Goal: Task Accomplishment & Management: Complete application form

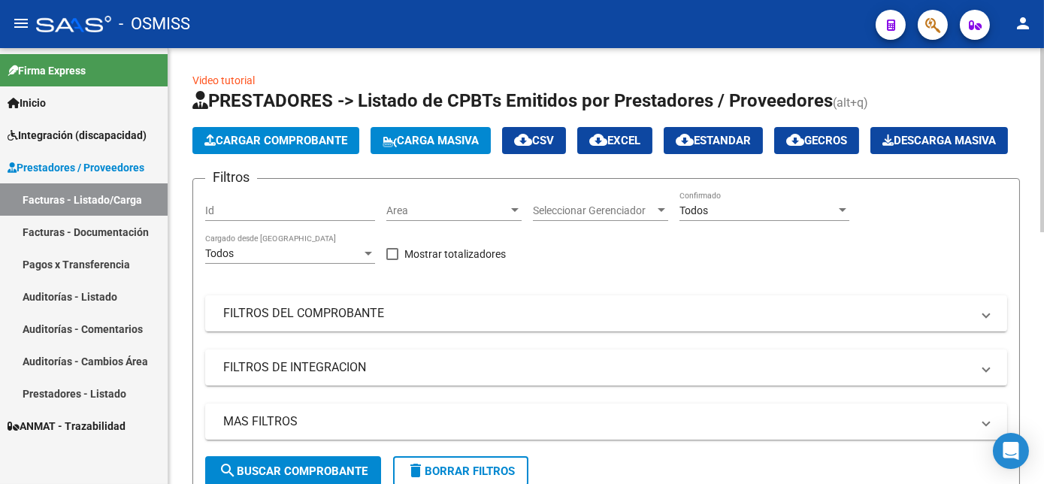
click at [429, 132] on button "Carga Masiva" at bounding box center [431, 140] width 120 height 27
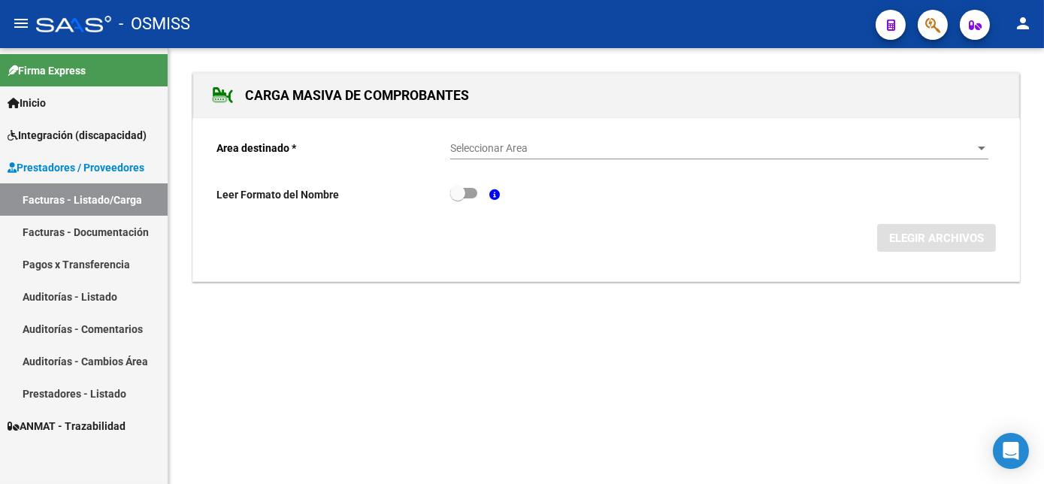
click at [517, 148] on span "Seleccionar Area" at bounding box center [712, 148] width 525 height 13
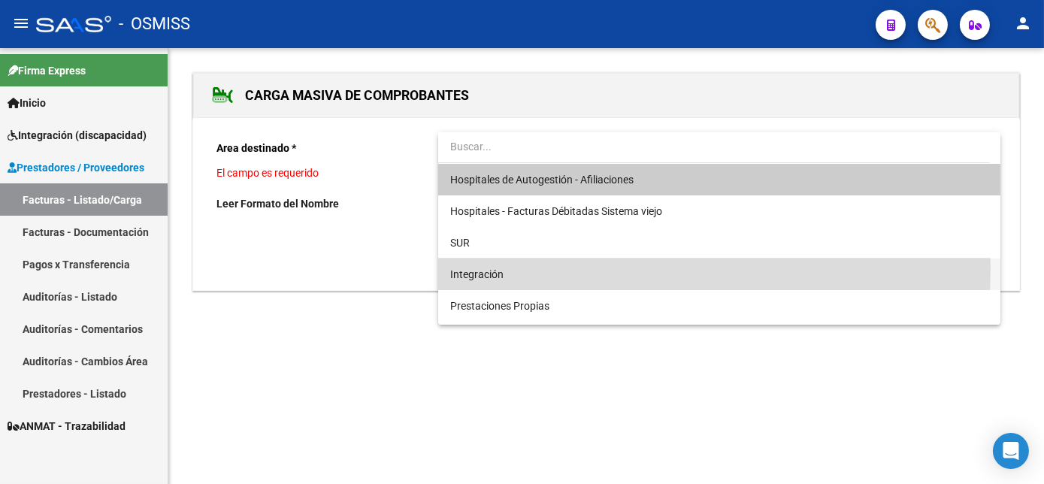
click at [507, 268] on span "Integración" at bounding box center [719, 275] width 538 height 32
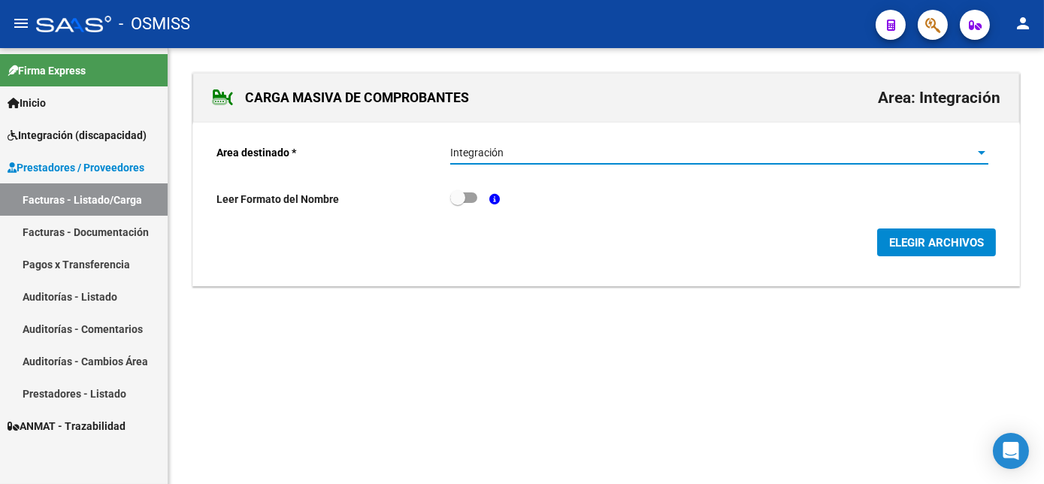
click at [950, 238] on span "ELEGIR ARCHIVOS" at bounding box center [937, 243] width 95 height 14
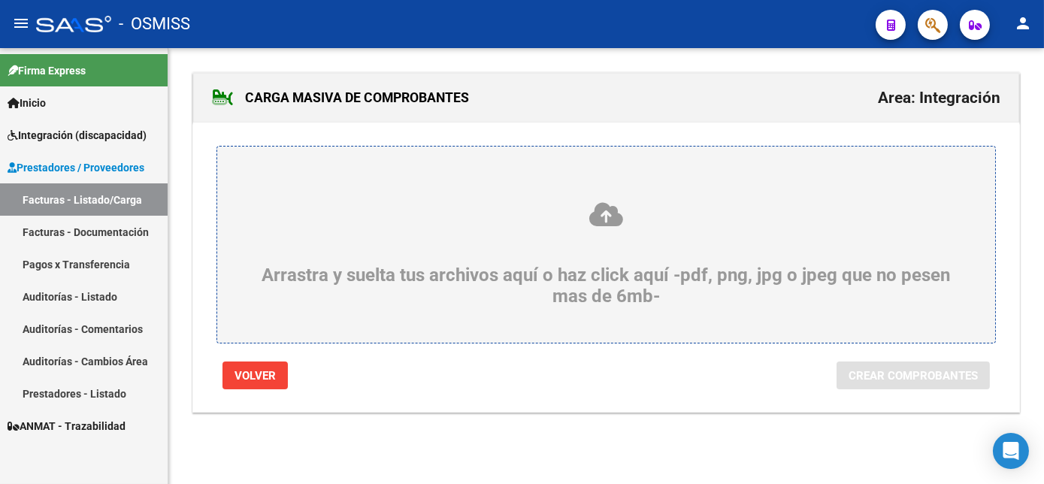
click at [632, 269] on div "Arrastra y suelta tus archivos aquí o haz click aquí -pdf, png, jpg o jpeg que …" at bounding box center [606, 254] width 706 height 106
click at [0, 0] on input "Arrastra y suelta tus archivos aquí o haz click aquí -pdf, png, jpg o jpeg que …" at bounding box center [0, 0] width 0 height 0
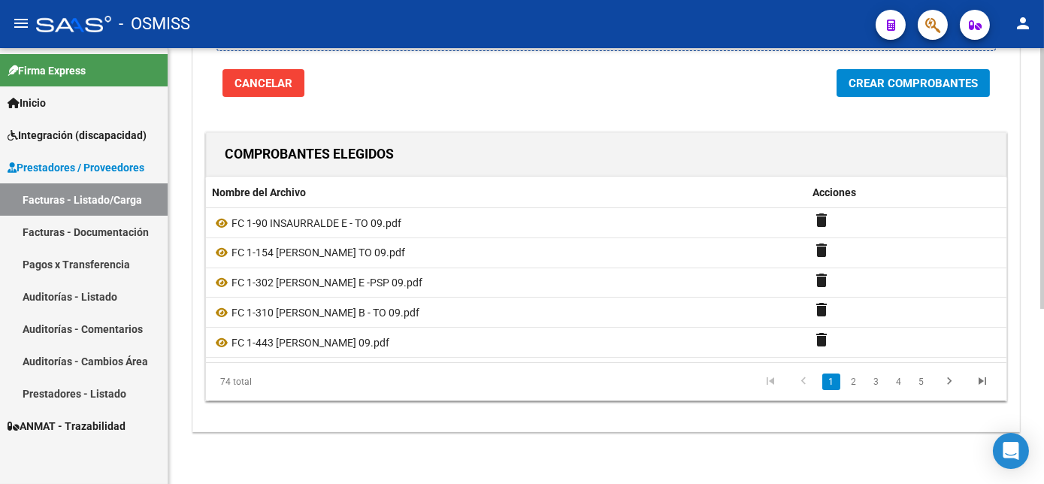
scroll to position [180, 0]
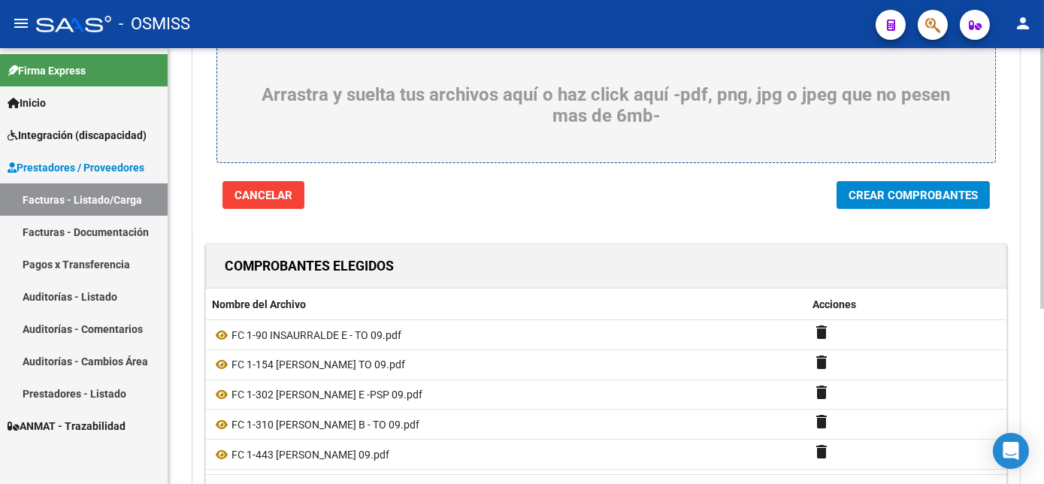
click at [1044, 323] on html "menu - OSMISS person Firma Express Inicio Instructivos Contacto OS Integración …" at bounding box center [522, 242] width 1044 height 484
click at [890, 192] on span "Crear Comprobantes" at bounding box center [913, 196] width 129 height 14
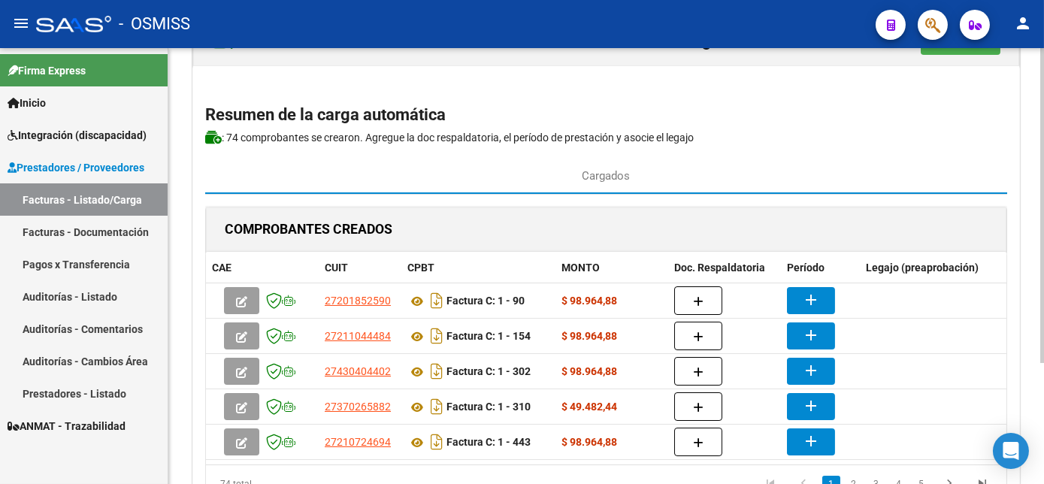
scroll to position [75, 0]
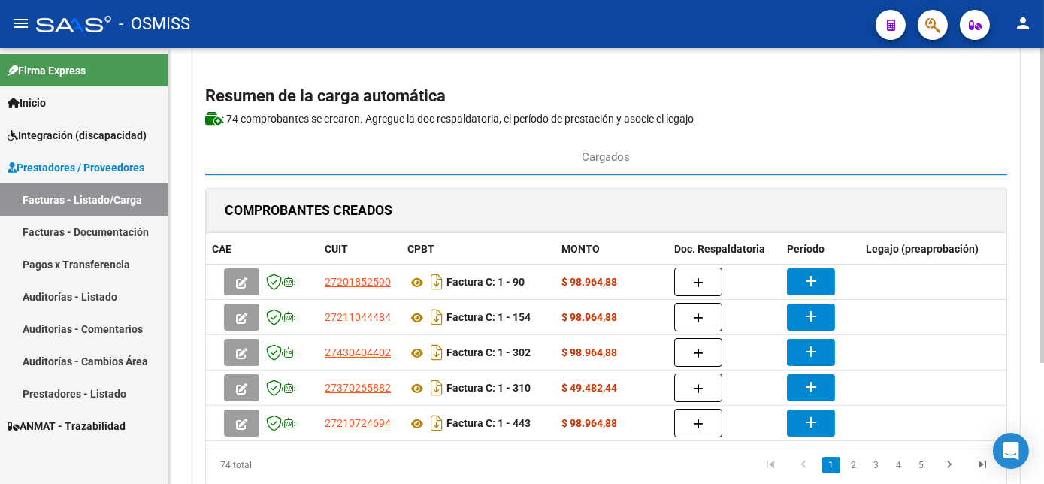
click at [1038, 403] on div "CARGA MASIVA DE COMPROBANTES Area: Integración Finalizar Resumen de la carga au…" at bounding box center [608, 271] width 880 height 597
click at [916, 197] on div "COMPROBANTES CREADOS" at bounding box center [606, 211] width 801 height 45
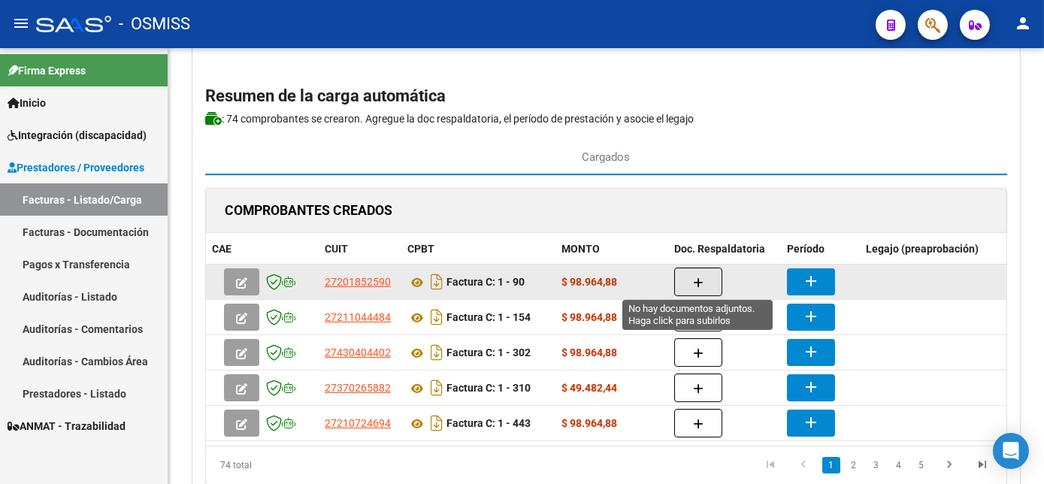
click at [702, 271] on button "button" at bounding box center [698, 282] width 48 height 29
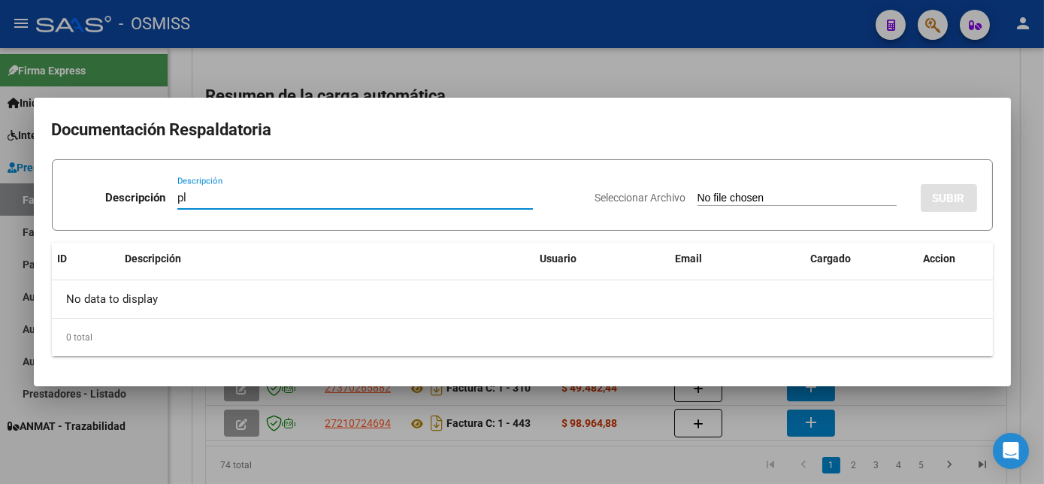
type input "pl"
click at [698, 192] on input "Seleccionar Archivo" at bounding box center [797, 199] width 199 height 14
type input "C:\fakepath\FC 1-90 INSAURRALDE E - TO 09.pdf"
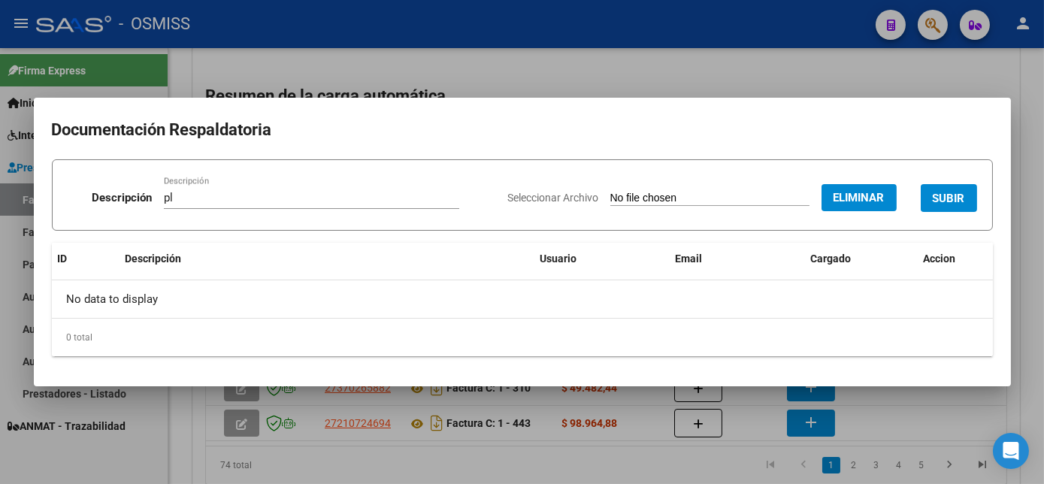
click at [966, 192] on button "SUBIR" at bounding box center [949, 198] width 56 height 28
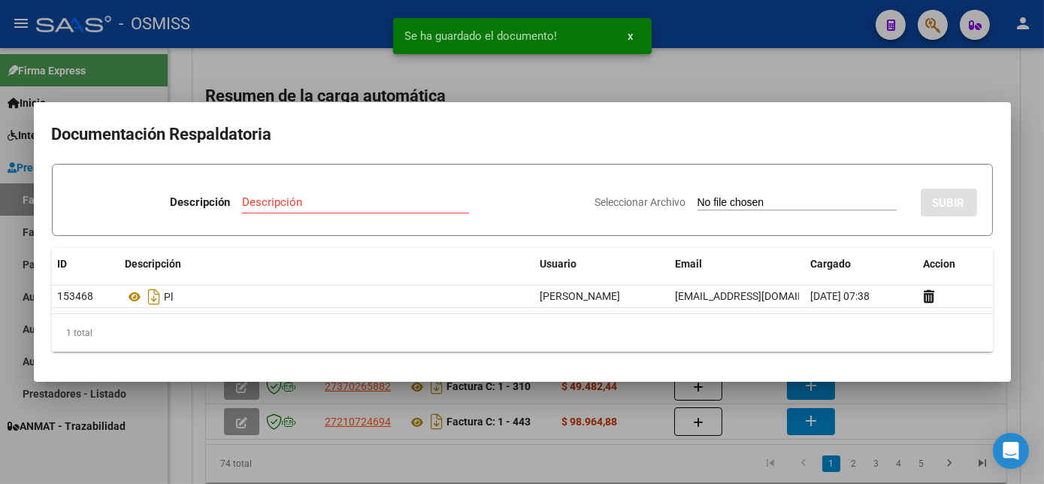
click at [741, 465] on div at bounding box center [522, 242] width 1044 height 484
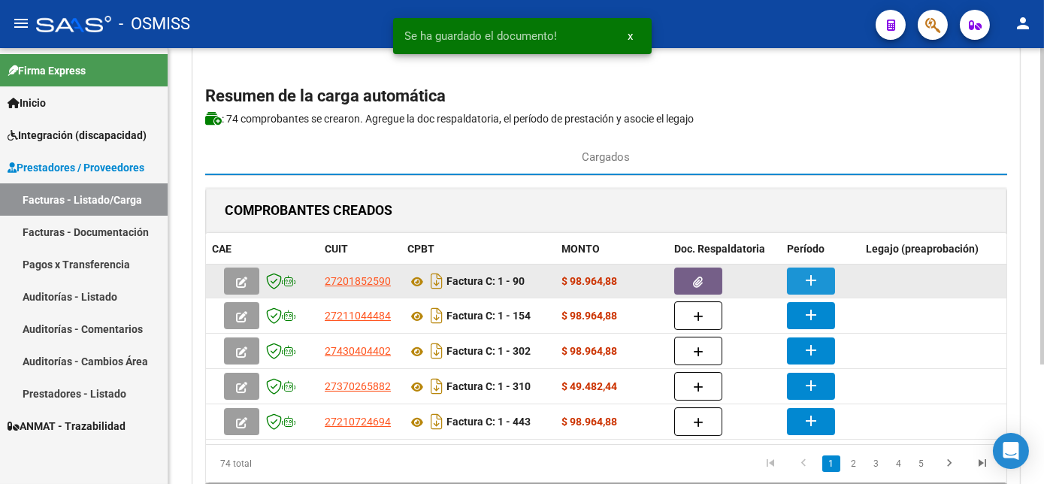
click at [808, 274] on mat-icon "add" at bounding box center [811, 280] width 18 height 18
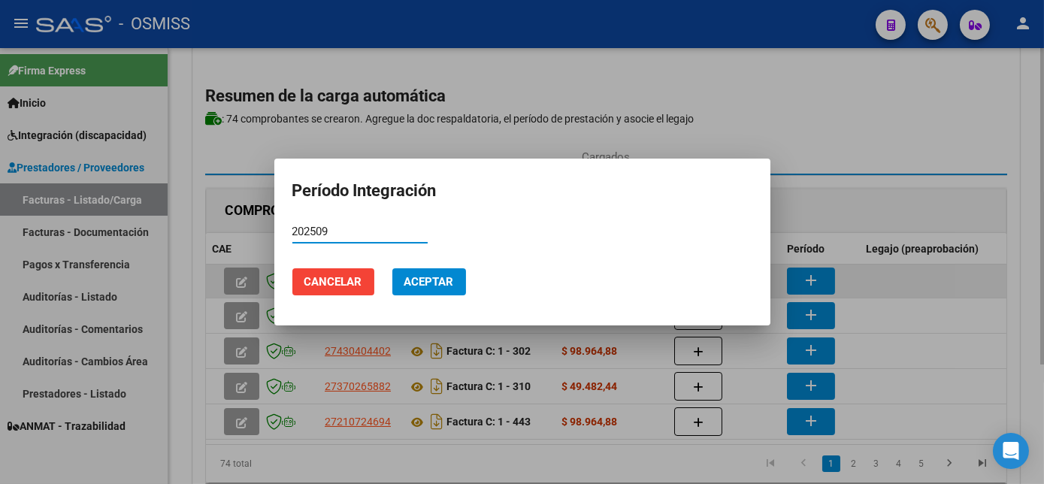
type input "202509"
click at [392, 268] on button "Aceptar" at bounding box center [429, 281] width 74 height 27
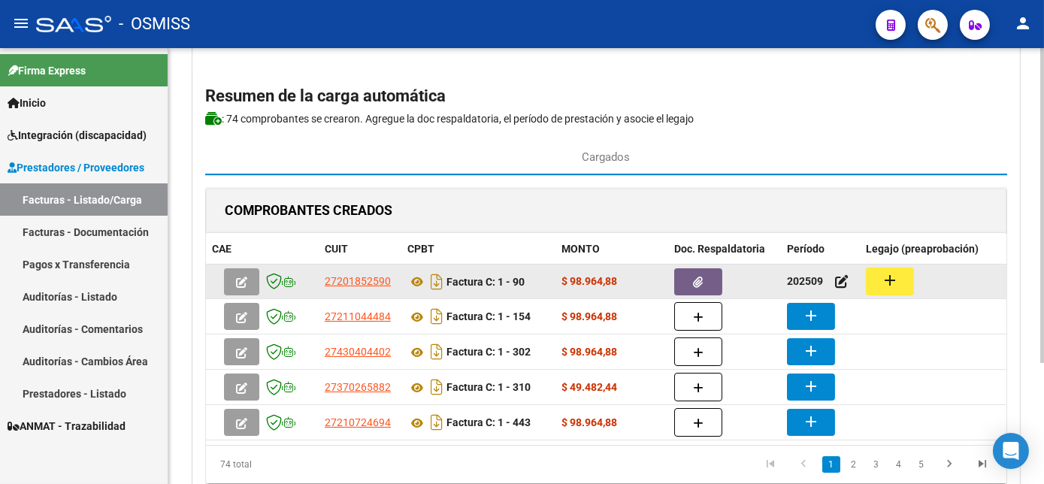
click at [899, 289] on button "add" at bounding box center [890, 282] width 48 height 28
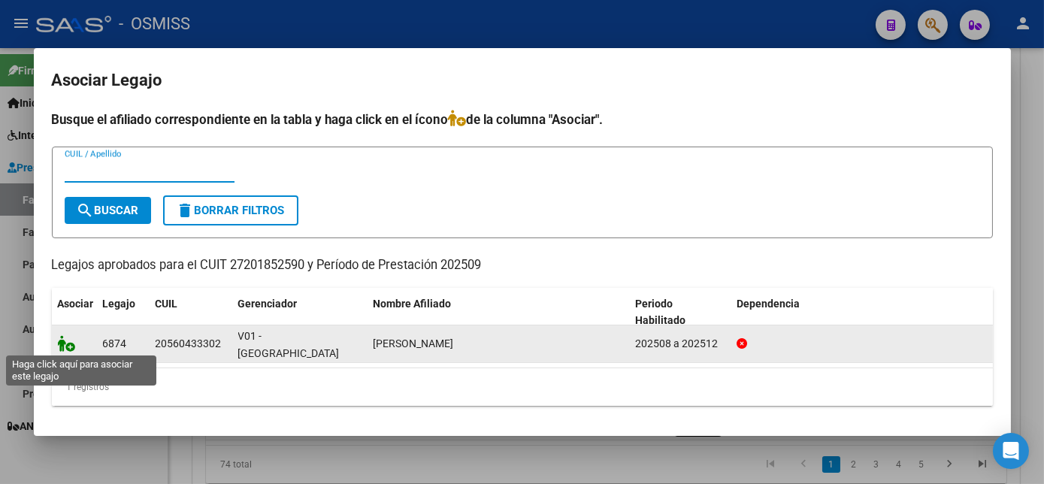
click at [65, 344] on icon at bounding box center [67, 343] width 18 height 17
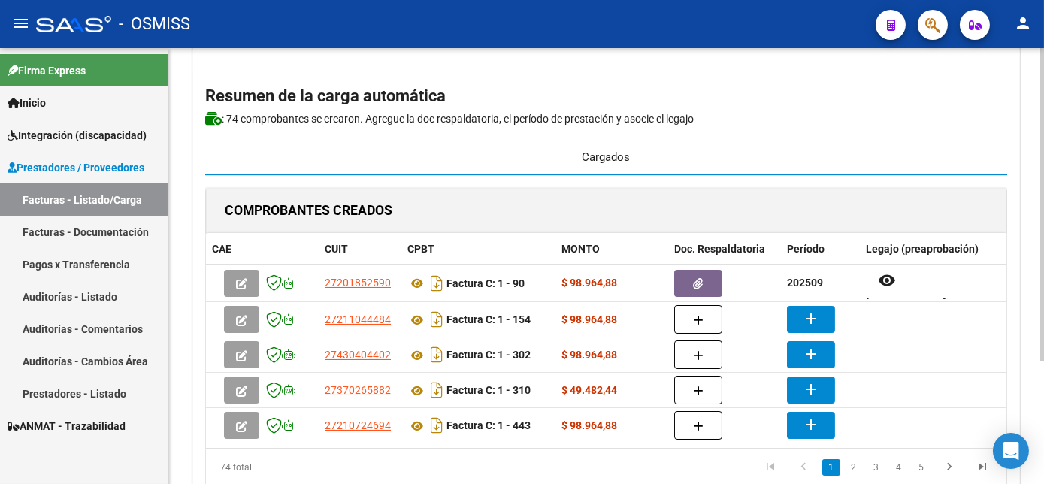
click at [852, 139] on div "Cargados" at bounding box center [606, 157] width 802 height 36
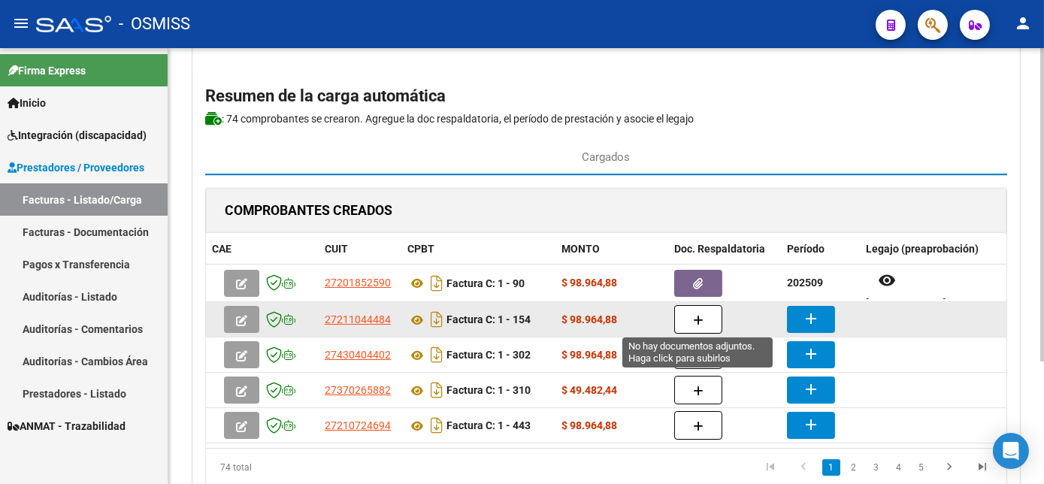
click at [699, 320] on icon "button" at bounding box center [698, 320] width 11 height 11
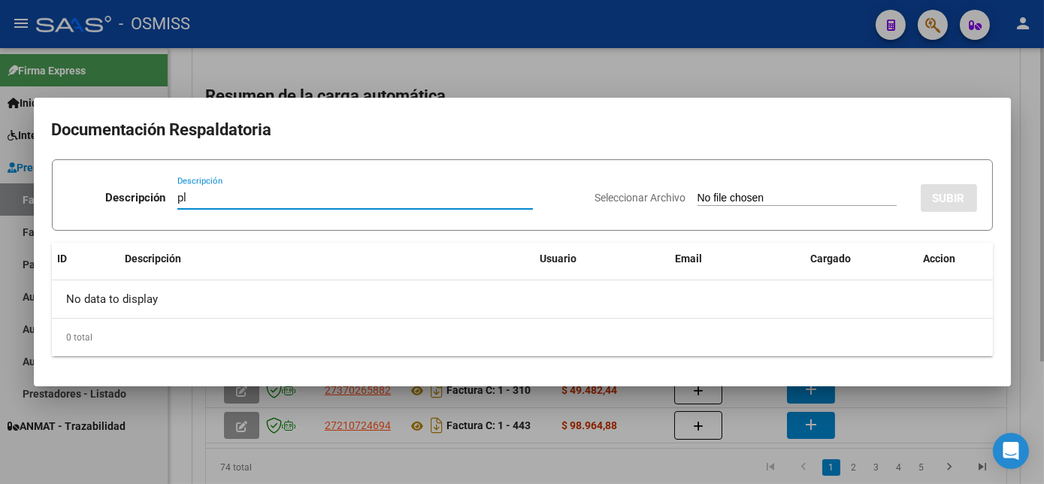
type input "pl"
click at [698, 192] on input "Seleccionar Archivo" at bounding box center [797, 199] width 199 height 14
type input "C:\fakepath\FC 1-154 PIÑEIRO ENZO TO 09.pdf"
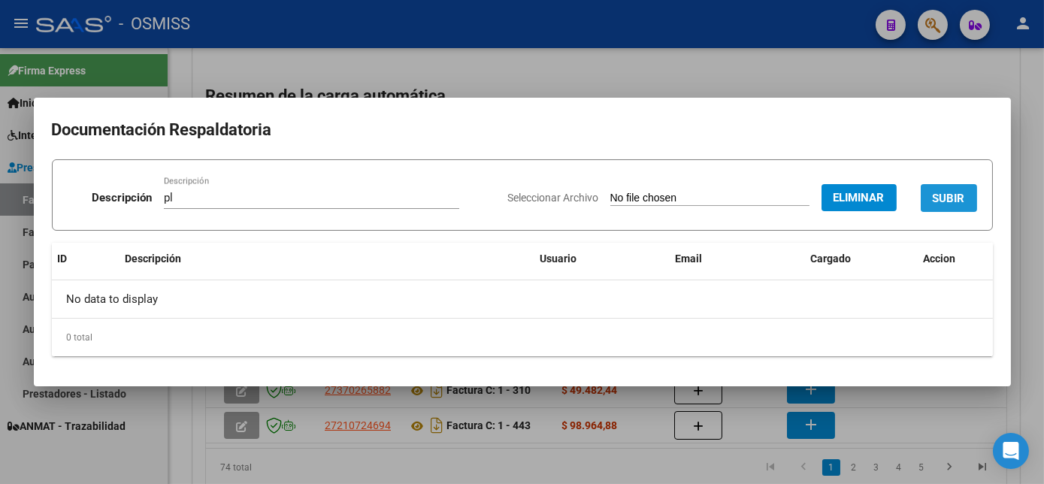
click at [946, 196] on span "SUBIR" at bounding box center [949, 199] width 32 height 14
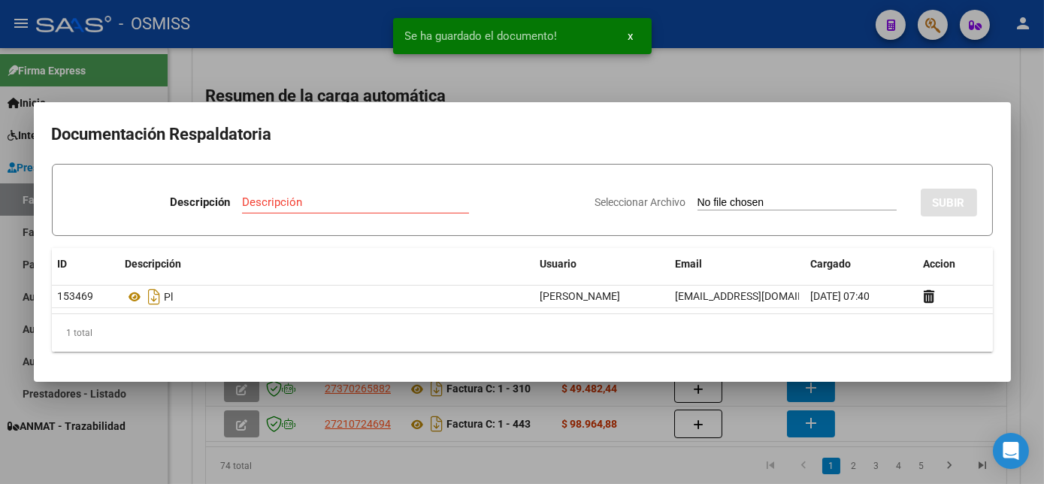
click at [635, 453] on div at bounding box center [522, 242] width 1044 height 484
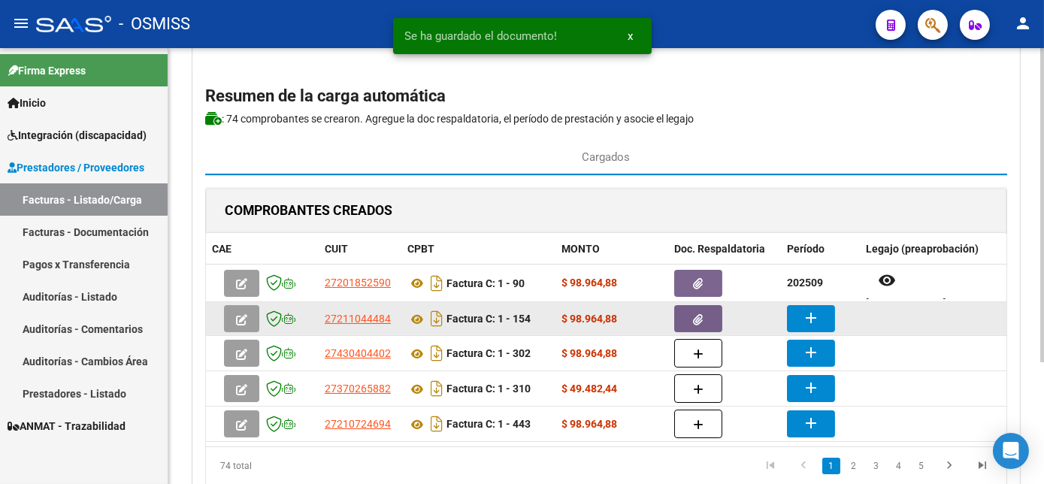
click at [824, 315] on button "add" at bounding box center [811, 318] width 48 height 27
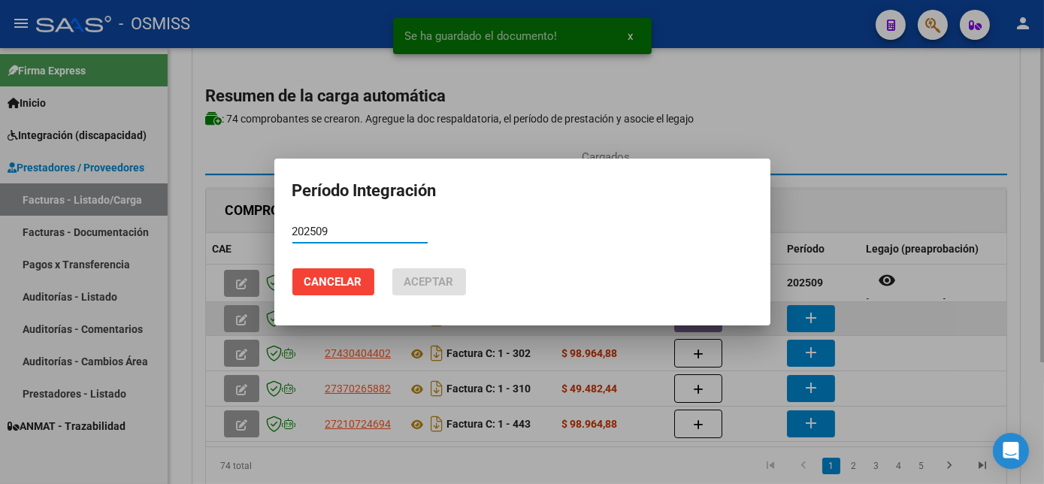
type input "202509"
click at [392, 268] on button "Aceptar" at bounding box center [429, 281] width 74 height 27
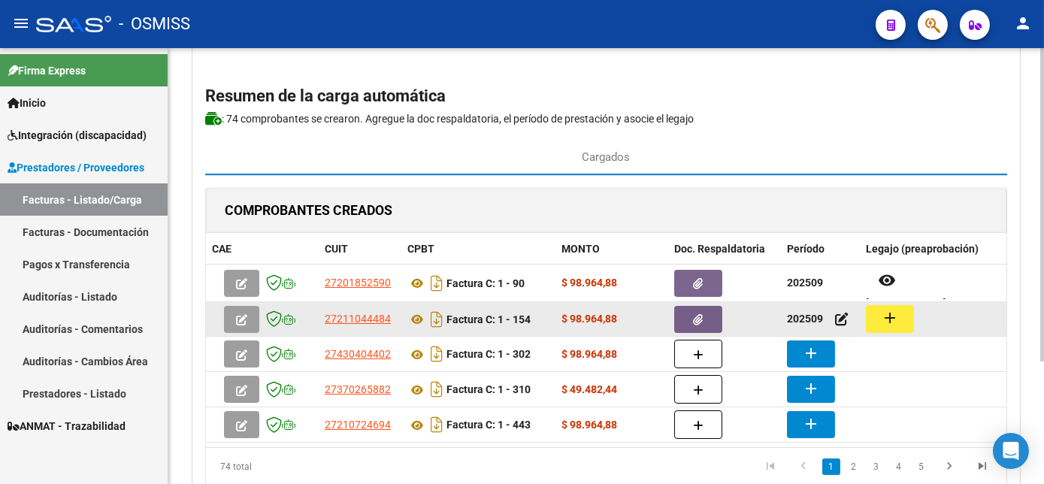
click at [898, 314] on mat-icon "add" at bounding box center [890, 318] width 18 height 18
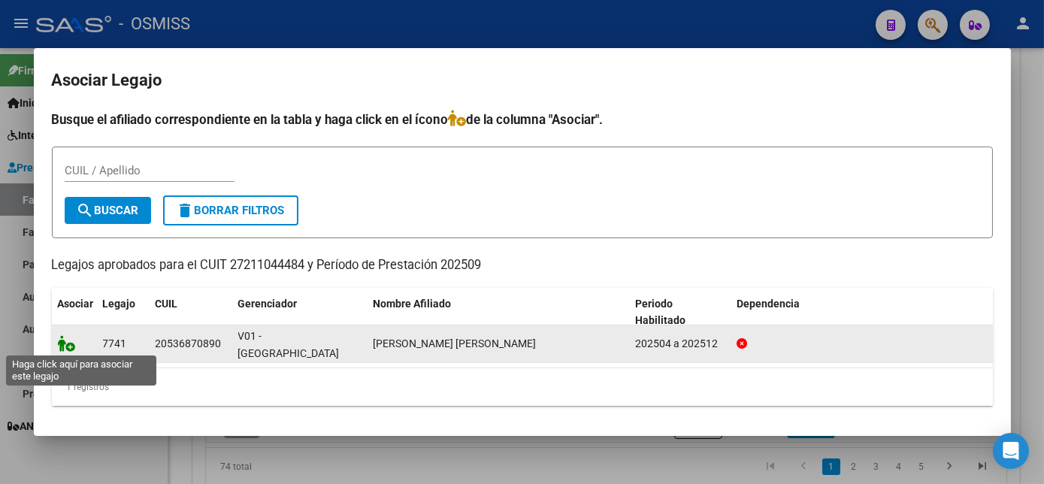
click at [65, 345] on icon at bounding box center [67, 343] width 18 height 17
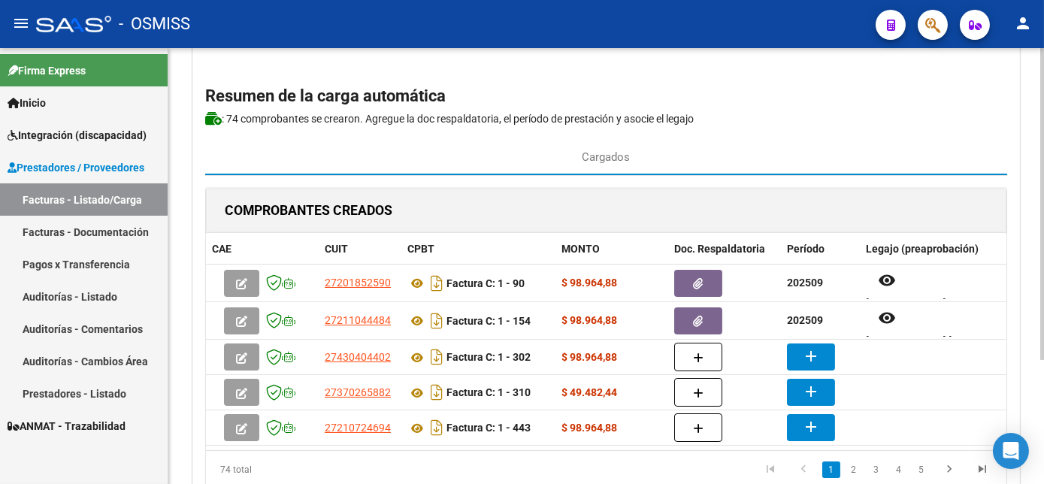
click at [836, 114] on p ": 74 comprobantes se crearon. Agregue la doc respaldatoria , el período de pres…" at bounding box center [606, 119] width 802 height 17
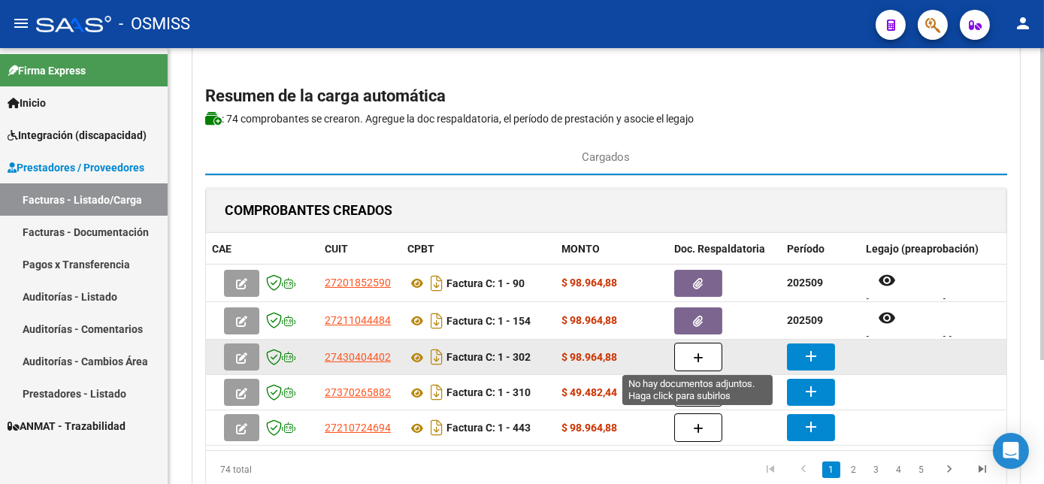
click at [689, 358] on button "button" at bounding box center [698, 357] width 48 height 29
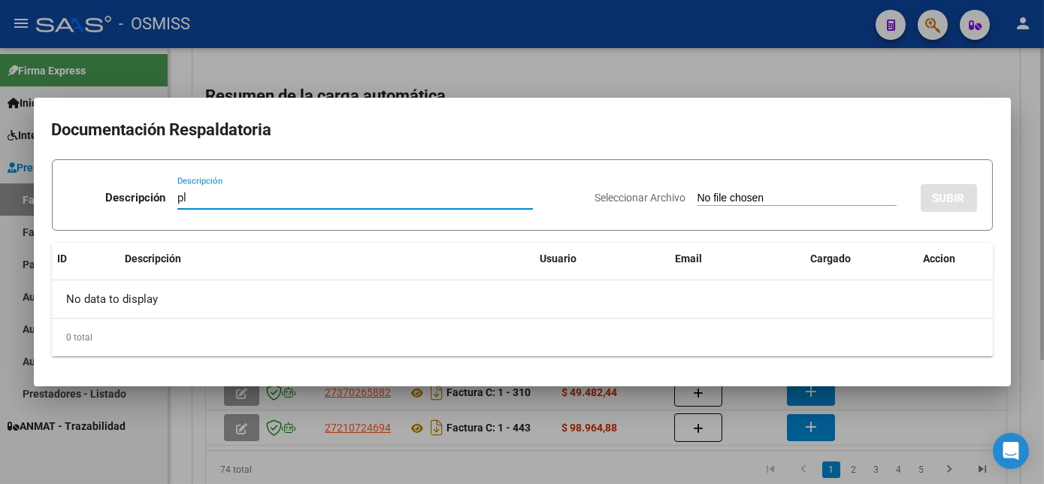
type input "pl"
click at [698, 192] on input "Seleccionar Archivo" at bounding box center [797, 199] width 199 height 14
type input "C:\fakepath\FC 1-302 MEZA E -PSP 09.pdf"
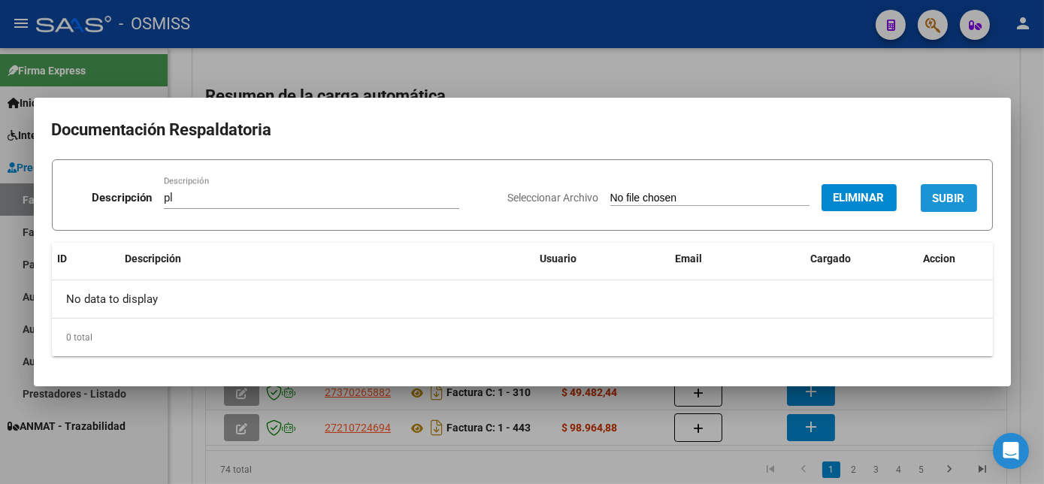
click at [949, 195] on span "SUBIR" at bounding box center [949, 199] width 32 height 14
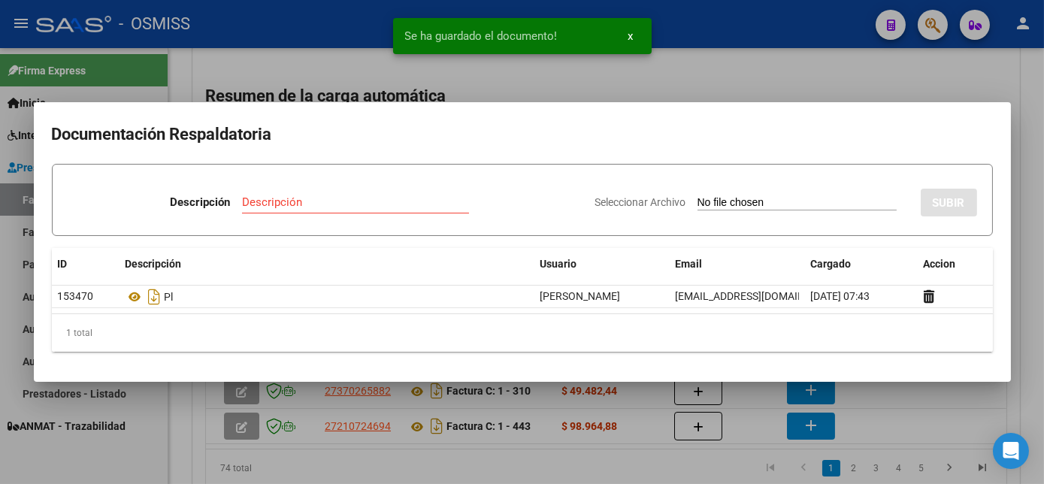
click at [541, 455] on div at bounding box center [522, 242] width 1044 height 484
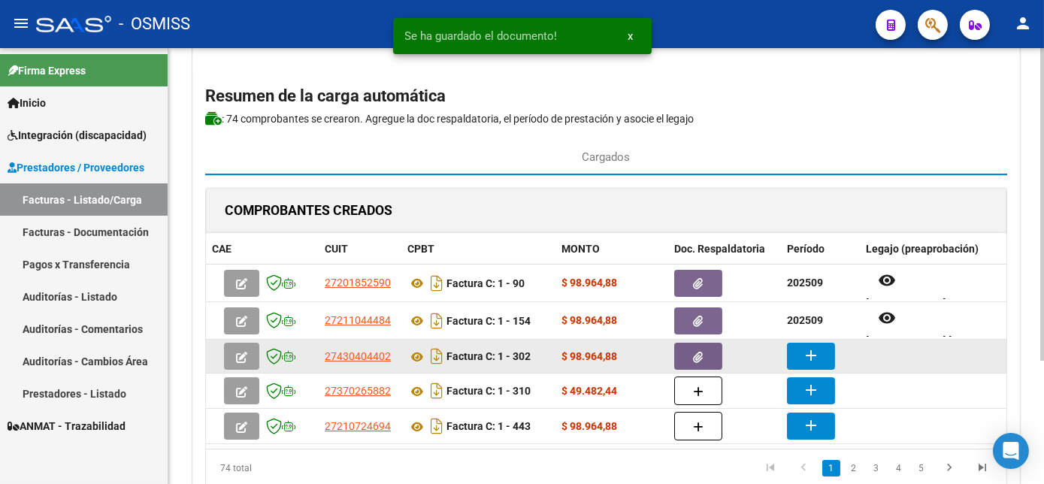
click at [802, 361] on mat-icon "add" at bounding box center [811, 356] width 18 height 18
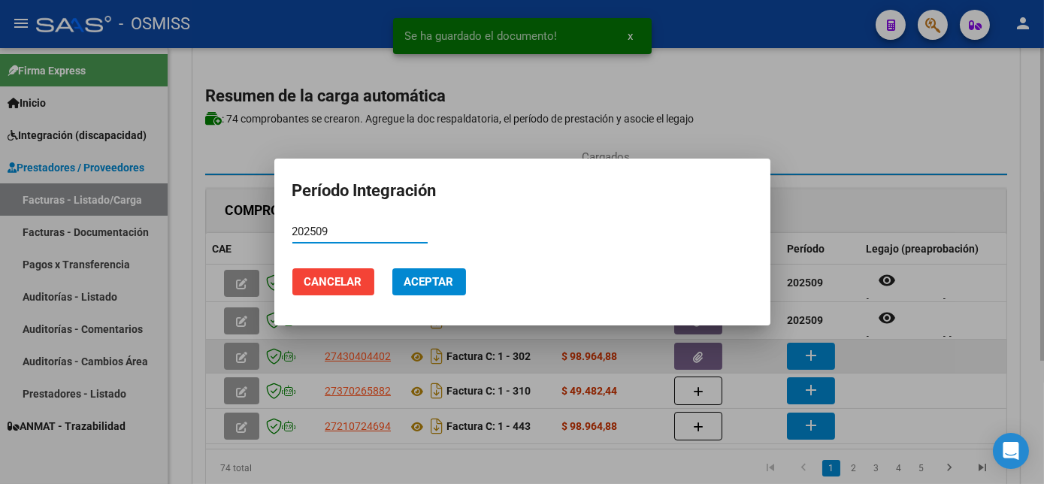
type input "202509"
click at [392, 268] on button "Aceptar" at bounding box center [429, 281] width 74 height 27
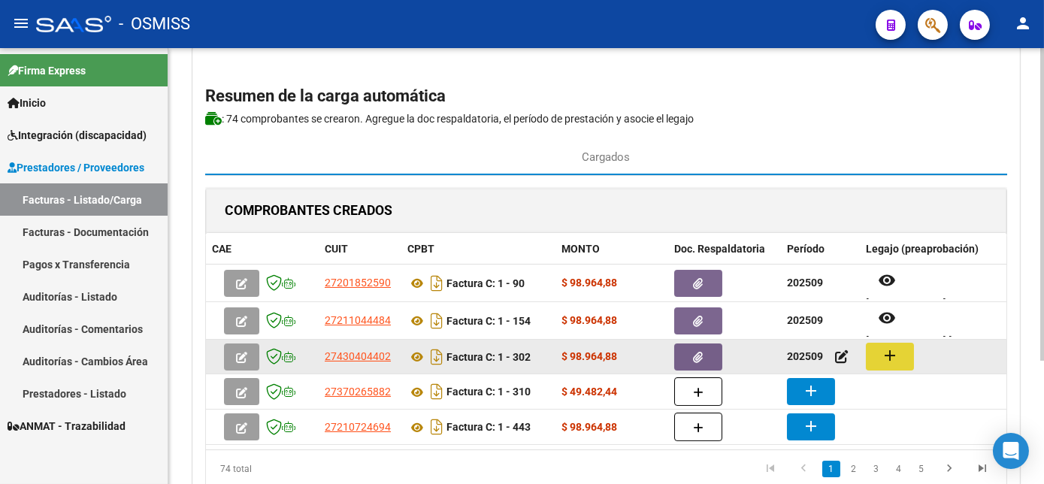
click at [910, 362] on button "add" at bounding box center [890, 357] width 48 height 28
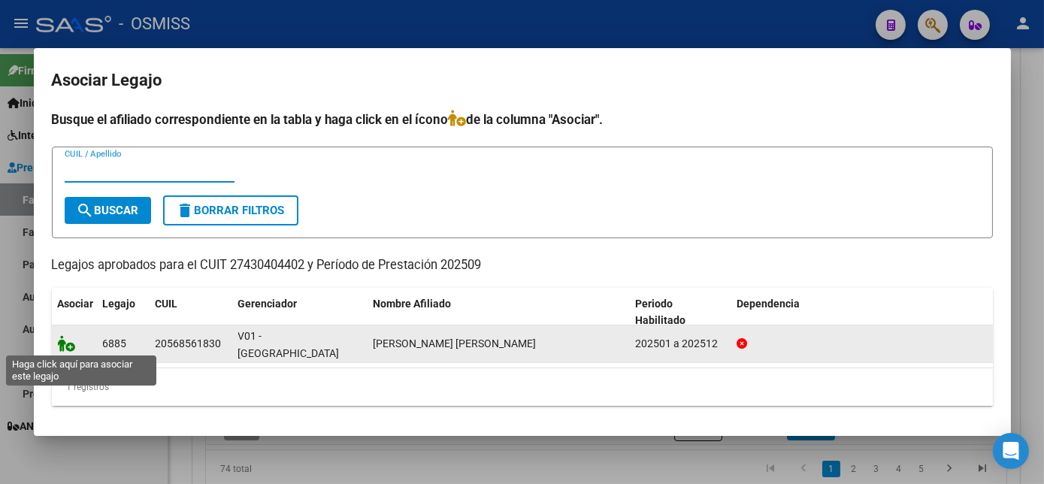
click at [68, 343] on icon at bounding box center [67, 343] width 18 height 17
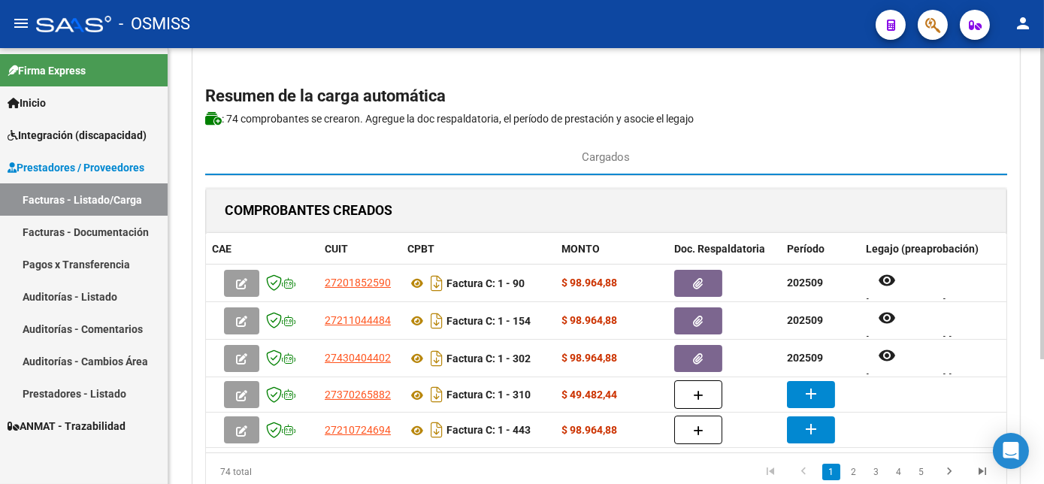
click at [818, 106] on h2 "Resumen de la carga automática" at bounding box center [606, 96] width 802 height 29
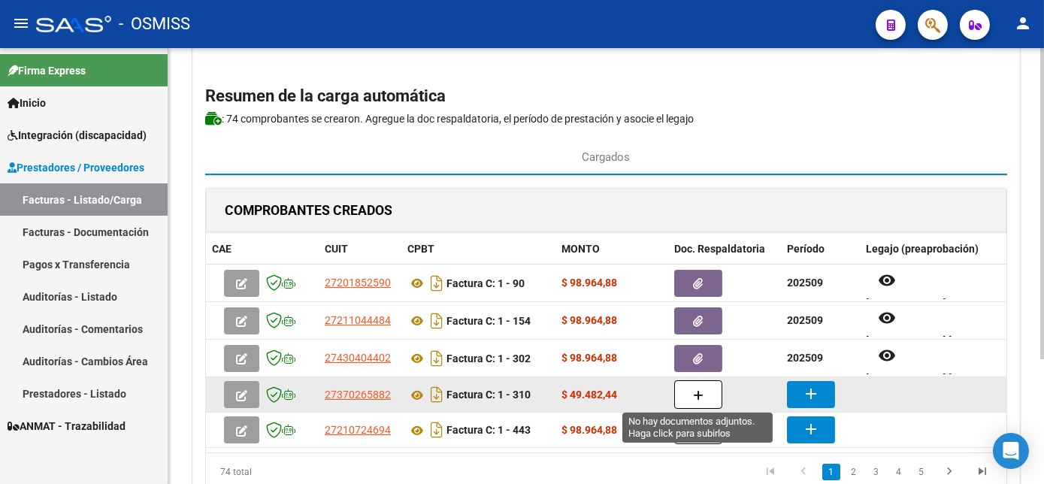
click at [691, 396] on button "button" at bounding box center [698, 394] width 48 height 29
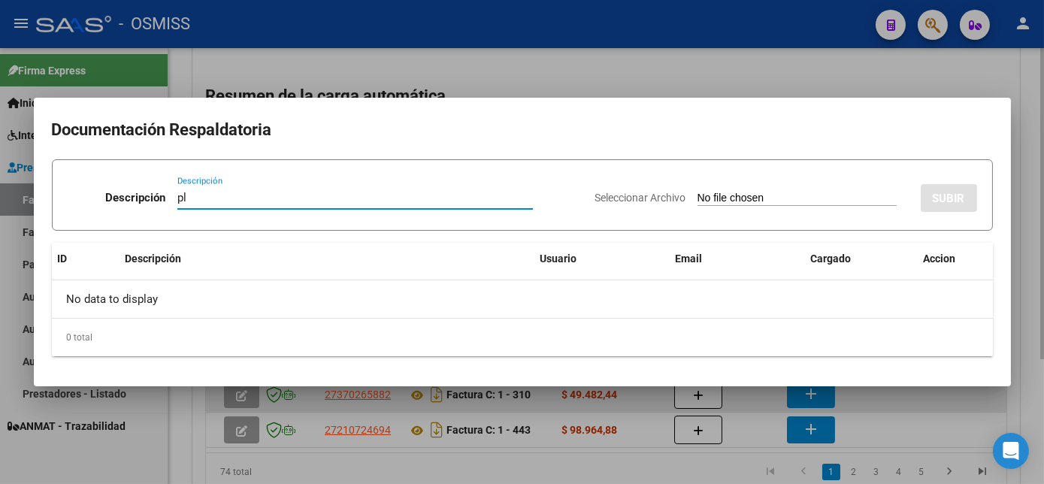
type input "pl"
click at [698, 192] on input "Seleccionar Archivo" at bounding box center [797, 199] width 199 height 14
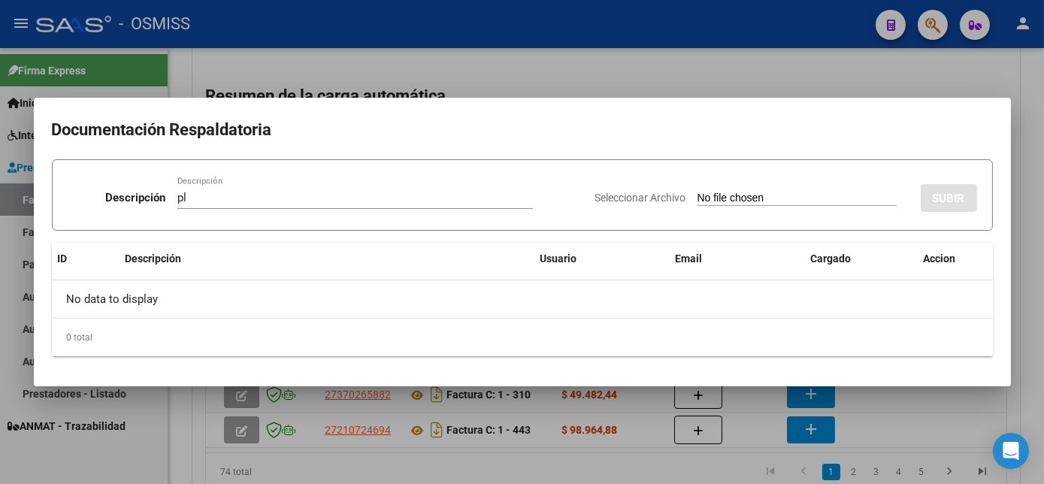
click at [1024, 371] on div at bounding box center [522, 242] width 1044 height 484
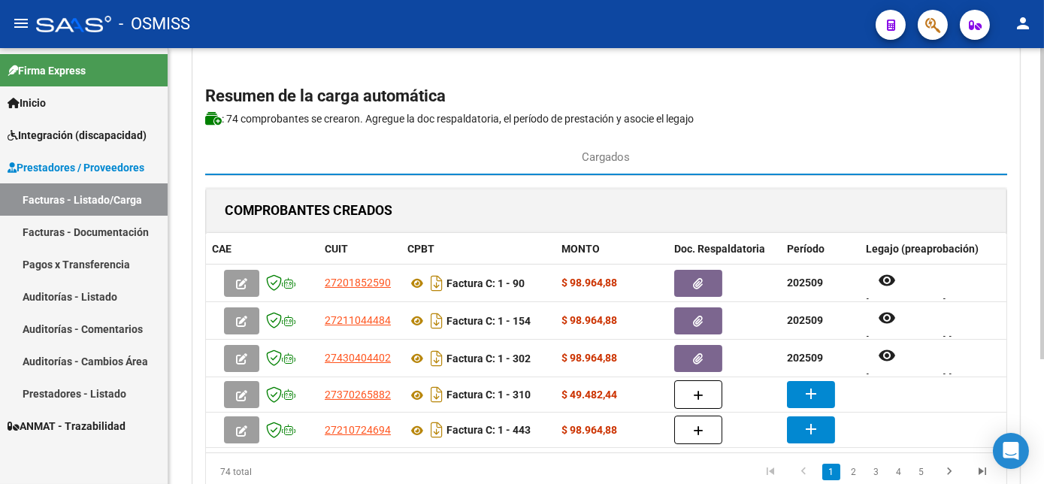
click at [854, 123] on p ": 74 comprobantes se crearon. Agregue la doc respaldatoria , el período de pres…" at bounding box center [606, 119] width 802 height 17
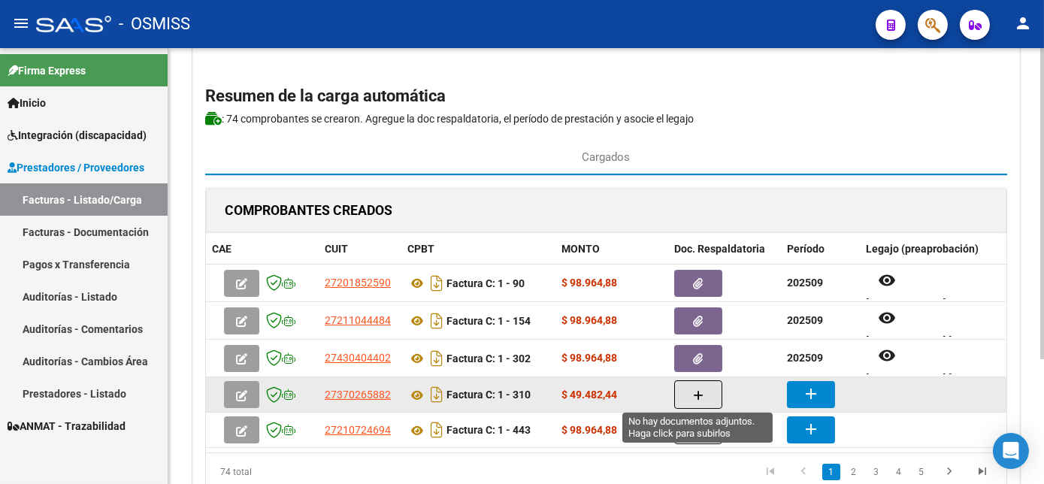
click at [713, 392] on button "button" at bounding box center [698, 394] width 48 height 29
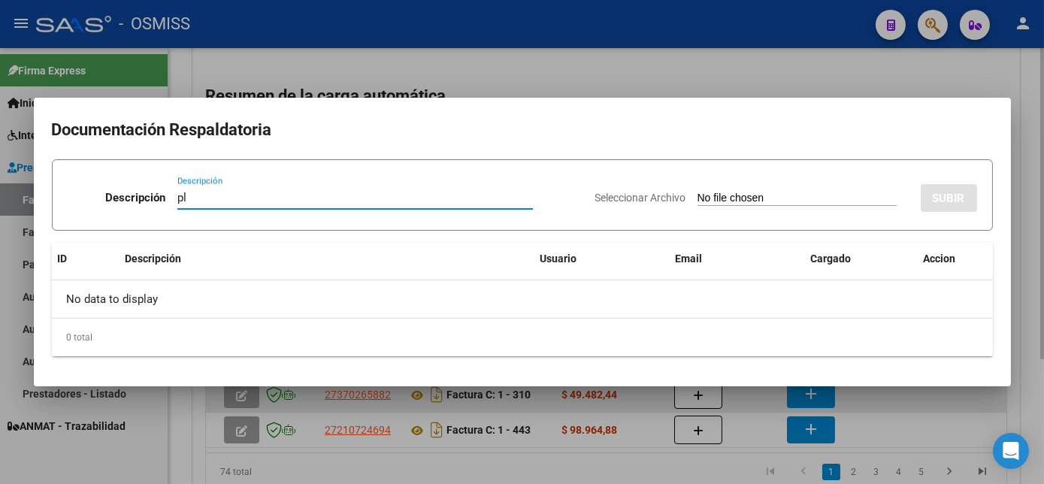
type input "pl"
click at [698, 192] on input "Seleccionar Archivo" at bounding box center [797, 199] width 199 height 14
type input "C:\fakepath\FC 1-310 GONZALEZ B - TO 09.pdf"
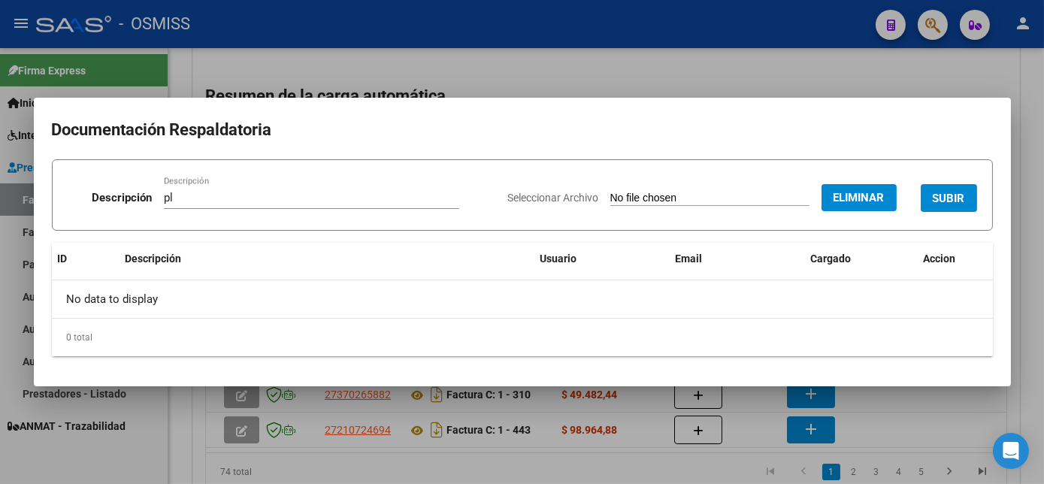
click at [943, 200] on span "SUBIR" at bounding box center [949, 199] width 32 height 14
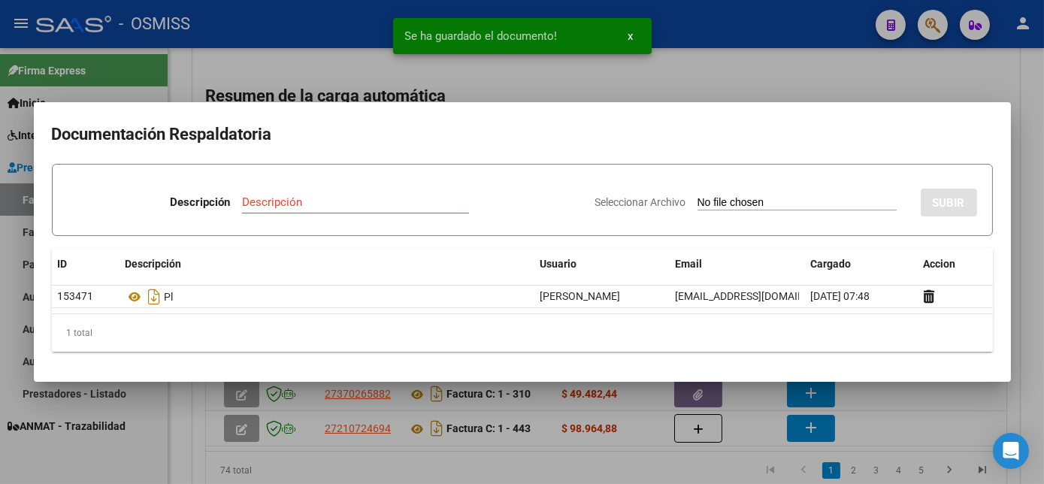
click at [915, 407] on div at bounding box center [522, 242] width 1044 height 484
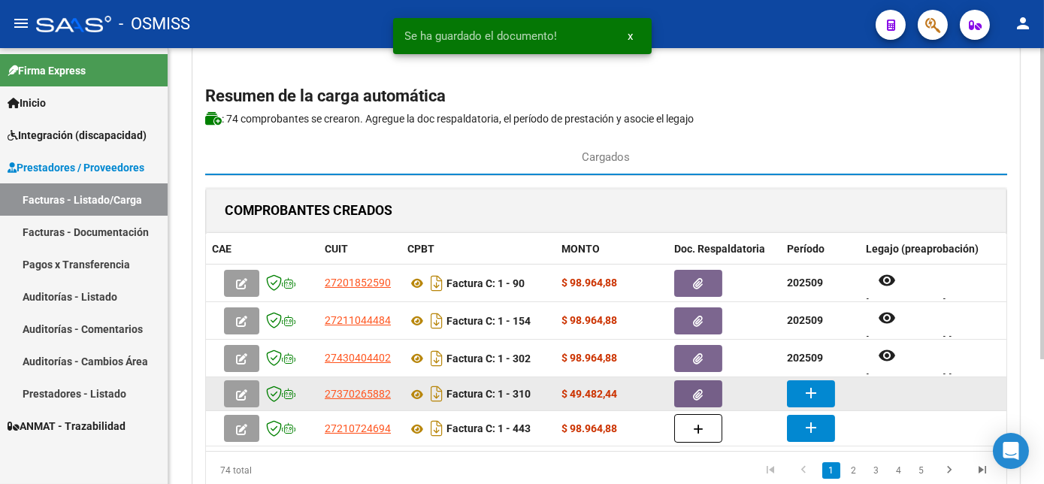
click at [794, 381] on button "add" at bounding box center [811, 393] width 48 height 27
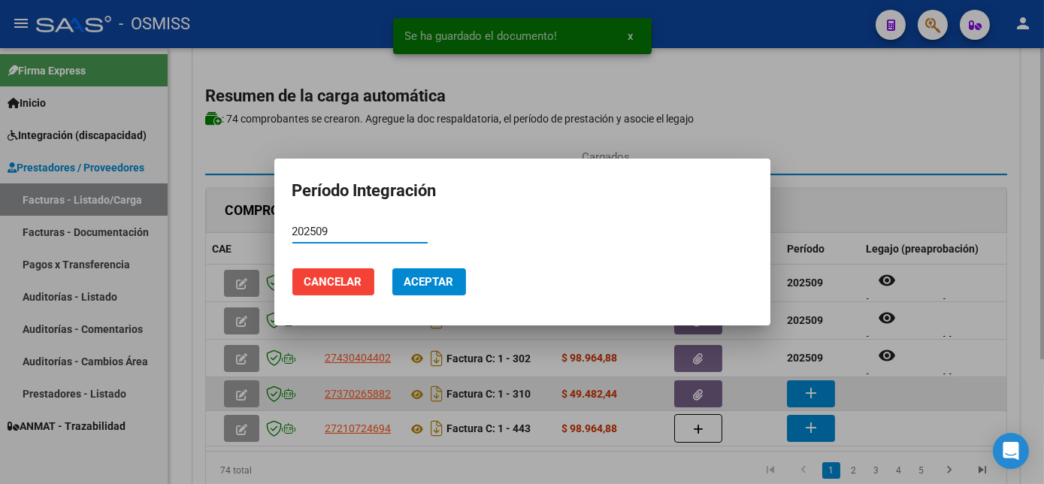
type input "202509"
click at [392, 268] on button "Aceptar" at bounding box center [429, 281] width 74 height 27
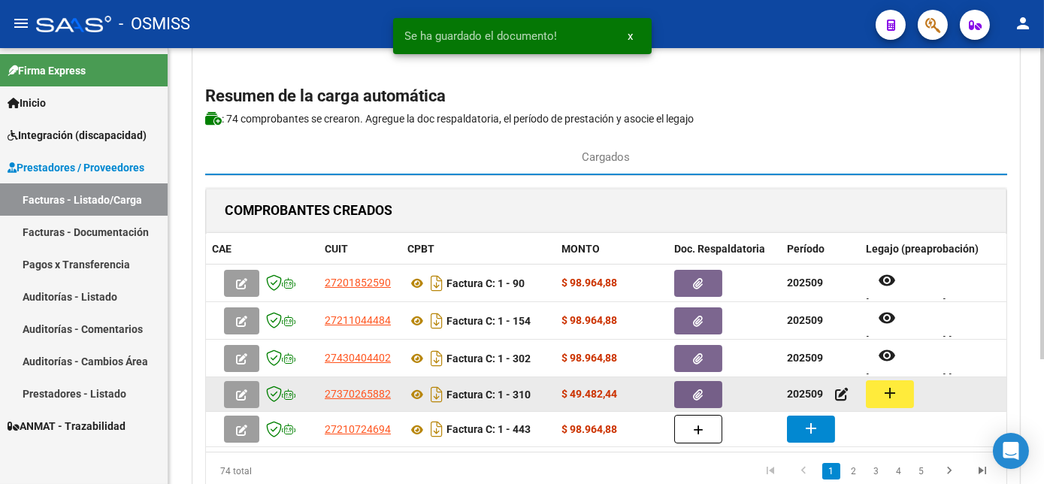
click at [909, 397] on button "add" at bounding box center [890, 394] width 48 height 28
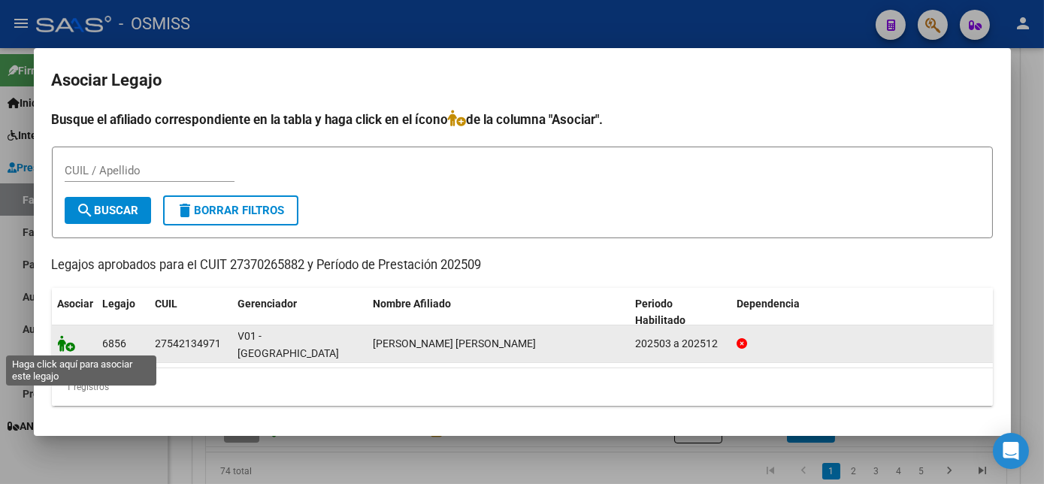
click at [62, 347] on icon at bounding box center [67, 343] width 18 height 17
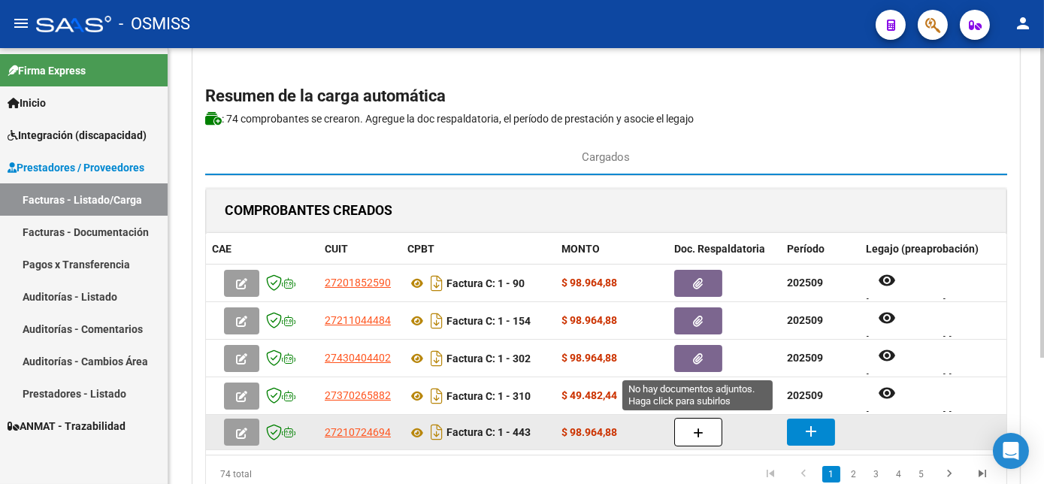
click at [710, 424] on button "button" at bounding box center [698, 432] width 48 height 29
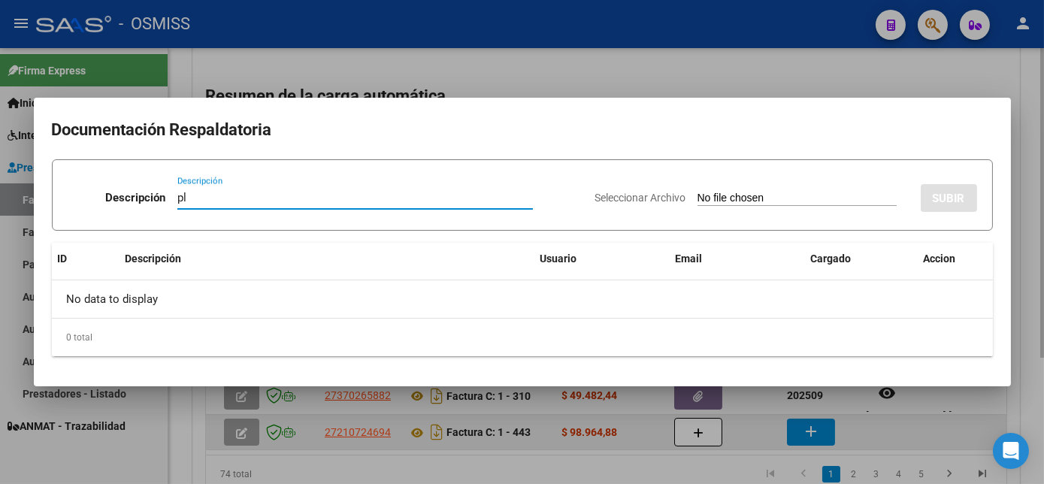
type input "pl"
click at [698, 192] on input "Seleccionar Archivo" at bounding box center [797, 199] width 199 height 14
type input "C:\fakepath\FC 1-443 GAVILAN ZOE- FONO 09.pdf"
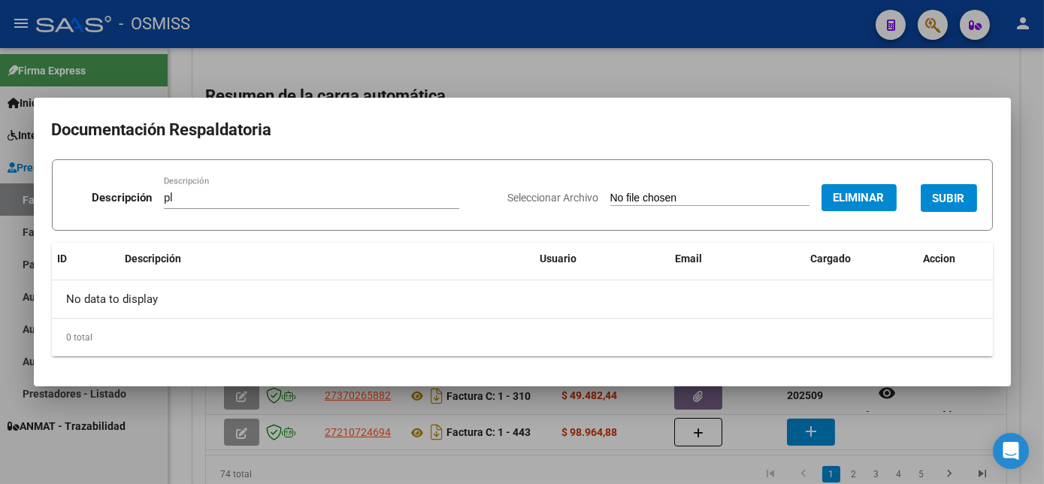
click at [947, 191] on span "SUBIR" at bounding box center [949, 198] width 32 height 14
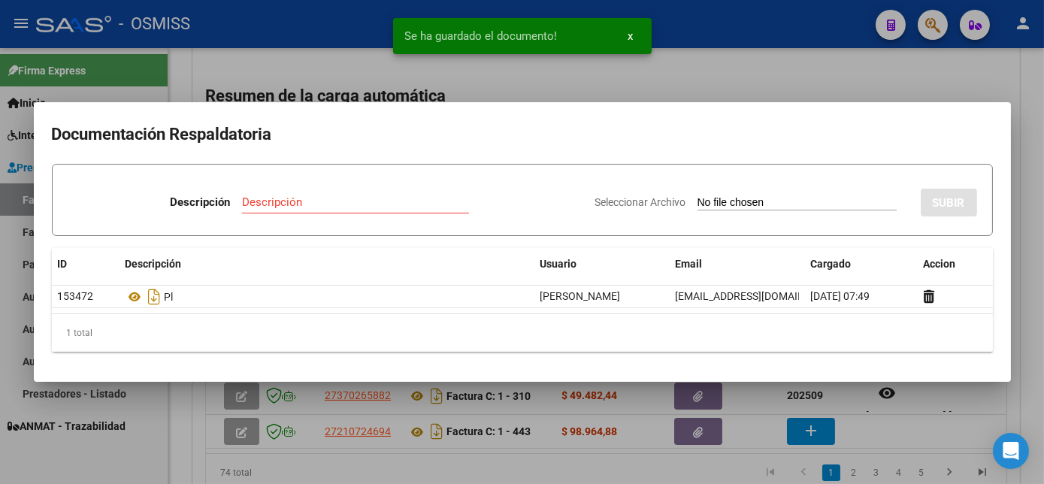
click at [713, 461] on div at bounding box center [522, 242] width 1044 height 484
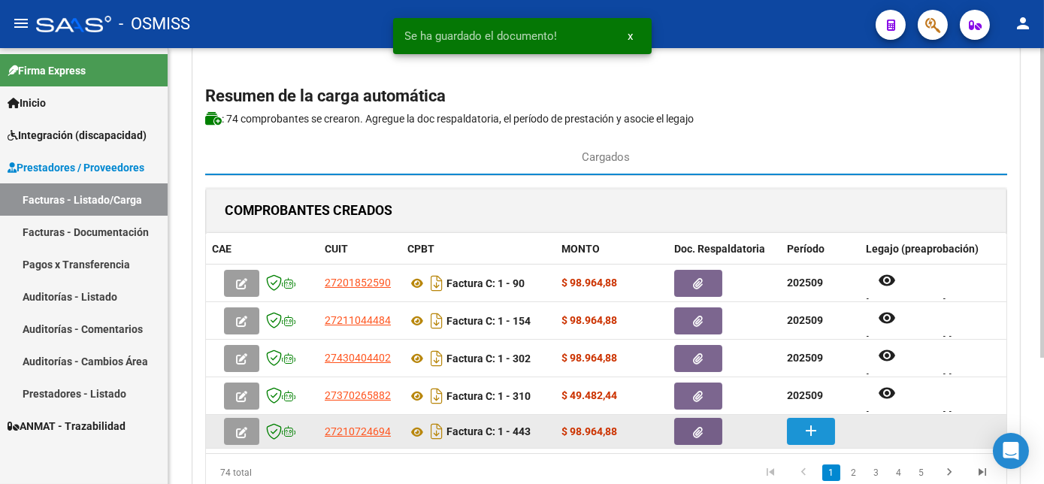
click at [800, 438] on button "add" at bounding box center [811, 431] width 48 height 27
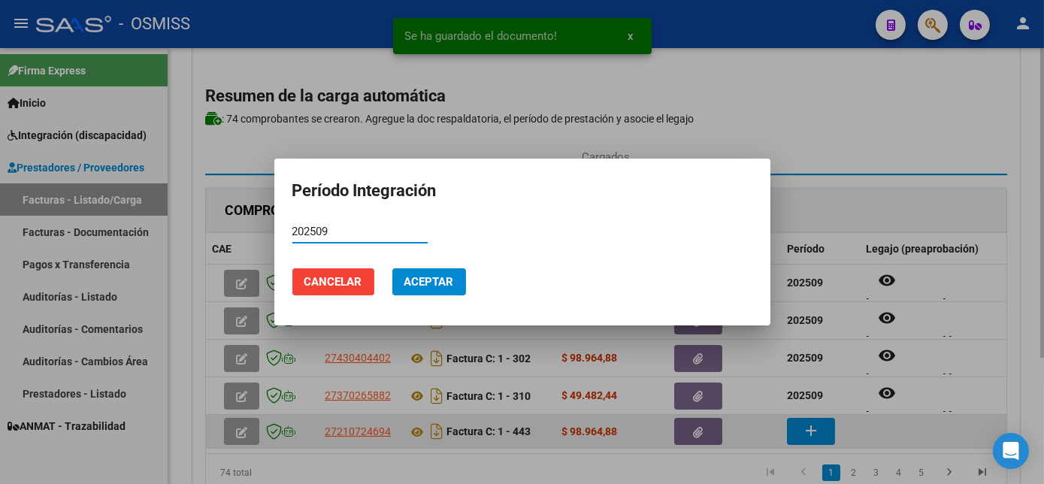
type input "202509"
click at [392, 268] on button "Aceptar" at bounding box center [429, 281] width 74 height 27
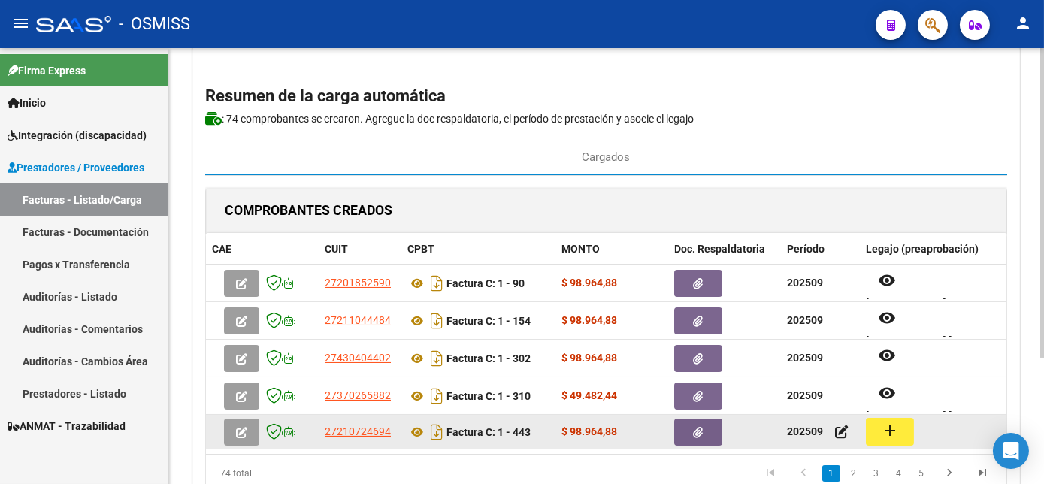
click at [888, 433] on mat-icon "add" at bounding box center [890, 431] width 18 height 18
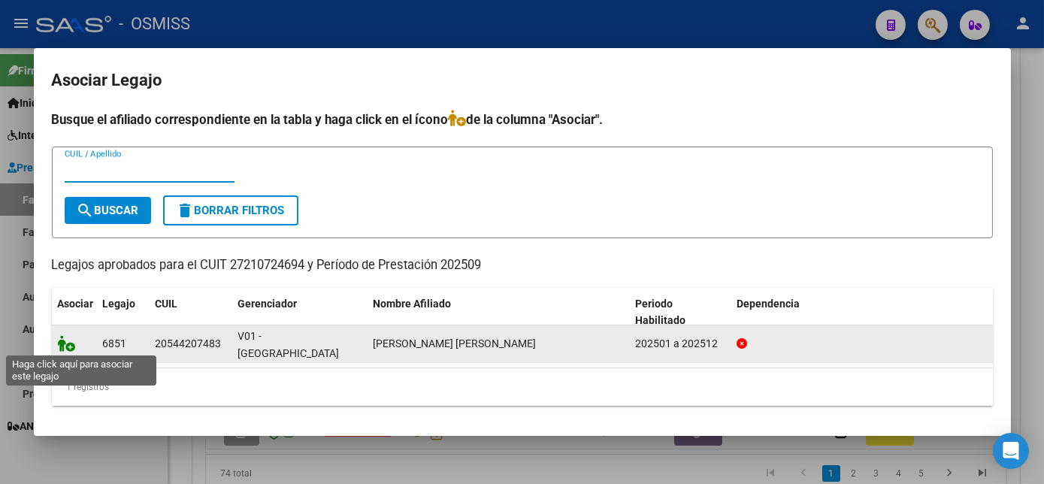
click at [70, 347] on icon at bounding box center [67, 343] width 18 height 17
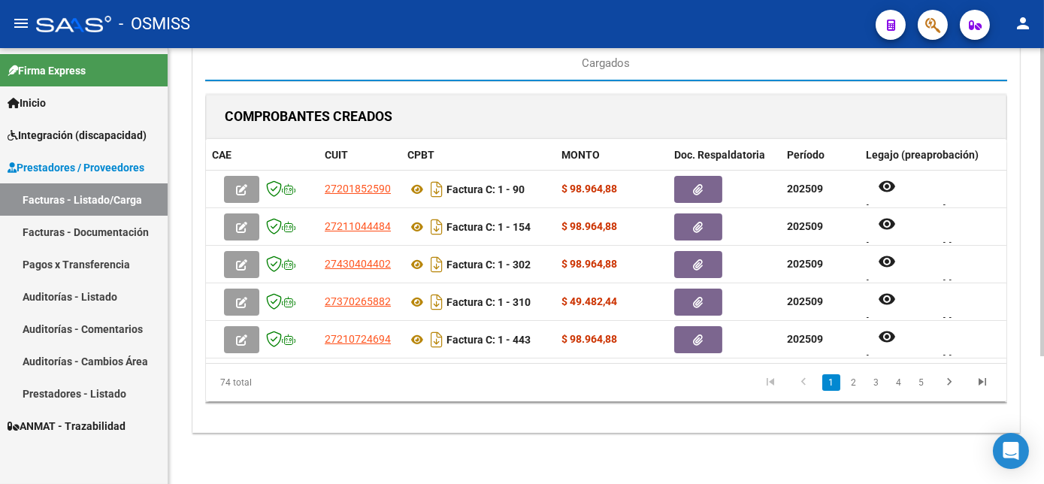
click at [1044, 408] on html "menu - OSMISS person Firma Express Inicio Instructivos Contacto OS Integración …" at bounding box center [522, 242] width 1044 height 484
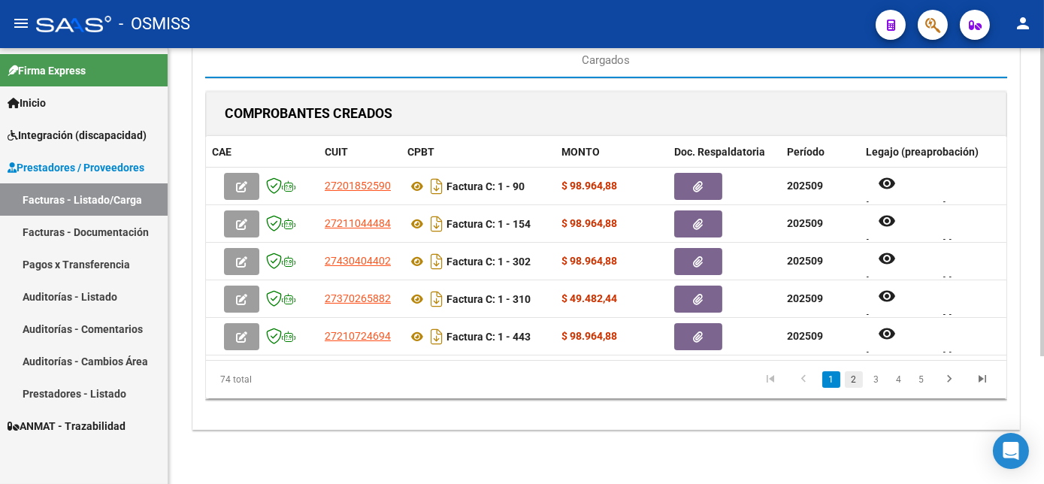
click at [856, 385] on link "2" at bounding box center [854, 379] width 18 height 17
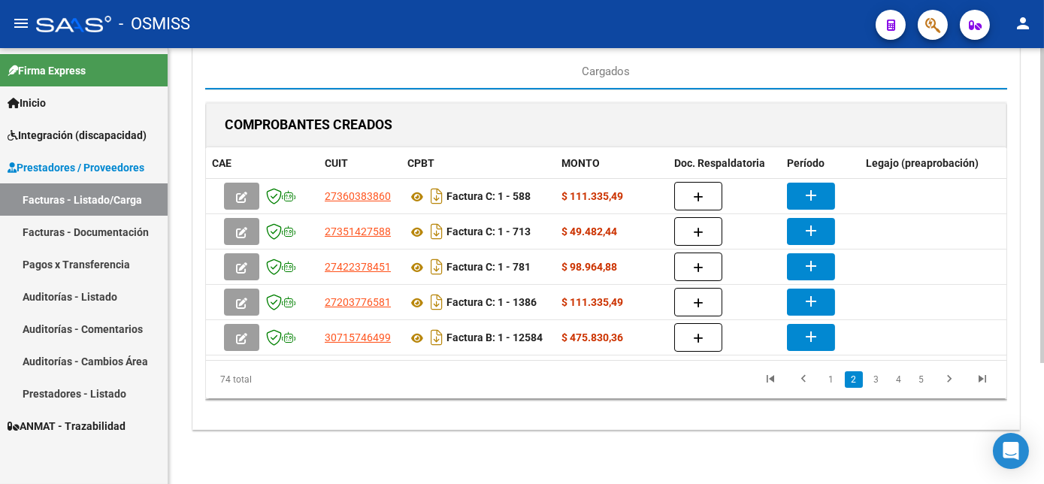
scroll to position [167, 0]
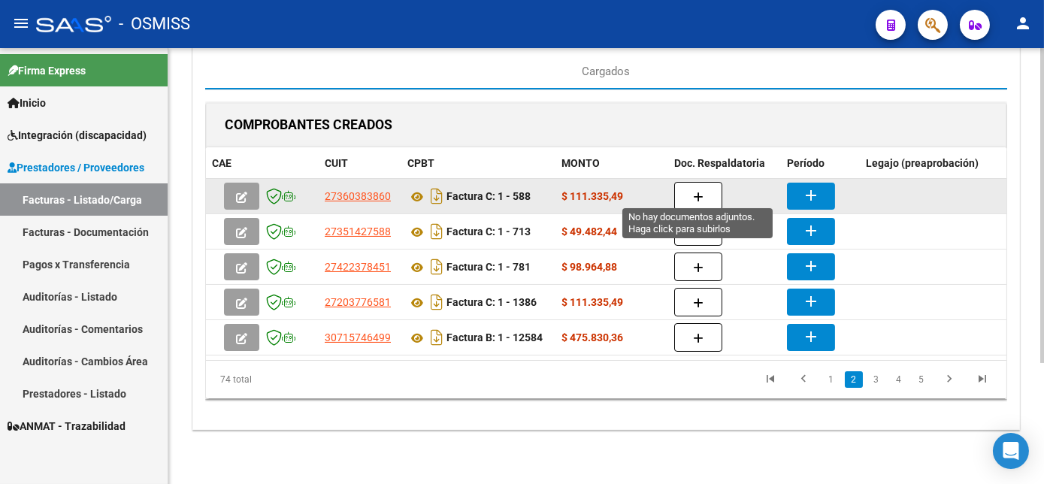
click at [690, 188] on button "button" at bounding box center [698, 196] width 48 height 29
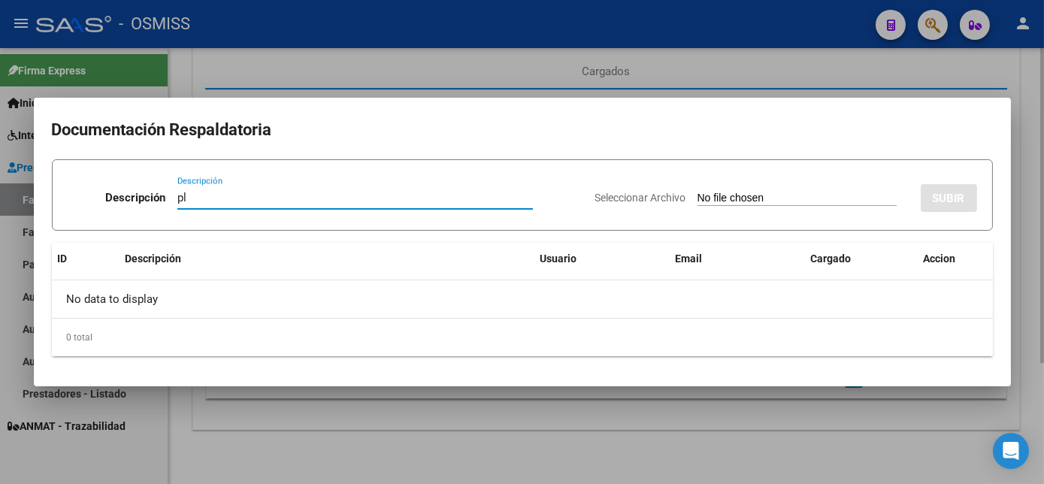
type input "pl"
click at [698, 192] on input "Seleccionar Archivo" at bounding box center [797, 199] width 199 height 14
type input "C:\fakepath\FC 1-588 GONZALEZ B - PSICO 09.pdf"
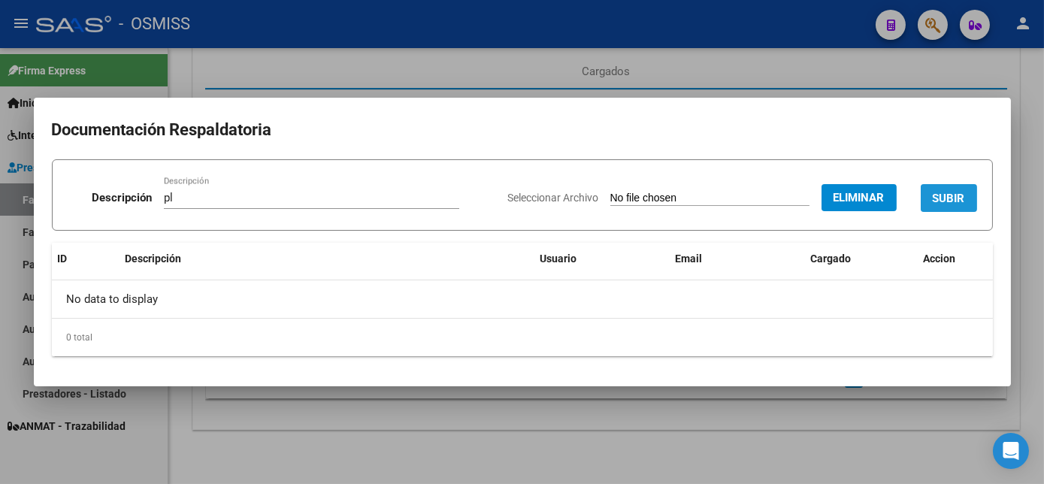
click at [939, 205] on span "SUBIR" at bounding box center [949, 199] width 32 height 14
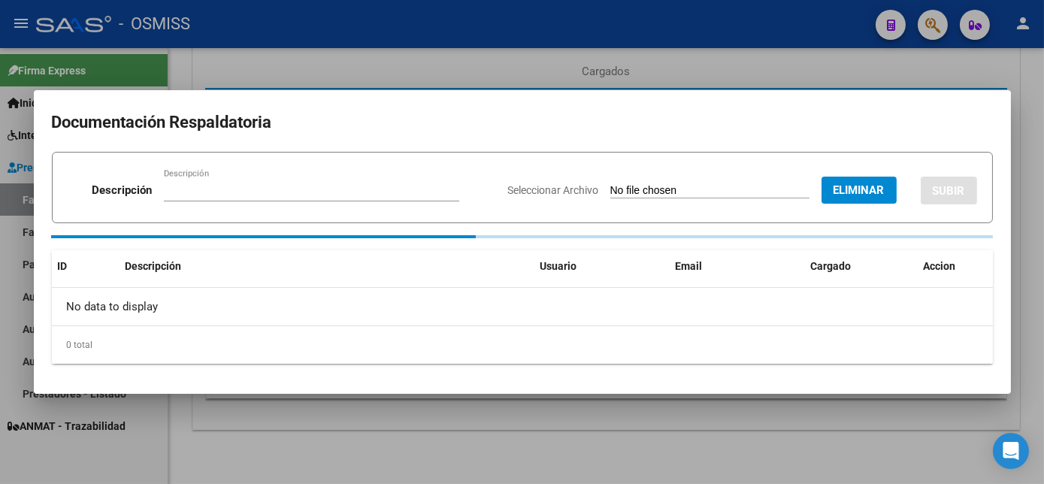
scroll to position [166, 0]
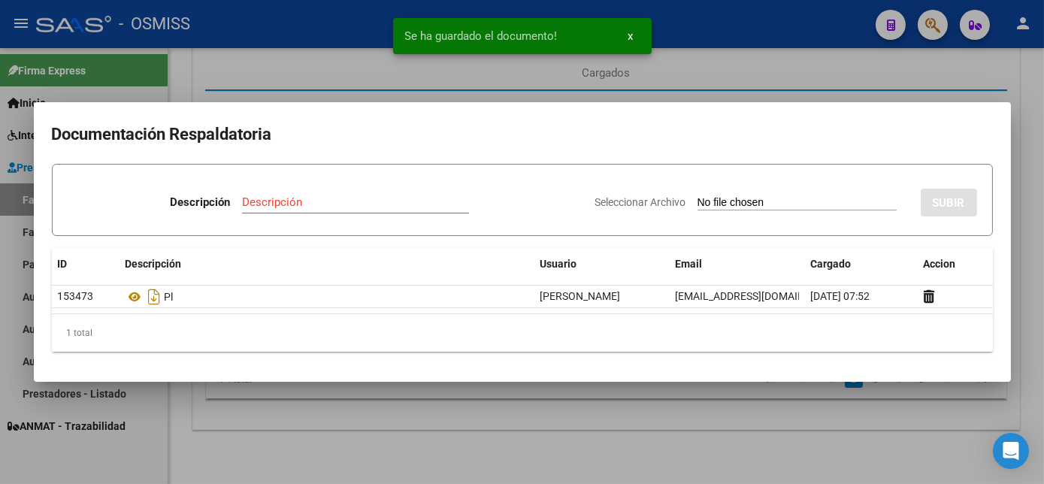
click at [667, 438] on div at bounding box center [522, 242] width 1044 height 484
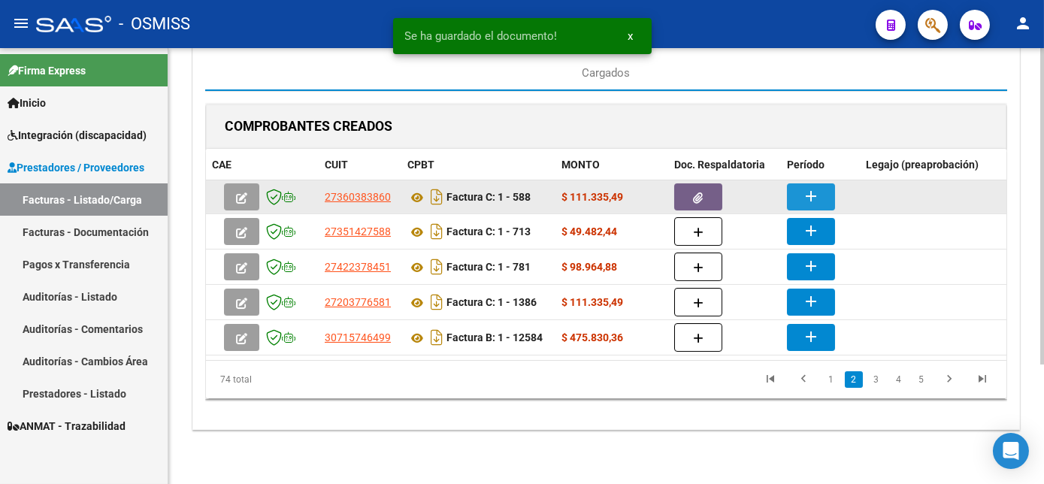
click at [802, 187] on mat-icon "add" at bounding box center [811, 196] width 18 height 18
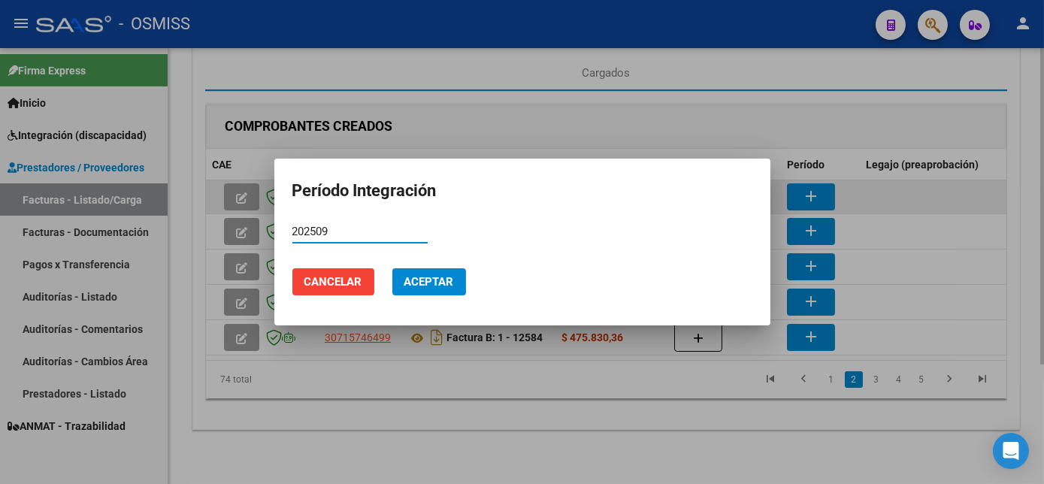
type input "202509"
click at [392, 268] on button "Aceptar" at bounding box center [429, 281] width 74 height 27
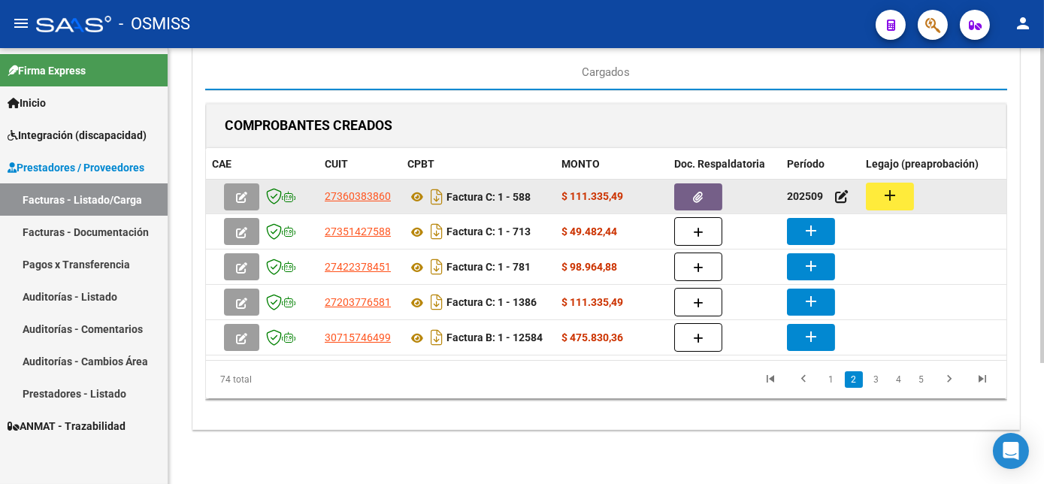
click at [893, 187] on mat-icon "add" at bounding box center [890, 195] width 18 height 18
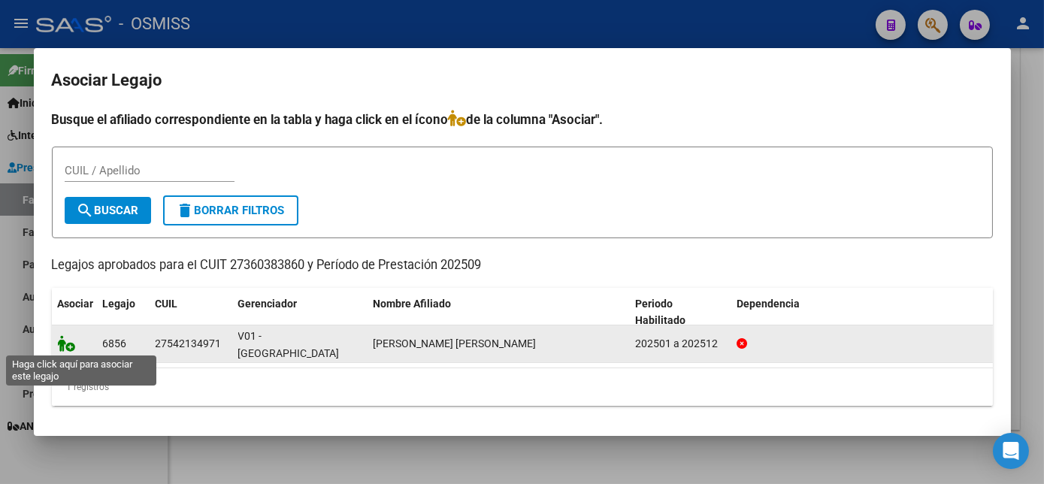
click at [70, 344] on icon at bounding box center [67, 343] width 18 height 17
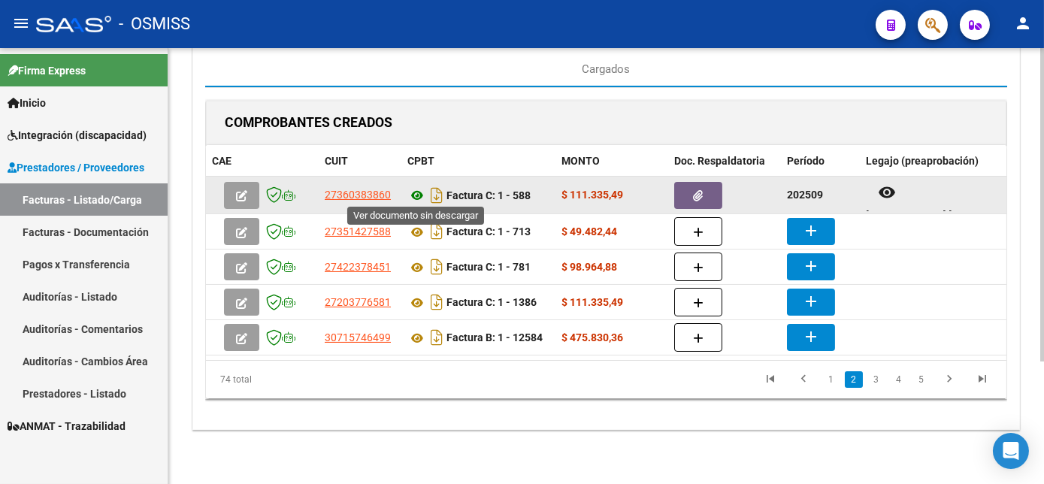
click at [419, 189] on icon at bounding box center [418, 195] width 20 height 18
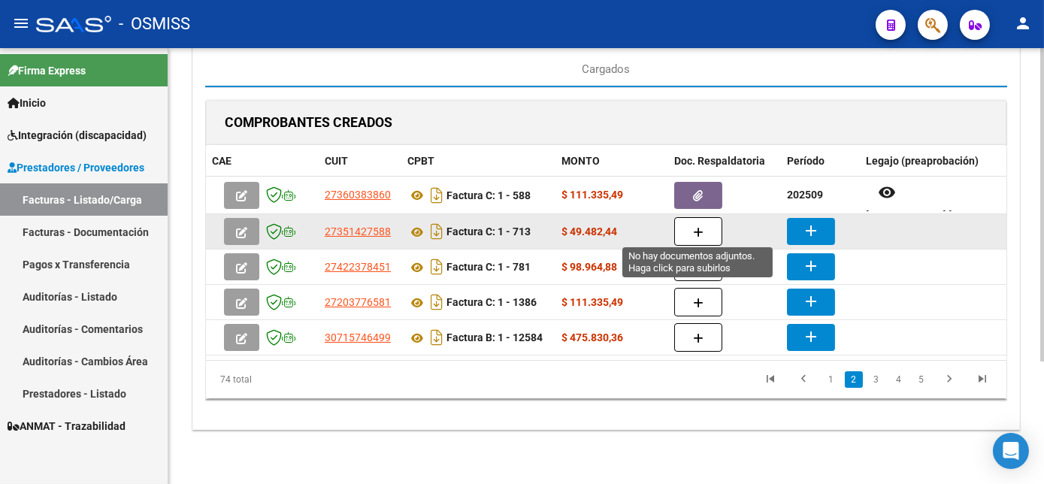
click at [707, 226] on button "button" at bounding box center [698, 231] width 48 height 29
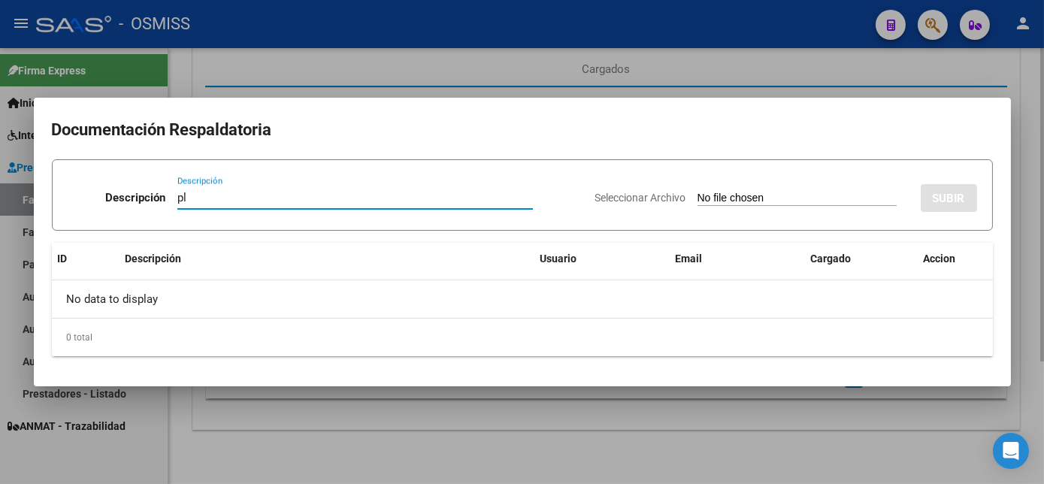
type input "pl"
click at [698, 192] on input "Seleccionar Archivo" at bounding box center [797, 199] width 199 height 14
type input "C:\fakepath\FC 1-713 AZCONA S FONO 09.pdf"
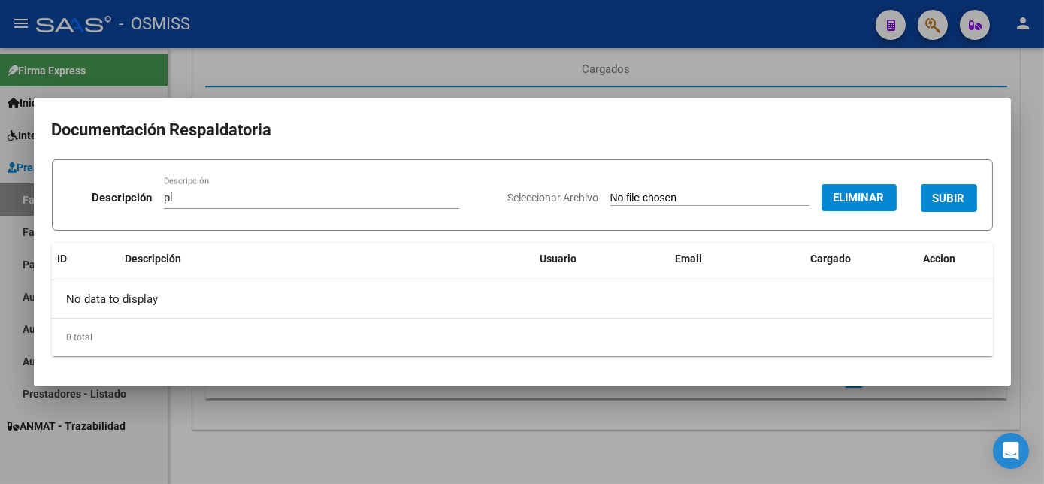
click at [944, 195] on span "SUBIR" at bounding box center [949, 199] width 32 height 14
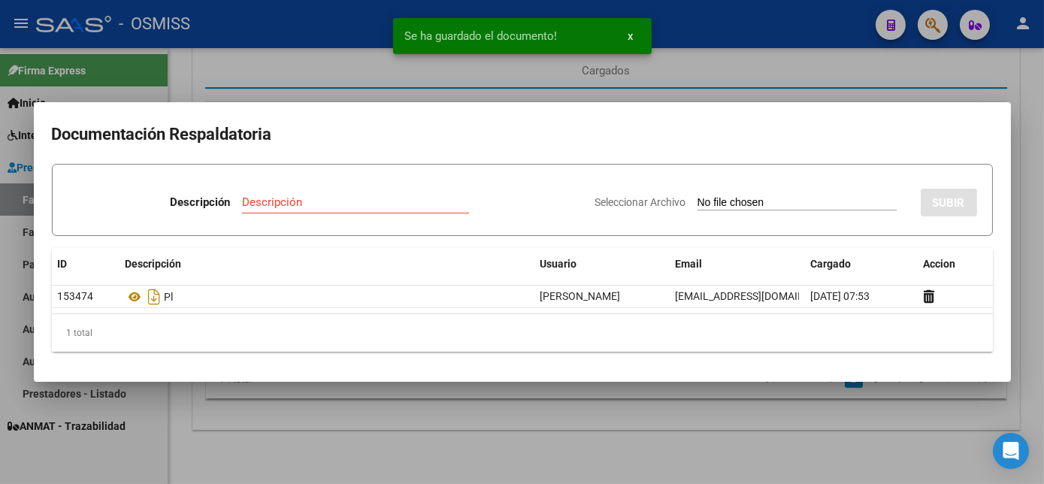
click at [686, 404] on div at bounding box center [522, 242] width 1044 height 484
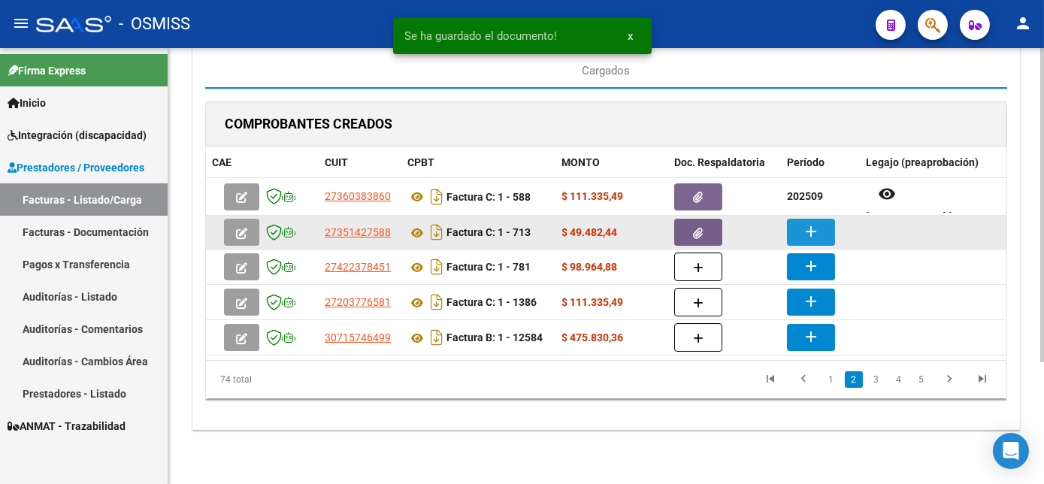
click at [809, 224] on mat-icon "add" at bounding box center [811, 232] width 18 height 18
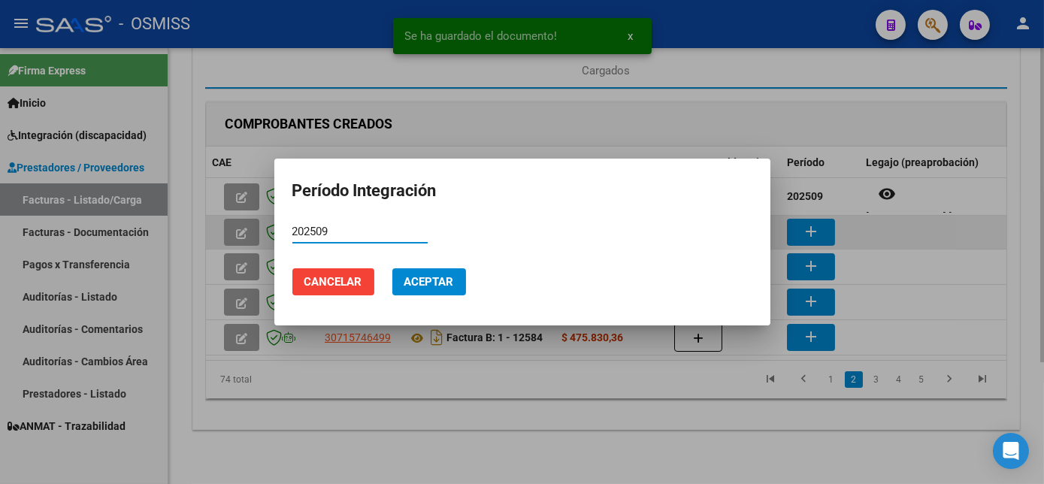
type input "202509"
click at [392, 268] on button "Aceptar" at bounding box center [429, 281] width 74 height 27
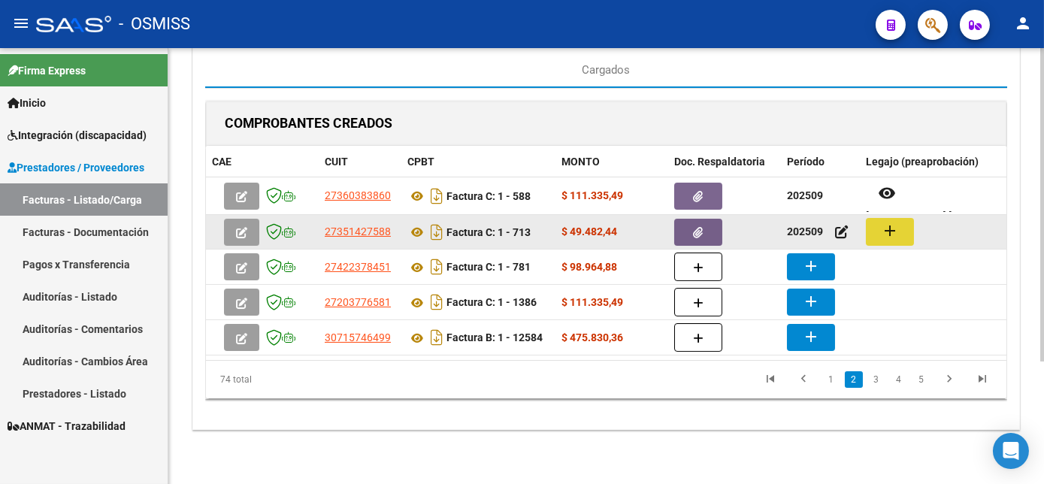
click at [887, 227] on mat-icon "add" at bounding box center [890, 231] width 18 height 18
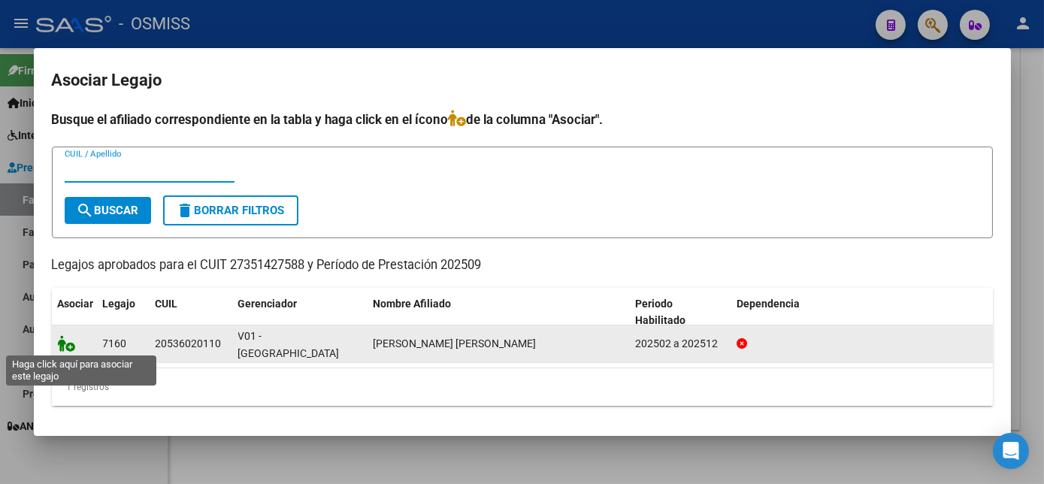
click at [64, 346] on icon at bounding box center [67, 343] width 18 height 17
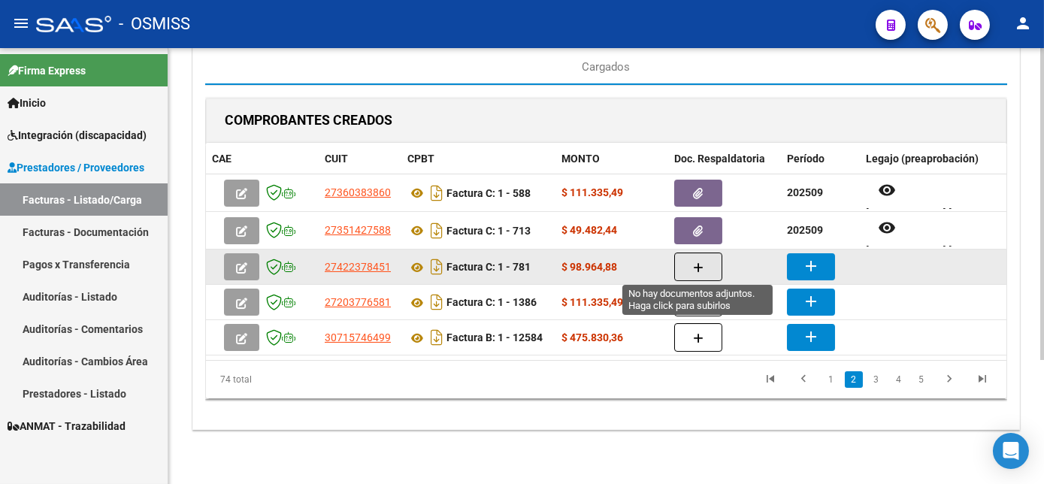
click at [693, 268] on icon "button" at bounding box center [698, 267] width 11 height 11
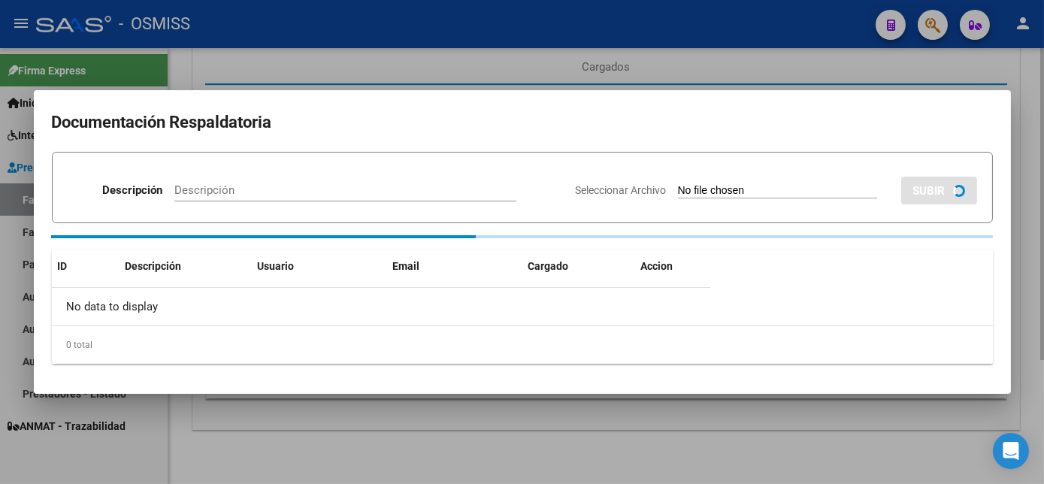
click at [693, 268] on div "ID Descripción Usuario Email Cargado Accion No data to display 0 total 1" at bounding box center [522, 307] width 941 height 114
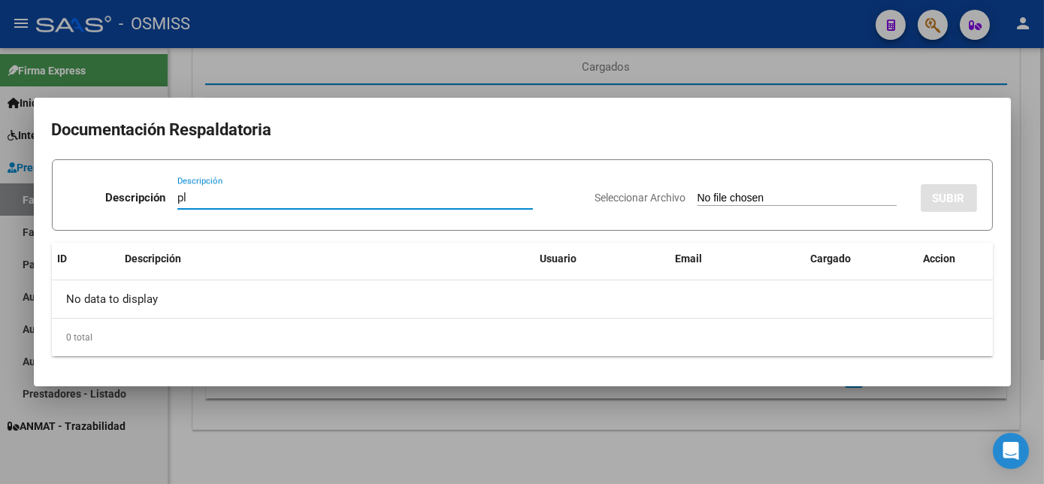
type input "pl"
click at [698, 192] on input "Seleccionar Archivo" at bounding box center [797, 199] width 199 height 14
type input "C:\fakepath\FC 1-781 BARRIOS M - FONO 09.pdf"
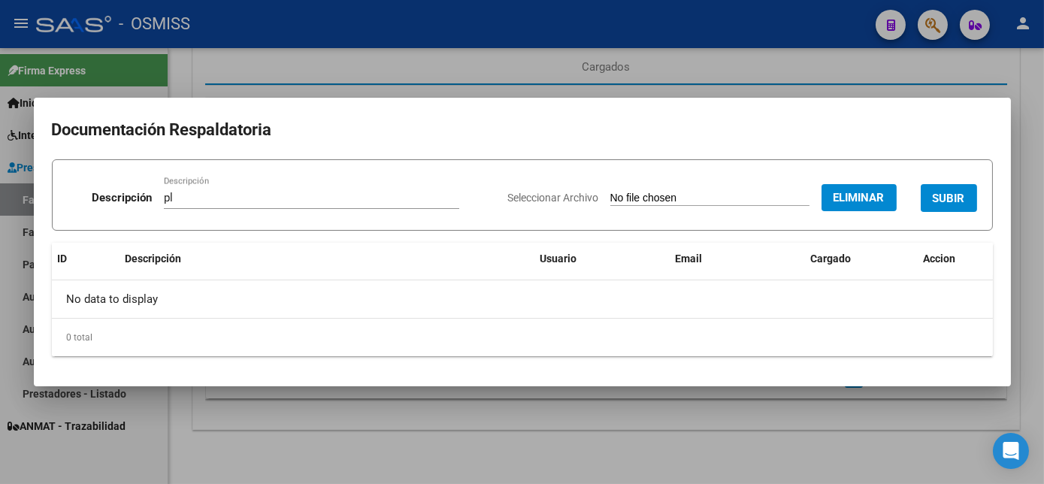
click at [946, 199] on span "SUBIR" at bounding box center [949, 199] width 32 height 14
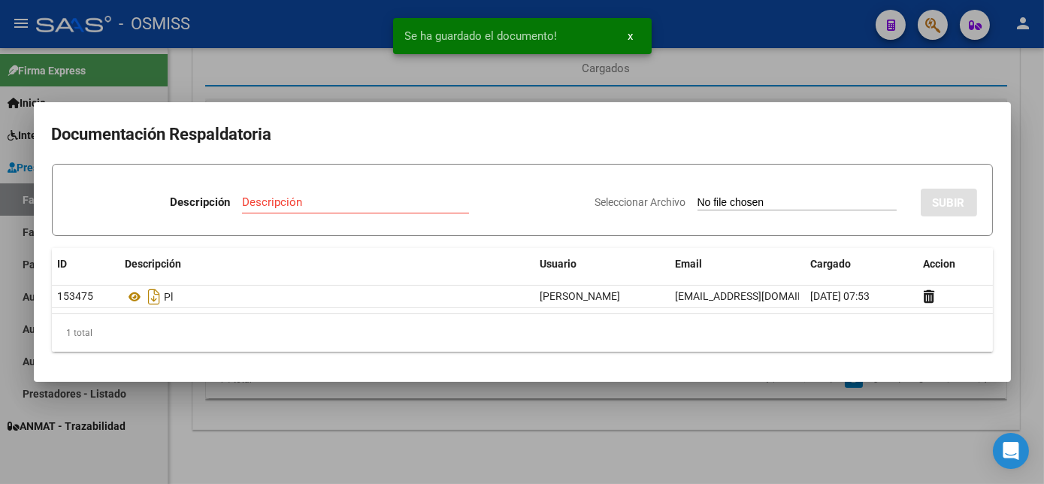
click at [769, 433] on div at bounding box center [522, 242] width 1044 height 484
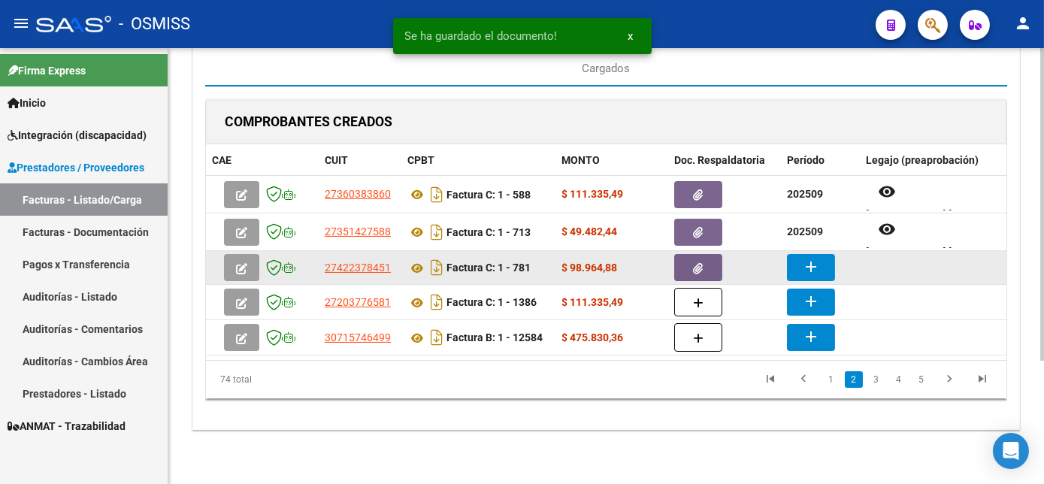
click at [819, 266] on mat-icon "add" at bounding box center [811, 267] width 18 height 18
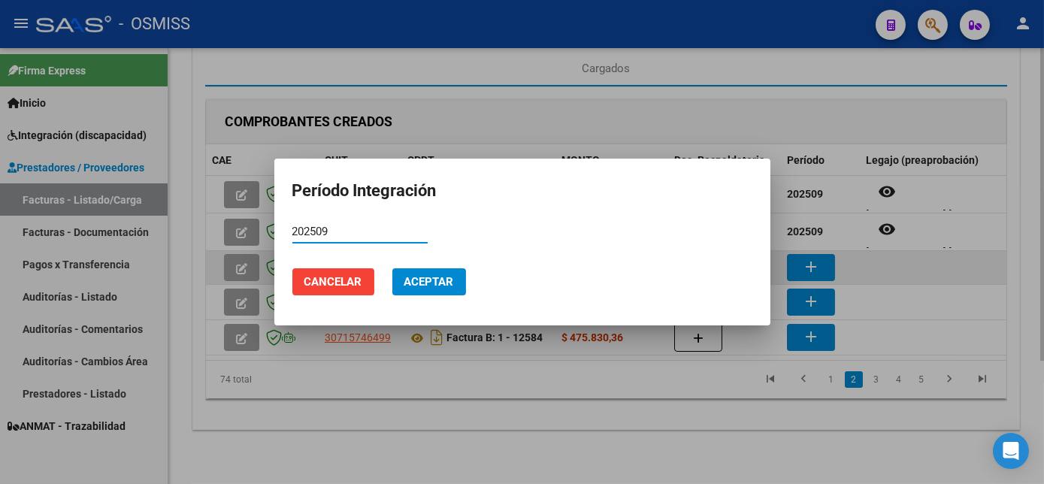
type input "202509"
click at [392, 268] on button "Aceptar" at bounding box center [429, 281] width 74 height 27
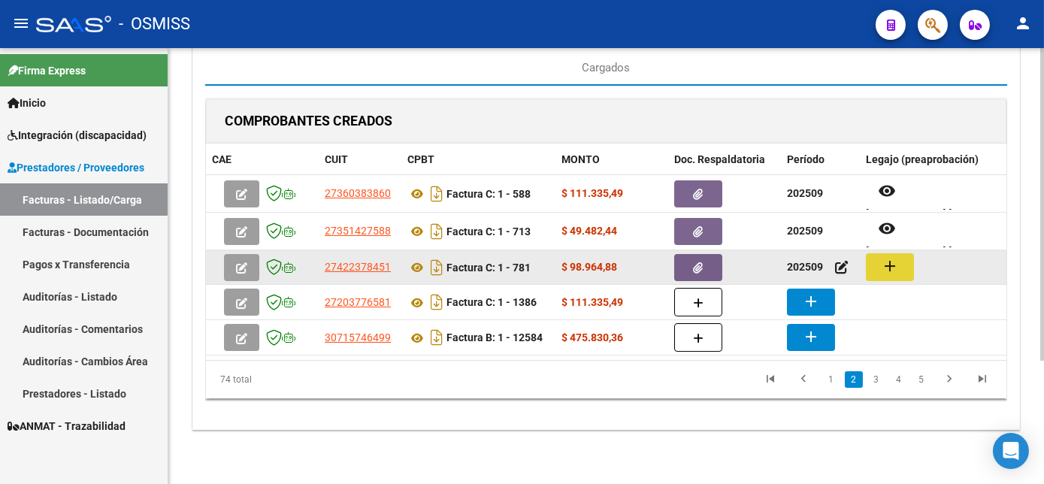
click at [908, 263] on button "add" at bounding box center [890, 267] width 48 height 28
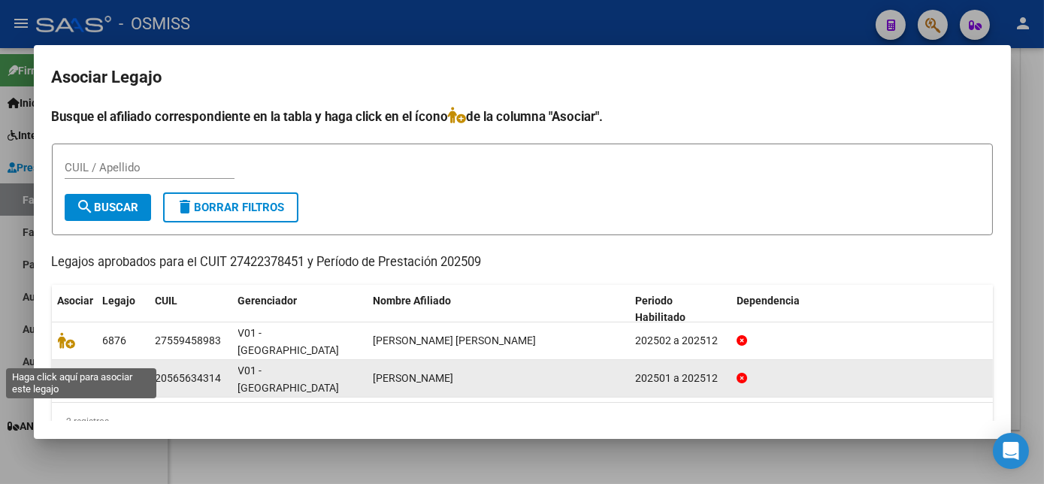
click at [71, 370] on icon at bounding box center [67, 378] width 18 height 17
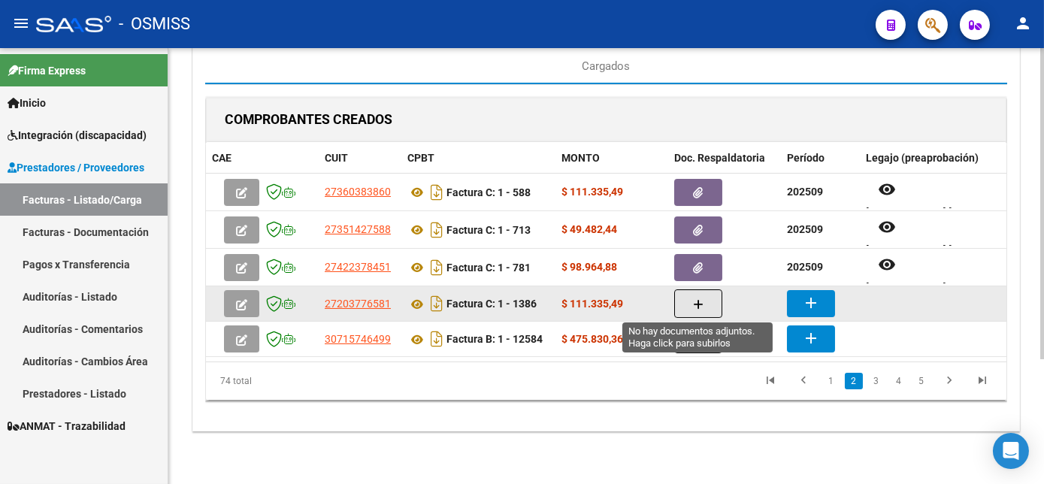
click at [695, 299] on icon "button" at bounding box center [698, 304] width 11 height 11
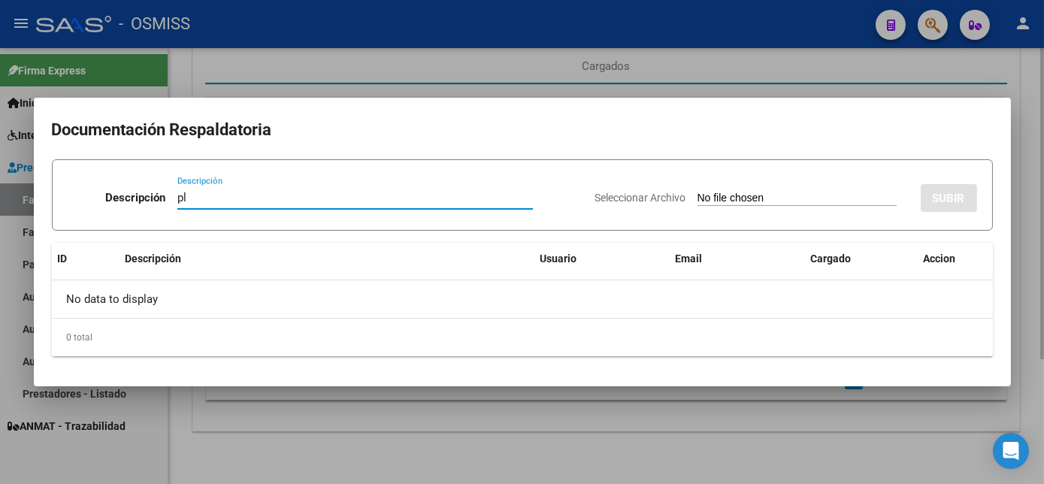
type input "pl"
click at [698, 192] on input "Seleccionar Archivo" at bounding box center [797, 199] width 199 height 14
type input "C:\fakepath\FC 1-1386 SANTILLAN D FONO 09.pdf"
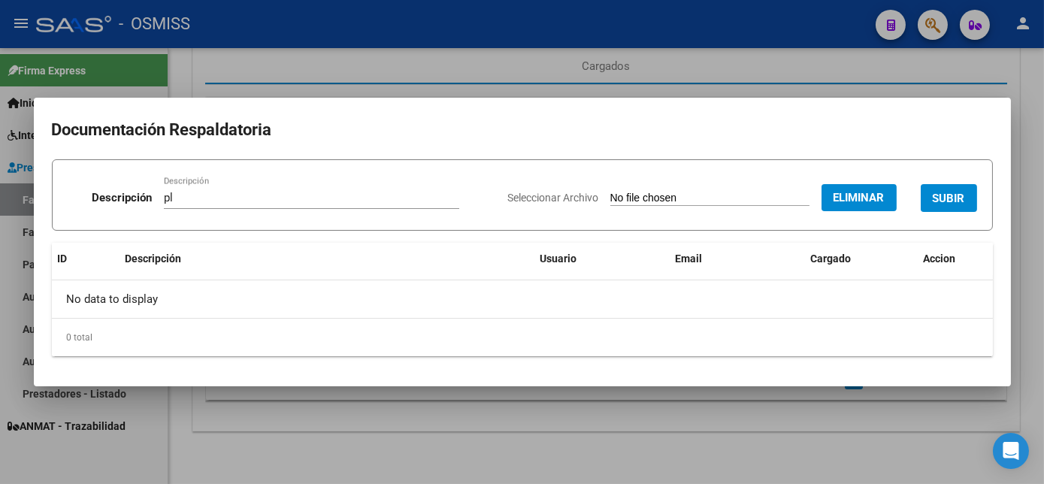
click at [945, 199] on span "SUBIR" at bounding box center [949, 199] width 32 height 14
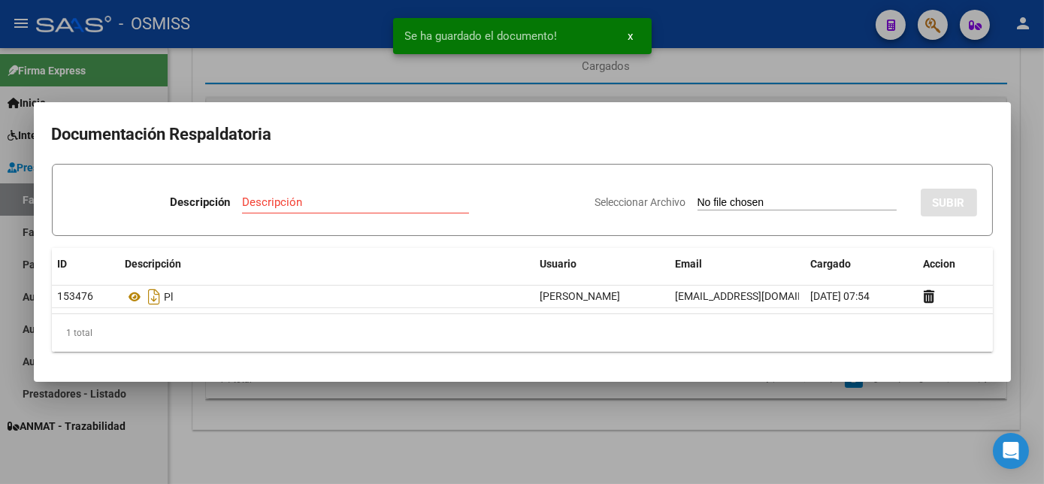
click at [714, 443] on div at bounding box center [522, 242] width 1044 height 484
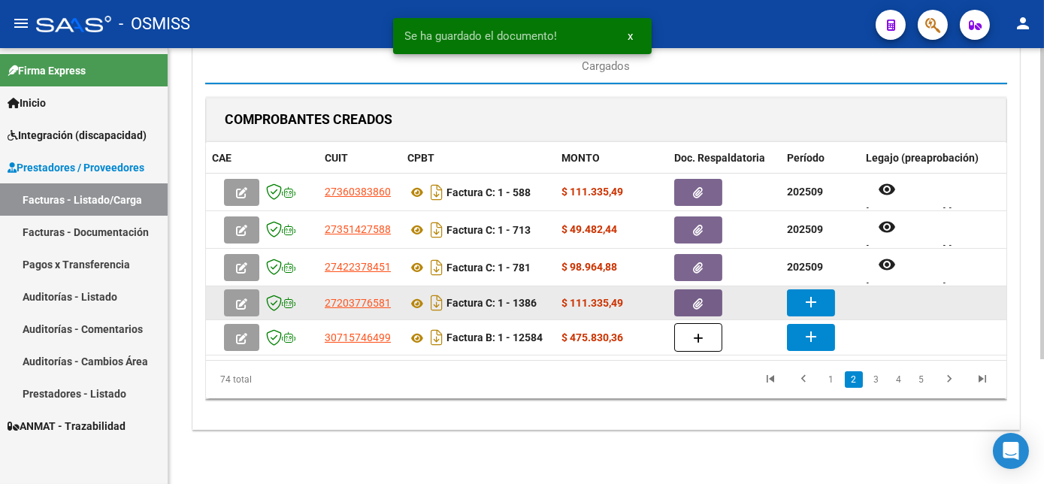
click at [805, 296] on mat-icon "add" at bounding box center [811, 302] width 18 height 18
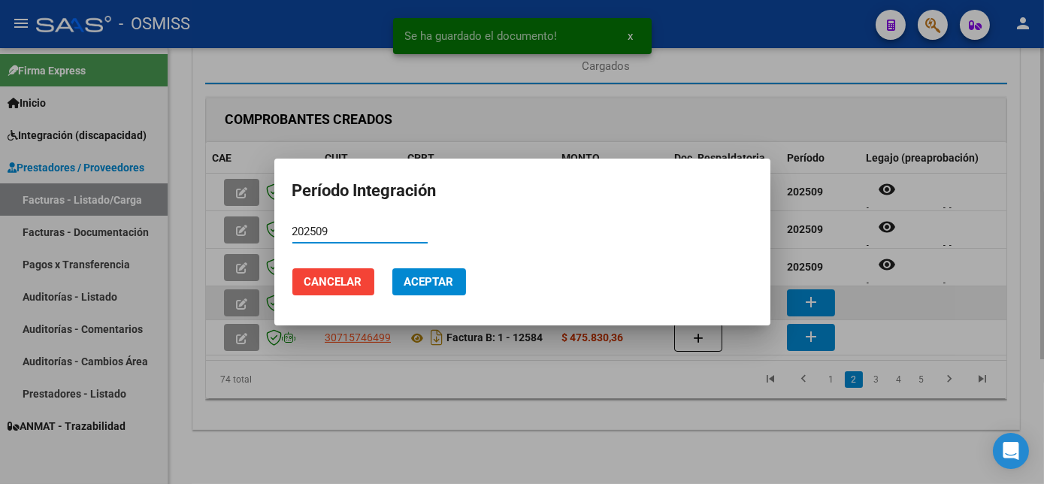
type input "202509"
click at [392, 268] on button "Aceptar" at bounding box center [429, 281] width 74 height 27
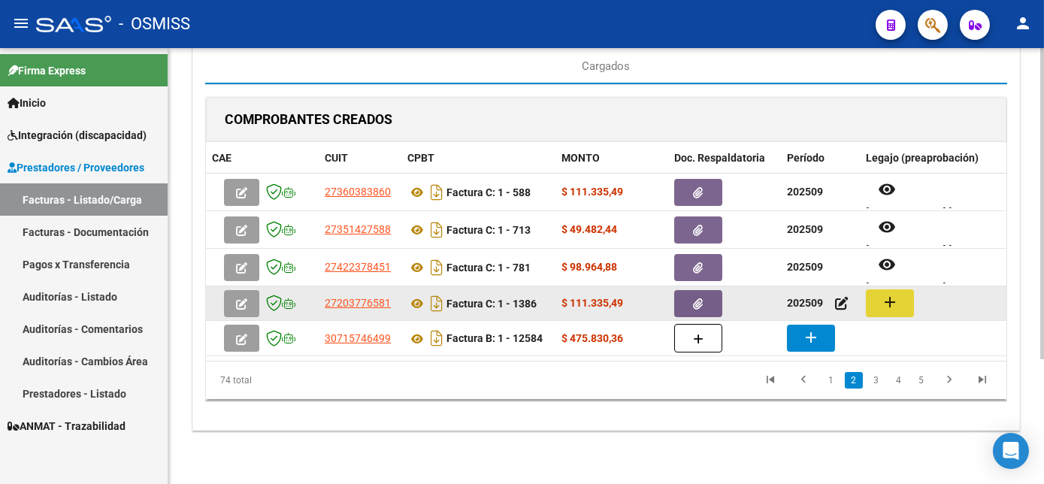
click at [890, 296] on mat-icon "add" at bounding box center [890, 302] width 18 height 18
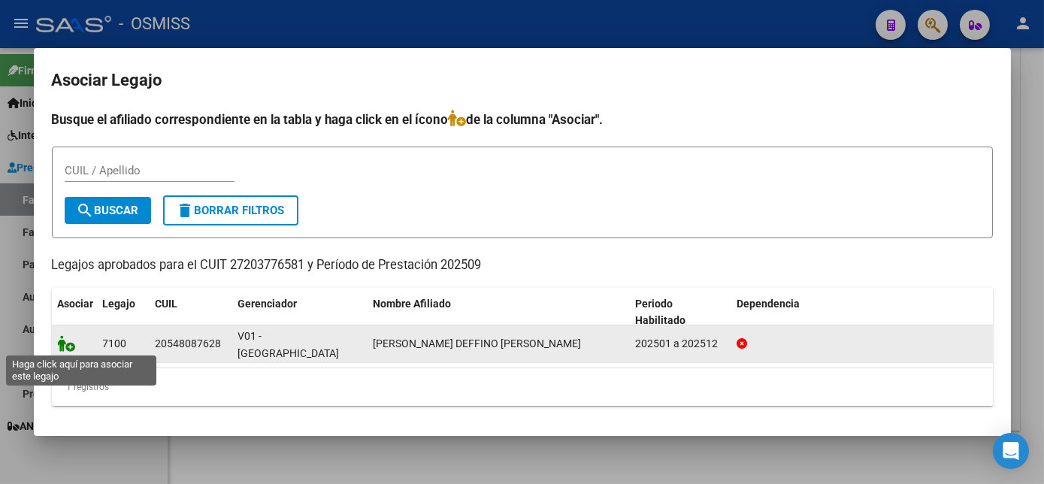
click at [62, 343] on icon at bounding box center [67, 343] width 18 height 17
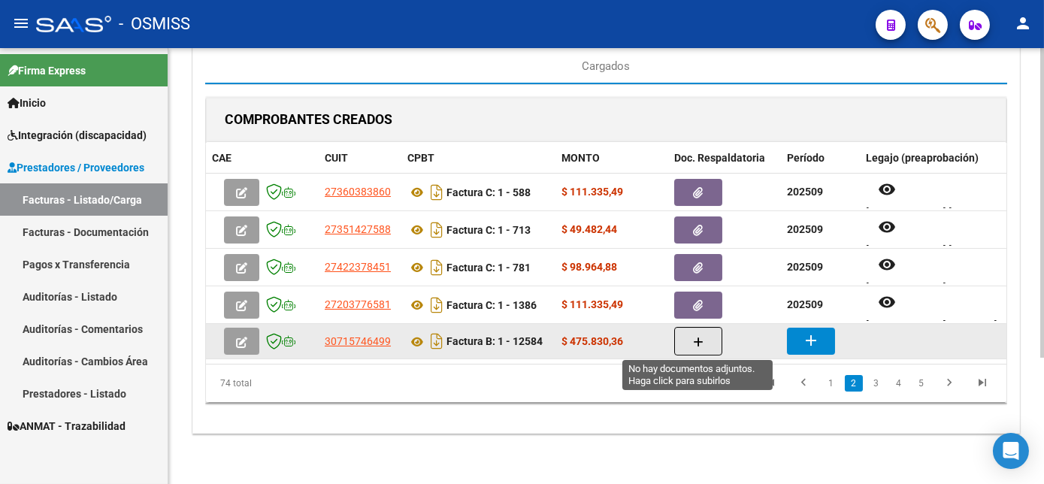
click at [699, 342] on icon "button" at bounding box center [698, 342] width 11 height 11
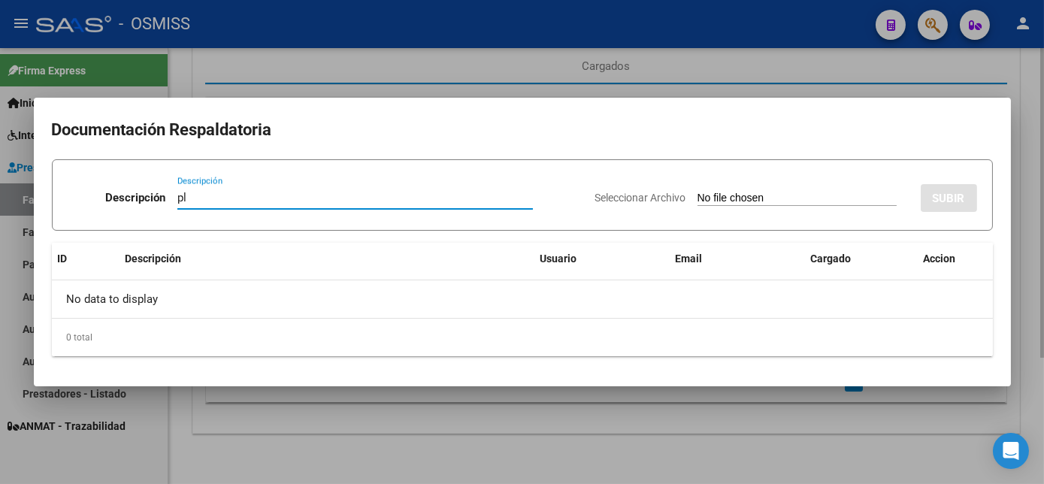
type input "pl"
click at [698, 192] on input "Seleccionar Archivo" at bounding box center [797, 199] width 199 height 14
type input "C:\fakepath\FC 1-12584 VELAZQUEZ O MAIE 09.pdf"
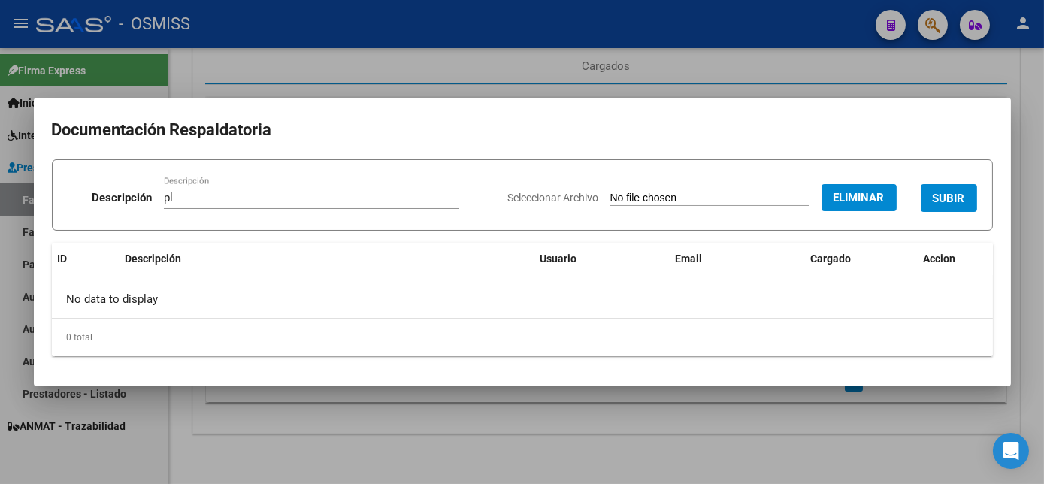
click at [944, 192] on span "SUBIR" at bounding box center [949, 199] width 32 height 14
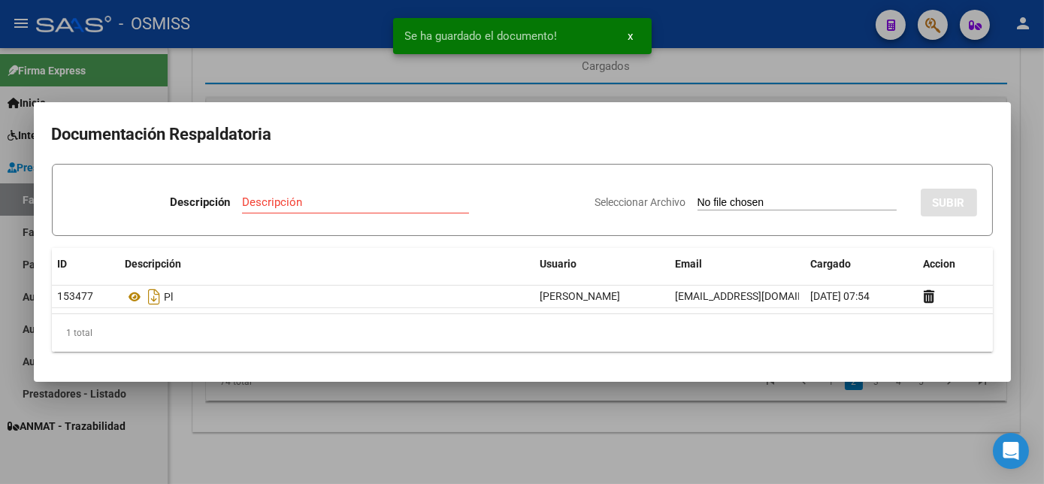
click at [559, 431] on div at bounding box center [522, 242] width 1044 height 484
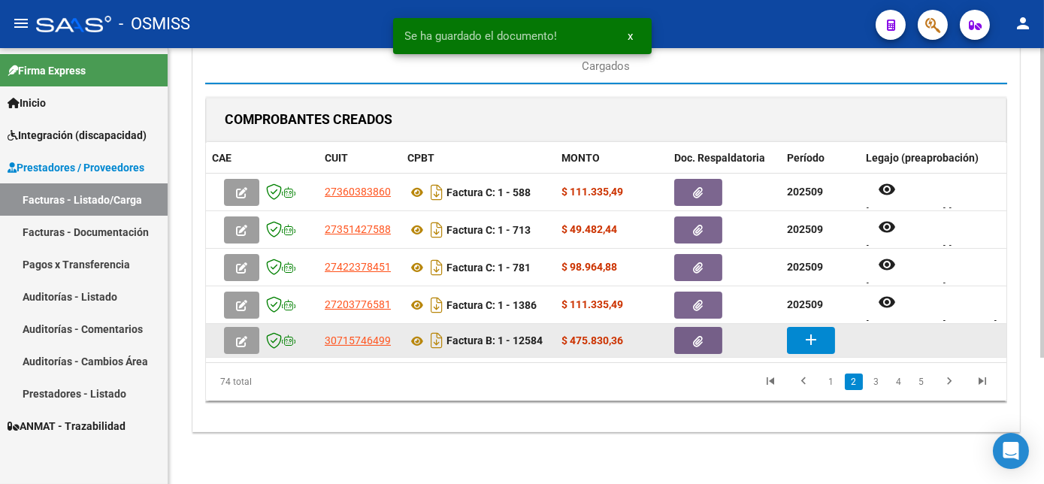
click at [804, 341] on mat-icon "add" at bounding box center [811, 340] width 18 height 18
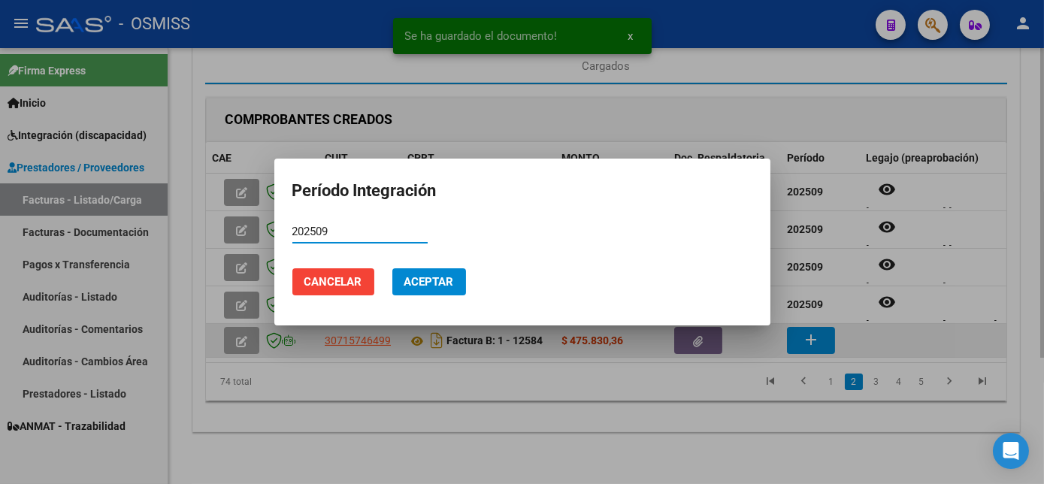
type input "202509"
click at [392, 268] on button "Aceptar" at bounding box center [429, 281] width 74 height 27
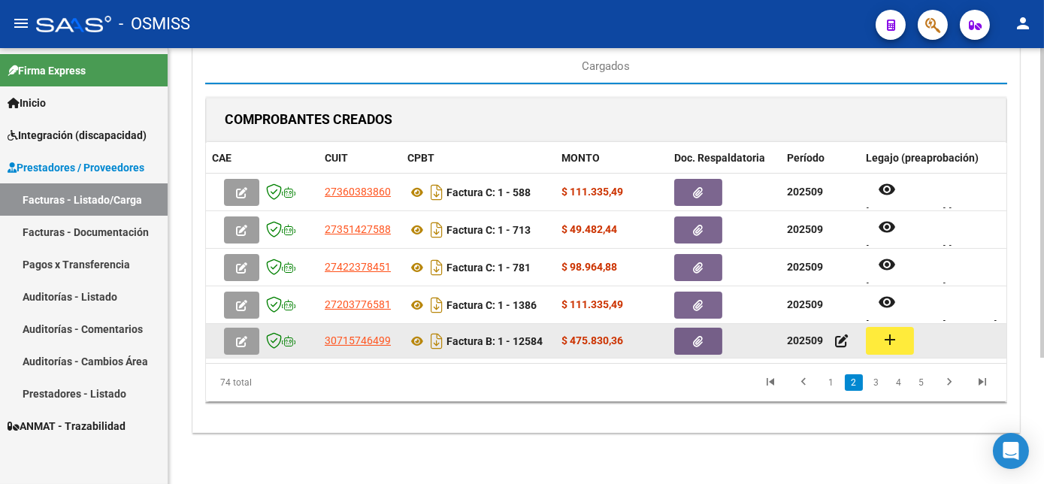
click at [881, 343] on mat-icon "add" at bounding box center [890, 340] width 18 height 18
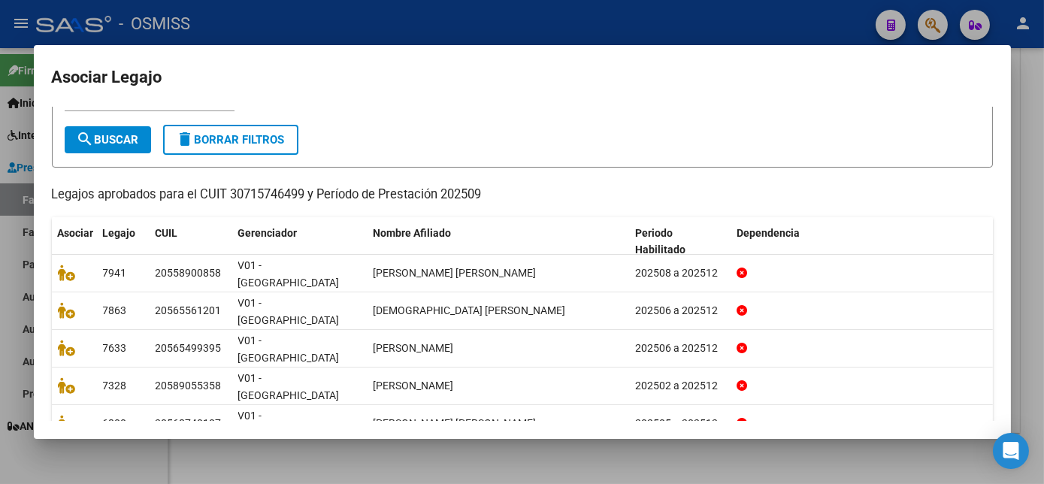
scroll to position [26, 0]
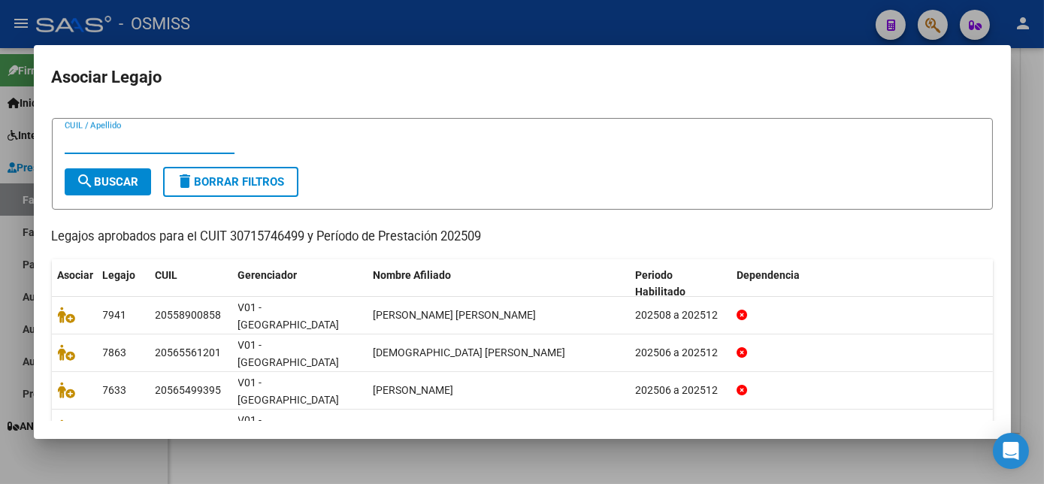
click at [89, 142] on input "CUIL / Apellido" at bounding box center [150, 142] width 170 height 14
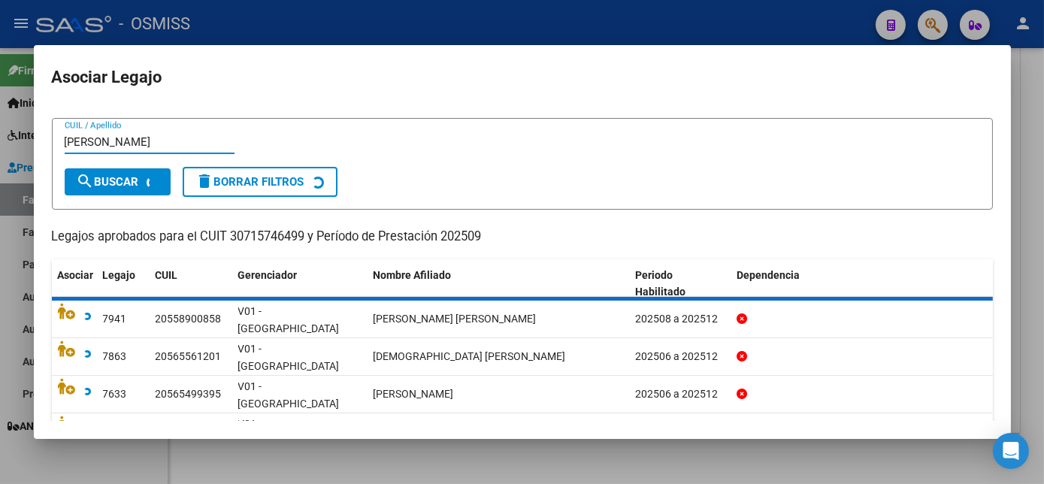
scroll to position [2, 0]
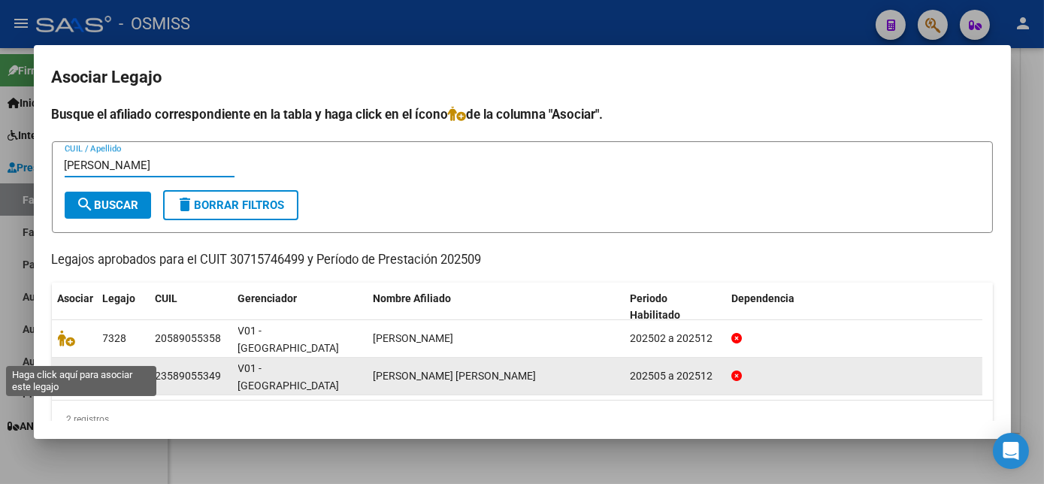
type input "velazquez"
click at [69, 368] on icon at bounding box center [67, 376] width 18 height 17
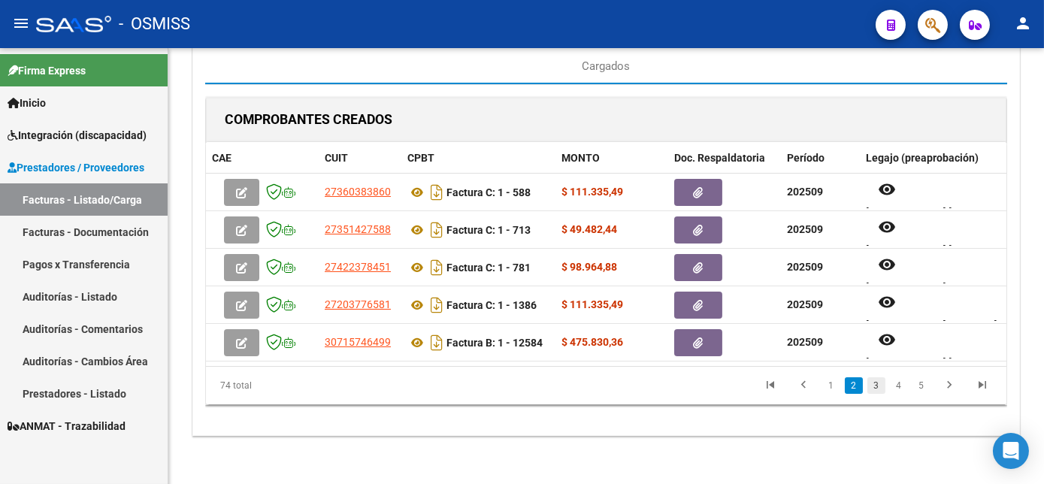
click at [875, 394] on link "3" at bounding box center [877, 385] width 18 height 17
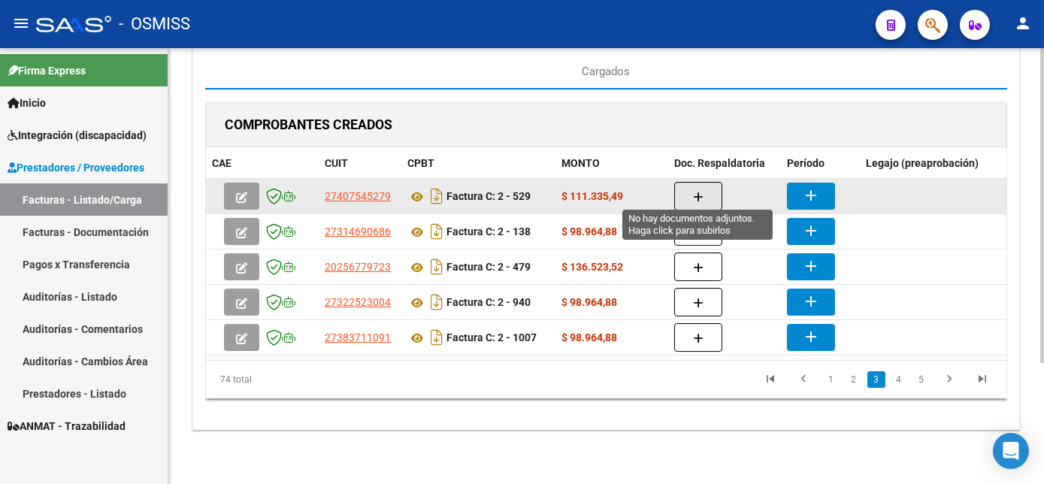
click at [702, 192] on icon "button" at bounding box center [698, 197] width 11 height 11
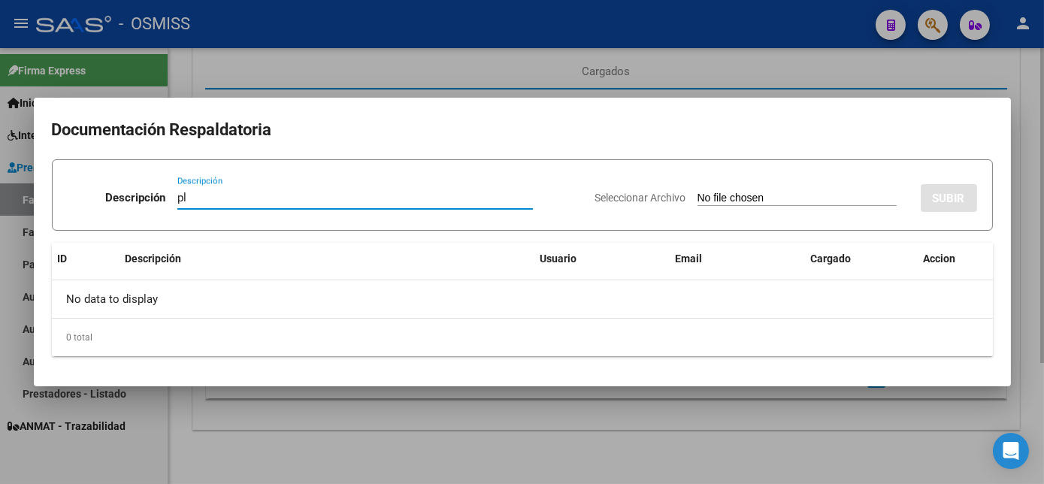
type input "pl"
click at [698, 192] on input "Seleccionar Archivo" at bounding box center [797, 199] width 199 height 14
type input "C:\fakepath\FC 2 -529 PIÑEIRO ENZO PSICO 09.pdf"
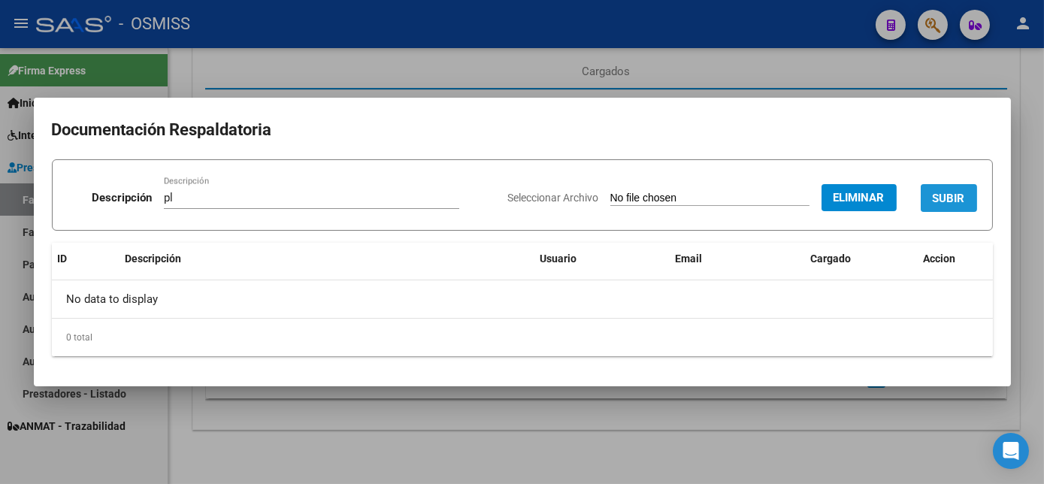
click at [959, 200] on span "SUBIR" at bounding box center [949, 199] width 32 height 14
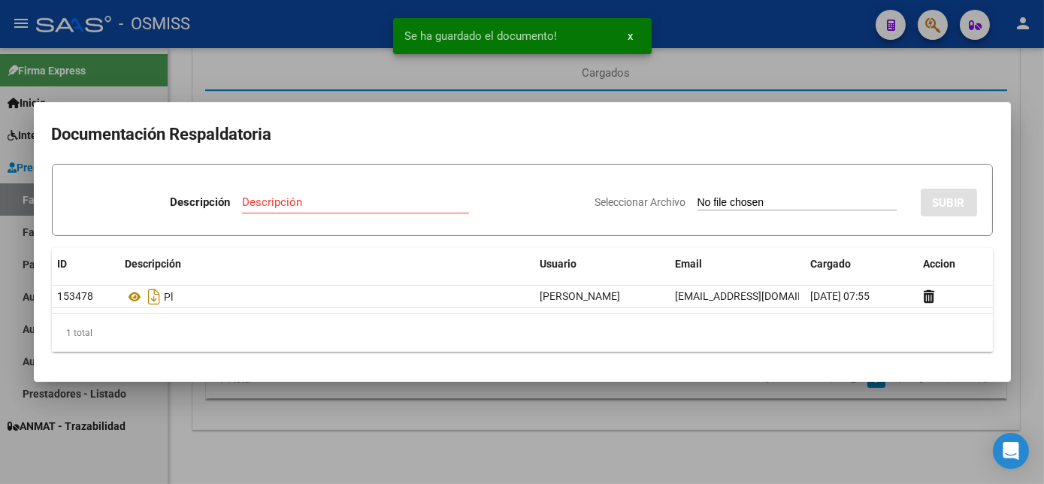
click at [704, 444] on div at bounding box center [522, 242] width 1044 height 484
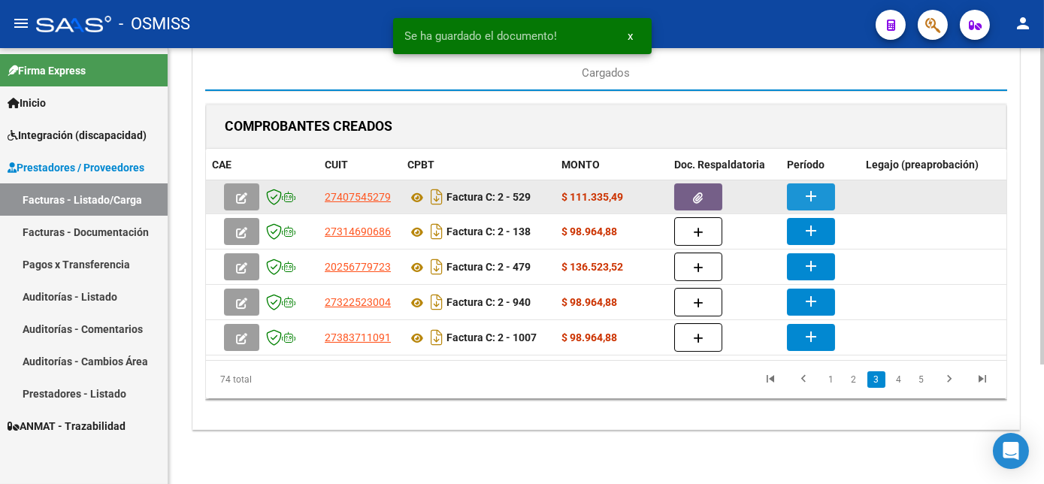
click at [808, 187] on mat-icon "add" at bounding box center [811, 196] width 18 height 18
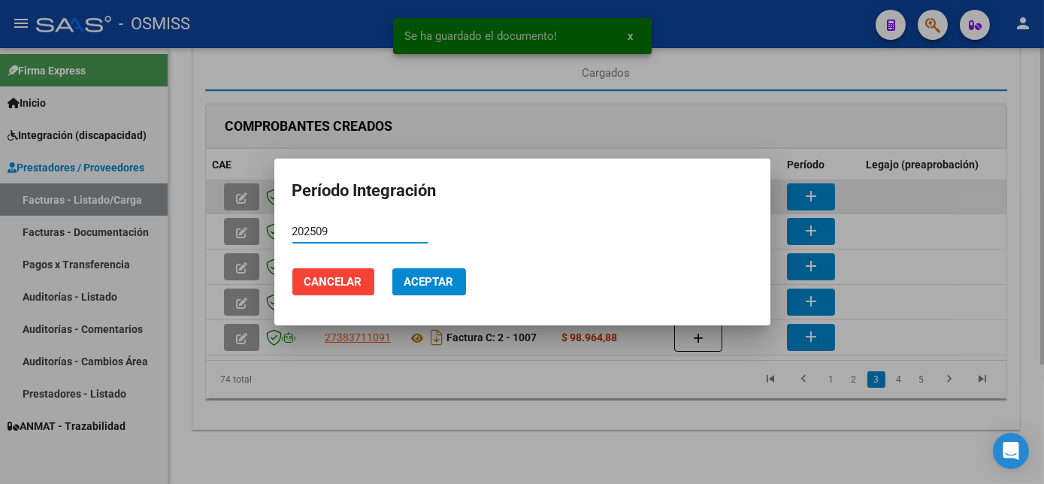
type input "202509"
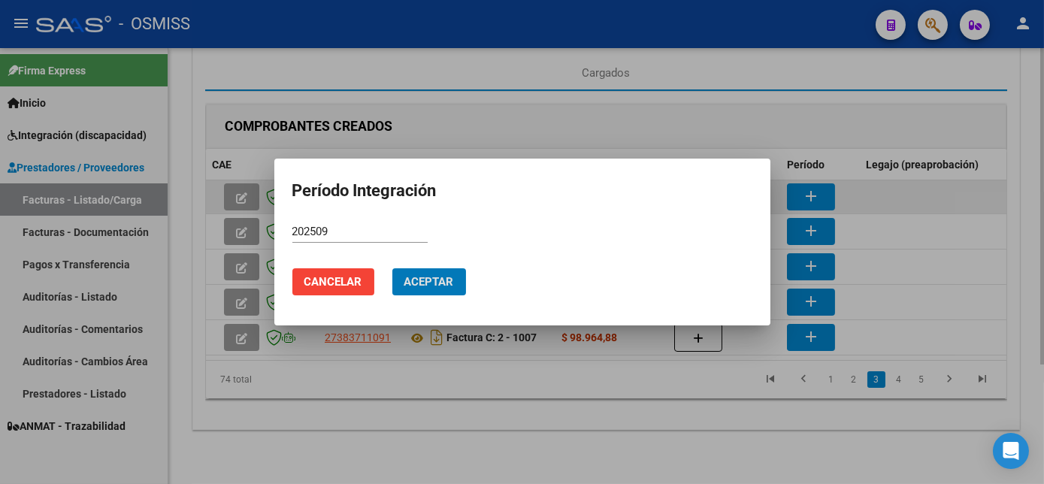
click at [392, 268] on button "Aceptar" at bounding box center [429, 281] width 74 height 27
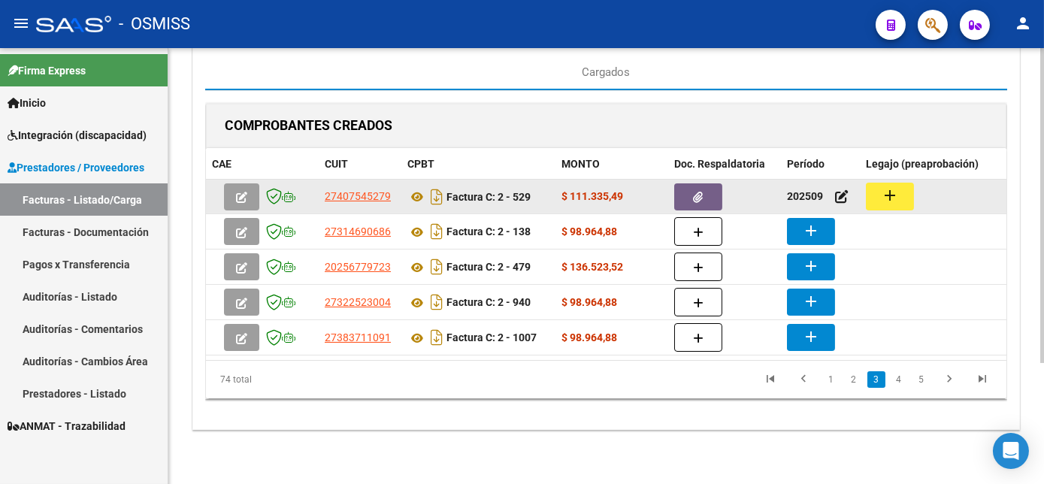
click at [895, 186] on mat-icon "add" at bounding box center [890, 195] width 18 height 18
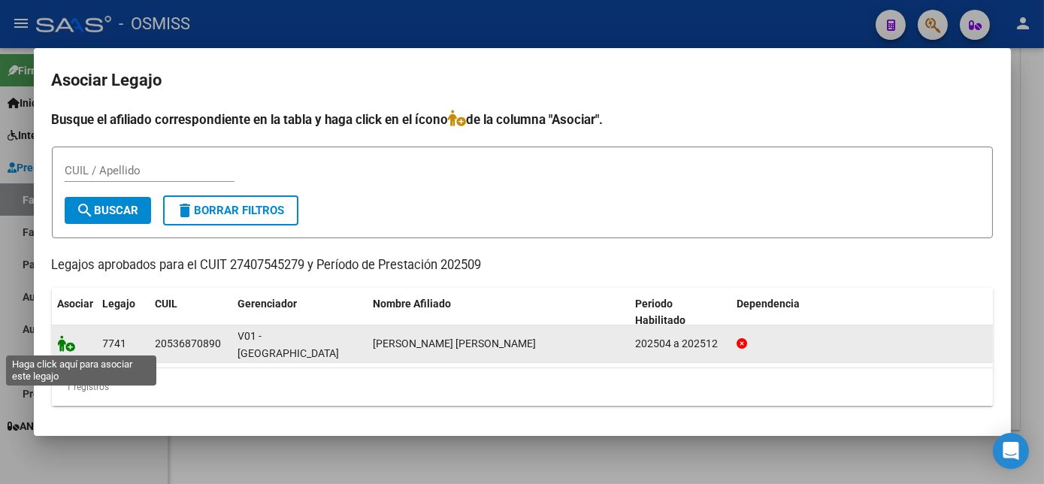
click at [72, 341] on icon at bounding box center [67, 343] width 18 height 17
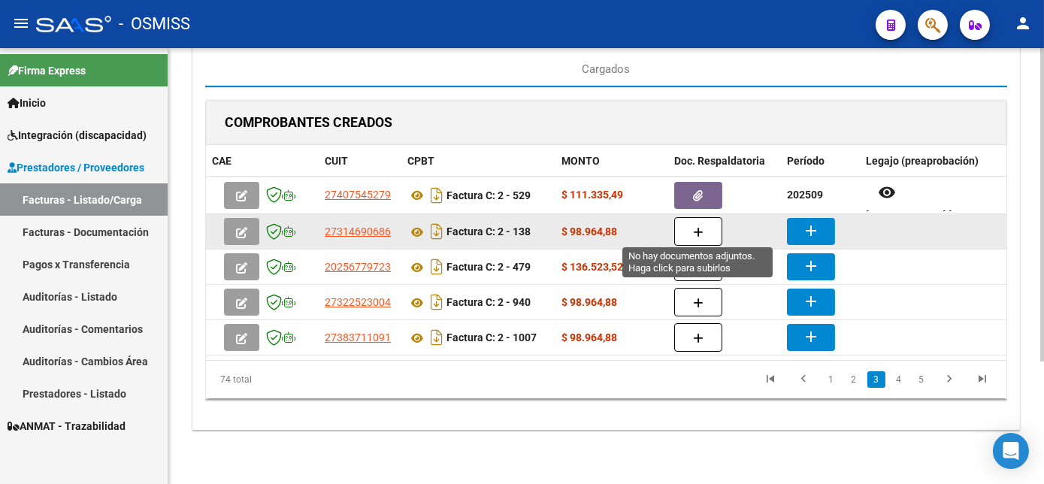
click at [702, 229] on icon "button" at bounding box center [698, 232] width 11 height 11
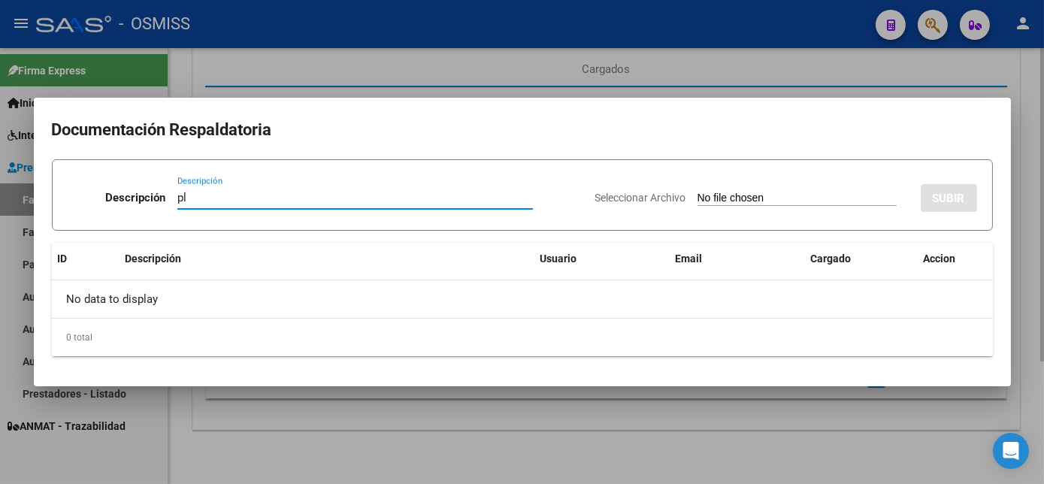
type input "pl"
click at [698, 192] on input "Seleccionar Archivo" at bounding box center [797, 199] width 199 height 14
type input "C:\fakepath\FC 2-138 INSAURRALDE E - PSICO 09.pdf"
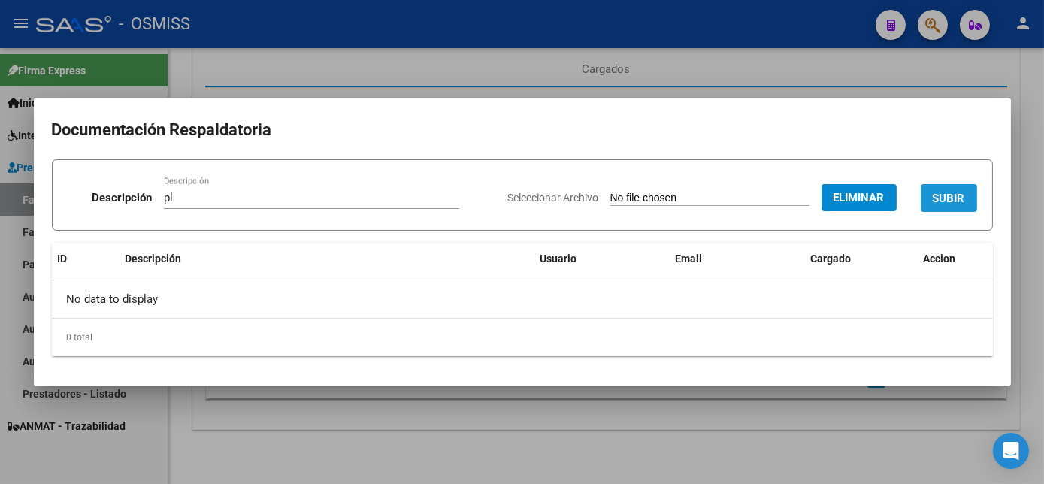
click at [961, 202] on span "SUBIR" at bounding box center [949, 199] width 32 height 14
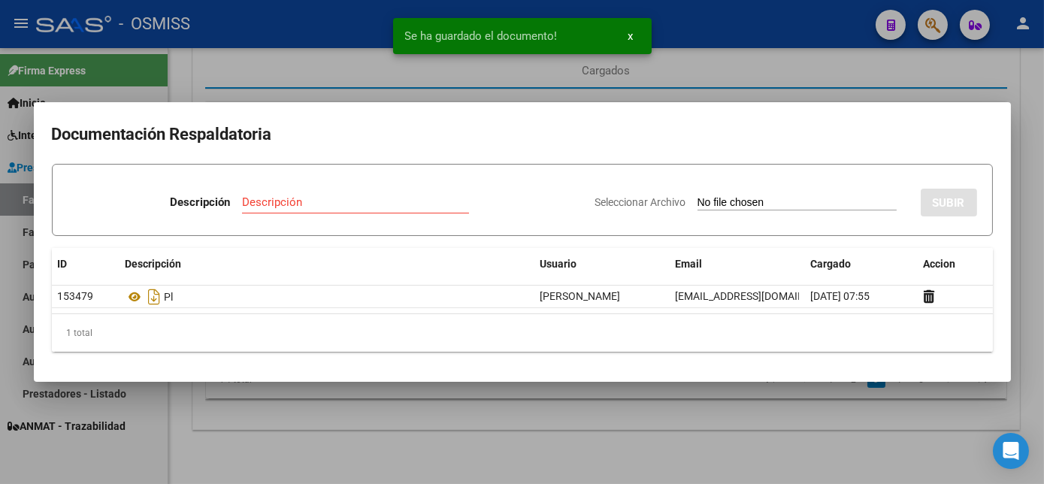
click at [704, 423] on div at bounding box center [522, 242] width 1044 height 484
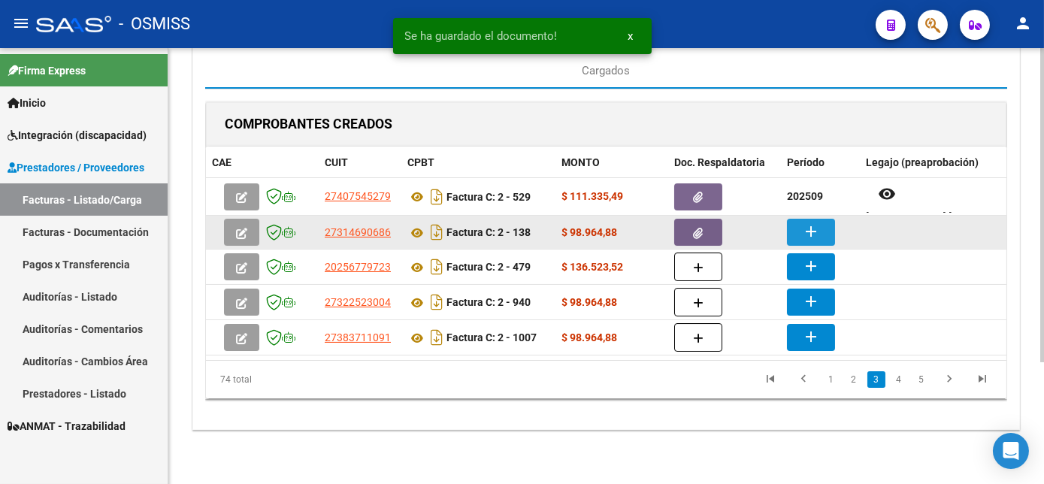
click at [824, 226] on button "add" at bounding box center [811, 232] width 48 height 27
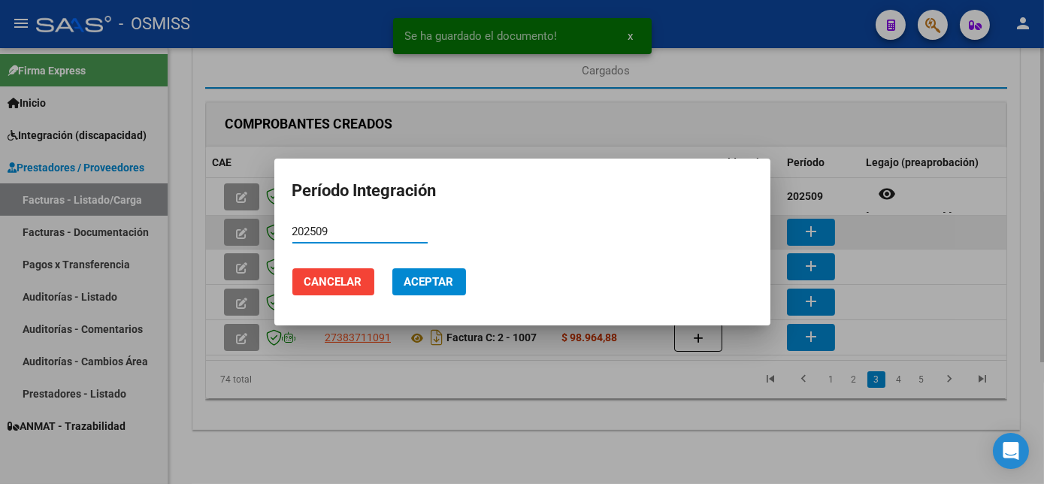
type input "202509"
click at [392, 268] on button "Aceptar" at bounding box center [429, 281] width 74 height 27
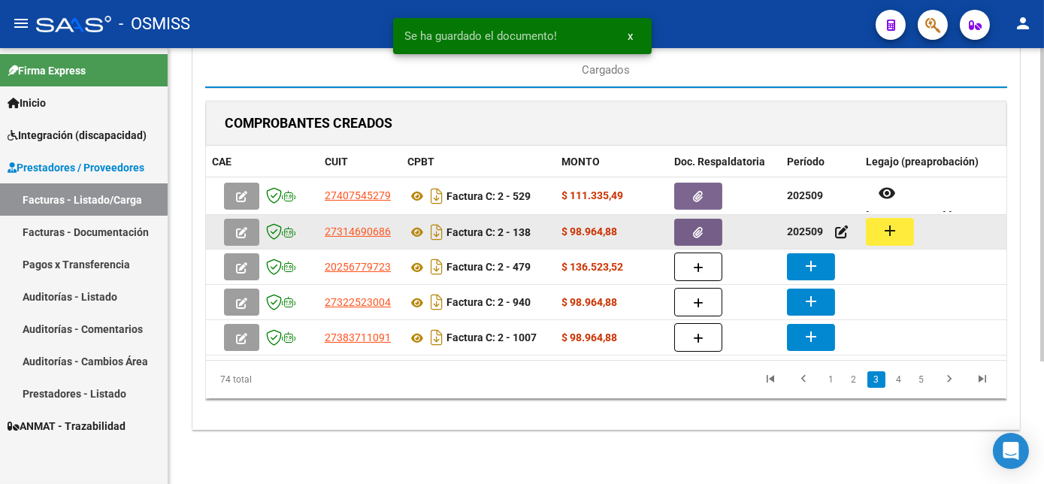
click at [884, 224] on mat-icon "add" at bounding box center [890, 231] width 18 height 18
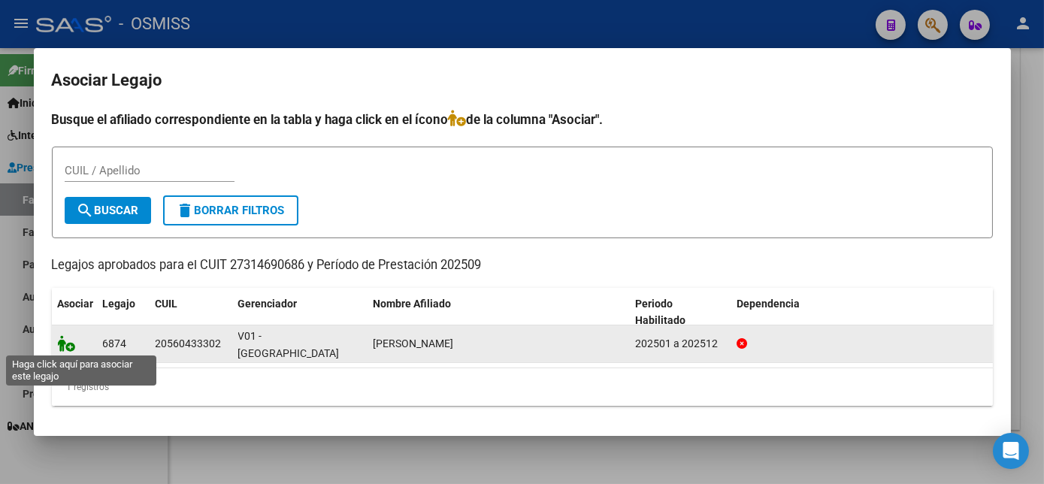
click at [64, 344] on icon at bounding box center [67, 343] width 18 height 17
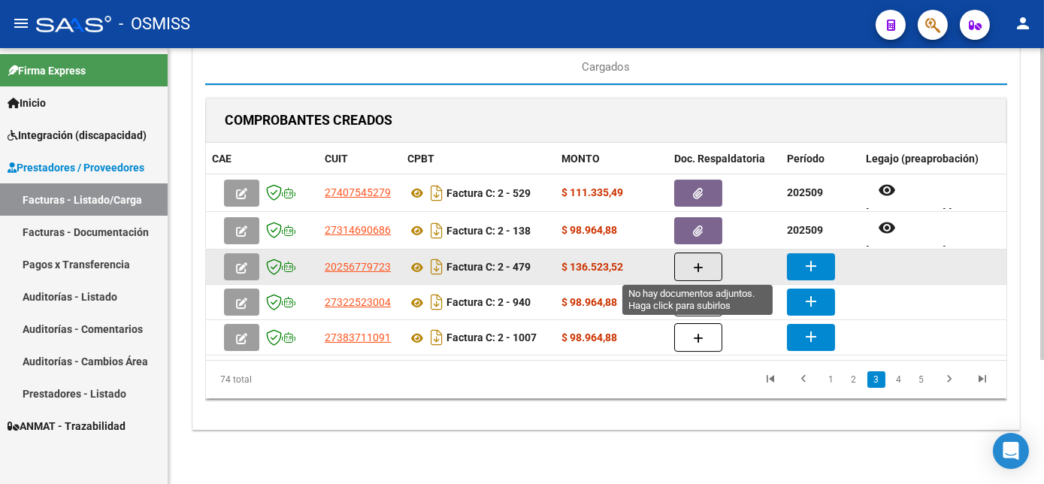
click at [701, 265] on icon "button" at bounding box center [698, 267] width 11 height 11
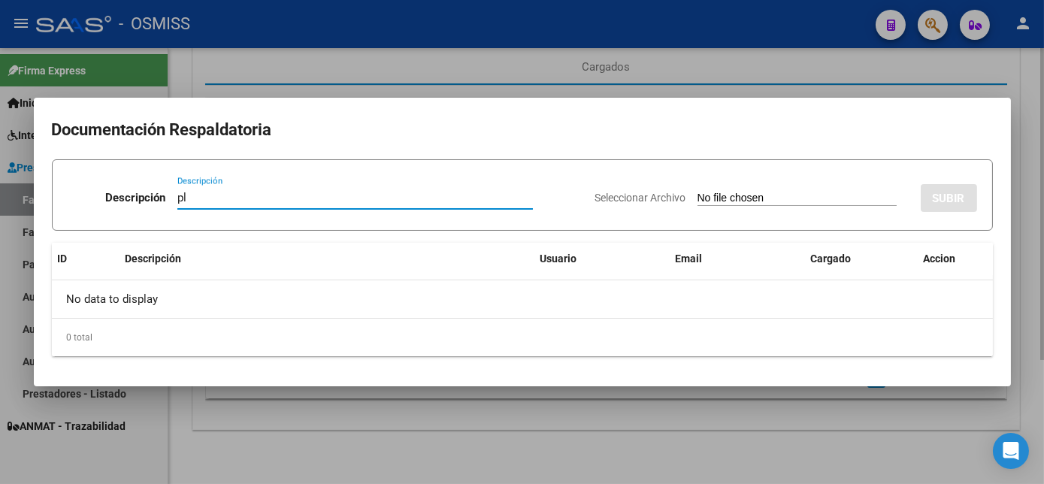
type input "pl"
click at [698, 192] on input "Seleccionar Archivo" at bounding box center [797, 199] width 199 height 14
type input "C:\fakepath\FC 2-479 CUELLO R -Transporte - (Km) - 1 09.pdf"
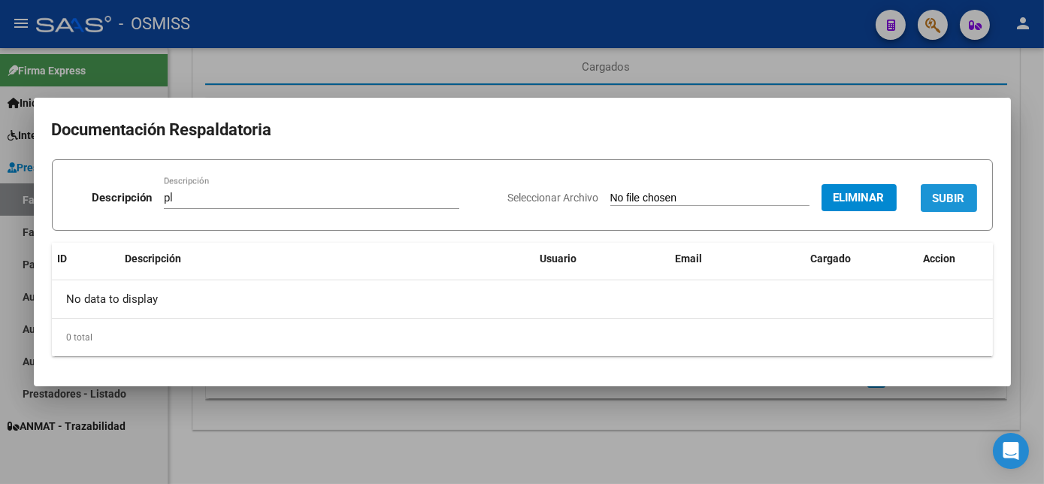
click at [953, 196] on span "SUBIR" at bounding box center [949, 199] width 32 height 14
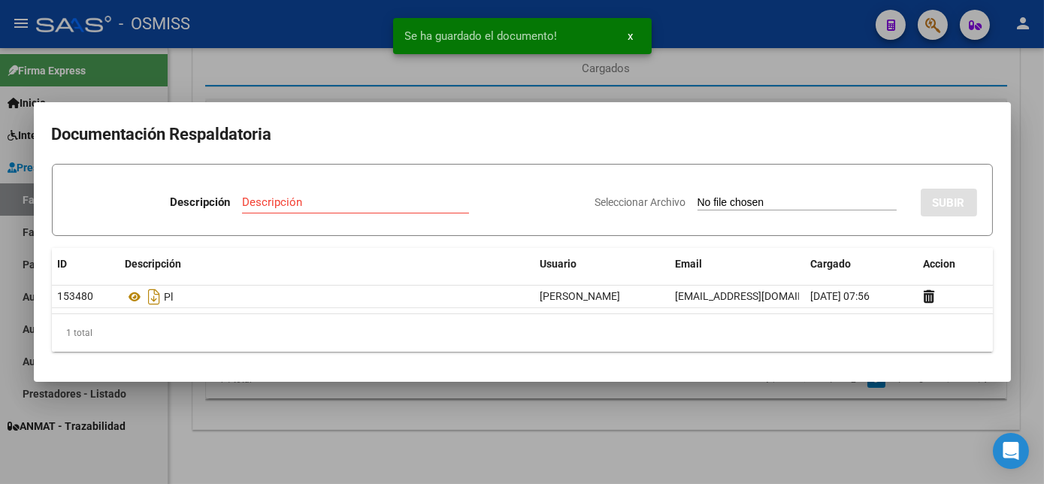
click at [650, 445] on div at bounding box center [522, 242] width 1044 height 484
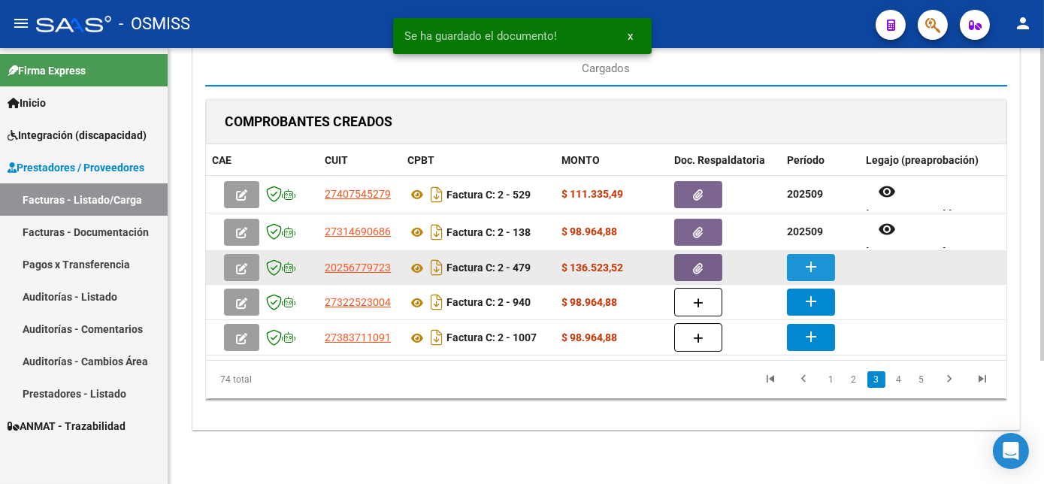
click at [803, 254] on button "add" at bounding box center [811, 267] width 48 height 27
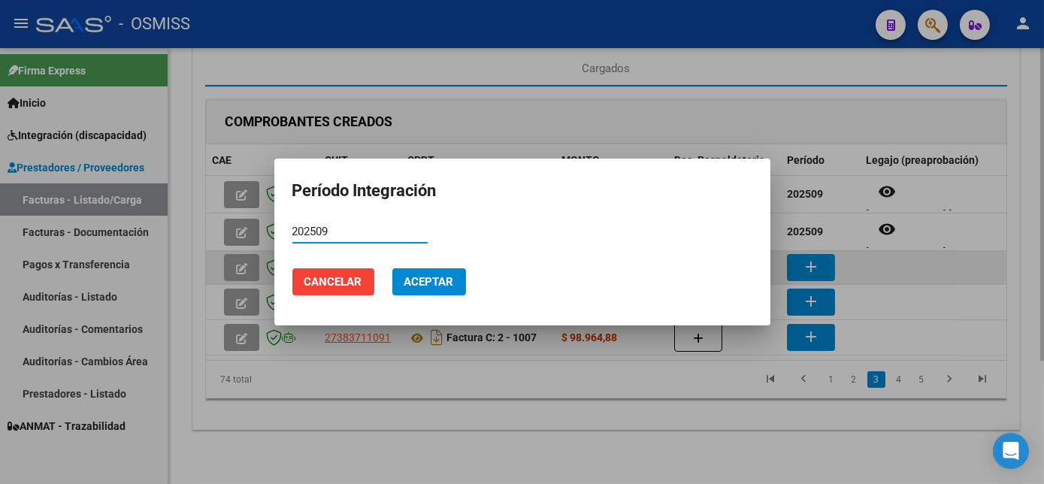
type input "202509"
click at [392, 268] on button "Aceptar" at bounding box center [429, 281] width 74 height 27
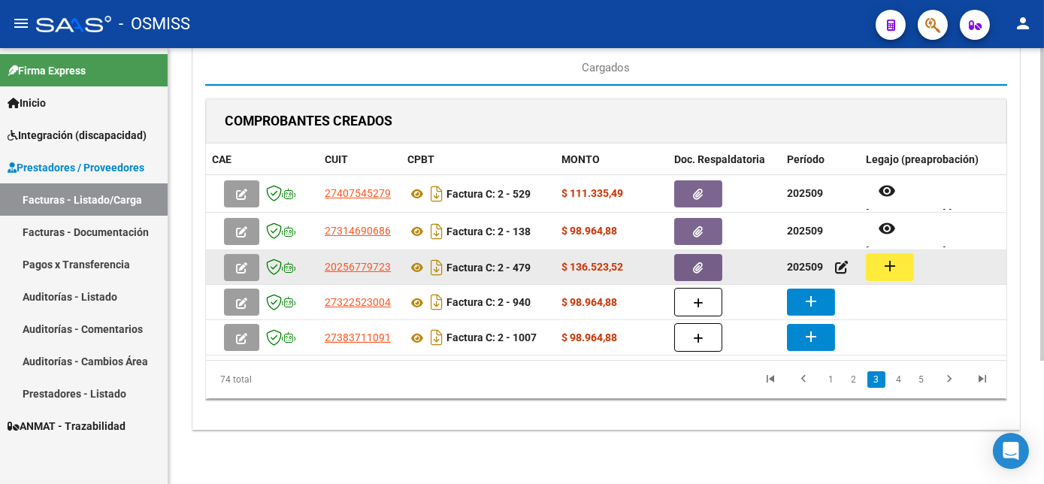
click at [898, 268] on mat-icon "add" at bounding box center [890, 266] width 18 height 18
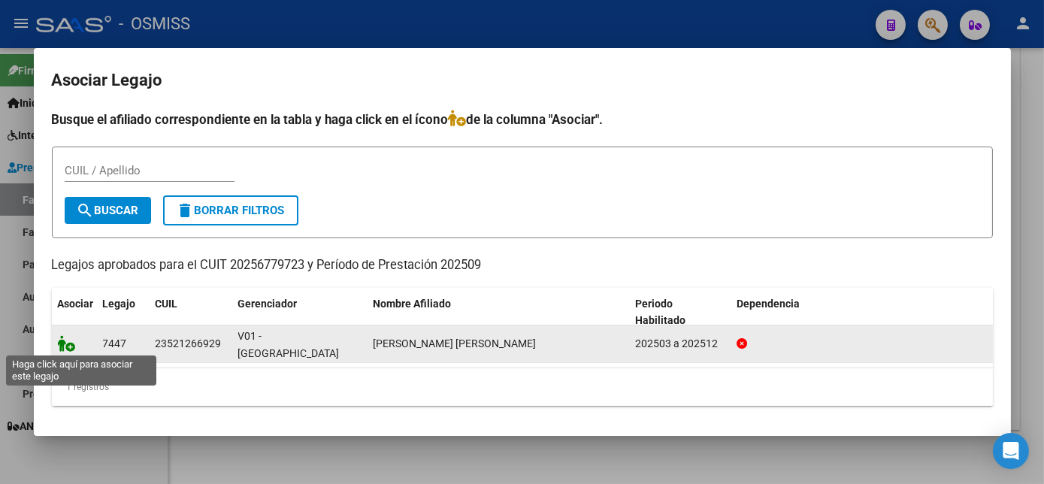
click at [65, 345] on icon at bounding box center [67, 343] width 18 height 17
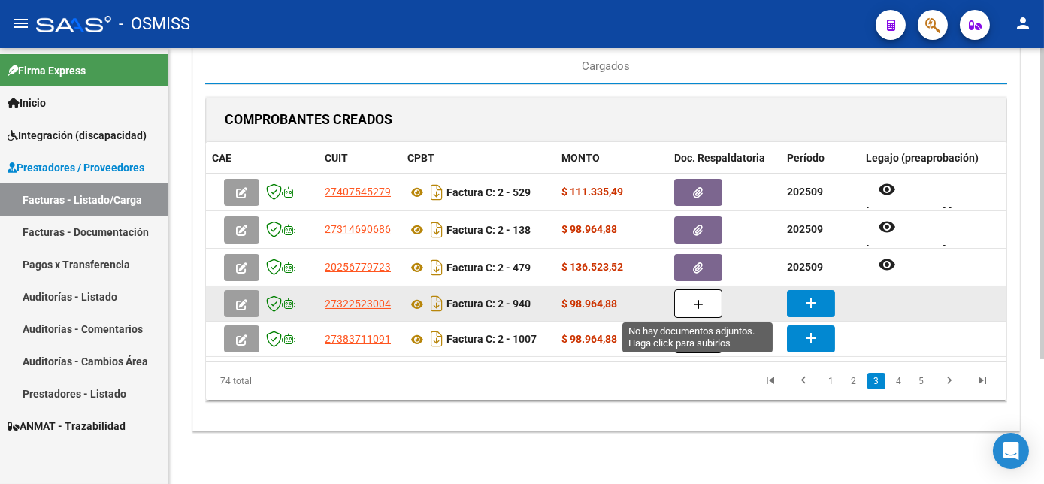
click at [701, 306] on icon "button" at bounding box center [698, 304] width 11 height 11
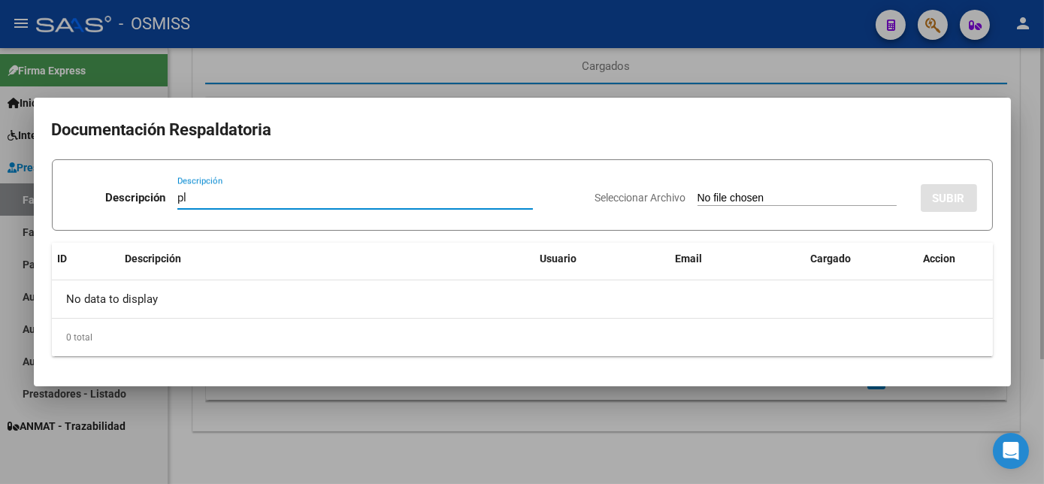
type input "pl"
click at [698, 192] on input "Seleccionar Archivo" at bounding box center [797, 199] width 199 height 14
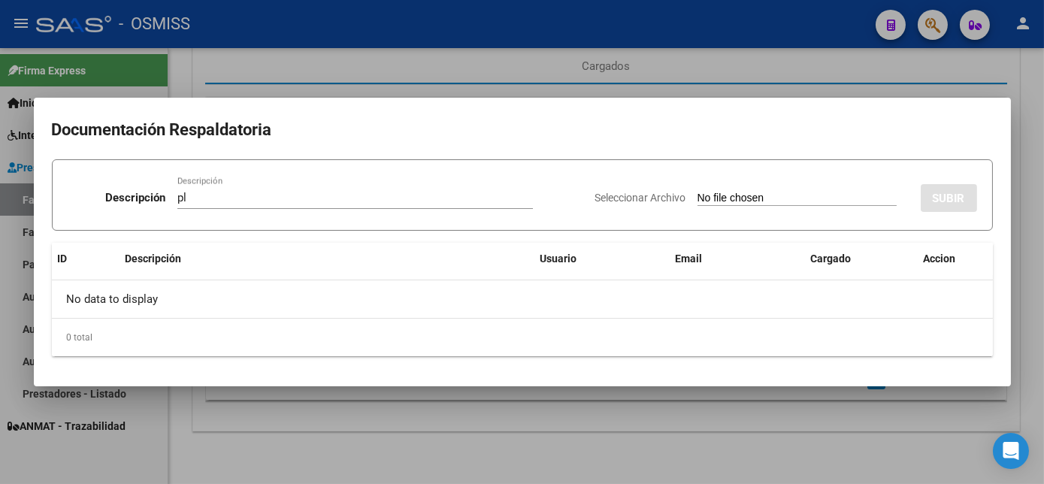
click at [828, 441] on div at bounding box center [522, 242] width 1044 height 484
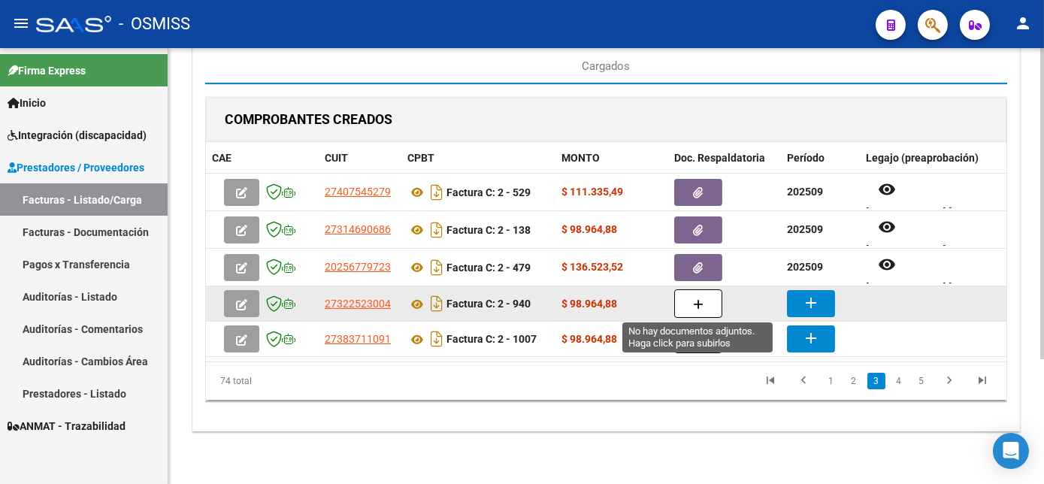
click at [710, 302] on button "button" at bounding box center [698, 303] width 48 height 29
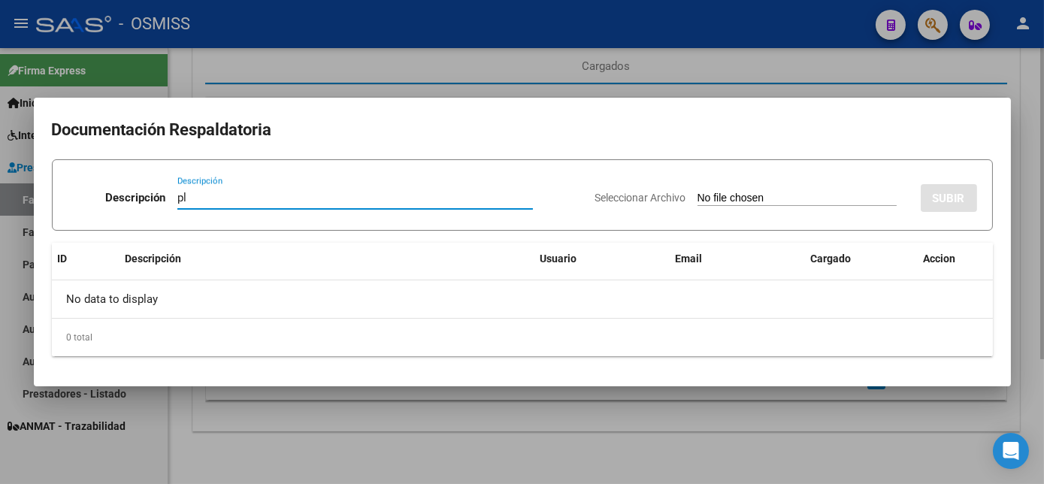
type input "pl"
click at [698, 192] on input "Seleccionar Archivo" at bounding box center [797, 199] width 199 height 14
type input "C:\fakepath\FC 2-940 HERNANDEZ L PSICOP 09.pdf"
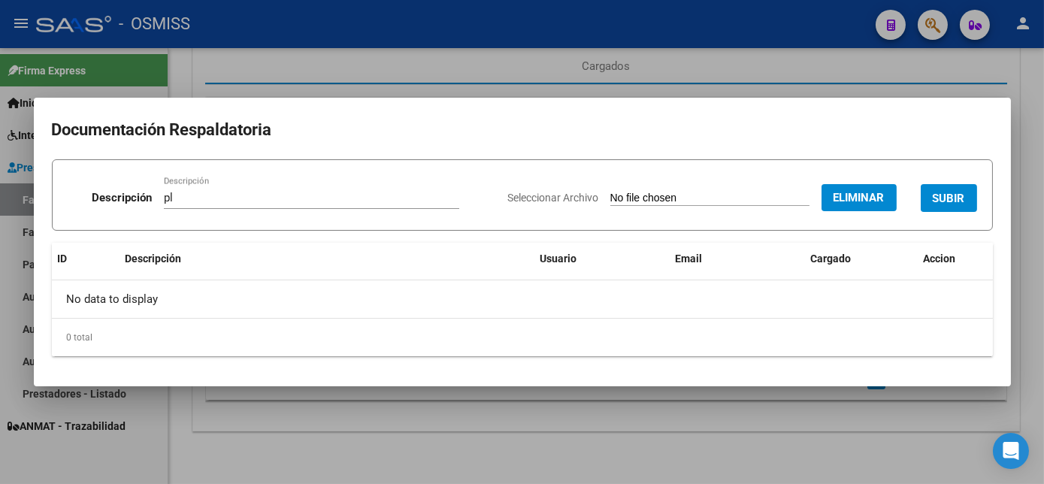
click at [962, 192] on span "SUBIR" at bounding box center [949, 199] width 32 height 14
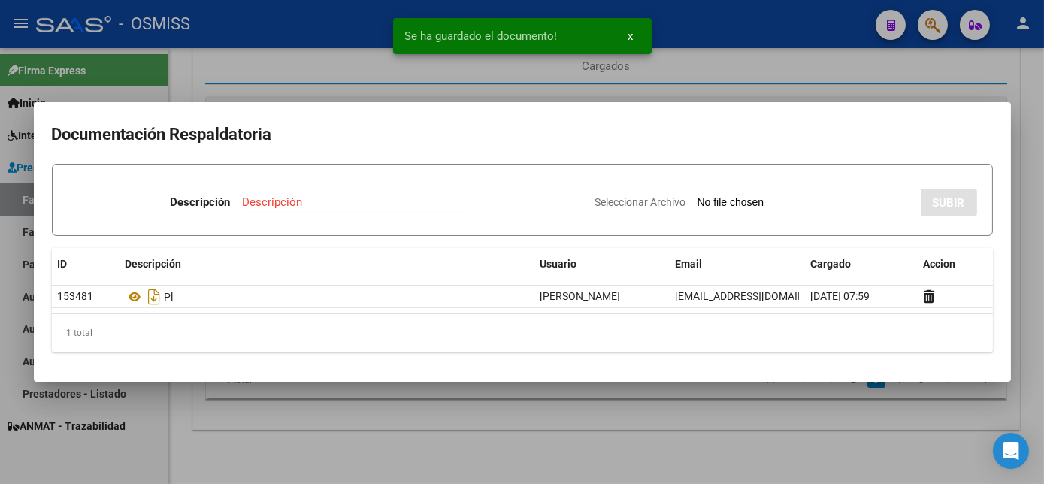
click at [677, 445] on div at bounding box center [522, 242] width 1044 height 484
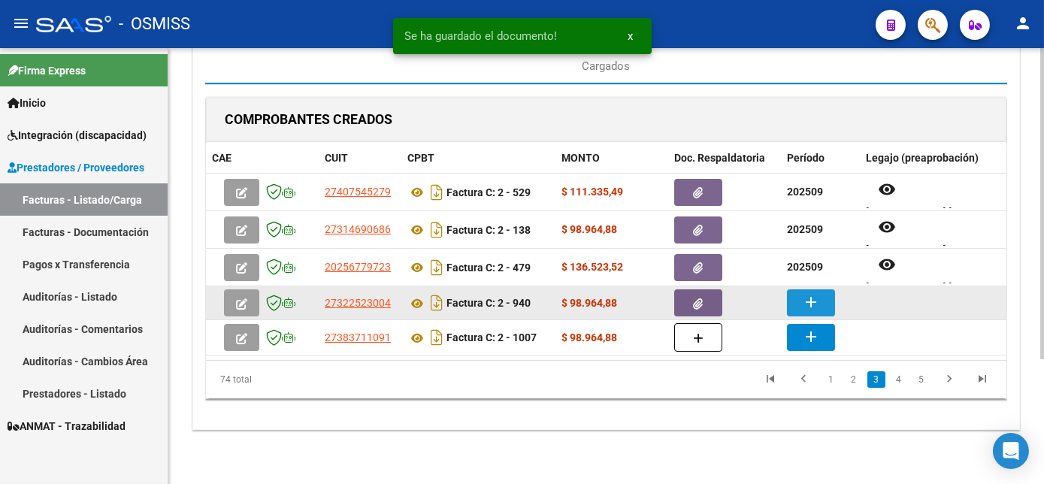
click at [810, 294] on mat-icon "add" at bounding box center [811, 302] width 18 height 18
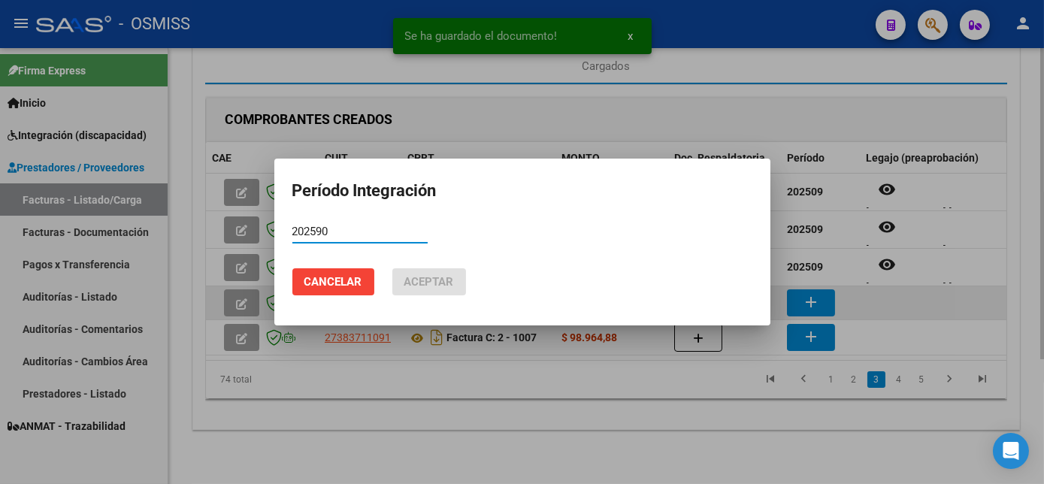
type input "202590"
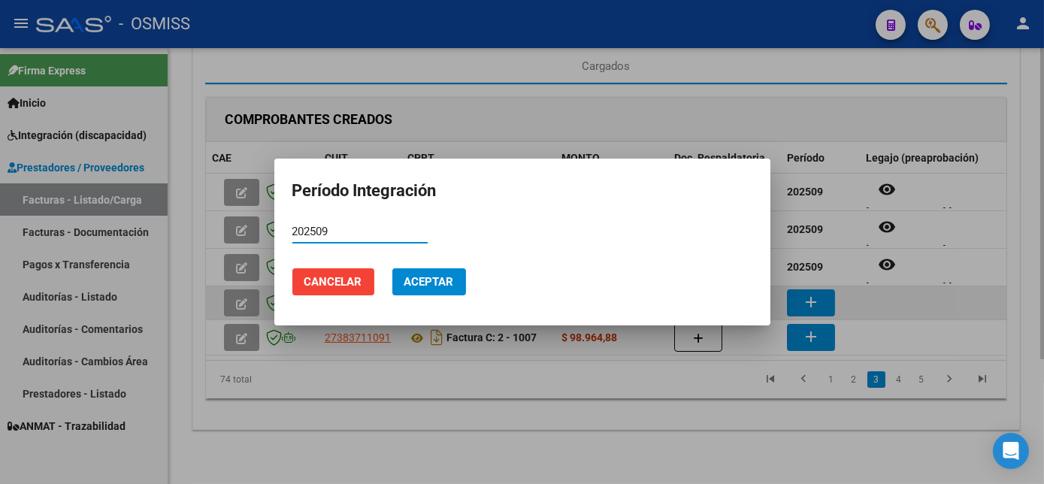
type input "202509"
click at [392, 268] on button "Aceptar" at bounding box center [429, 281] width 74 height 27
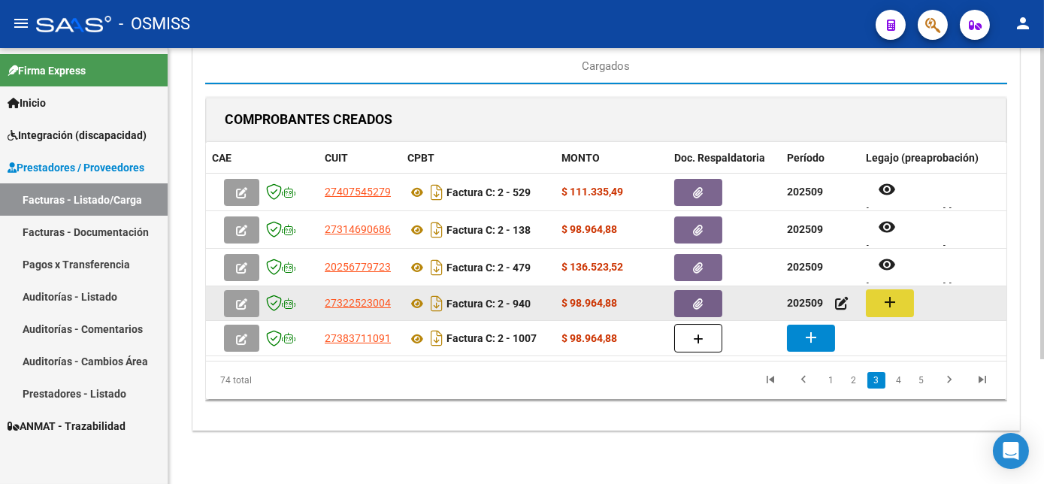
click at [883, 301] on mat-icon "add" at bounding box center [890, 302] width 18 height 18
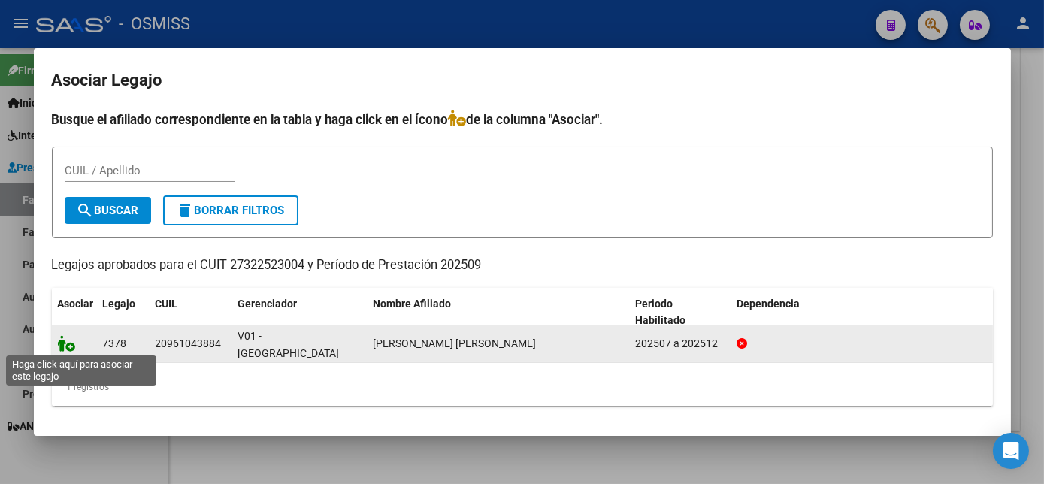
click at [64, 348] on icon at bounding box center [67, 343] width 18 height 17
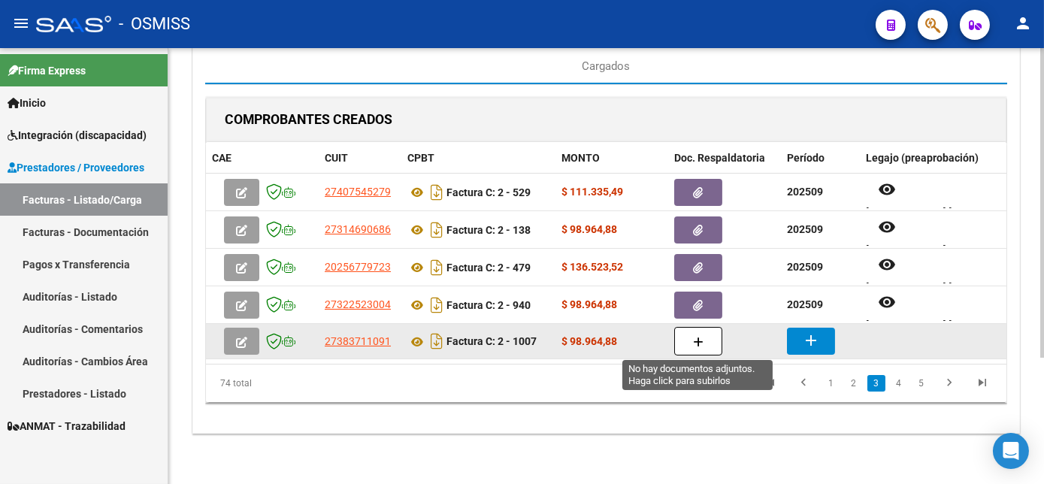
click at [686, 335] on button "button" at bounding box center [698, 341] width 48 height 29
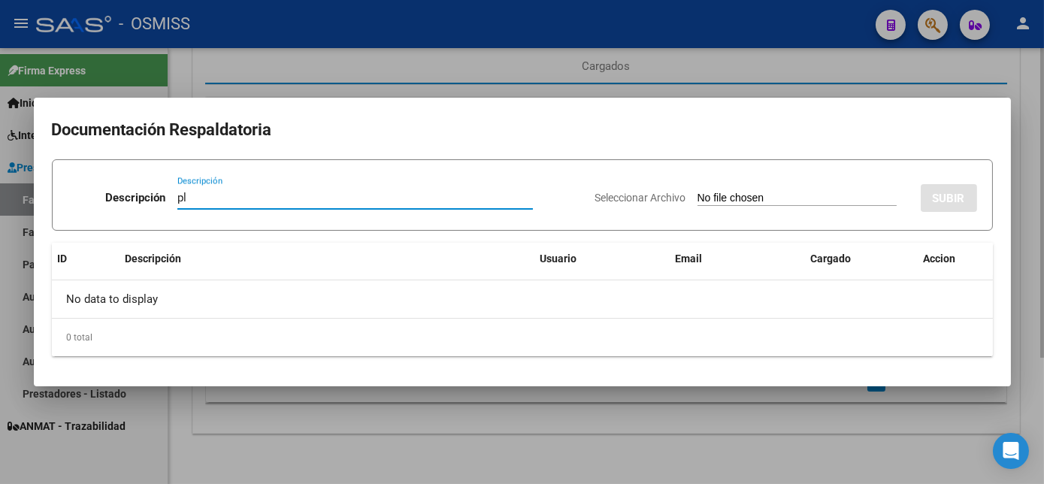
type input "pl"
click at [698, 192] on input "Seleccionar Archivo" at bounding box center [797, 199] width 199 height 14
type input "C:\fakepath\FC 2-1007 DEVIA D - PSP 08.pdf"
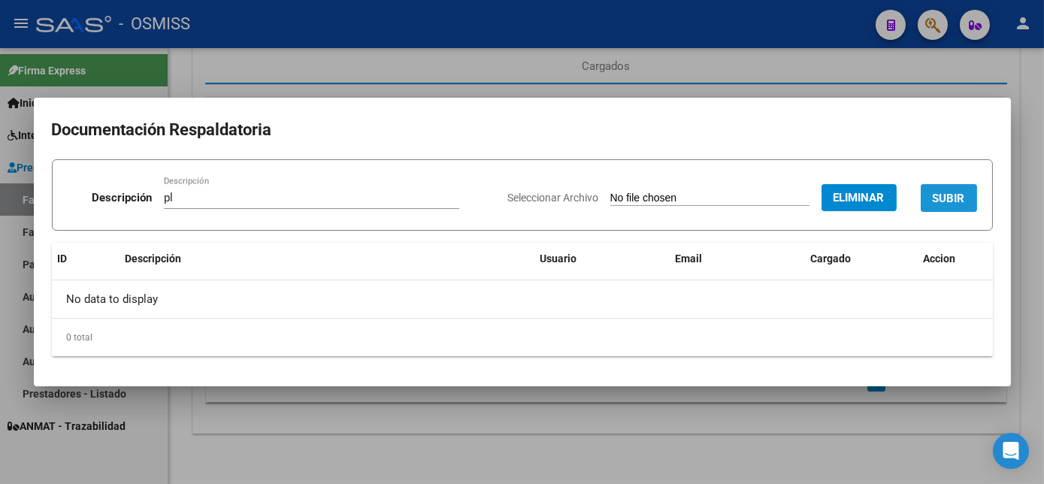
click at [962, 204] on span "SUBIR" at bounding box center [949, 199] width 32 height 14
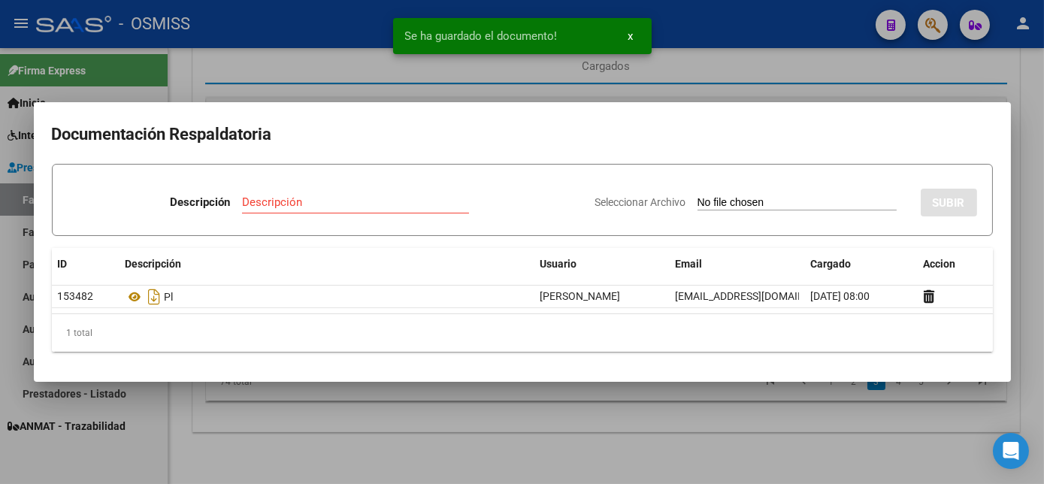
click at [664, 413] on div at bounding box center [522, 242] width 1044 height 484
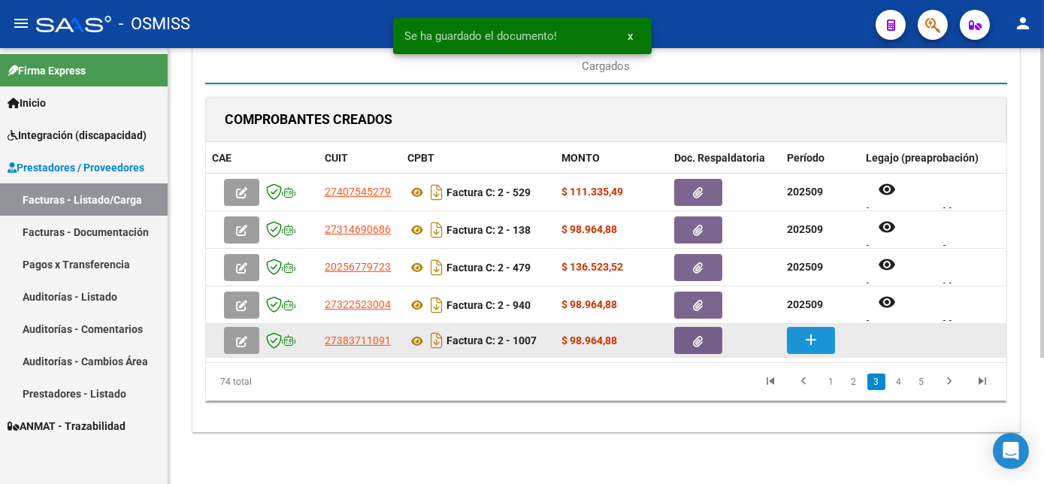
click at [816, 341] on mat-icon "add" at bounding box center [811, 340] width 18 height 18
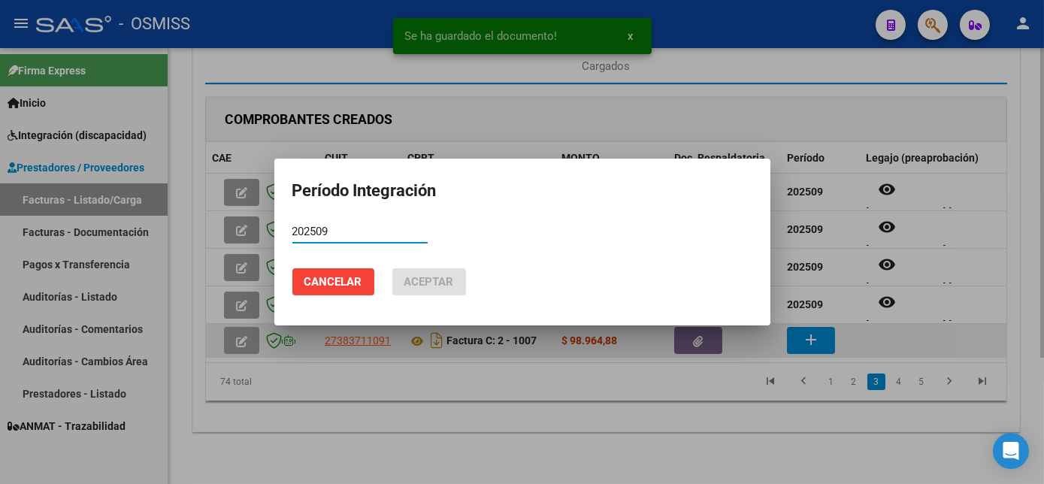
type input "202509"
click at [392, 268] on button "Aceptar" at bounding box center [429, 281] width 74 height 27
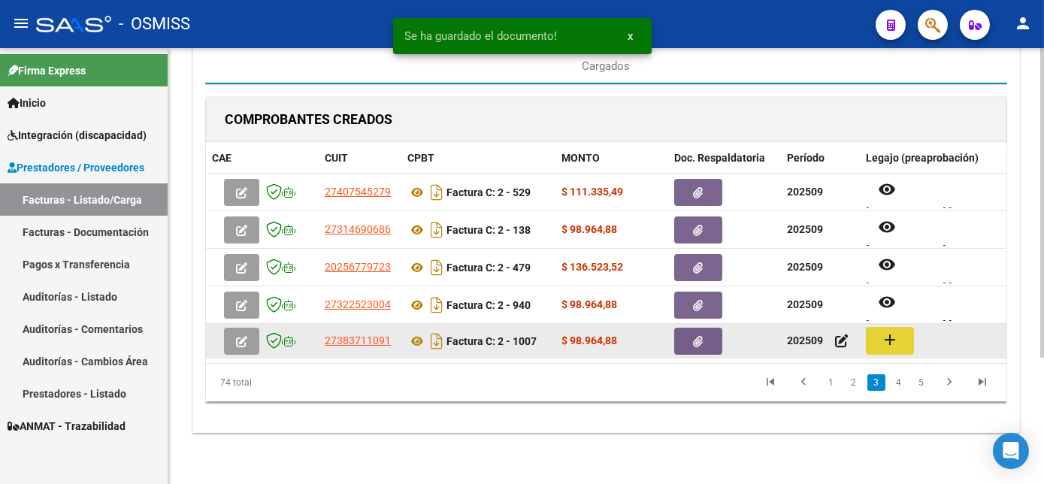
click at [897, 337] on mat-icon "add" at bounding box center [890, 340] width 18 height 18
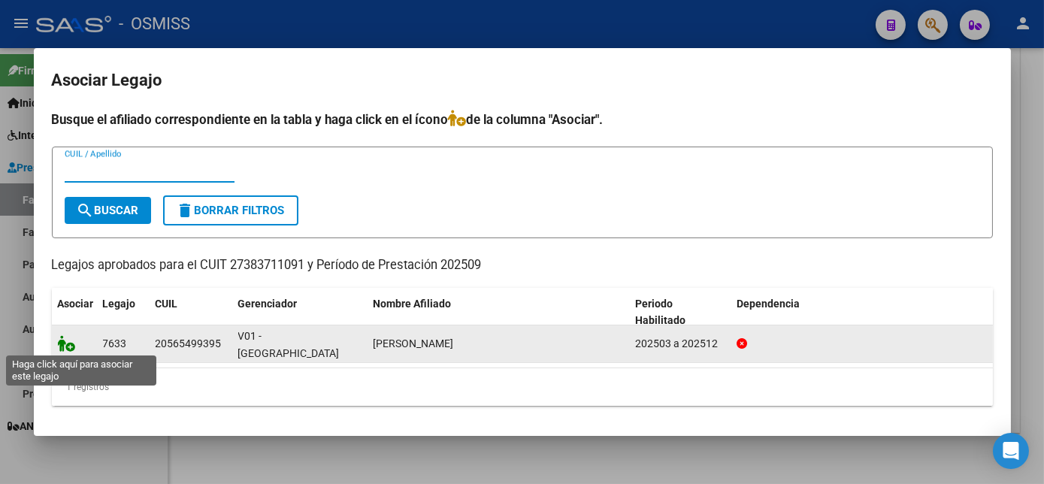
click at [72, 344] on icon at bounding box center [67, 343] width 18 height 17
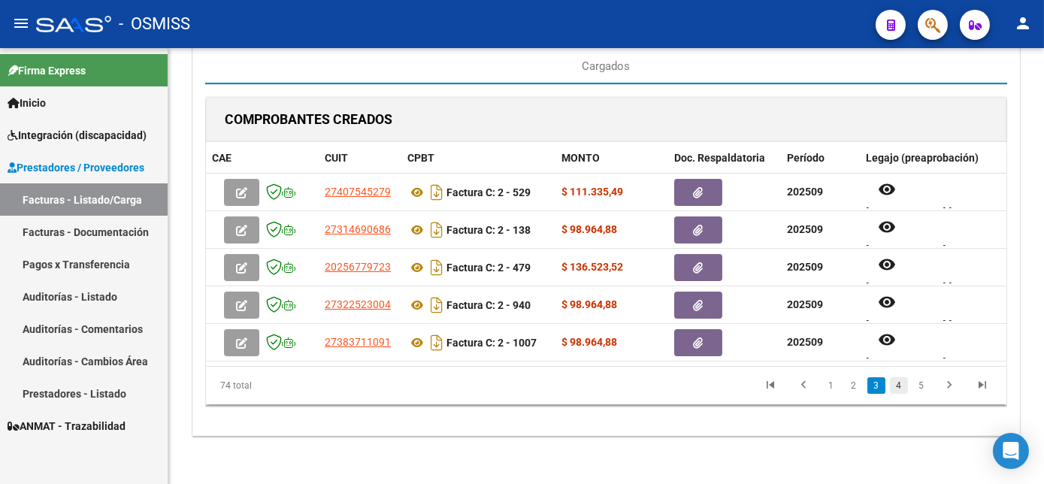
click at [897, 394] on link "4" at bounding box center [899, 385] width 18 height 17
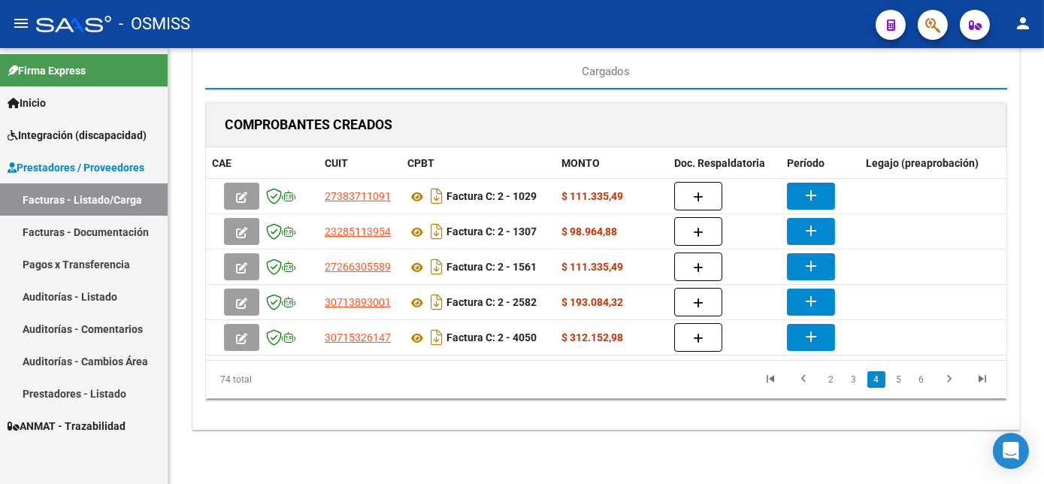
click at [897, 397] on div "74 total 2 3 4 5 6" at bounding box center [606, 380] width 801 height 38
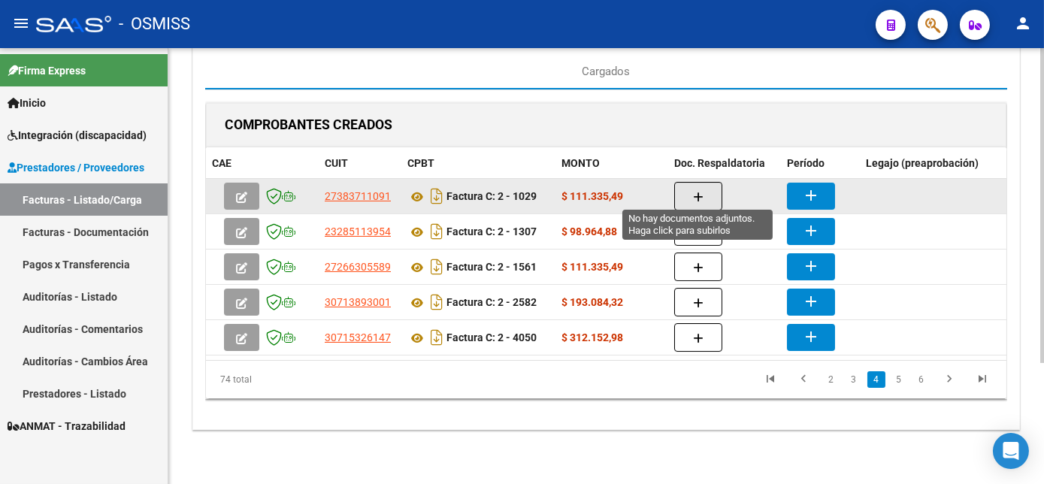
click at [697, 202] on button "button" at bounding box center [698, 196] width 48 height 29
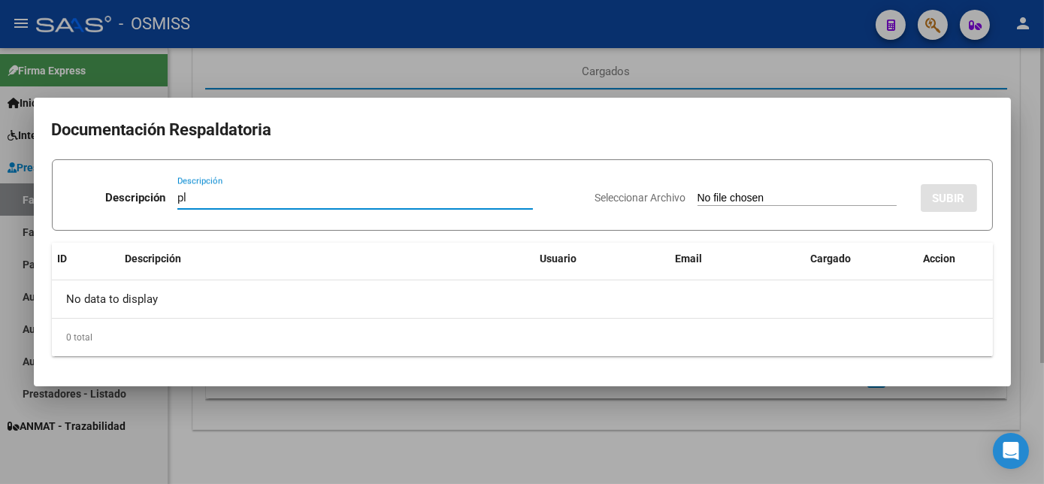
type input "pl"
click at [698, 192] on input "Seleccionar Archivo" at bounding box center [797, 199] width 199 height 14
type input "C:\fakepath\FC 2-1029 DEVIA D PSP 09.pdf"
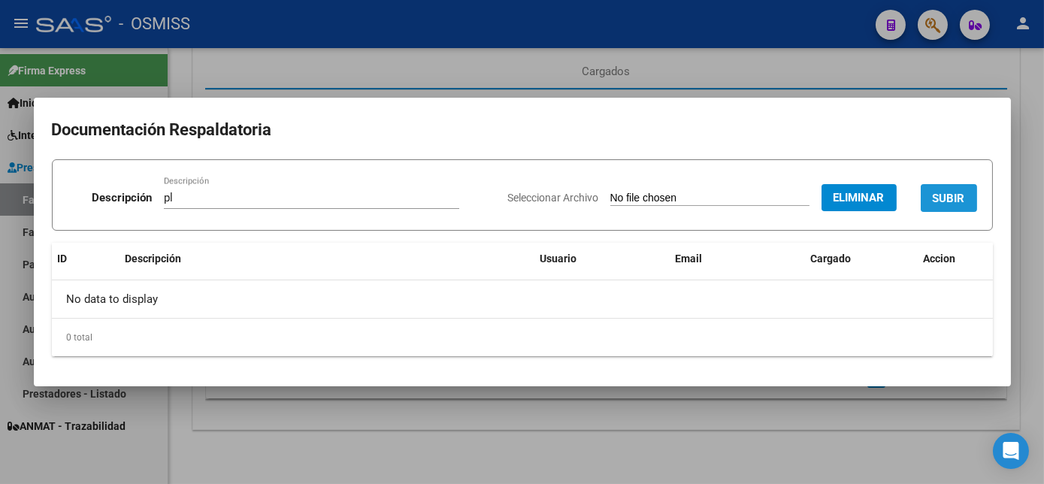
click at [947, 204] on span "SUBIR" at bounding box center [949, 199] width 32 height 14
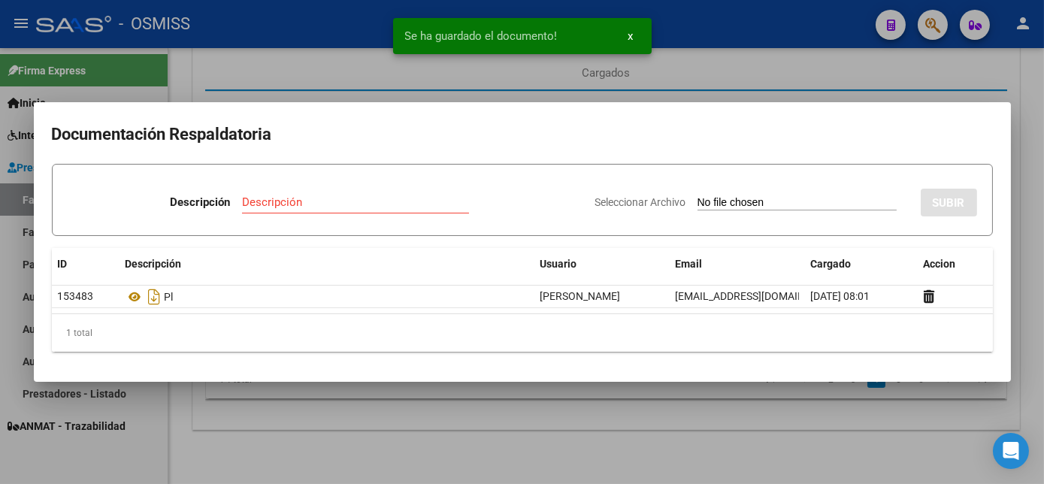
click at [687, 417] on div at bounding box center [522, 242] width 1044 height 484
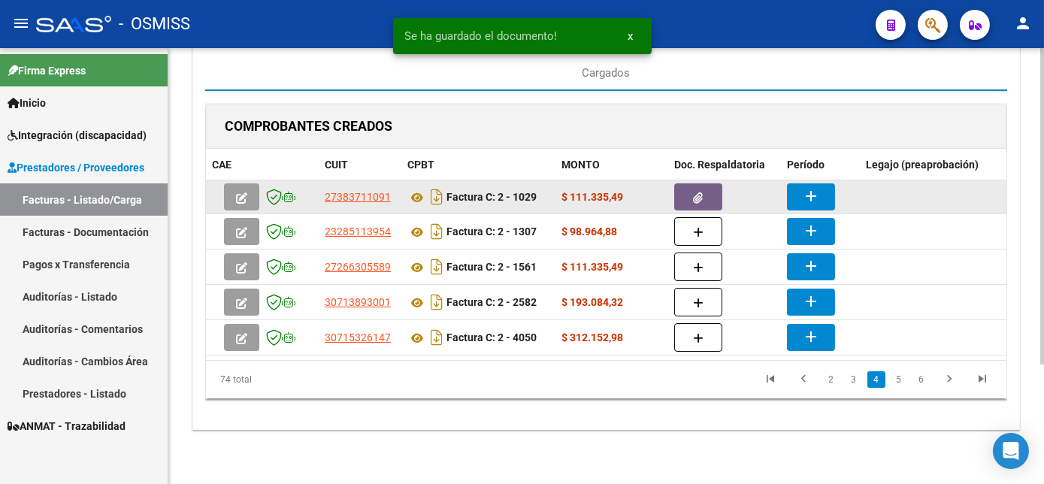
click at [815, 187] on mat-icon "add" at bounding box center [811, 196] width 18 height 18
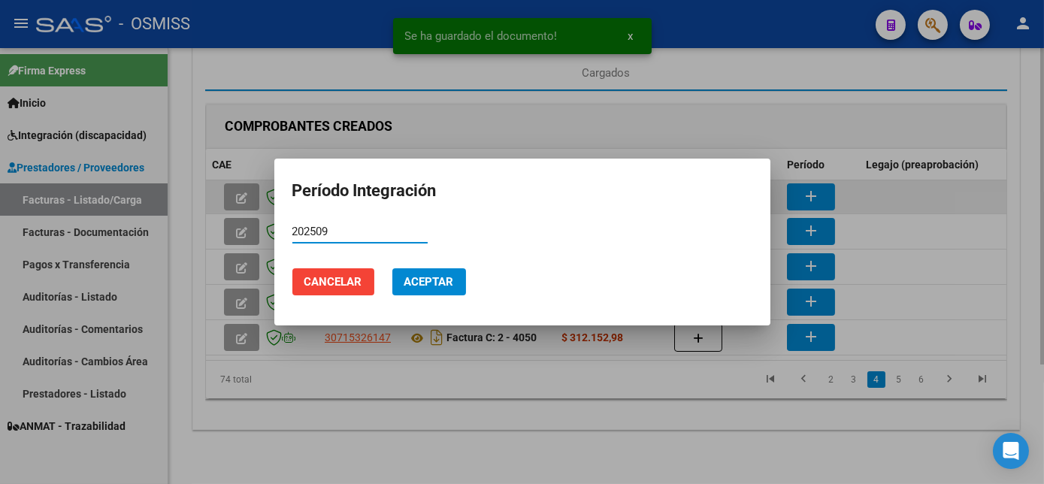
type input "202509"
click at [392, 268] on button "Aceptar" at bounding box center [429, 281] width 74 height 27
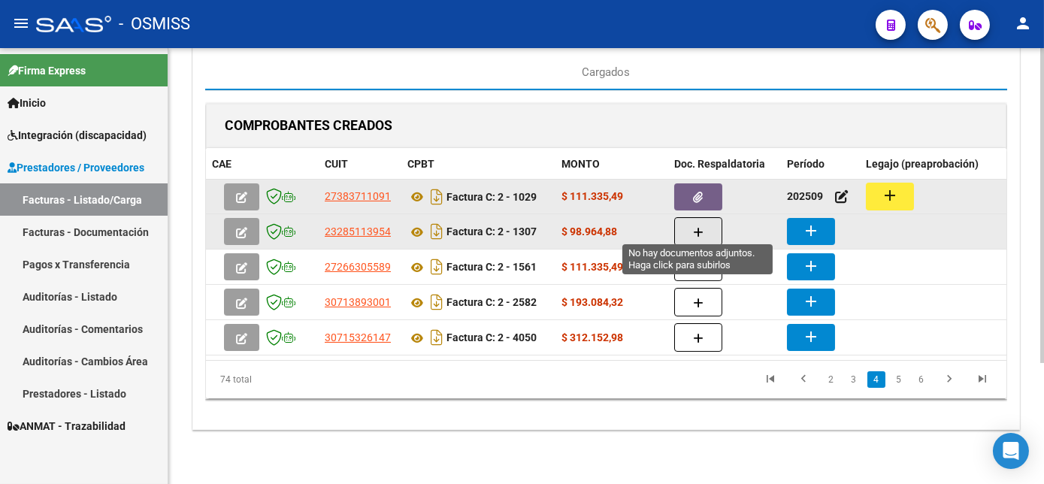
click at [702, 227] on icon "button" at bounding box center [698, 232] width 11 height 11
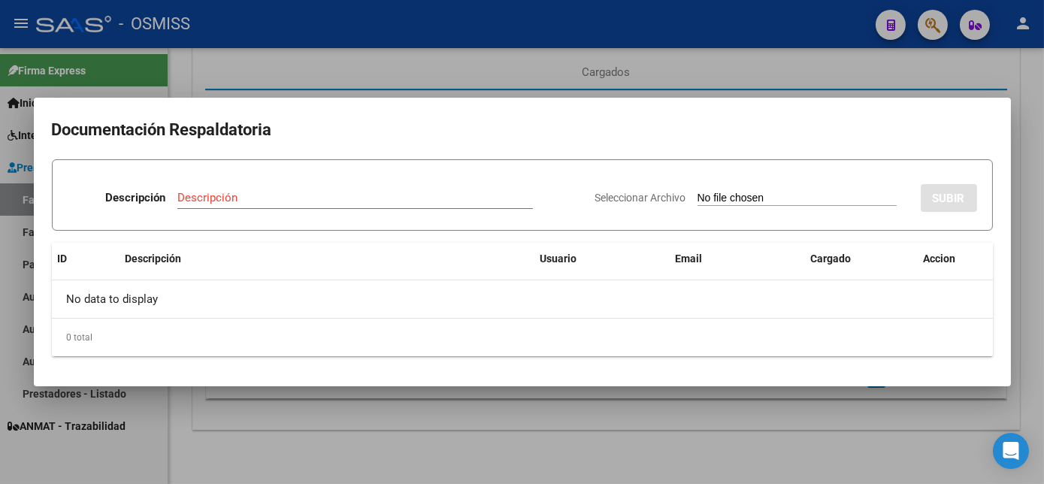
click at [765, 441] on div at bounding box center [522, 242] width 1044 height 484
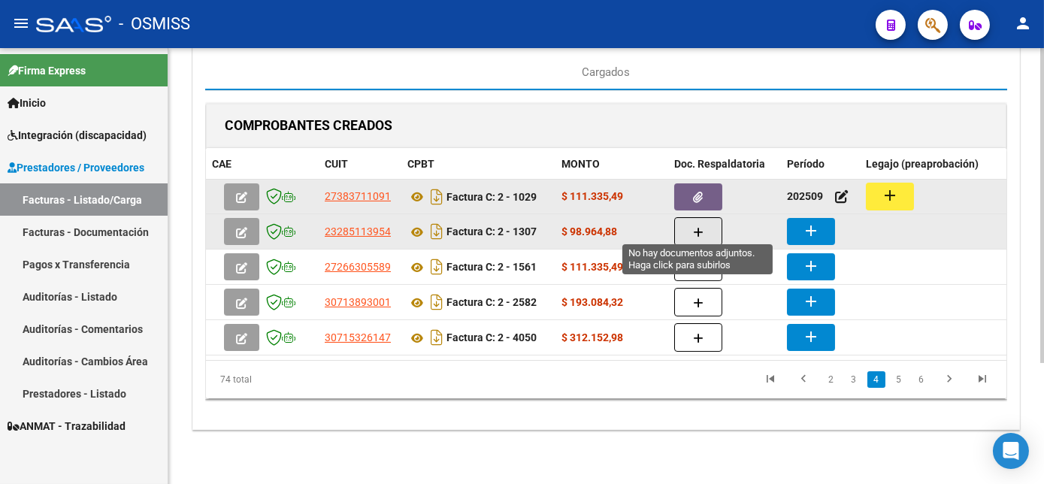
click at [710, 219] on button "button" at bounding box center [698, 231] width 48 height 29
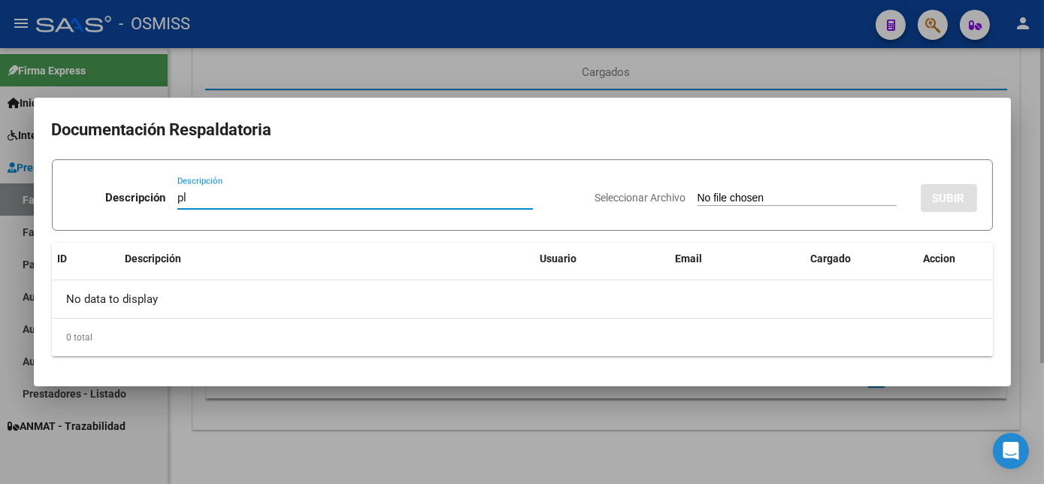
type input "pl"
click at [698, 192] on input "Seleccionar Archivo" at bounding box center [797, 199] width 199 height 14
type input "C:\fakepath\FC 2-1307 FUENTES M -PSICO 09.pdf"
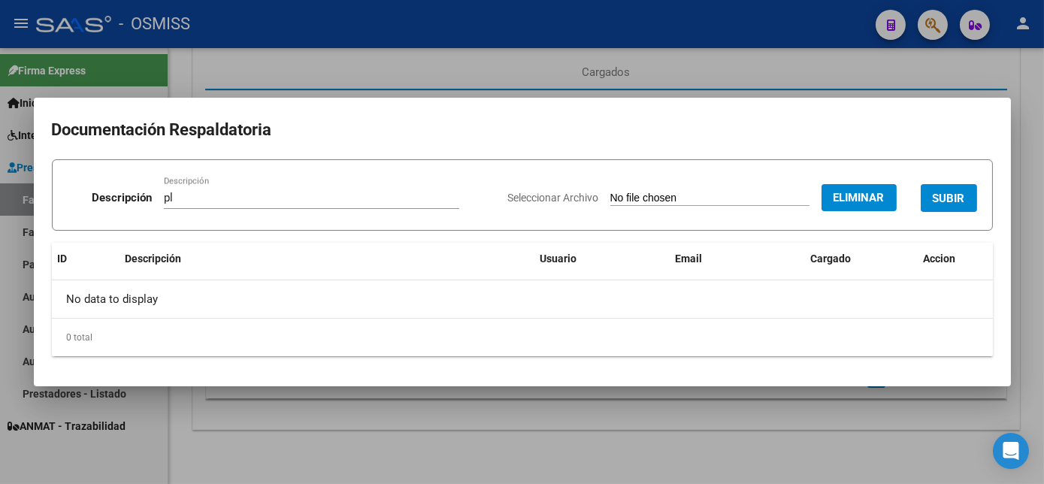
click at [956, 201] on span "SUBIR" at bounding box center [949, 199] width 32 height 14
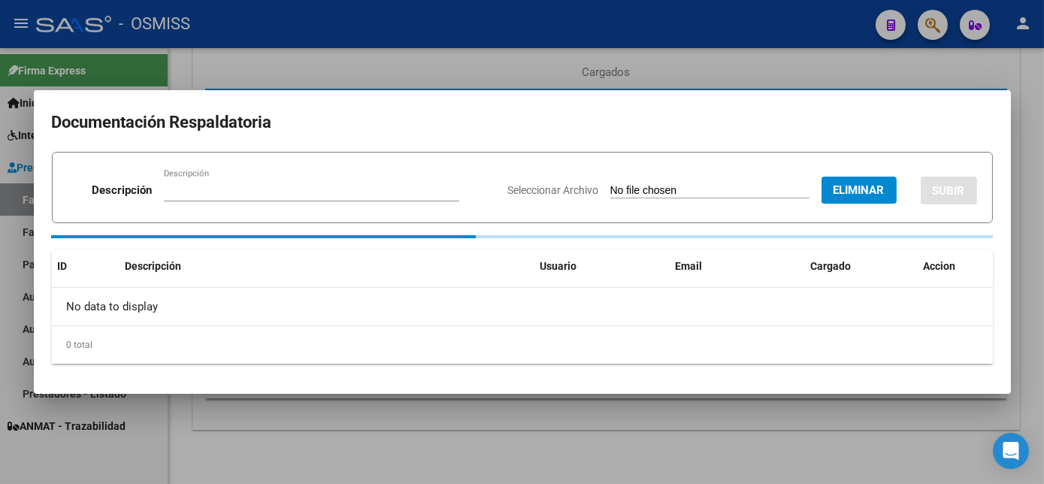
scroll to position [165, 0]
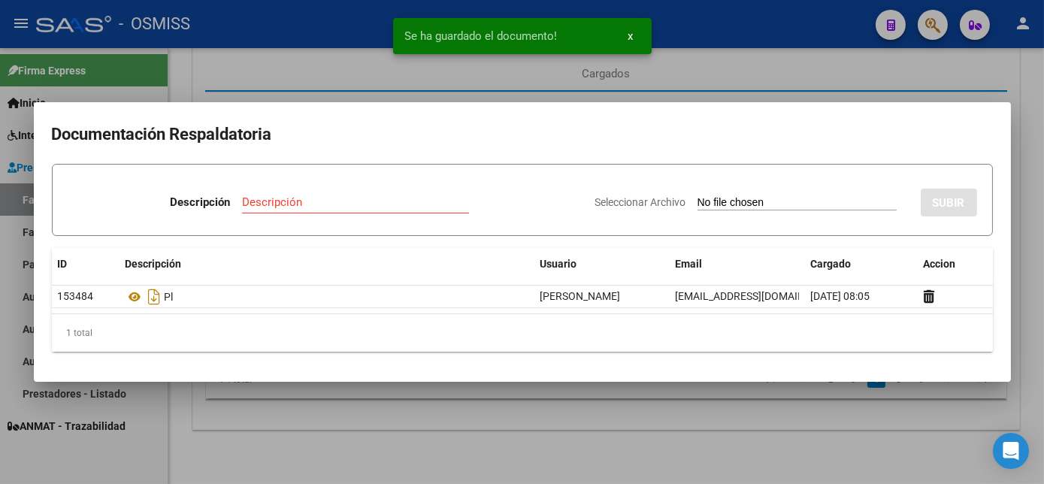
click at [635, 432] on div at bounding box center [522, 242] width 1044 height 484
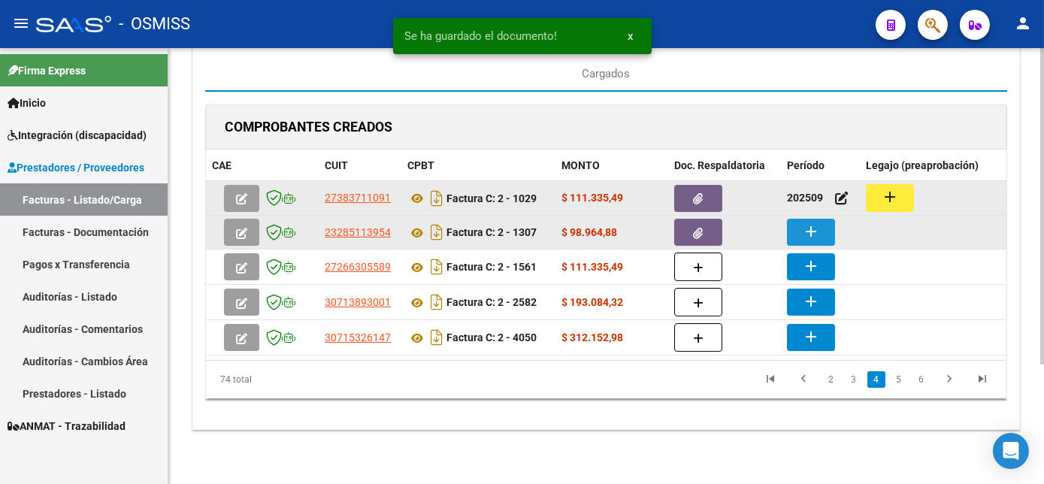
click at [814, 223] on mat-icon "add" at bounding box center [811, 232] width 18 height 18
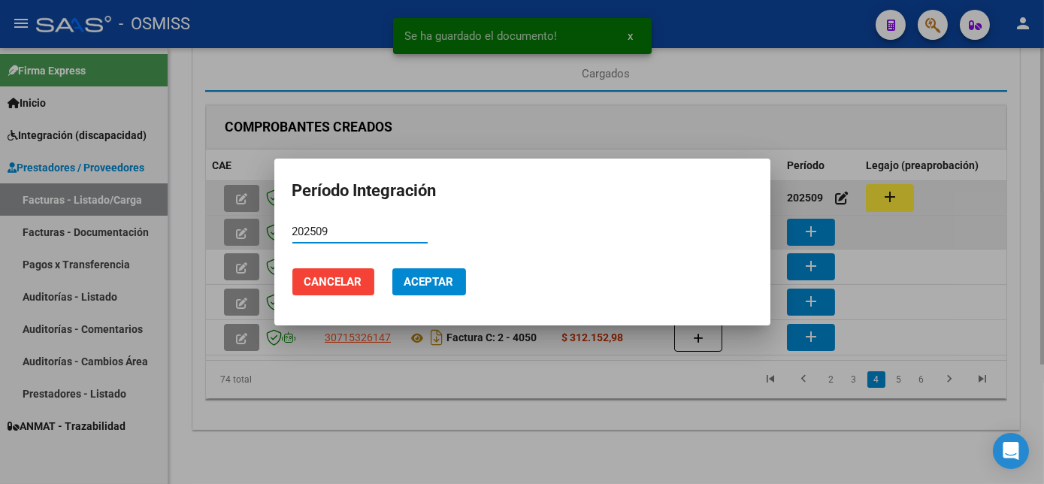
type input "202509"
click at [392, 268] on button "Aceptar" at bounding box center [429, 281] width 74 height 27
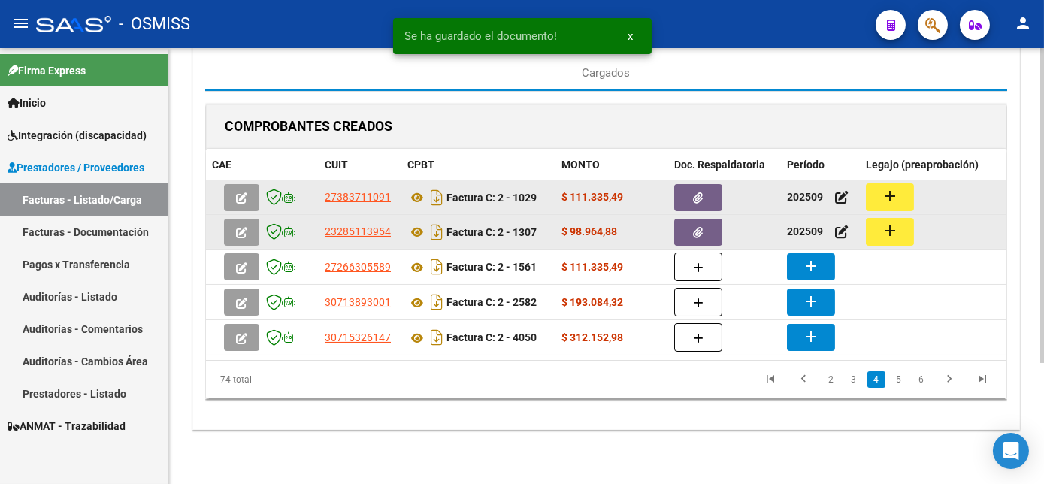
click at [882, 222] on mat-icon "add" at bounding box center [890, 231] width 18 height 18
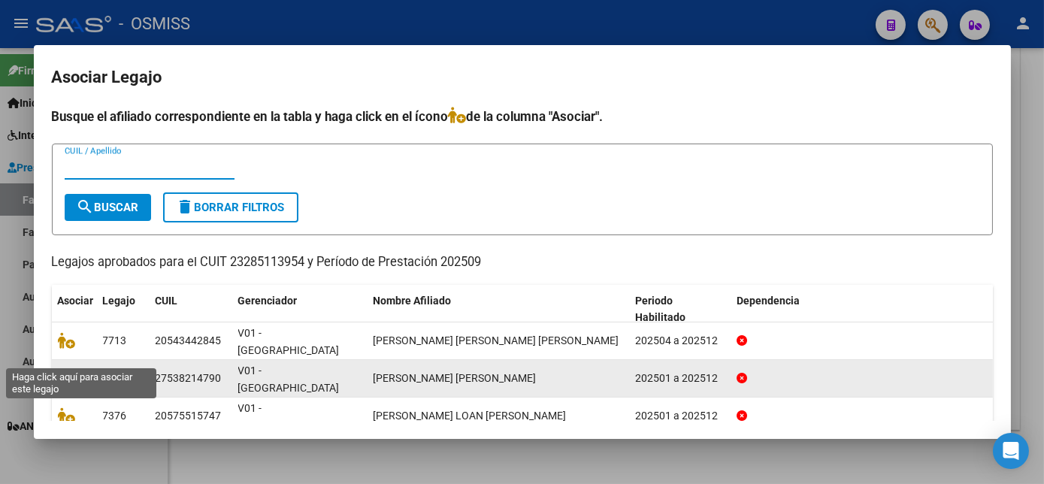
click at [66, 370] on icon at bounding box center [67, 378] width 18 height 17
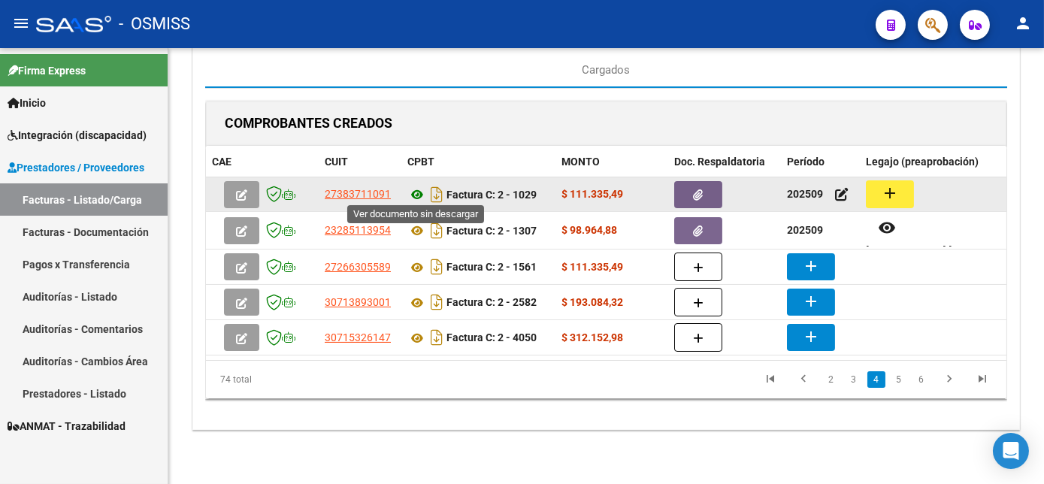
click at [414, 192] on icon at bounding box center [418, 195] width 20 height 18
click at [896, 186] on mat-icon "add" at bounding box center [890, 193] width 18 height 18
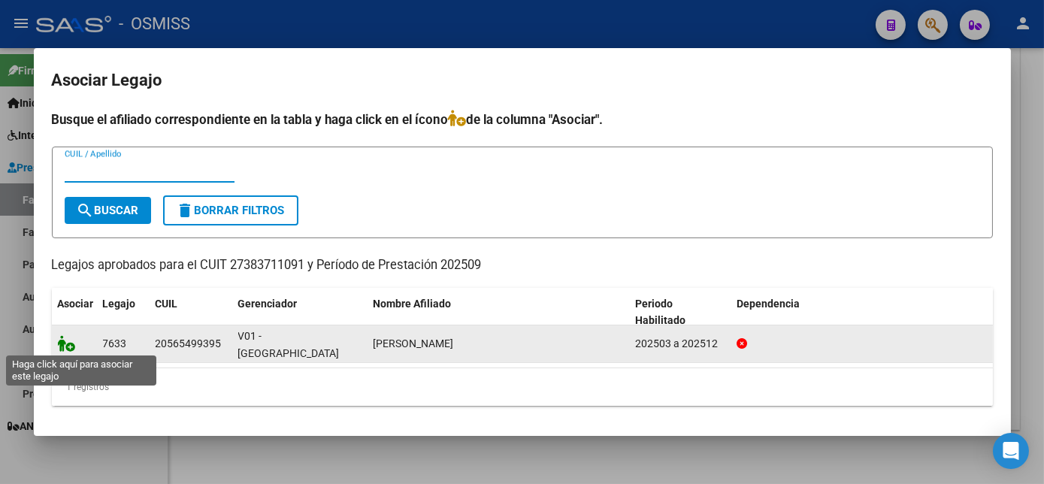
click at [69, 345] on icon at bounding box center [67, 343] width 18 height 17
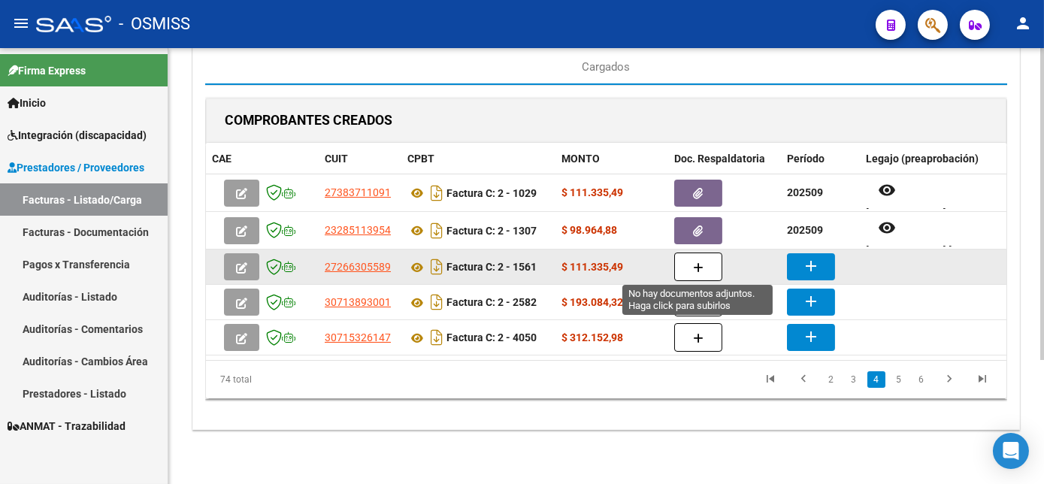
click at [704, 268] on button "button" at bounding box center [698, 267] width 48 height 29
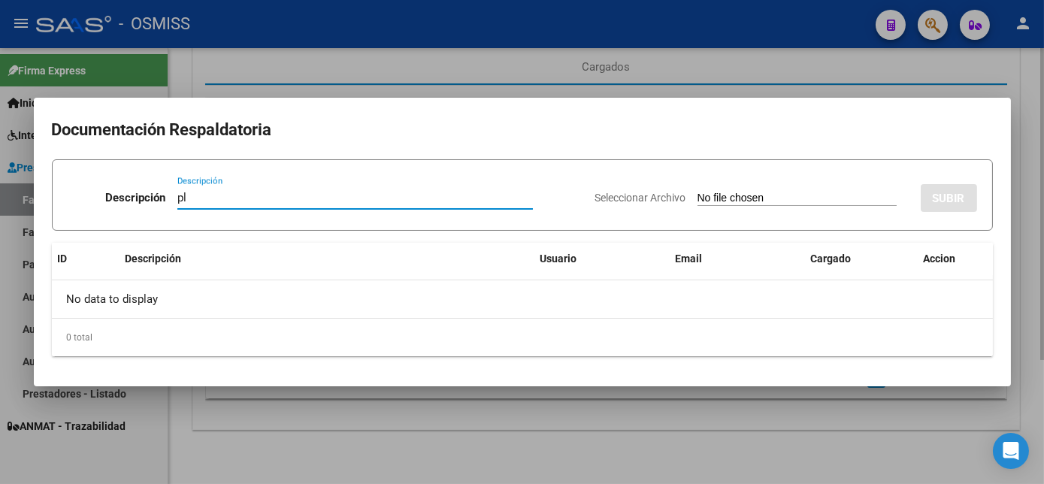
type input "pl"
click at [698, 192] on input "Seleccionar Archivo" at bounding box center [797, 199] width 199 height 14
type input "C:\fakepath\FC 2-1561 AZCONA G - PSP 09.pdf"
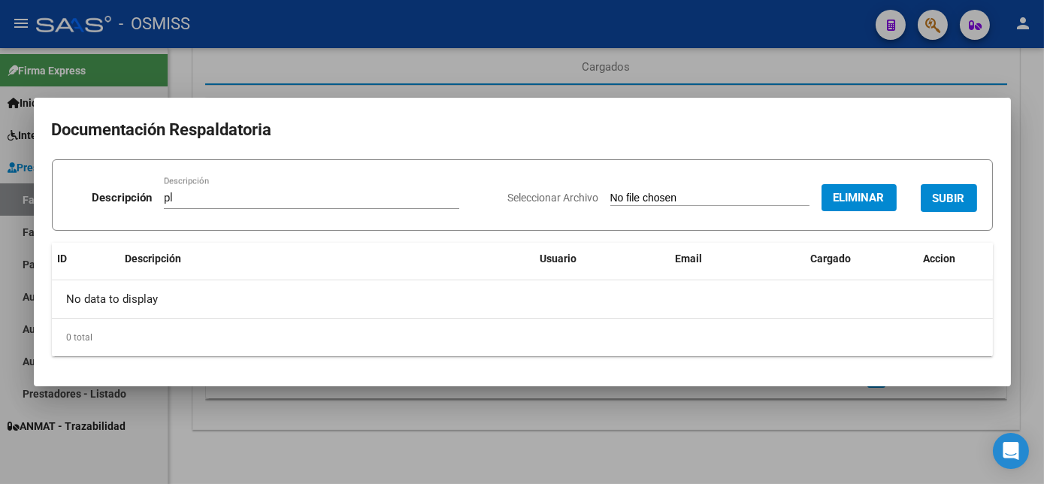
click at [952, 192] on span "SUBIR" at bounding box center [949, 199] width 32 height 14
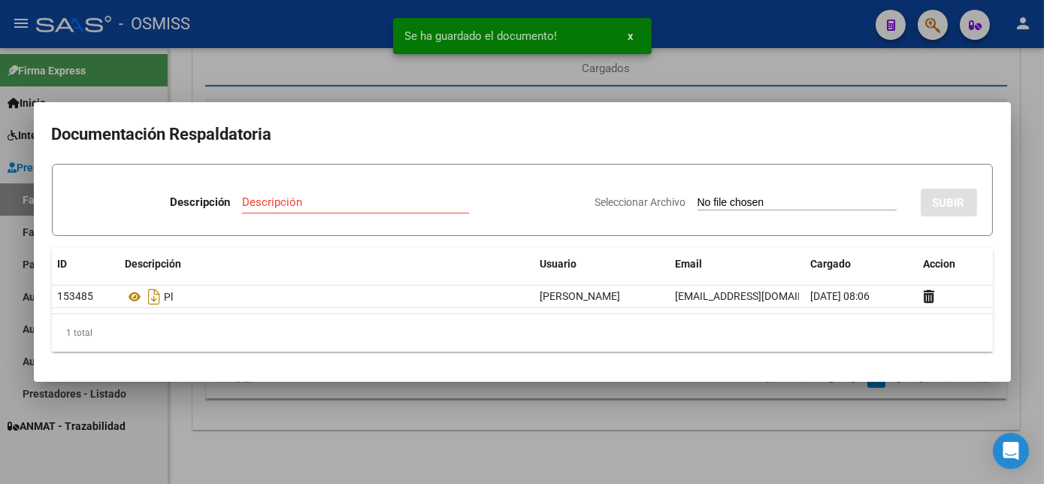
click at [732, 432] on div at bounding box center [522, 242] width 1044 height 484
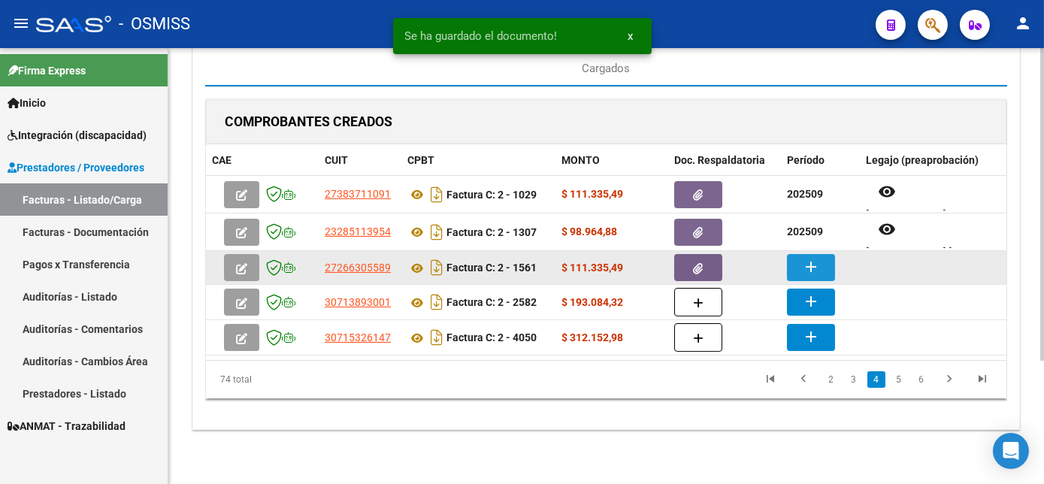
click at [814, 265] on mat-icon "add" at bounding box center [811, 267] width 18 height 18
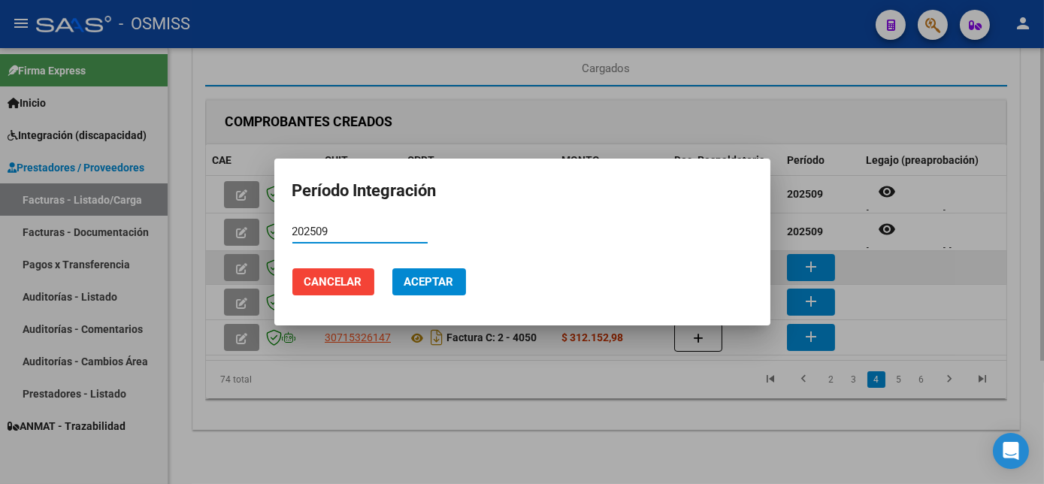
type input "202509"
click at [392, 268] on button "Aceptar" at bounding box center [429, 281] width 74 height 27
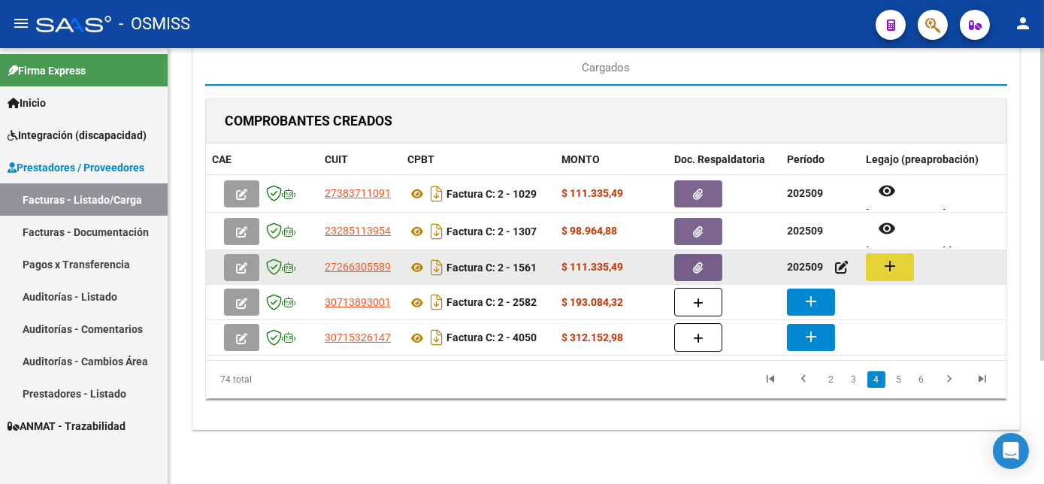
click at [894, 262] on mat-icon "add" at bounding box center [890, 266] width 18 height 18
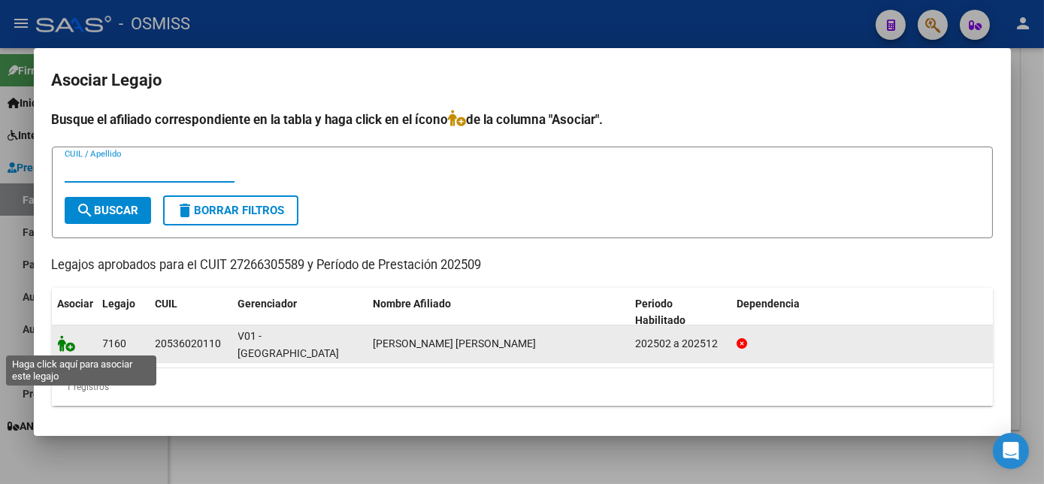
click at [65, 338] on icon at bounding box center [67, 343] width 18 height 17
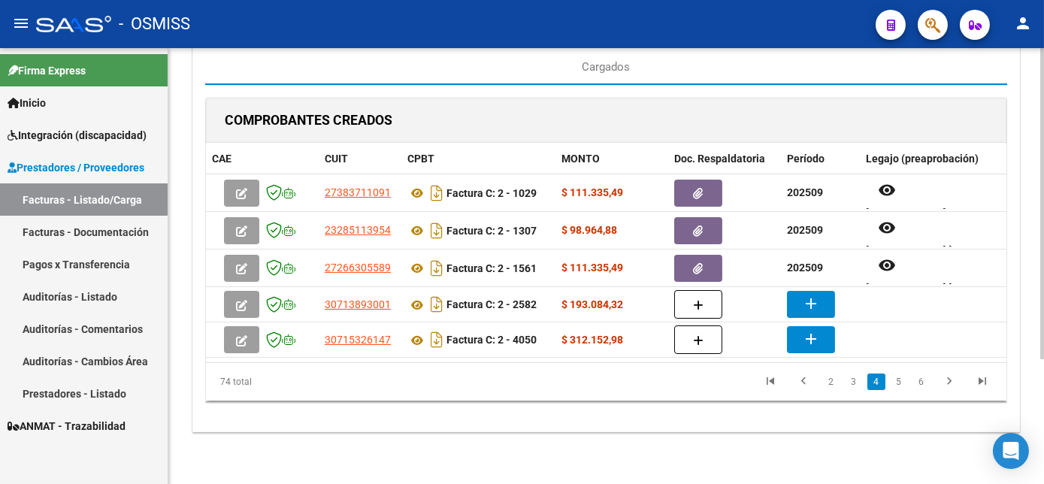
click at [783, 463] on div "CARGA MASIVA DE COMPROBANTES Area: Integración Finalizar Resumen de la carga au…" at bounding box center [606, 185] width 876 height 604
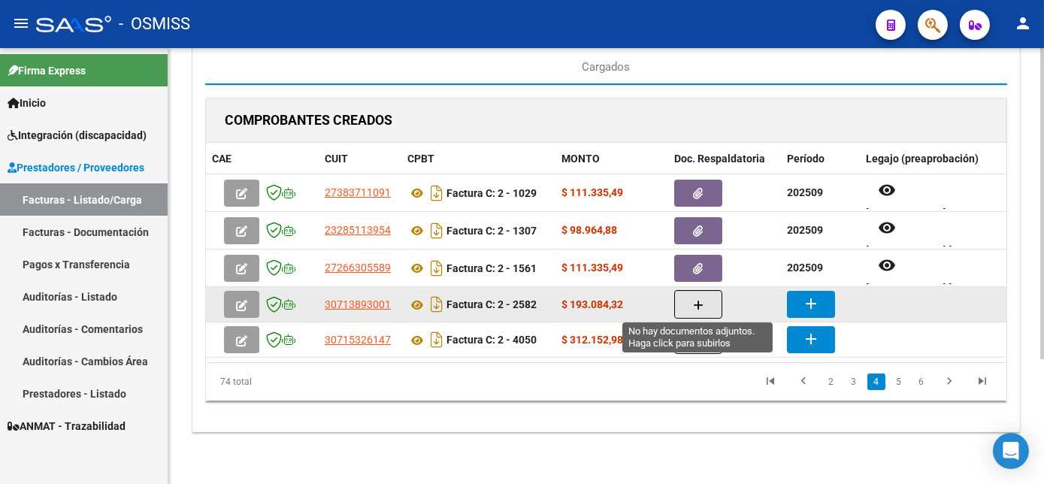
click at [695, 302] on icon "button" at bounding box center [698, 305] width 11 height 11
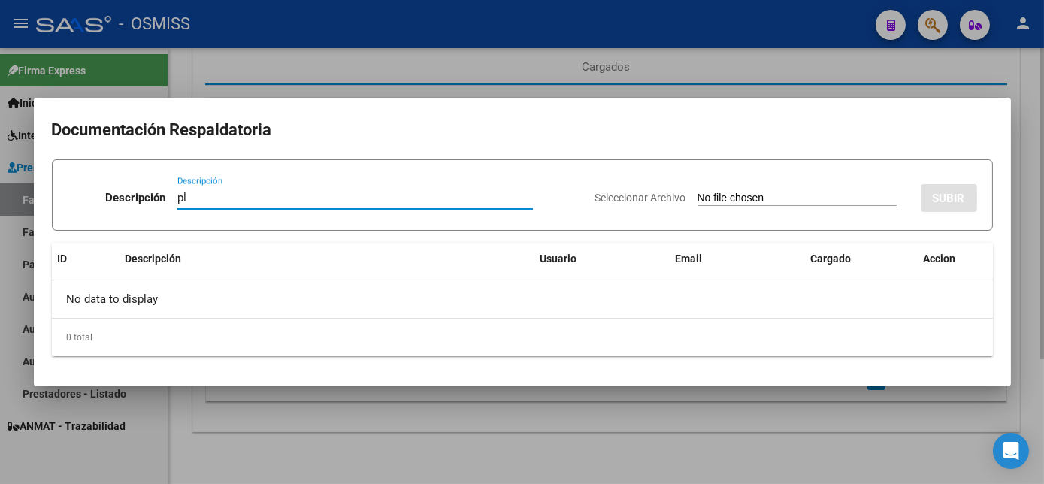
type input "pl"
click at [698, 192] on input "Seleccionar Archivo" at bounding box center [797, 199] width 199 height 14
type input "C:\fakepath\FC 2-2582 PEANNA O-Transporte - (Km) - Dependencia - 1 09.pdf"
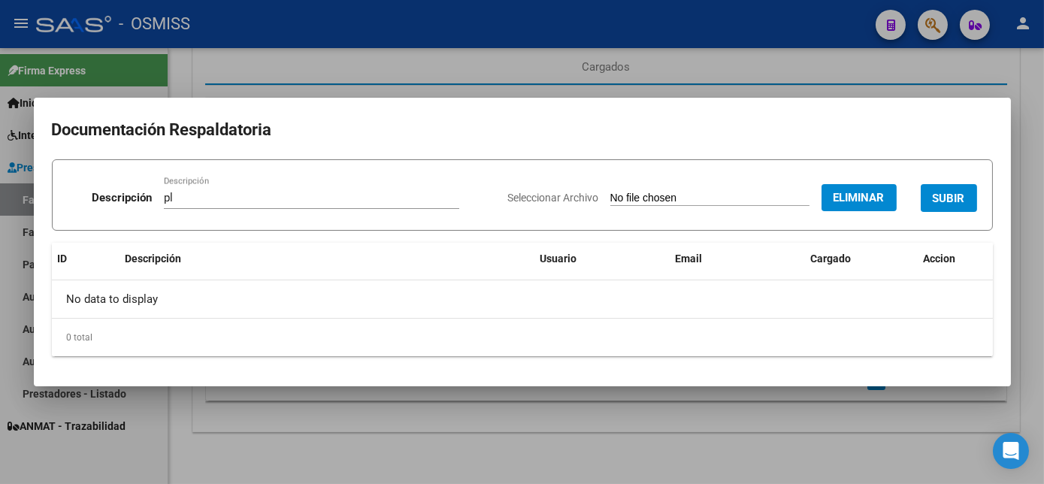
click at [946, 192] on span "SUBIR" at bounding box center [949, 199] width 32 height 14
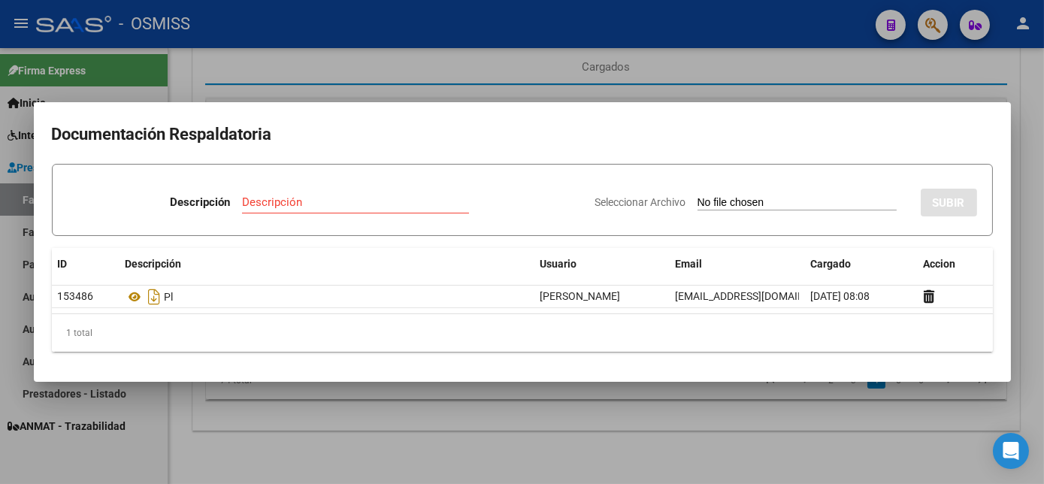
click at [789, 417] on div at bounding box center [522, 242] width 1044 height 484
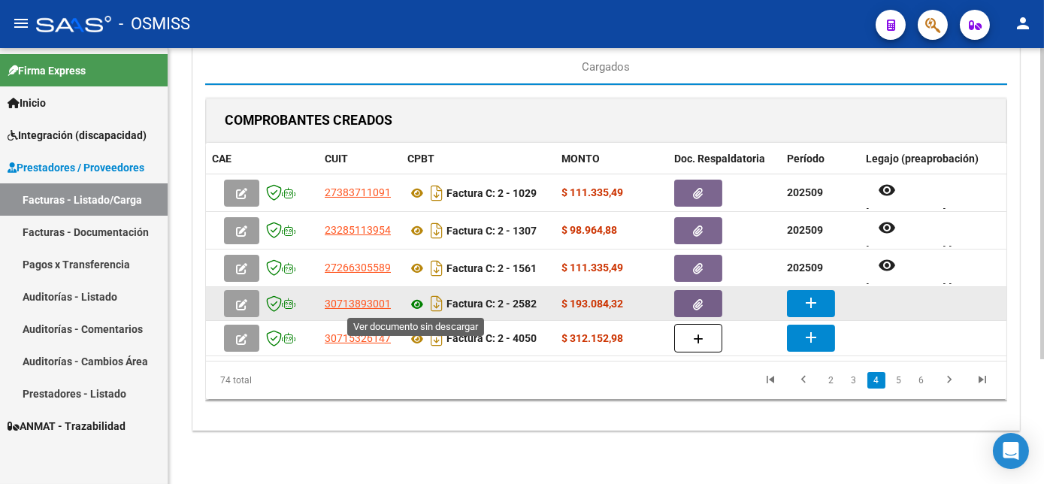
click at [414, 296] on icon at bounding box center [418, 305] width 20 height 18
click at [811, 299] on mat-icon "add" at bounding box center [811, 303] width 18 height 18
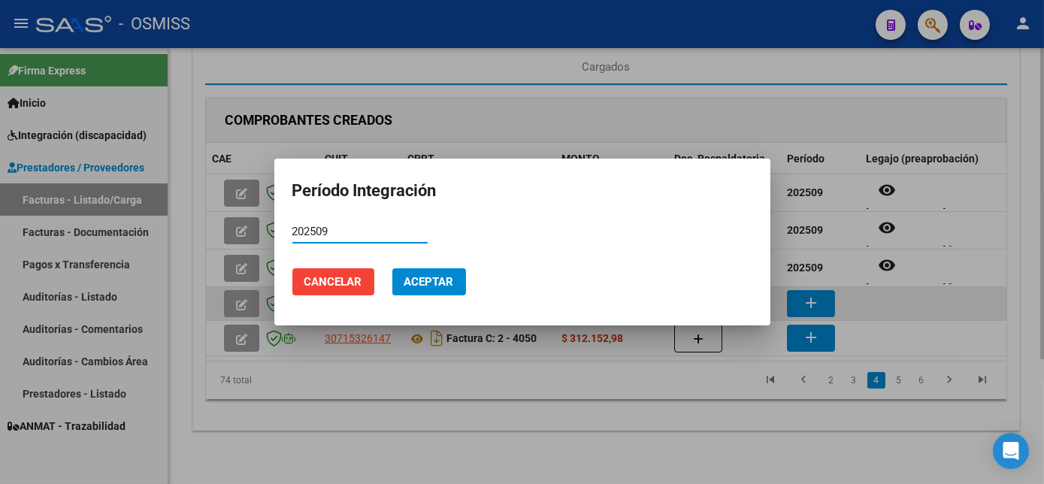
type input "202509"
click at [392, 268] on button "Aceptar" at bounding box center [429, 281] width 74 height 27
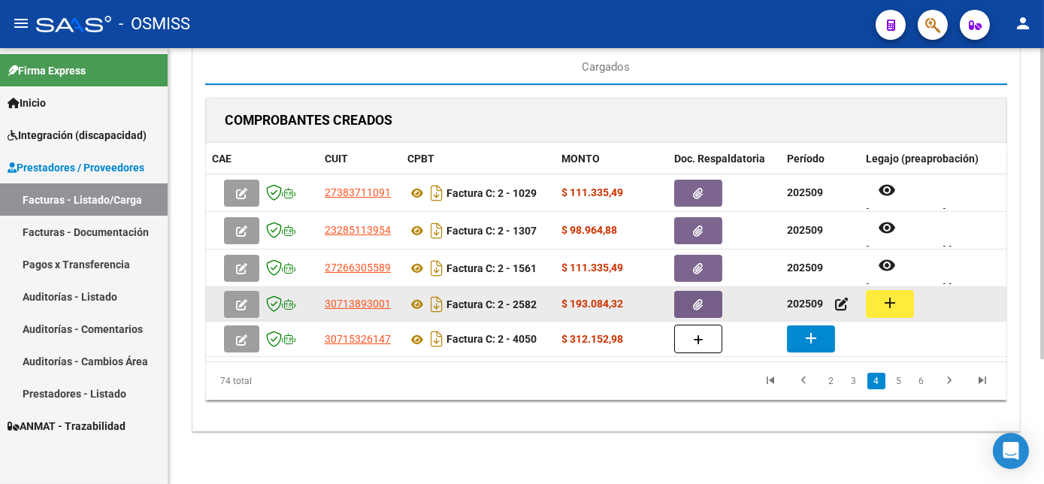
click at [890, 305] on mat-icon "add" at bounding box center [890, 303] width 18 height 18
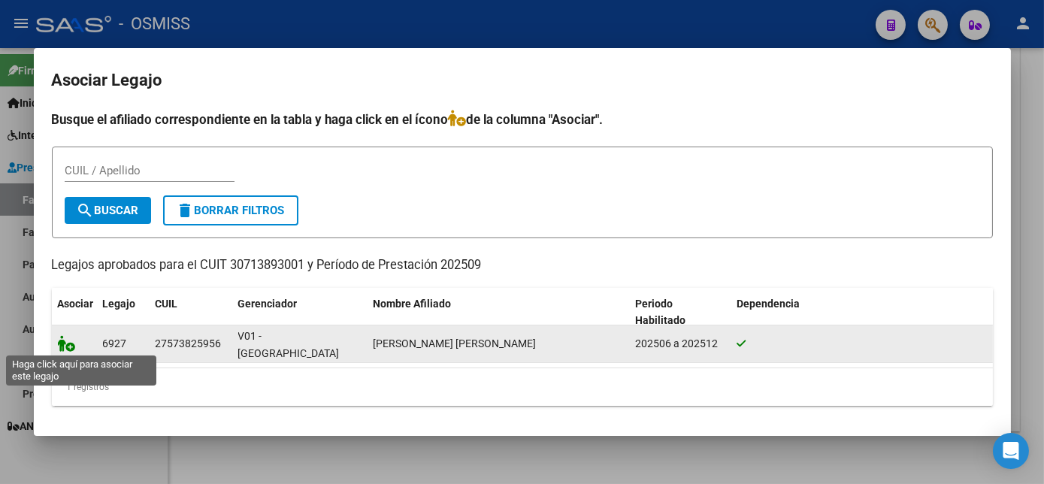
click at [66, 344] on icon at bounding box center [67, 343] width 18 height 17
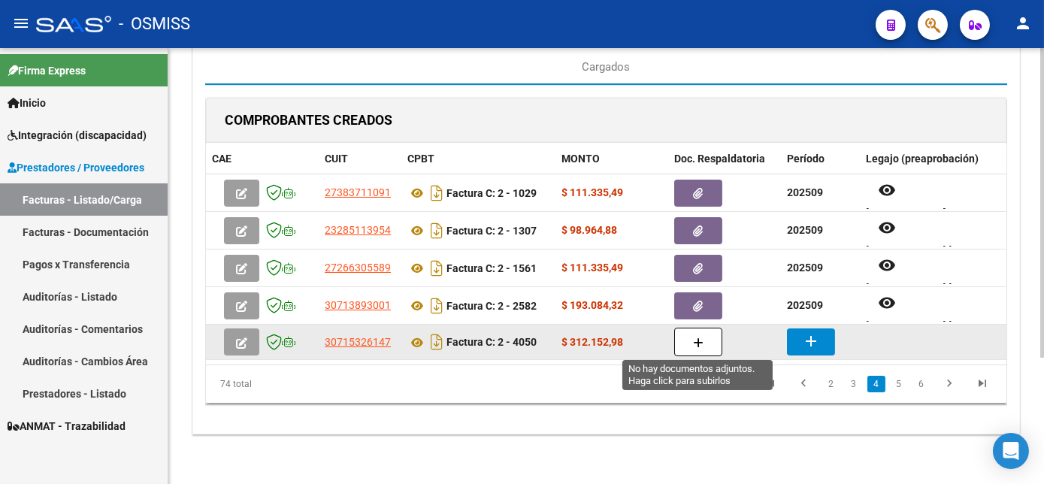
click at [692, 341] on button "button" at bounding box center [698, 342] width 48 height 29
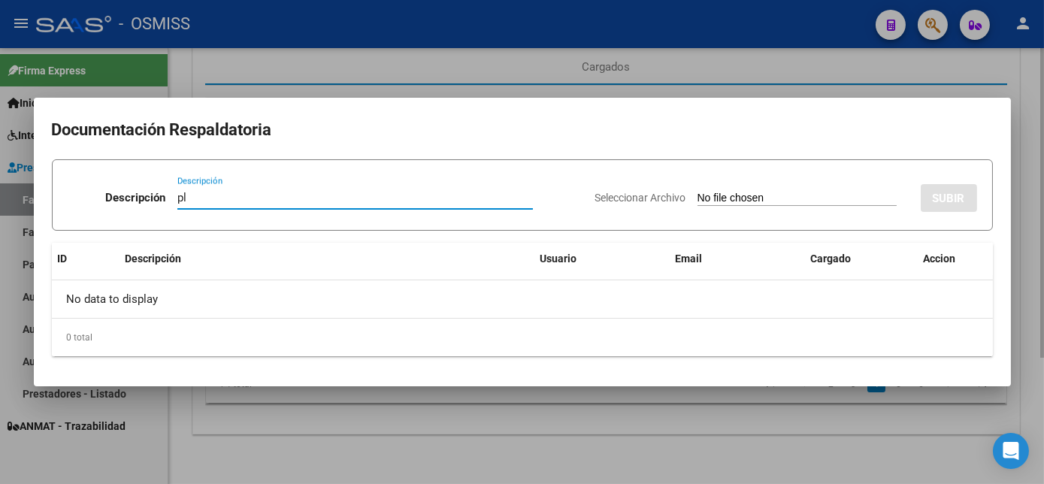
type input "pl"
click at [698, 192] on input "Seleccionar Archivo" at bounding box center [797, 199] width 199 height 14
type input "C:\fakepath\FC 2-4050 CAMACHO IKER TP 09.pdf"
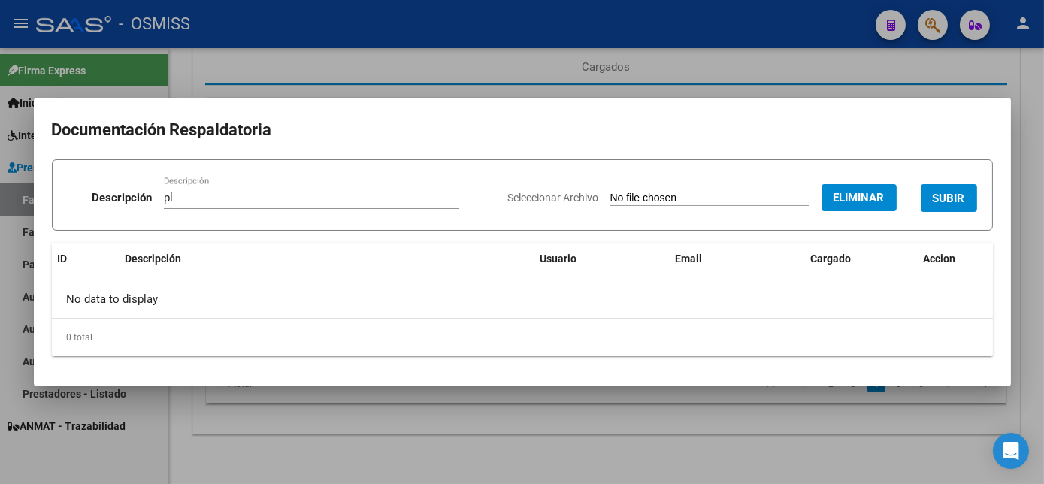
click at [938, 195] on span "SUBIR" at bounding box center [949, 199] width 32 height 14
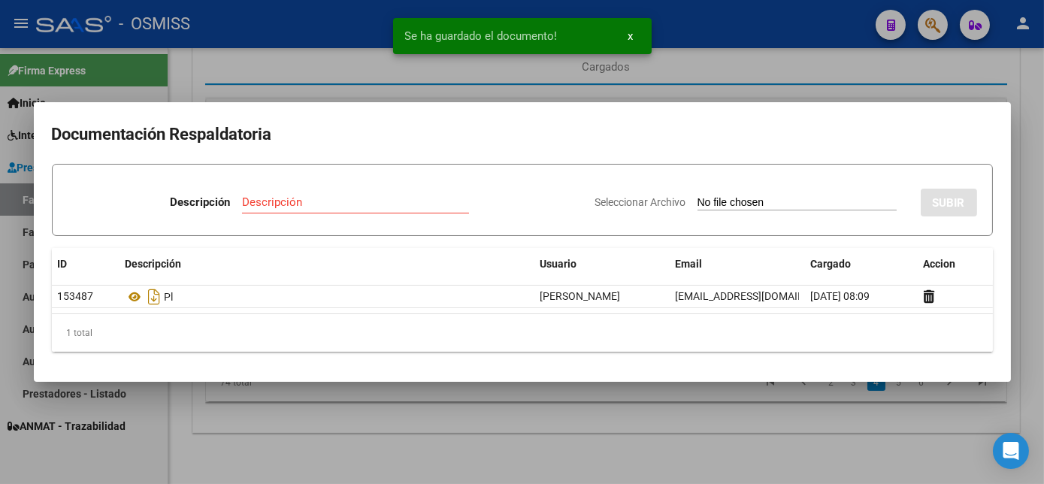
click at [627, 429] on div at bounding box center [522, 242] width 1044 height 484
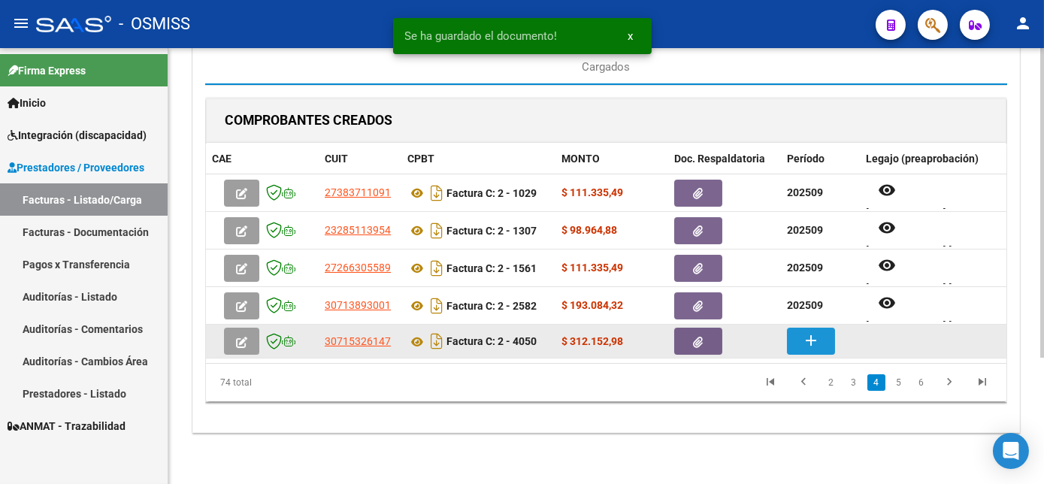
click at [811, 341] on mat-icon "add" at bounding box center [811, 341] width 18 height 18
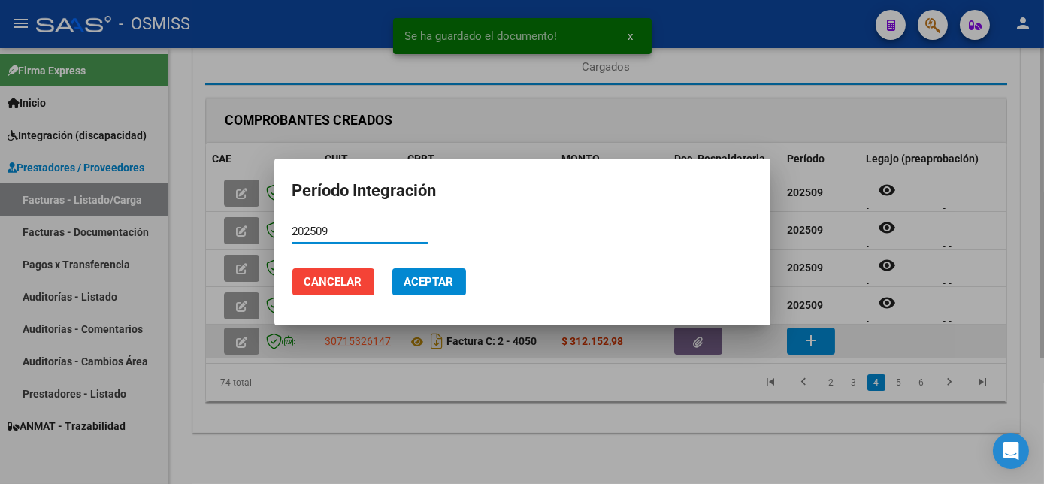
type input "202509"
click at [392, 268] on button "Aceptar" at bounding box center [429, 281] width 74 height 27
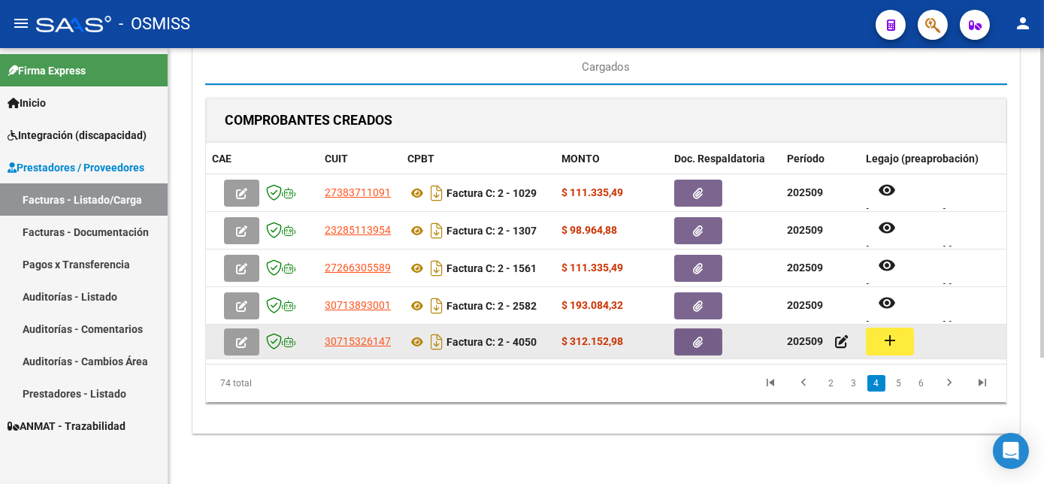
click at [887, 341] on mat-icon "add" at bounding box center [890, 341] width 18 height 18
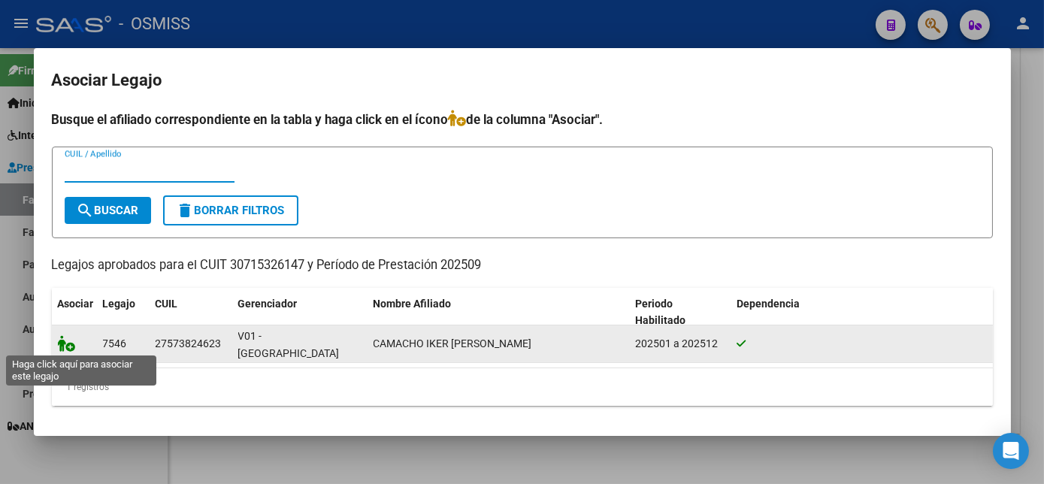
click at [64, 344] on icon at bounding box center [67, 343] width 18 height 17
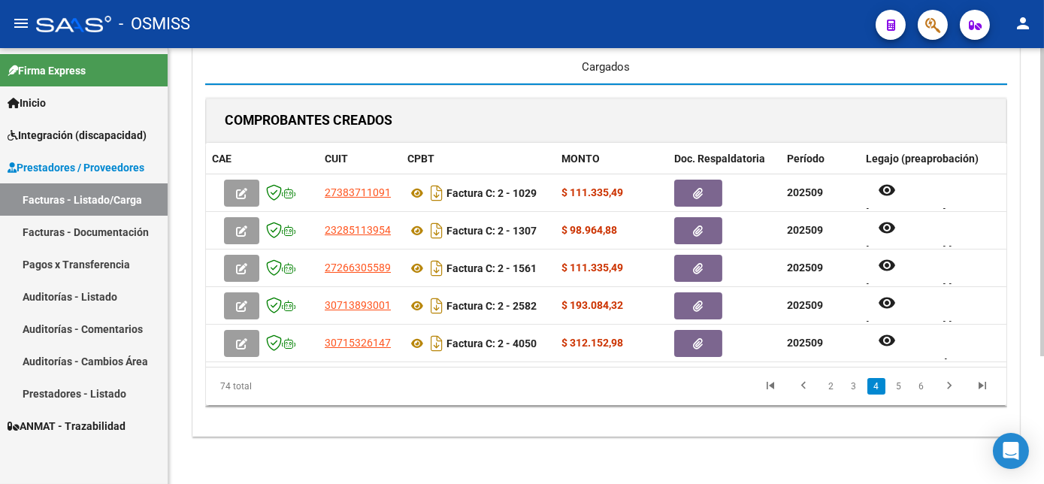
click at [816, 70] on div "Cargados" at bounding box center [606, 67] width 802 height 36
click at [1030, 235] on div "CARGA MASIVA DE COMPROBANTES Area: Integración Finalizar Resumen de la carga au…" at bounding box center [606, 187] width 876 height 608
click at [1027, 283] on div "CARGA MASIVA DE COMPROBANTES Area: Integración Finalizar Resumen de la carga au…" at bounding box center [606, 187] width 876 height 608
click at [896, 395] on link "5" at bounding box center [899, 386] width 18 height 17
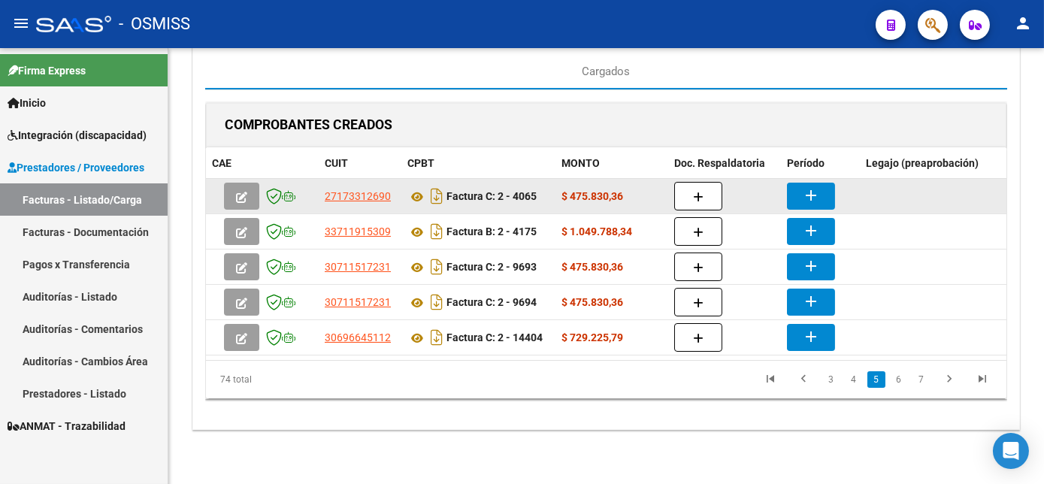
click at [666, 202] on datatable-body-cell "$ 475.830,36" at bounding box center [612, 196] width 113 height 35
click at [691, 182] on button "button" at bounding box center [698, 196] width 48 height 29
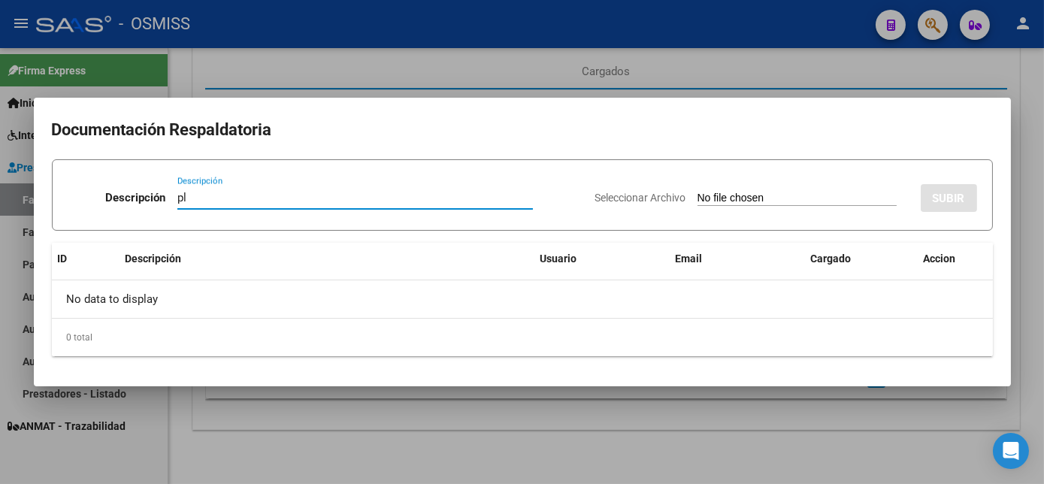
type input "pl"
click at [698, 192] on input "Seleccionar Archivo" at bounding box center [797, 199] width 199 height 14
type input "C:\fakepath\FC 2-4065 GAVILAN Z MAIE 09.pdf"
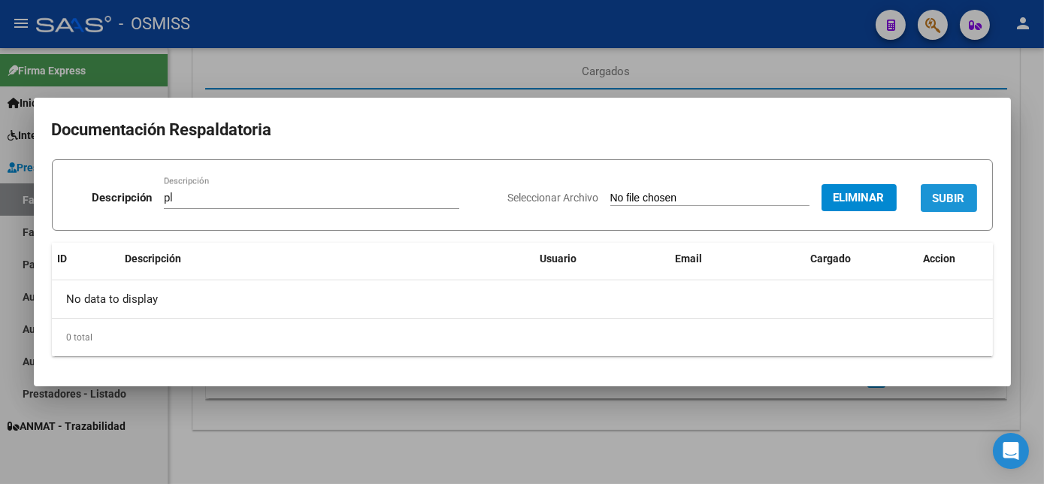
click at [945, 195] on span "SUBIR" at bounding box center [949, 199] width 32 height 14
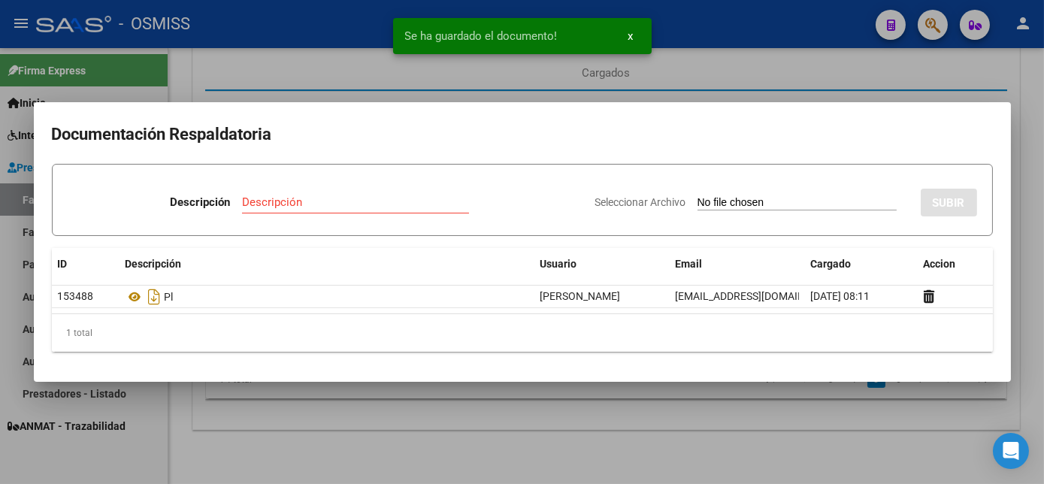
click at [620, 437] on div at bounding box center [522, 242] width 1044 height 484
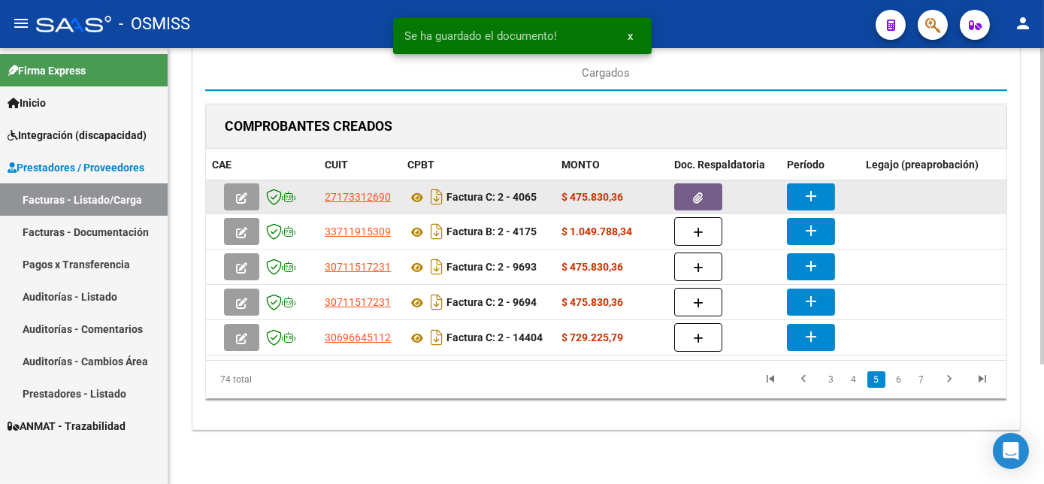
click at [805, 187] on mat-icon "add" at bounding box center [811, 196] width 18 height 18
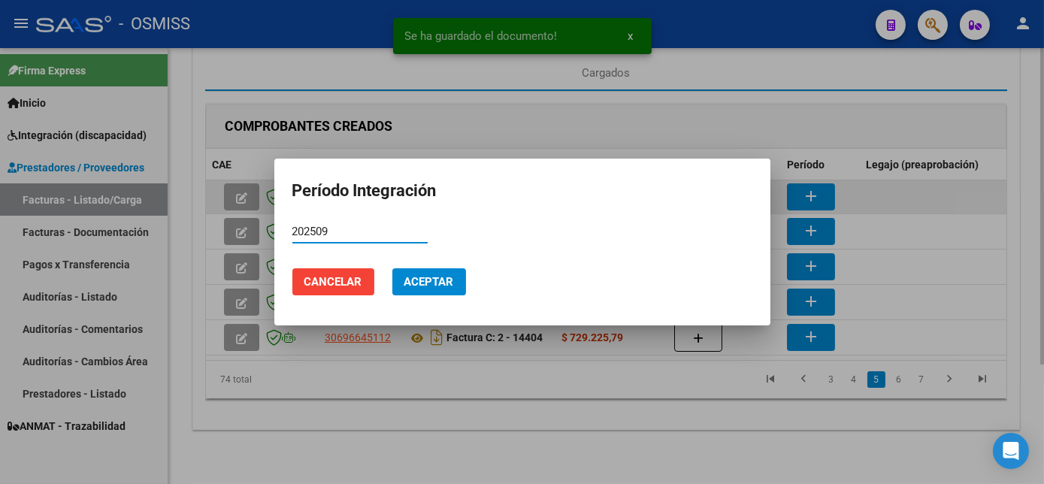
type input "202509"
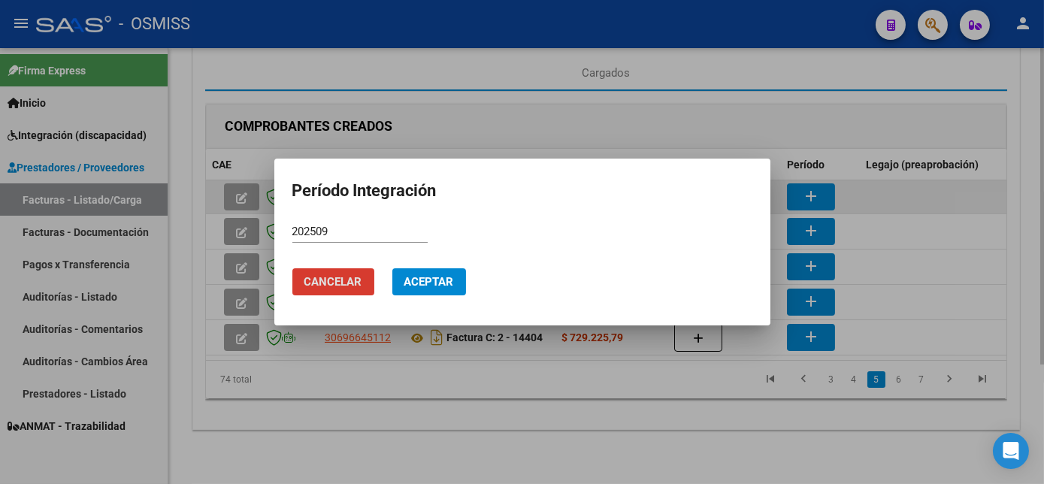
click at [392, 268] on button "Aceptar" at bounding box center [429, 281] width 74 height 27
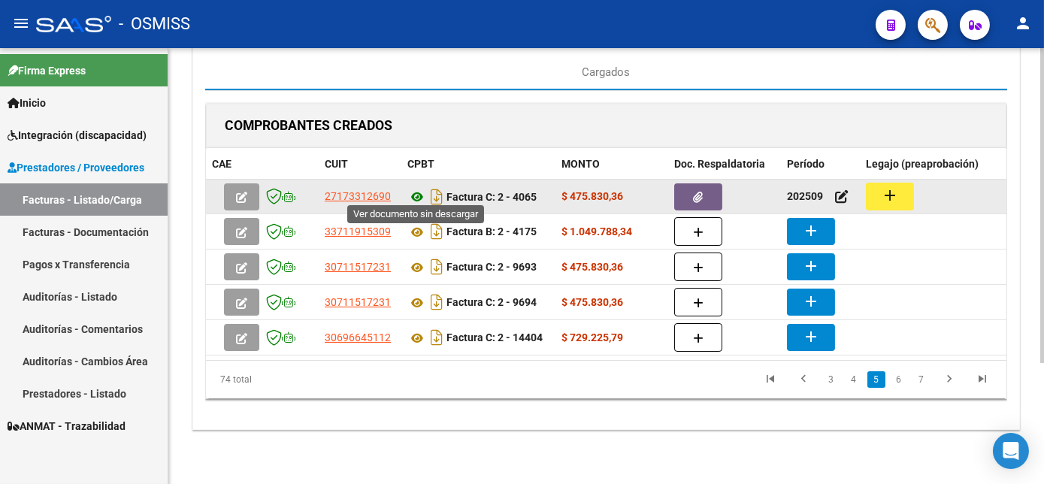
click at [417, 189] on icon at bounding box center [418, 197] width 20 height 18
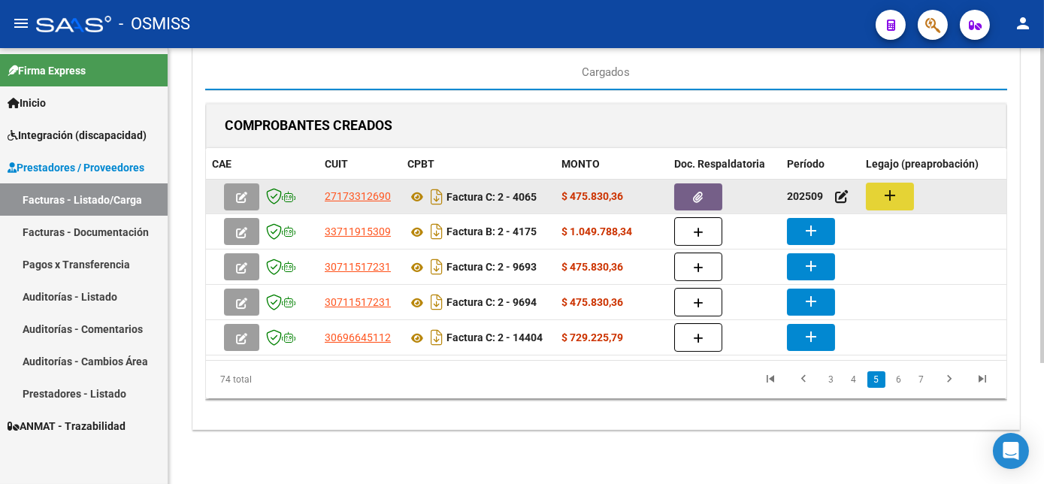
click at [901, 194] on button "add" at bounding box center [890, 197] width 48 height 28
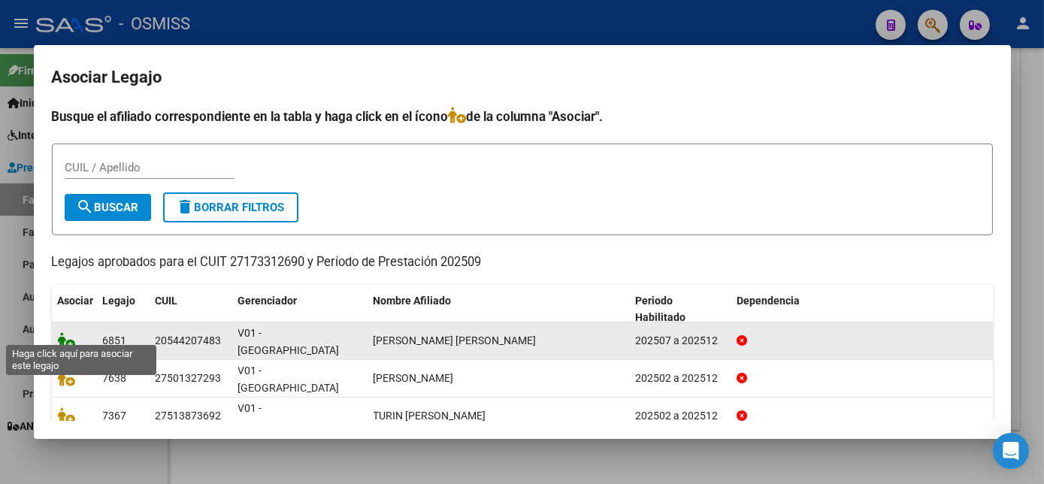
click at [65, 332] on icon at bounding box center [67, 340] width 18 height 17
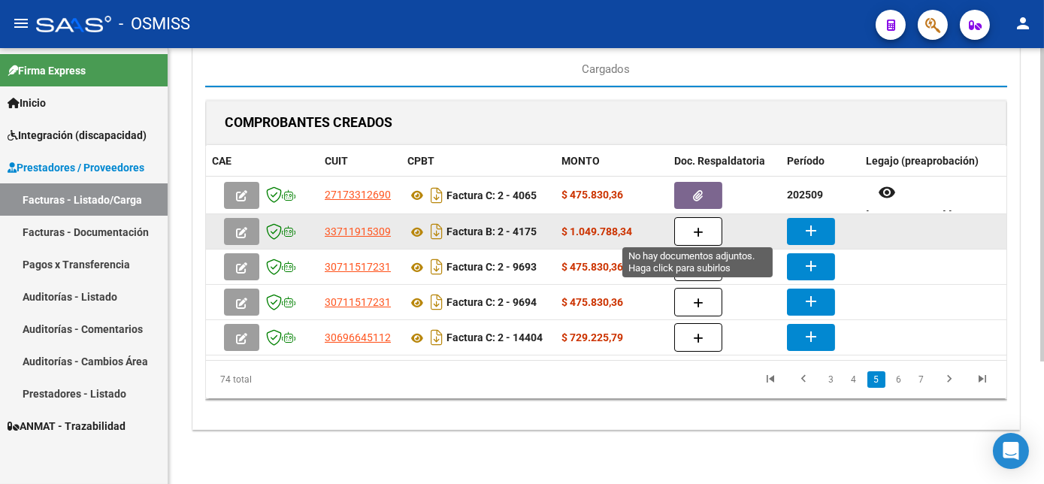
click at [704, 229] on button "button" at bounding box center [698, 231] width 48 height 29
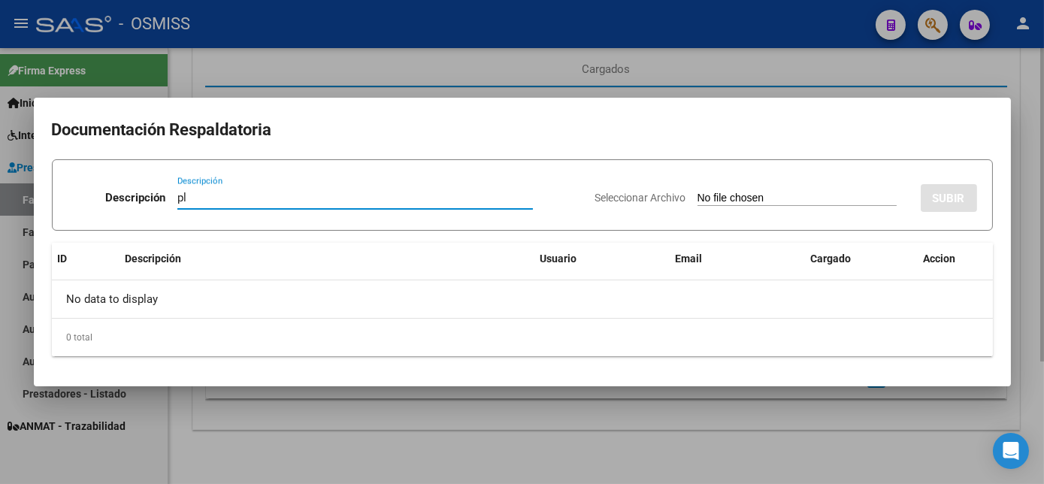
type input "pl"
click at [698, 192] on input "Seleccionar Archivo" at bounding box center [797, 199] width 199 height 14
type input "C:\fakepath\FC 2-4175 PEANN O DOBLE 09.pdf"
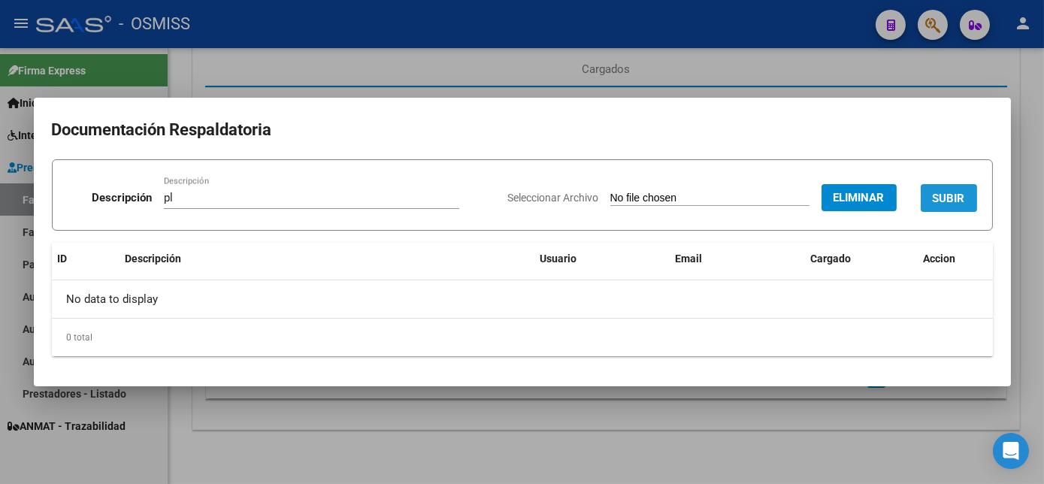
click at [946, 195] on span "SUBIR" at bounding box center [949, 199] width 32 height 14
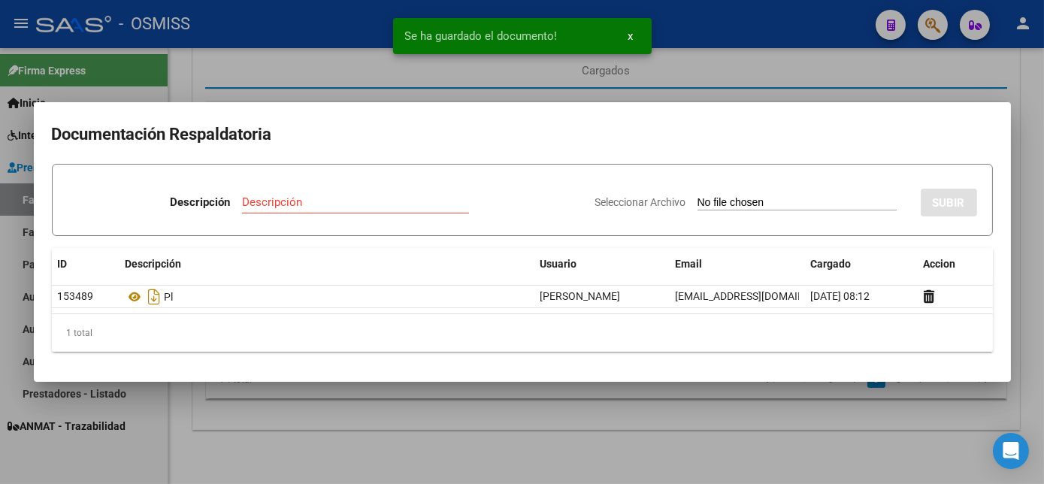
click at [509, 441] on div at bounding box center [522, 242] width 1044 height 484
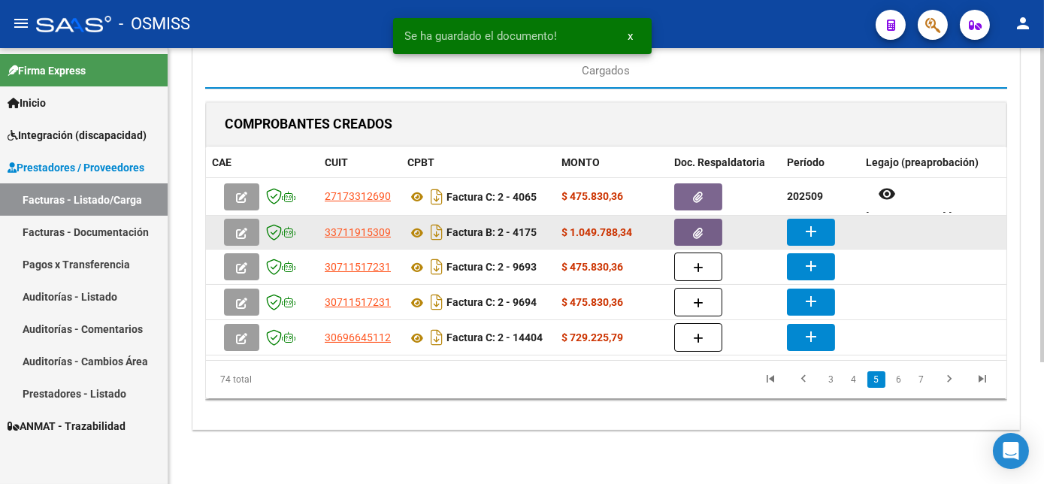
click at [804, 223] on mat-icon "add" at bounding box center [811, 232] width 18 height 18
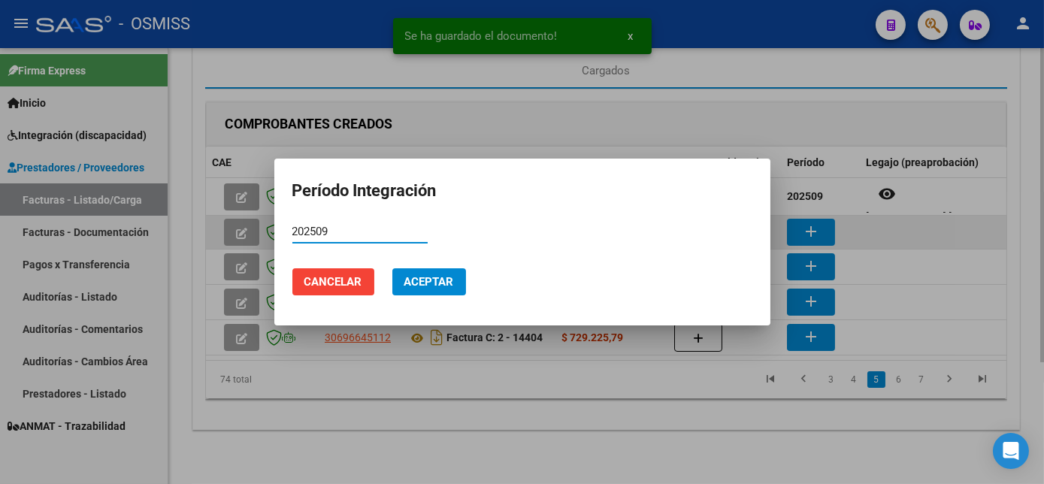
type input "202509"
click at [392, 268] on button "Aceptar" at bounding box center [429, 281] width 74 height 27
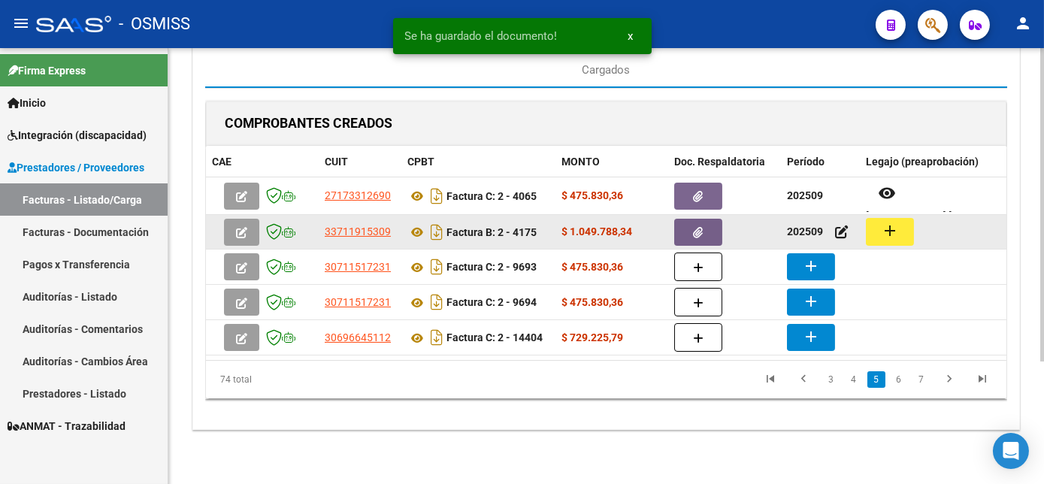
click at [881, 224] on mat-icon "add" at bounding box center [890, 231] width 18 height 18
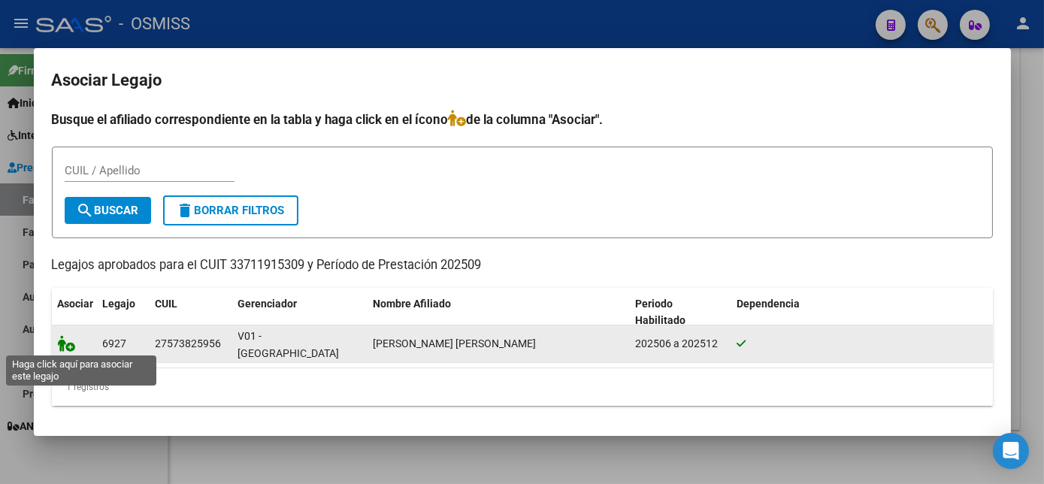
click at [66, 338] on icon at bounding box center [67, 343] width 18 height 17
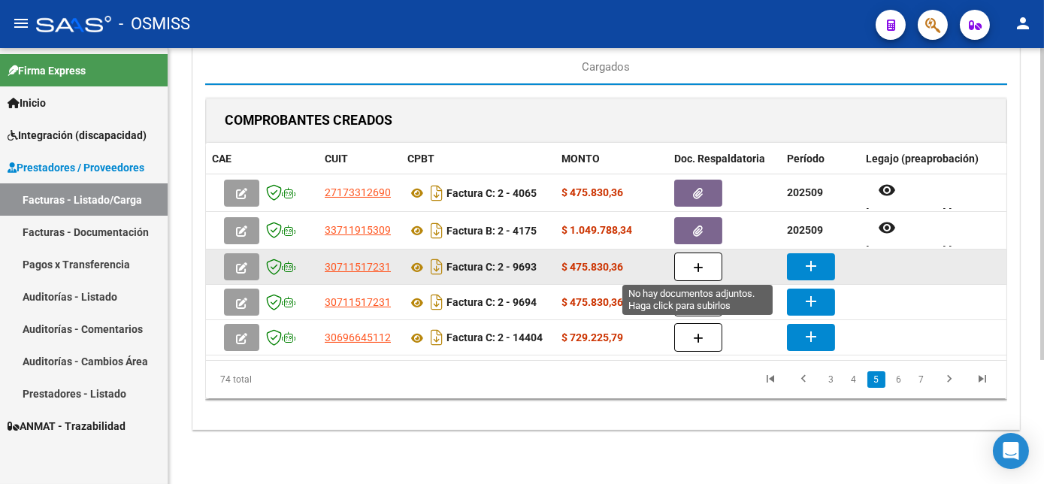
click at [698, 260] on span "button" at bounding box center [698, 267] width 11 height 14
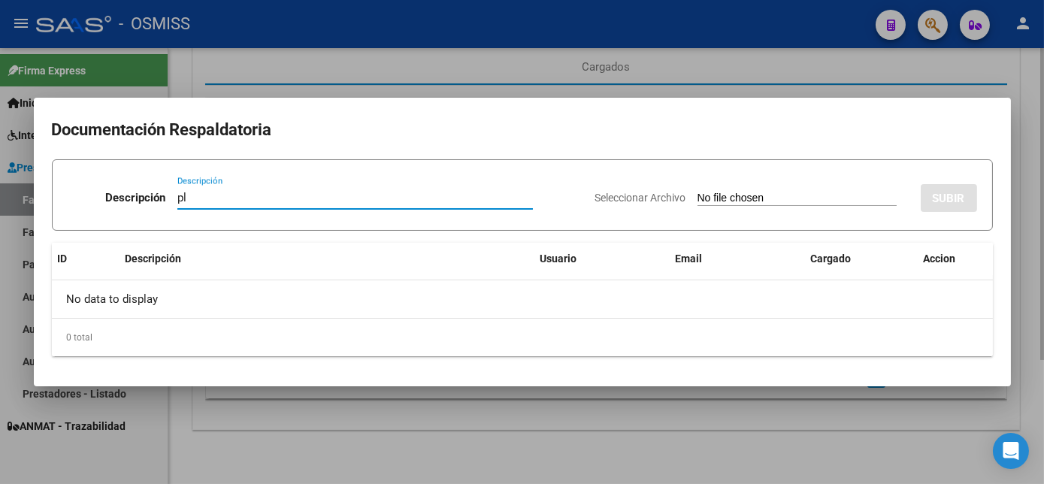
type input "pl"
click at [698, 192] on input "Seleccionar Archivo" at bounding box center [797, 199] width 199 height 14
type input "C:\fakepath\FC 2-9693 PEREZ T MAIE 09.pdf"
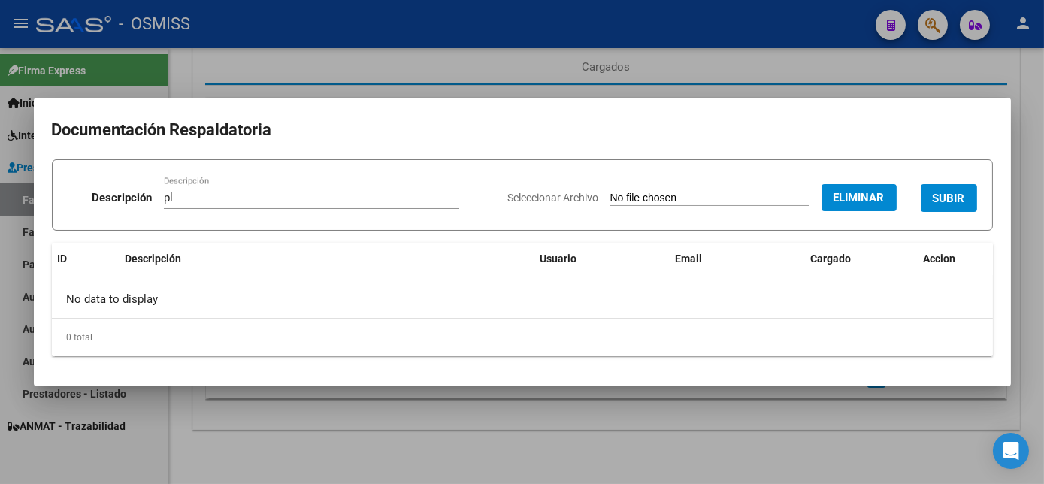
click at [955, 181] on div "Seleccionar Archivo Eliminar SUBIR" at bounding box center [742, 195] width 469 height 46
click at [950, 193] on span "SUBIR" at bounding box center [949, 199] width 32 height 14
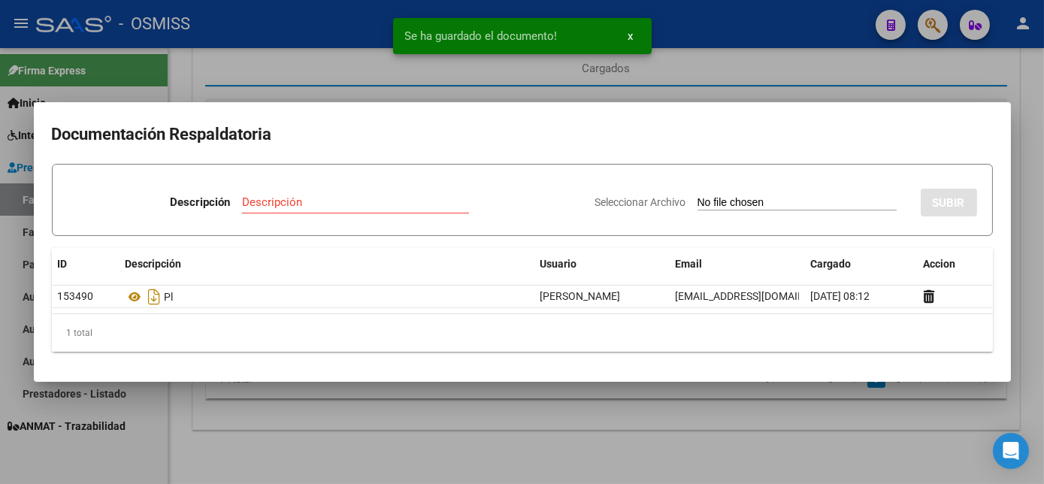
click at [695, 429] on div at bounding box center [522, 242] width 1044 height 484
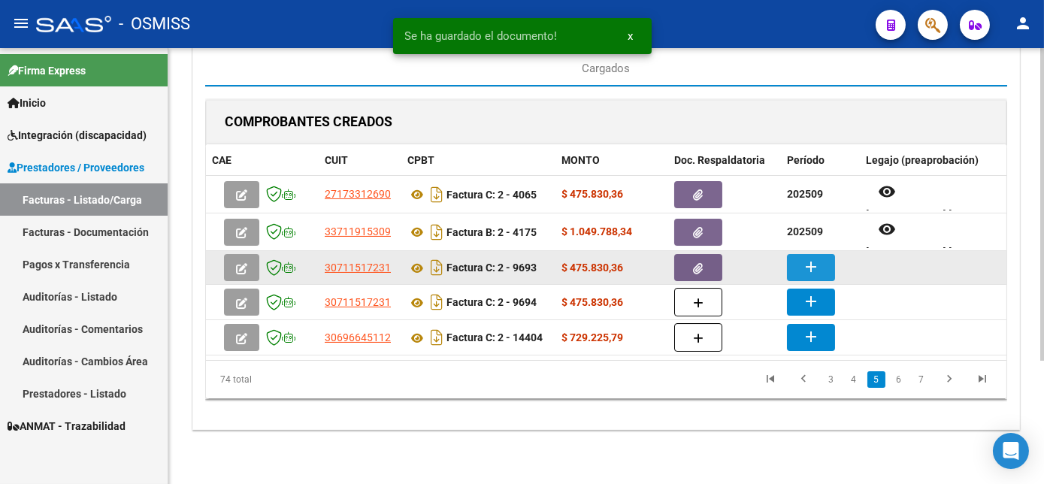
click at [814, 271] on mat-icon "add" at bounding box center [811, 267] width 18 height 18
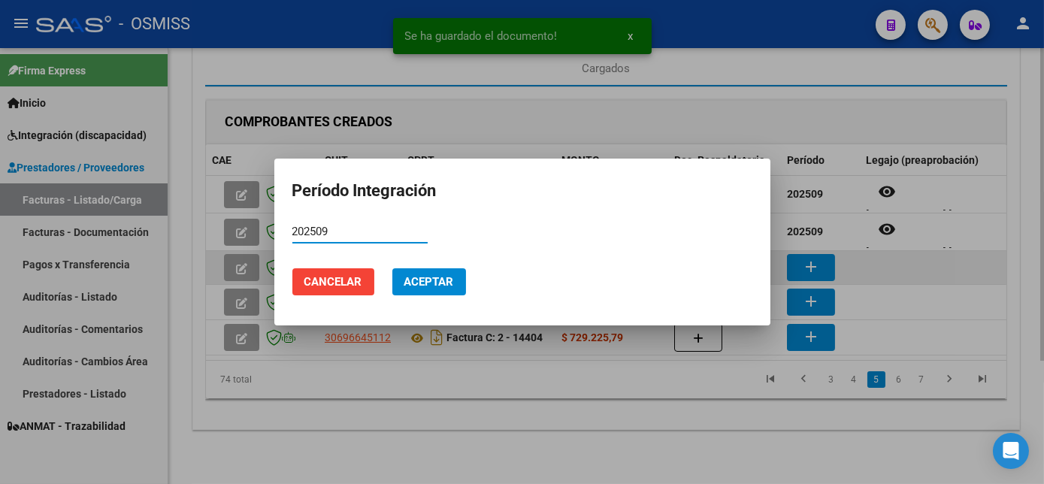
type input "202509"
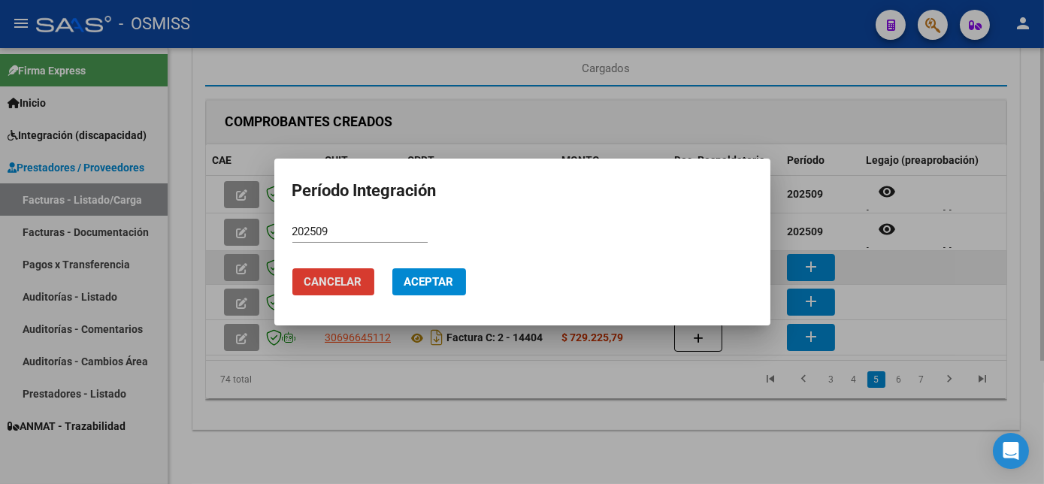
click at [392, 268] on button "Aceptar" at bounding box center [429, 281] width 74 height 27
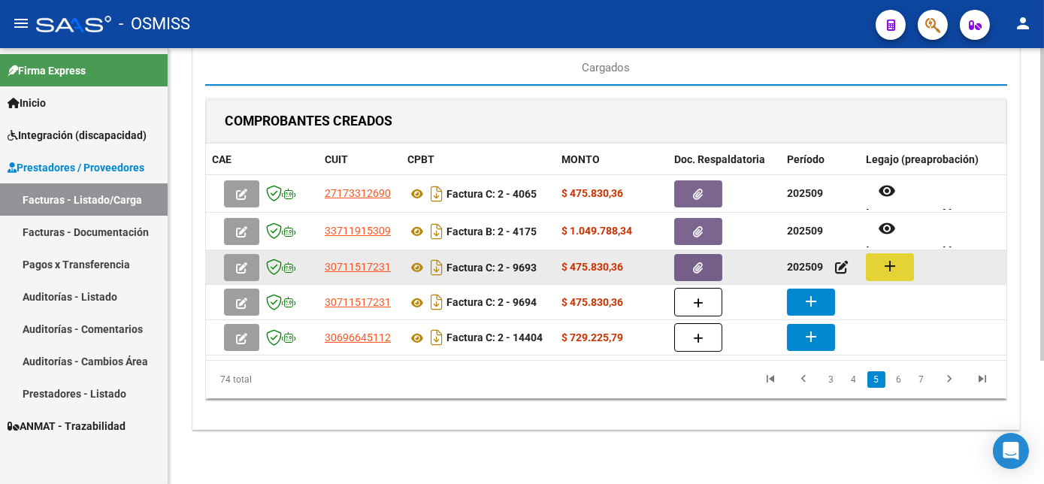
click at [908, 265] on button "add" at bounding box center [890, 267] width 48 height 28
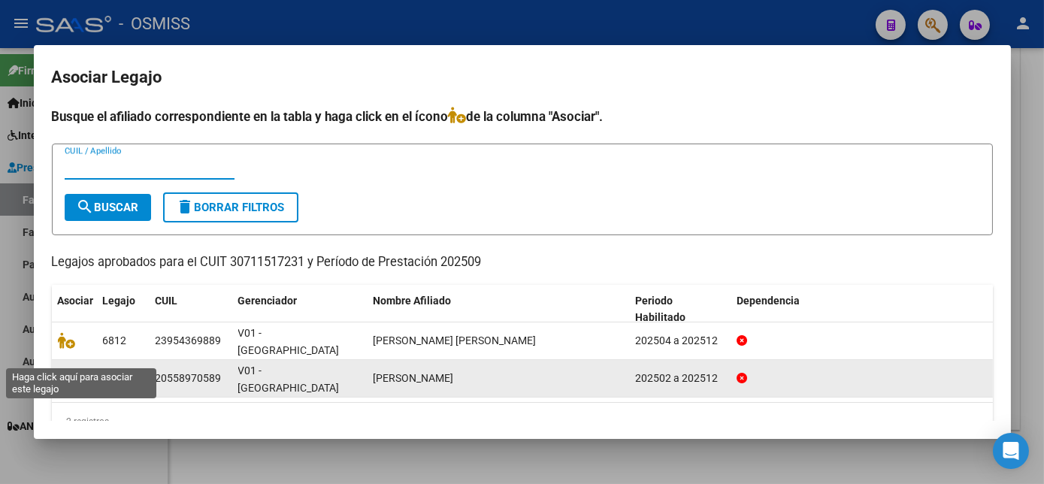
click at [71, 370] on icon at bounding box center [67, 378] width 18 height 17
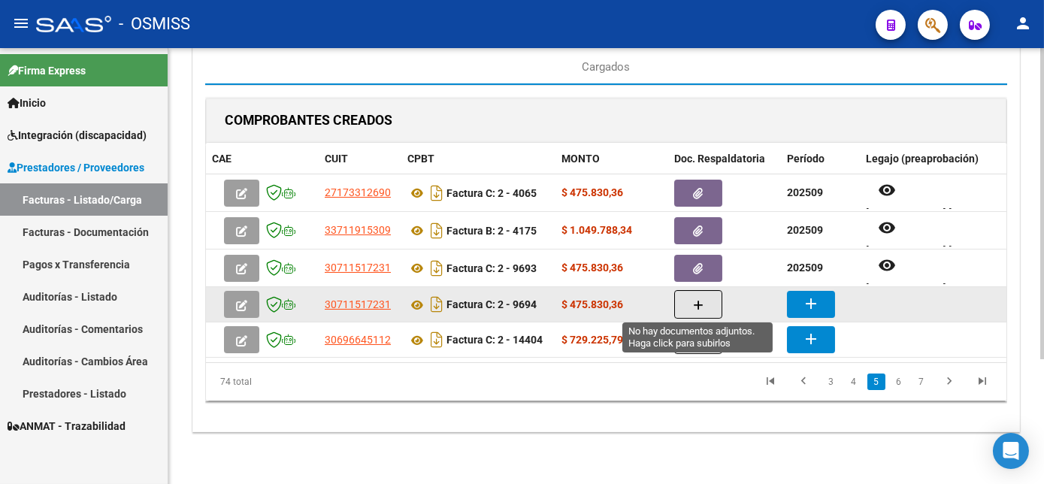
click at [697, 305] on icon "button" at bounding box center [698, 305] width 11 height 11
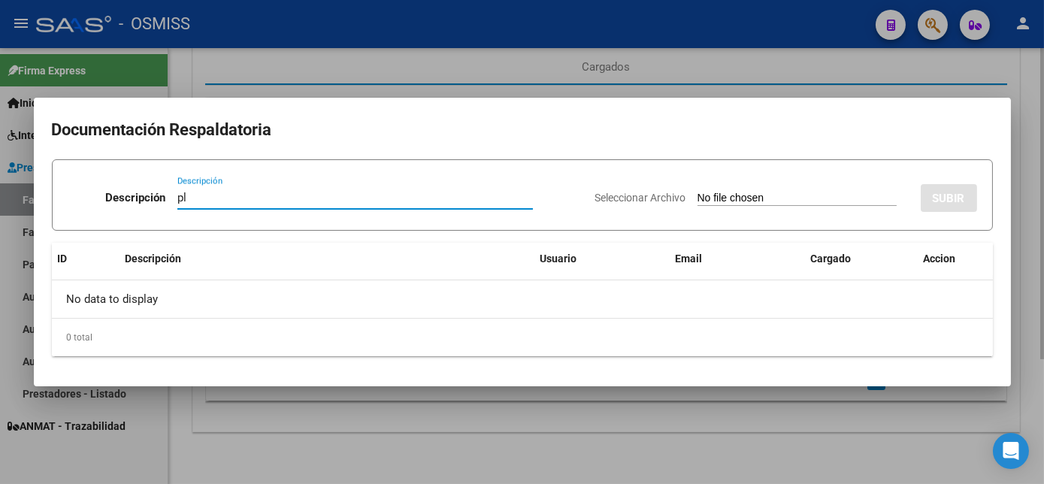
type input "pl"
click at [698, 192] on input "Seleccionar Archivo" at bounding box center [797, 199] width 199 height 14
type input "C:\fakepath\FC 2-9694 BELTRAN G MAIE 09.pdf"
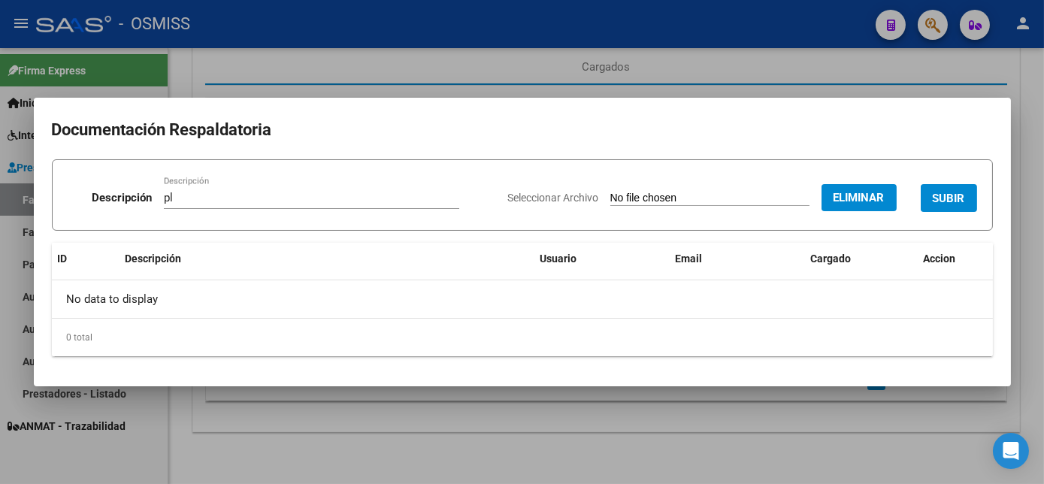
click at [959, 192] on span "SUBIR" at bounding box center [949, 199] width 32 height 14
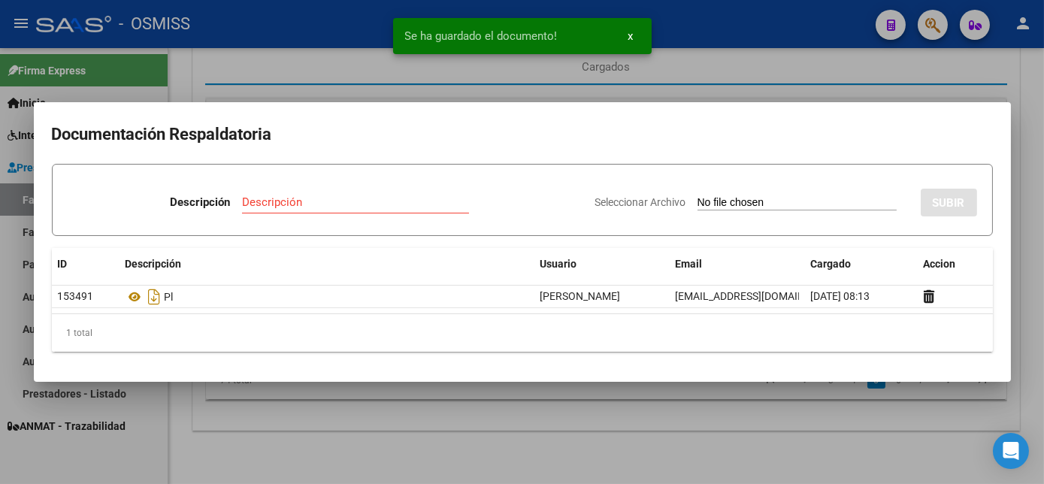
click at [732, 417] on div at bounding box center [522, 242] width 1044 height 484
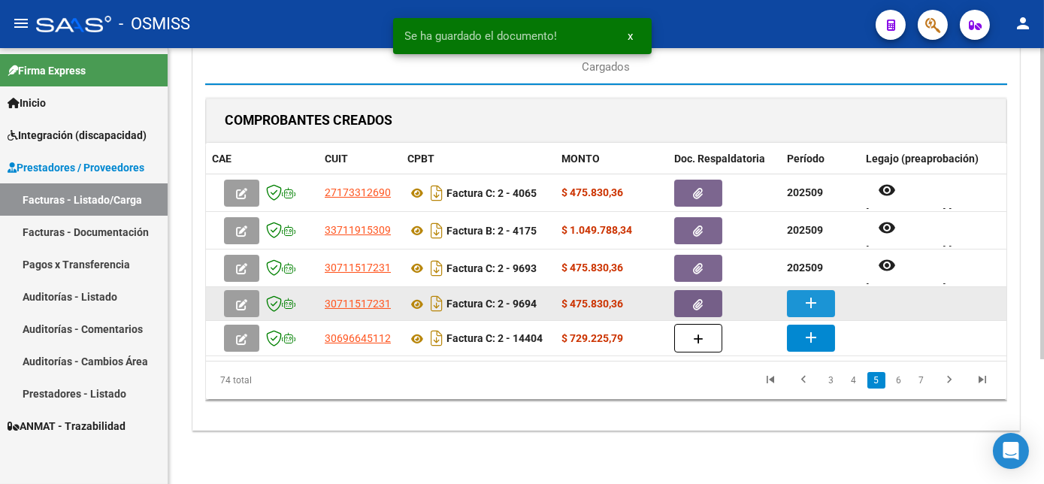
click at [798, 302] on button "add" at bounding box center [811, 303] width 48 height 27
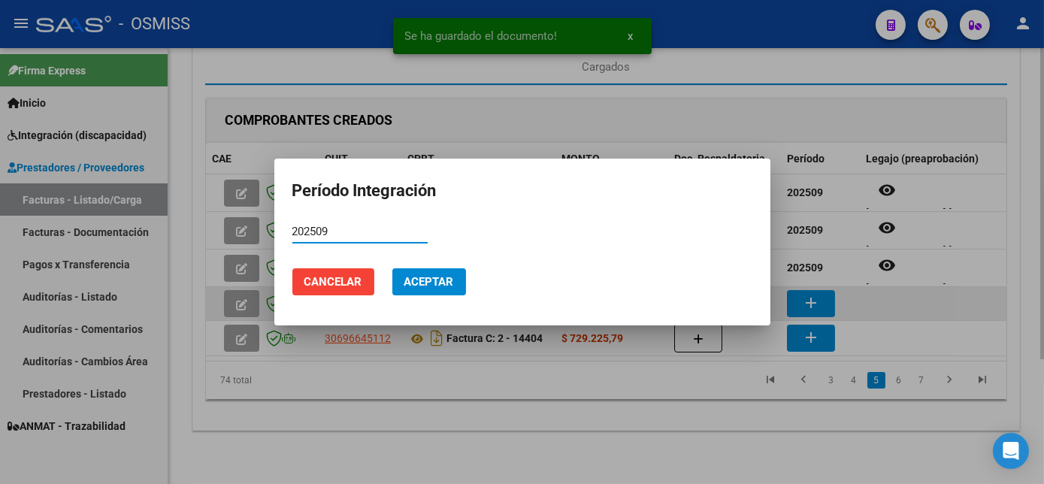
type input "202509"
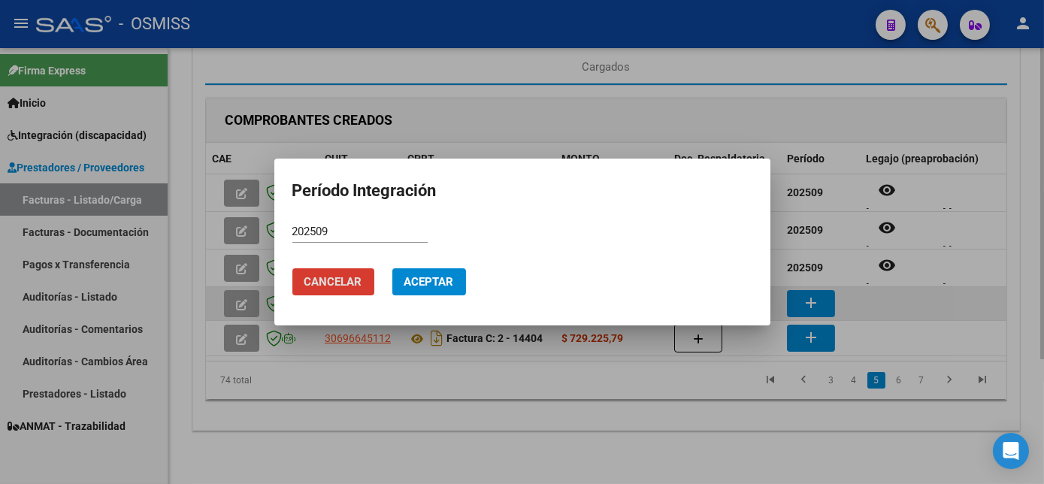
click at [392, 268] on button "Aceptar" at bounding box center [429, 281] width 74 height 27
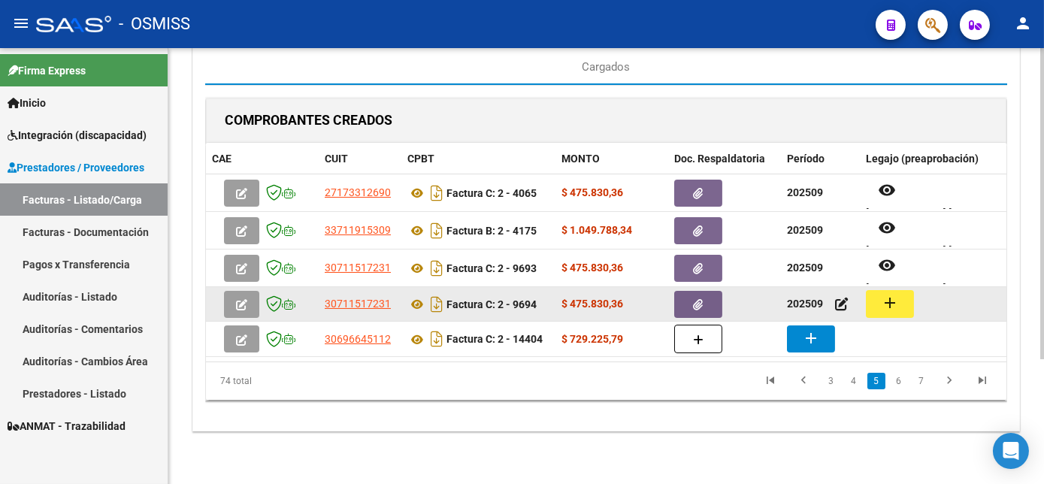
click at [910, 287] on datatable-body-cell "add" at bounding box center [973, 304] width 226 height 34
click at [899, 295] on button "add" at bounding box center [890, 304] width 48 height 28
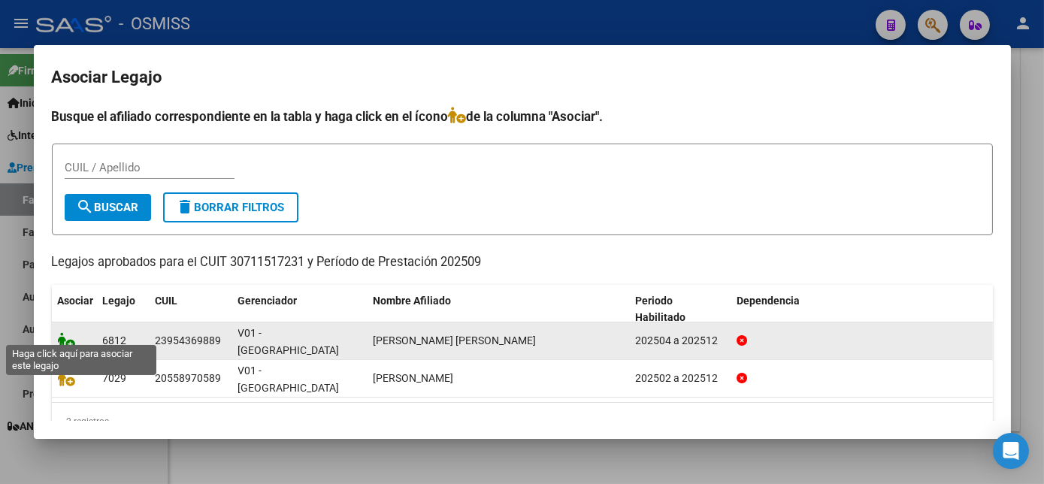
click at [66, 332] on icon at bounding box center [67, 340] width 18 height 17
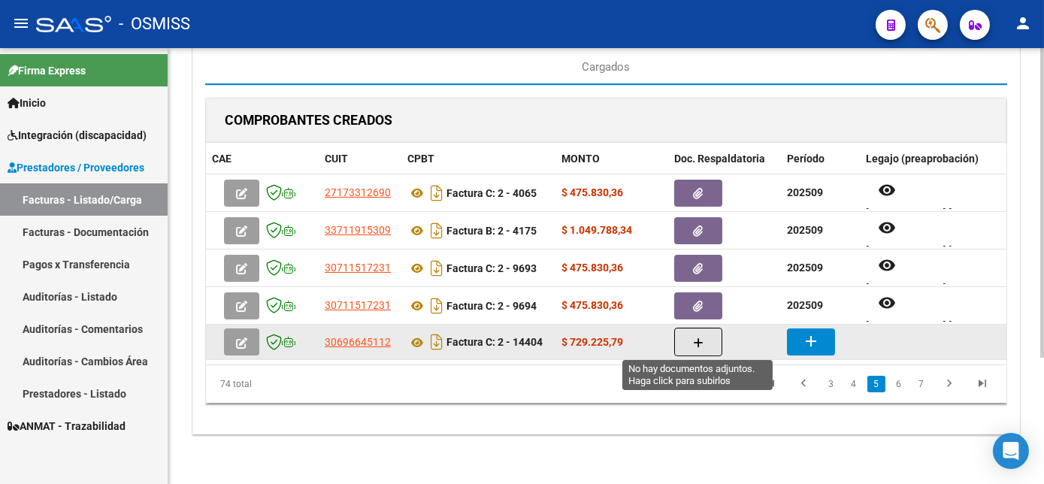
click at [704, 338] on button "button" at bounding box center [698, 342] width 48 height 29
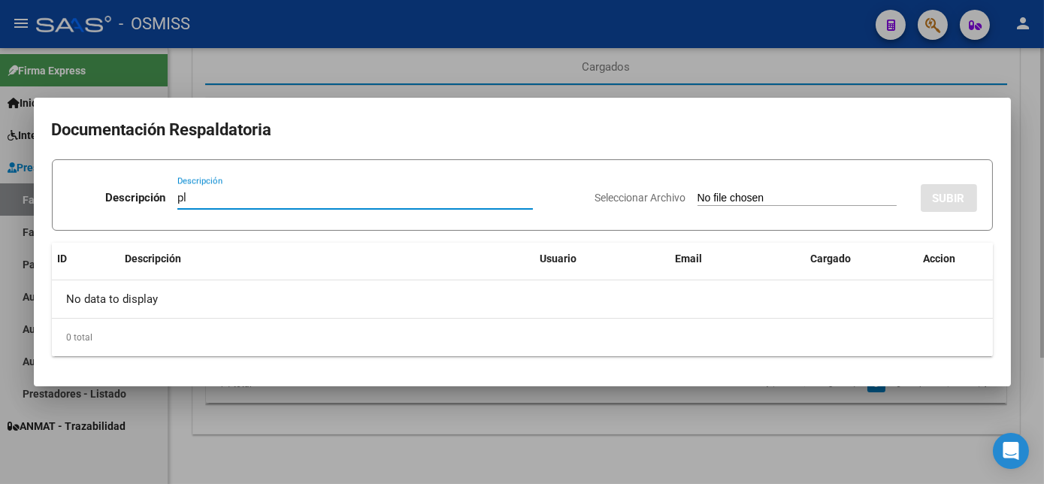
type input "pl"
click at [698, 192] on input "Seleccionar Archivo" at bounding box center [797, 199] width 199 height 14
type input "C:\fakepath\FC 2-14404 CUELLO R DOBLE 09.pdf"
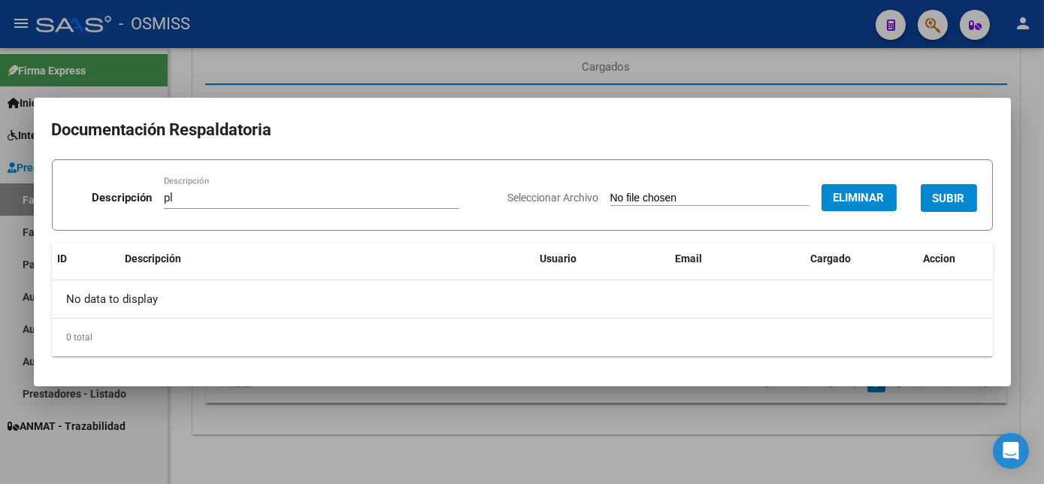
click at [958, 201] on span "SUBIR" at bounding box center [949, 199] width 32 height 14
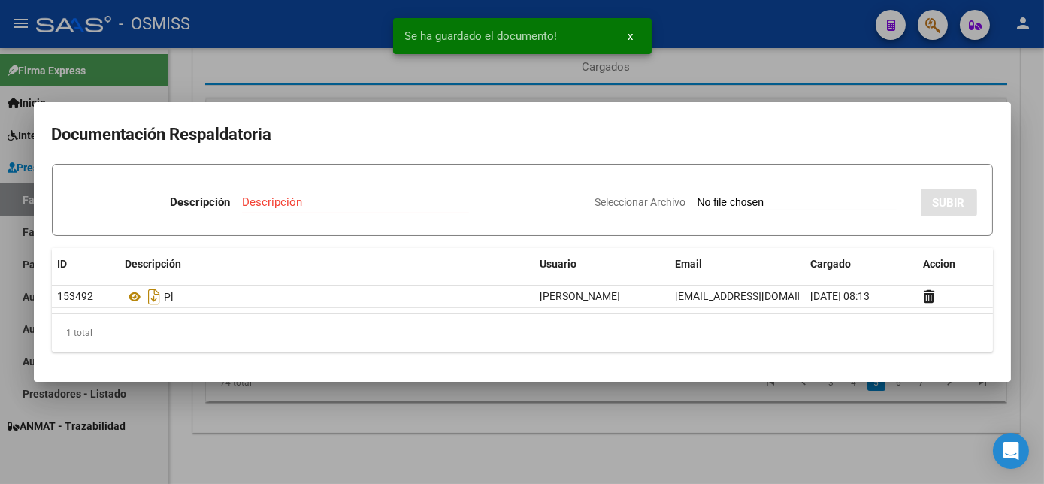
click at [744, 455] on div at bounding box center [522, 242] width 1044 height 484
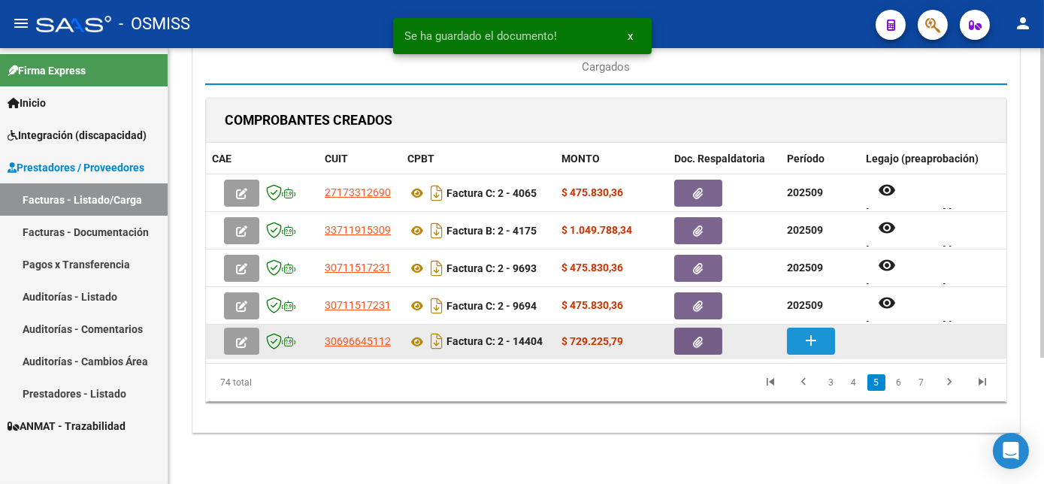
click at [802, 346] on mat-icon "add" at bounding box center [811, 341] width 18 height 18
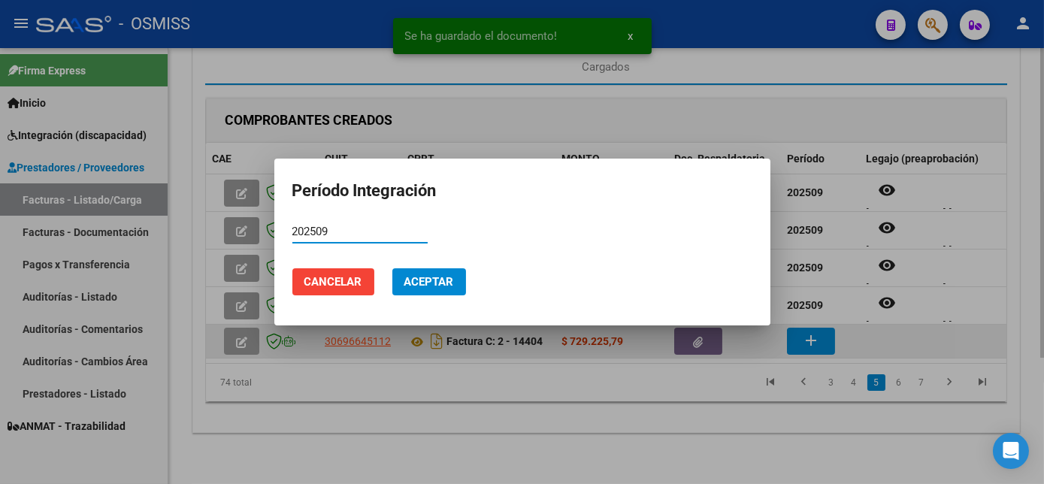
type input "202509"
click at [392, 268] on button "Aceptar" at bounding box center [429, 281] width 74 height 27
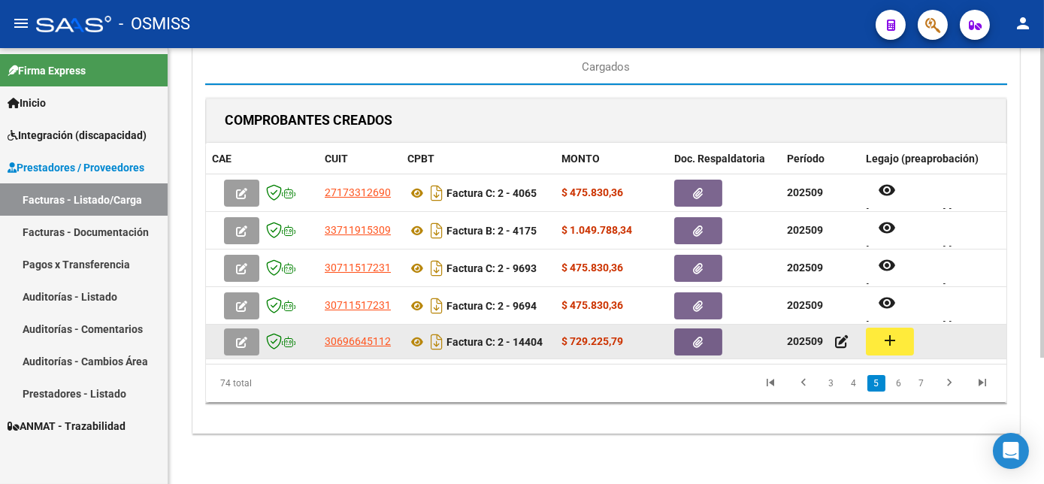
click at [894, 349] on button "add" at bounding box center [890, 342] width 48 height 28
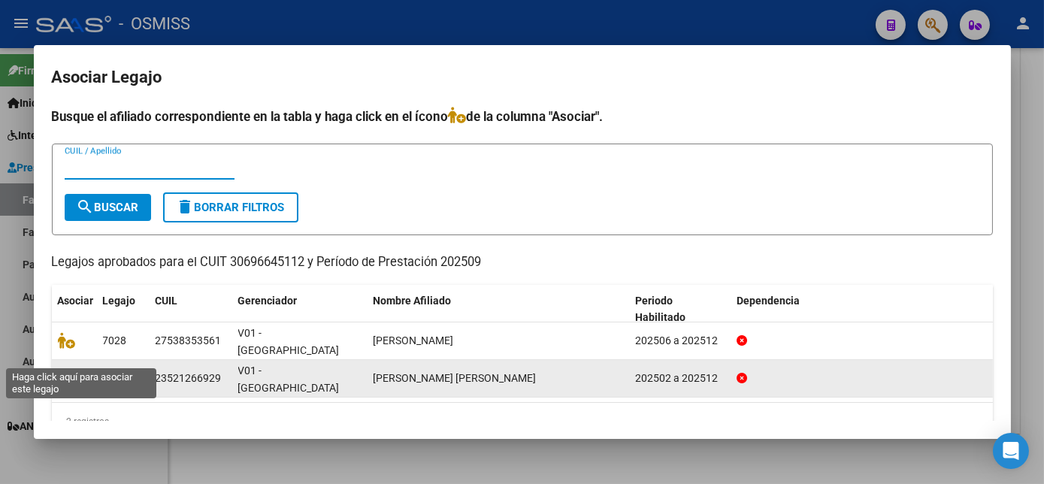
click at [70, 370] on icon at bounding box center [67, 378] width 18 height 17
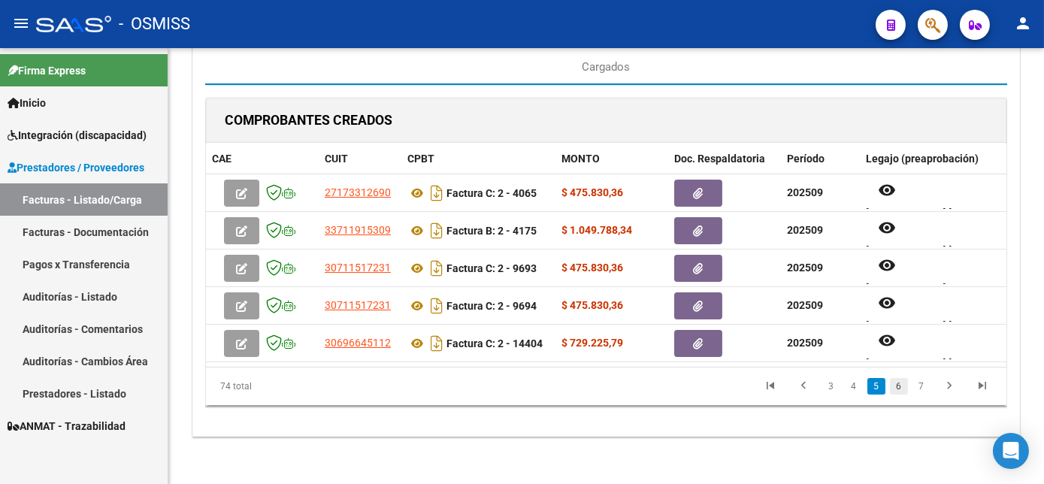
click at [894, 393] on link "6" at bounding box center [899, 386] width 18 height 17
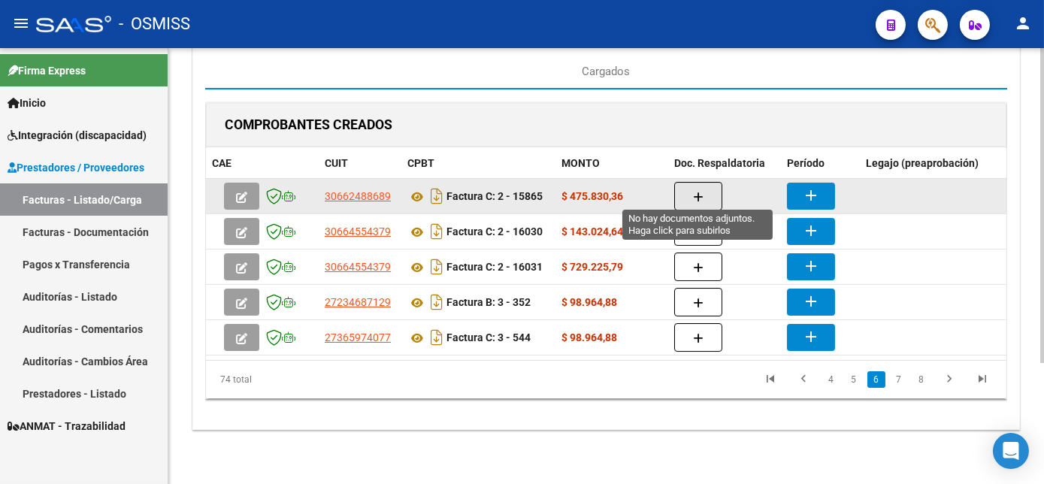
click at [681, 185] on button "button" at bounding box center [698, 196] width 48 height 29
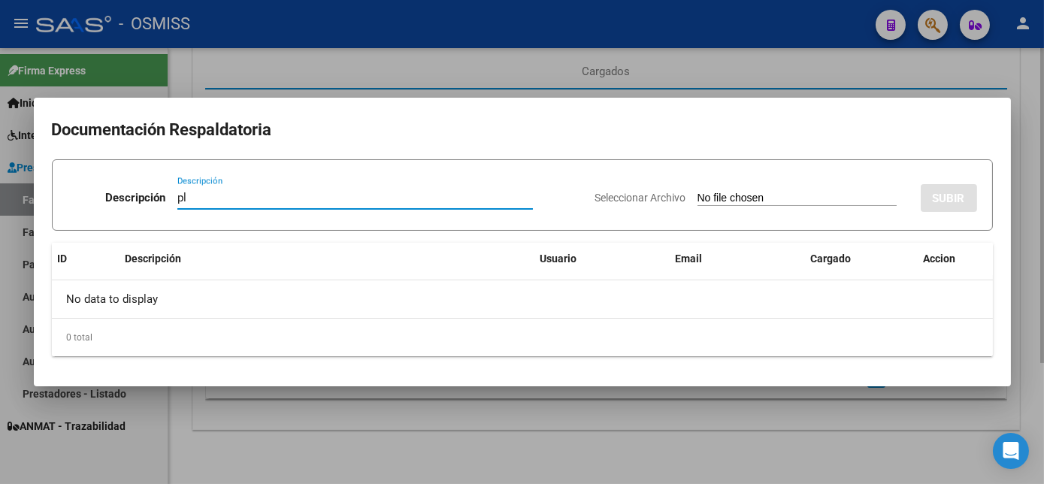
type input "pl"
click at [698, 192] on input "Seleccionar Archivo" at bounding box center [797, 199] width 199 height 14
type input "C:\fakepath\FC 2-15865 HERNANDEZ L MAIE 09.pdf"
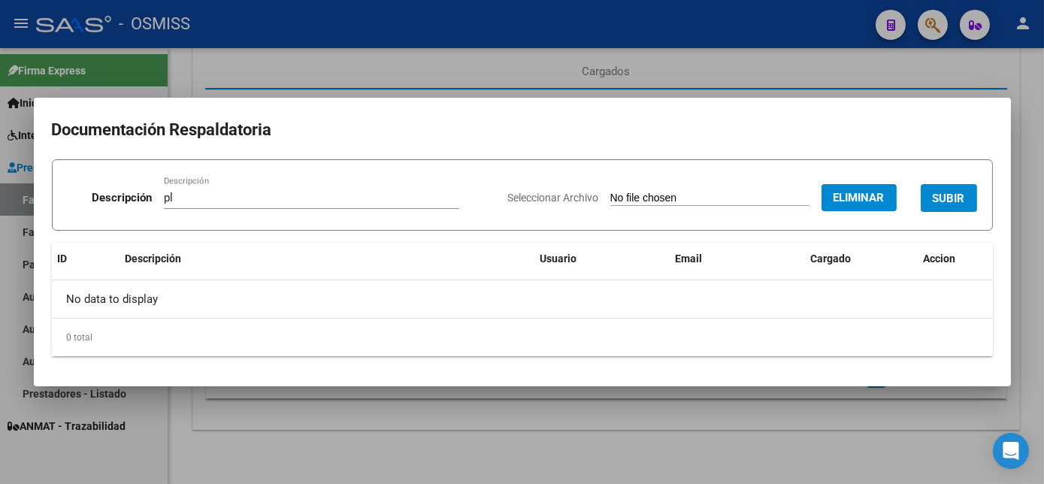
click at [964, 200] on span "SUBIR" at bounding box center [949, 199] width 32 height 14
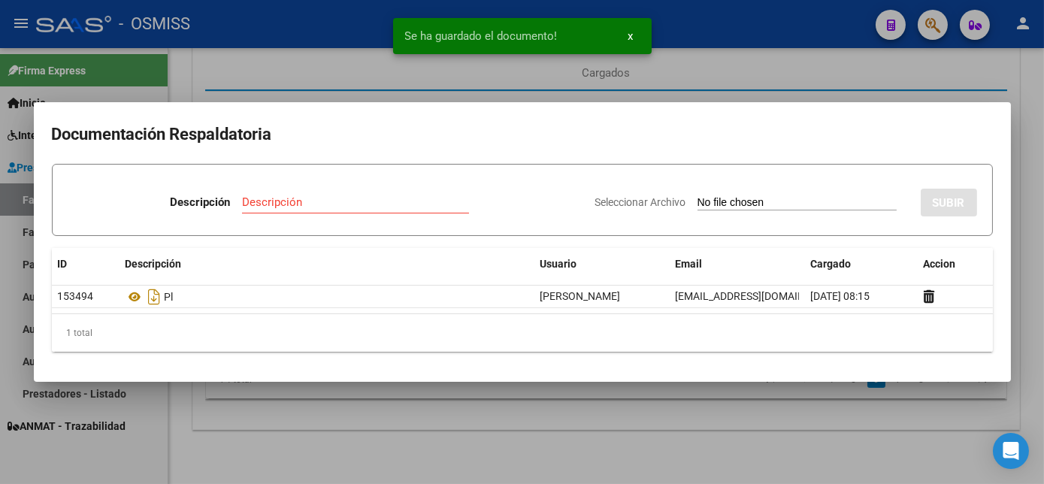
click at [729, 447] on div at bounding box center [522, 242] width 1044 height 484
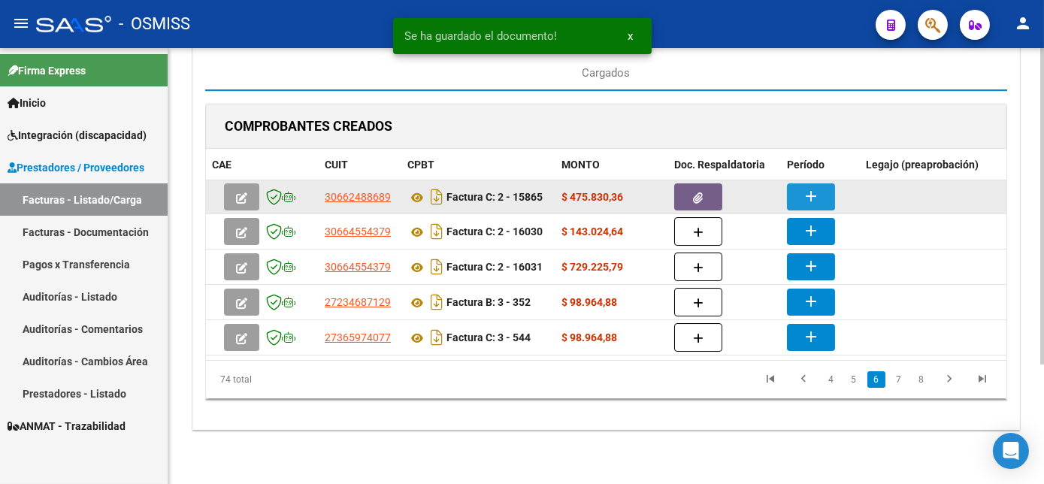
click at [809, 192] on mat-icon "add" at bounding box center [811, 196] width 18 height 18
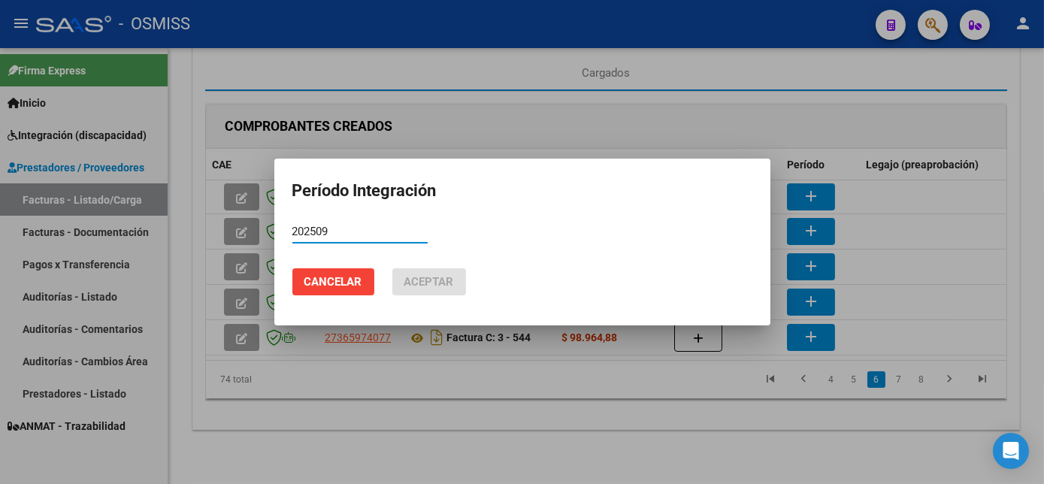
type input "202509"
click at [392, 268] on button "Aceptar" at bounding box center [429, 281] width 74 height 27
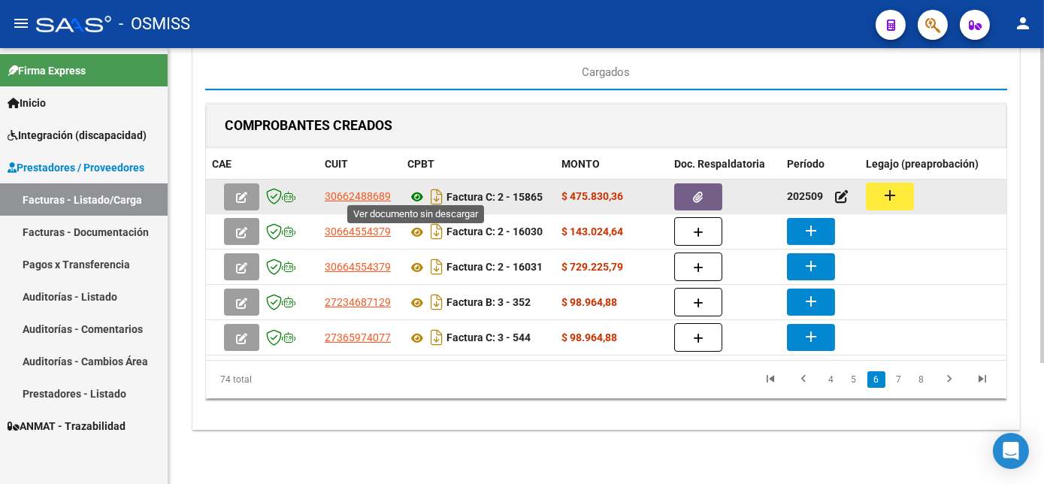
click at [417, 188] on icon at bounding box center [418, 197] width 20 height 18
click at [879, 190] on button "add" at bounding box center [890, 197] width 48 height 28
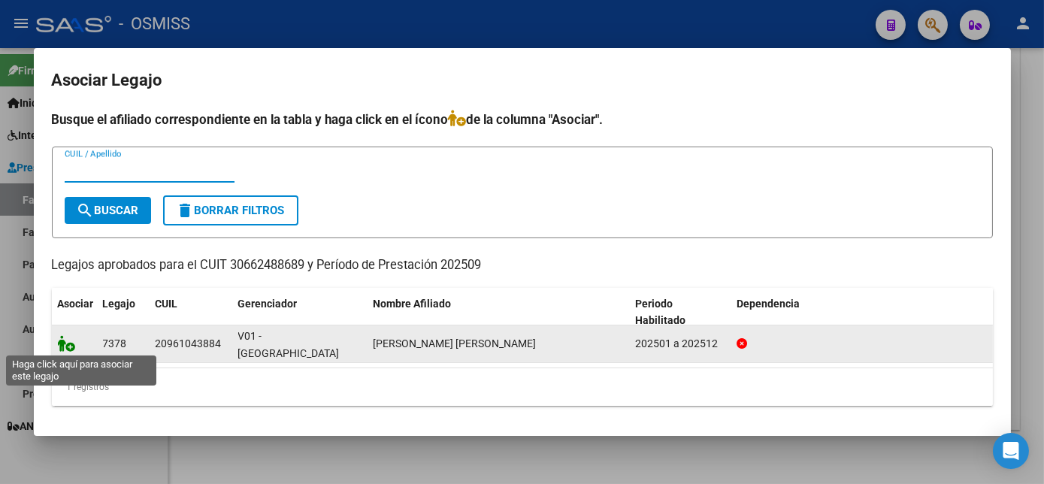
click at [62, 341] on icon at bounding box center [67, 343] width 18 height 17
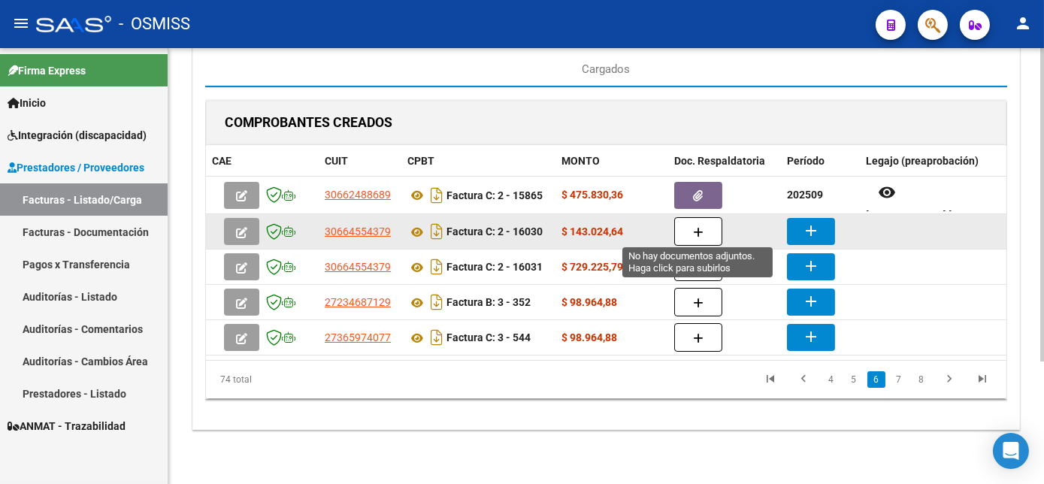
click at [699, 227] on icon "button" at bounding box center [698, 232] width 11 height 11
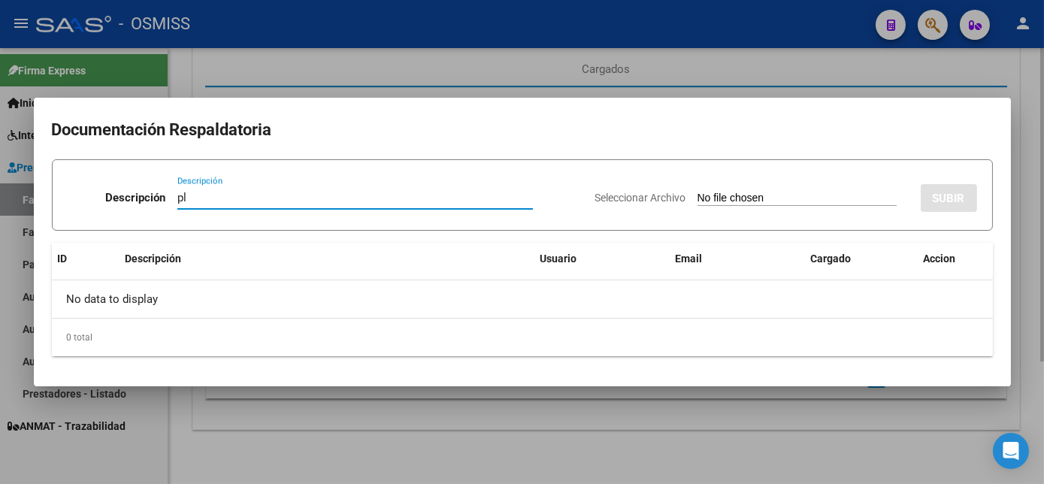
type input "pl"
click at [698, 192] on input "Seleccionar Archivo" at bounding box center [797, 199] width 199 height 14
type input "C:\fakepath\FC 2-16030 COLMAN J Transporte - (Km) - 1 09.pdf"
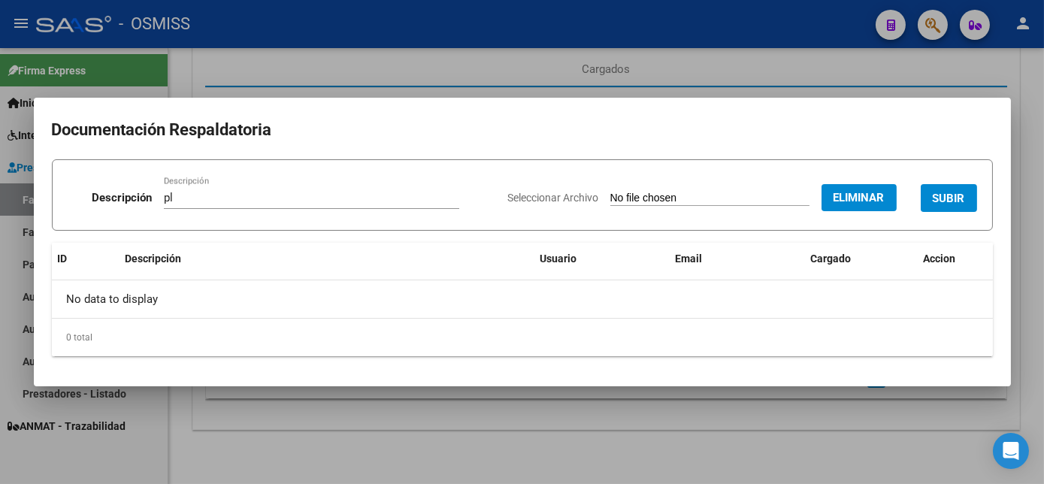
click at [956, 194] on span "SUBIR" at bounding box center [949, 199] width 32 height 14
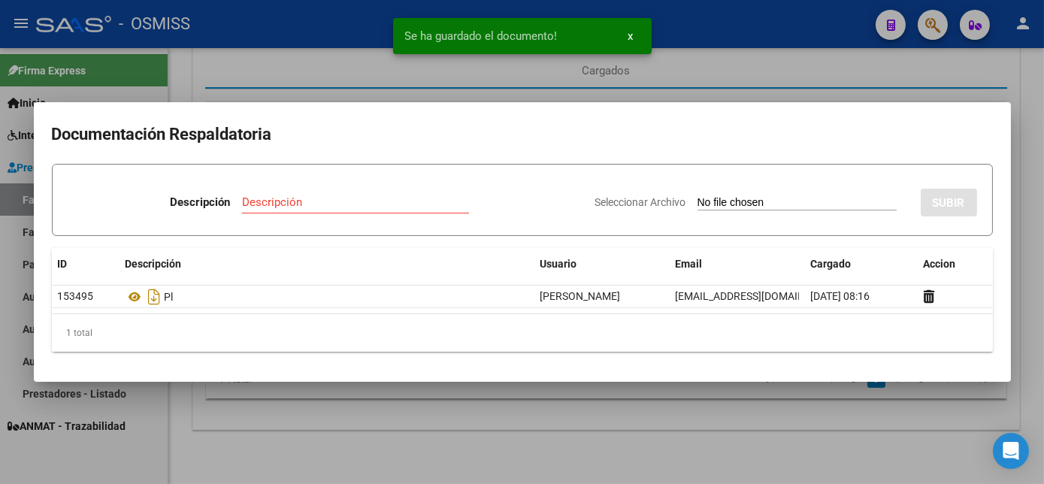
click at [744, 457] on div at bounding box center [522, 242] width 1044 height 484
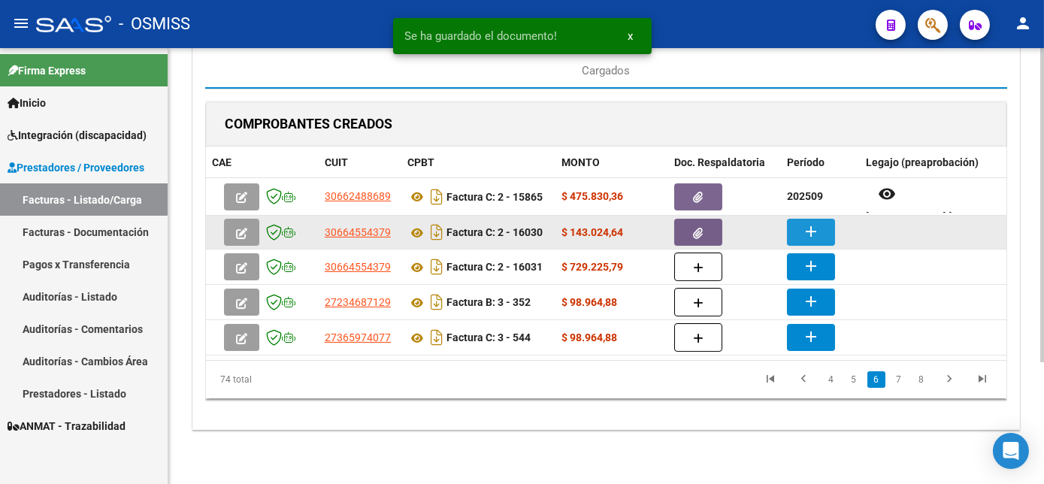
click at [816, 229] on mat-icon "add" at bounding box center [811, 232] width 18 height 18
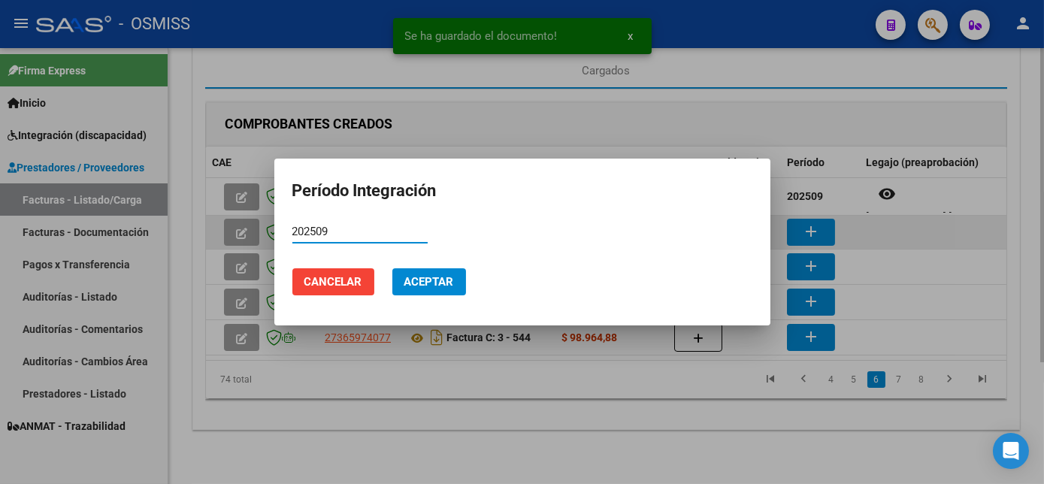
type input "202509"
click at [392, 268] on button "Aceptar" at bounding box center [429, 281] width 74 height 27
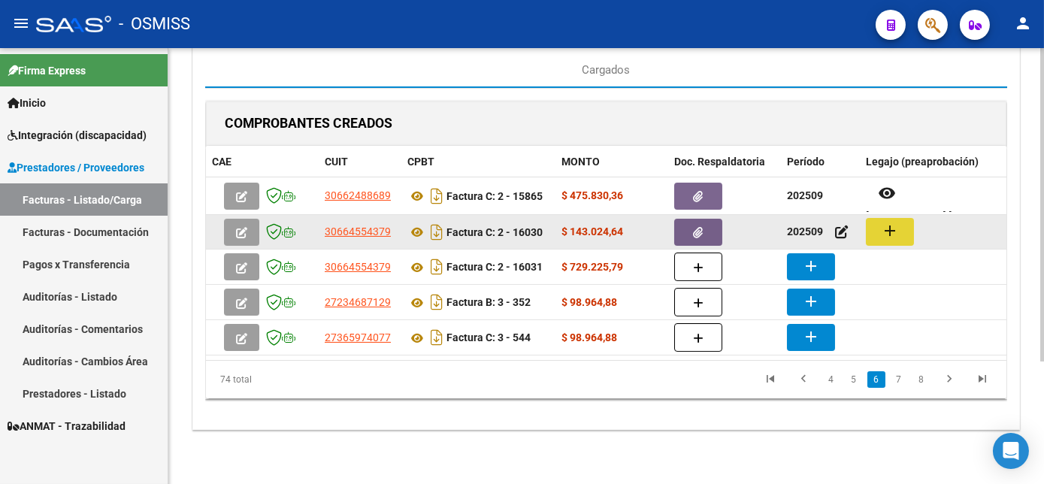
click at [885, 229] on mat-icon "add" at bounding box center [890, 231] width 18 height 18
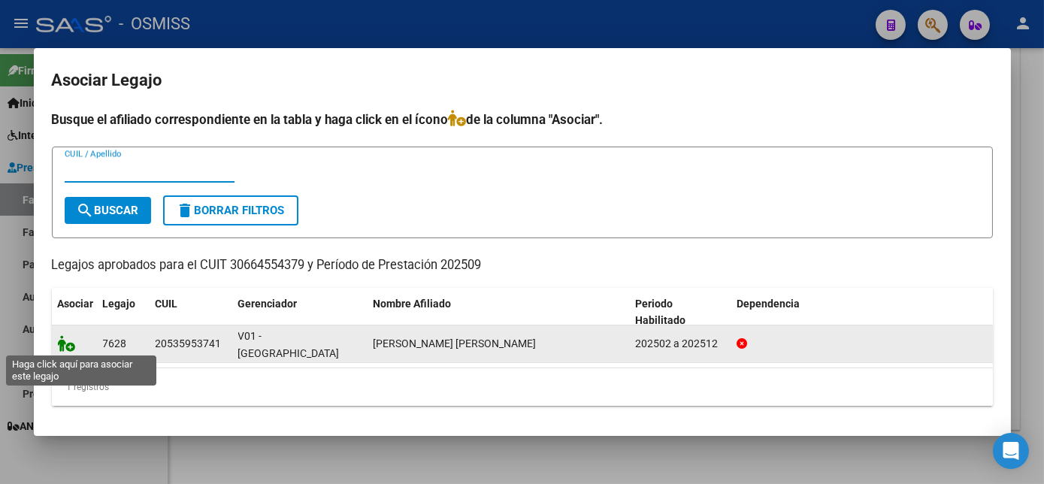
click at [68, 347] on icon at bounding box center [67, 343] width 18 height 17
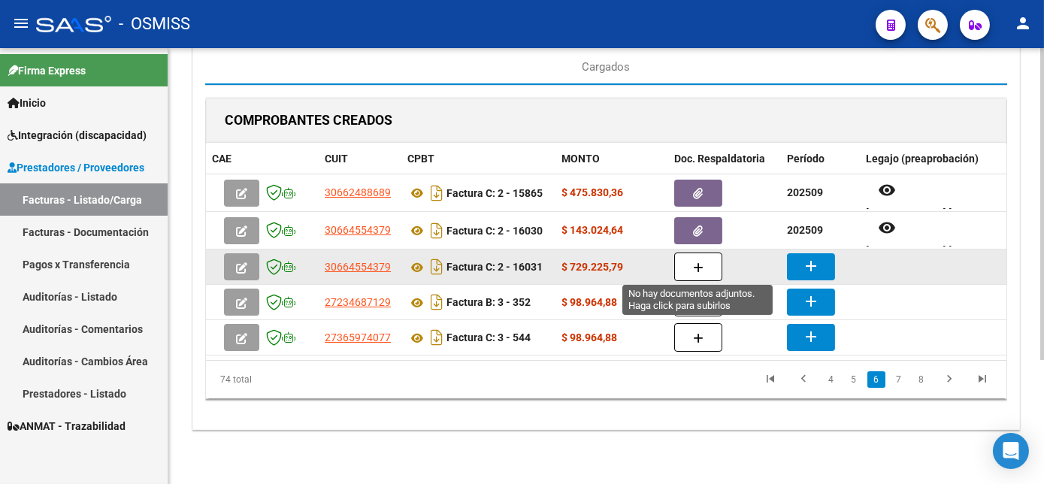
click at [696, 256] on button "button" at bounding box center [698, 267] width 48 height 29
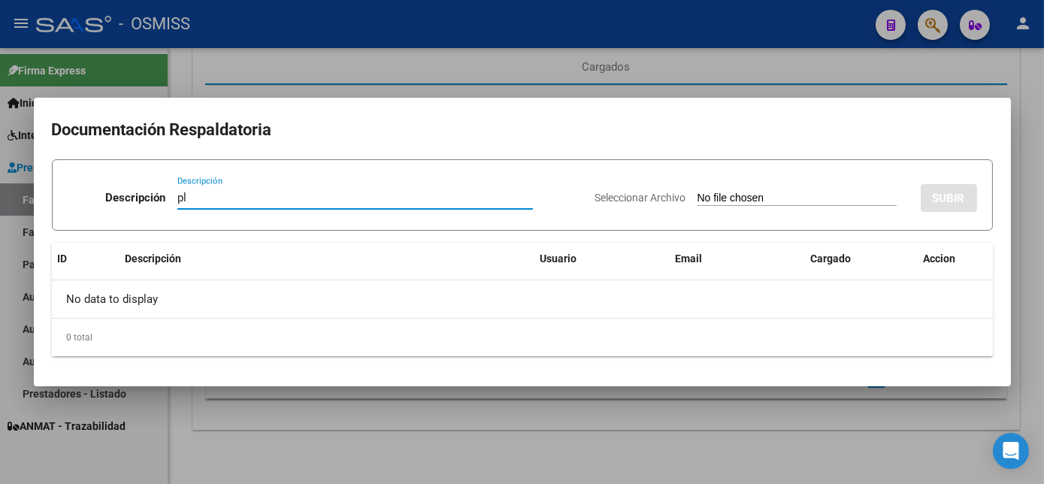
type input "pl"
click at [698, 192] on input "Seleccionar Archivo" at bounding box center [797, 199] width 199 height 14
type input "C:\fakepath\FC 2-16031 COLMAN J DOBLE 09.pdf"
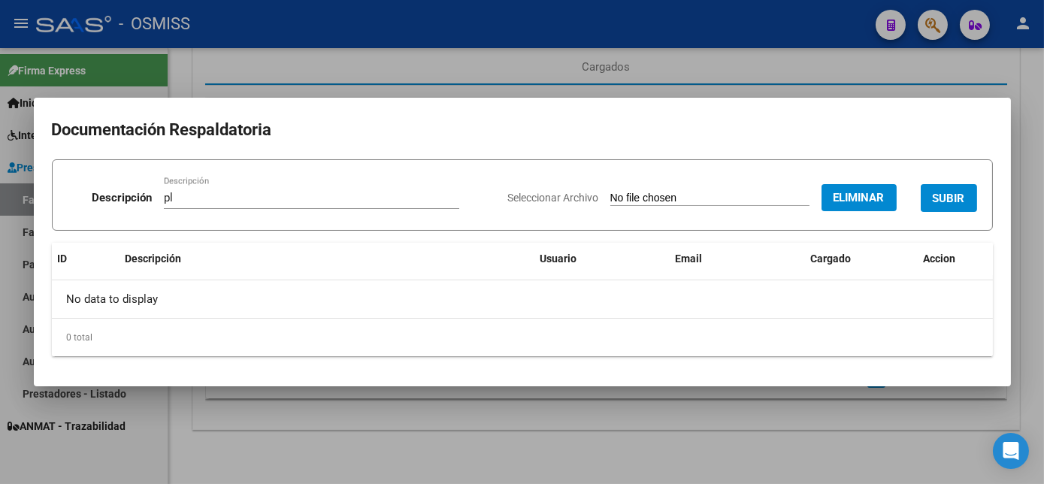
click at [954, 199] on span "SUBIR" at bounding box center [949, 199] width 32 height 14
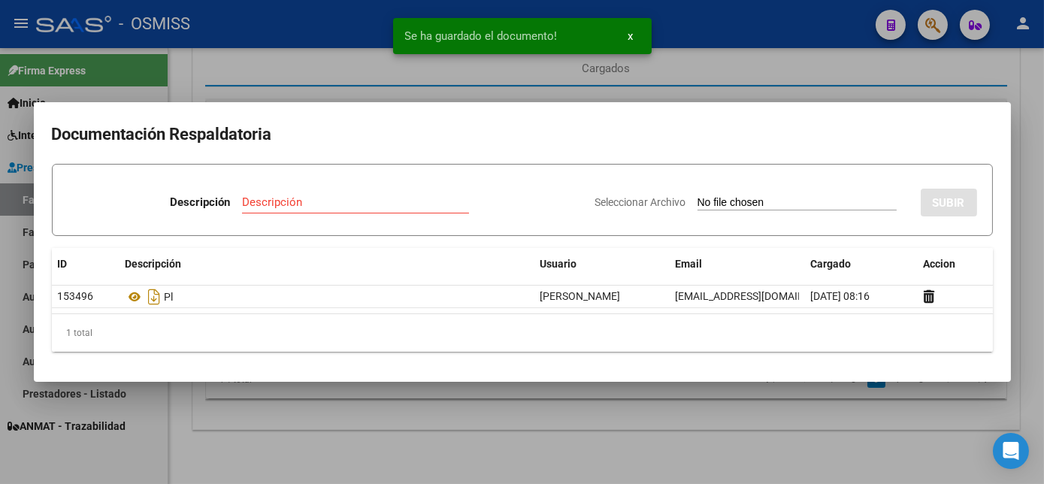
click at [728, 448] on div at bounding box center [522, 242] width 1044 height 484
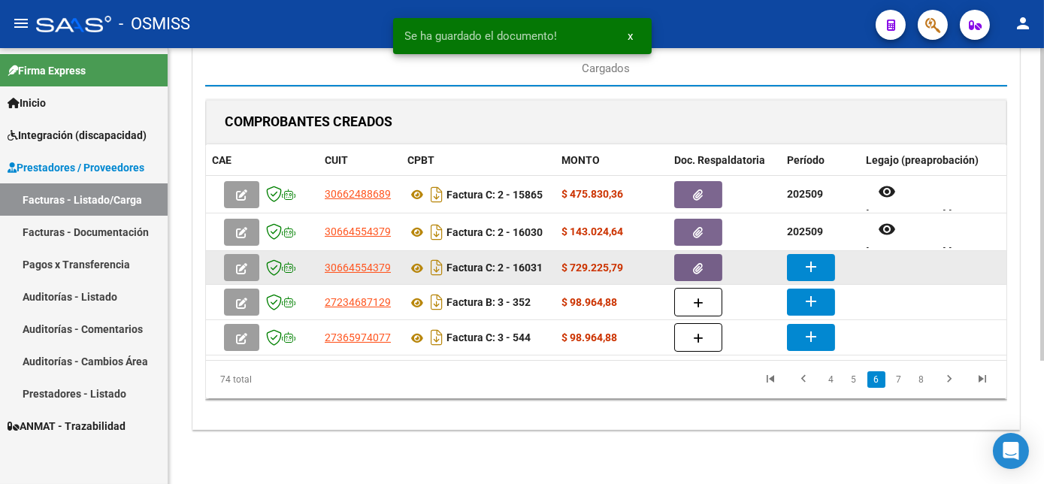
click at [808, 266] on mat-icon "add" at bounding box center [811, 267] width 18 height 18
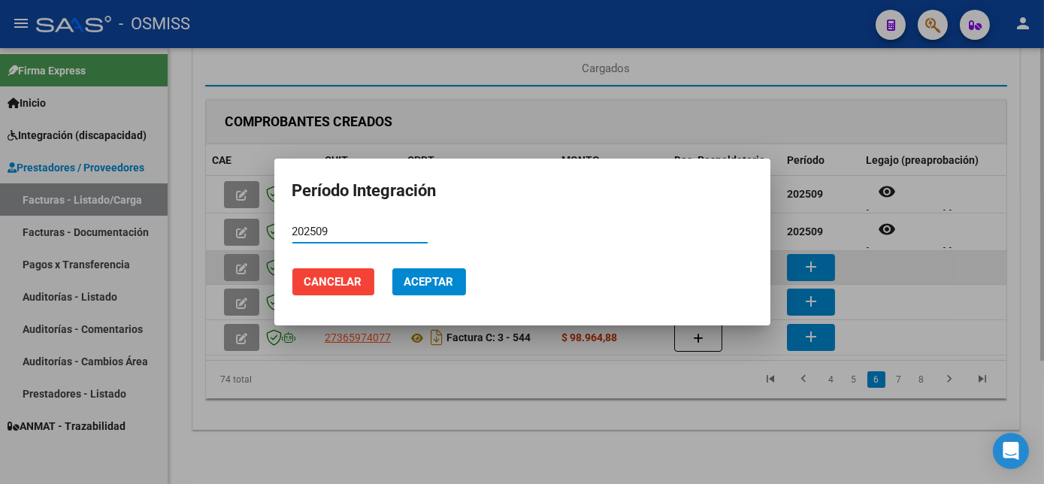
type input "202509"
click at [392, 268] on button "Aceptar" at bounding box center [429, 281] width 74 height 27
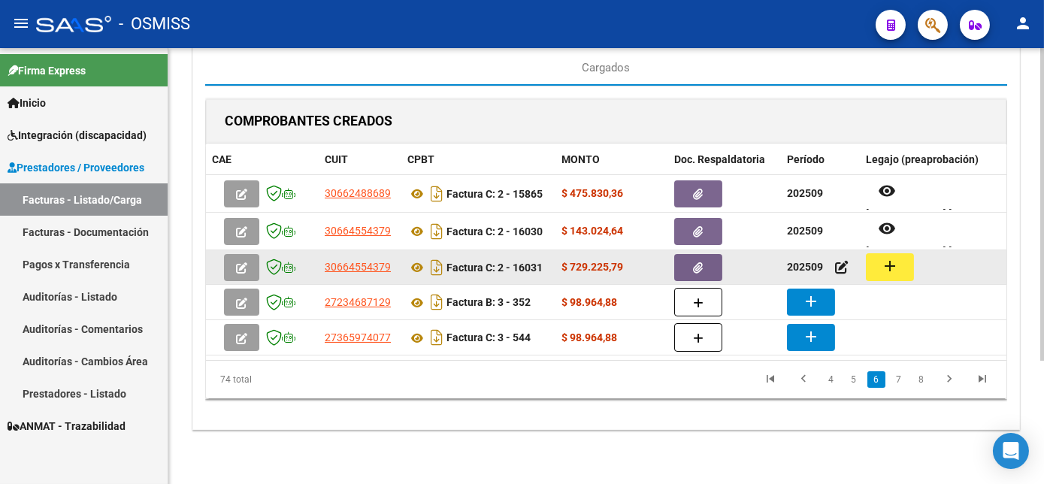
click at [898, 264] on mat-icon "add" at bounding box center [890, 266] width 18 height 18
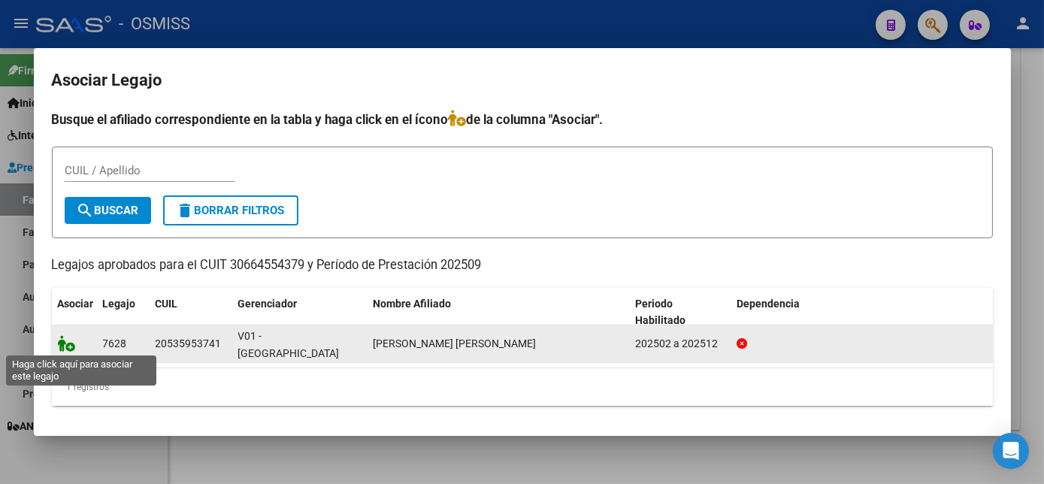
click at [70, 344] on icon at bounding box center [67, 343] width 18 height 17
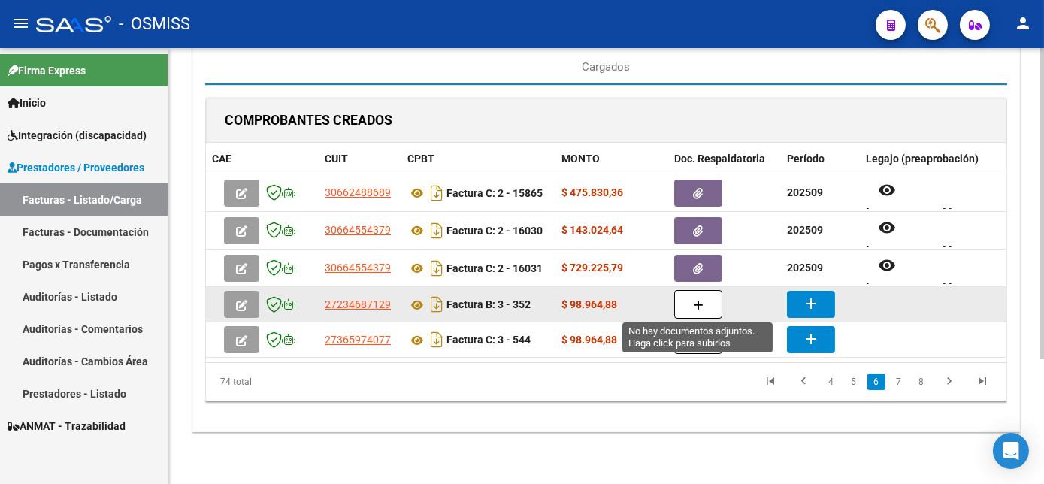
click at [699, 308] on icon "button" at bounding box center [698, 305] width 11 height 11
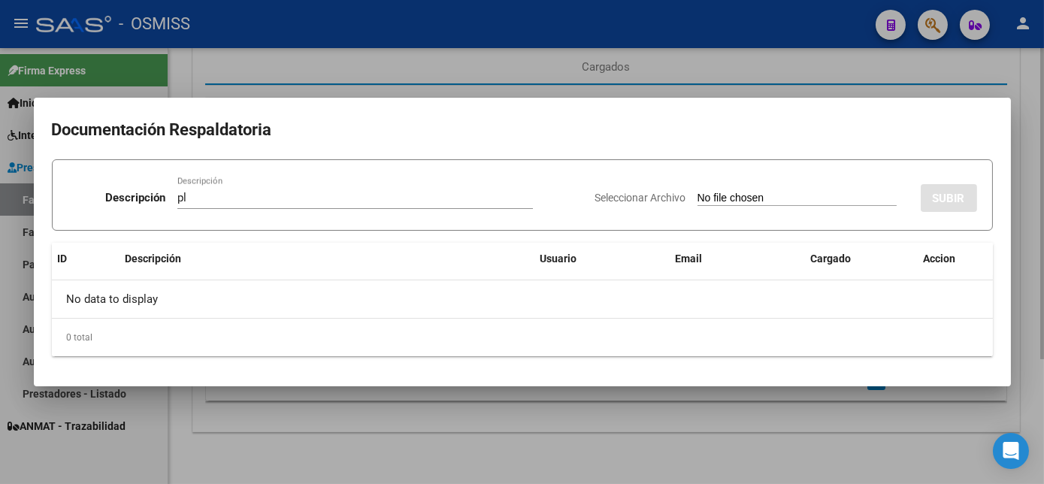
click at [698, 192] on input "Seleccionar Archivo" at bounding box center [797, 199] width 199 height 14
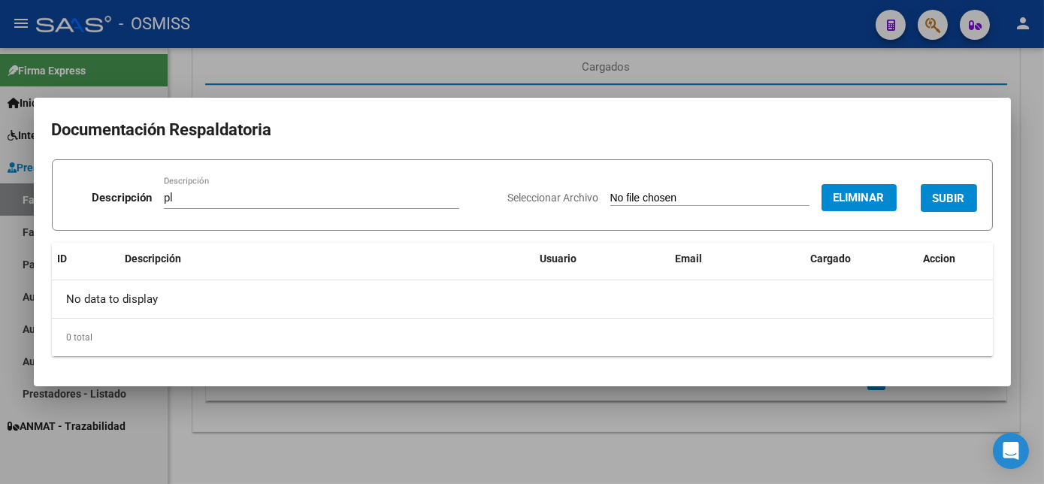
click at [953, 194] on span "SUBIR" at bounding box center [949, 199] width 32 height 14
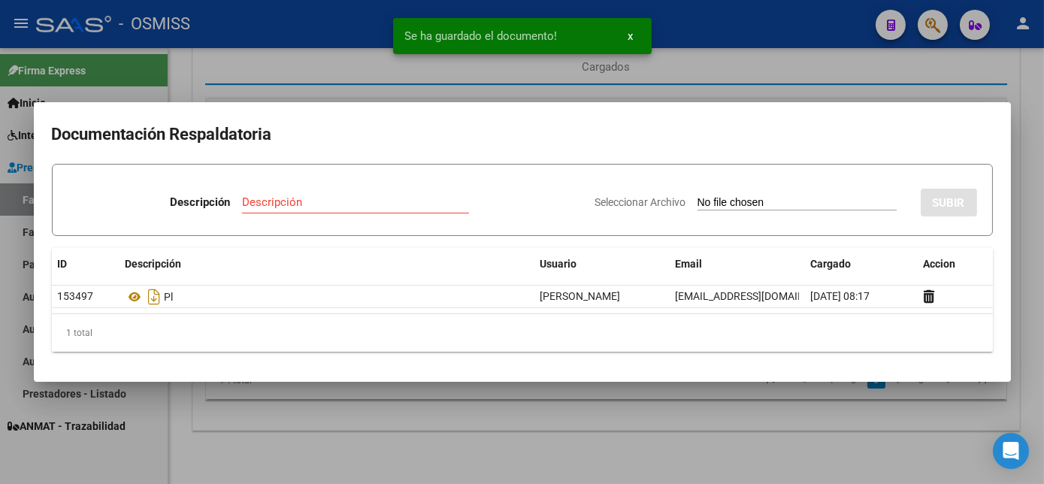
click at [696, 435] on div at bounding box center [522, 242] width 1044 height 484
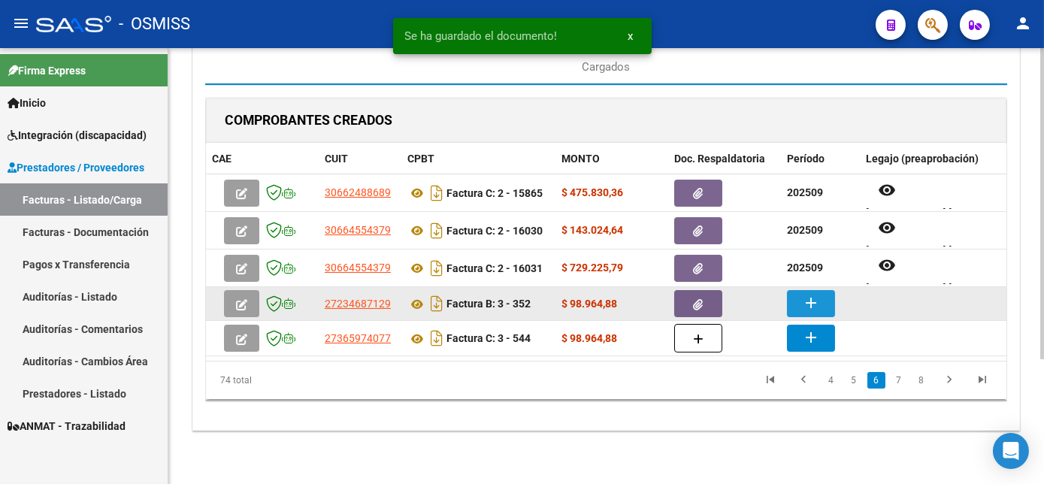
click at [808, 300] on mat-icon "add" at bounding box center [811, 303] width 18 height 18
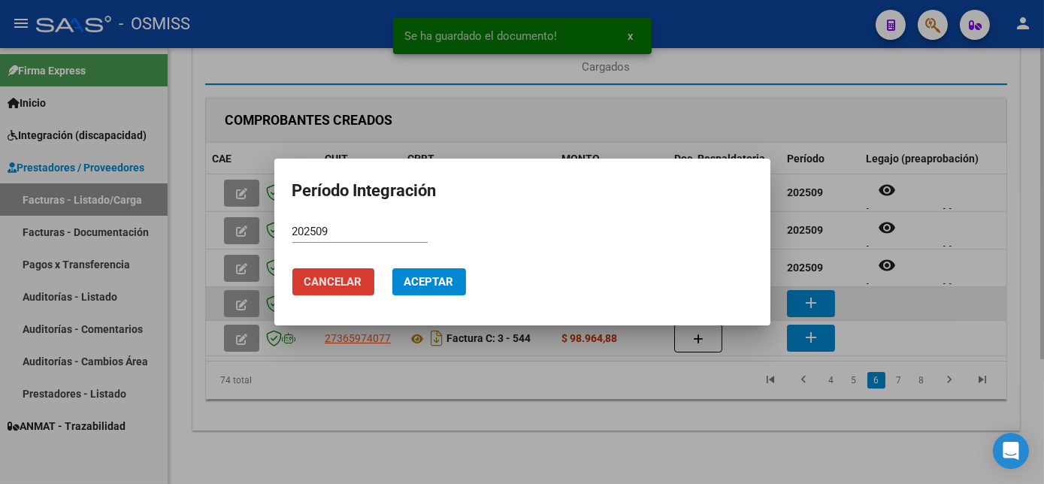
click at [392, 268] on button "Aceptar" at bounding box center [429, 281] width 74 height 27
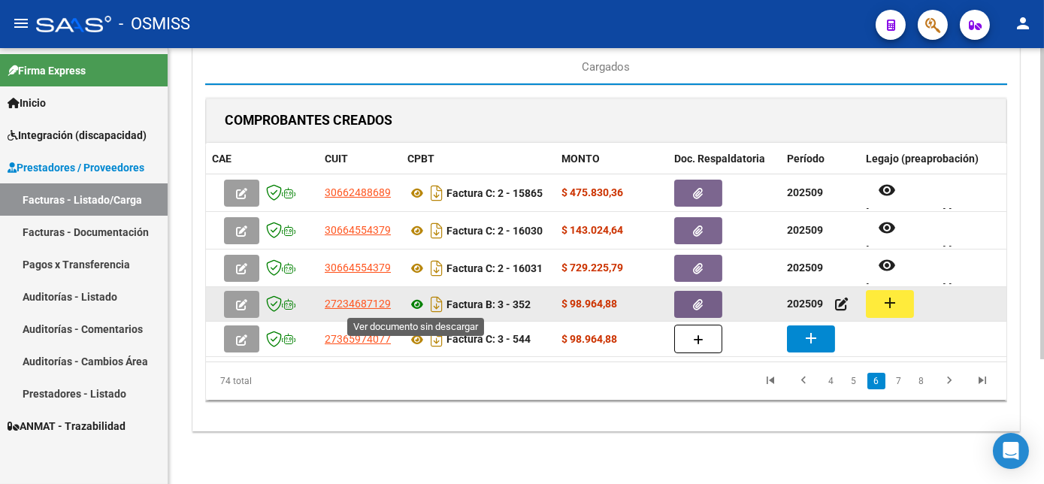
click at [414, 298] on icon at bounding box center [418, 305] width 20 height 18
click at [883, 302] on mat-icon "add" at bounding box center [890, 303] width 18 height 18
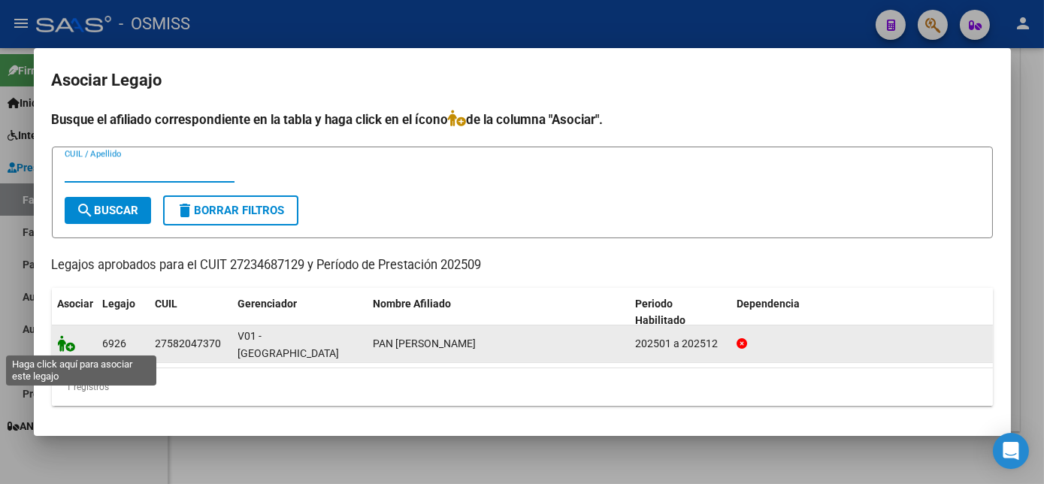
click at [70, 344] on icon at bounding box center [67, 343] width 18 height 17
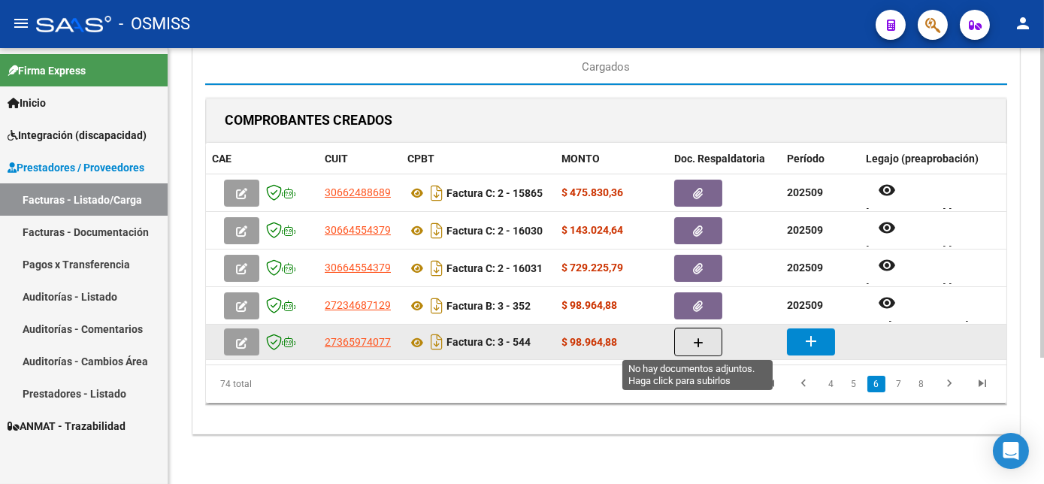
click at [704, 338] on button "button" at bounding box center [698, 342] width 48 height 29
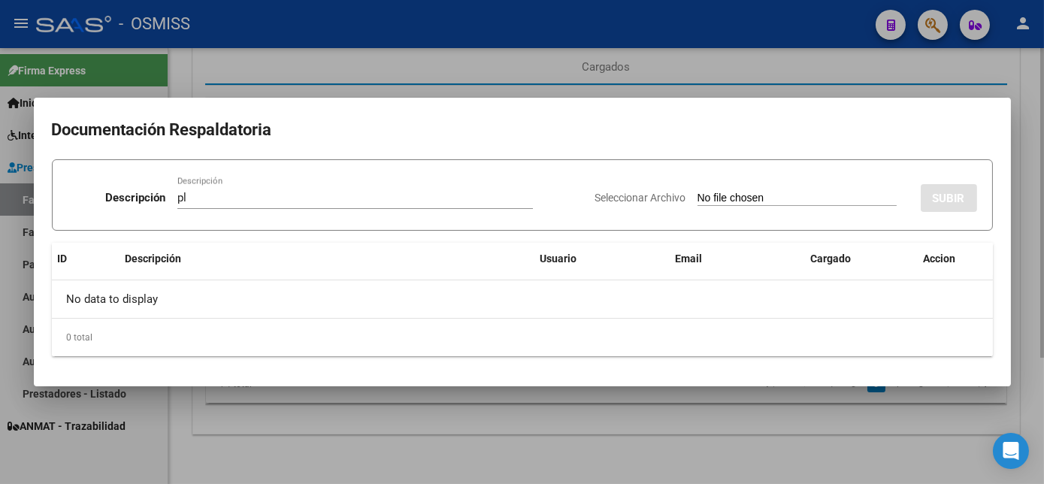
click at [698, 192] on input "Seleccionar Archivo" at bounding box center [797, 199] width 199 height 14
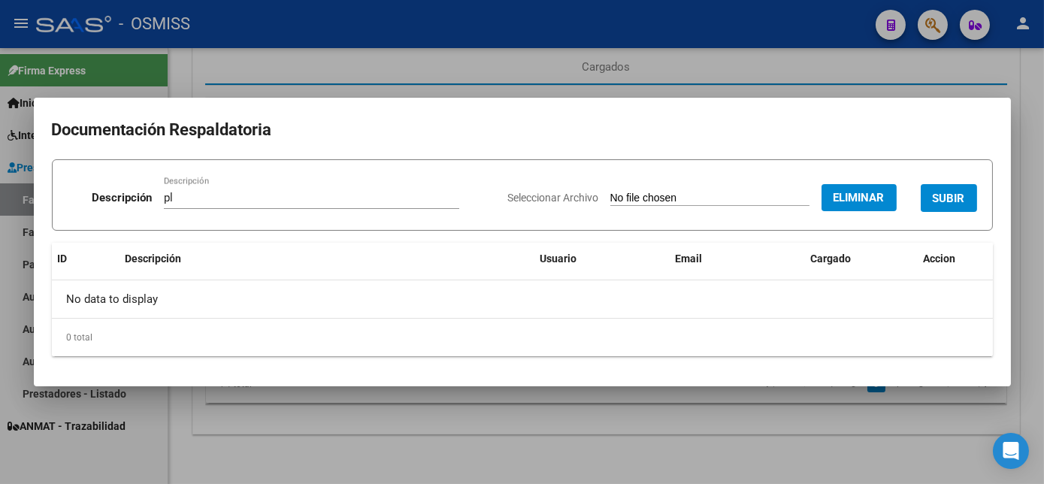
click at [960, 193] on span "SUBIR" at bounding box center [949, 199] width 32 height 14
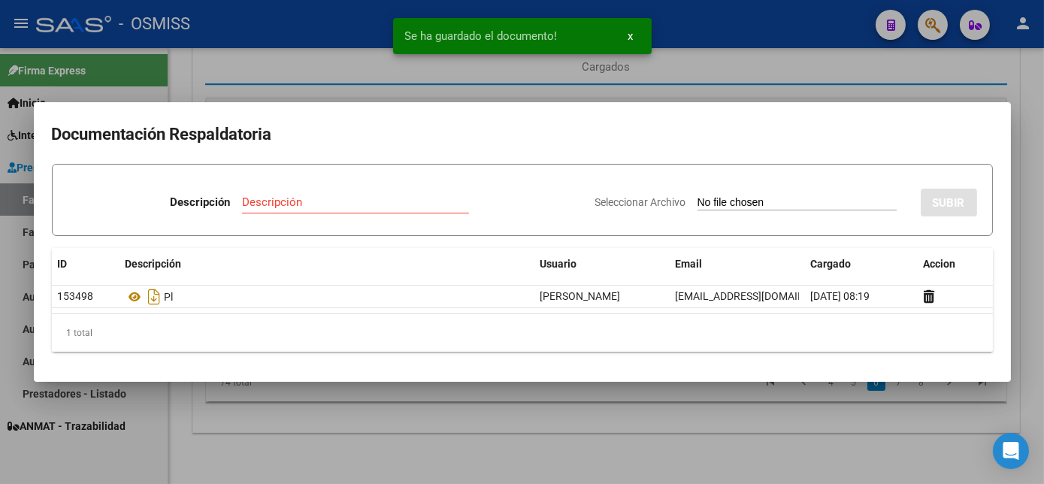
click at [729, 443] on div at bounding box center [522, 242] width 1044 height 484
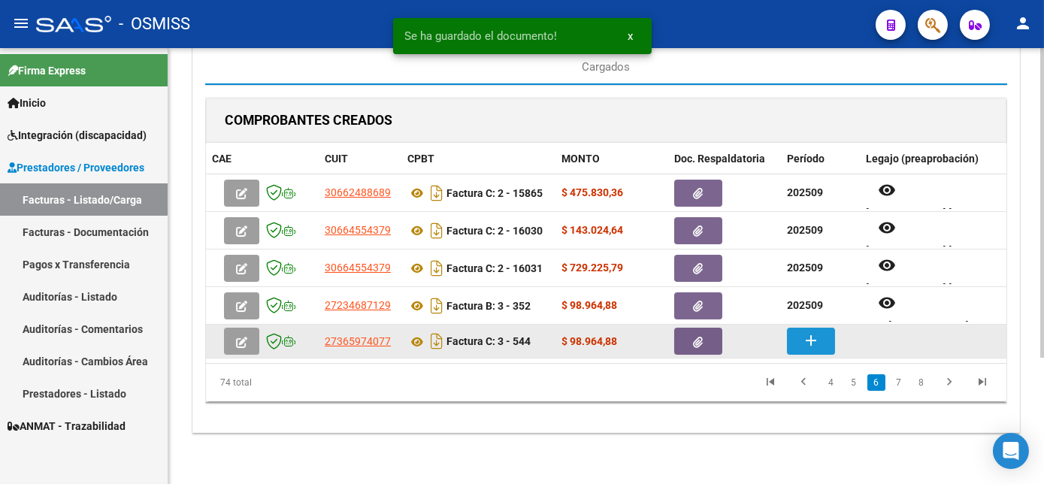
click at [818, 342] on mat-icon "add" at bounding box center [811, 341] width 18 height 18
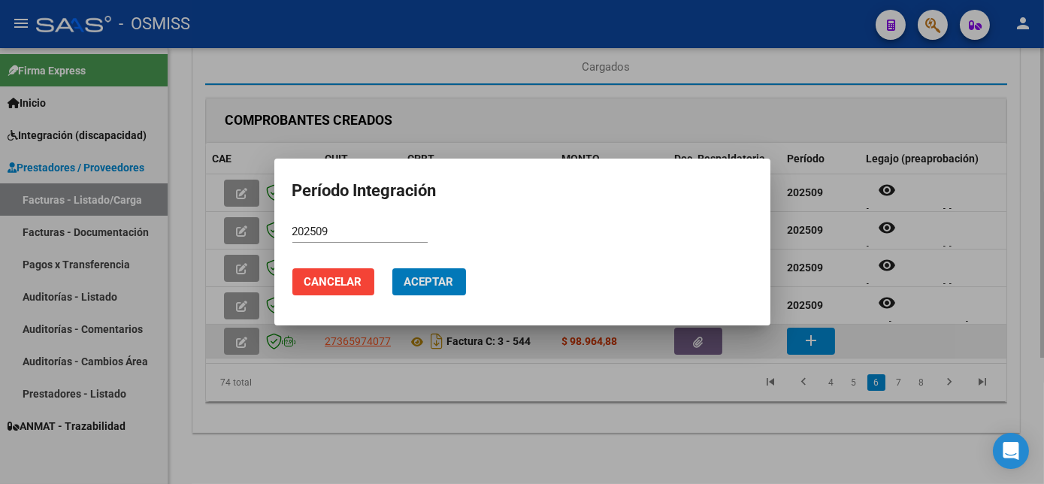
click at [392, 268] on button "Aceptar" at bounding box center [429, 281] width 74 height 27
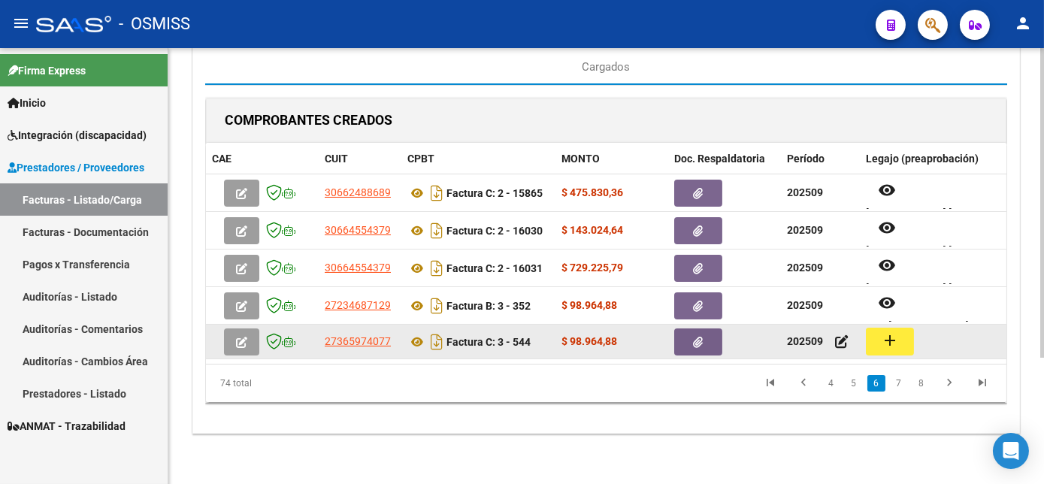
click at [875, 344] on button "add" at bounding box center [890, 342] width 48 height 28
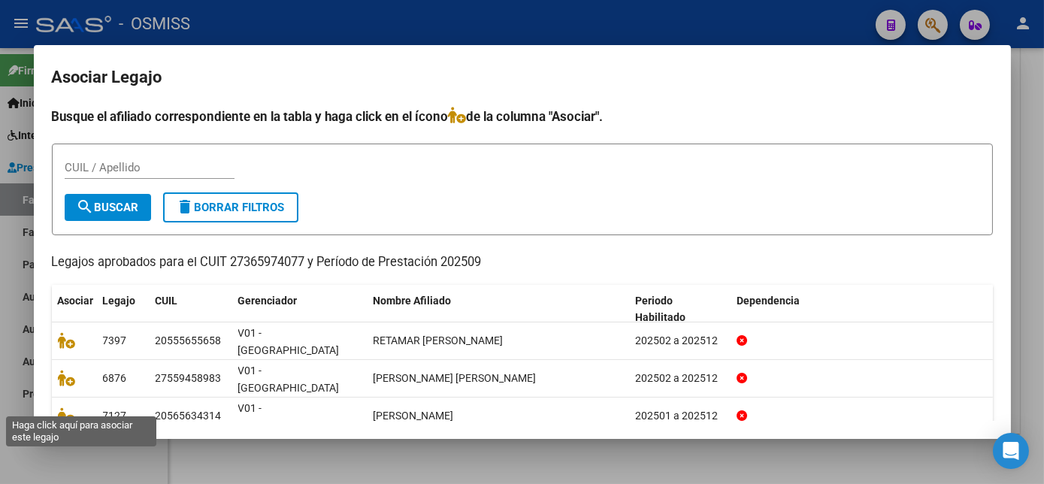
click at [66, 445] on icon at bounding box center [67, 453] width 18 height 17
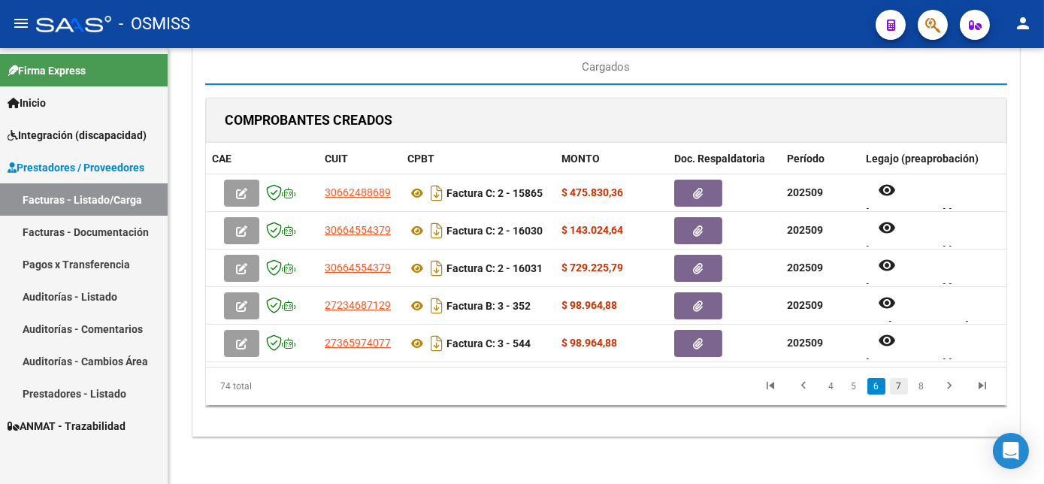
click at [899, 395] on link "7" at bounding box center [899, 386] width 18 height 17
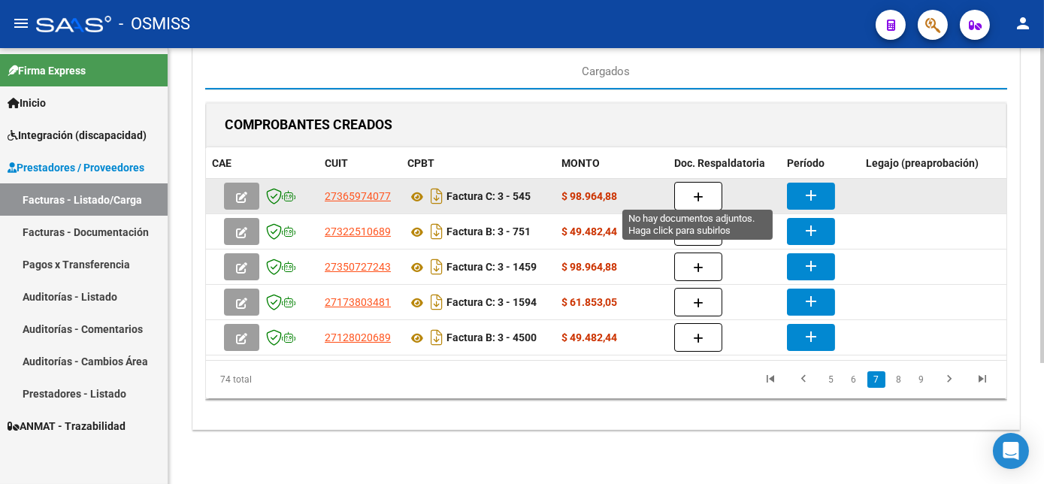
click at [694, 192] on icon "button" at bounding box center [698, 197] width 11 height 11
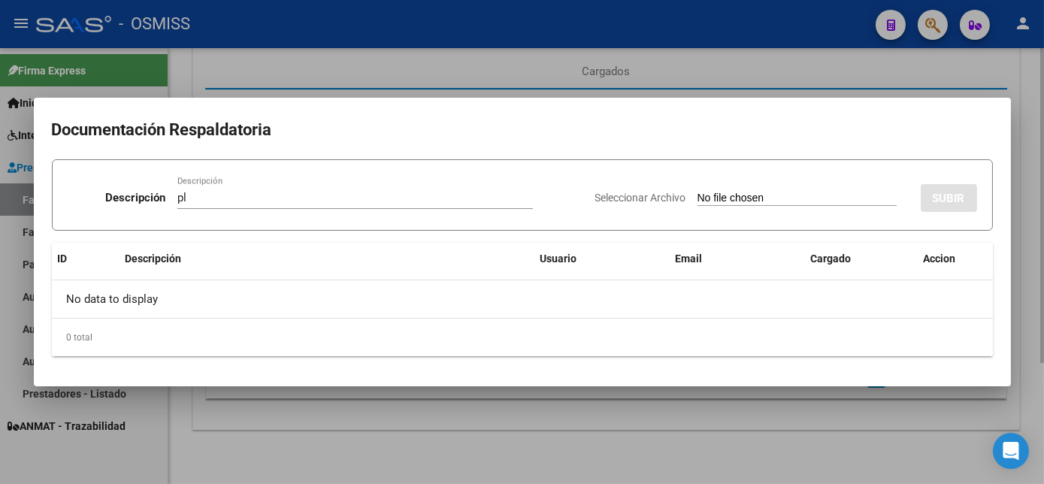
click at [698, 192] on input "Seleccionar Archivo" at bounding box center [797, 199] width 199 height 14
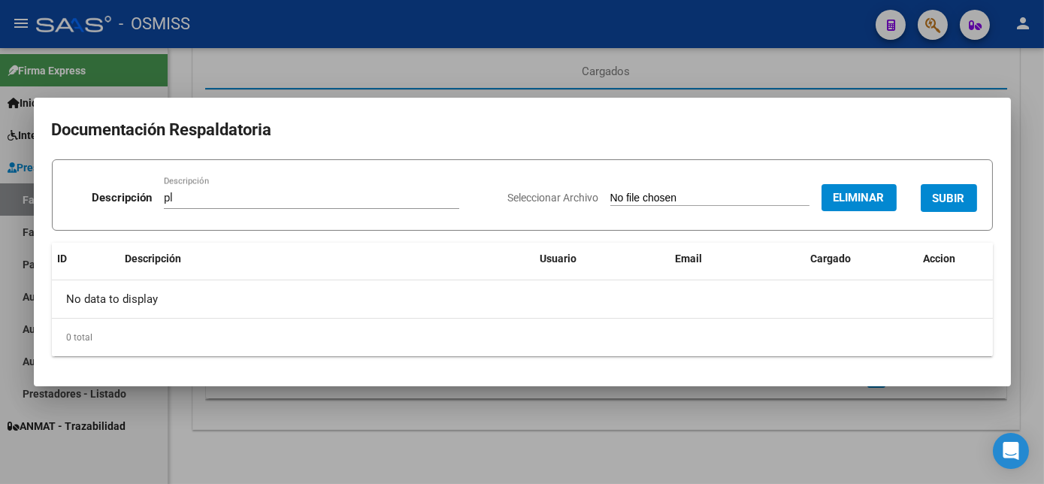
click at [956, 194] on span "SUBIR" at bounding box center [949, 199] width 32 height 14
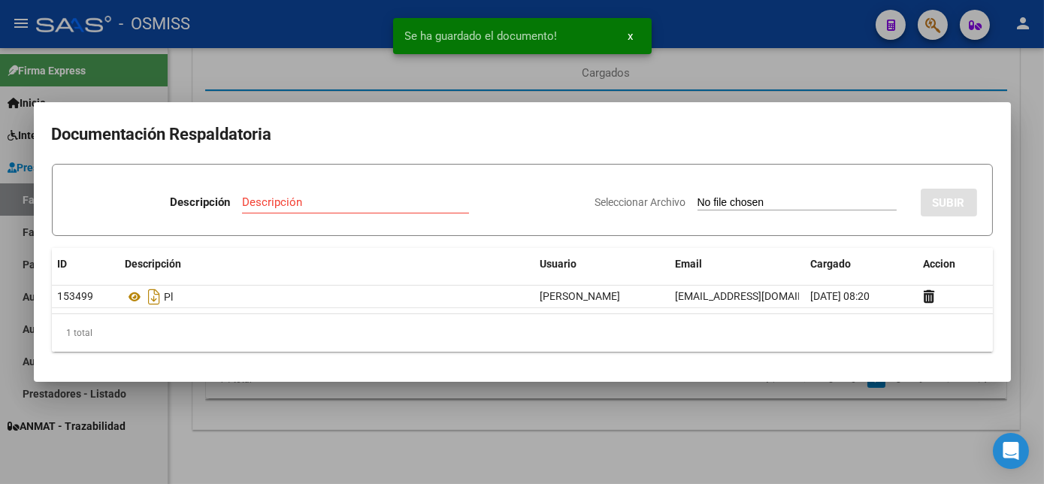
click at [520, 427] on div at bounding box center [522, 242] width 1044 height 484
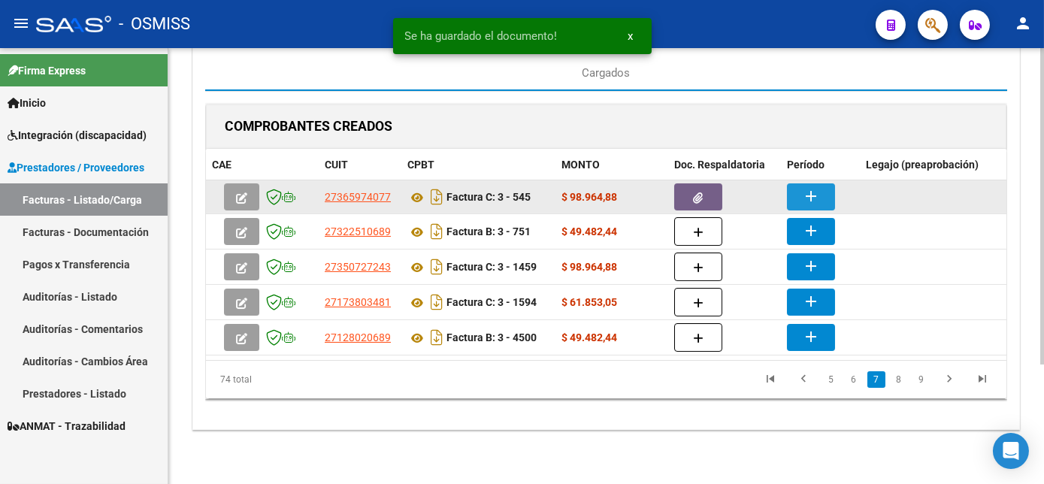
click at [810, 187] on mat-icon "add" at bounding box center [811, 196] width 18 height 18
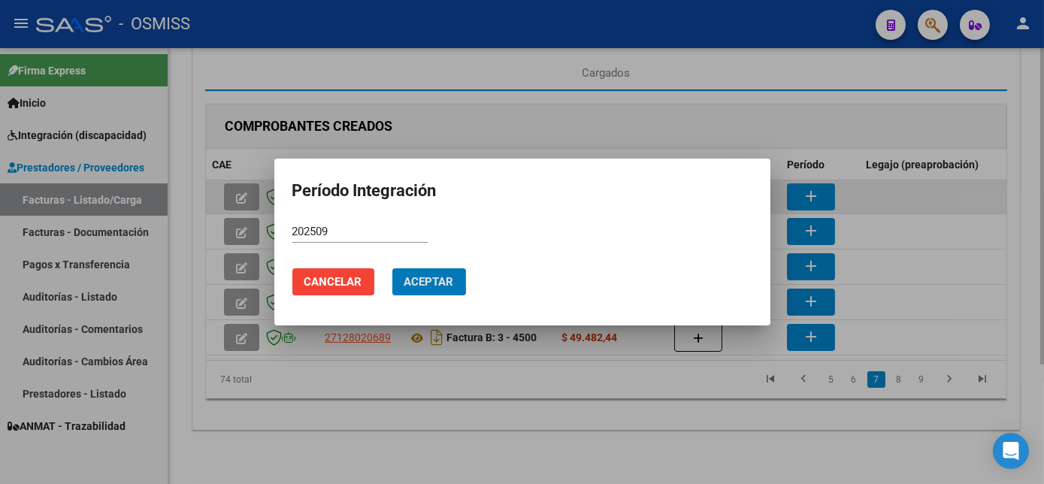
click at [392, 268] on button "Aceptar" at bounding box center [429, 281] width 74 height 27
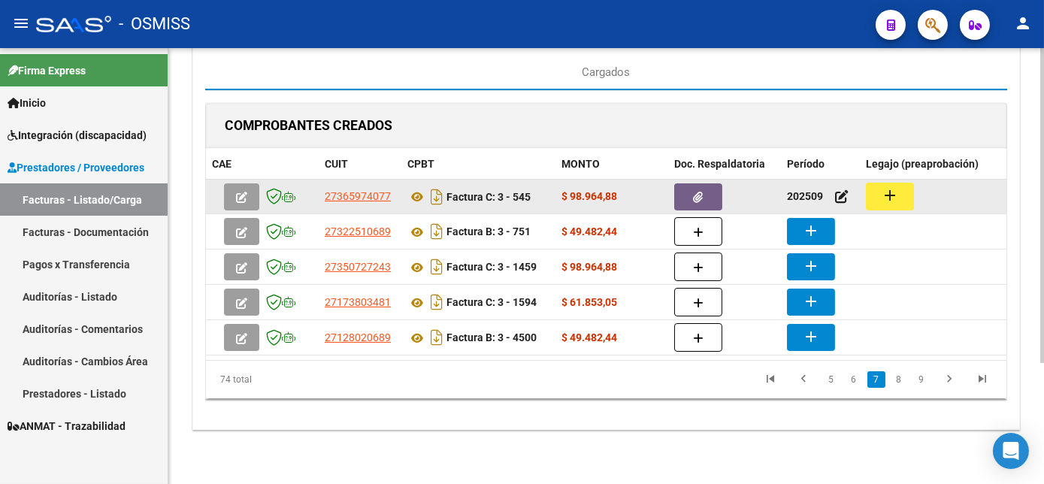
click at [885, 196] on mat-icon "add" at bounding box center [890, 195] width 18 height 18
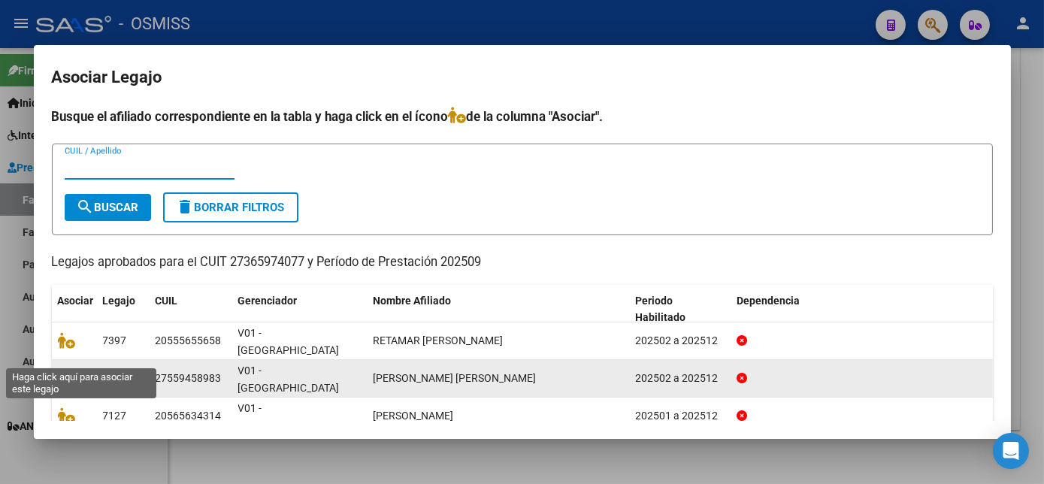
click at [65, 370] on icon at bounding box center [67, 378] width 18 height 17
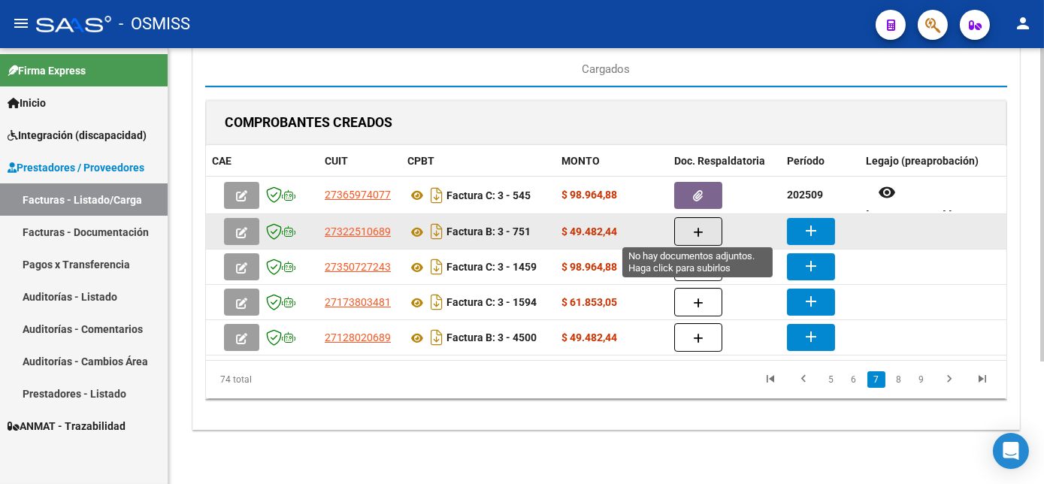
click at [704, 226] on button "button" at bounding box center [698, 231] width 48 height 29
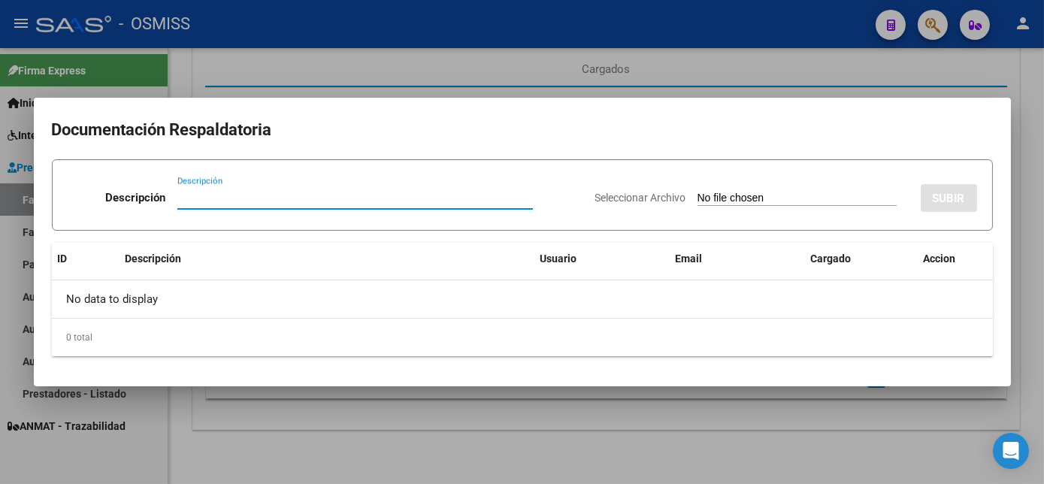
click at [210, 202] on input "Descripción" at bounding box center [355, 198] width 356 height 14
click at [698, 192] on input "Seleccionar Archivo" at bounding box center [797, 199] width 199 height 14
click at [840, 447] on div at bounding box center [522, 242] width 1044 height 484
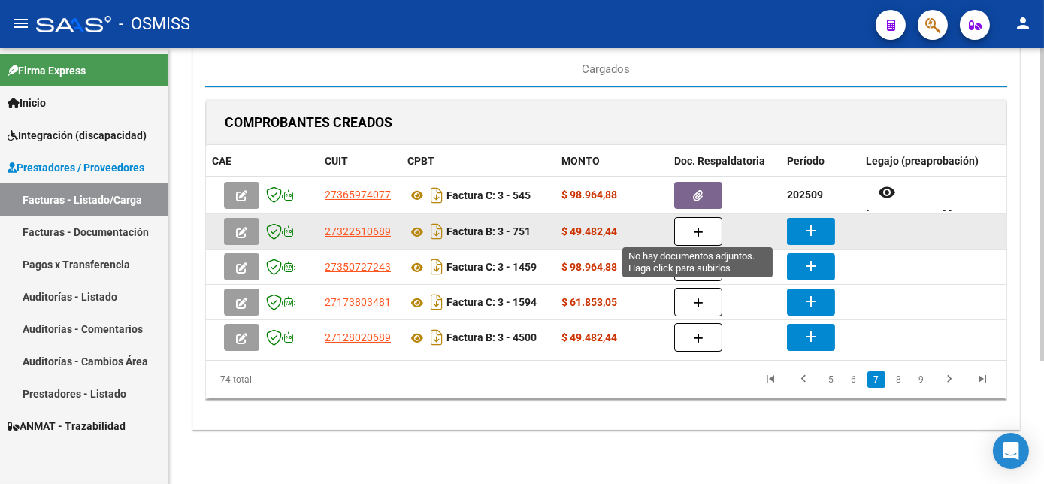
click at [705, 226] on button "button" at bounding box center [698, 231] width 48 height 29
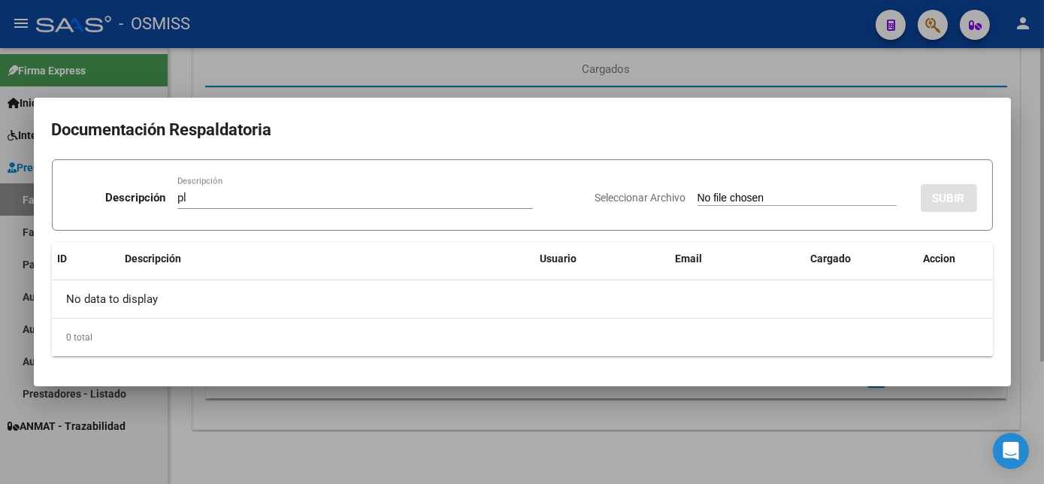
click at [698, 192] on input "Seleccionar Archivo" at bounding box center [797, 199] width 199 height 14
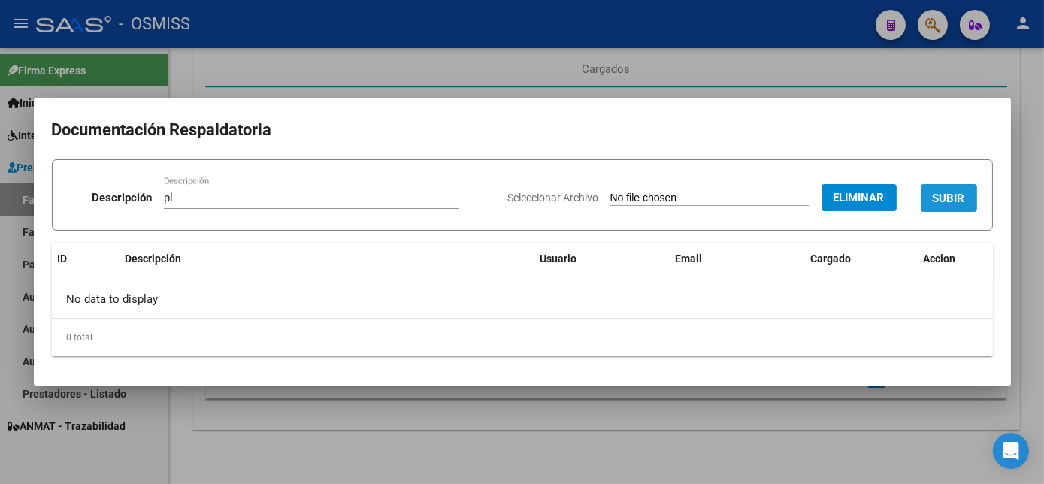
click at [963, 196] on span "SUBIR" at bounding box center [949, 199] width 32 height 14
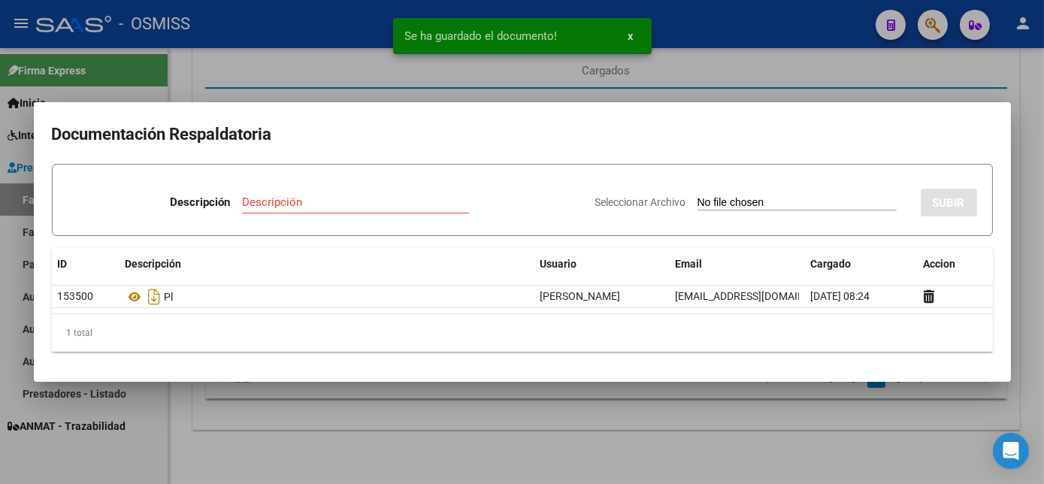
click at [751, 437] on div at bounding box center [522, 242] width 1044 height 484
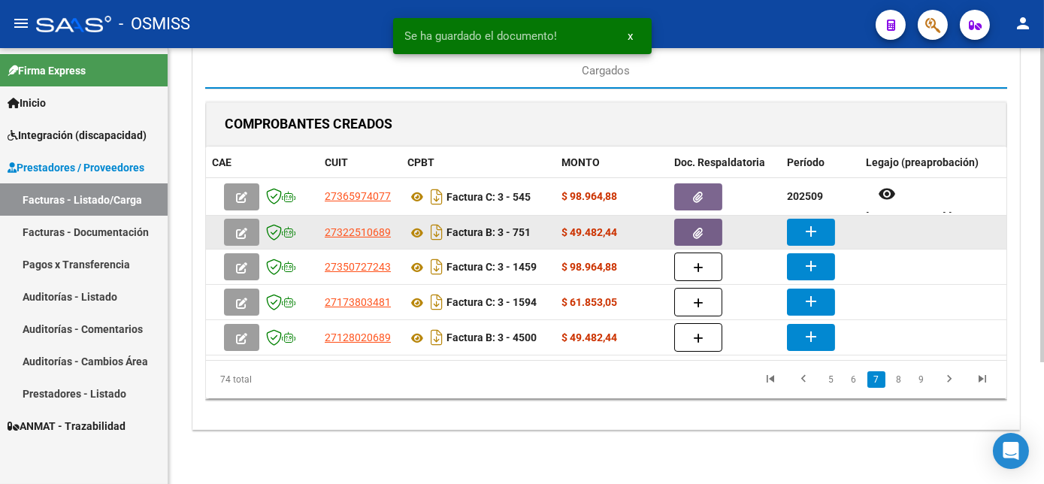
click at [802, 225] on mat-icon "add" at bounding box center [811, 232] width 18 height 18
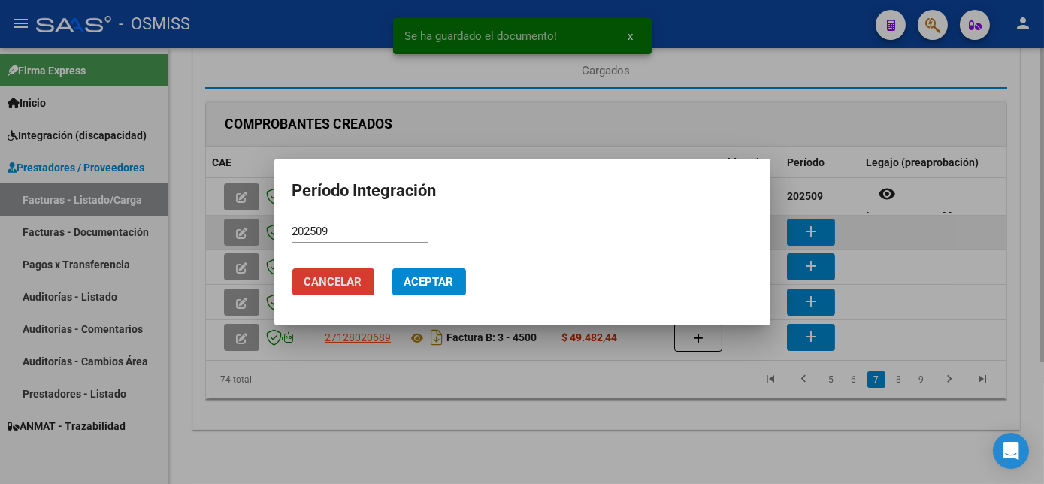
click at [392, 268] on button "Aceptar" at bounding box center [429, 281] width 74 height 27
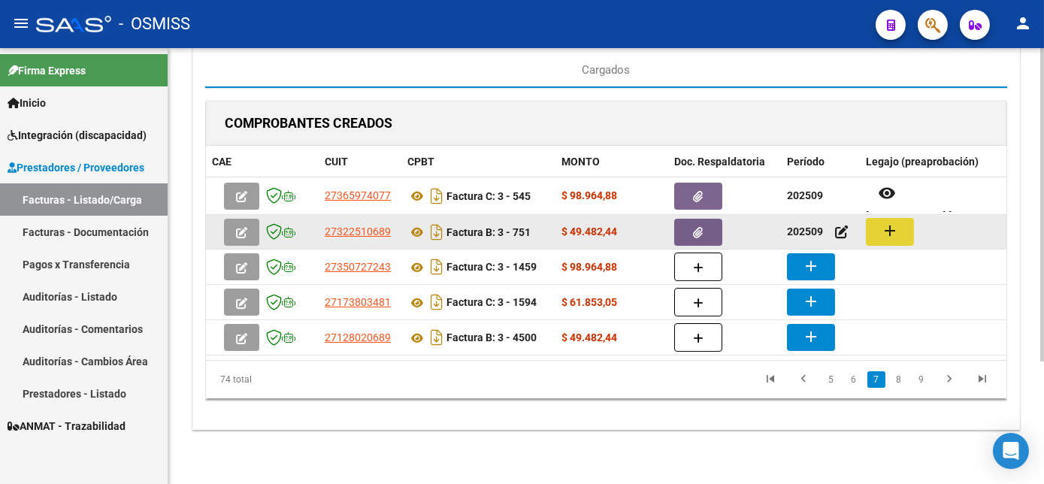
click at [886, 224] on mat-icon "add" at bounding box center [890, 231] width 18 height 18
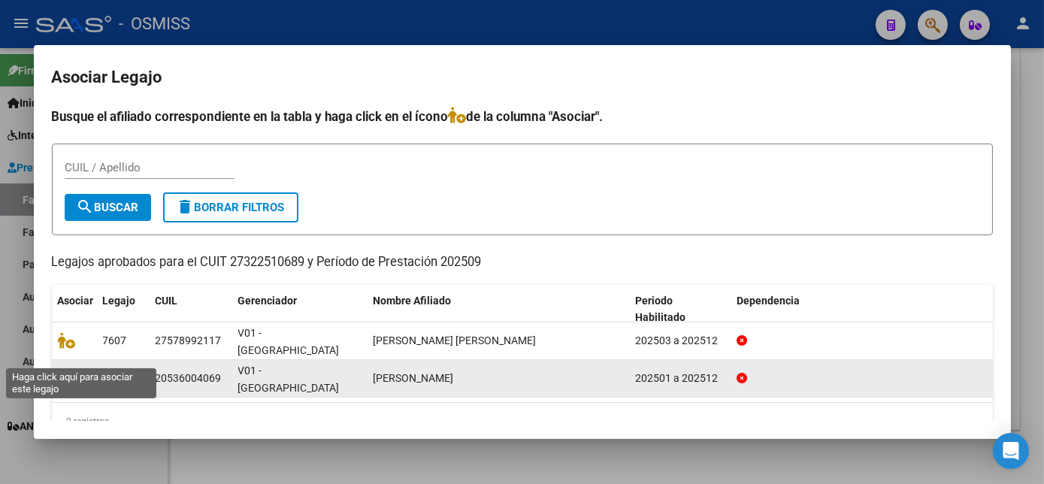
click at [62, 370] on icon at bounding box center [67, 378] width 18 height 17
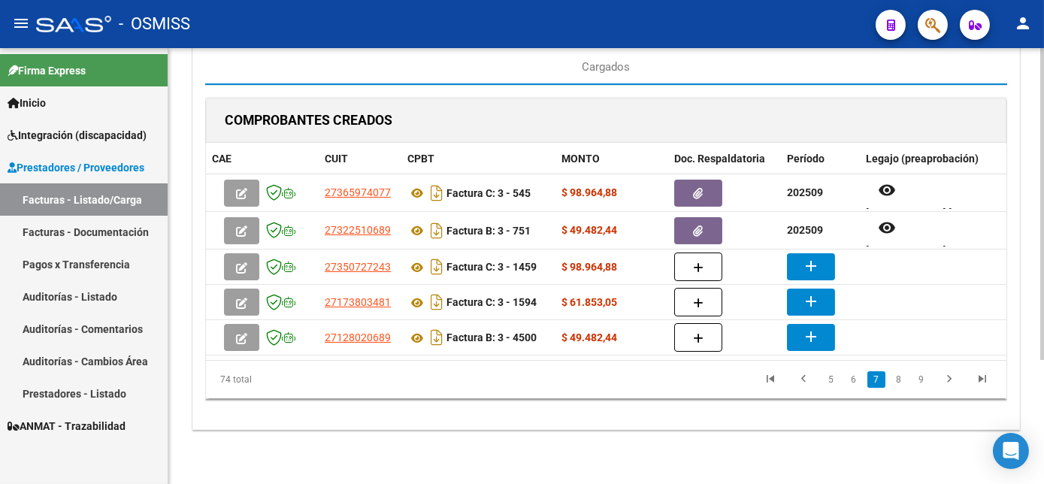
click at [722, 465] on div "CARGA MASIVA DE COMPROBANTES Area: Integración Finalizar Resumen de la carga au…" at bounding box center [606, 184] width 876 height 602
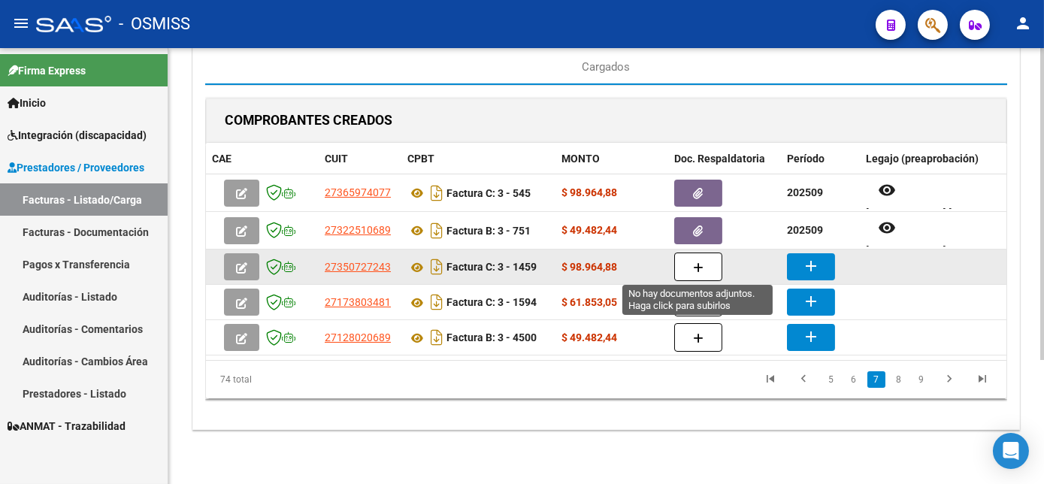
click at [702, 271] on icon "button" at bounding box center [698, 267] width 11 height 11
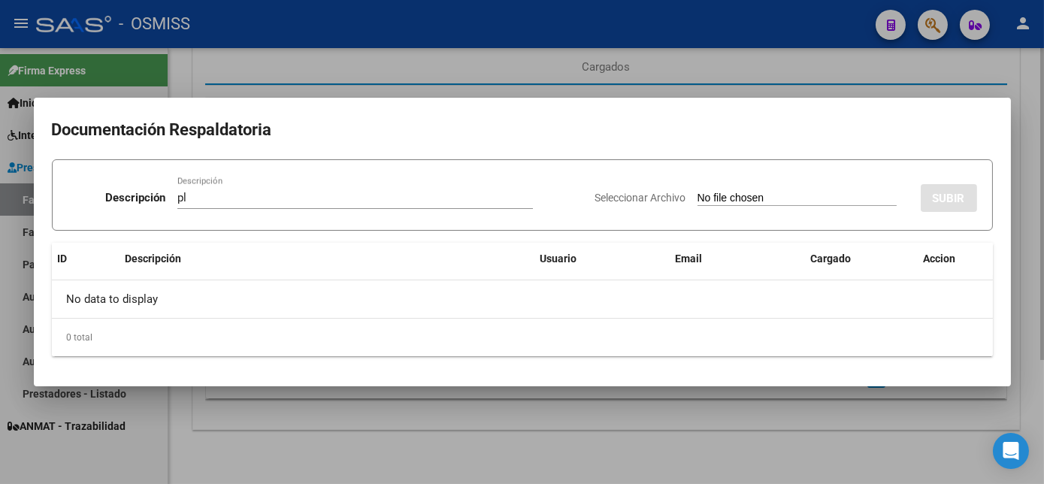
click at [698, 192] on input "Seleccionar Archivo" at bounding box center [797, 199] width 199 height 14
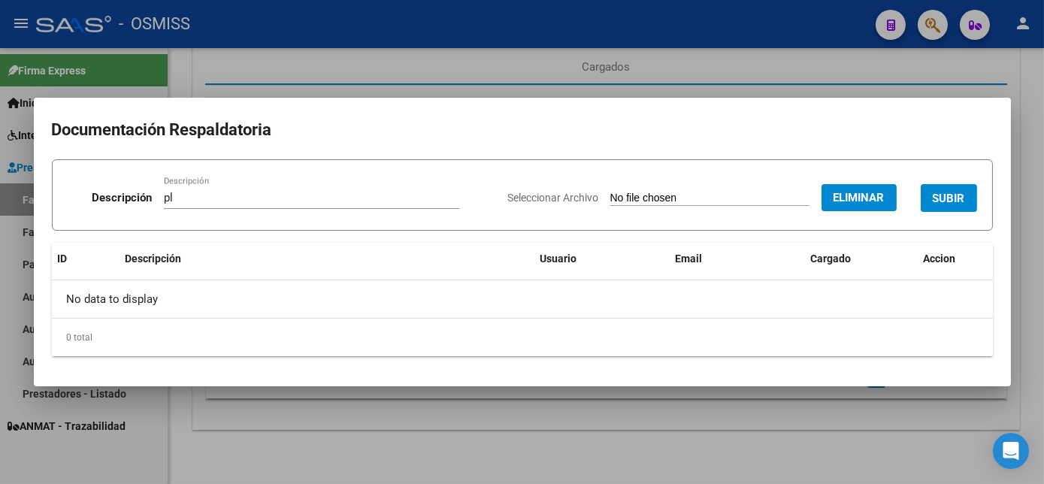
click at [958, 184] on button "SUBIR" at bounding box center [949, 198] width 56 height 28
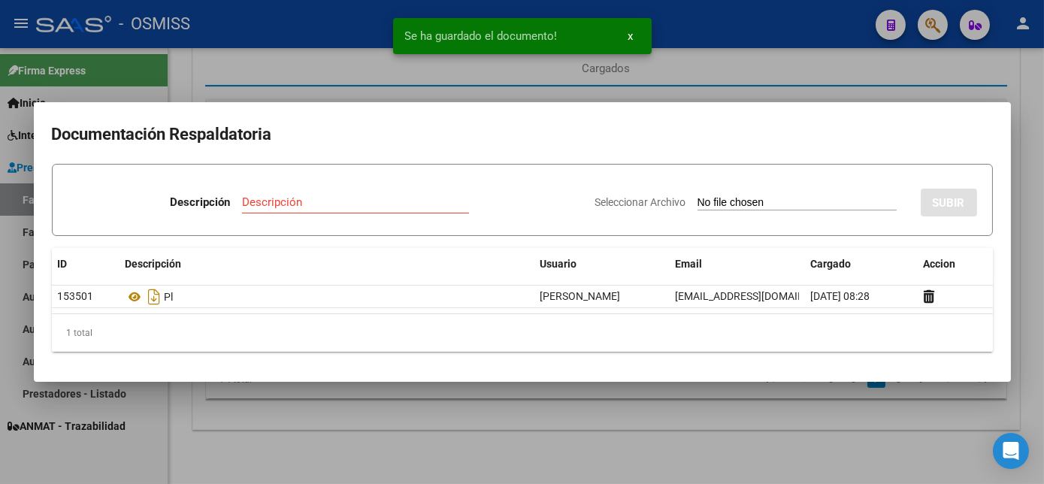
click at [642, 437] on div at bounding box center [522, 242] width 1044 height 484
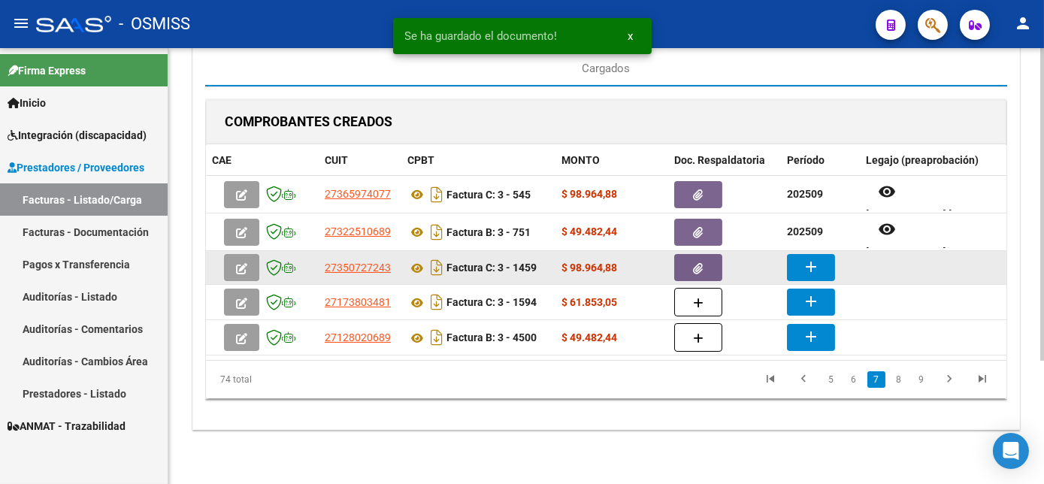
click at [814, 263] on mat-icon "add" at bounding box center [811, 267] width 18 height 18
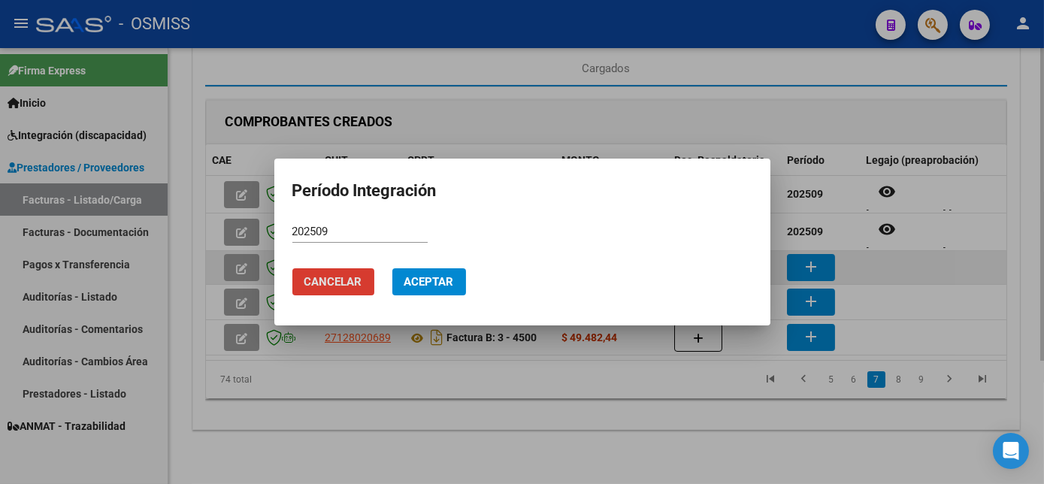
click at [392, 268] on button "Aceptar" at bounding box center [429, 281] width 74 height 27
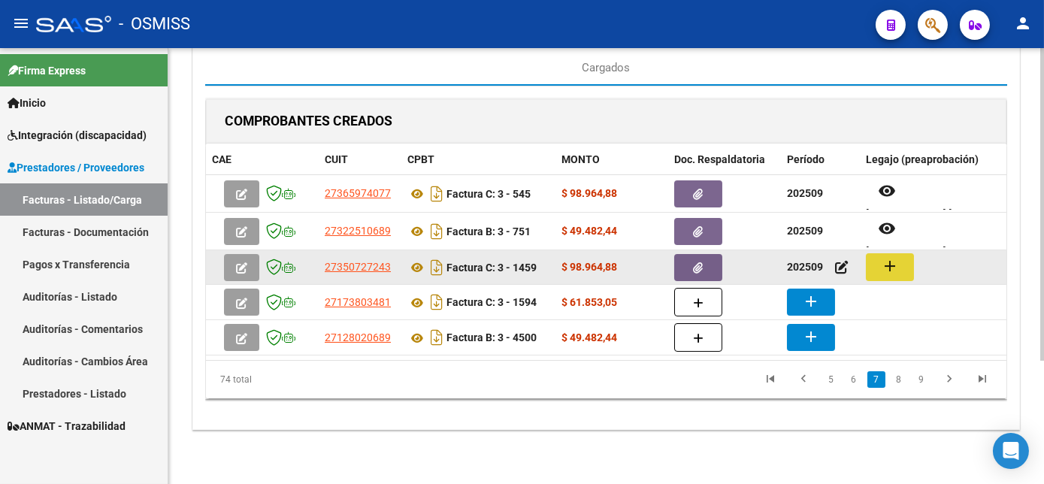
click at [882, 265] on mat-icon "add" at bounding box center [890, 266] width 18 height 18
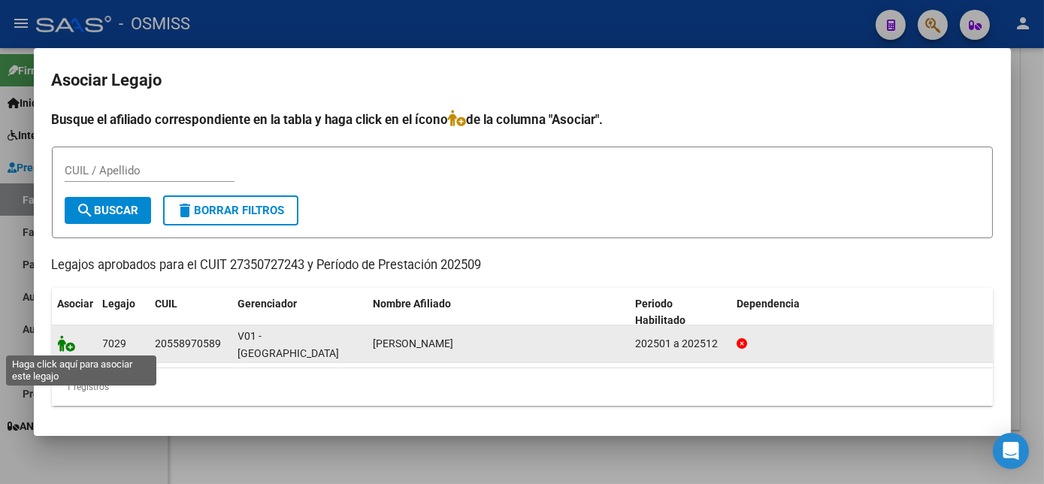
click at [66, 347] on icon at bounding box center [67, 343] width 18 height 17
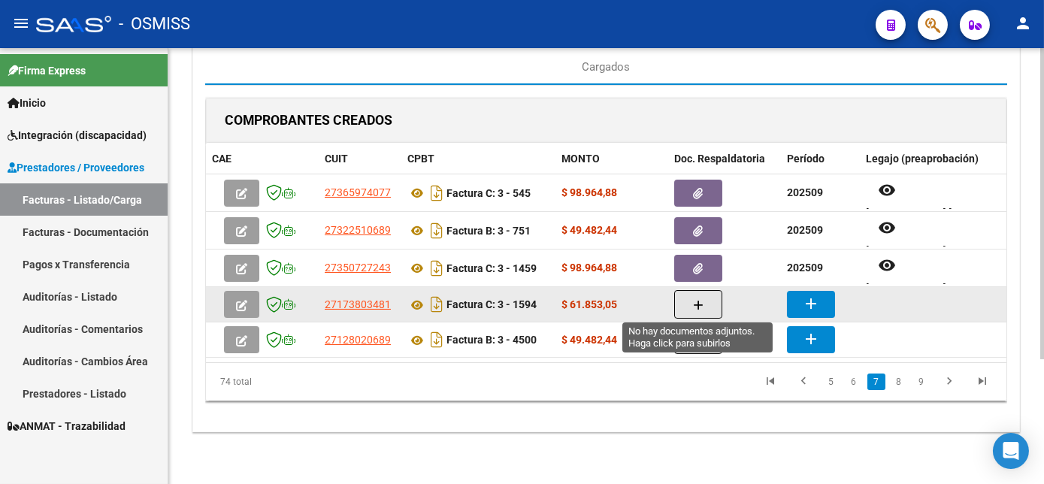
click at [693, 302] on icon "button" at bounding box center [698, 305] width 11 height 11
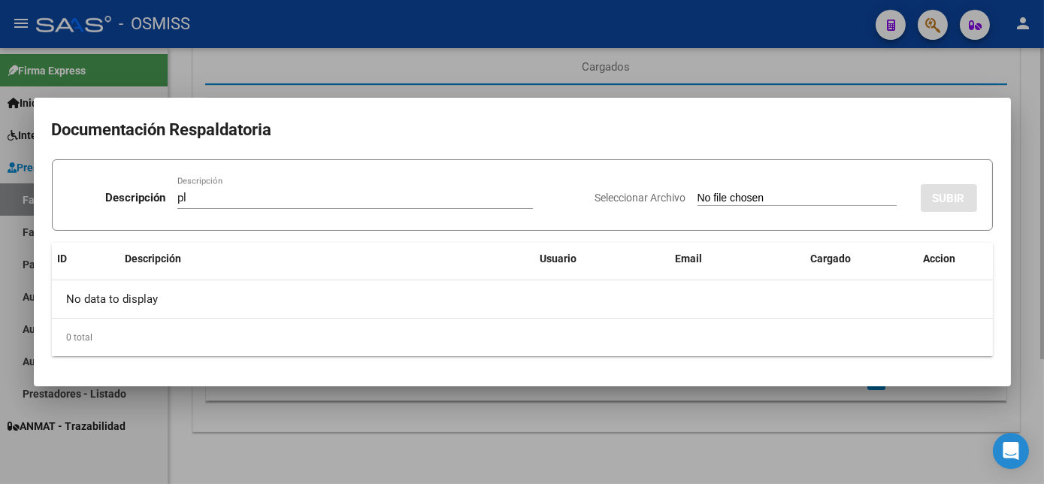
click at [698, 192] on input "Seleccionar Archivo" at bounding box center [797, 199] width 199 height 14
click at [804, 440] on div at bounding box center [522, 242] width 1044 height 484
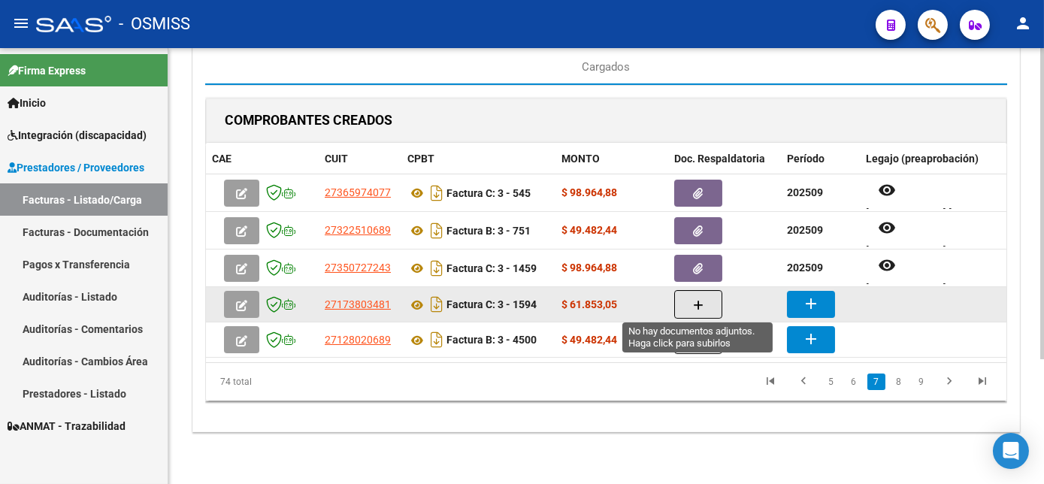
click at [708, 301] on button "button" at bounding box center [698, 304] width 48 height 29
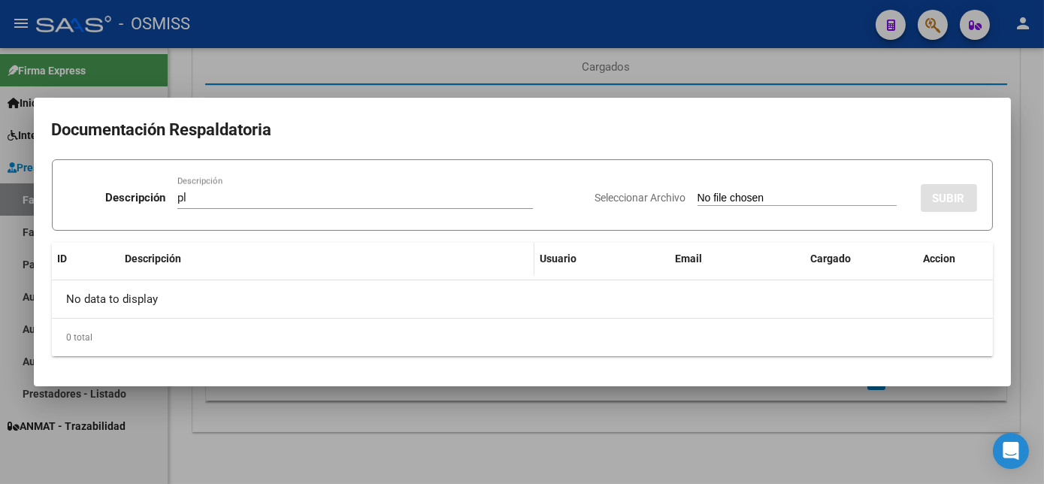
click at [698, 192] on input "Seleccionar Archivo" at bounding box center [797, 199] width 199 height 14
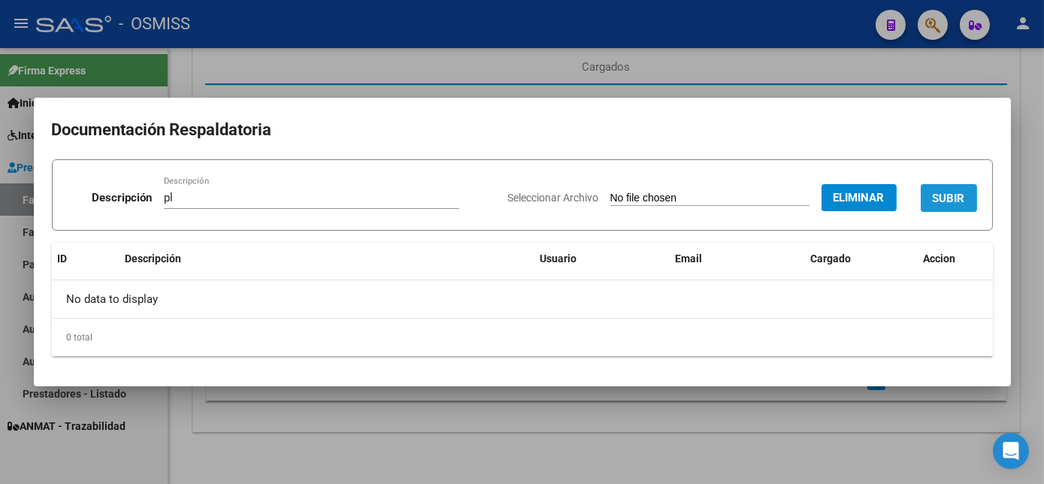
click at [942, 204] on span "SUBIR" at bounding box center [949, 199] width 32 height 14
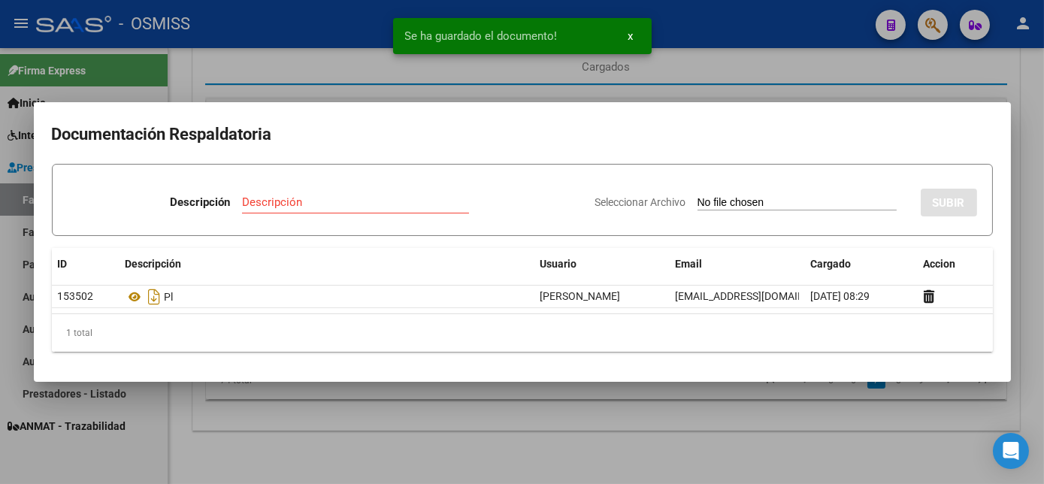
click at [691, 438] on div at bounding box center [522, 242] width 1044 height 484
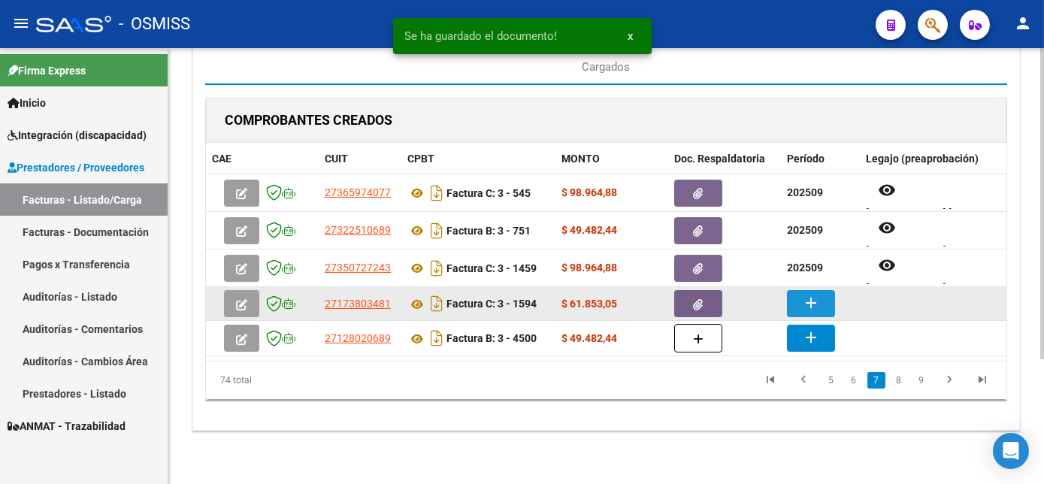
click at [802, 296] on mat-icon "add" at bounding box center [811, 303] width 18 height 18
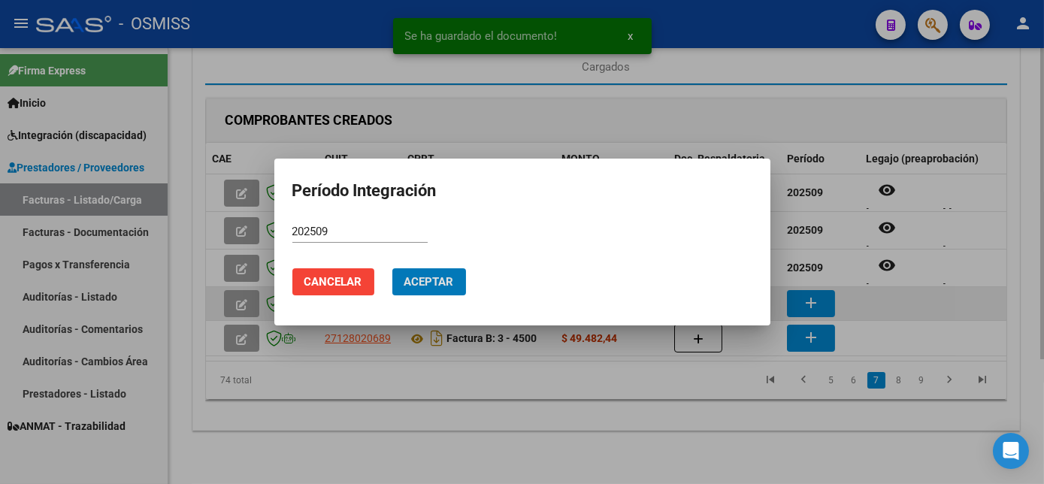
click at [392, 268] on button "Aceptar" at bounding box center [429, 281] width 74 height 27
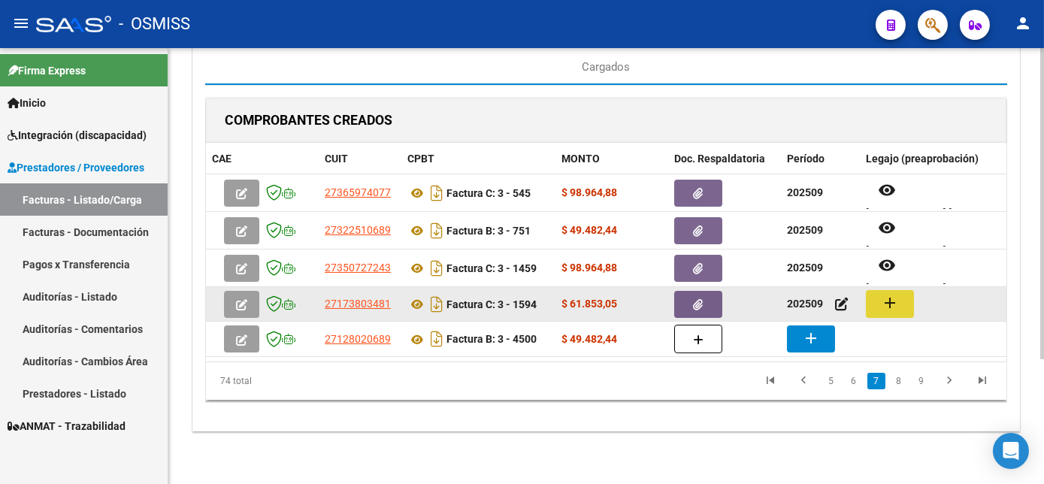
click at [896, 304] on mat-icon "add" at bounding box center [890, 303] width 18 height 18
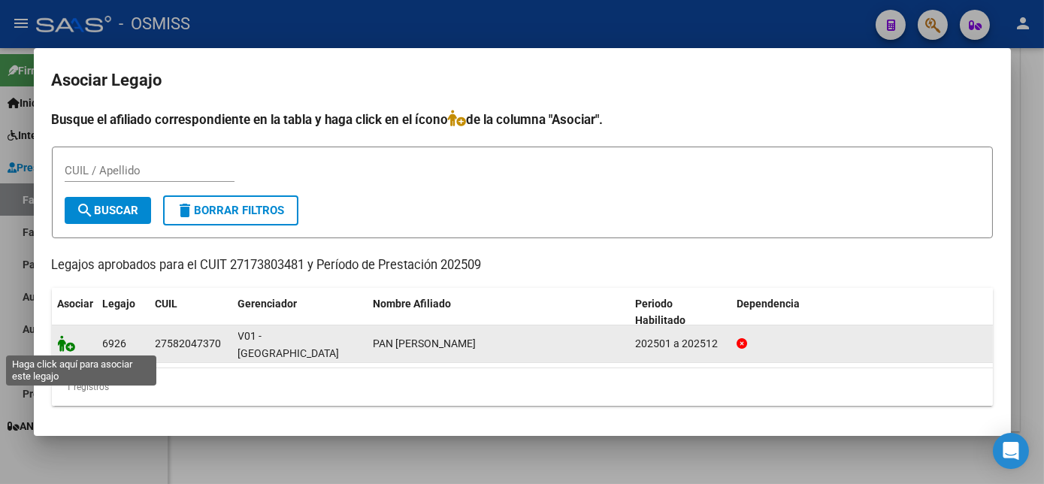
click at [68, 341] on icon at bounding box center [67, 343] width 18 height 17
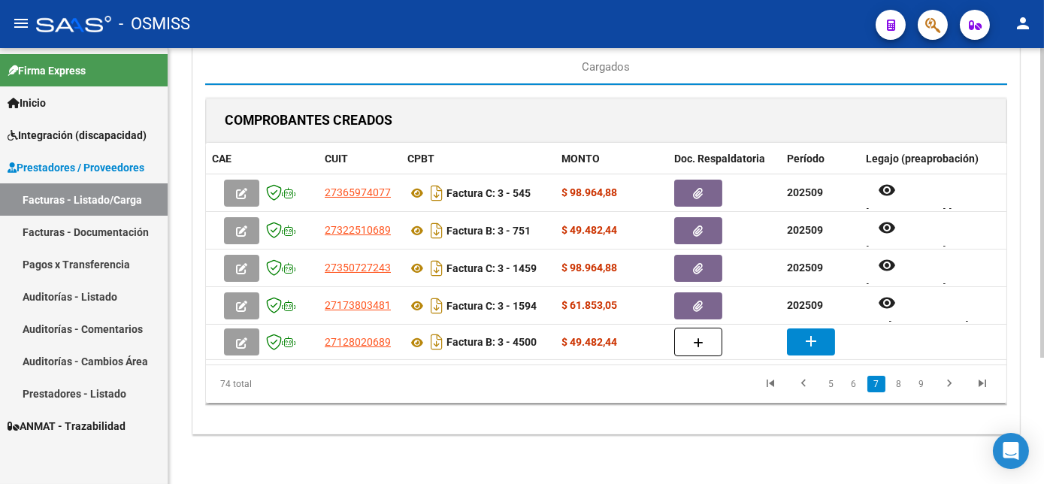
click at [777, 435] on div "CARGA MASIVA DE COMPROBANTES Area: Integración Finalizar Resumen de la carga au…" at bounding box center [606, 171] width 828 height 528
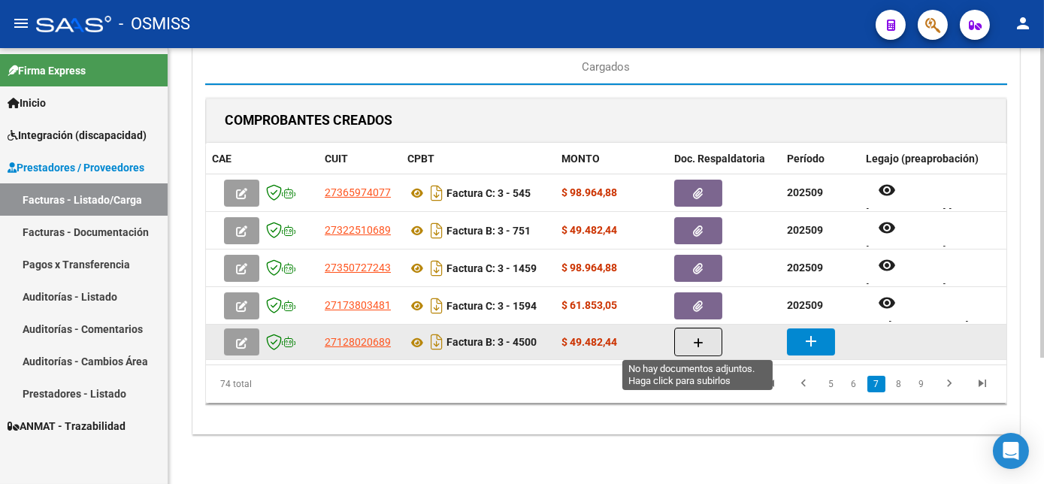
click at [698, 346] on icon "button" at bounding box center [698, 343] width 11 height 11
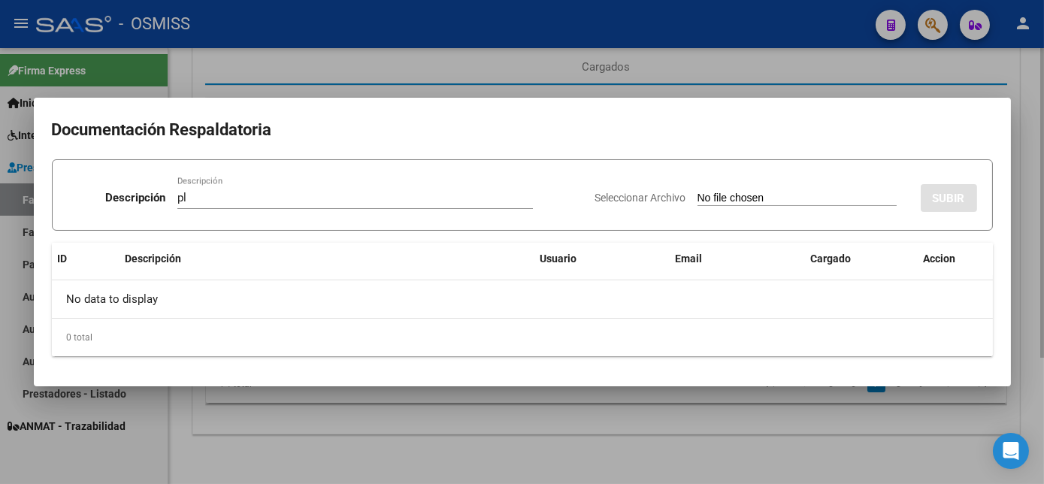
click at [698, 192] on input "Seleccionar Archivo" at bounding box center [797, 199] width 199 height 14
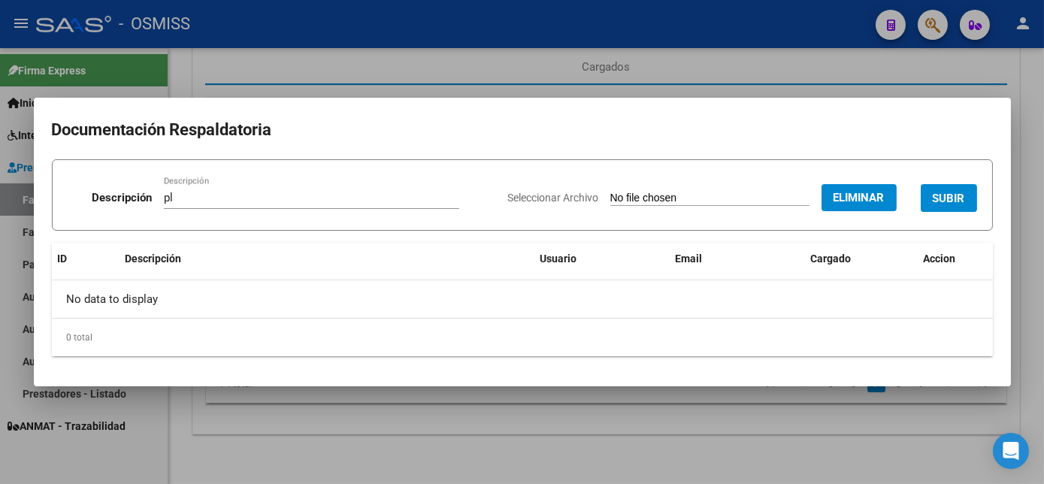
click at [950, 205] on button "SUBIR" at bounding box center [949, 198] width 56 height 28
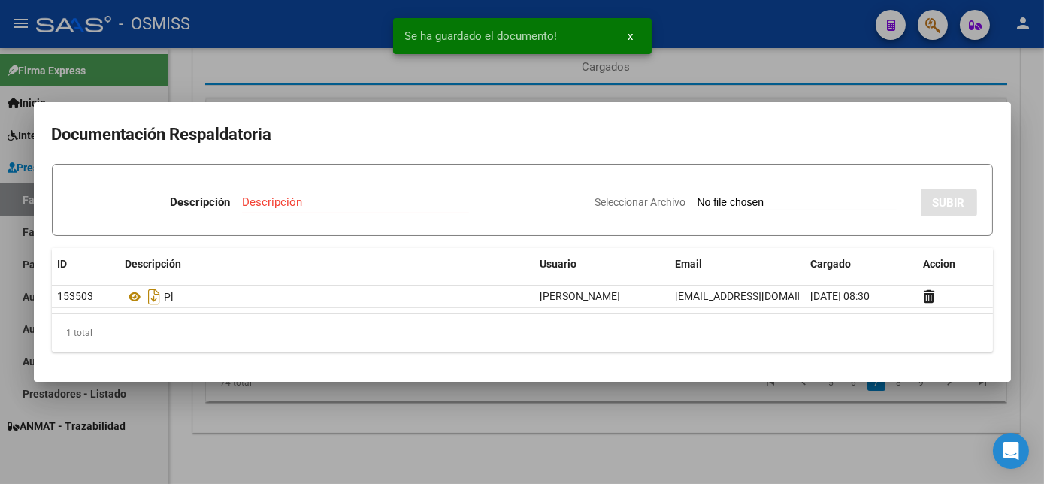
click at [794, 437] on div at bounding box center [522, 242] width 1044 height 484
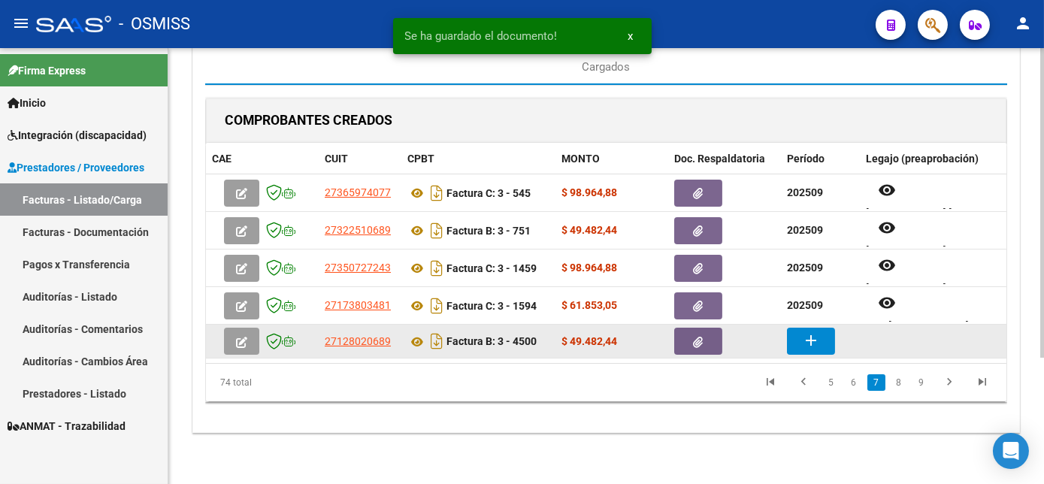
click at [814, 344] on mat-icon "add" at bounding box center [811, 341] width 18 height 18
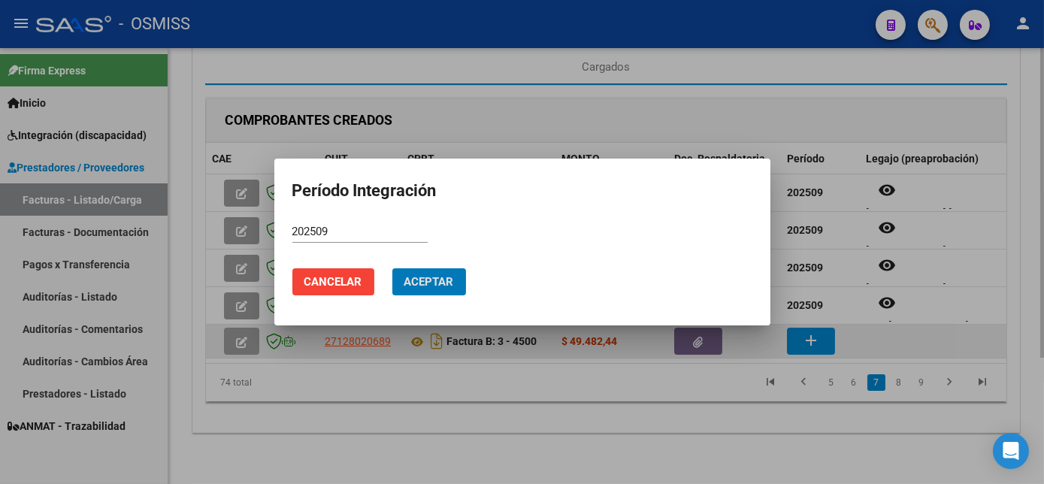
click at [392, 268] on button "Aceptar" at bounding box center [429, 281] width 74 height 27
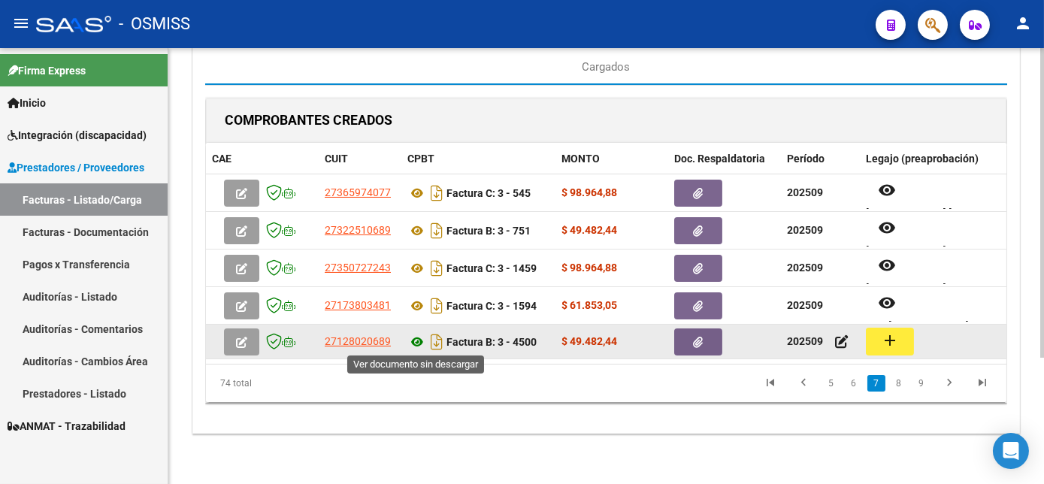
click at [420, 341] on icon at bounding box center [418, 342] width 20 height 18
click at [417, 335] on icon at bounding box center [418, 342] width 20 height 18
click at [883, 332] on mat-icon "add" at bounding box center [890, 341] width 18 height 18
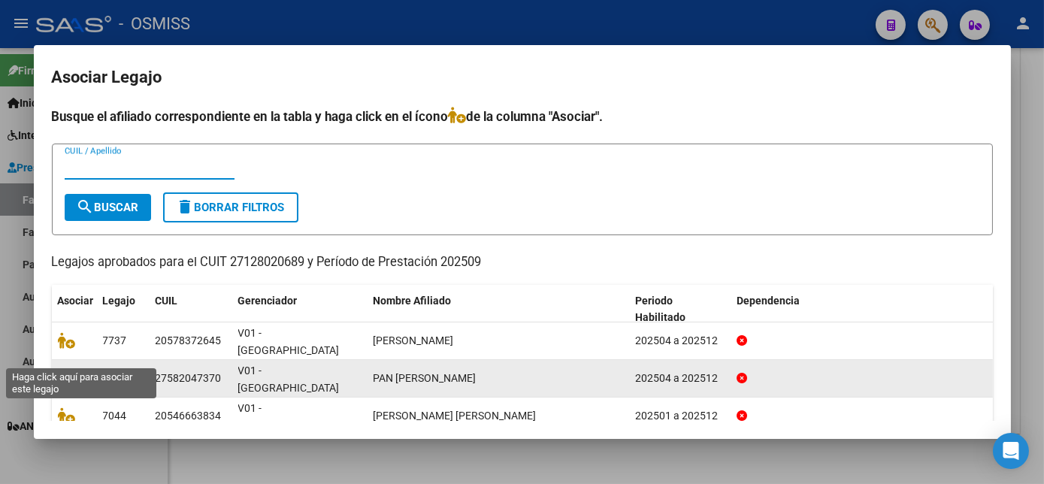
click at [66, 370] on icon at bounding box center [67, 378] width 18 height 17
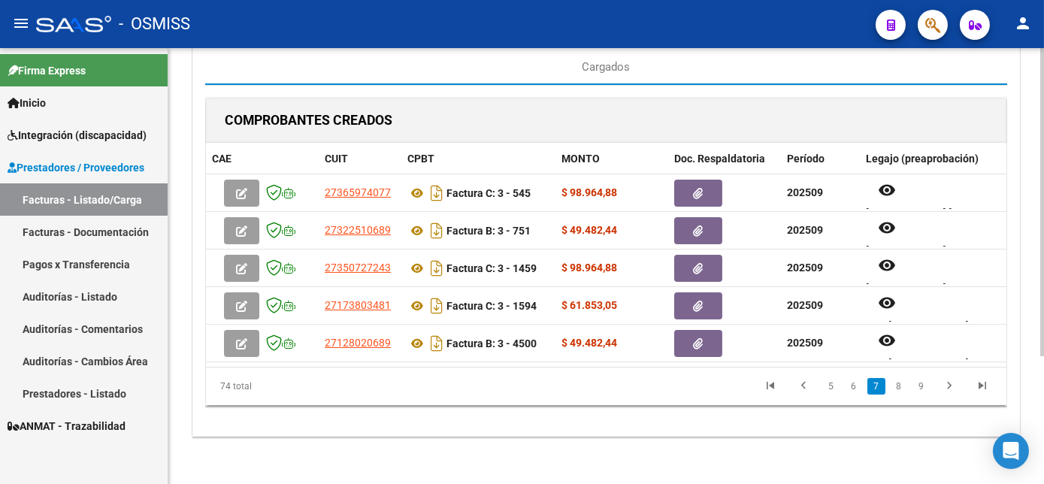
click at [771, 468] on div "CARGA MASIVA DE COMPROBANTES Area: Integración Finalizar Resumen de la carga au…" at bounding box center [606, 187] width 876 height 608
click at [900, 391] on link "8" at bounding box center [899, 386] width 18 height 17
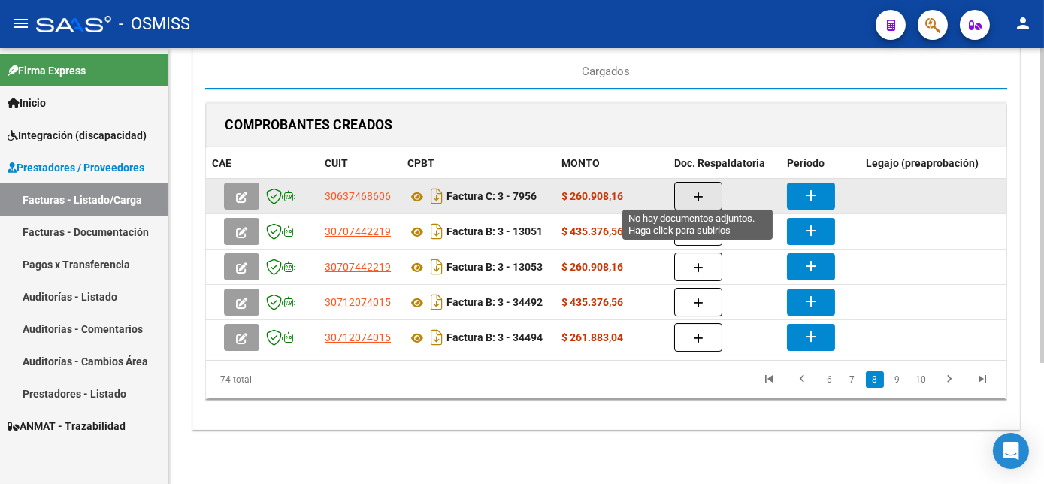
click at [695, 192] on icon "button" at bounding box center [698, 197] width 11 height 11
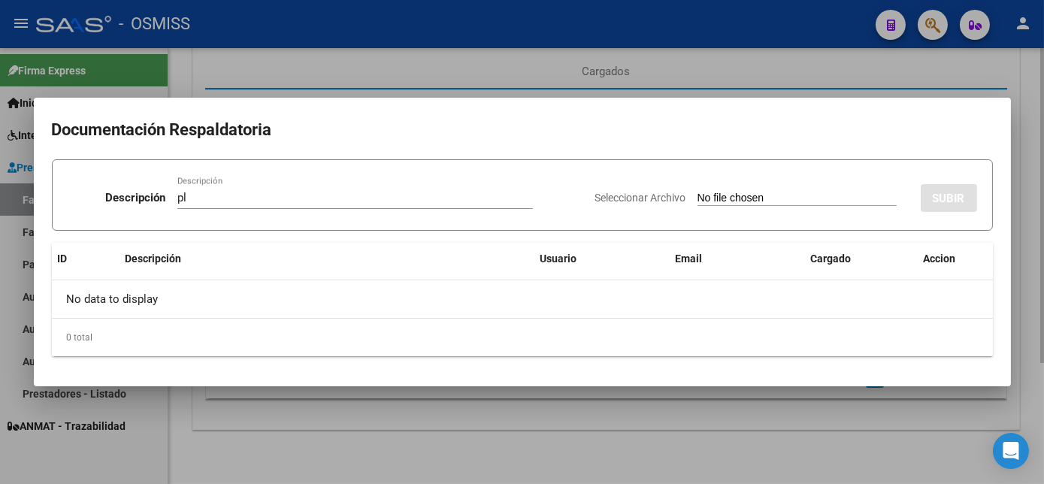
click at [698, 192] on input "Seleccionar Archivo" at bounding box center [797, 199] width 199 height 14
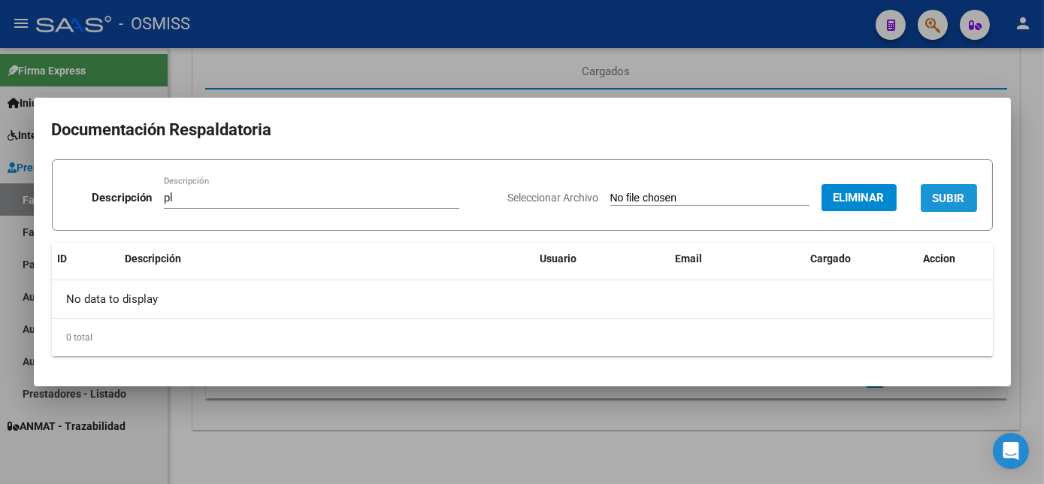
click at [954, 201] on span "SUBIR" at bounding box center [949, 199] width 32 height 14
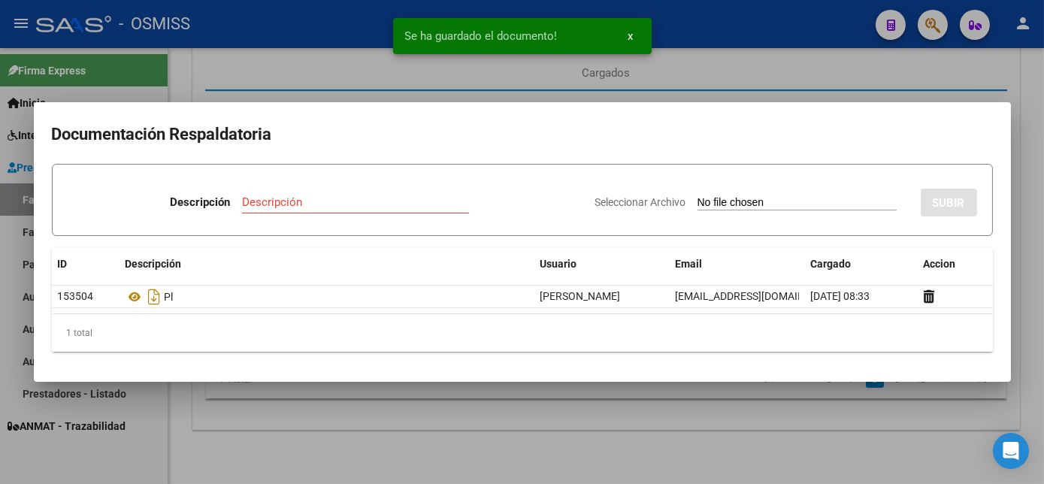
click at [785, 434] on div at bounding box center [522, 242] width 1044 height 484
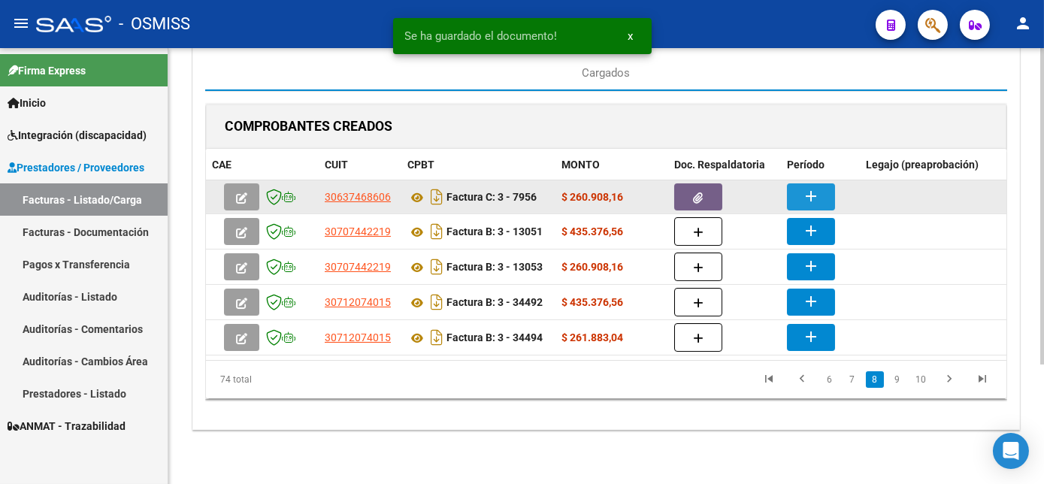
click at [811, 187] on mat-icon "add" at bounding box center [811, 196] width 18 height 18
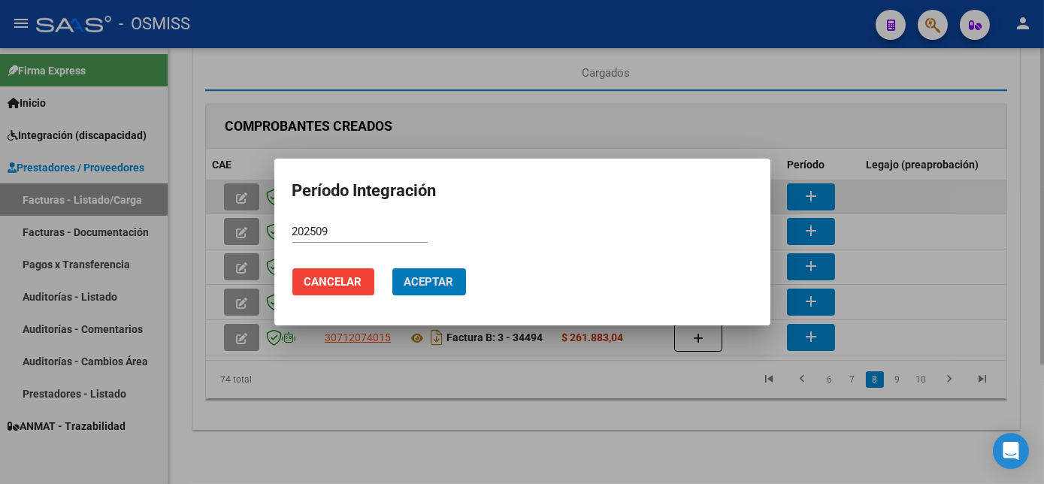
click at [392, 268] on button "Aceptar" at bounding box center [429, 281] width 74 height 27
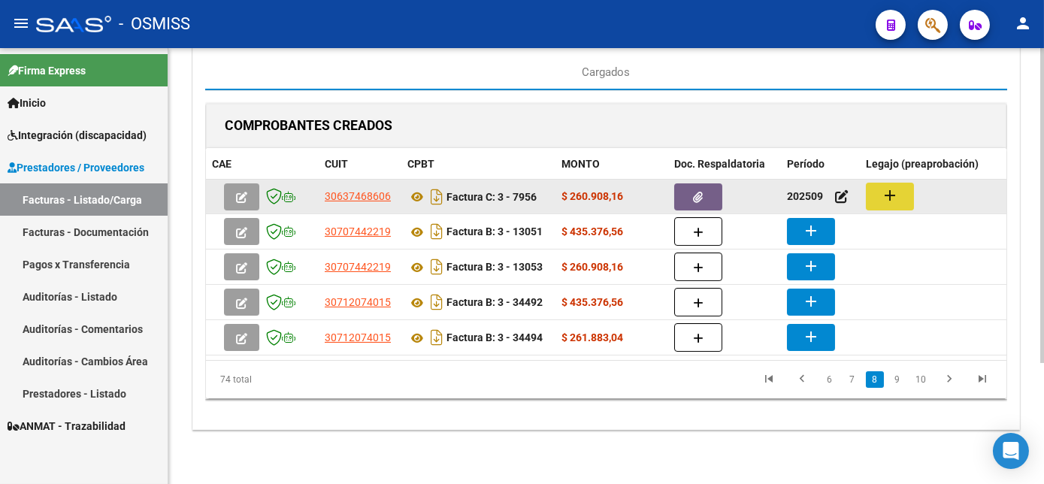
click at [891, 190] on mat-icon "add" at bounding box center [890, 195] width 18 height 18
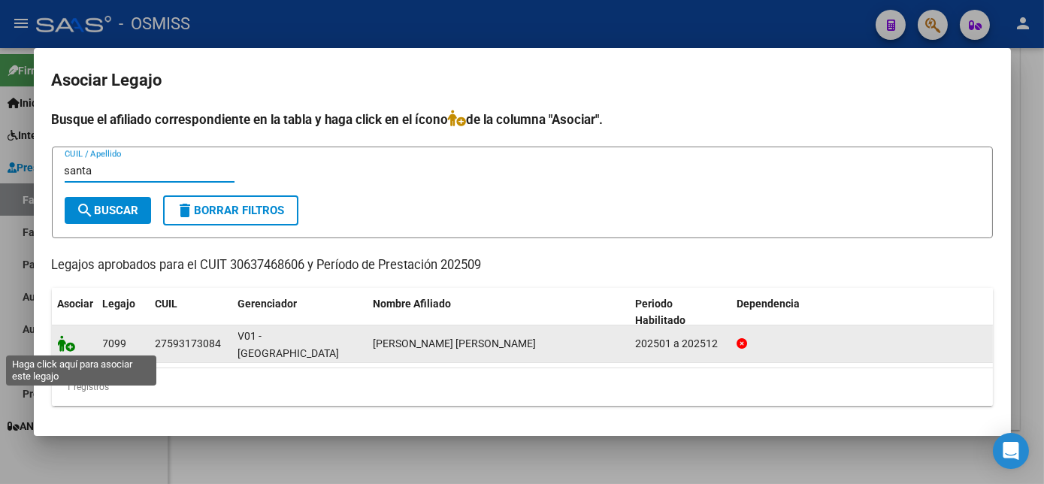
click at [63, 343] on icon at bounding box center [67, 343] width 18 height 17
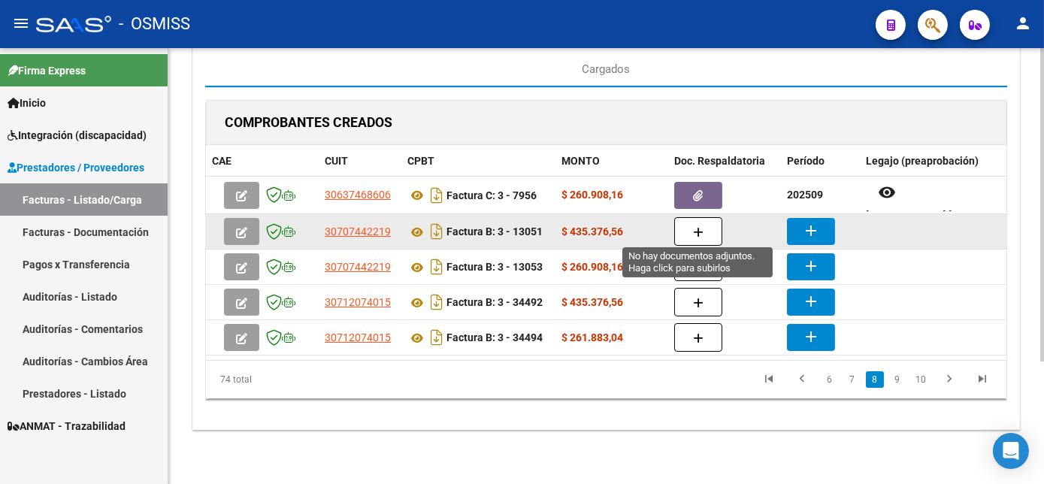
click at [702, 227] on icon "button" at bounding box center [698, 232] width 11 height 11
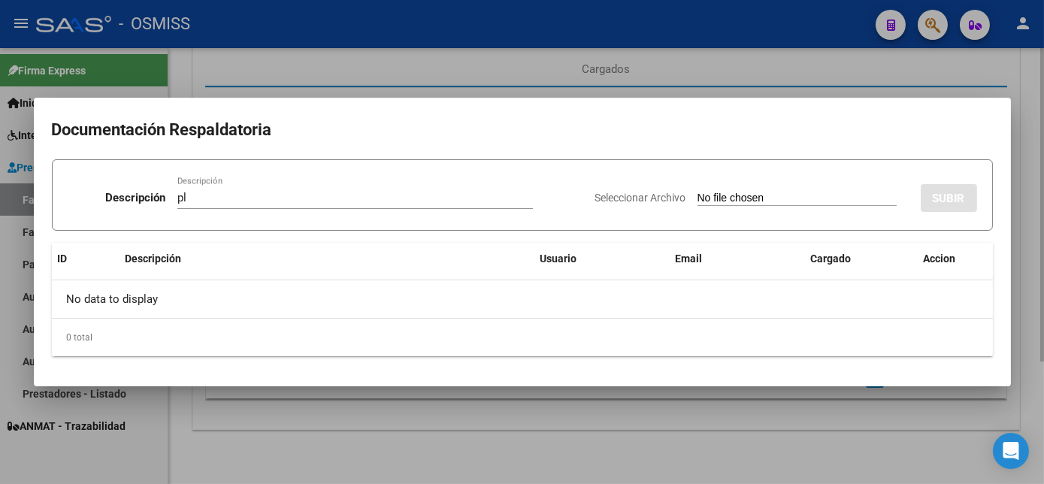
click at [698, 192] on input "Seleccionar Archivo" at bounding box center [797, 199] width 199 height 14
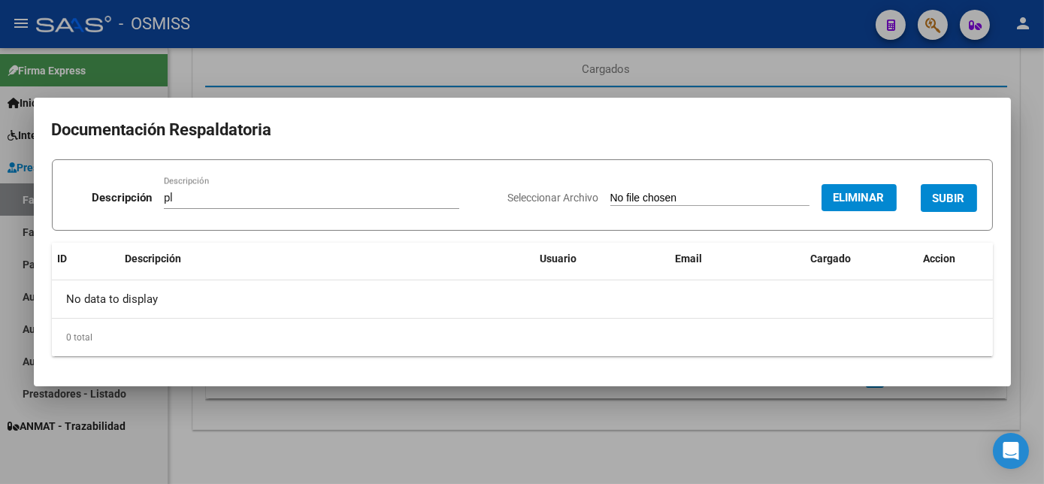
click at [958, 191] on span "SUBIR" at bounding box center [949, 198] width 32 height 14
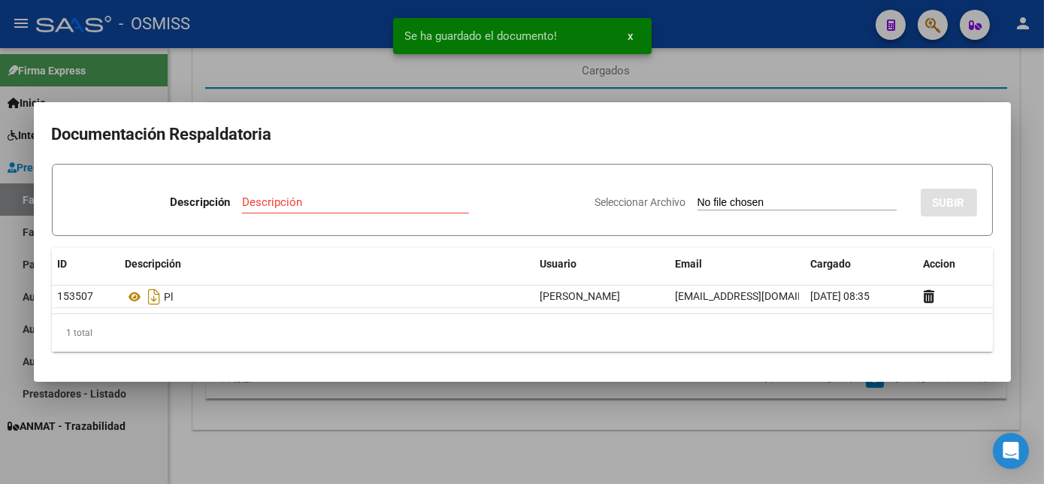
click at [575, 427] on div at bounding box center [522, 242] width 1044 height 484
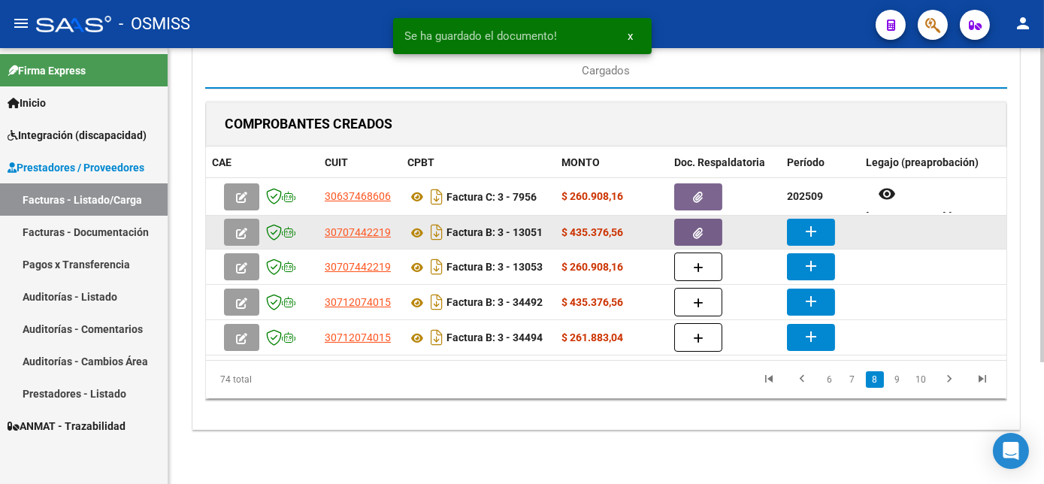
click at [819, 223] on mat-icon "add" at bounding box center [811, 232] width 18 height 18
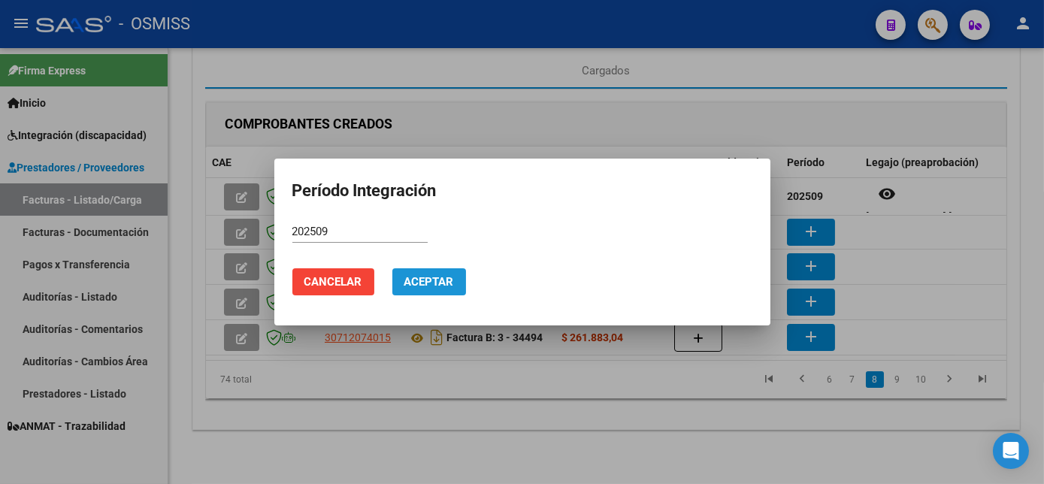
click at [454, 273] on button "Aceptar" at bounding box center [429, 281] width 74 height 27
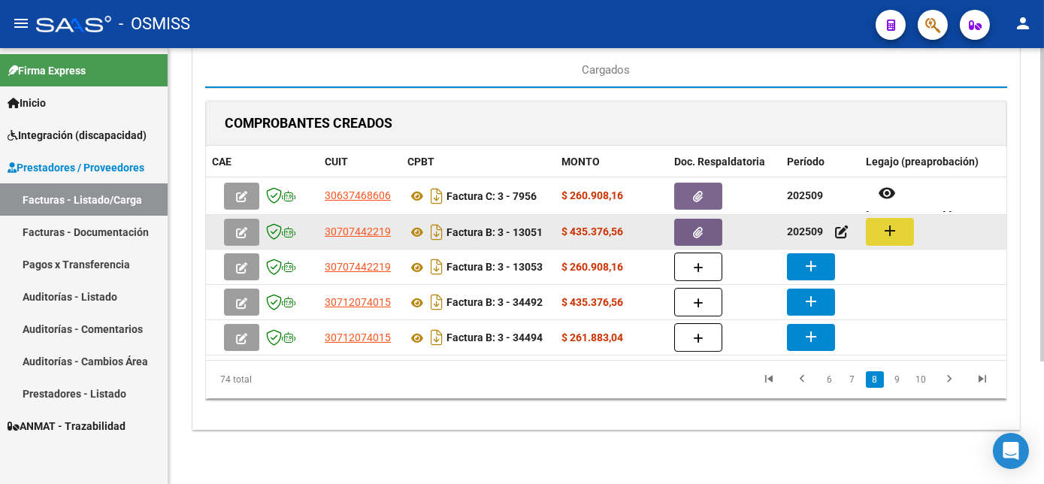
click at [885, 223] on mat-icon "add" at bounding box center [890, 231] width 18 height 18
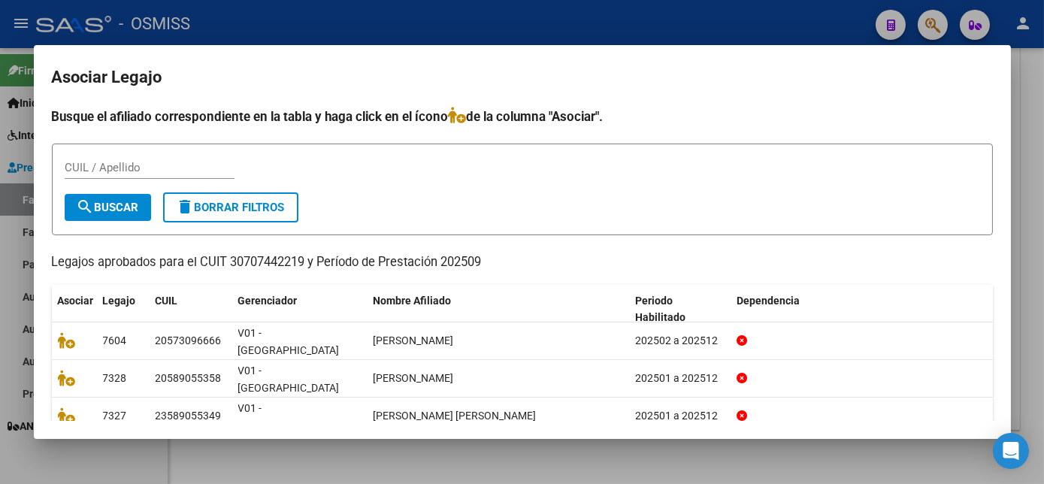
click at [713, 459] on div at bounding box center [522, 242] width 1044 height 484
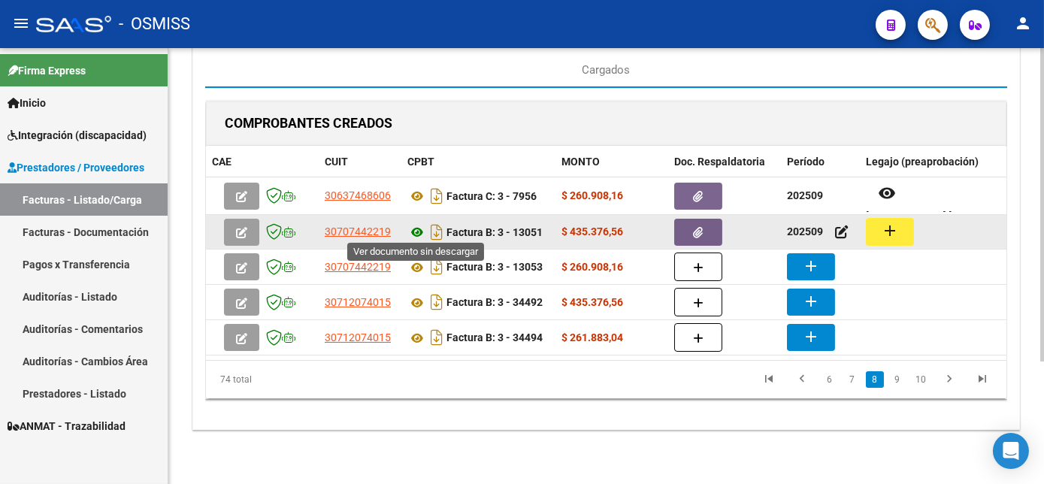
click at [414, 227] on icon at bounding box center [418, 232] width 20 height 18
click at [896, 231] on mat-icon "add" at bounding box center [890, 231] width 18 height 18
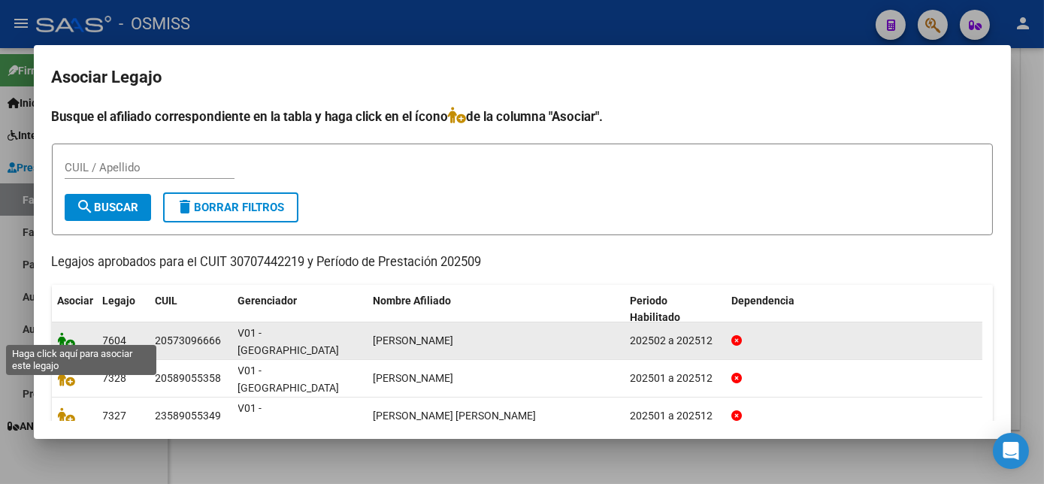
click at [60, 332] on icon at bounding box center [67, 340] width 18 height 17
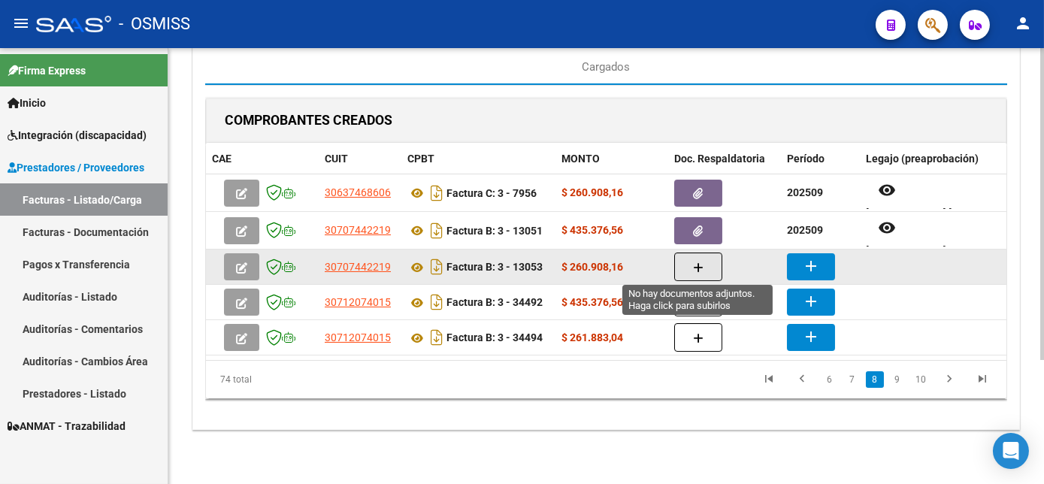
click at [708, 266] on button "button" at bounding box center [698, 267] width 48 height 29
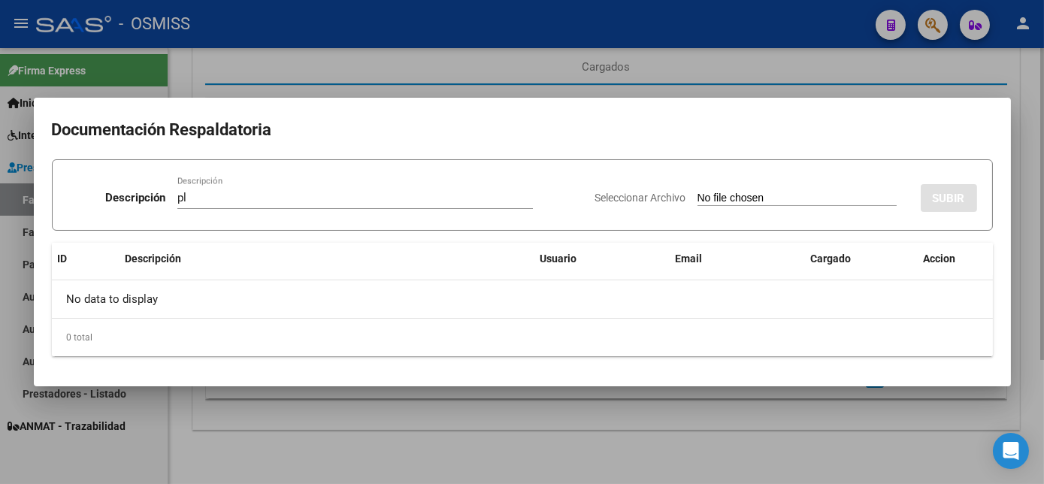
click at [698, 192] on input "Seleccionar Archivo" at bounding box center [797, 199] width 199 height 14
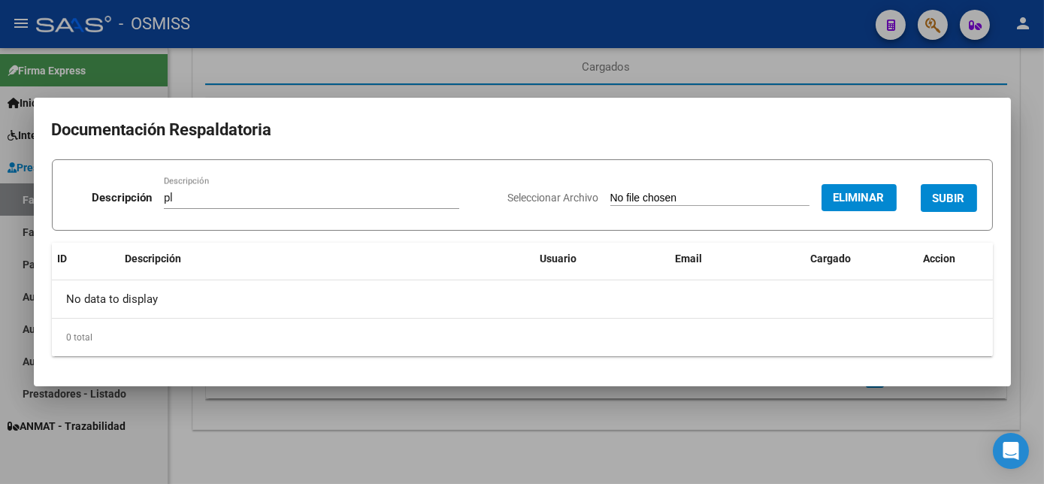
click at [952, 192] on span "SUBIR" at bounding box center [949, 199] width 32 height 14
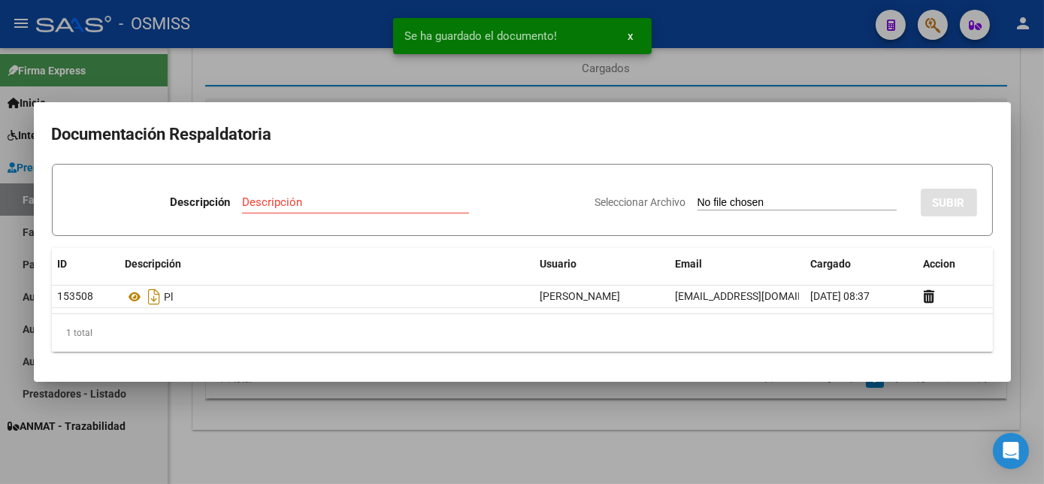
click at [663, 440] on div at bounding box center [522, 242] width 1044 height 484
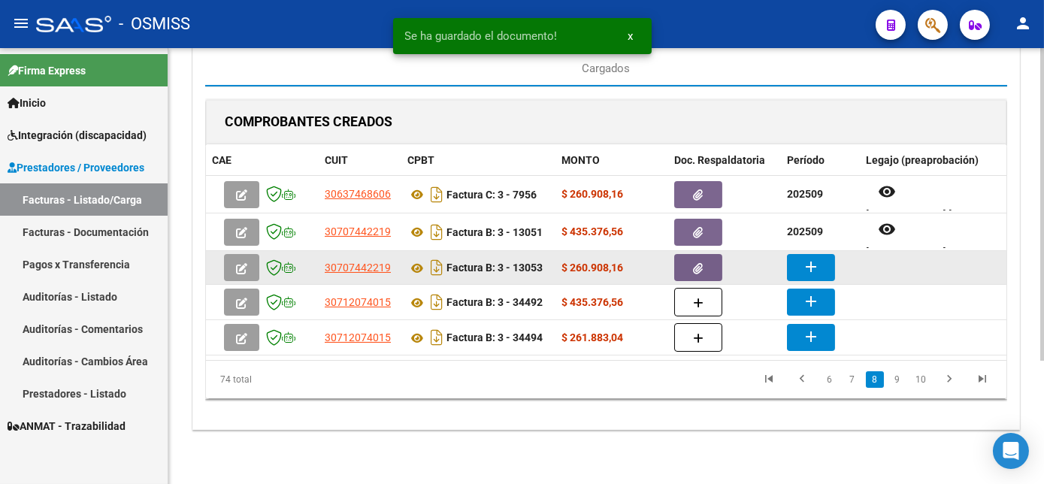
click at [805, 263] on mat-icon "add" at bounding box center [811, 267] width 18 height 18
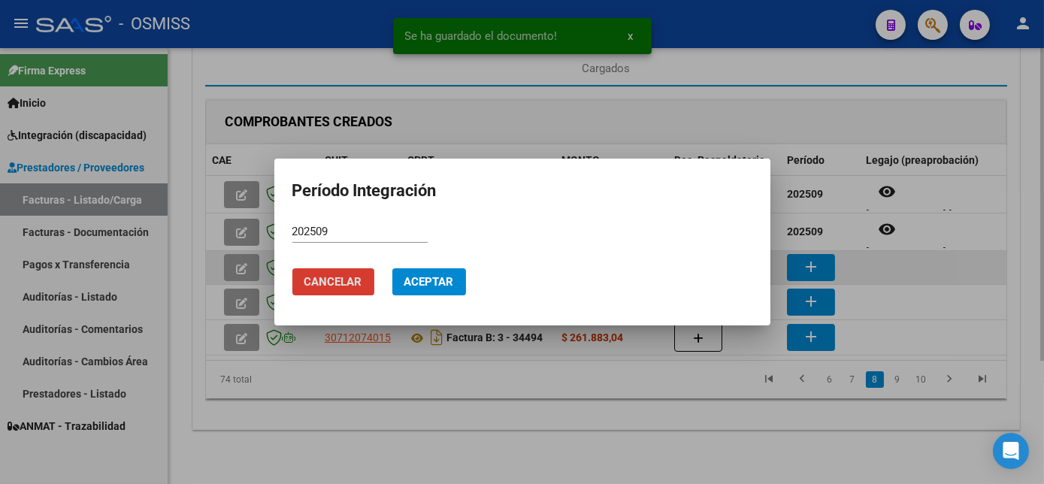
click at [392, 268] on button "Aceptar" at bounding box center [429, 281] width 74 height 27
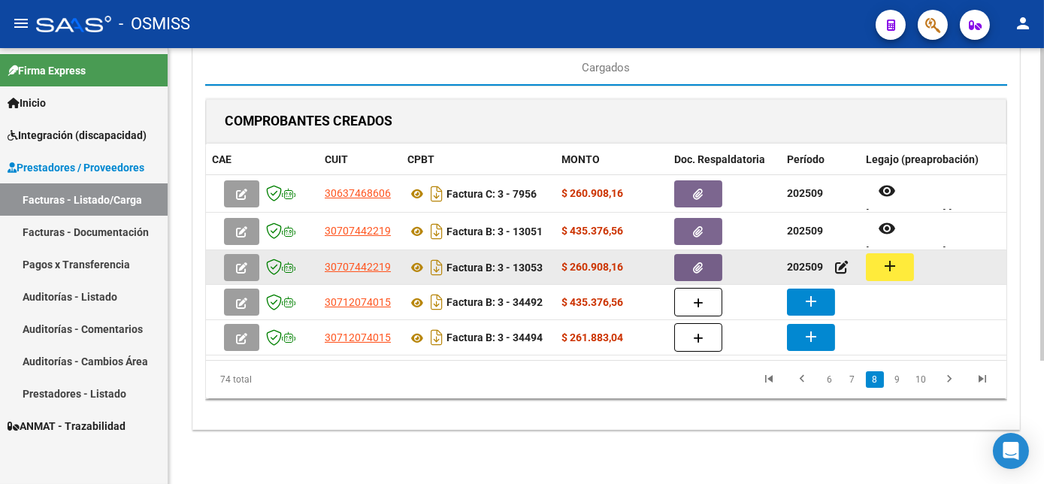
click at [884, 271] on mat-icon "add" at bounding box center [890, 266] width 18 height 18
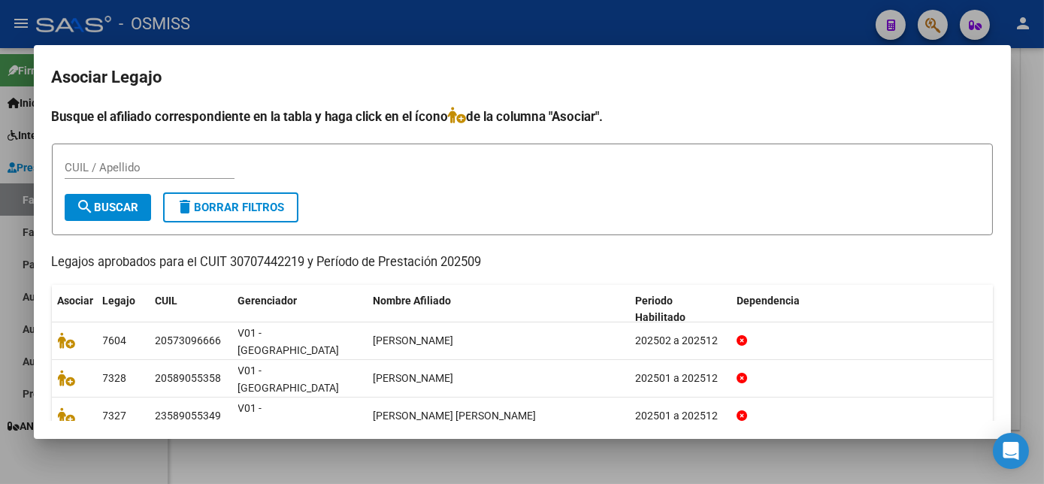
click at [750, 470] on div at bounding box center [522, 242] width 1044 height 484
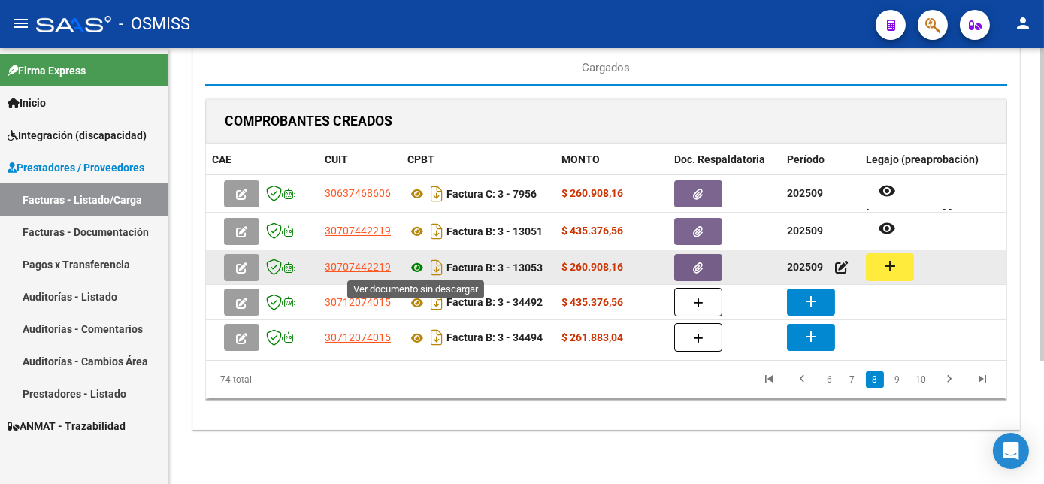
click at [415, 264] on icon at bounding box center [418, 268] width 20 height 18
click at [887, 267] on mat-icon "add" at bounding box center [890, 266] width 18 height 18
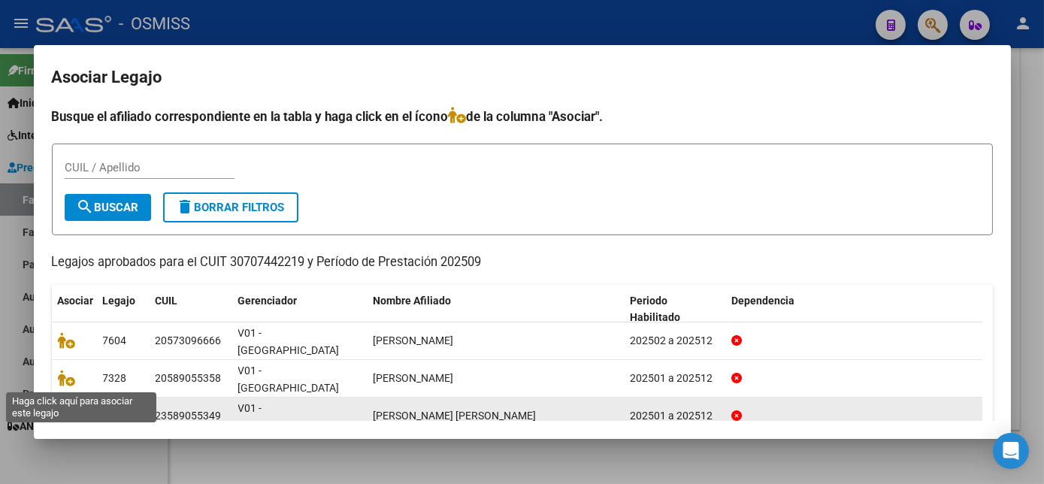
click at [62, 408] on icon at bounding box center [67, 416] width 18 height 17
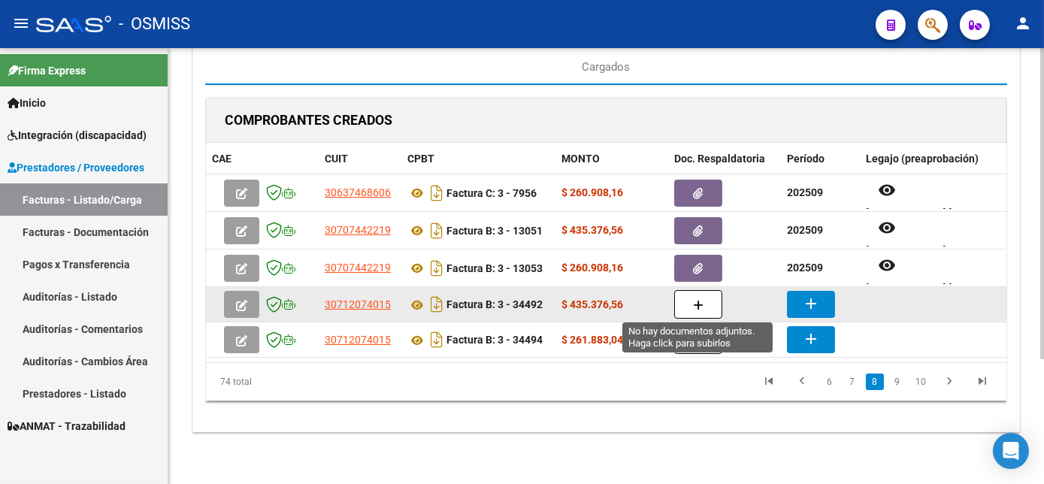
click at [703, 302] on button "button" at bounding box center [698, 304] width 48 height 29
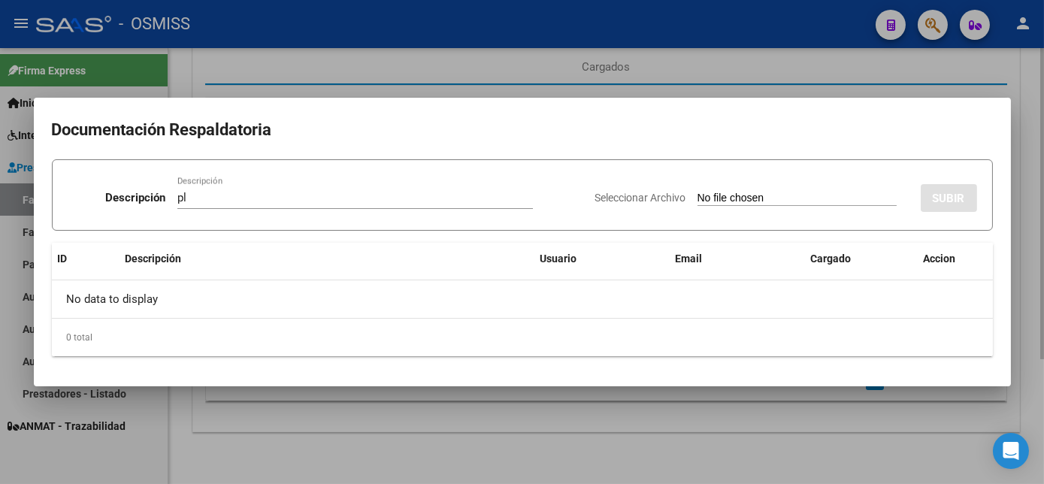
click at [698, 192] on input "Seleccionar Archivo" at bounding box center [797, 199] width 199 height 14
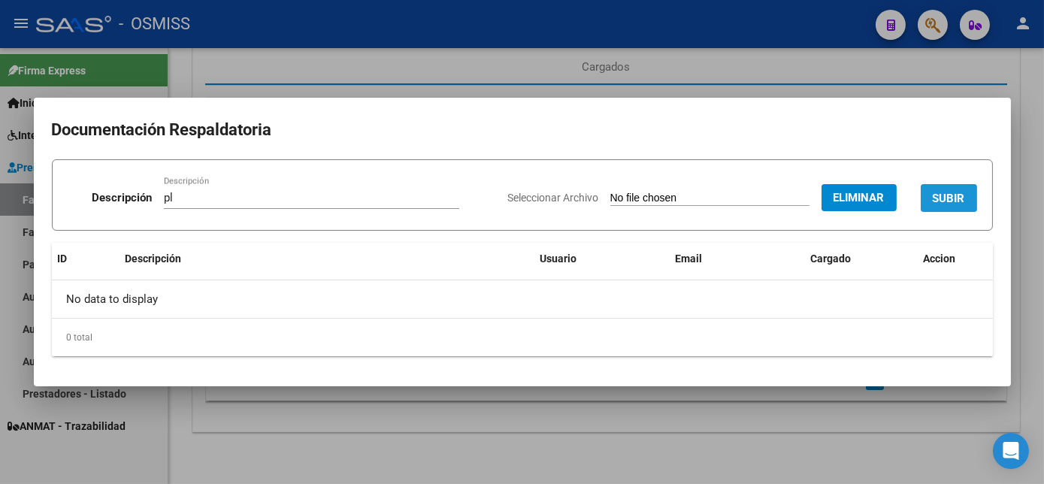
click at [956, 192] on span "SUBIR" at bounding box center [949, 199] width 32 height 14
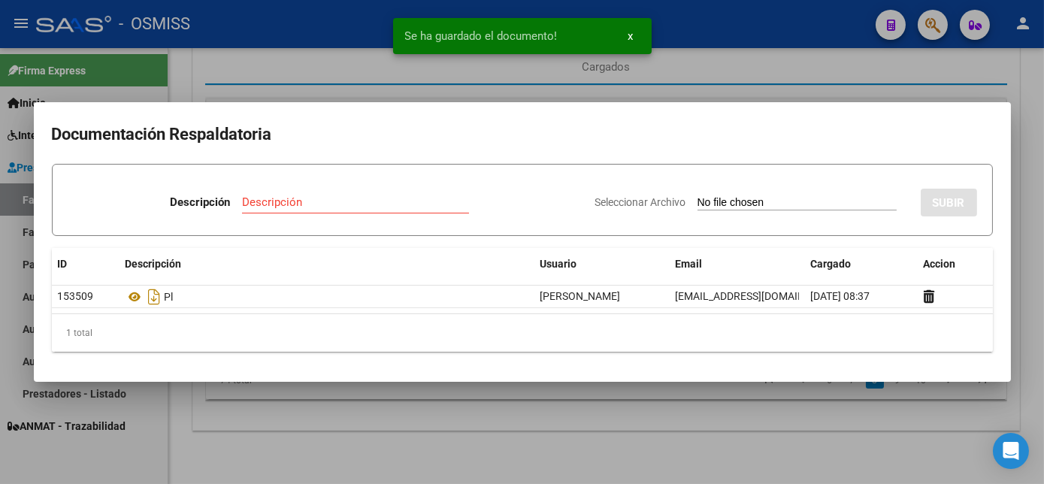
click at [690, 456] on div at bounding box center [522, 242] width 1044 height 484
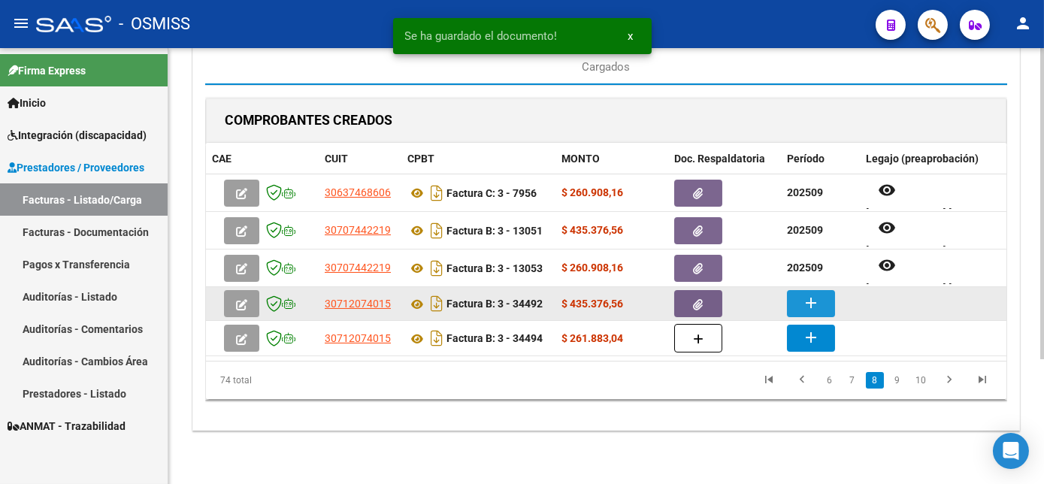
click at [826, 302] on button "add" at bounding box center [811, 303] width 48 height 27
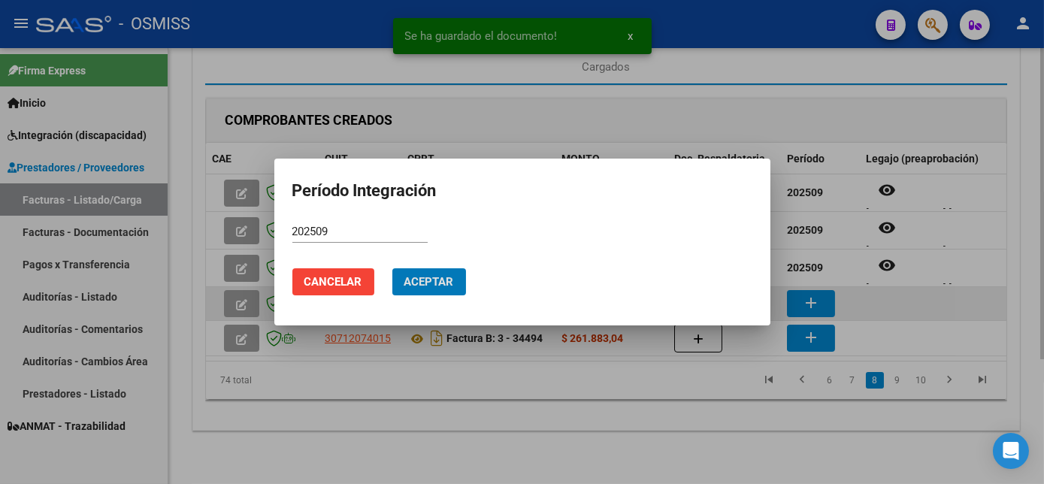
click at [392, 268] on button "Aceptar" at bounding box center [429, 281] width 74 height 27
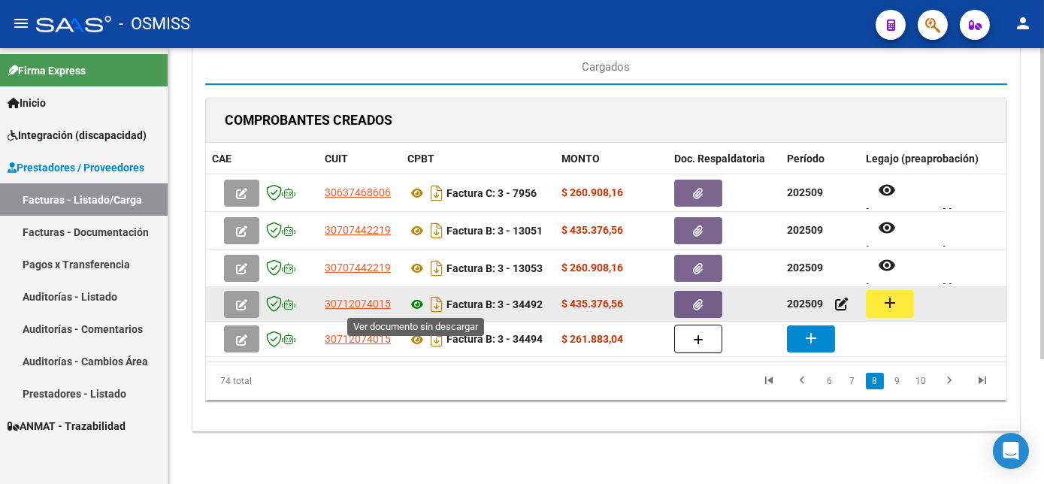
click at [417, 303] on icon at bounding box center [418, 305] width 20 height 18
click at [898, 295] on mat-icon "add" at bounding box center [890, 303] width 18 height 18
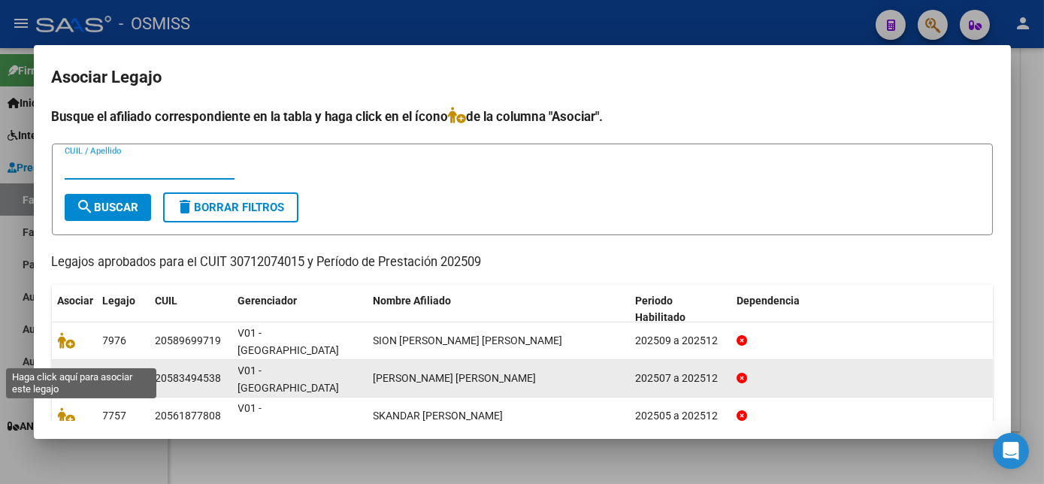
click at [68, 370] on icon at bounding box center [67, 378] width 18 height 17
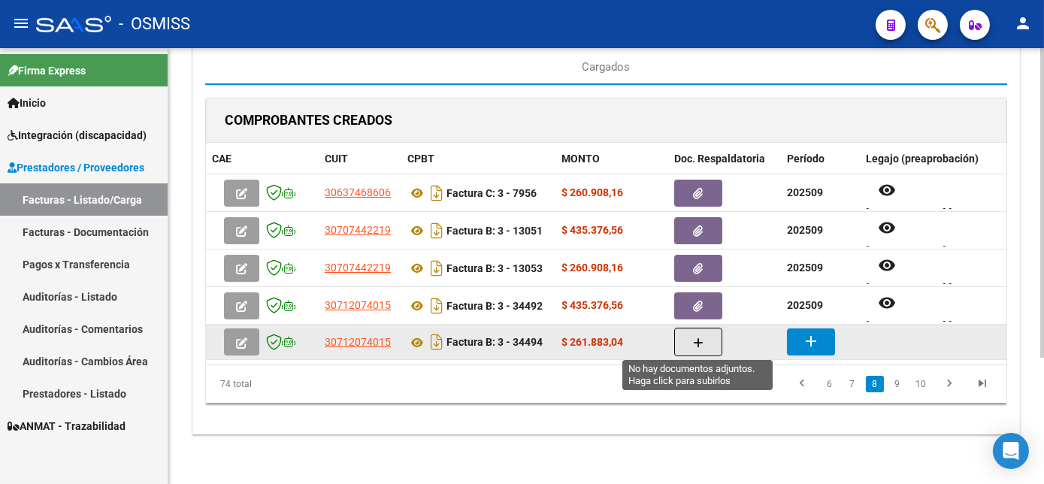
click at [702, 338] on icon "button" at bounding box center [698, 343] width 11 height 11
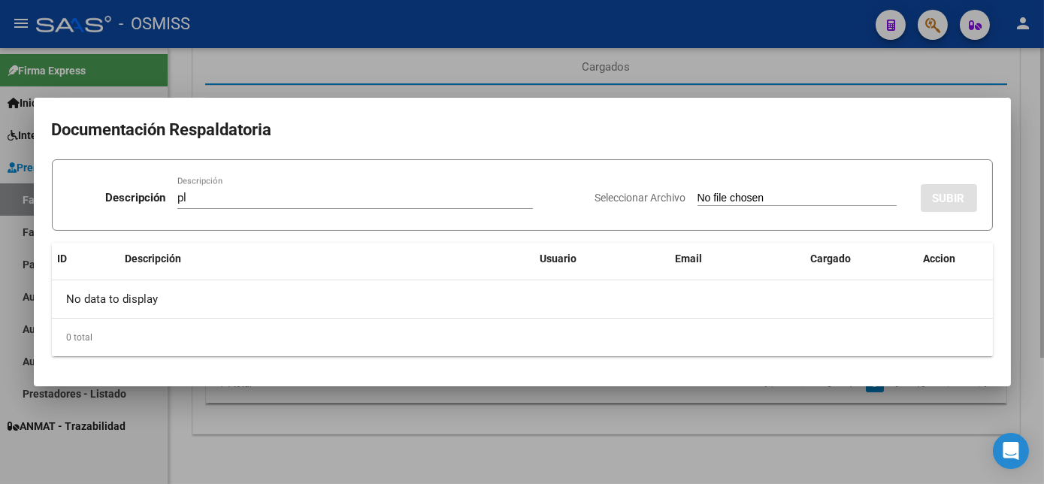
click at [698, 192] on input "Seleccionar Archivo" at bounding box center [797, 199] width 199 height 14
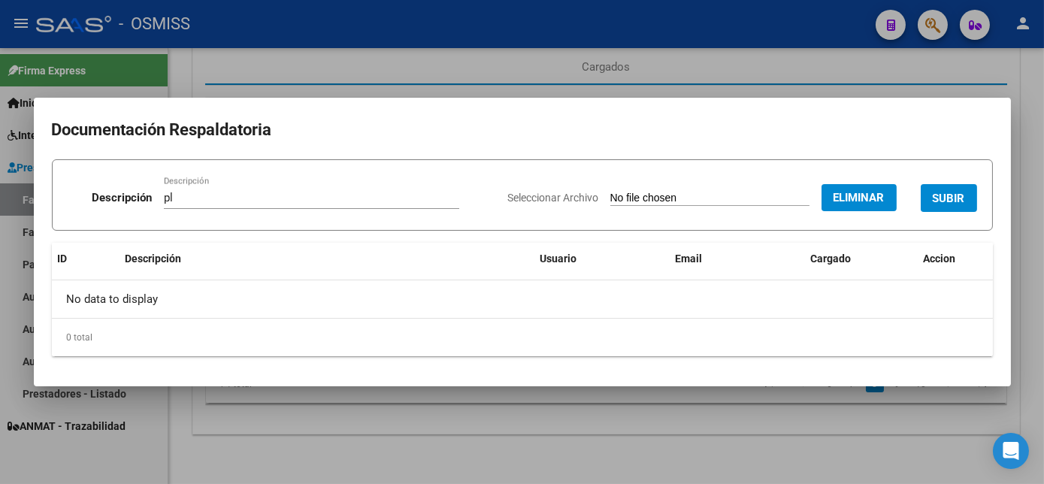
click at [939, 198] on span "SUBIR" at bounding box center [949, 199] width 32 height 14
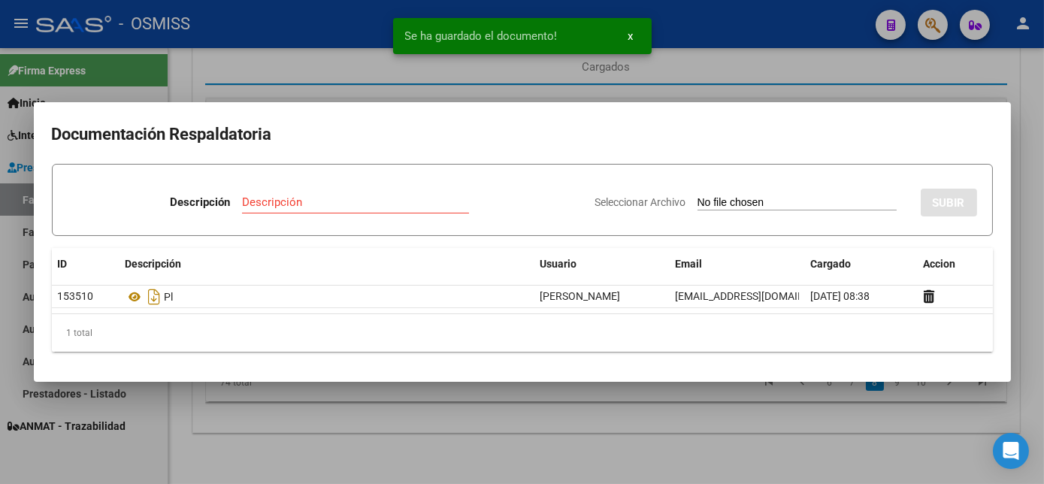
click at [681, 421] on div at bounding box center [522, 242] width 1044 height 484
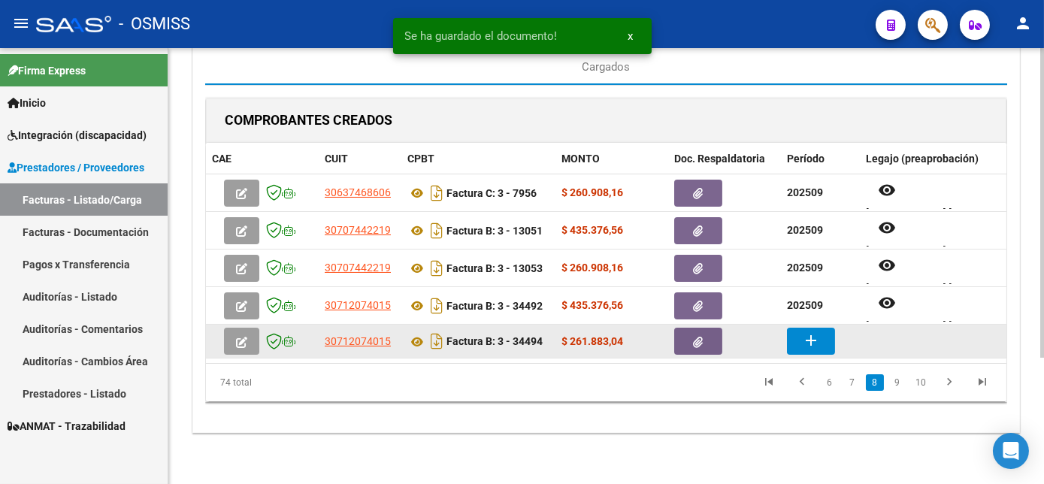
click at [794, 337] on button "add" at bounding box center [811, 341] width 48 height 27
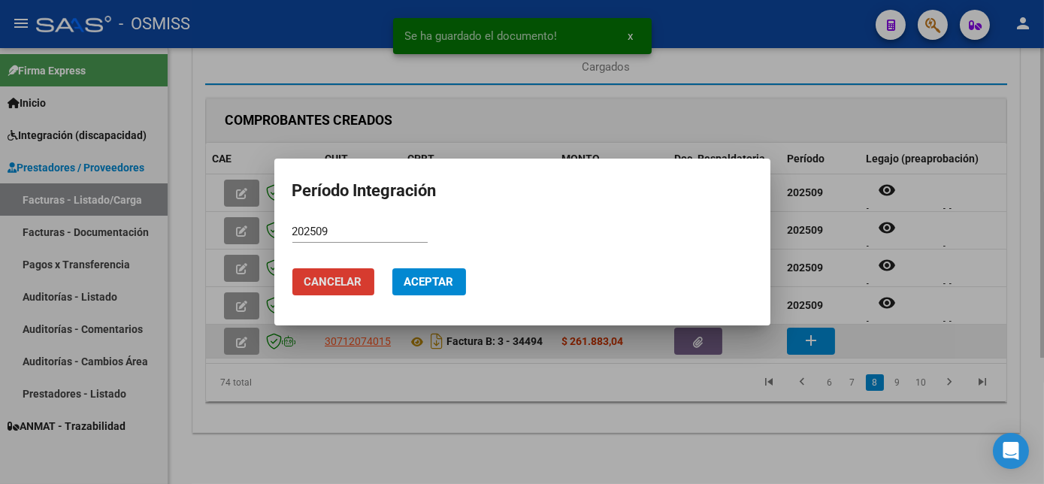
click at [392, 268] on button "Aceptar" at bounding box center [429, 281] width 74 height 27
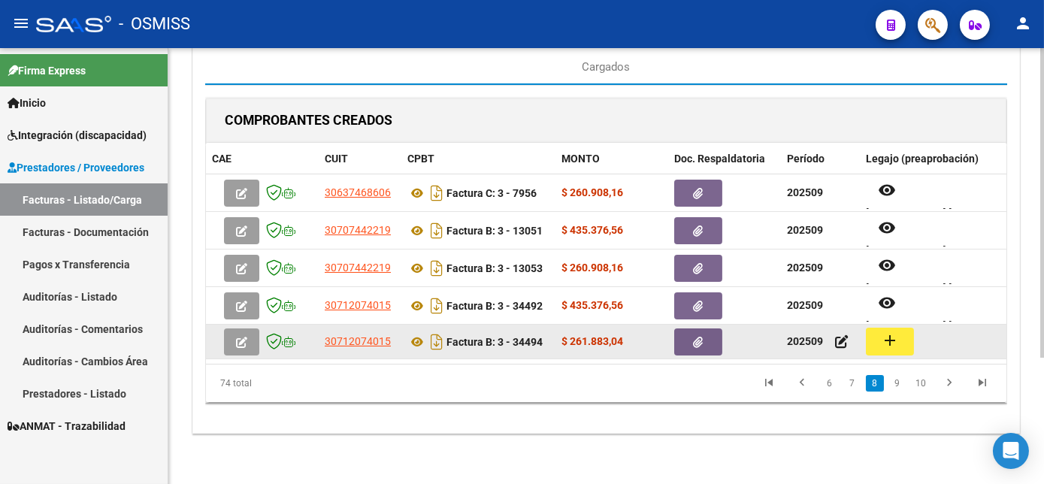
click at [902, 345] on button "add" at bounding box center [890, 342] width 48 height 28
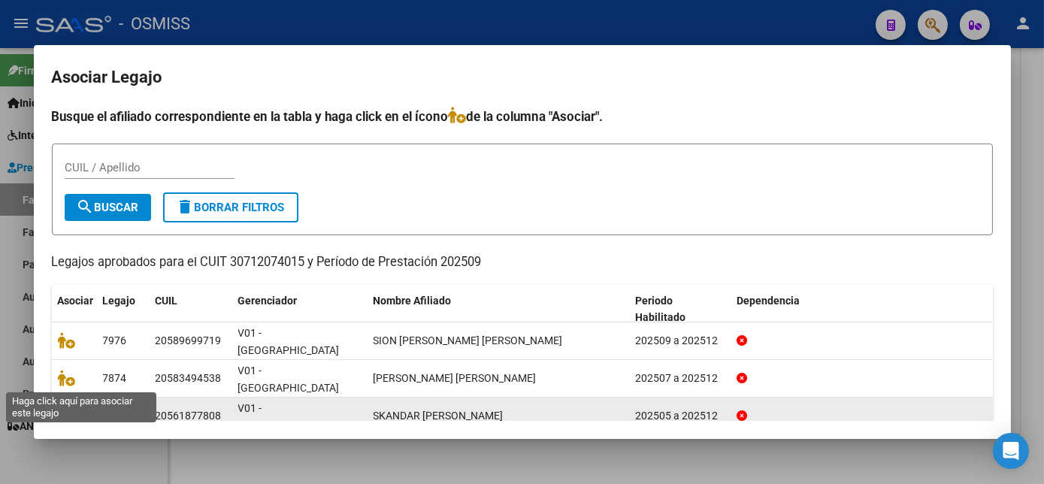
click at [62, 408] on icon at bounding box center [67, 416] width 18 height 17
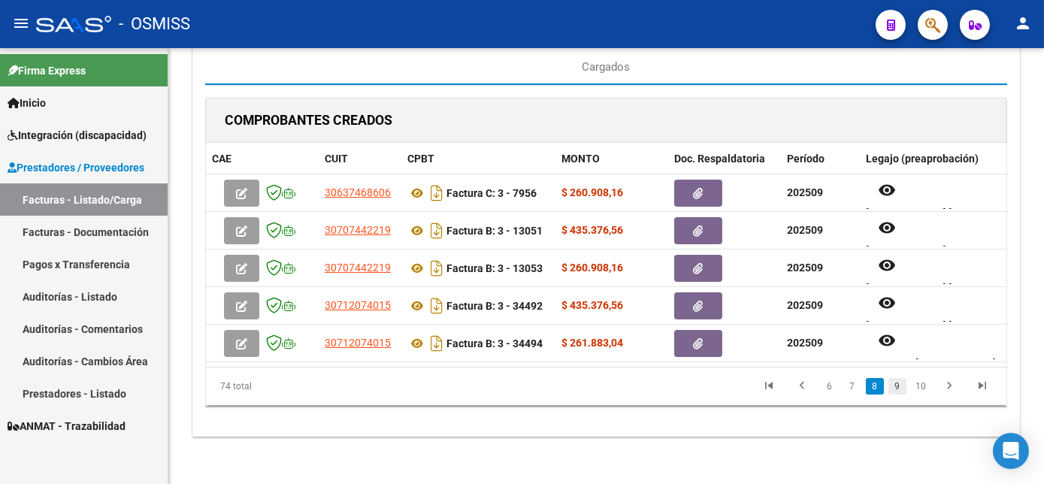
click at [899, 395] on link "9" at bounding box center [898, 386] width 18 height 17
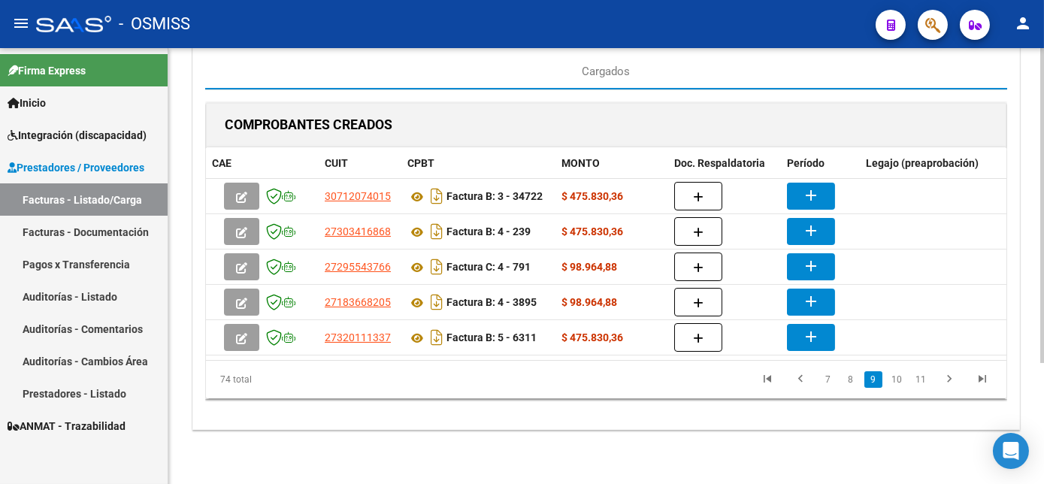
click at [641, 430] on div "CARGA MASIVA DE COMPROBANTES Area: Integración Finalizar Resumen de la carga au…" at bounding box center [606, 170] width 828 height 519
click at [757, 429] on div "CARGA MASIVA DE COMPROBANTES Area: Integración Finalizar Resumen de la carga au…" at bounding box center [606, 170] width 828 height 519
click at [792, 445] on div "CARGA MASIVA DE COMPROBANTES Area: Integración Finalizar Resumen de la carga au…" at bounding box center [606, 185] width 876 height 597
click at [765, 465] on div "CARGA MASIVA DE COMPROBANTES Area: Integración Finalizar Resumen de la carga au…" at bounding box center [606, 185] width 876 height 597
click at [770, 443] on div "CARGA MASIVA DE COMPROBANTES Area: Integración Finalizar Resumen de la carga au…" at bounding box center [606, 185] width 876 height 597
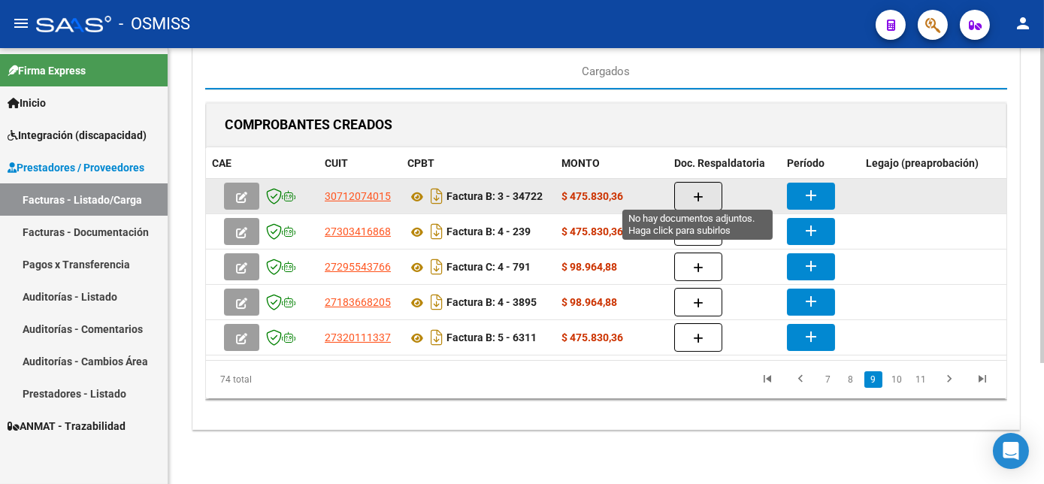
click at [702, 192] on icon "button" at bounding box center [698, 197] width 11 height 11
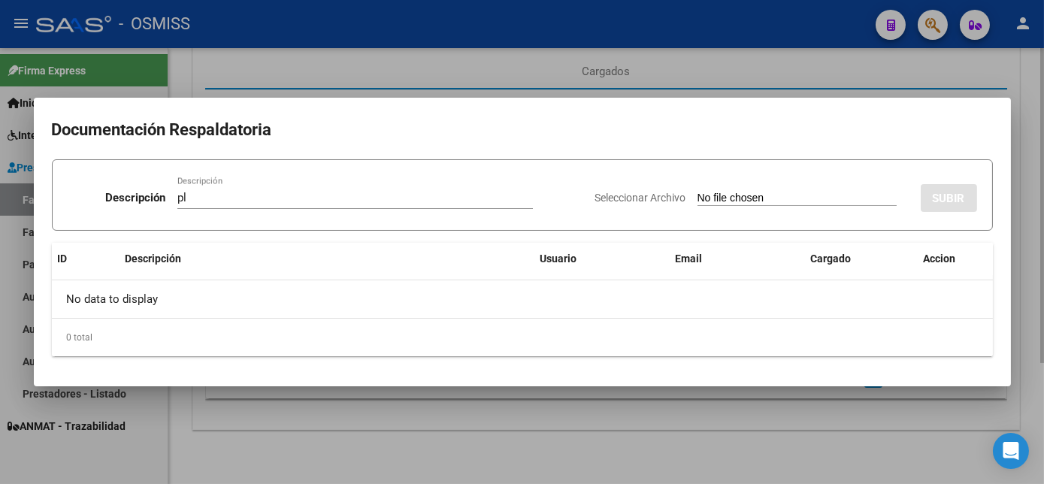
click at [698, 192] on input "Seleccionar Archivo" at bounding box center [797, 199] width 199 height 14
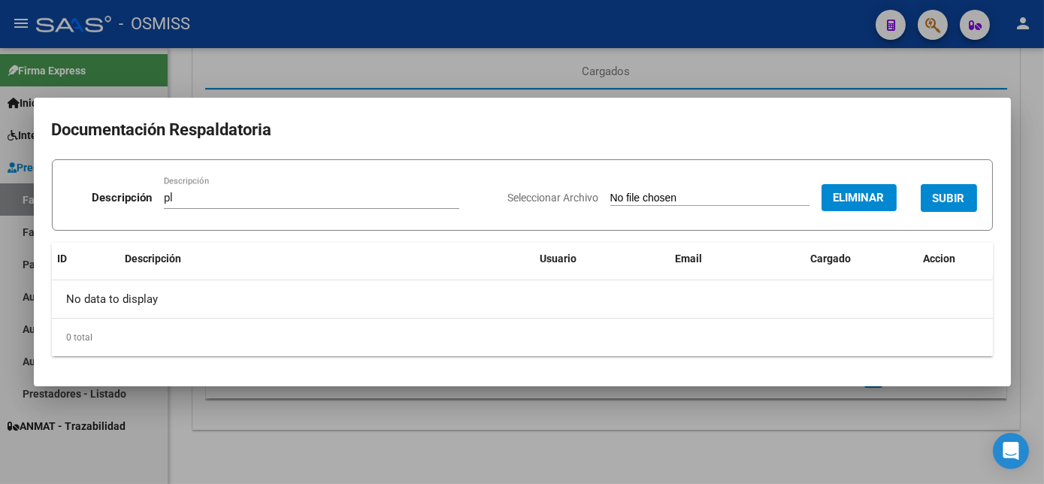
click at [950, 192] on span "SUBIR" at bounding box center [949, 199] width 32 height 14
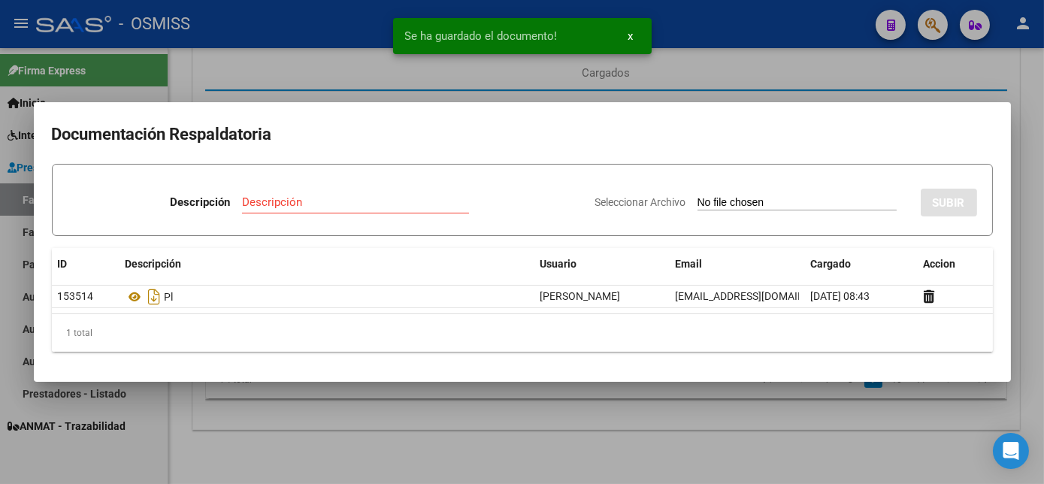
click at [736, 441] on div at bounding box center [522, 242] width 1044 height 484
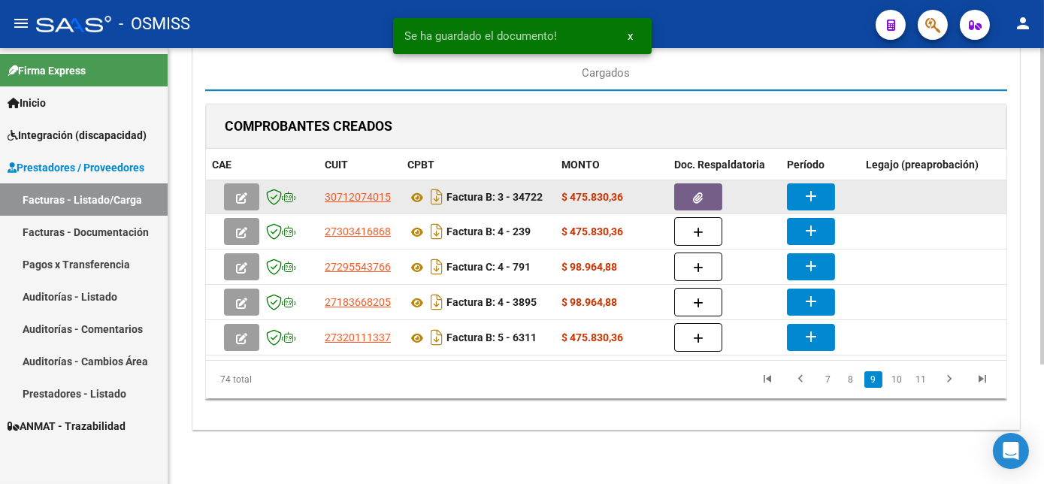
click at [811, 189] on mat-icon "add" at bounding box center [811, 196] width 18 height 18
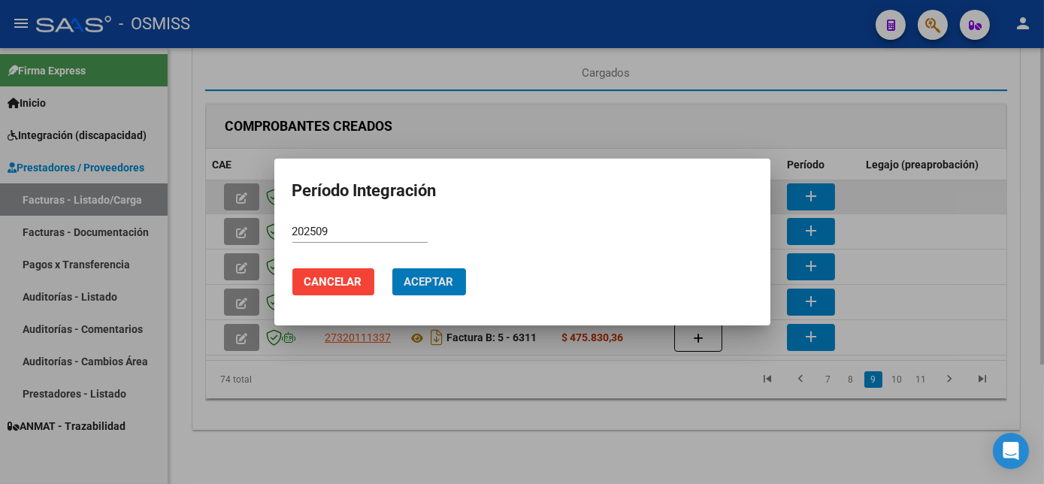
click at [392, 268] on button "Aceptar" at bounding box center [429, 281] width 74 height 27
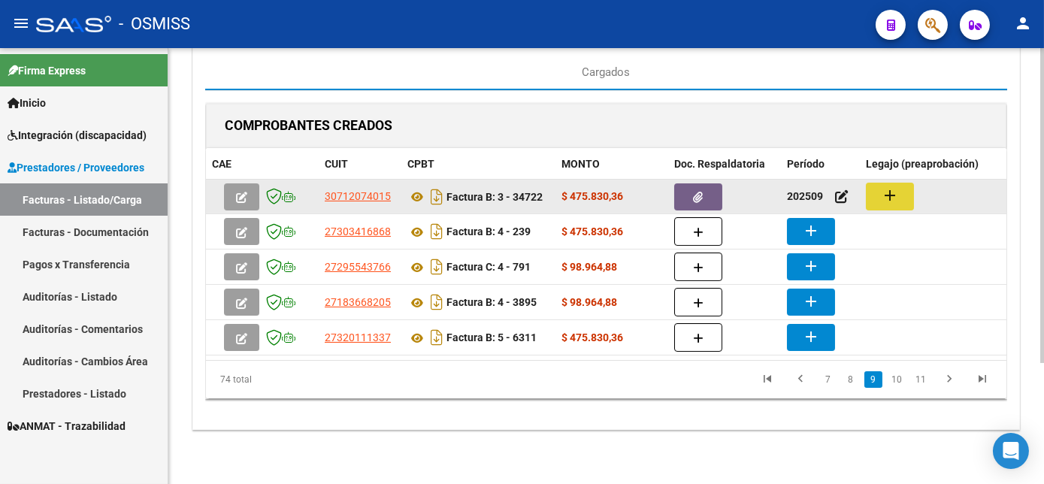
click at [905, 188] on button "add" at bounding box center [890, 197] width 48 height 28
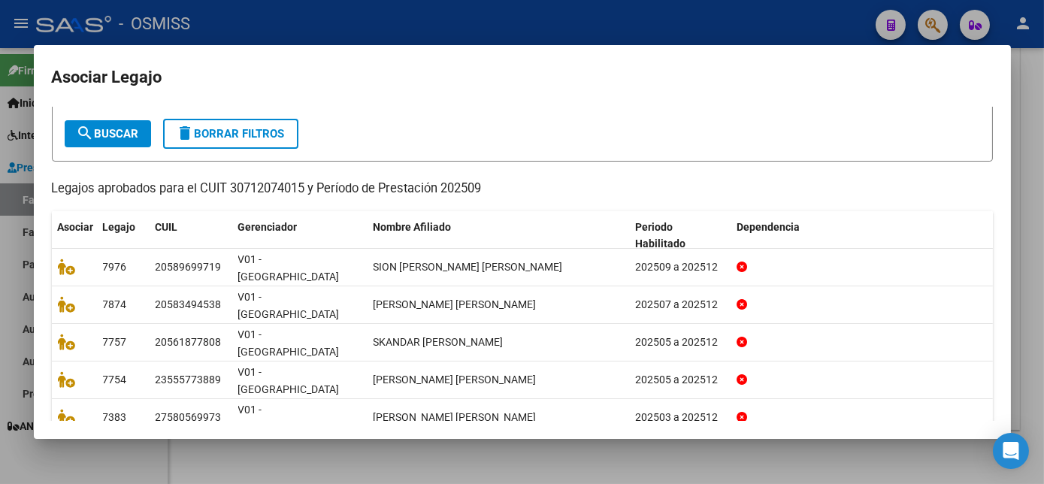
scroll to position [42, 0]
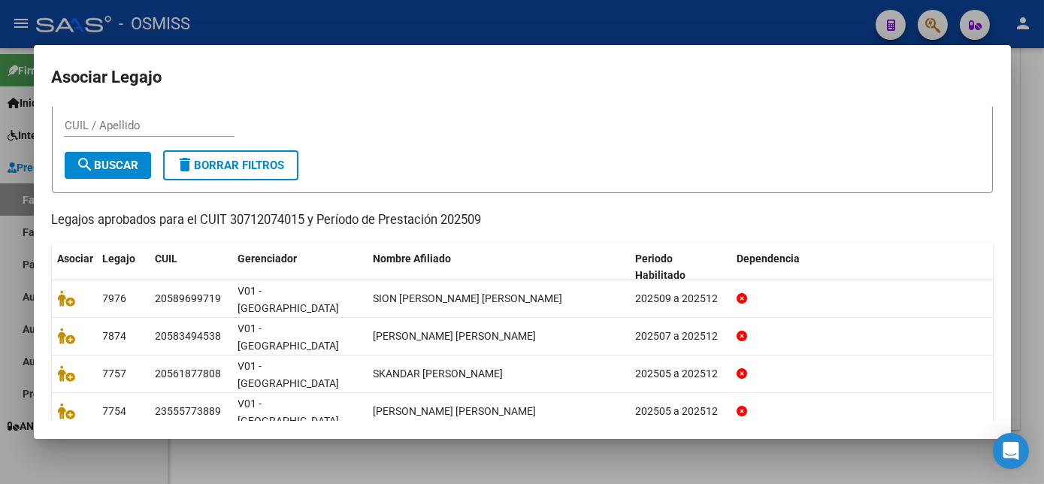
click at [74, 128] on input "CUIL / Apellido" at bounding box center [150, 126] width 170 height 14
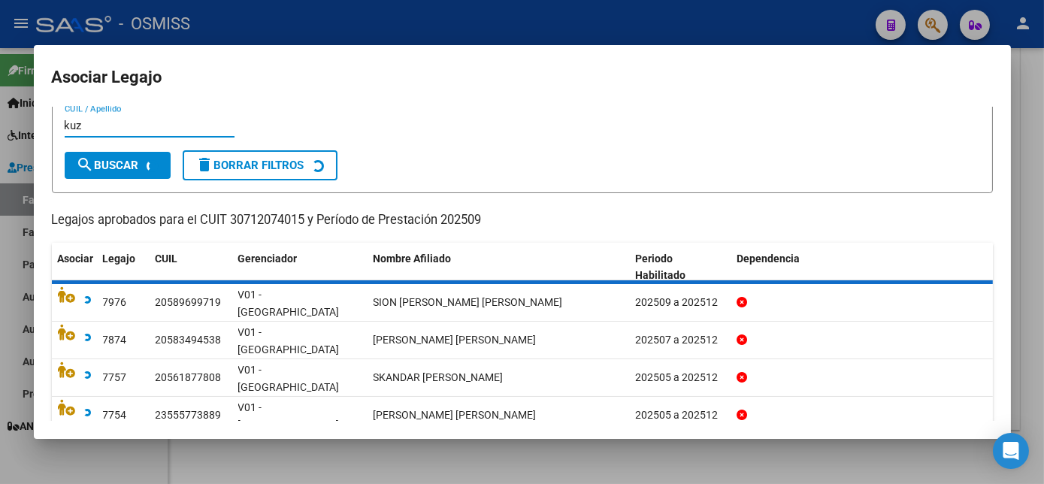
scroll to position [0, 0]
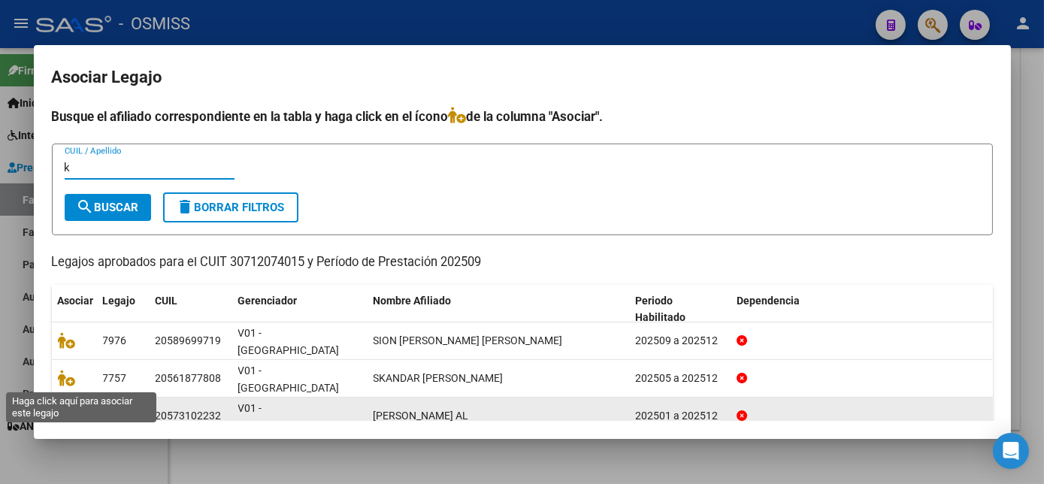
click at [64, 408] on icon at bounding box center [67, 416] width 18 height 17
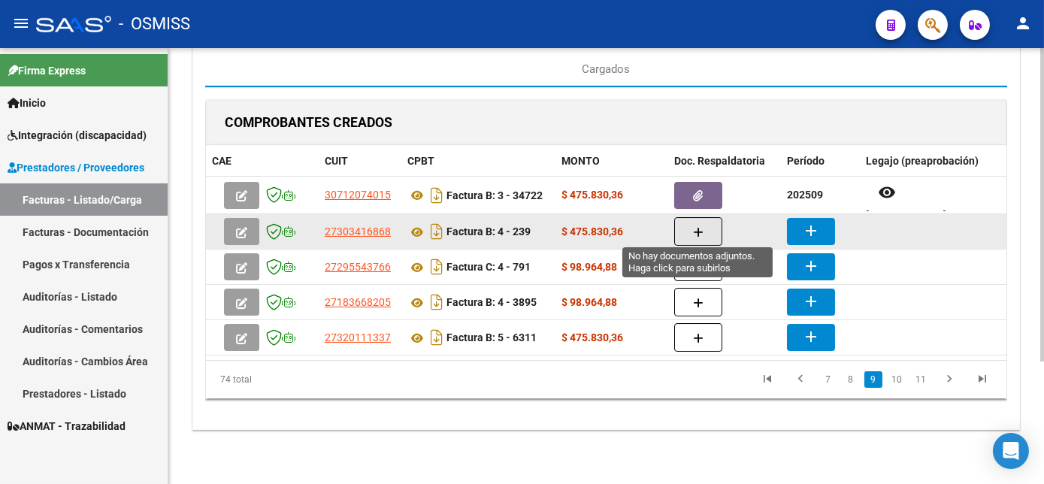
click at [710, 230] on button "button" at bounding box center [698, 231] width 48 height 29
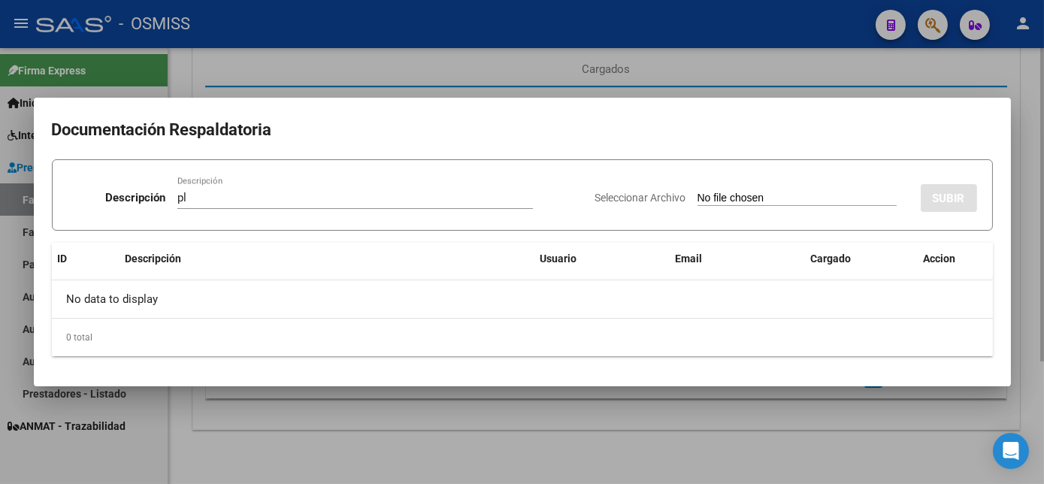
click at [698, 192] on input "Seleccionar Archivo" at bounding box center [797, 199] width 199 height 14
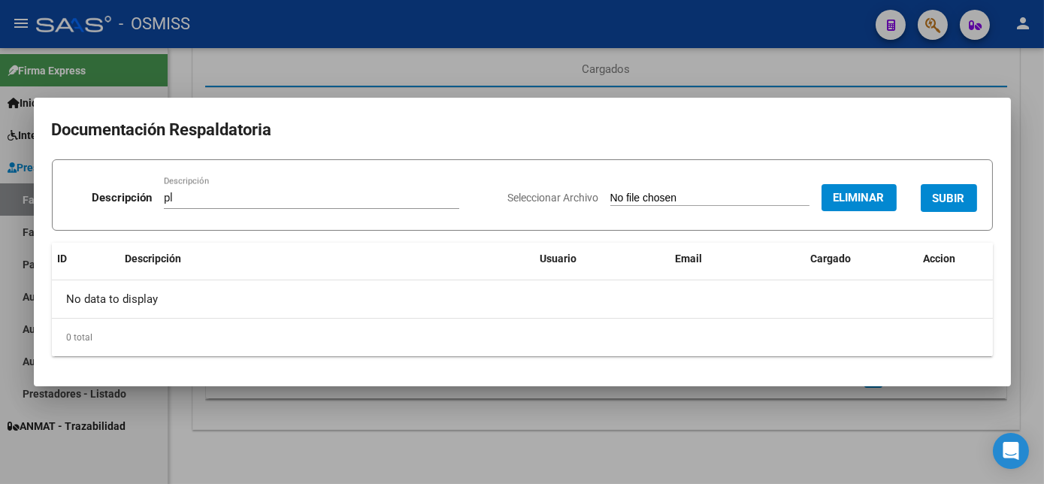
click at [956, 196] on span "SUBIR" at bounding box center [949, 199] width 32 height 14
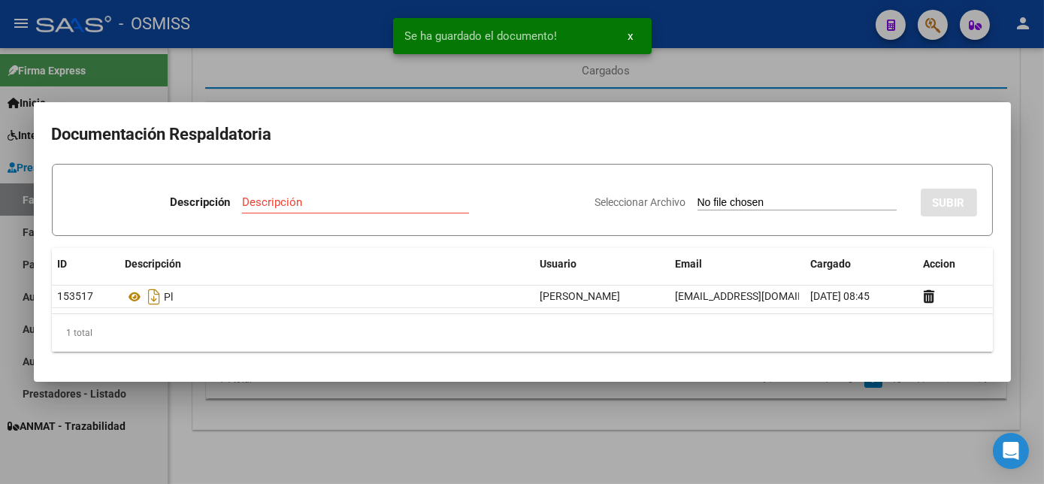
click at [723, 426] on div at bounding box center [522, 242] width 1044 height 484
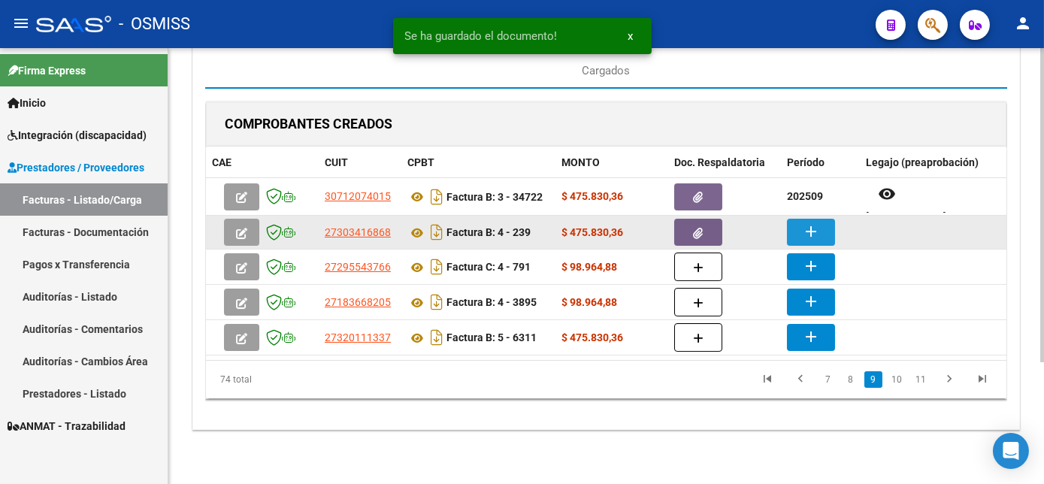
click at [815, 219] on button "add" at bounding box center [811, 232] width 48 height 27
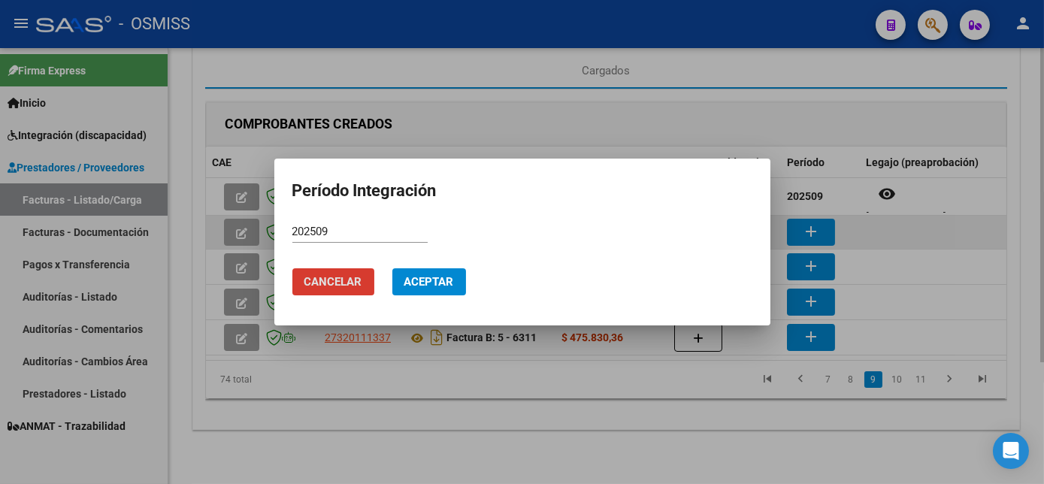
click at [392, 268] on button "Aceptar" at bounding box center [429, 281] width 74 height 27
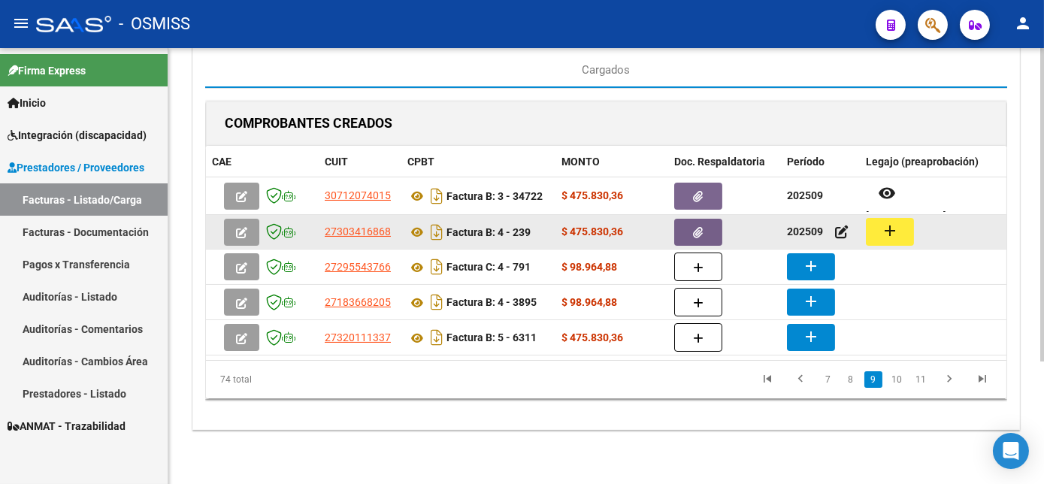
click at [892, 229] on mat-icon "add" at bounding box center [890, 231] width 18 height 18
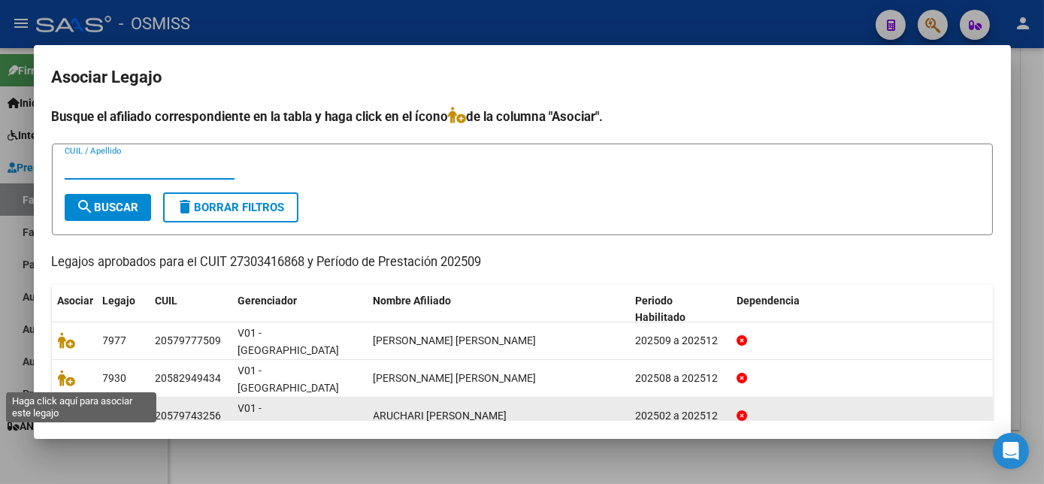
click at [64, 408] on icon at bounding box center [67, 416] width 18 height 17
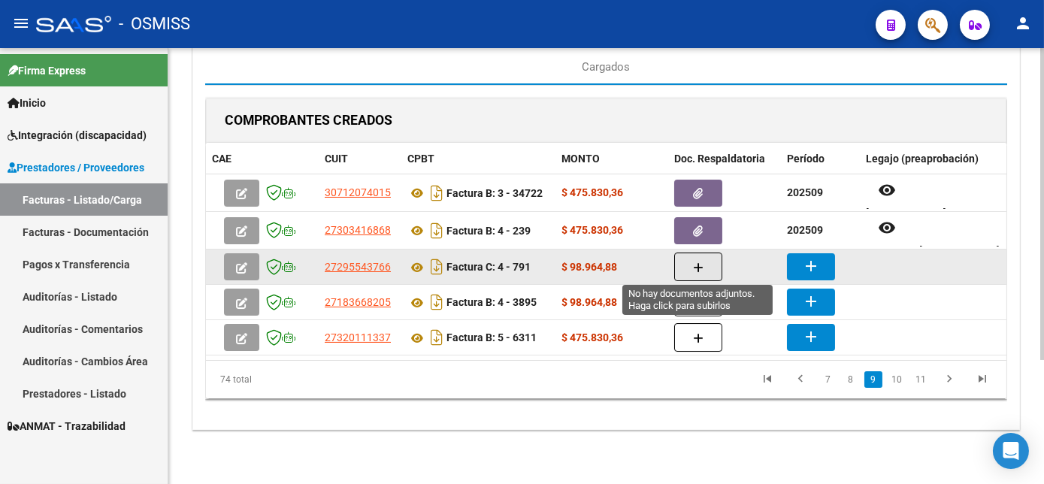
click at [697, 264] on icon "button" at bounding box center [698, 267] width 11 height 11
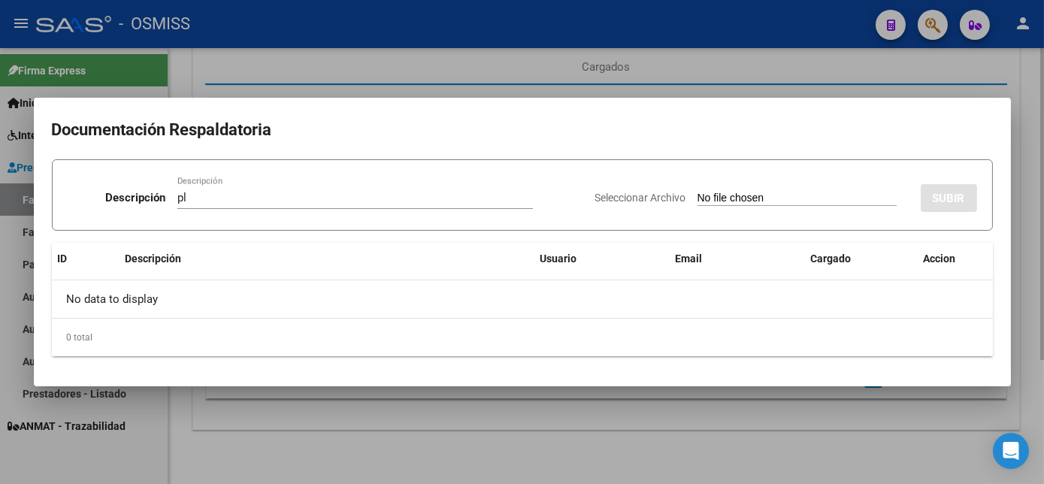
click at [698, 192] on input "Seleccionar Archivo" at bounding box center [797, 199] width 199 height 14
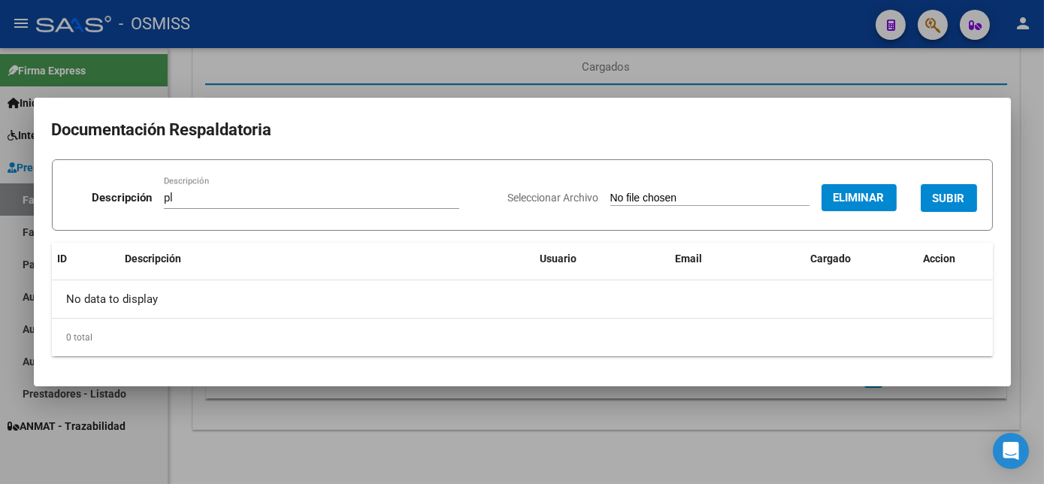
click at [953, 196] on span "SUBIR" at bounding box center [949, 199] width 32 height 14
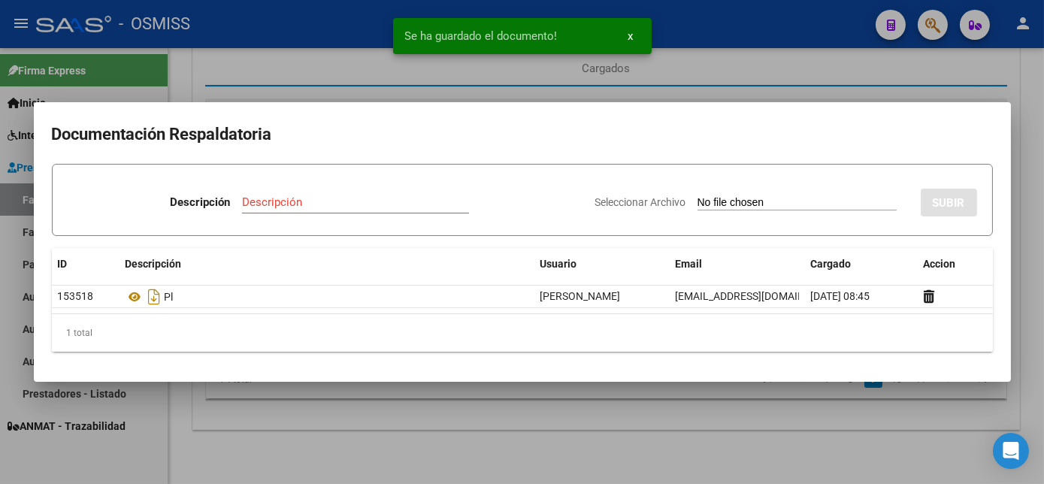
click at [723, 444] on div at bounding box center [522, 242] width 1044 height 484
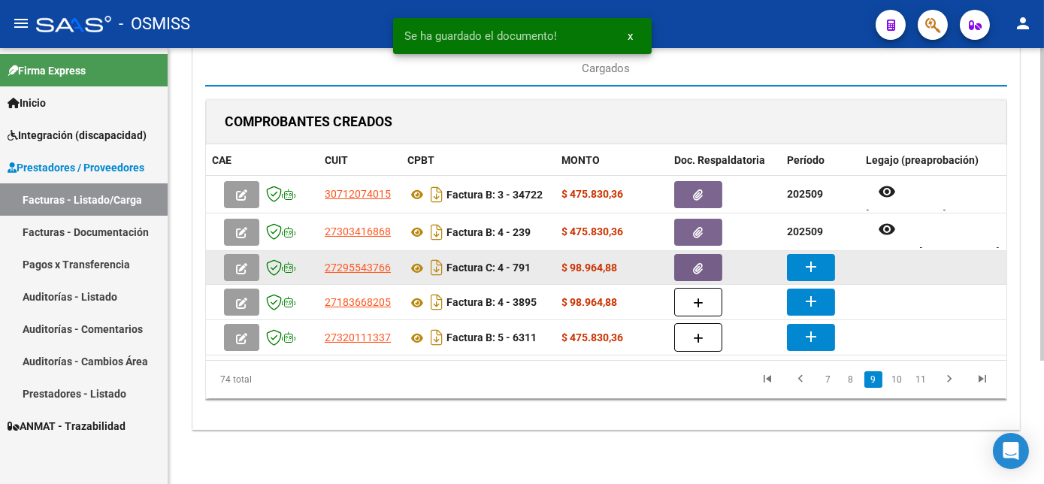
click at [814, 258] on mat-icon "add" at bounding box center [811, 267] width 18 height 18
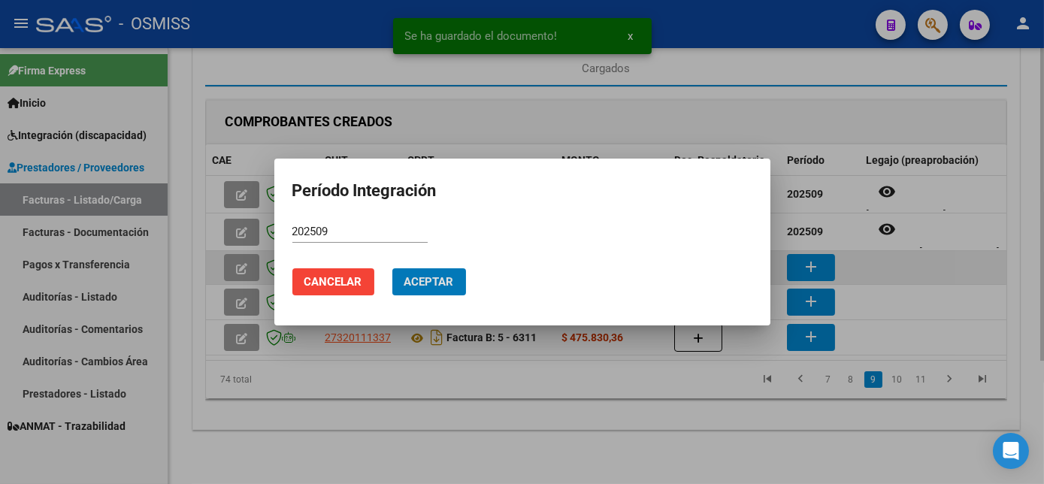
click at [392, 268] on button "Aceptar" at bounding box center [429, 281] width 74 height 27
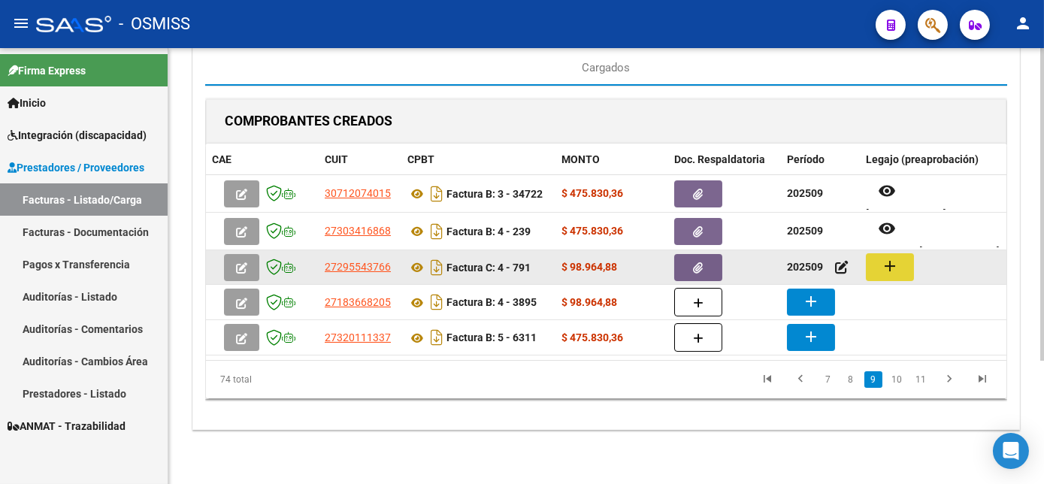
click at [884, 265] on mat-icon "add" at bounding box center [890, 266] width 18 height 18
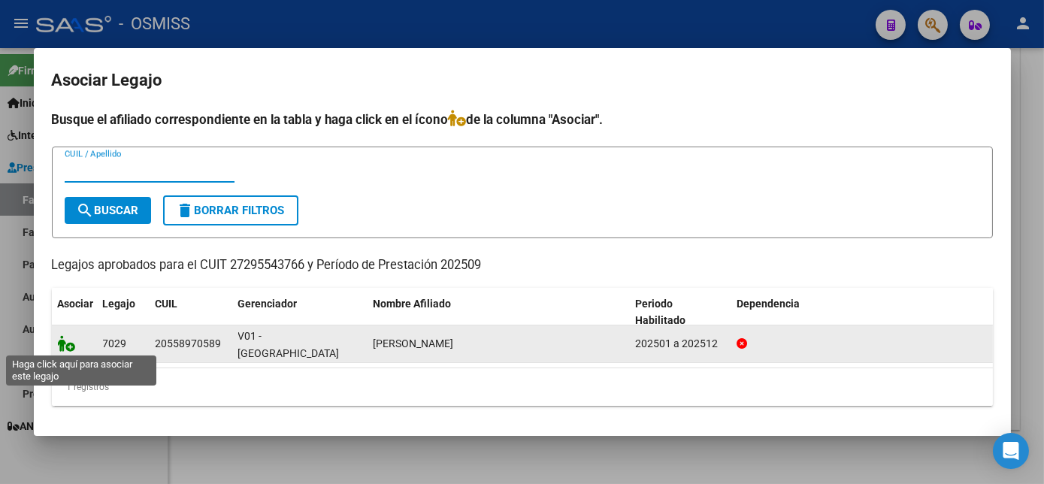
click at [66, 343] on icon at bounding box center [67, 343] width 18 height 17
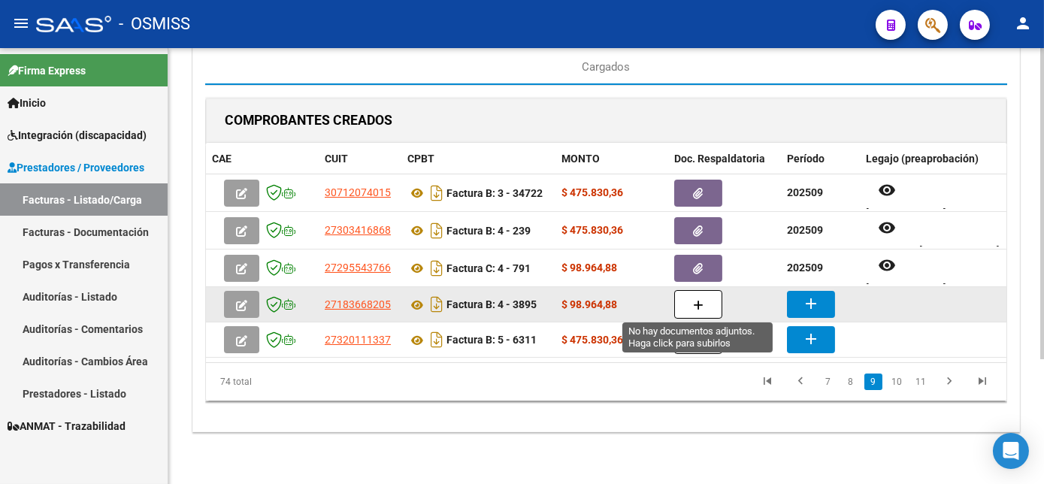
click at [704, 299] on button "button" at bounding box center [698, 304] width 48 height 29
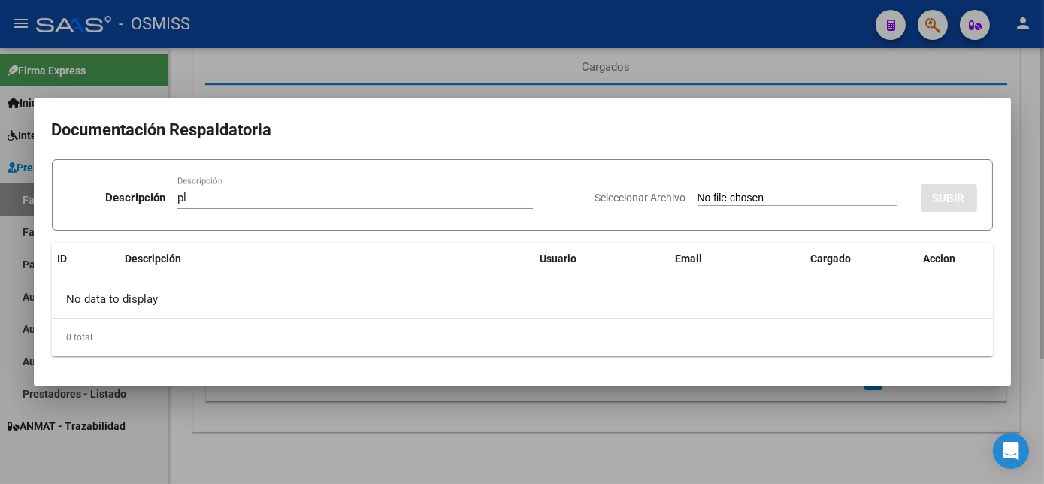
click at [698, 192] on input "Seleccionar Archivo" at bounding box center [797, 199] width 199 height 14
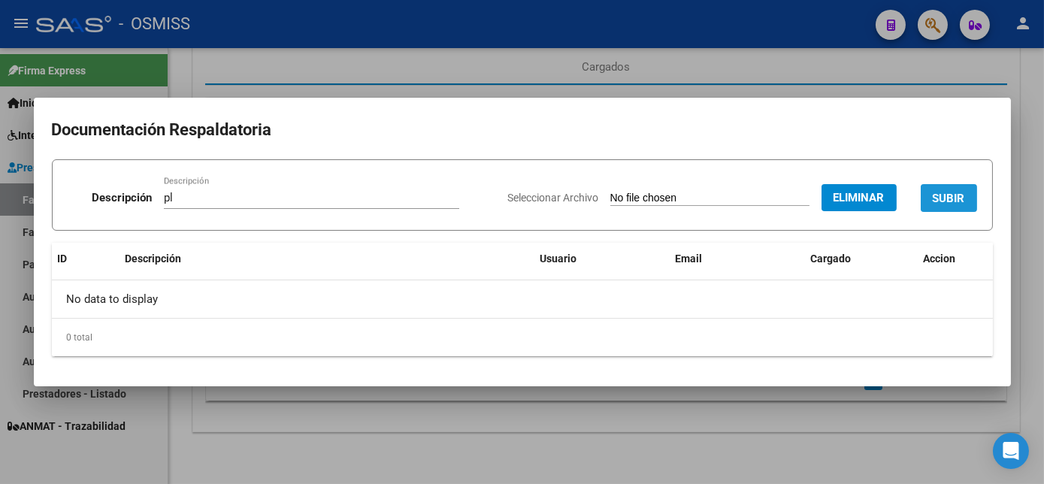
click at [944, 186] on button "SUBIR" at bounding box center [949, 198] width 56 height 28
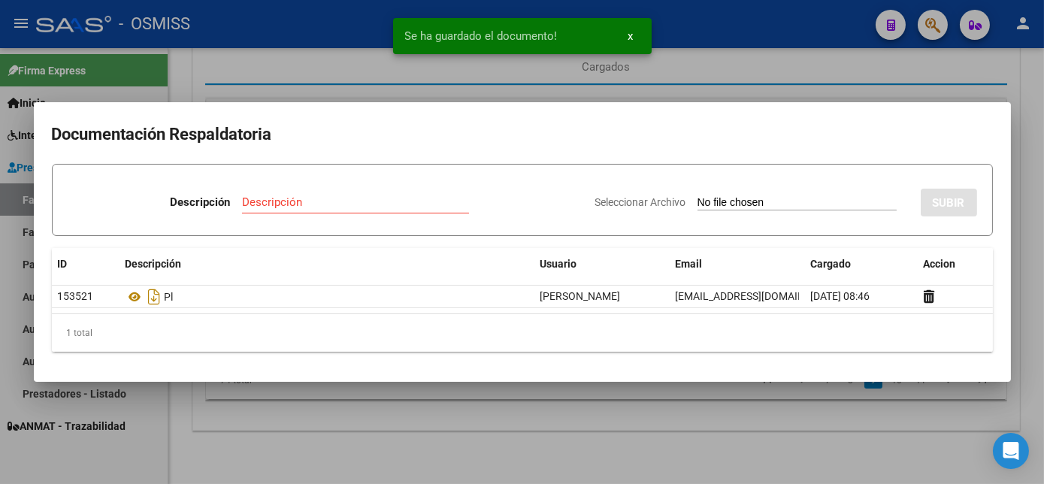
click at [681, 429] on div at bounding box center [522, 242] width 1044 height 484
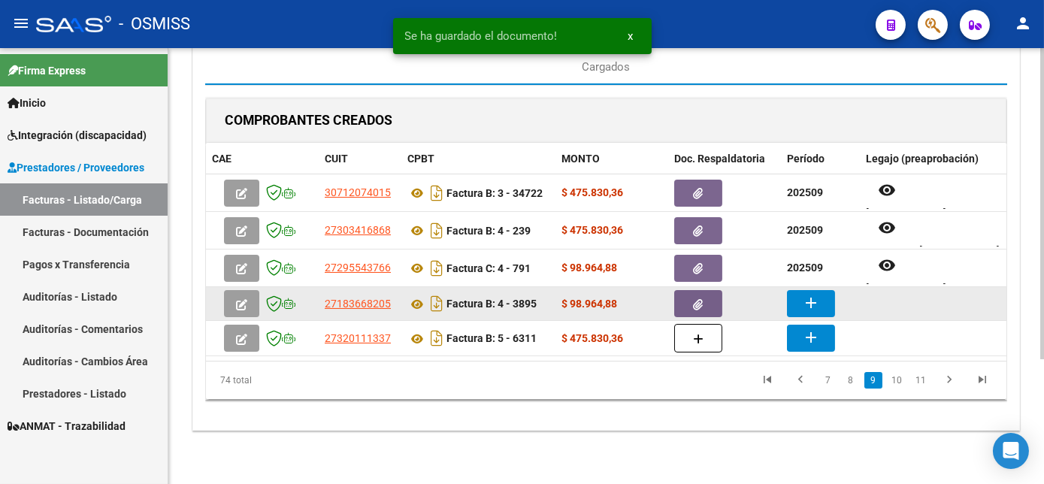
click at [812, 302] on mat-icon "add" at bounding box center [811, 303] width 18 height 18
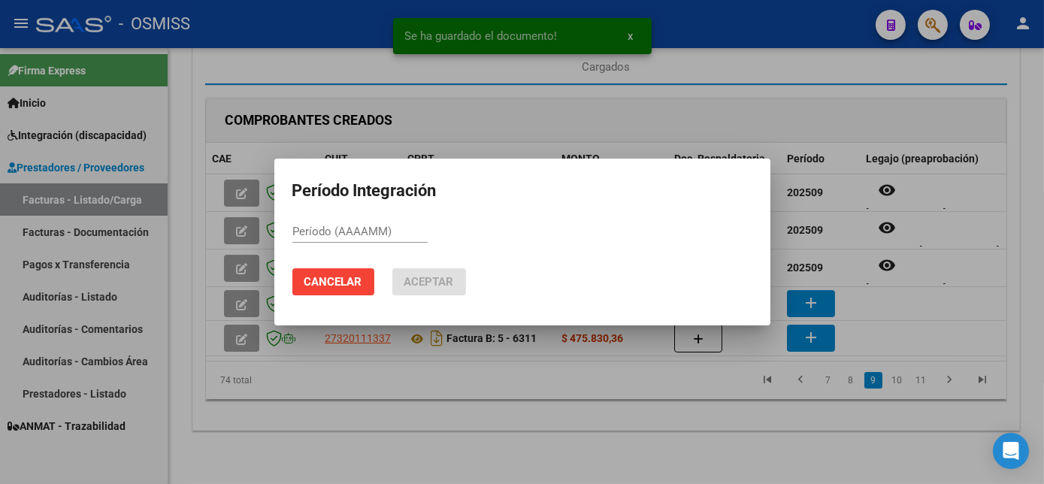
click at [659, 437] on div at bounding box center [522, 242] width 1044 height 484
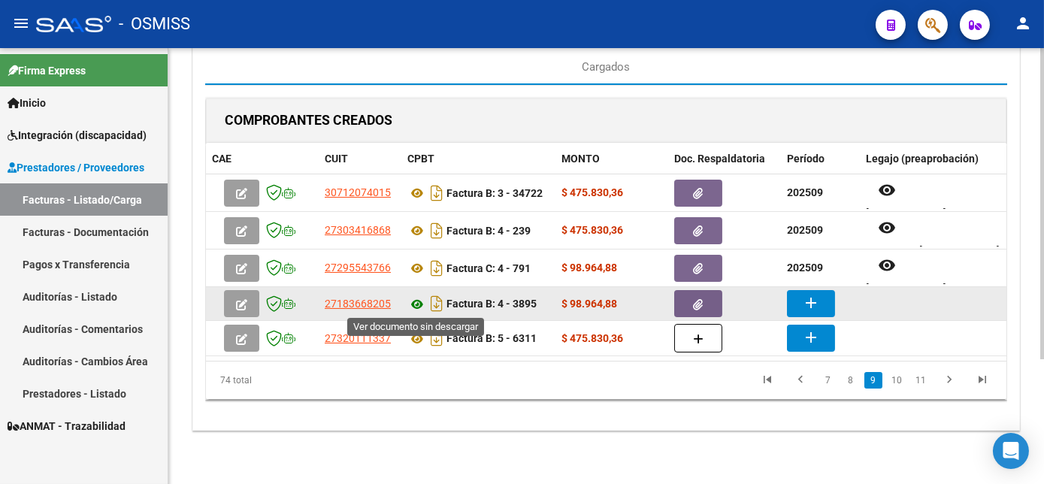
click at [422, 298] on icon at bounding box center [418, 305] width 20 height 18
click at [821, 295] on button "add" at bounding box center [811, 303] width 48 height 27
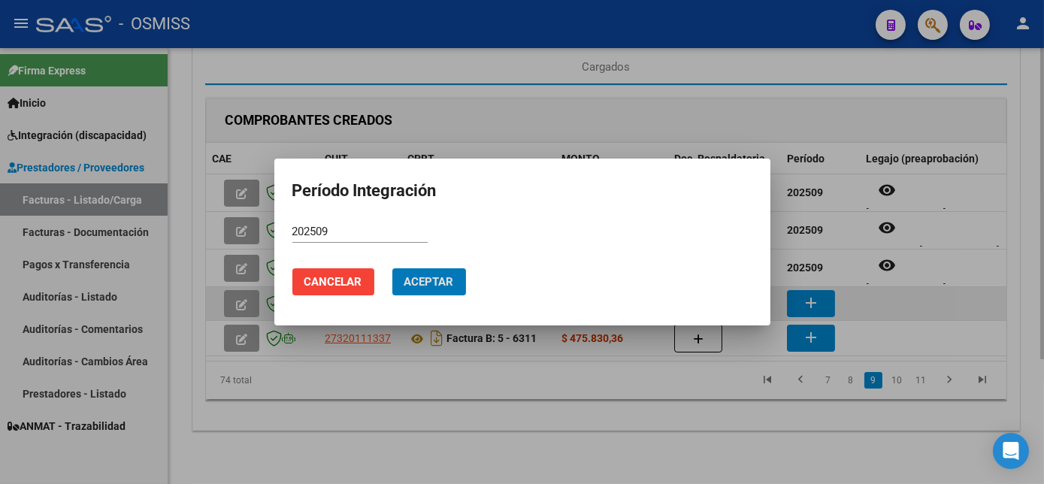
click at [392, 268] on button "Aceptar" at bounding box center [429, 281] width 74 height 27
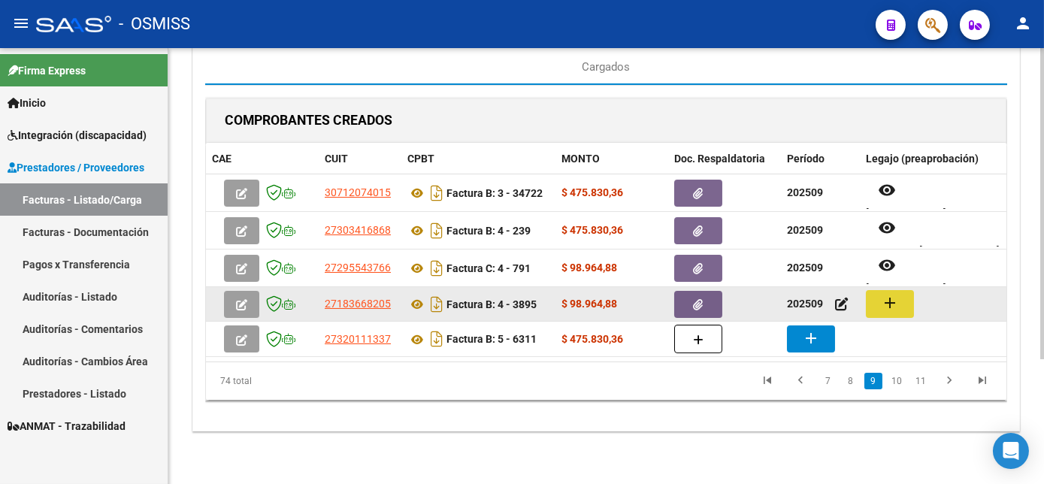
click at [888, 307] on mat-icon "add" at bounding box center [890, 303] width 18 height 18
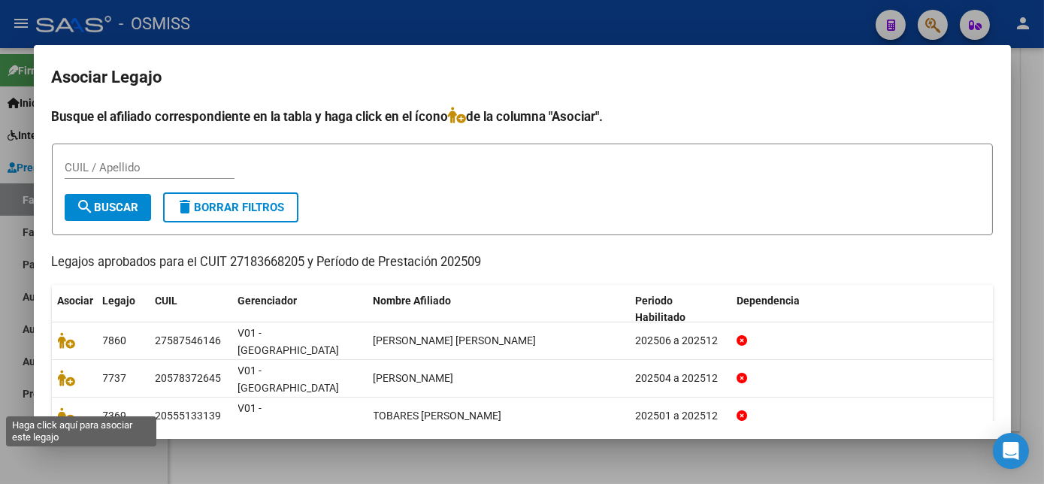
click at [67, 445] on icon at bounding box center [67, 453] width 18 height 17
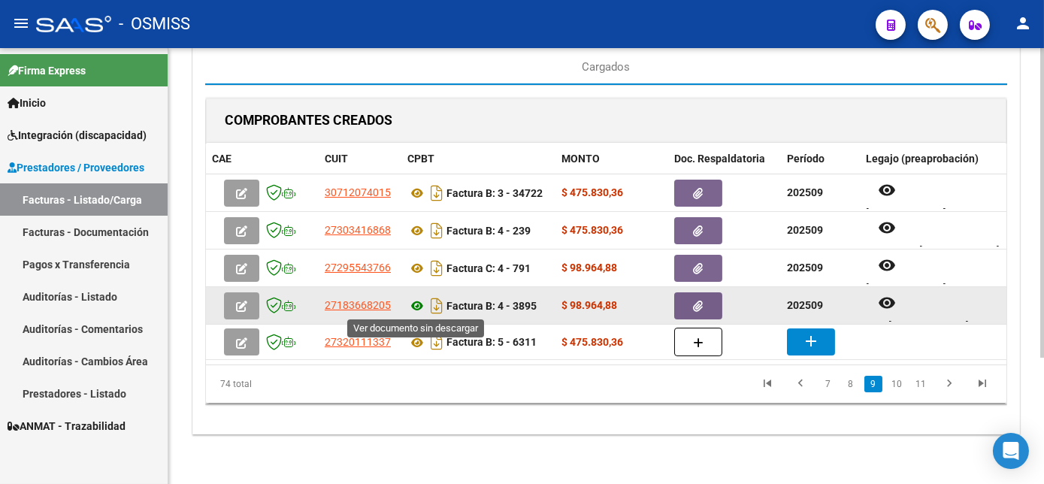
click at [418, 302] on icon at bounding box center [418, 306] width 20 height 18
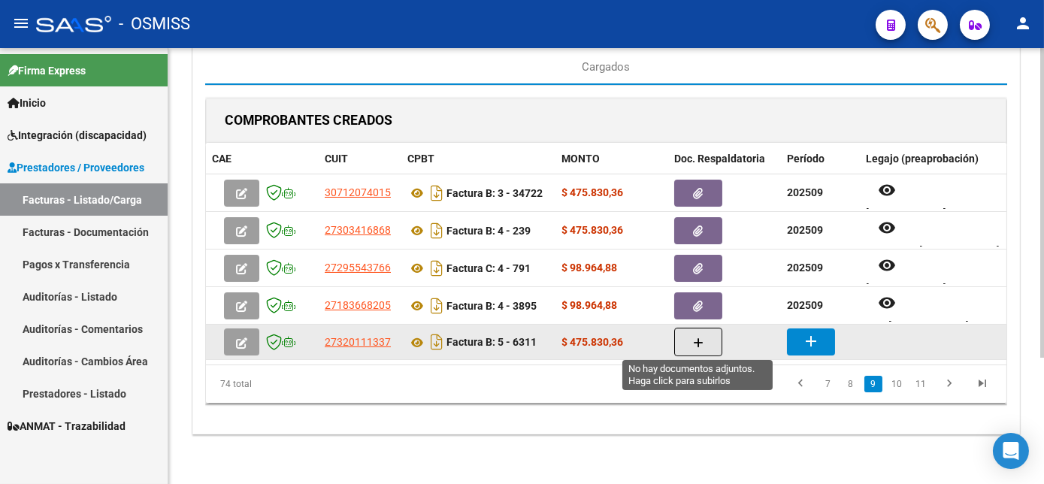
click at [695, 343] on icon "button" at bounding box center [698, 343] width 11 height 11
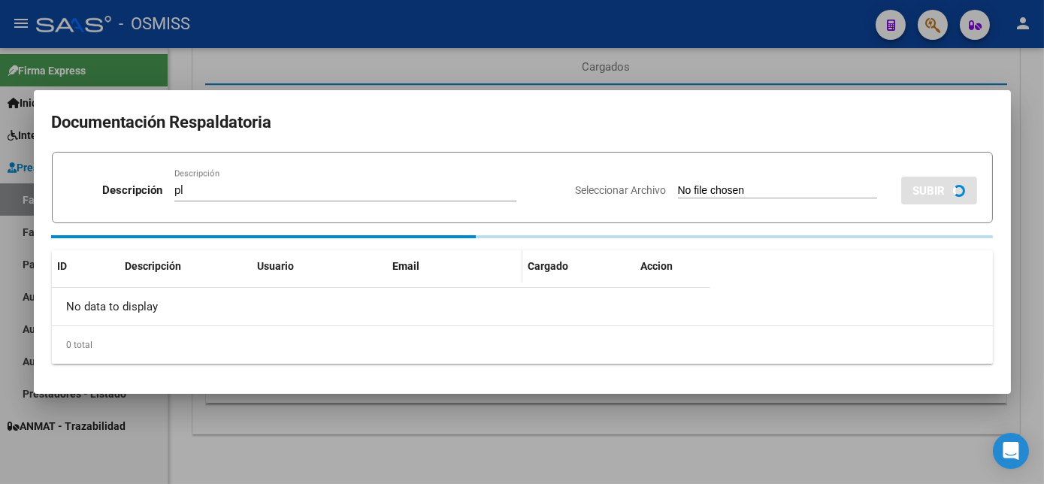
click at [678, 184] on input "Seleccionar Archivo" at bounding box center [777, 191] width 199 height 14
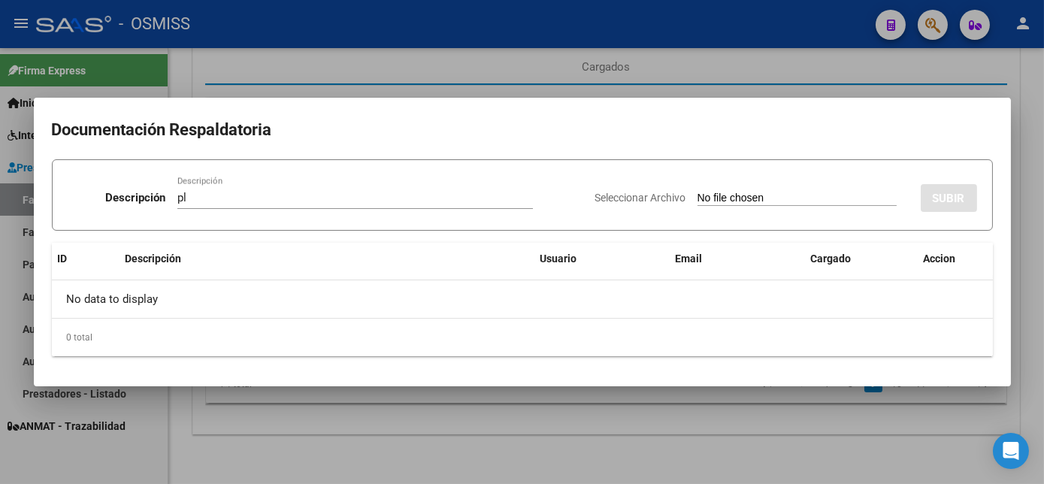
click at [814, 451] on div at bounding box center [522, 242] width 1044 height 484
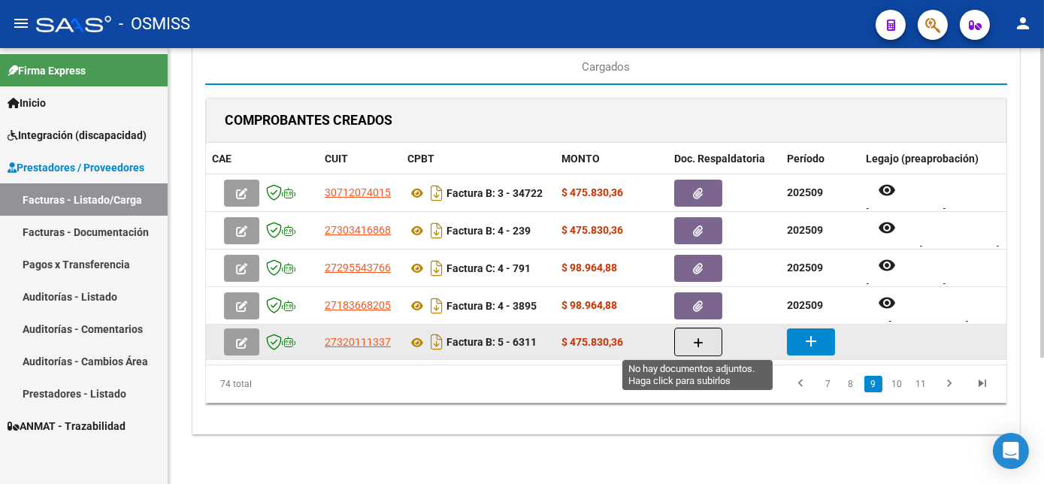
click at [709, 340] on button "button" at bounding box center [698, 342] width 48 height 29
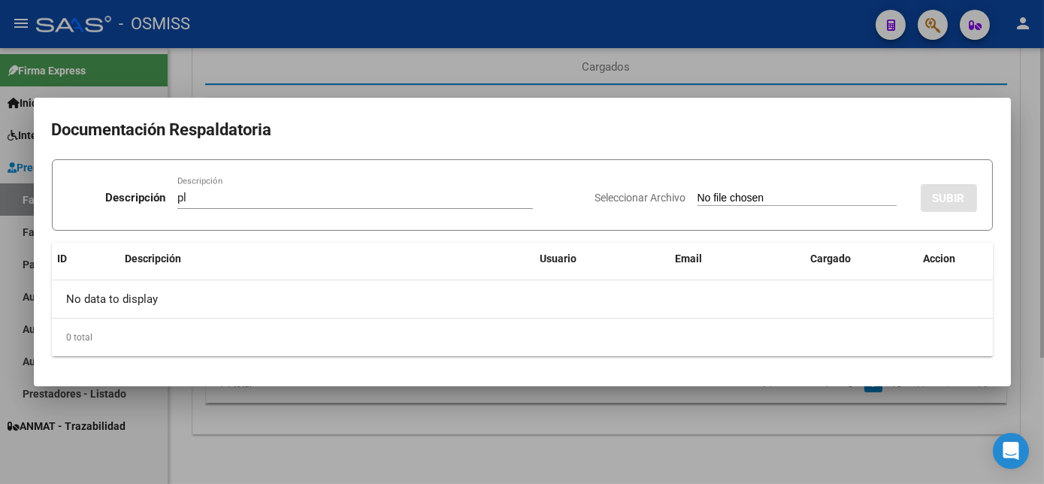
click at [698, 192] on input "Seleccionar Archivo" at bounding box center [797, 199] width 199 height 14
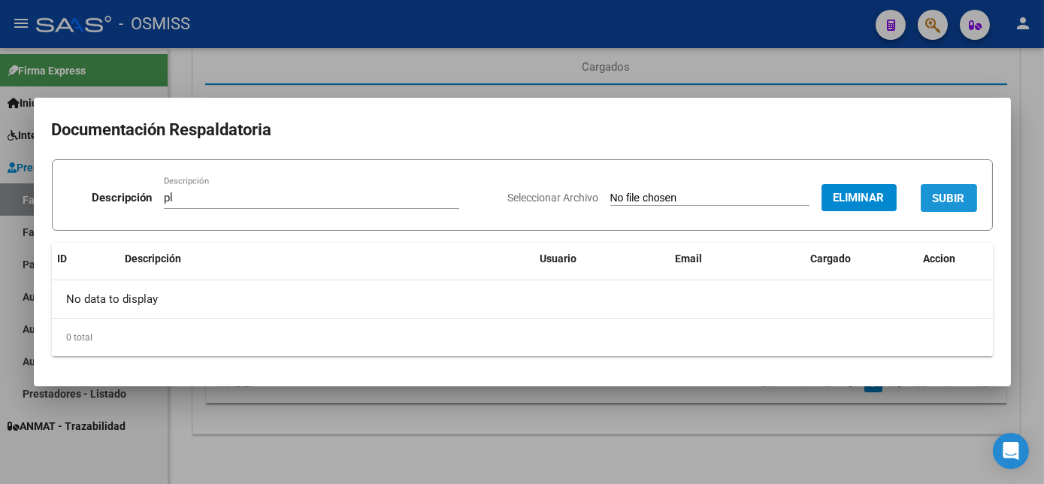
click at [945, 193] on span "SUBIR" at bounding box center [949, 199] width 32 height 14
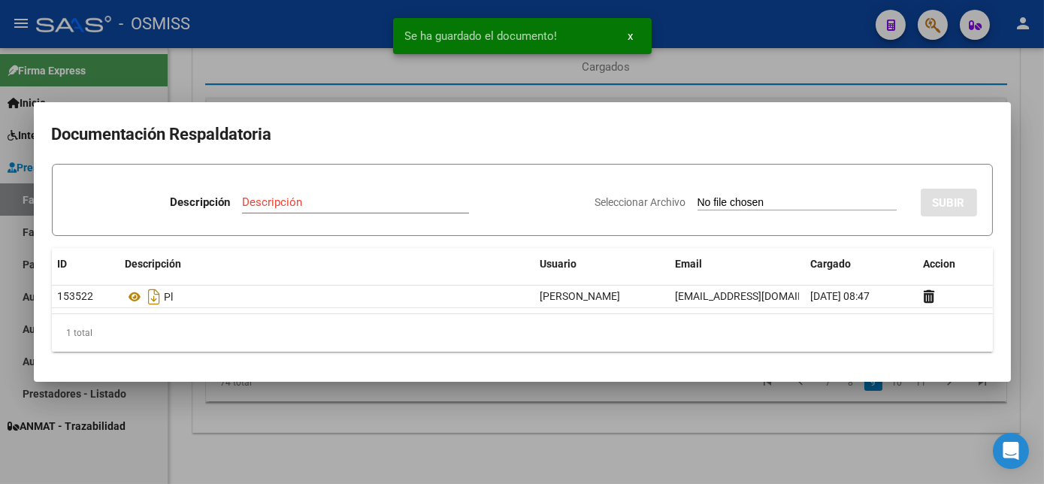
click at [659, 432] on div at bounding box center [522, 242] width 1044 height 484
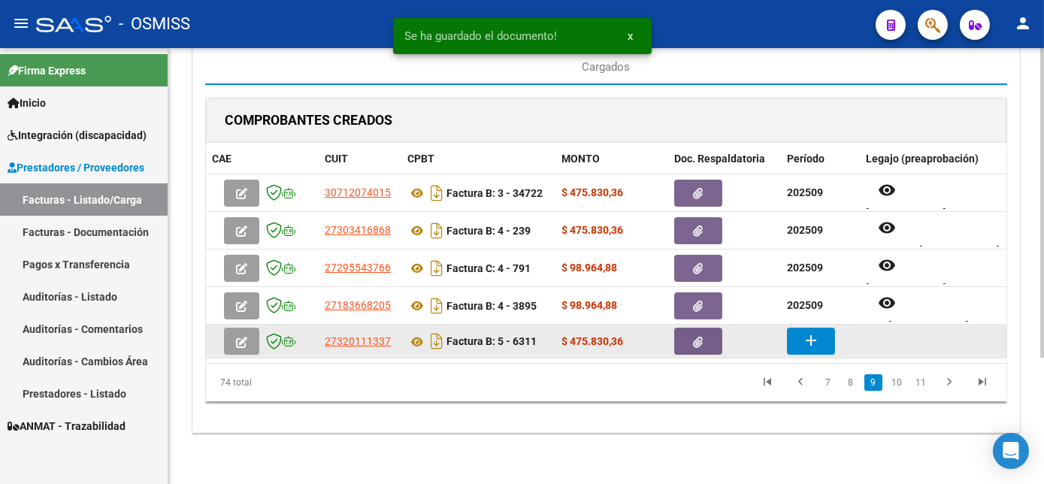
click at [808, 343] on mat-icon "add" at bounding box center [811, 341] width 18 height 18
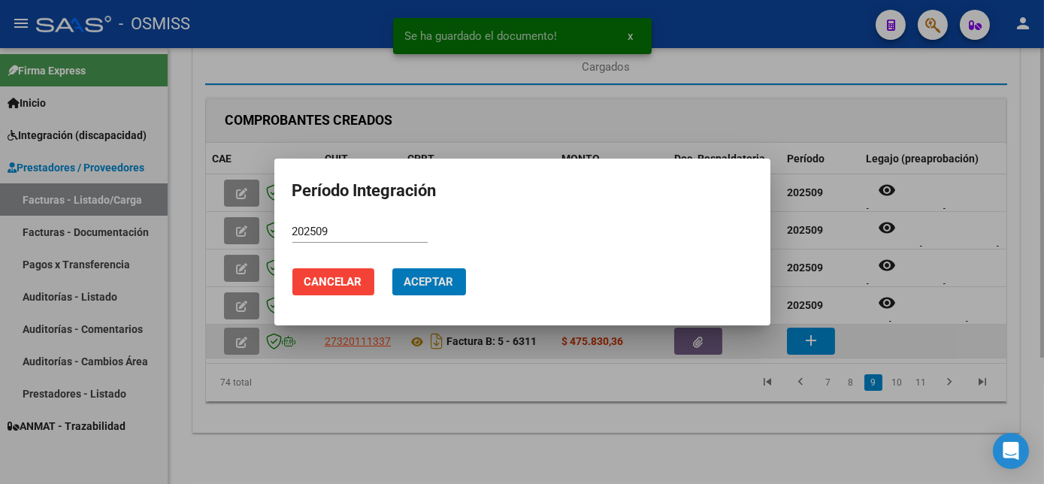
click at [392, 268] on button "Aceptar" at bounding box center [429, 281] width 74 height 27
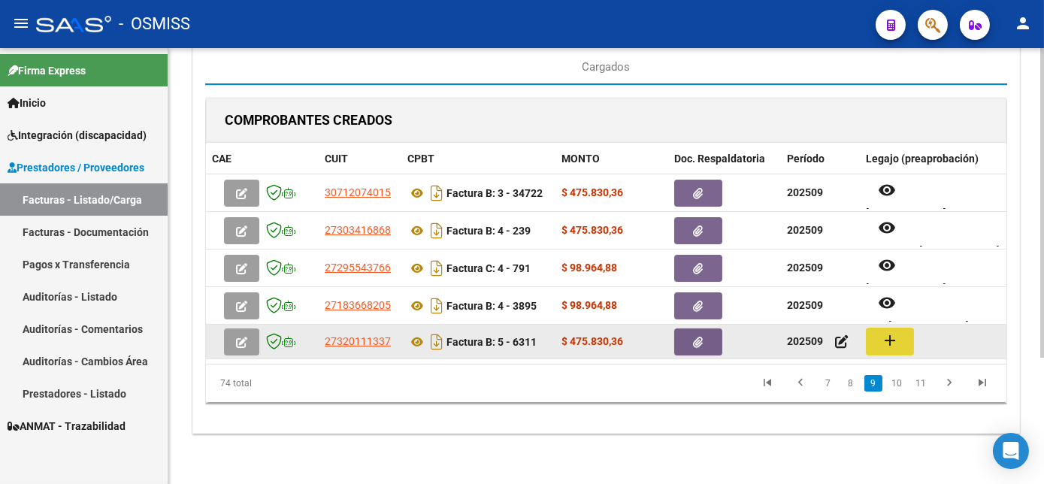
click at [881, 341] on mat-icon "add" at bounding box center [890, 341] width 18 height 18
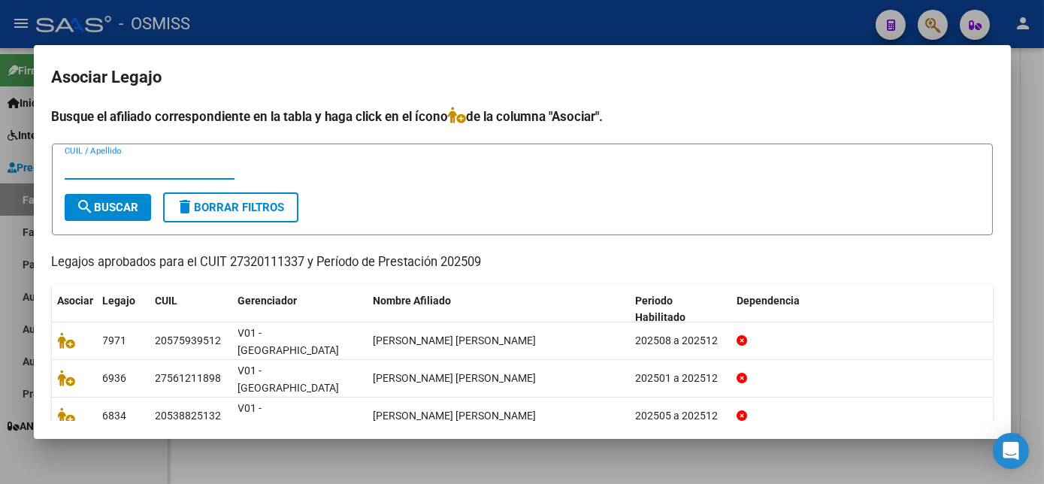
click at [710, 456] on div at bounding box center [522, 242] width 1044 height 484
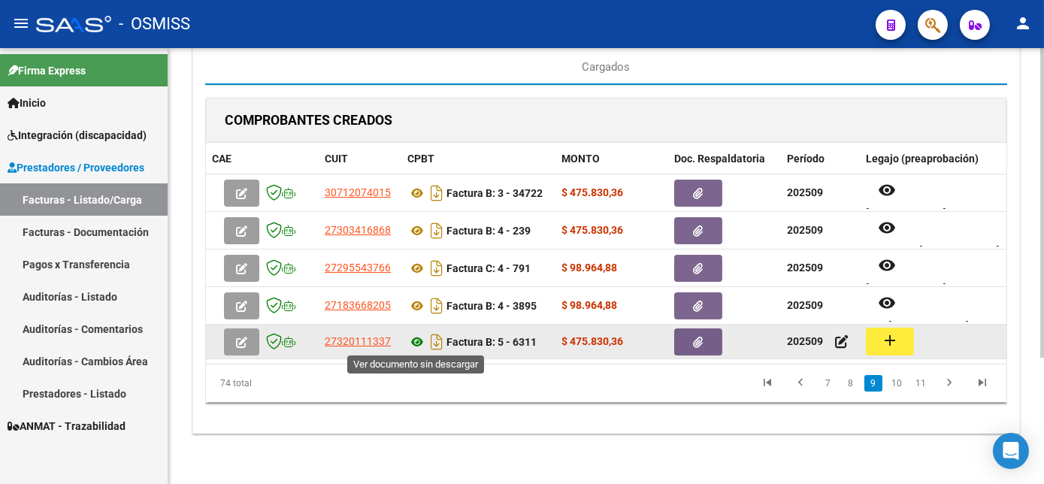
click at [417, 342] on icon at bounding box center [418, 342] width 20 height 18
click at [884, 338] on mat-icon "add" at bounding box center [890, 341] width 18 height 18
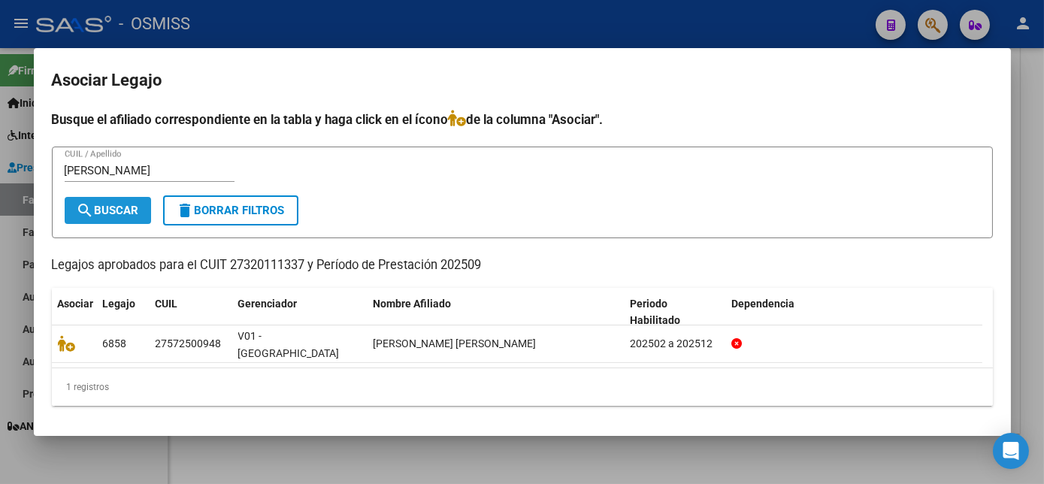
click at [114, 214] on span "search Buscar" at bounding box center [108, 211] width 62 height 14
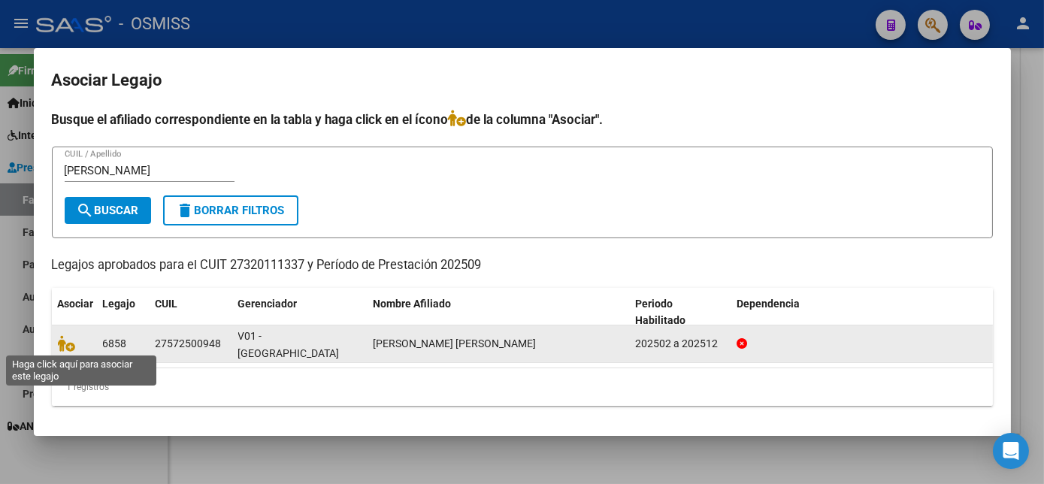
click at [65, 335] on icon at bounding box center [67, 343] width 18 height 17
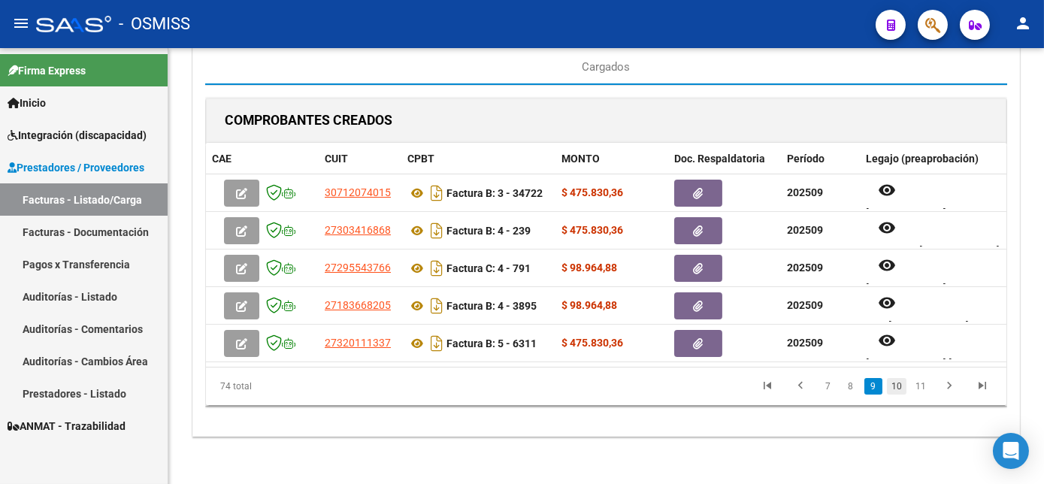
click at [897, 395] on link "10" at bounding box center [897, 386] width 20 height 17
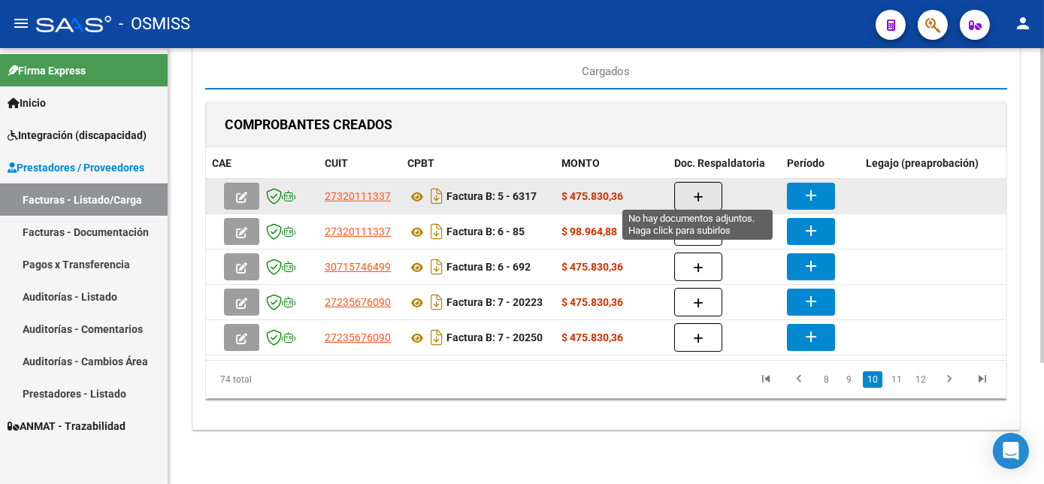
click at [705, 184] on button "button" at bounding box center [698, 196] width 48 height 29
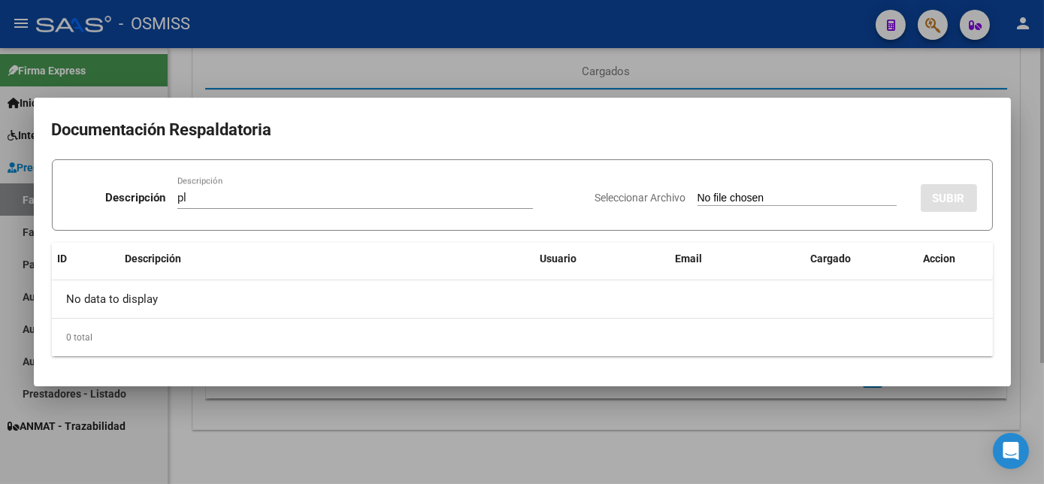
click at [698, 192] on input "Seleccionar Archivo" at bounding box center [797, 199] width 199 height 14
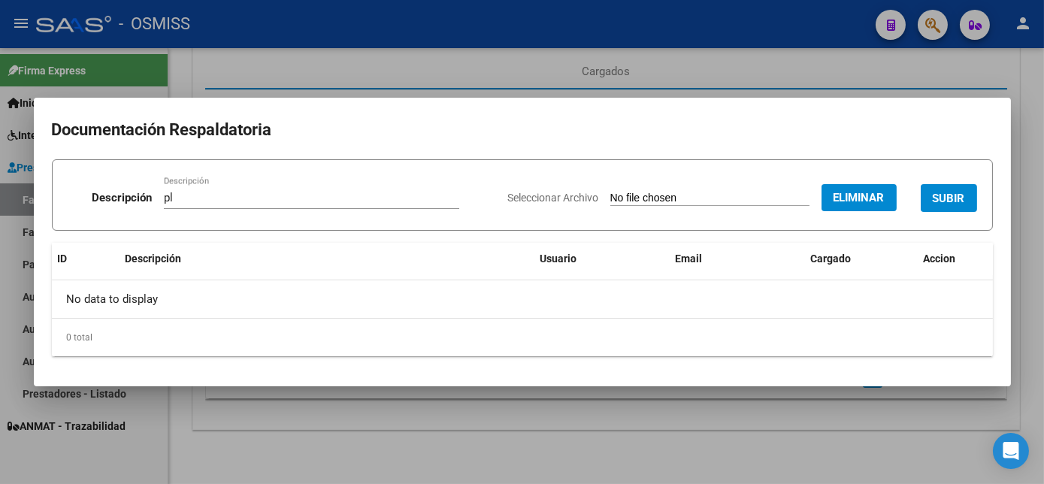
click at [962, 205] on span "SUBIR" at bounding box center [949, 199] width 32 height 14
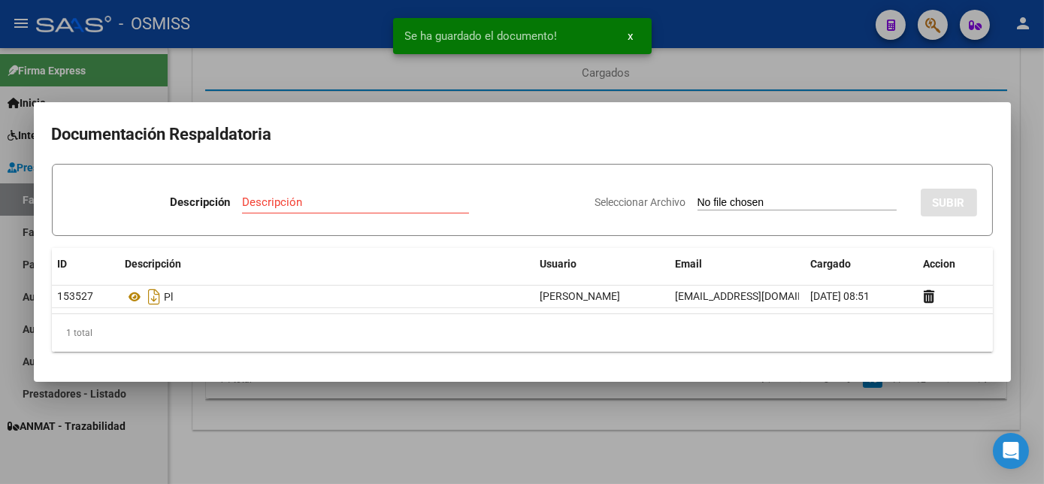
click at [756, 435] on div at bounding box center [522, 242] width 1044 height 484
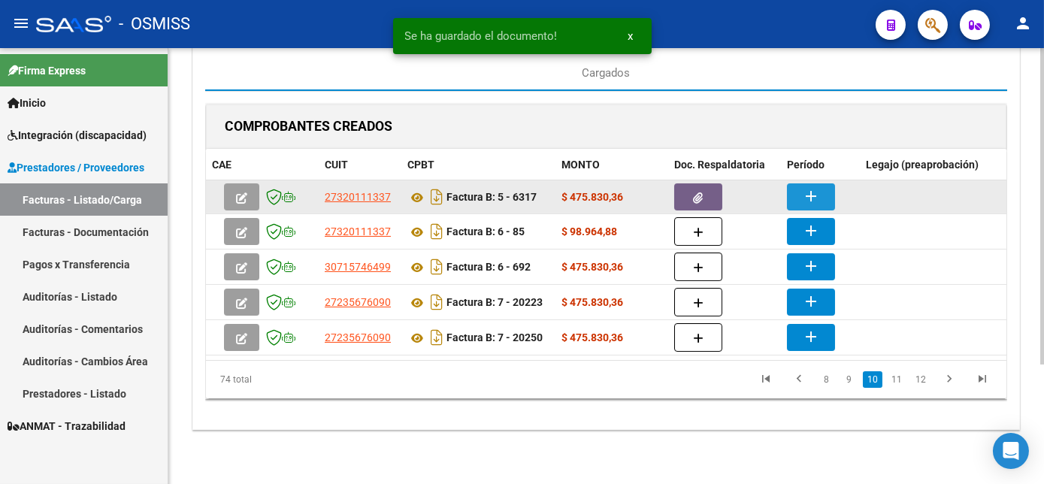
click at [807, 187] on mat-icon "add" at bounding box center [811, 196] width 18 height 18
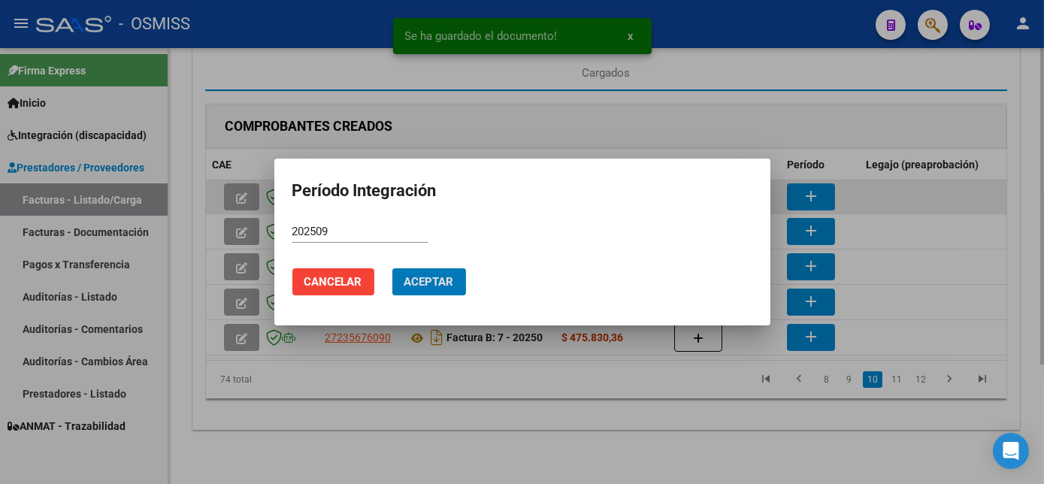
click at [392, 268] on button "Aceptar" at bounding box center [429, 281] width 74 height 27
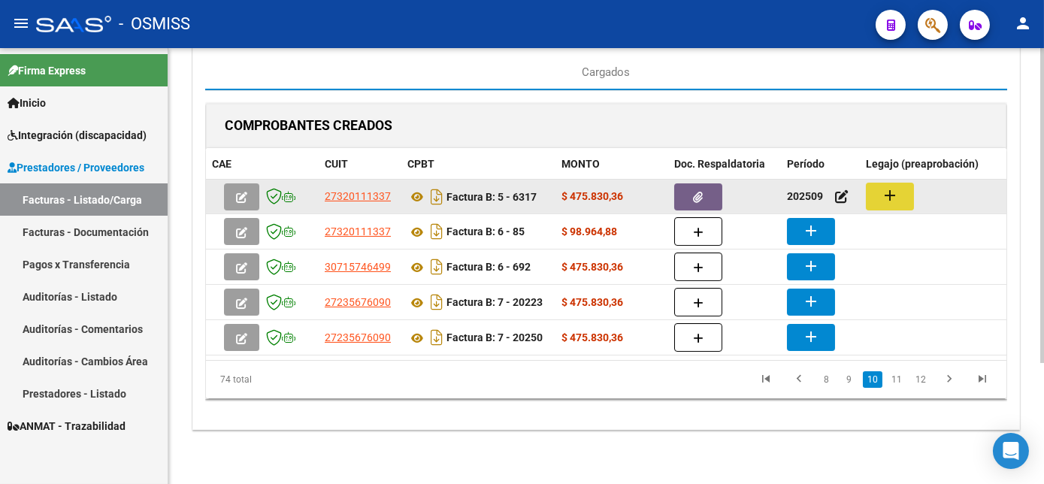
click at [901, 189] on button "add" at bounding box center [890, 197] width 48 height 28
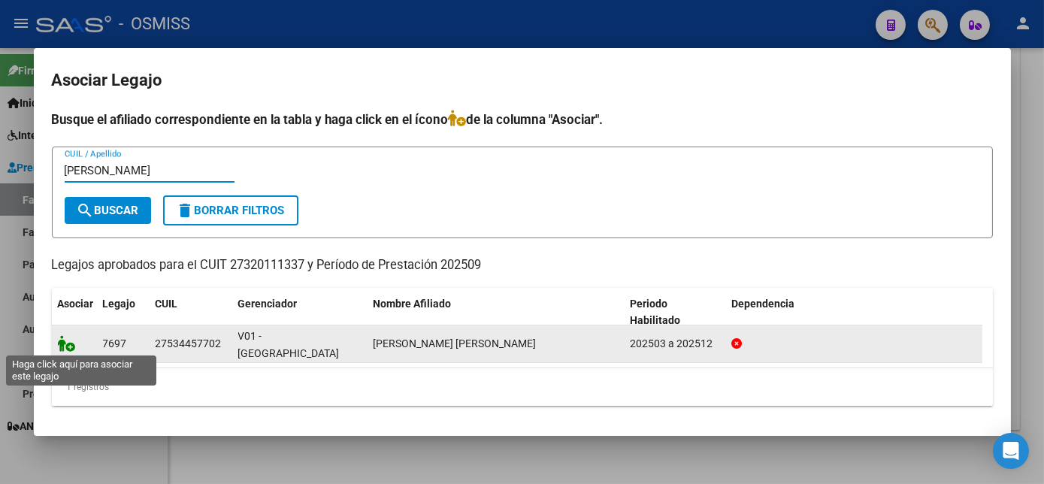
click at [63, 338] on icon at bounding box center [67, 343] width 18 height 17
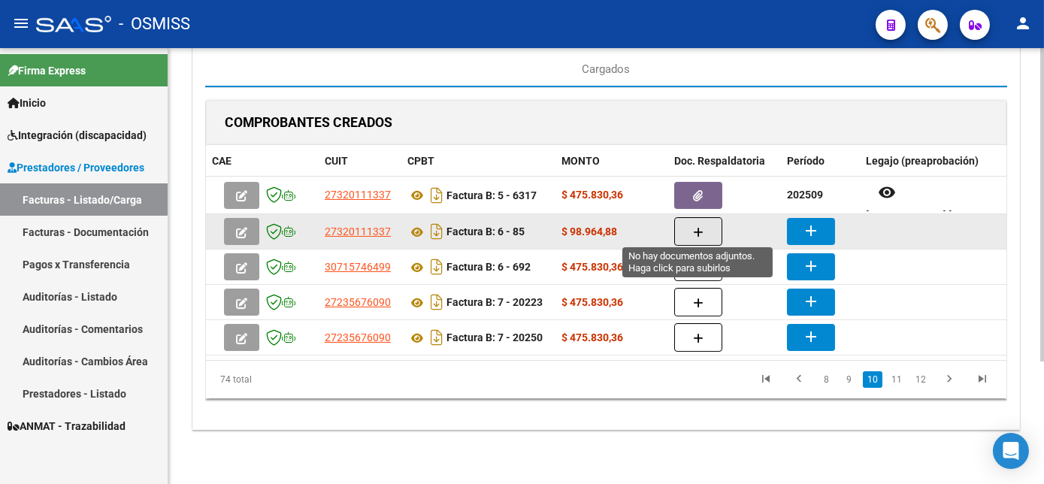
click at [702, 229] on icon "button" at bounding box center [698, 232] width 11 height 11
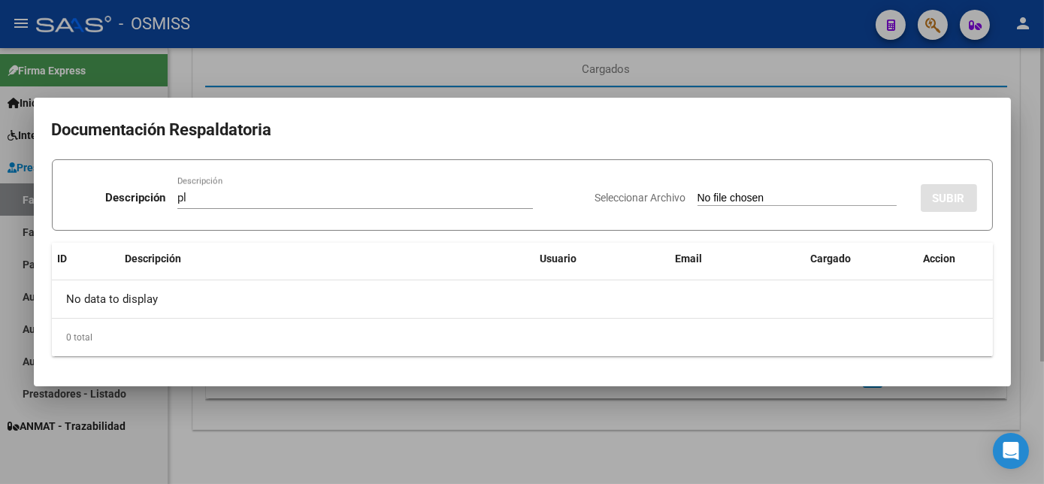
click at [698, 192] on input "Seleccionar Archivo" at bounding box center [797, 199] width 199 height 14
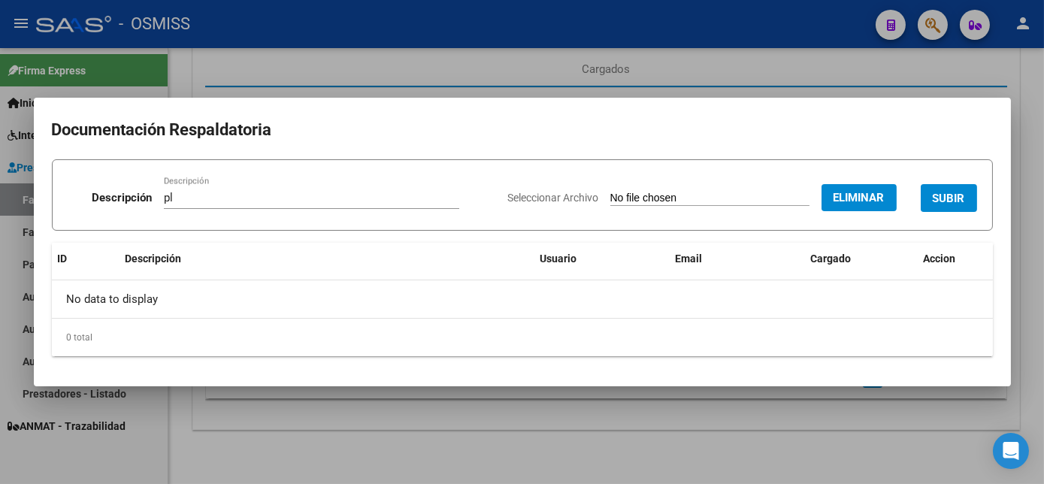
click at [956, 196] on span "SUBIR" at bounding box center [949, 199] width 32 height 14
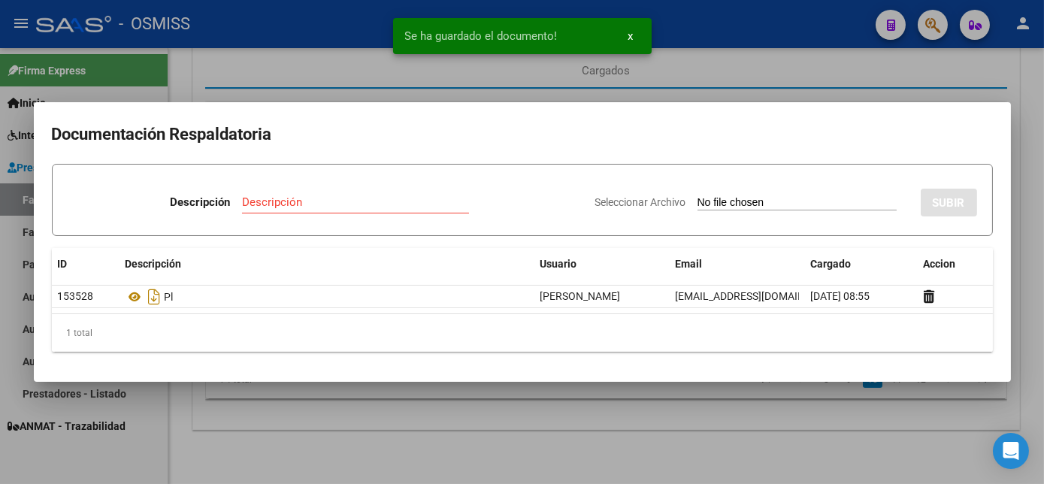
click at [712, 446] on div at bounding box center [522, 242] width 1044 height 484
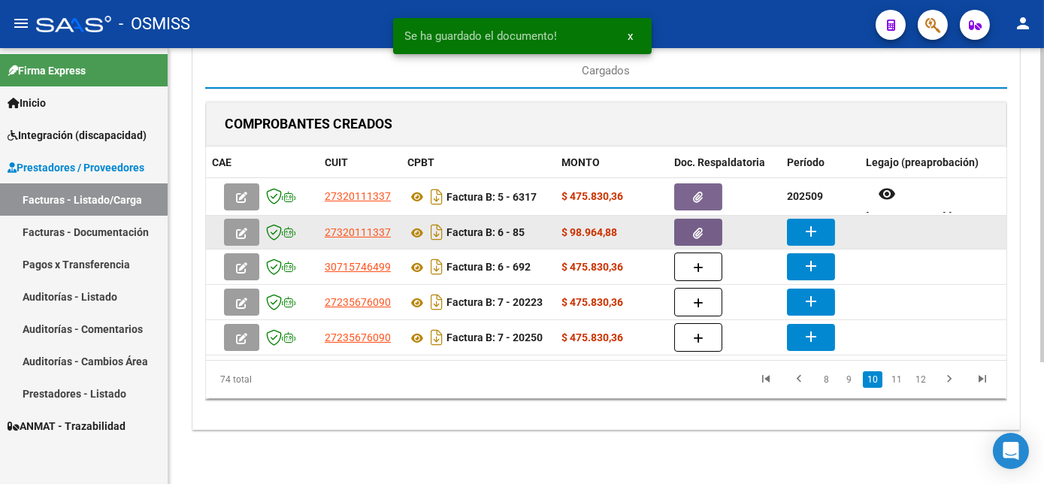
click at [800, 220] on button "add" at bounding box center [811, 232] width 48 height 27
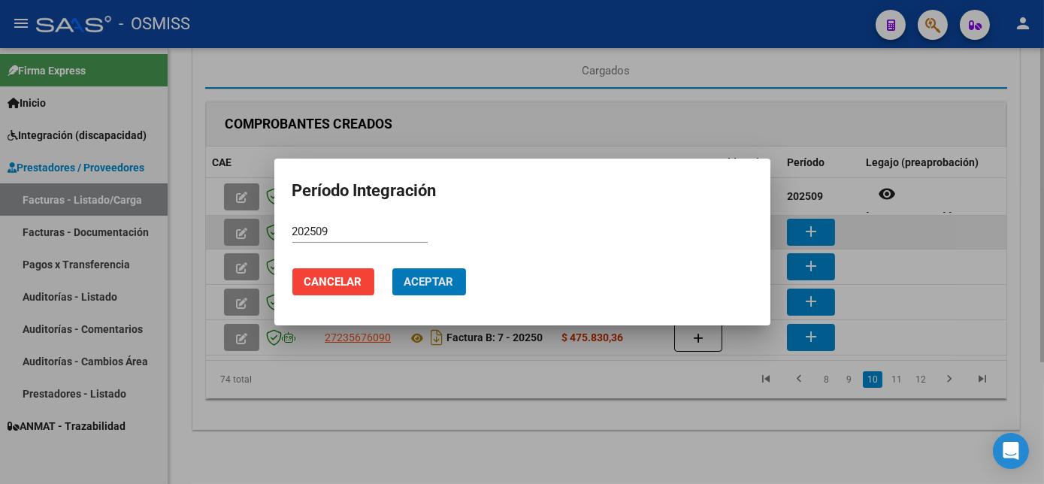
click at [392, 268] on button "Aceptar" at bounding box center [429, 281] width 74 height 27
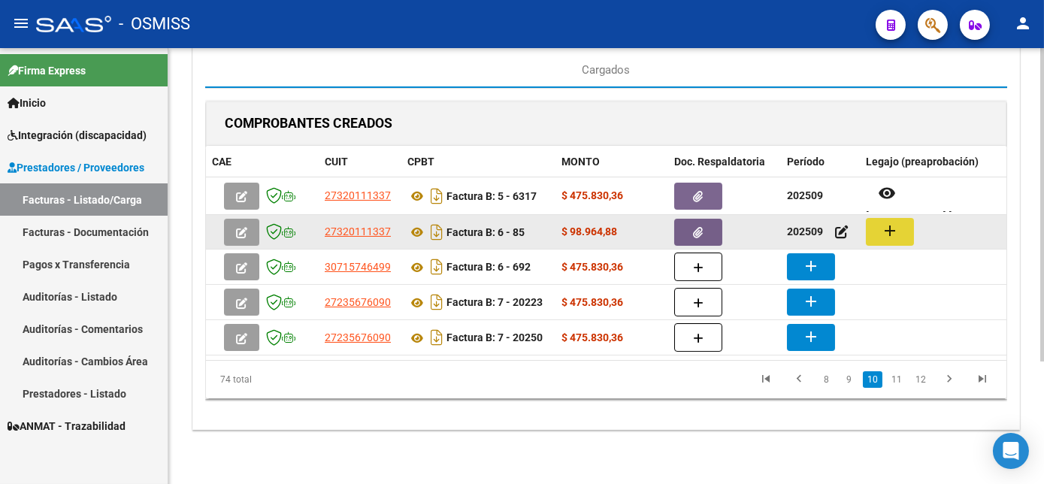
click at [893, 229] on mat-icon "add" at bounding box center [890, 231] width 18 height 18
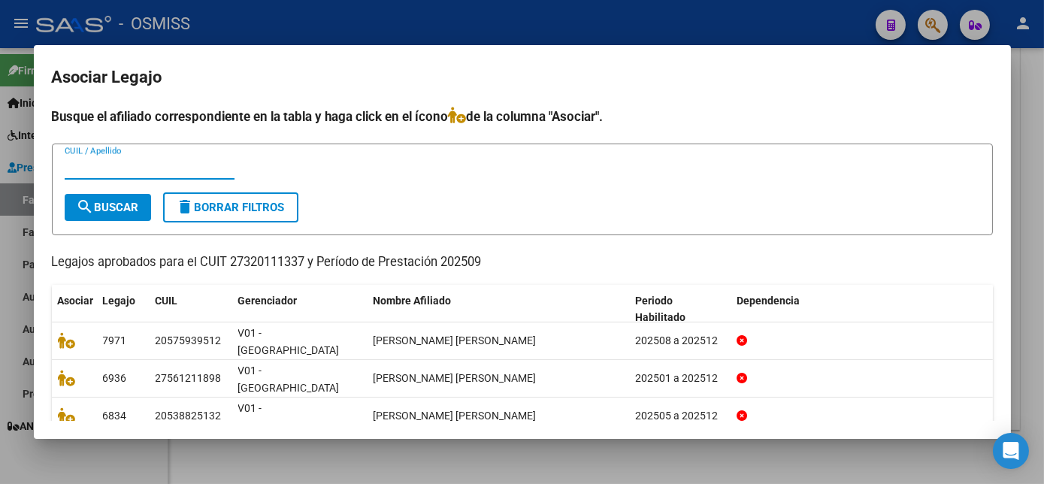
click at [521, 451] on div at bounding box center [522, 242] width 1044 height 484
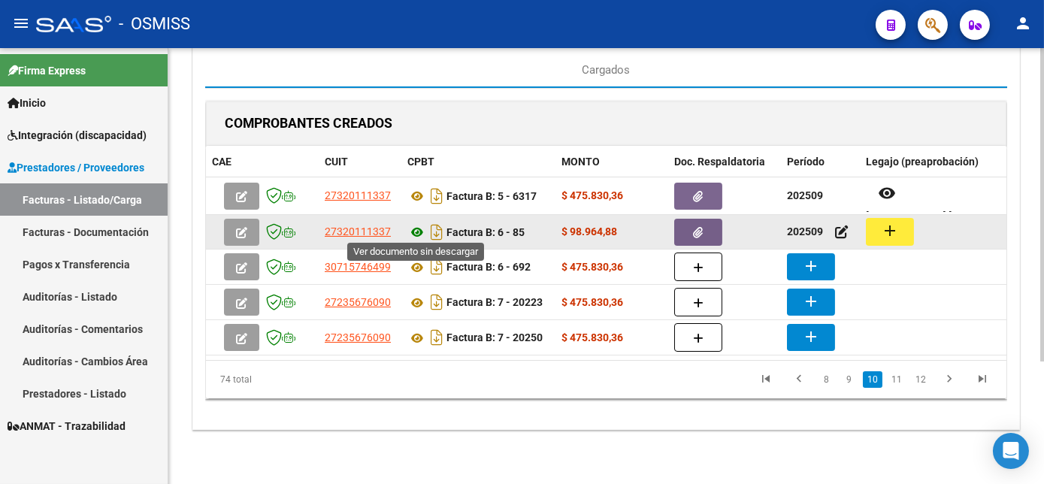
click at [417, 223] on icon at bounding box center [418, 232] width 20 height 18
click at [885, 236] on button "add" at bounding box center [890, 232] width 48 height 28
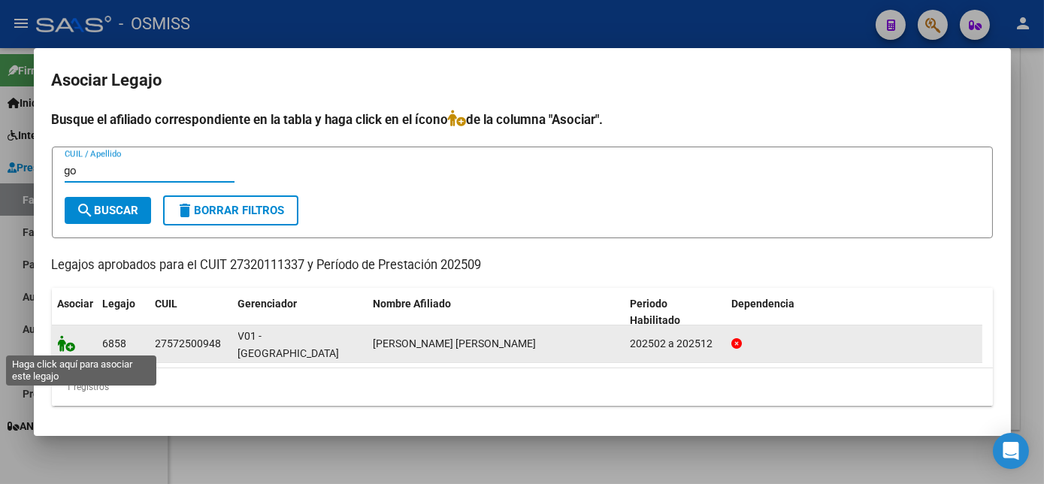
click at [60, 343] on icon at bounding box center [67, 343] width 18 height 17
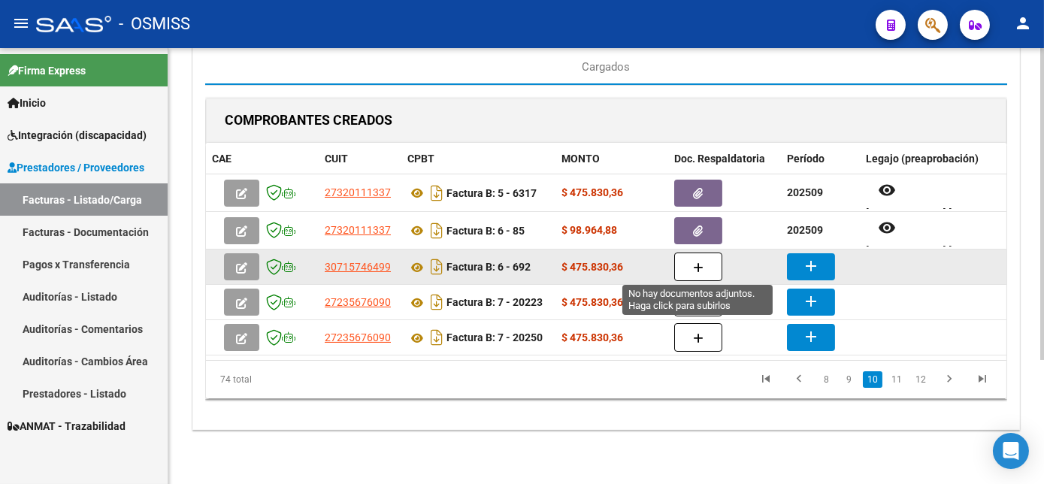
click at [690, 260] on button "button" at bounding box center [698, 267] width 48 height 29
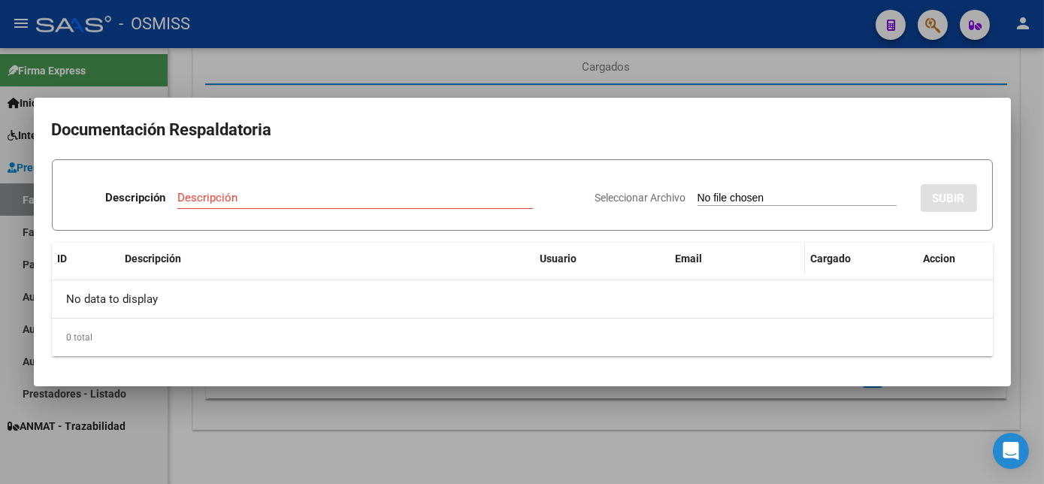
click at [690, 260] on span "Email" at bounding box center [689, 259] width 27 height 12
click at [350, 204] on input "Descripción" at bounding box center [355, 198] width 356 height 14
click at [698, 192] on input "Seleccionar Archivo" at bounding box center [797, 199] width 199 height 14
click at [621, 457] on div at bounding box center [522, 242] width 1044 height 484
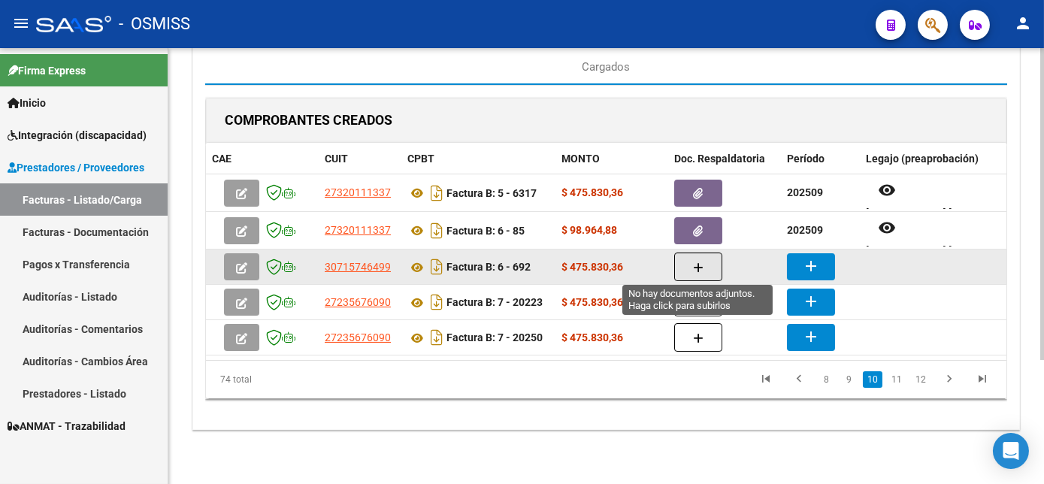
click at [693, 265] on icon "button" at bounding box center [698, 267] width 11 height 11
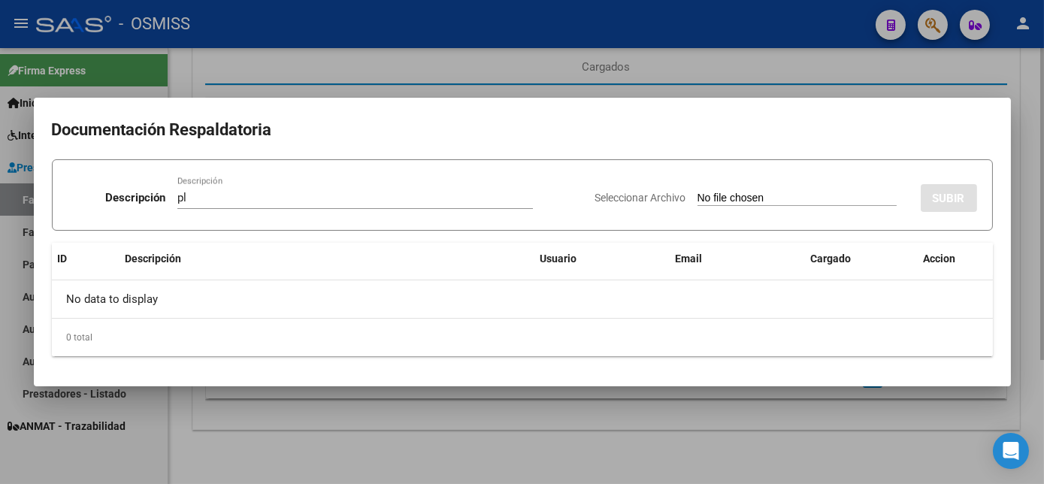
click at [698, 192] on input "Seleccionar Archivo" at bounding box center [797, 199] width 199 height 14
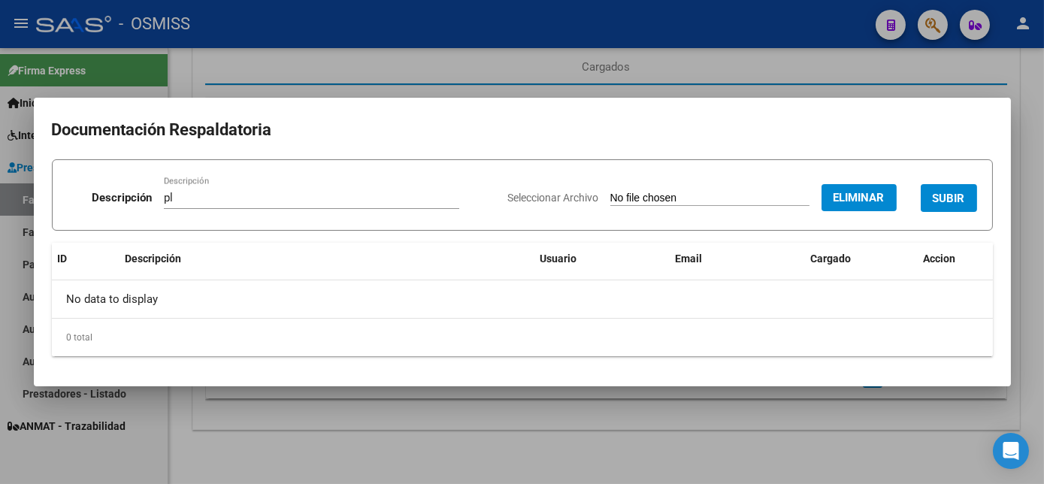
click at [962, 195] on span "SUBIR" at bounding box center [949, 199] width 32 height 14
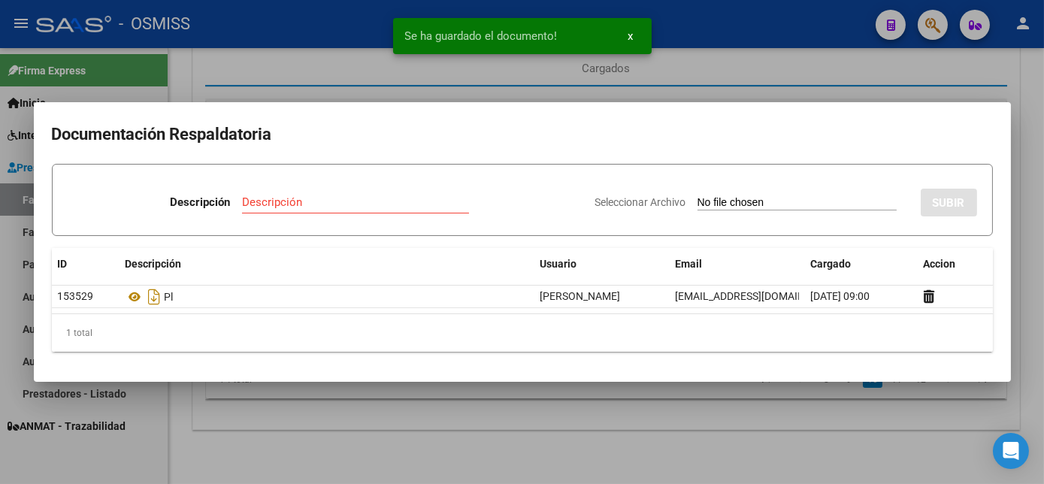
click at [759, 441] on div at bounding box center [522, 242] width 1044 height 484
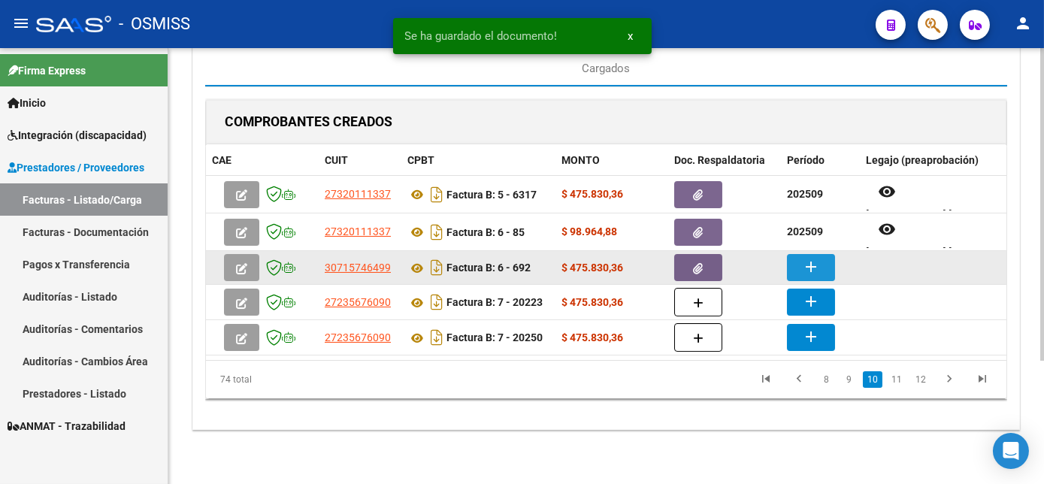
click at [819, 265] on mat-icon "add" at bounding box center [811, 267] width 18 height 18
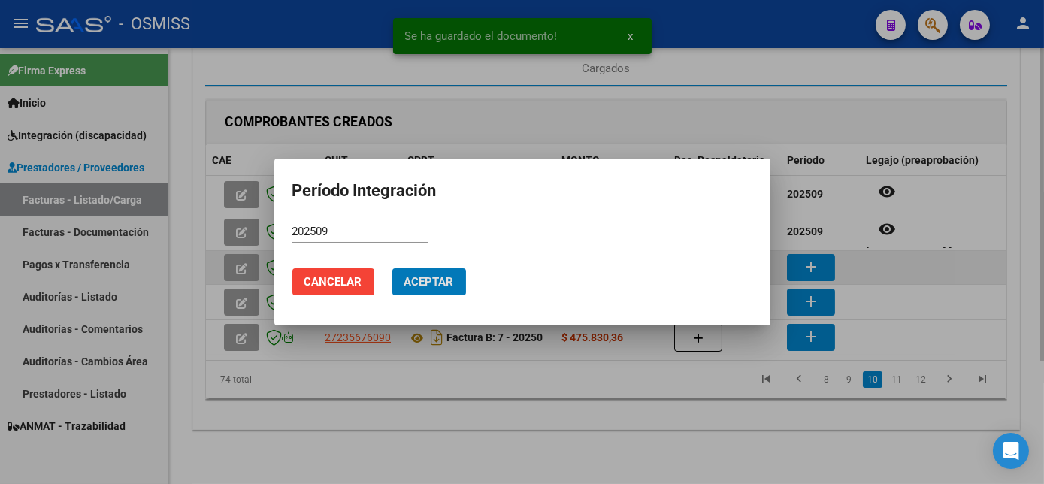
click at [392, 268] on button "Aceptar" at bounding box center [429, 281] width 74 height 27
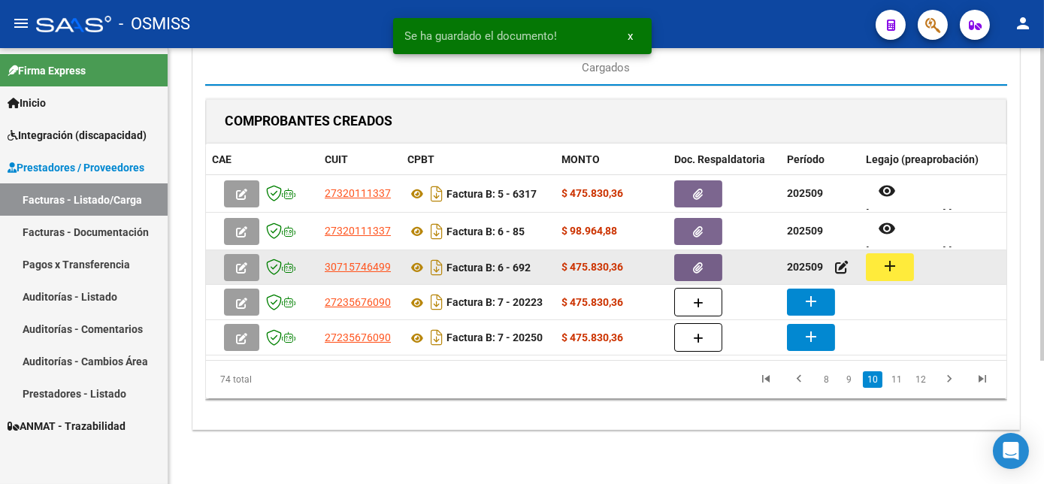
click at [899, 264] on button "add" at bounding box center [890, 267] width 48 height 28
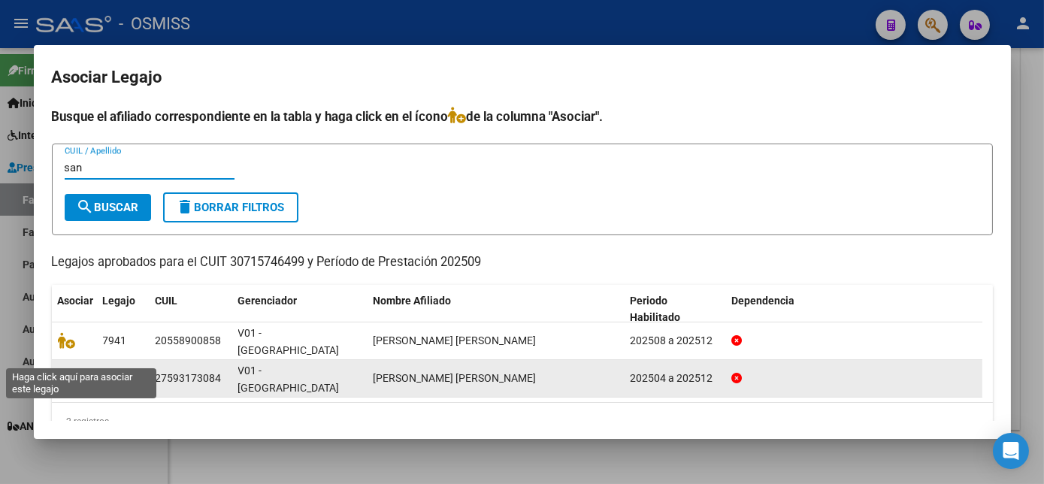
click at [64, 370] on icon at bounding box center [67, 378] width 18 height 17
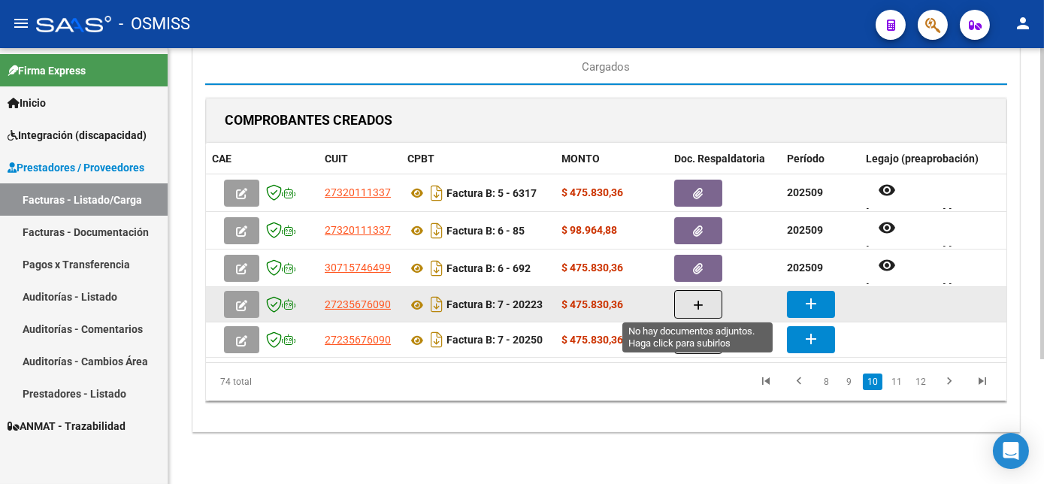
click at [696, 300] on icon "button" at bounding box center [698, 305] width 11 height 11
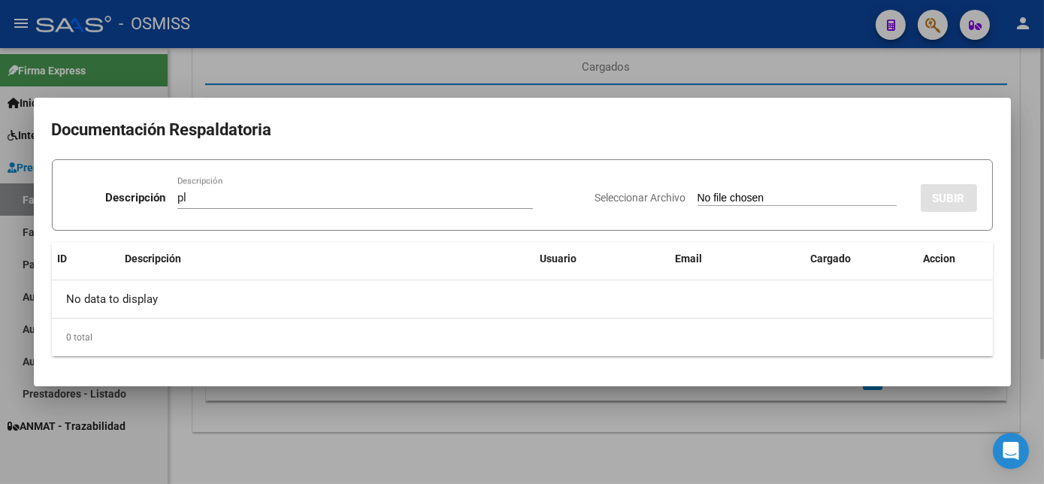
click at [698, 192] on input "Seleccionar Archivo" at bounding box center [797, 199] width 199 height 14
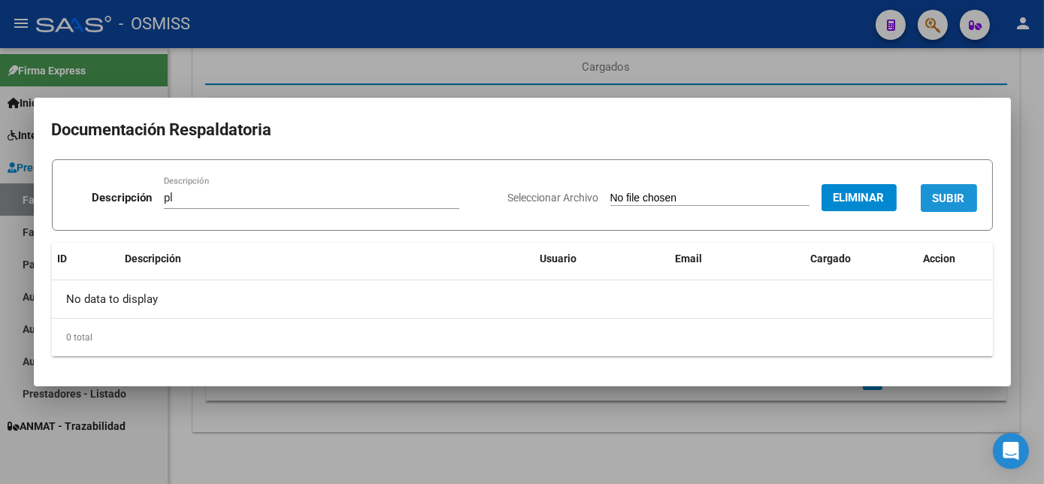
click at [964, 188] on button "SUBIR" at bounding box center [949, 198] width 56 height 28
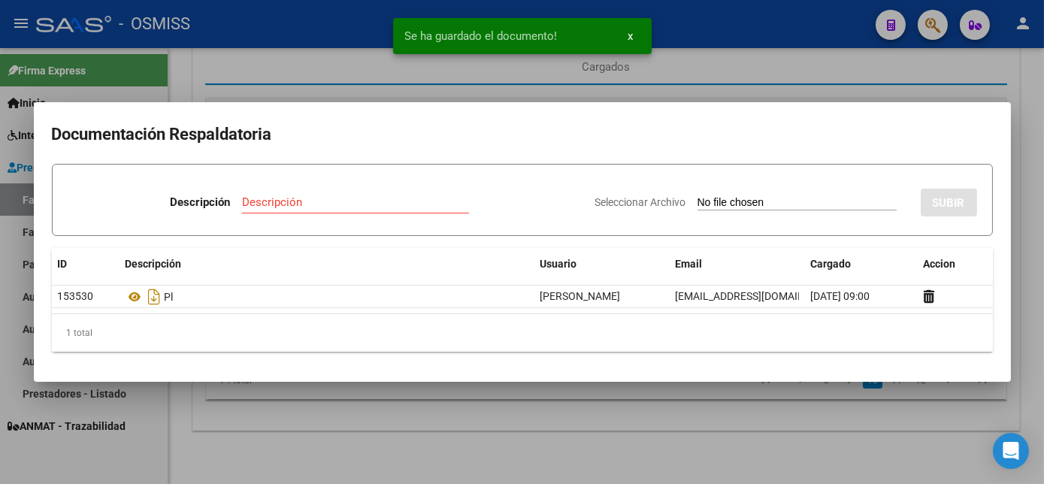
click at [773, 447] on div at bounding box center [522, 242] width 1044 height 484
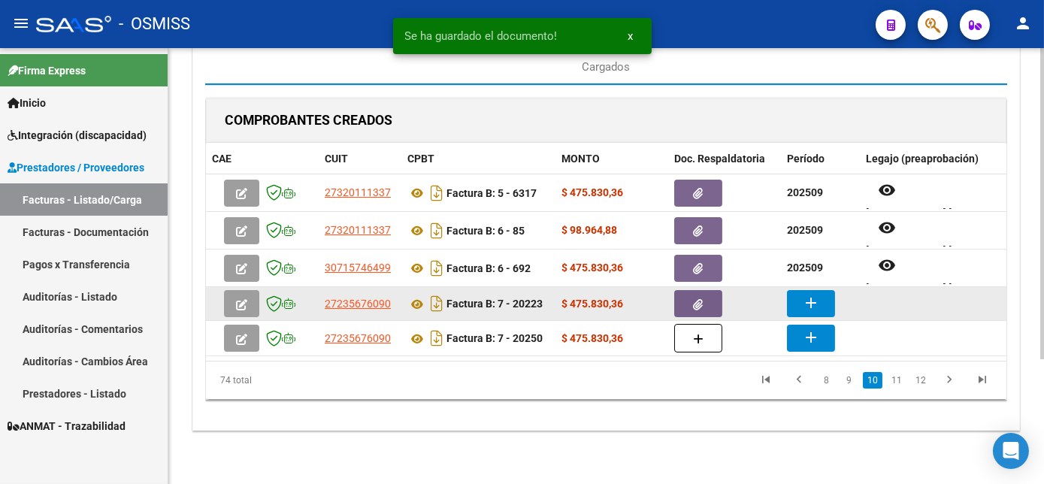
click at [804, 299] on mat-icon "add" at bounding box center [811, 303] width 18 height 18
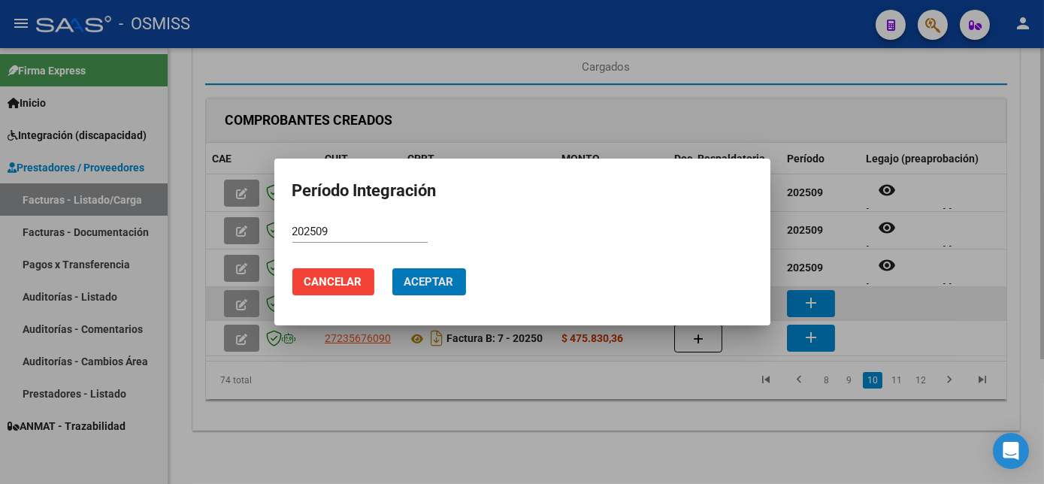
click at [392, 268] on button "Aceptar" at bounding box center [429, 281] width 74 height 27
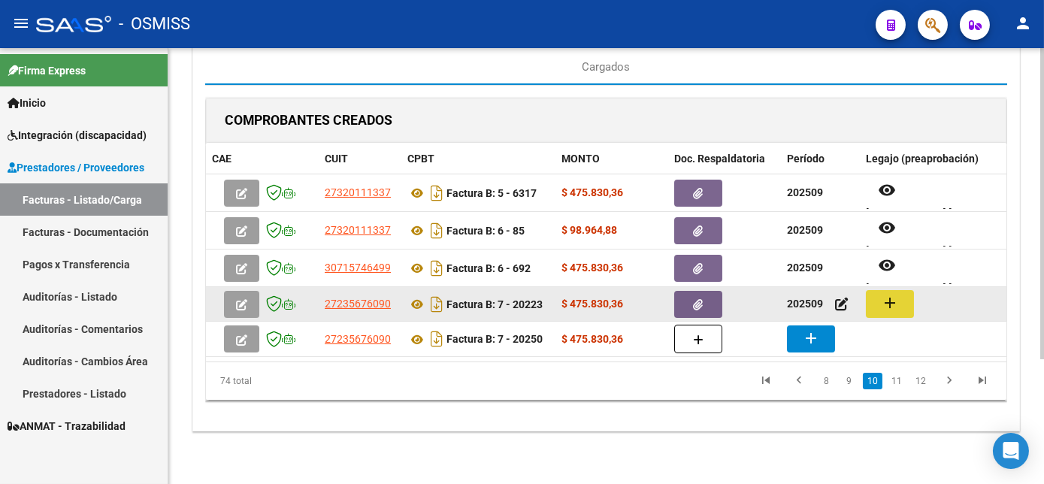
click at [886, 308] on mat-icon "add" at bounding box center [890, 303] width 18 height 18
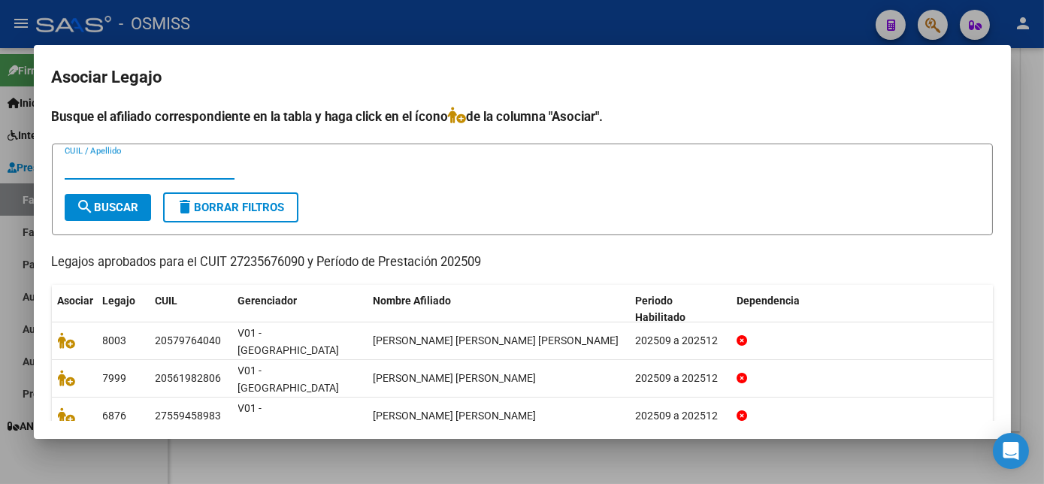
click at [444, 446] on div at bounding box center [522, 242] width 1044 height 484
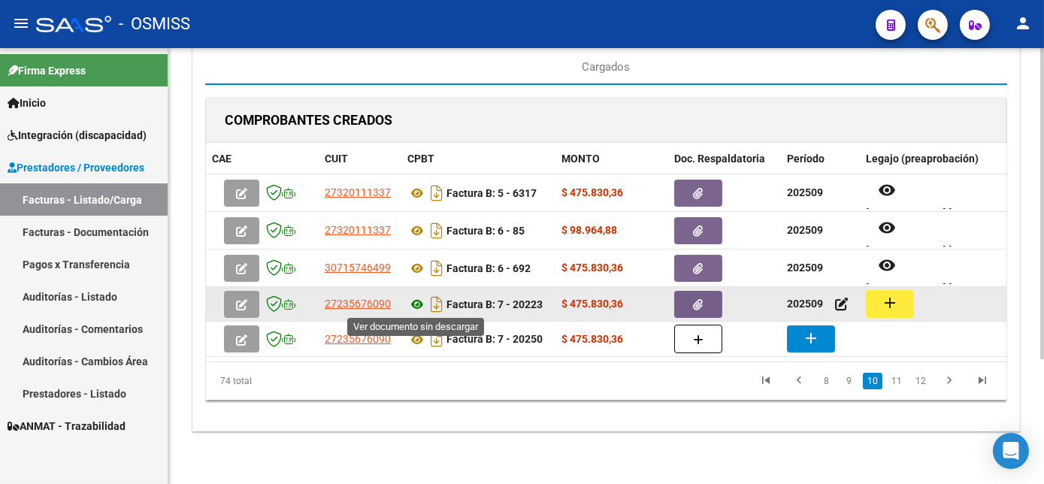
click at [415, 302] on icon at bounding box center [418, 305] width 20 height 18
click at [885, 306] on mat-icon "add" at bounding box center [890, 303] width 18 height 18
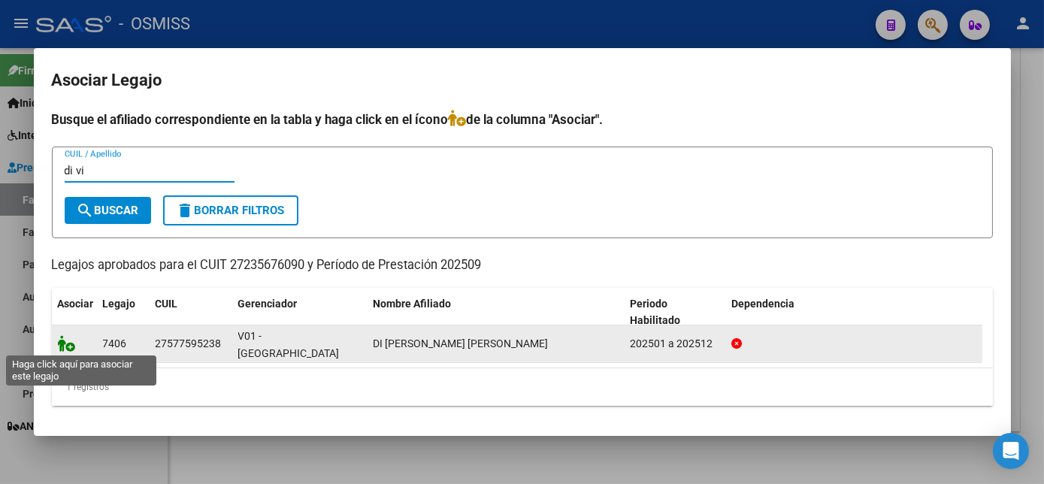
click at [65, 344] on icon at bounding box center [67, 343] width 18 height 17
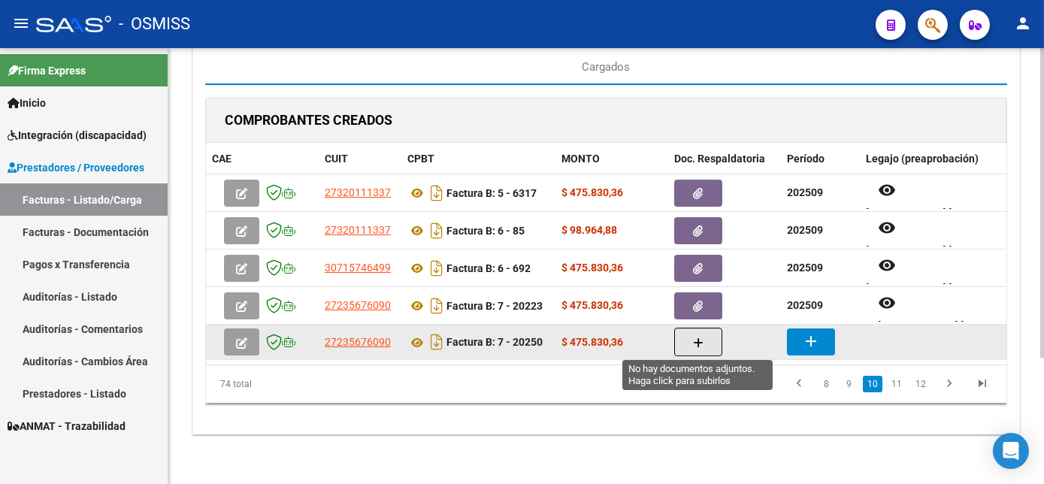
click at [692, 342] on button "button" at bounding box center [698, 342] width 48 height 29
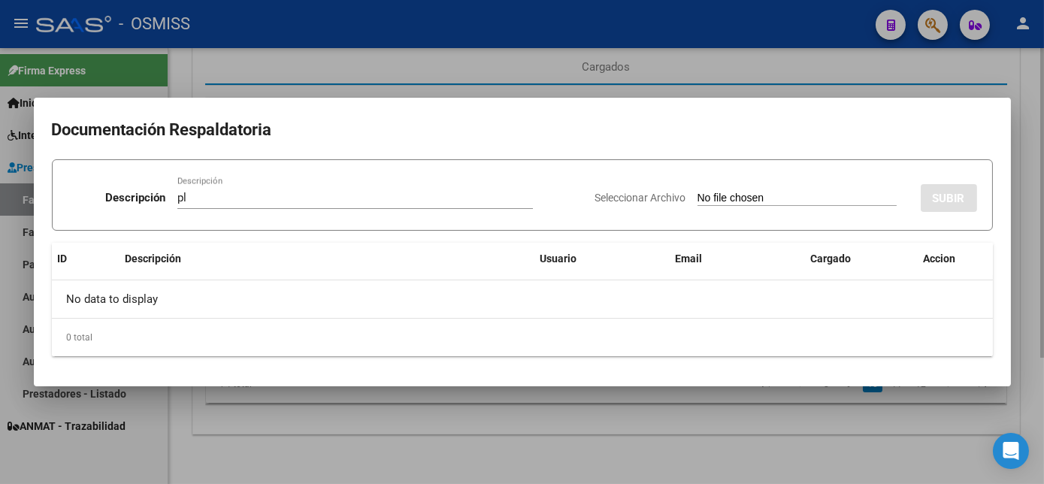
click at [698, 192] on input "Seleccionar Archivo" at bounding box center [797, 199] width 199 height 14
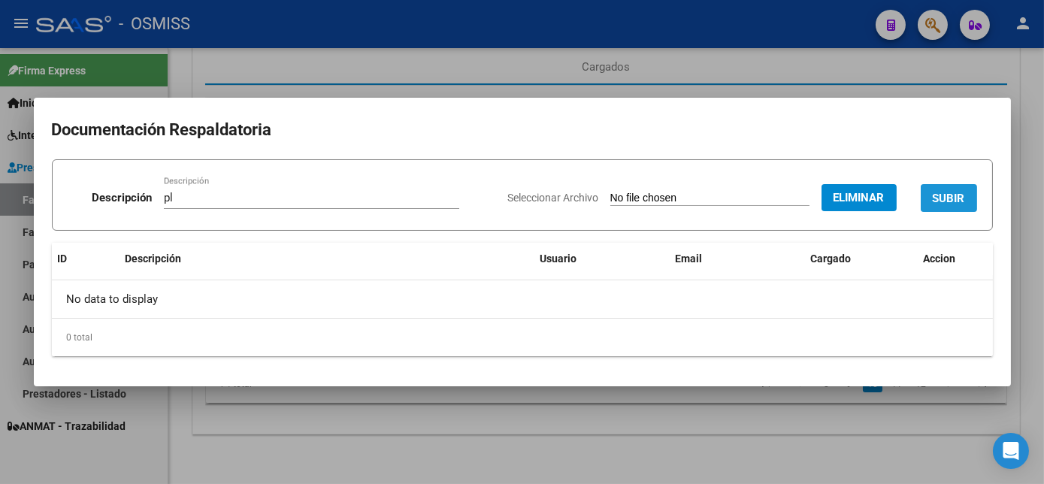
click at [947, 196] on span "SUBIR" at bounding box center [949, 199] width 32 height 14
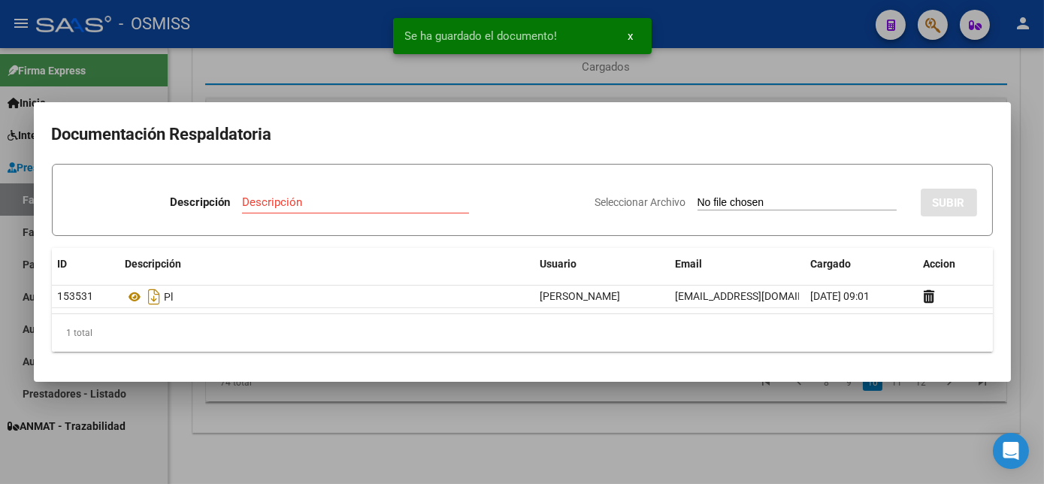
click at [538, 420] on div at bounding box center [522, 242] width 1044 height 484
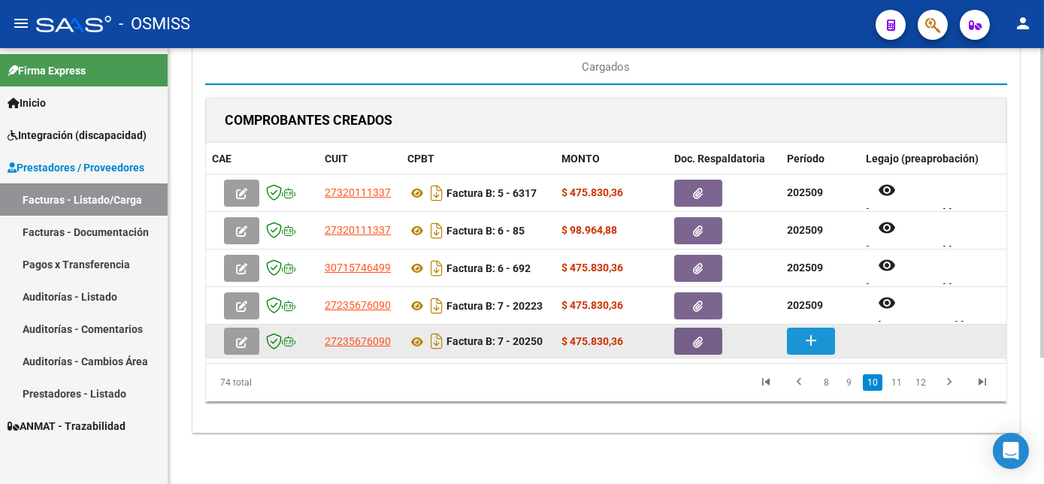
click at [807, 341] on mat-icon "add" at bounding box center [811, 341] width 18 height 18
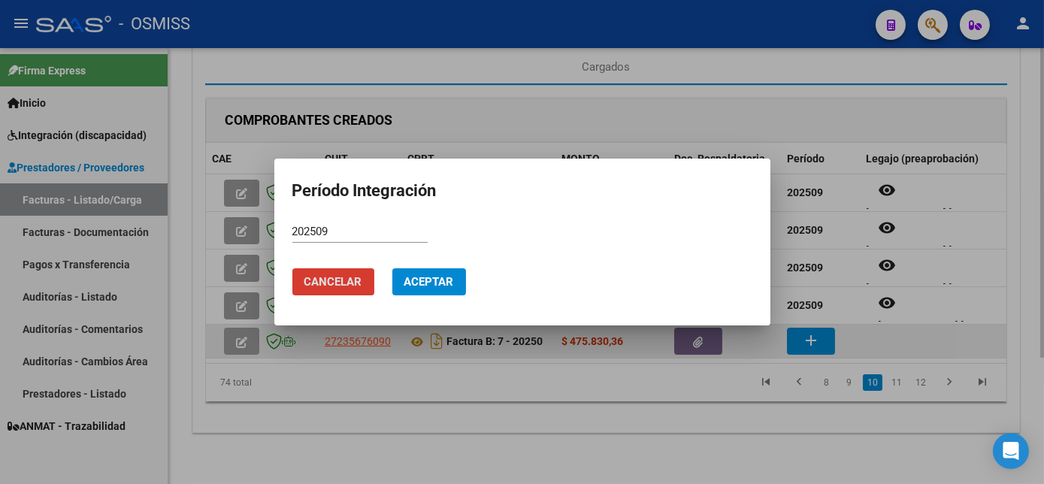
click at [292, 268] on button "Cancelar" at bounding box center [333, 281] width 82 height 27
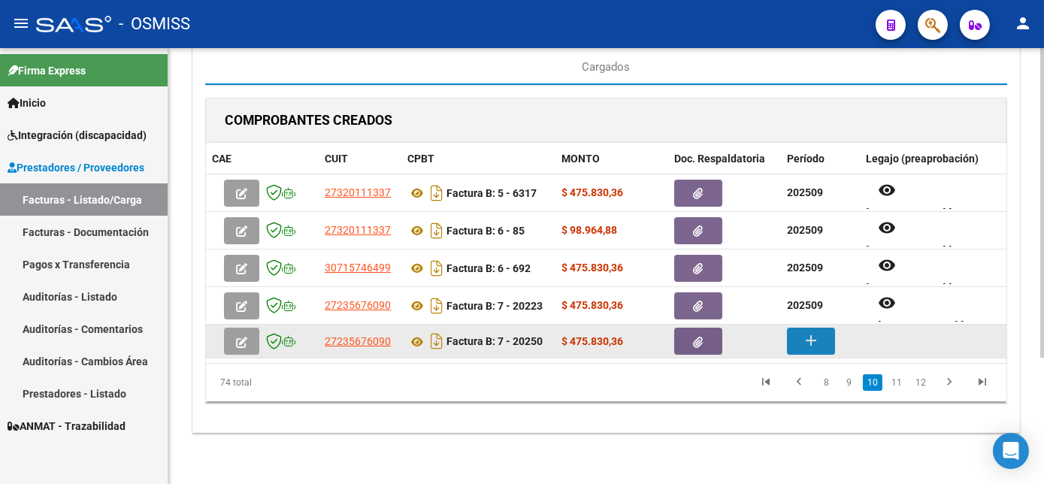
click at [807, 341] on mat-icon "add" at bounding box center [811, 341] width 18 height 18
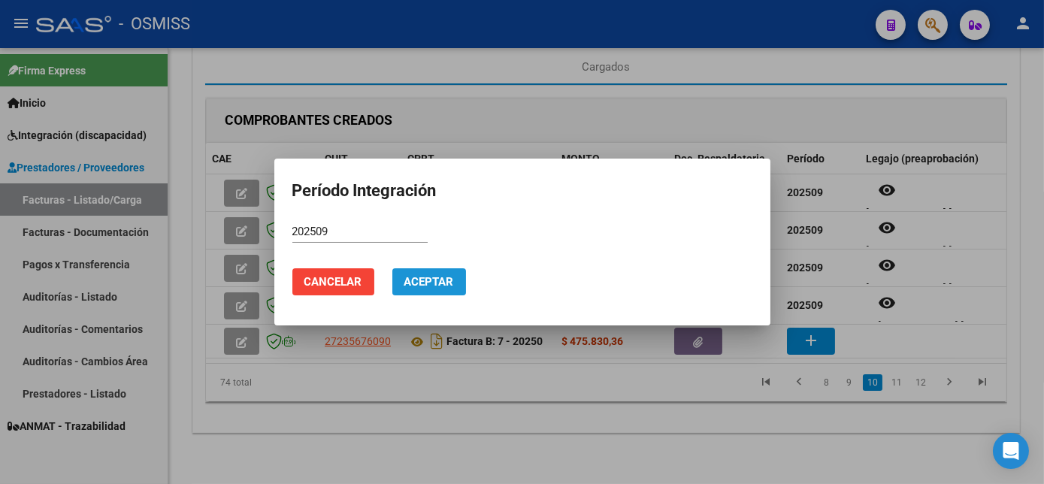
click at [428, 280] on span "Aceptar" at bounding box center [430, 282] width 50 height 14
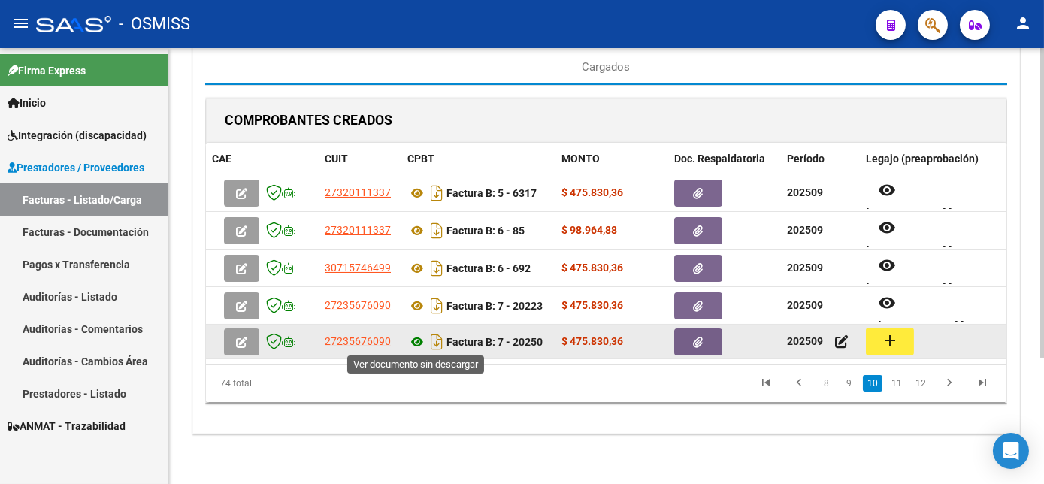
click at [412, 342] on icon at bounding box center [418, 342] width 20 height 18
click at [891, 344] on mat-icon "add" at bounding box center [890, 341] width 18 height 18
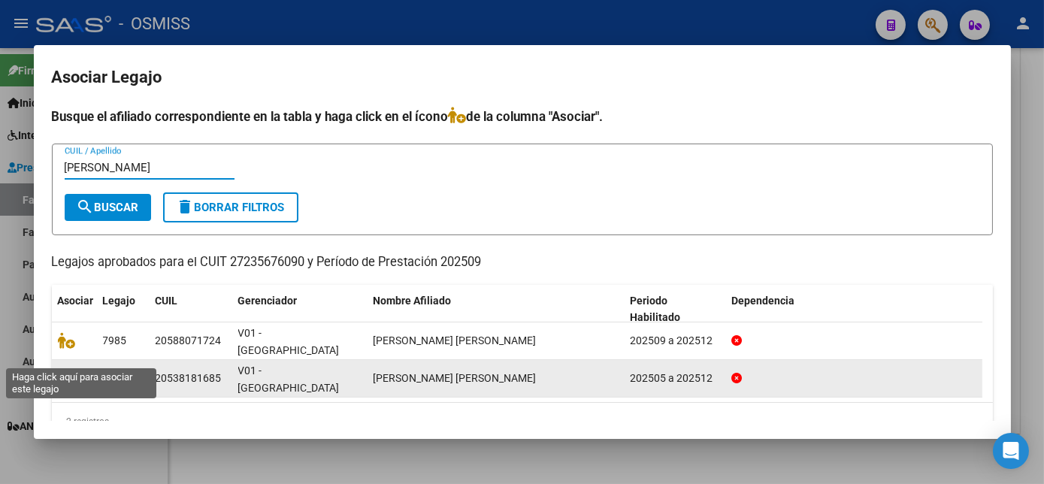
click at [66, 370] on icon at bounding box center [67, 378] width 18 height 17
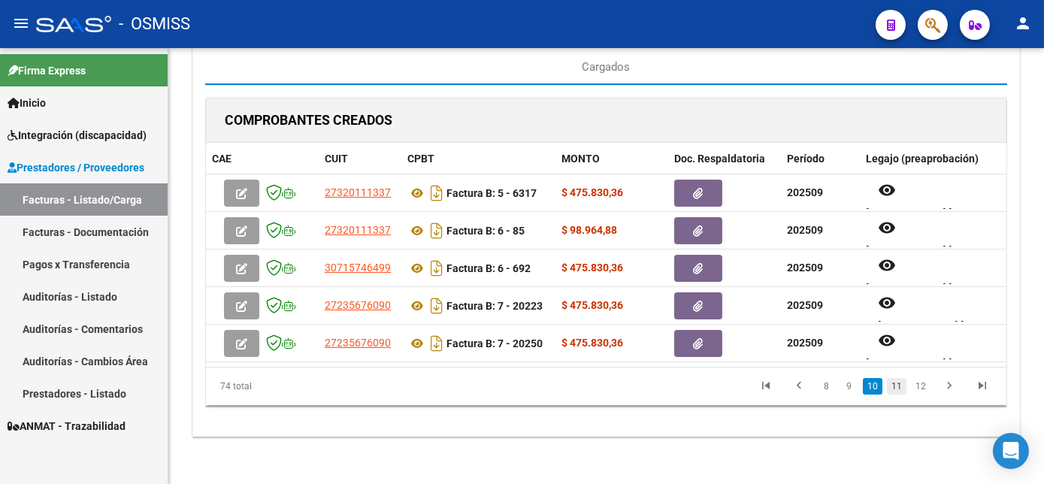
click at [896, 395] on link "11" at bounding box center [897, 386] width 20 height 17
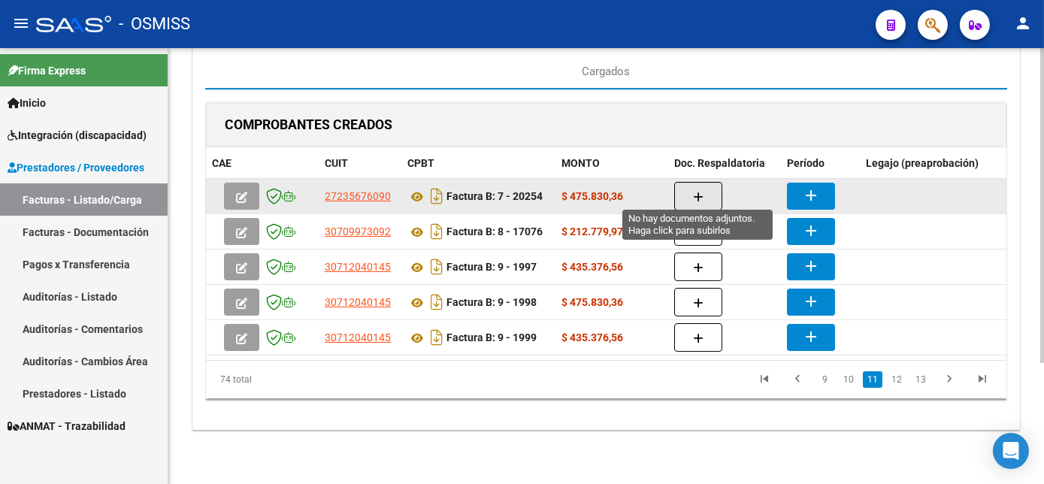
click at [695, 192] on icon "button" at bounding box center [698, 197] width 11 height 11
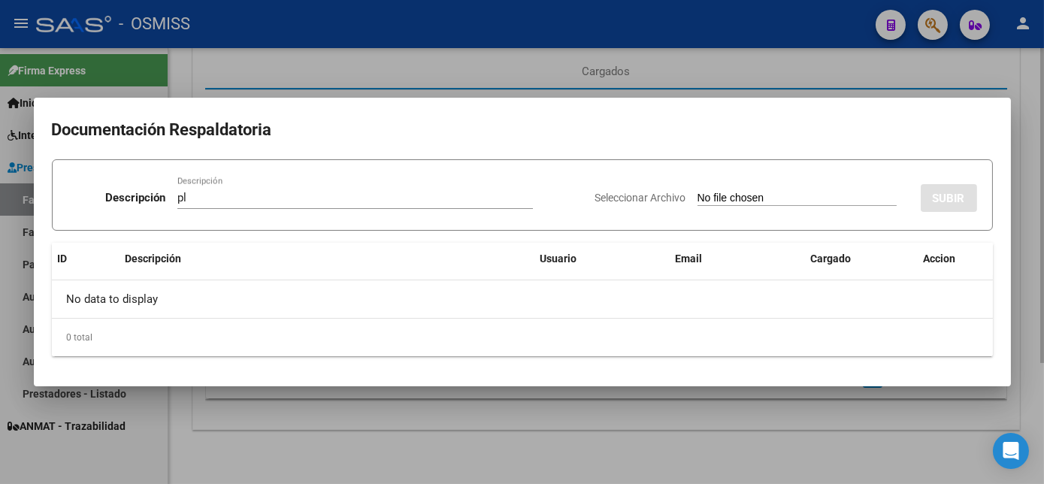
click at [698, 192] on input "Seleccionar Archivo" at bounding box center [797, 199] width 199 height 14
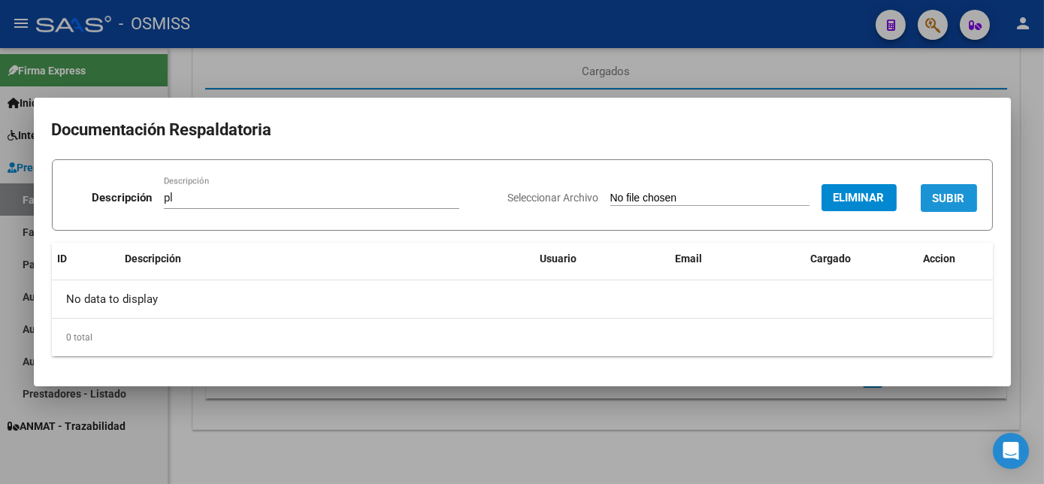
click at [947, 200] on span "SUBIR" at bounding box center [949, 199] width 32 height 14
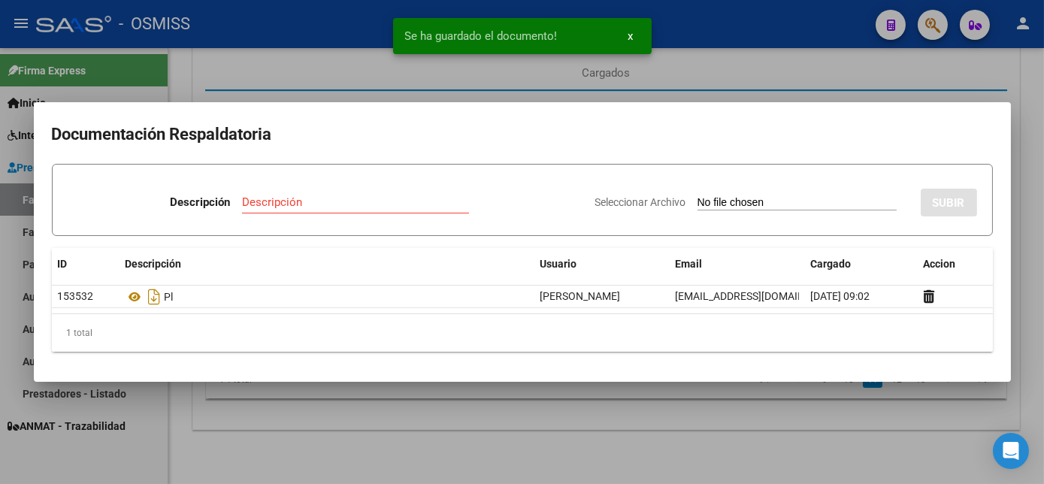
click at [644, 433] on div at bounding box center [522, 242] width 1044 height 484
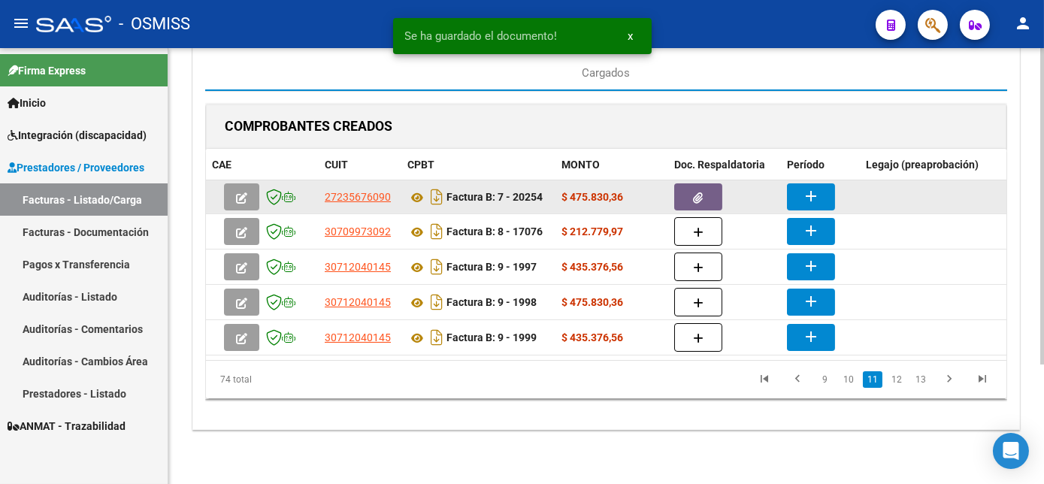
click at [805, 189] on mat-icon "add" at bounding box center [811, 196] width 18 height 18
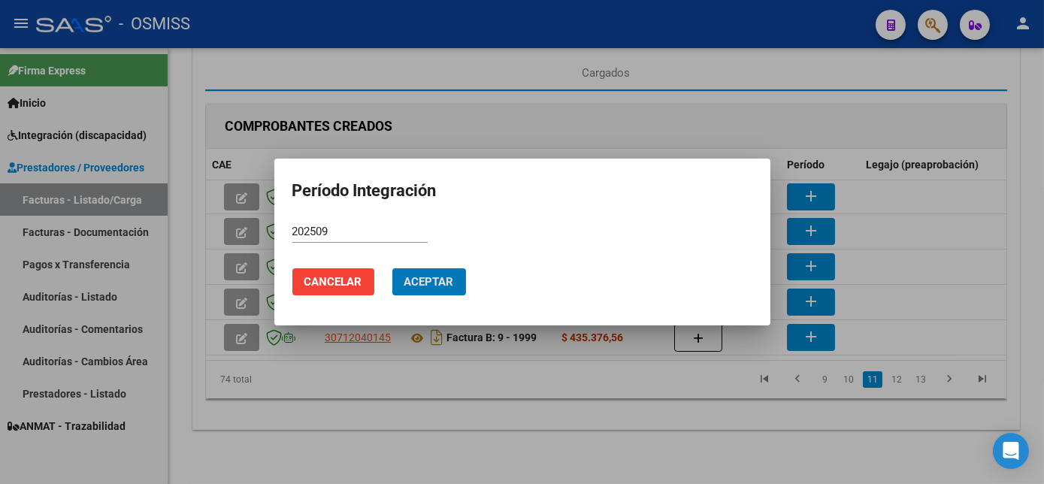
click at [392, 268] on button "Aceptar" at bounding box center [429, 281] width 74 height 27
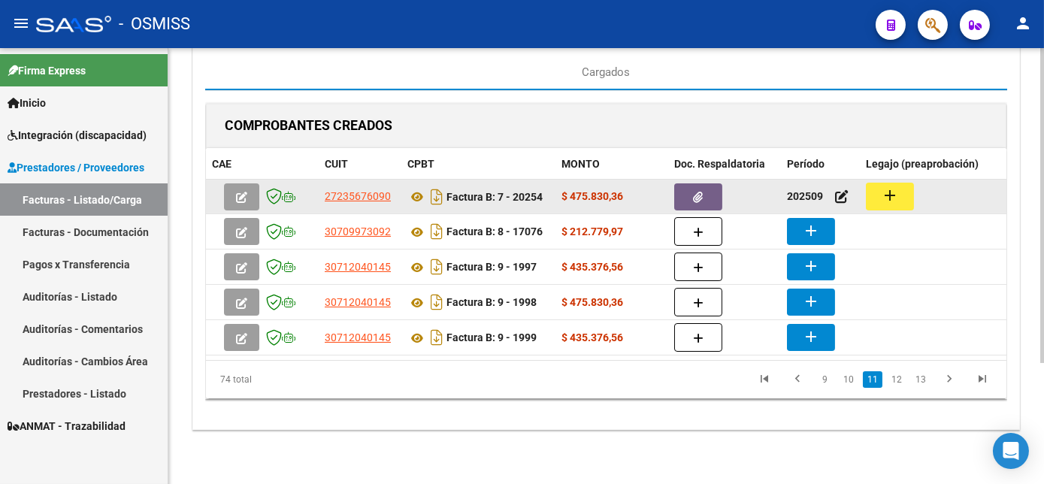
click at [894, 183] on button "add" at bounding box center [890, 197] width 48 height 28
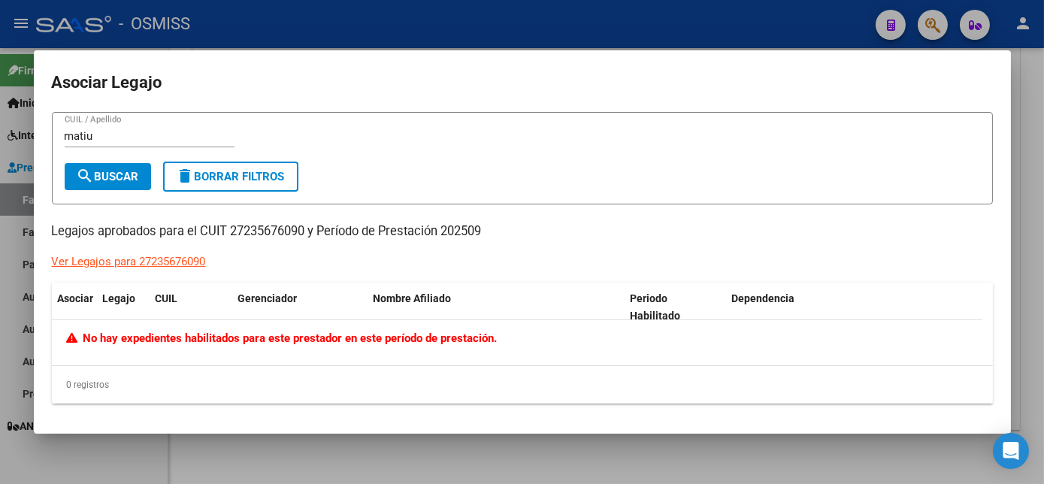
click at [507, 448] on div at bounding box center [522, 242] width 1044 height 484
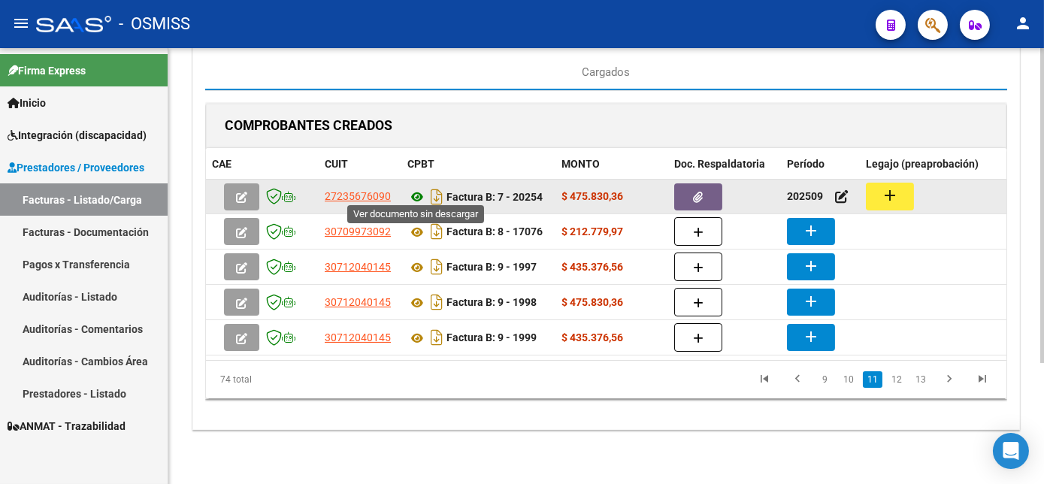
click at [420, 188] on icon at bounding box center [418, 197] width 20 height 18
click at [417, 192] on icon at bounding box center [418, 197] width 20 height 18
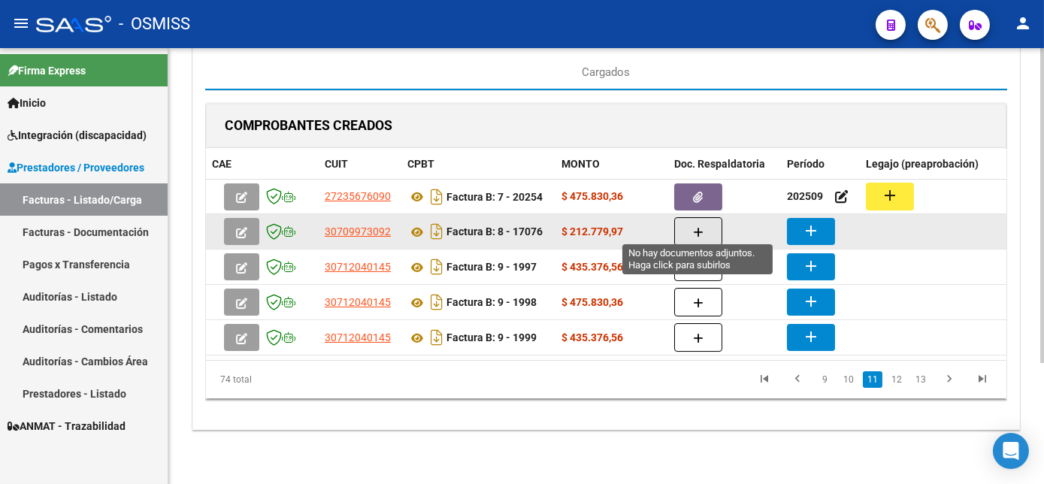
click at [692, 226] on button "button" at bounding box center [698, 231] width 48 height 29
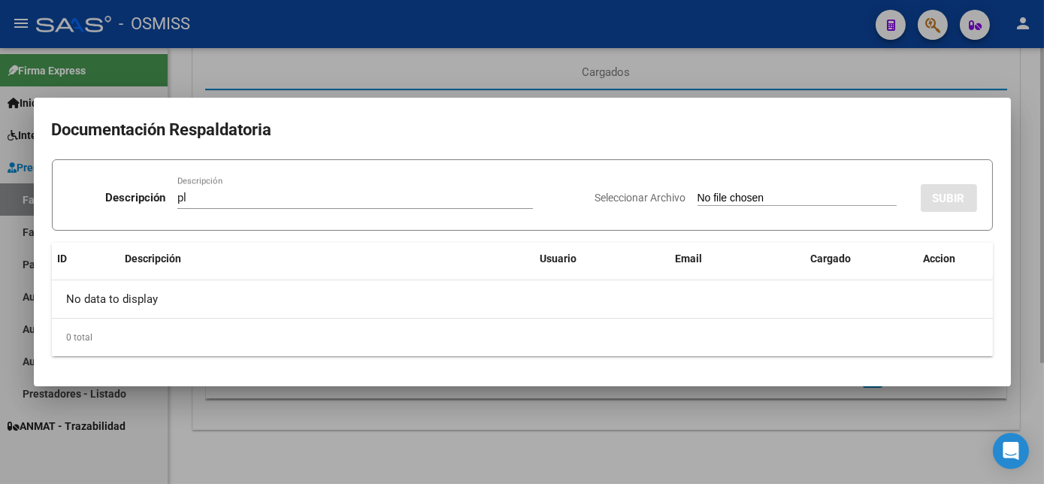
click at [698, 192] on input "Seleccionar Archivo" at bounding box center [797, 199] width 199 height 14
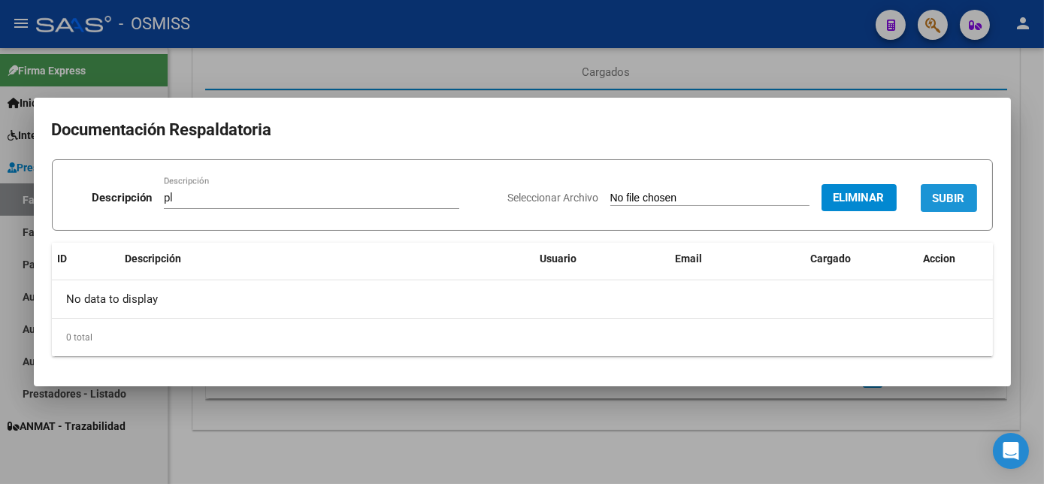
click at [960, 192] on span "SUBIR" at bounding box center [949, 199] width 32 height 14
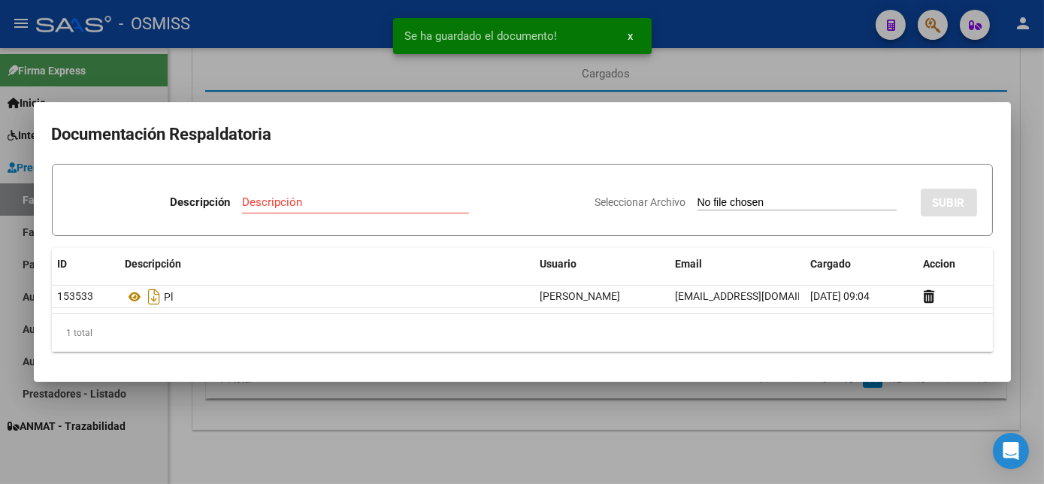
click at [616, 420] on div at bounding box center [522, 242] width 1044 height 484
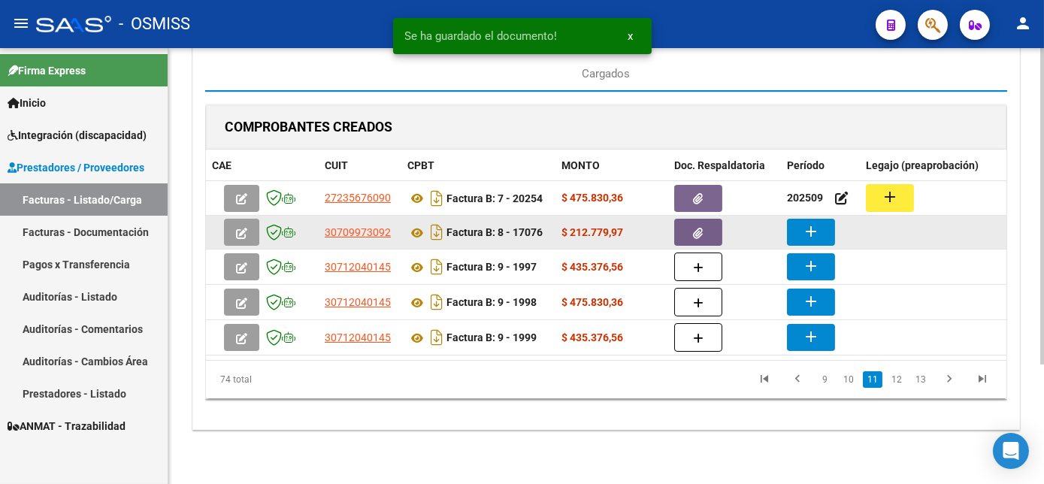
click at [809, 223] on mat-icon "add" at bounding box center [811, 232] width 18 height 18
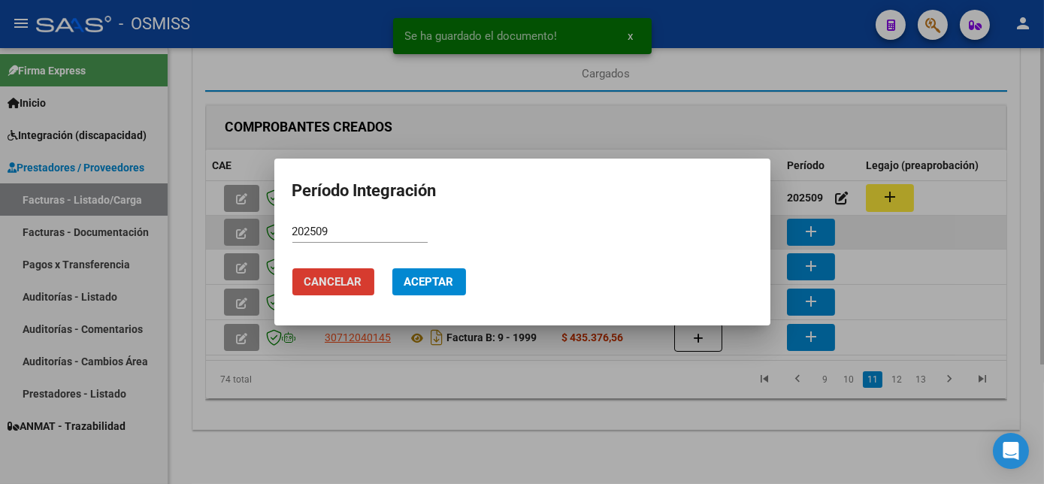
click at [392, 268] on button "Aceptar" at bounding box center [429, 281] width 74 height 27
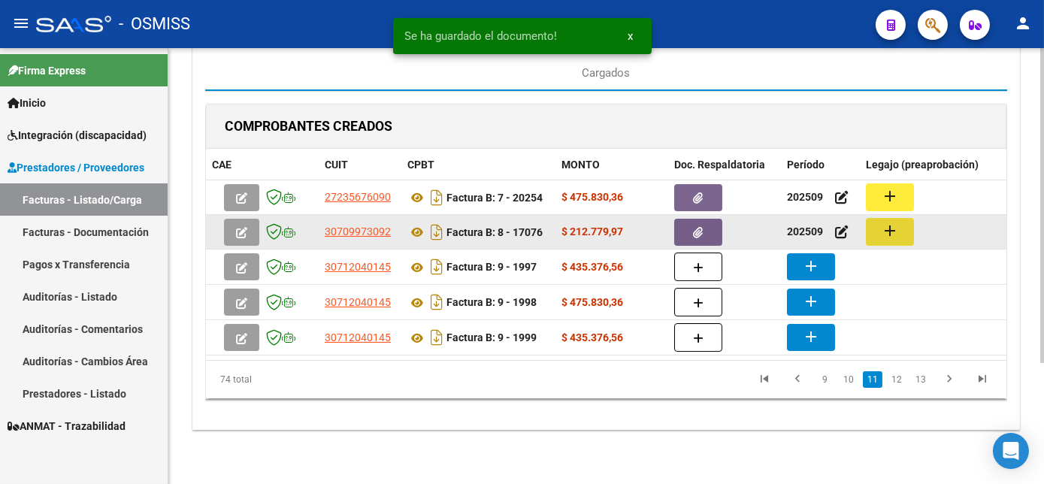
click at [896, 222] on mat-icon "add" at bounding box center [890, 231] width 18 height 18
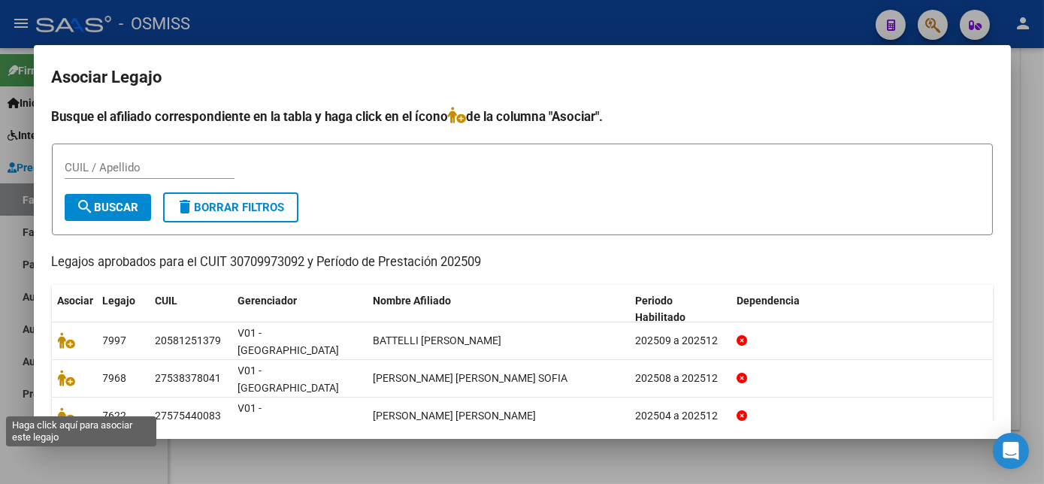
click at [66, 445] on icon at bounding box center [67, 453] width 18 height 17
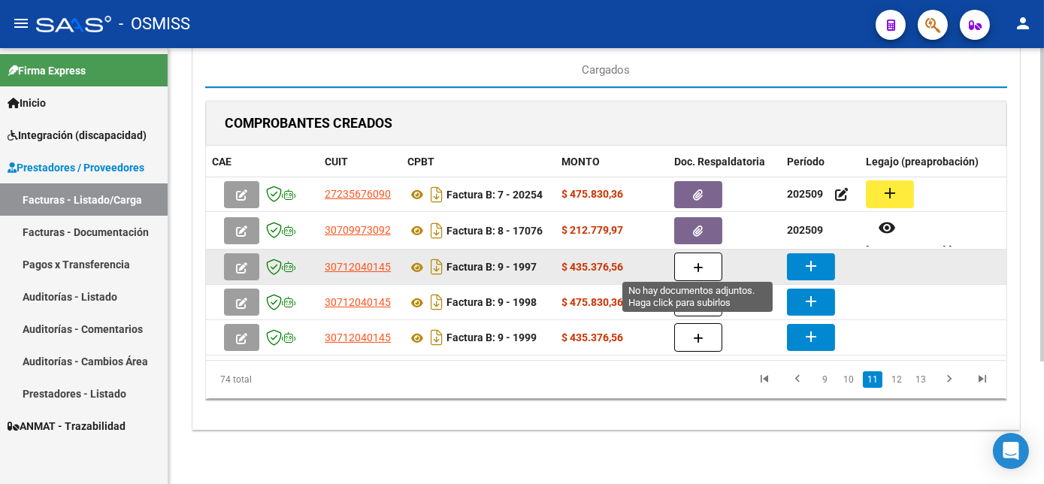
click at [696, 263] on icon "button" at bounding box center [698, 267] width 11 height 11
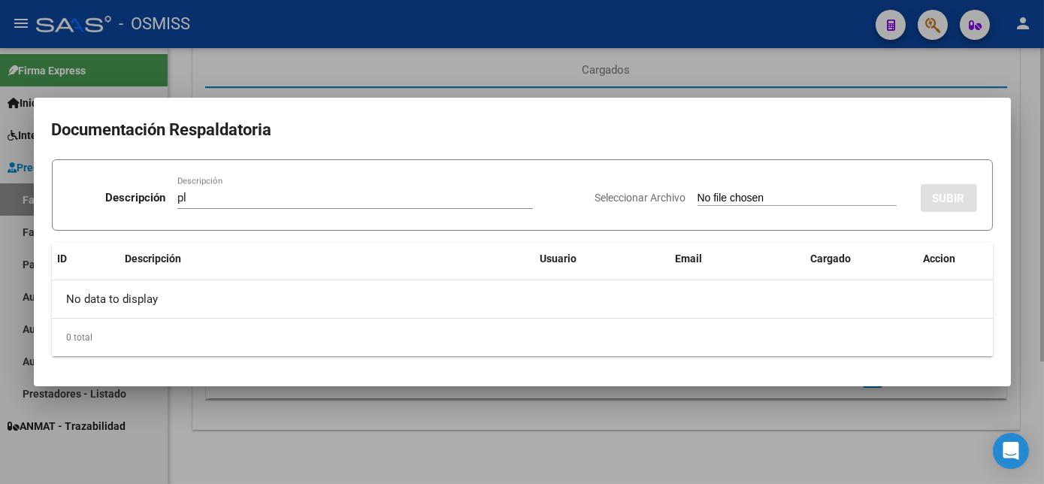
click at [698, 192] on input "Seleccionar Archivo" at bounding box center [797, 199] width 199 height 14
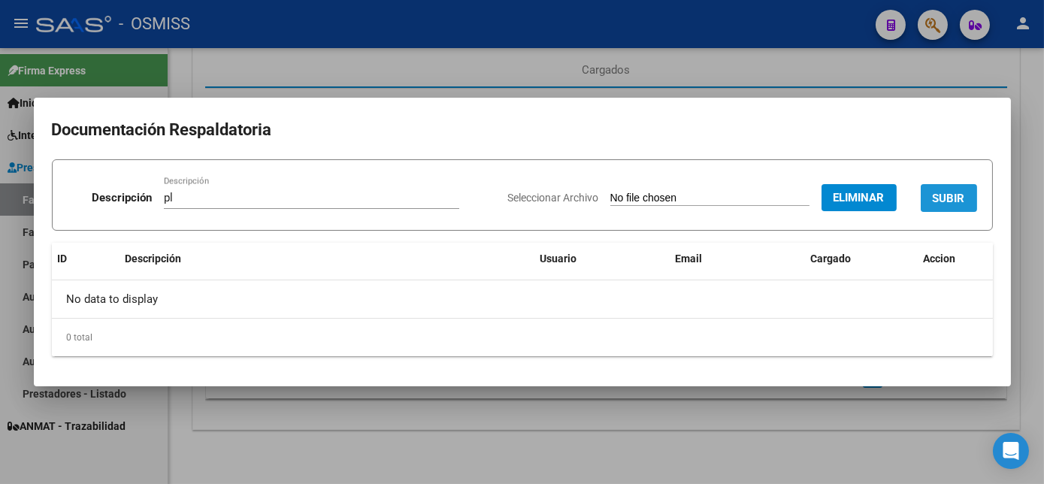
click at [950, 199] on span "SUBIR" at bounding box center [949, 199] width 32 height 14
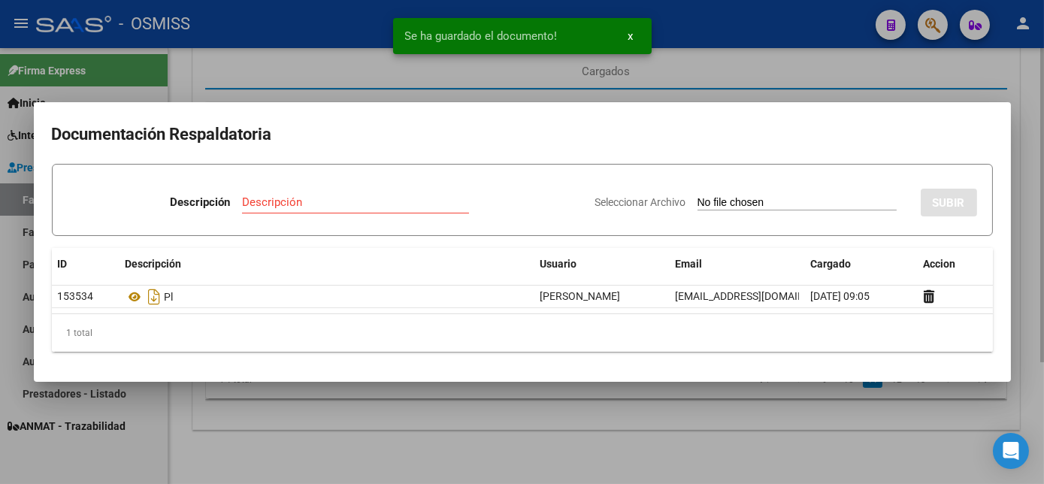
click at [759, 432] on div at bounding box center [522, 242] width 1044 height 484
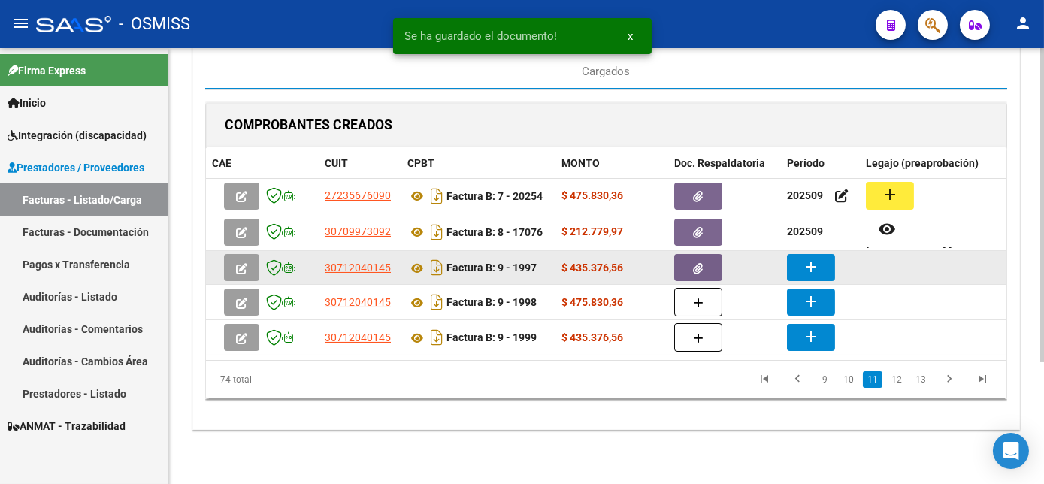
click at [823, 262] on button "add" at bounding box center [811, 267] width 48 height 27
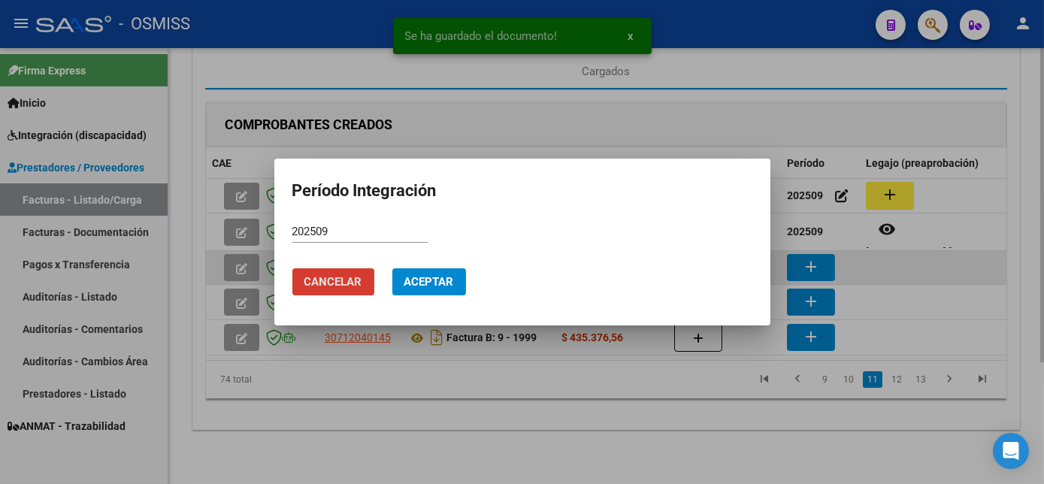
click at [392, 268] on button "Aceptar" at bounding box center [429, 281] width 74 height 27
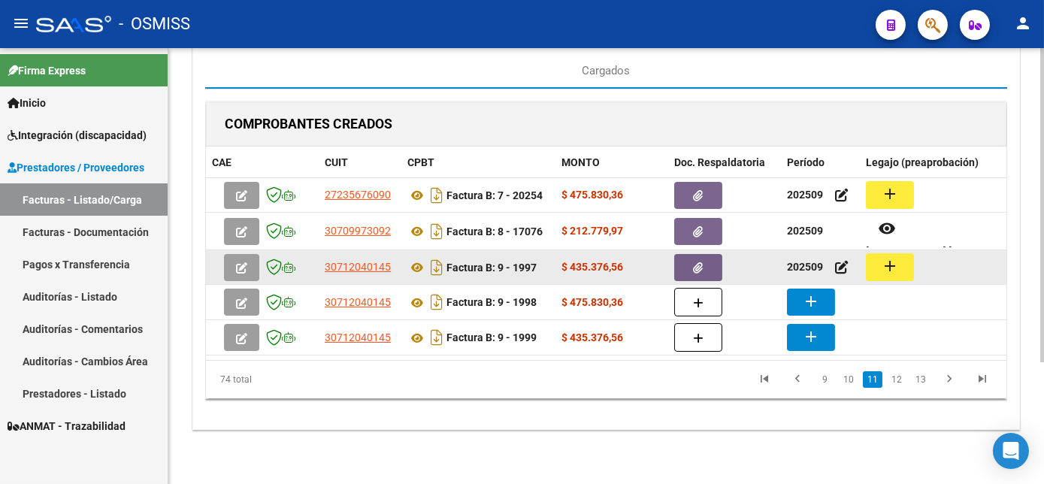
click at [877, 257] on button "add" at bounding box center [890, 267] width 48 height 28
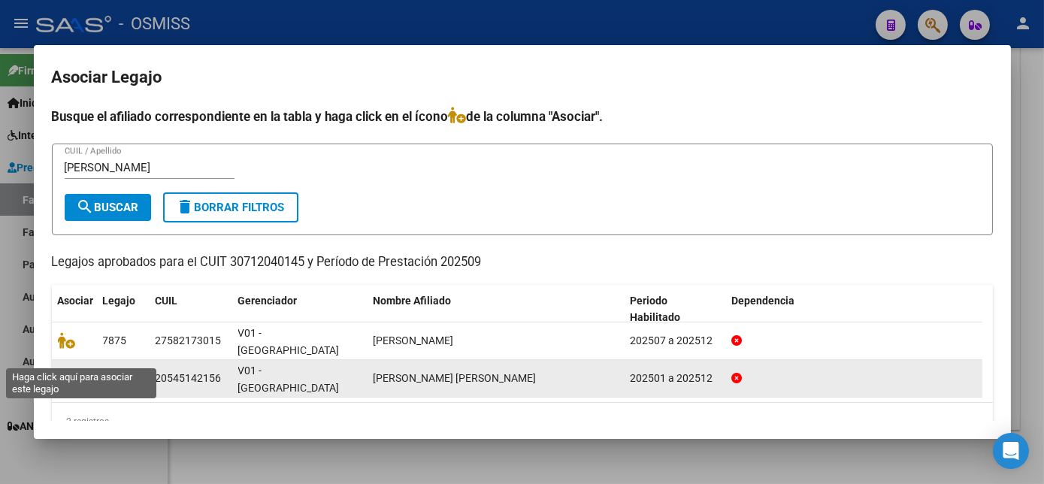
click at [66, 370] on icon at bounding box center [67, 378] width 18 height 17
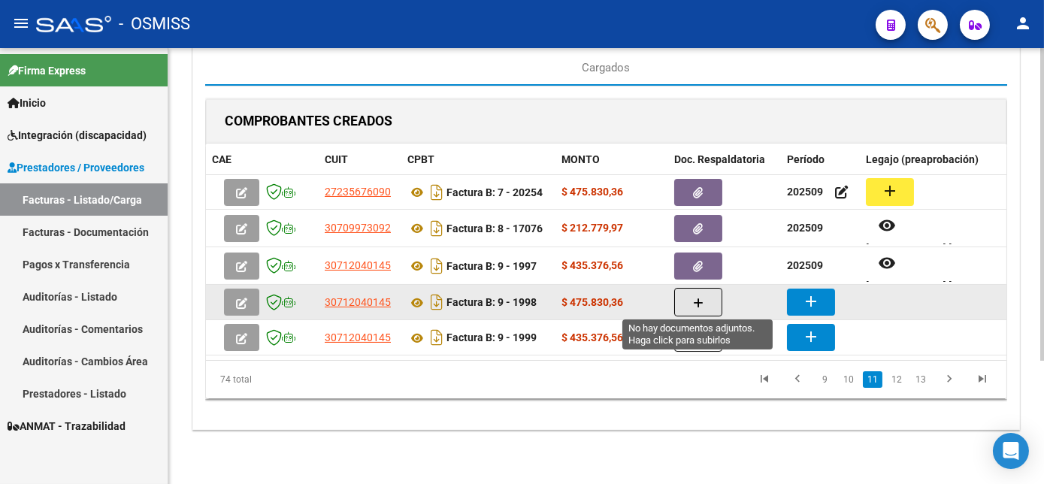
click at [693, 302] on icon "button" at bounding box center [698, 303] width 11 height 11
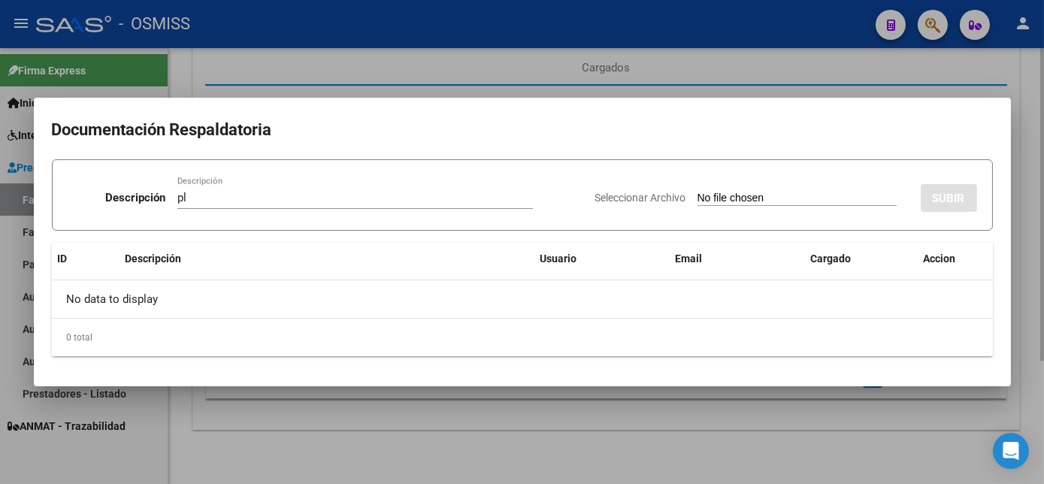
click at [698, 192] on input "Seleccionar Archivo" at bounding box center [797, 199] width 199 height 14
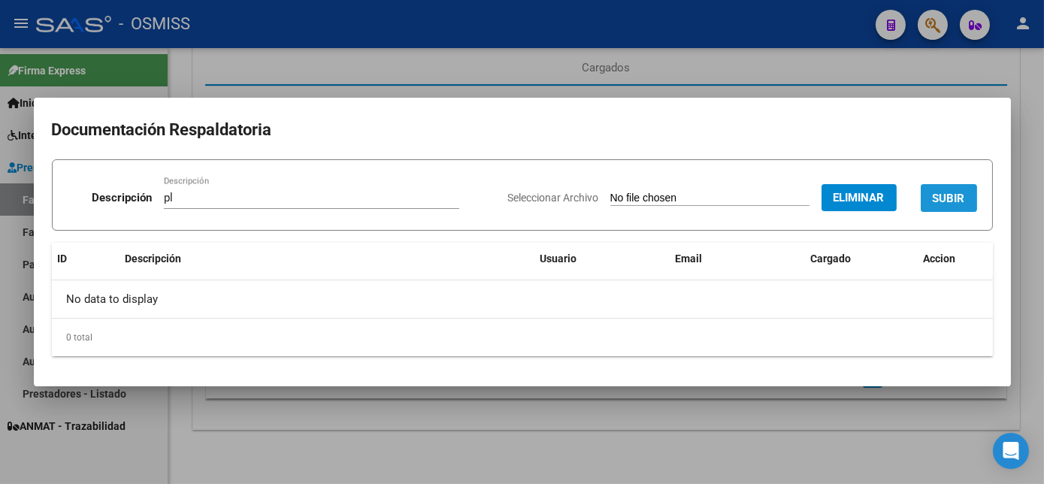
click at [958, 187] on button "SUBIR" at bounding box center [949, 198] width 56 height 28
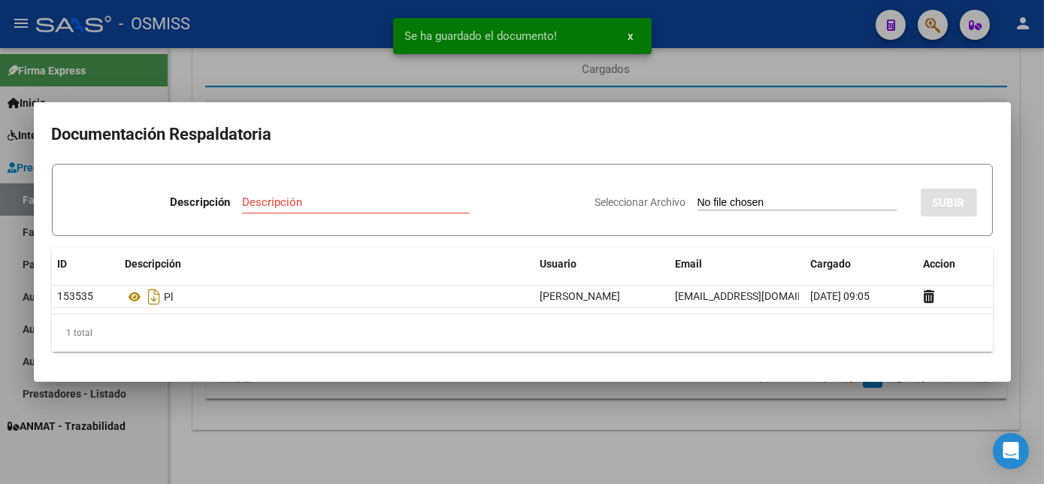
click at [741, 409] on div at bounding box center [522, 242] width 1044 height 484
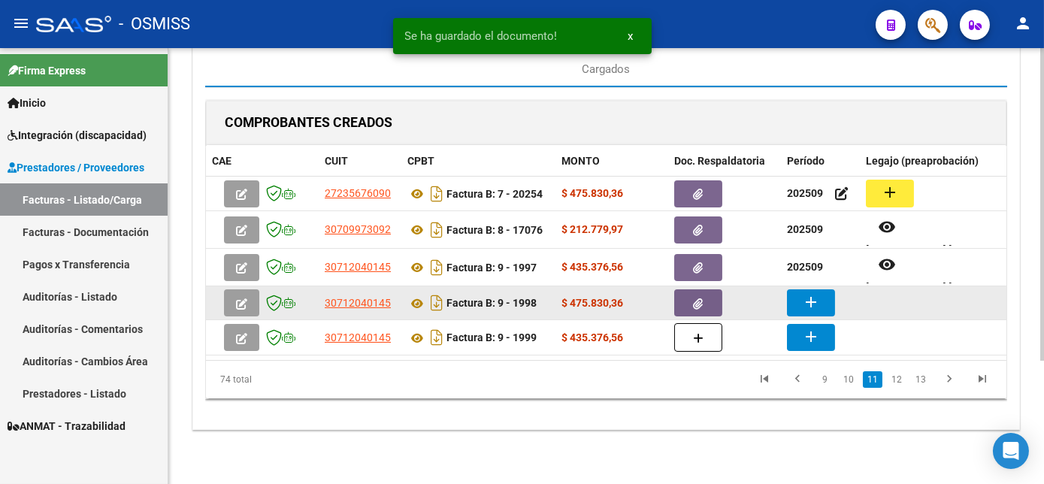
click at [813, 295] on mat-icon "add" at bounding box center [811, 302] width 18 height 18
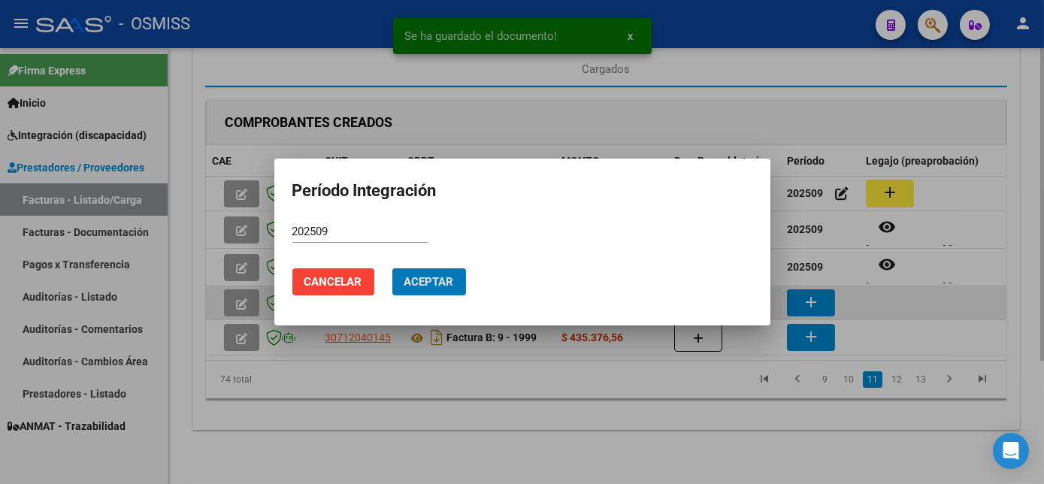
click at [392, 268] on button "Aceptar" at bounding box center [429, 281] width 74 height 27
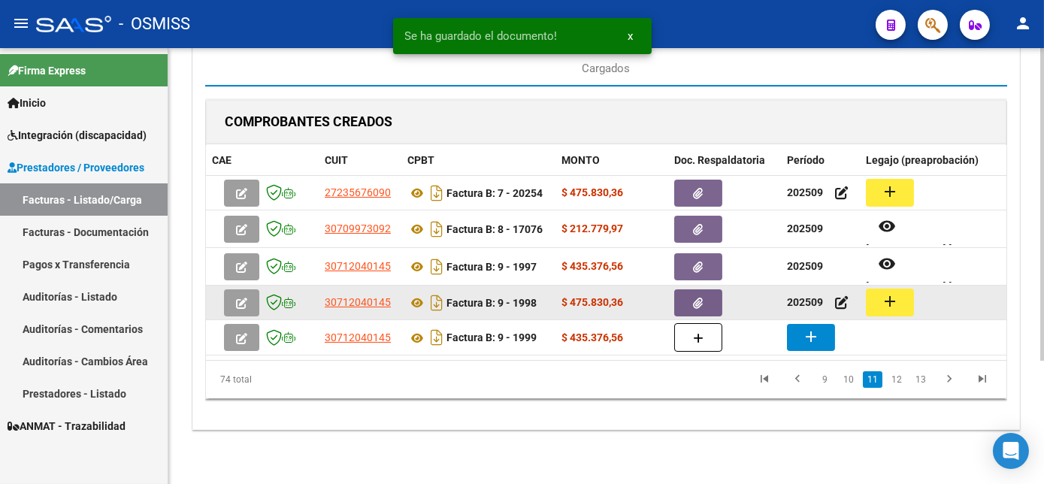
click at [890, 300] on mat-icon "add" at bounding box center [890, 301] width 18 height 18
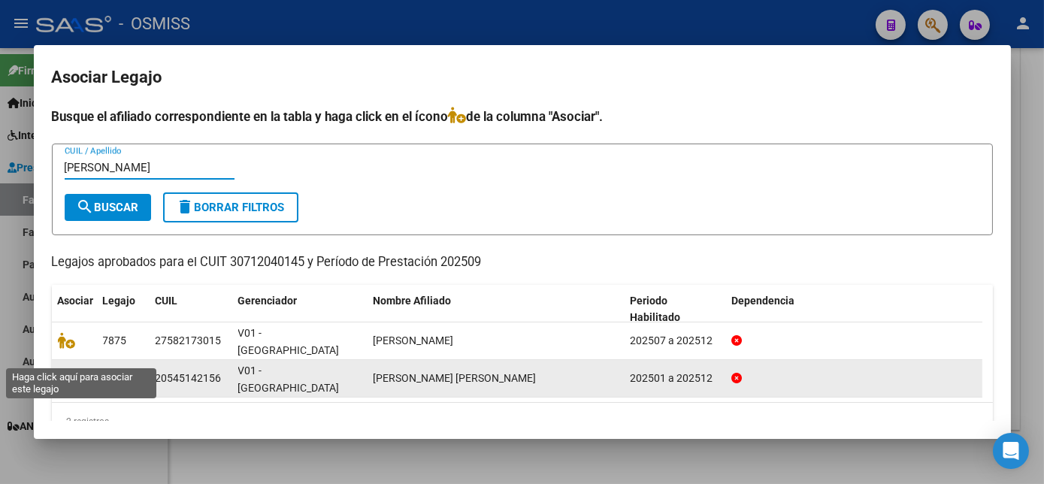
click at [68, 370] on icon at bounding box center [67, 378] width 18 height 17
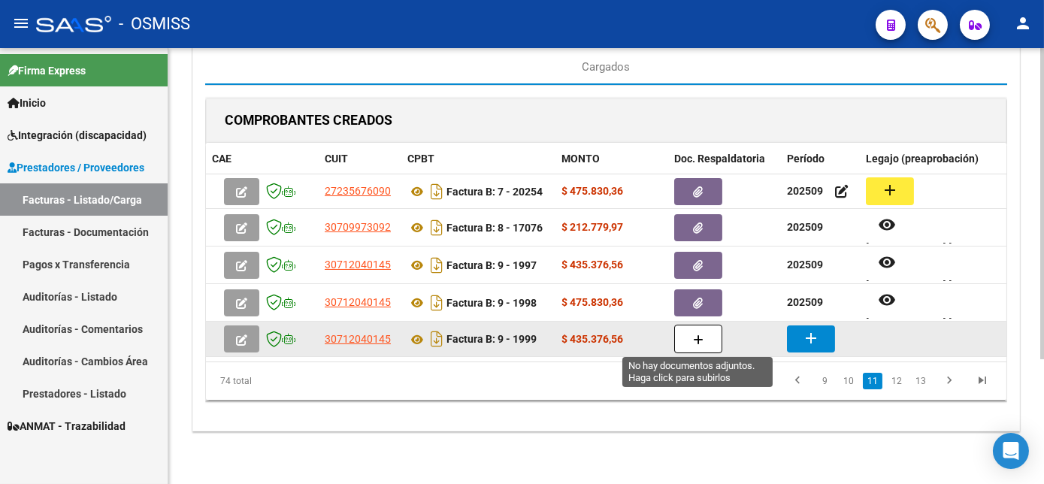
click at [702, 348] on button "button" at bounding box center [698, 339] width 48 height 29
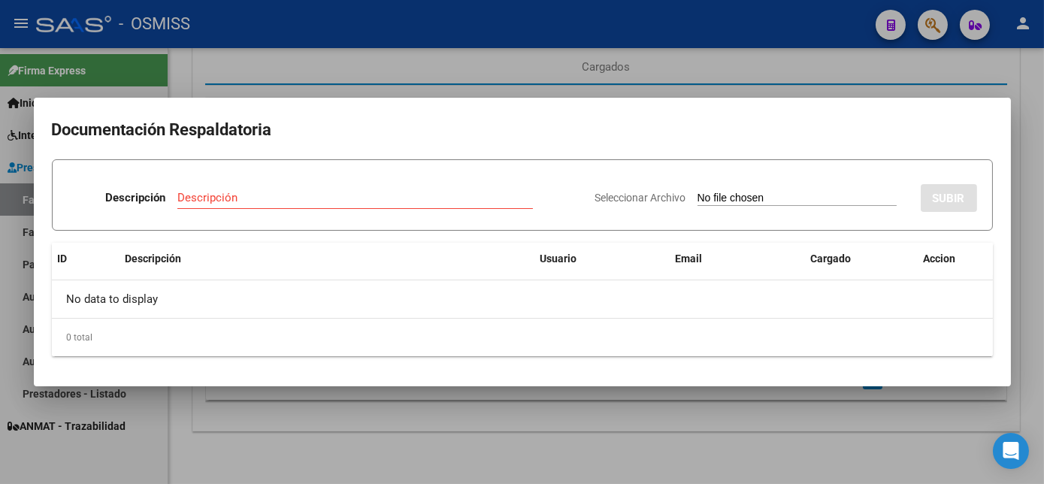
click at [459, 187] on div "Descripción" at bounding box center [355, 197] width 356 height 23
click at [698, 192] on input "Seleccionar Archivo" at bounding box center [797, 199] width 199 height 14
click at [805, 473] on div at bounding box center [522, 242] width 1044 height 484
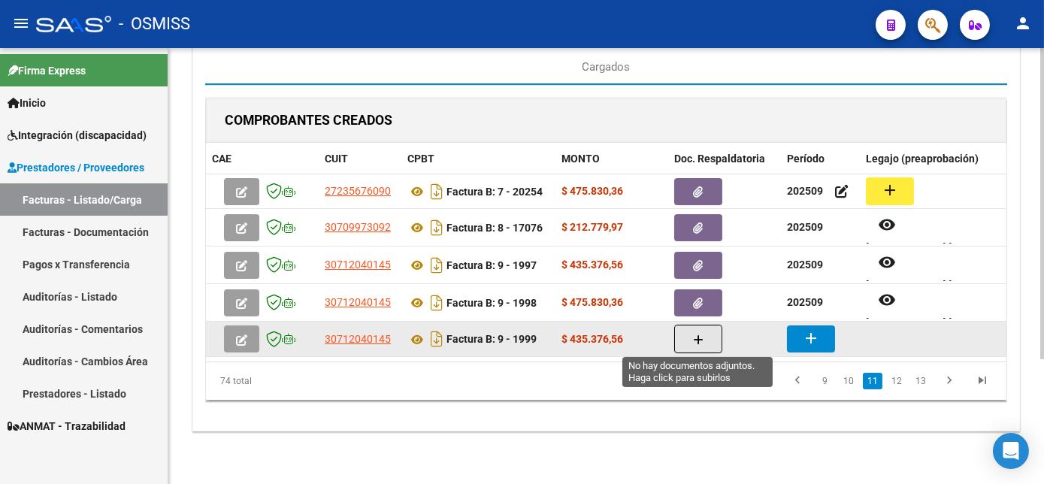
click at [698, 335] on icon "button" at bounding box center [698, 340] width 11 height 11
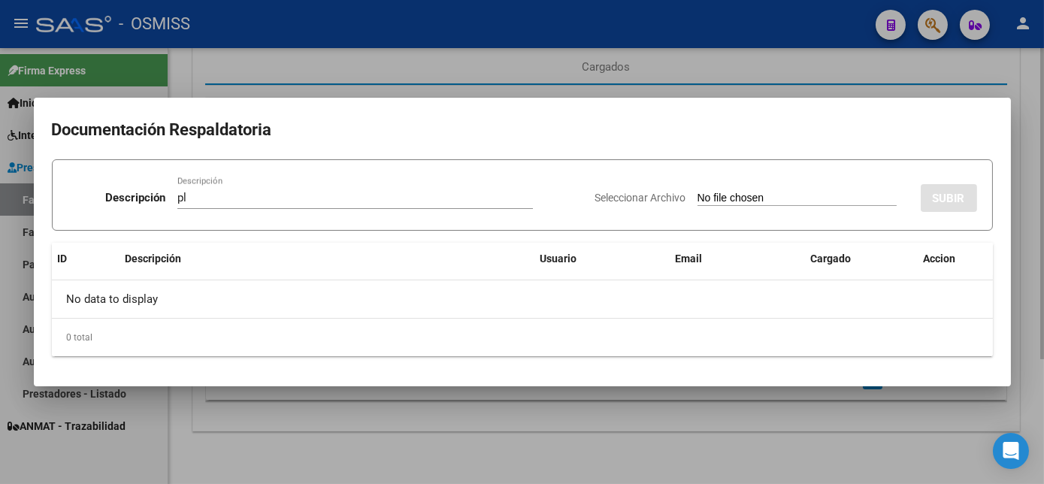
click at [698, 192] on input "Seleccionar Archivo" at bounding box center [797, 199] width 199 height 14
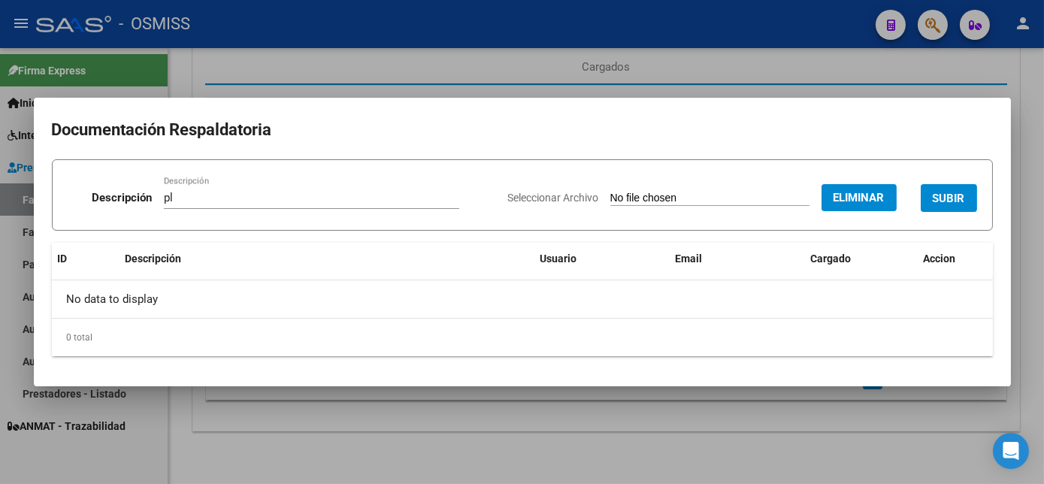
click at [956, 196] on span "SUBIR" at bounding box center [949, 199] width 32 height 14
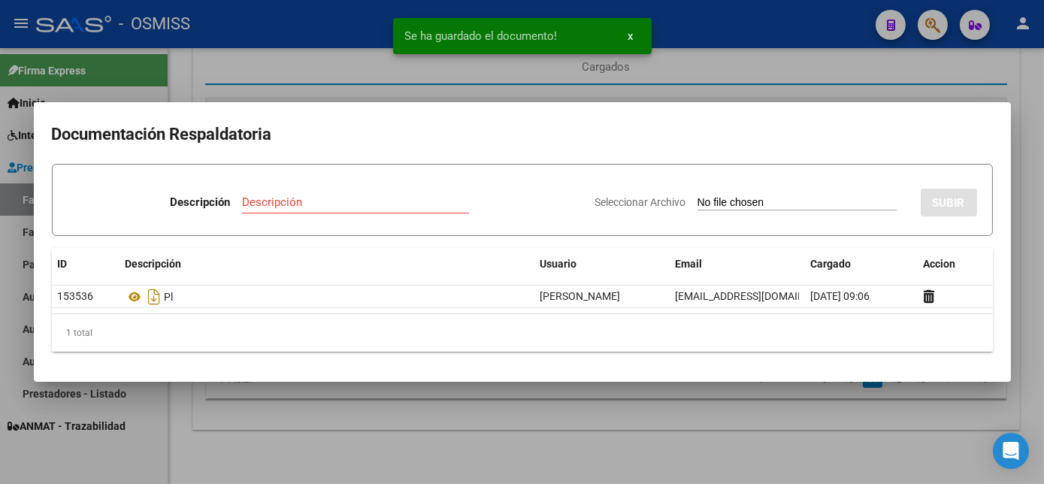
click at [721, 433] on div at bounding box center [522, 242] width 1044 height 484
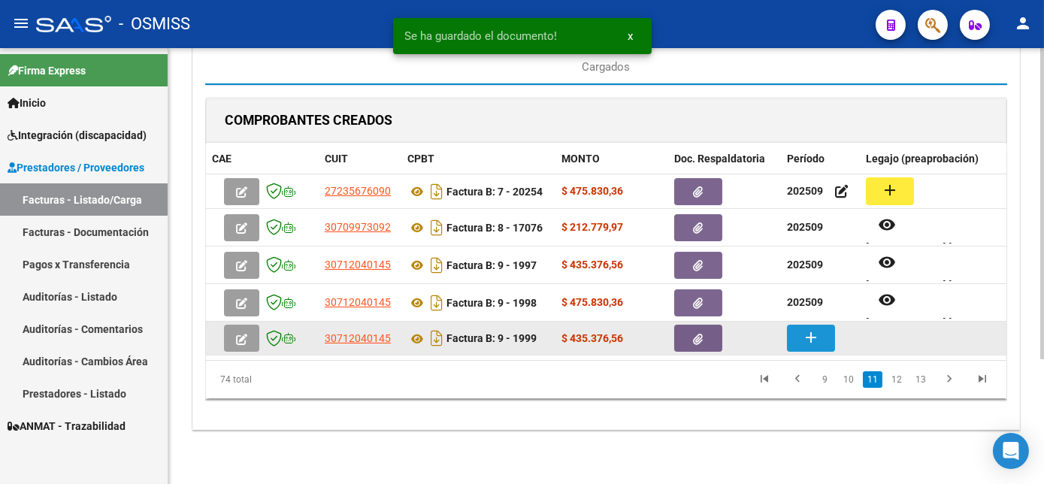
click at [808, 341] on mat-icon "add" at bounding box center [811, 338] width 18 height 18
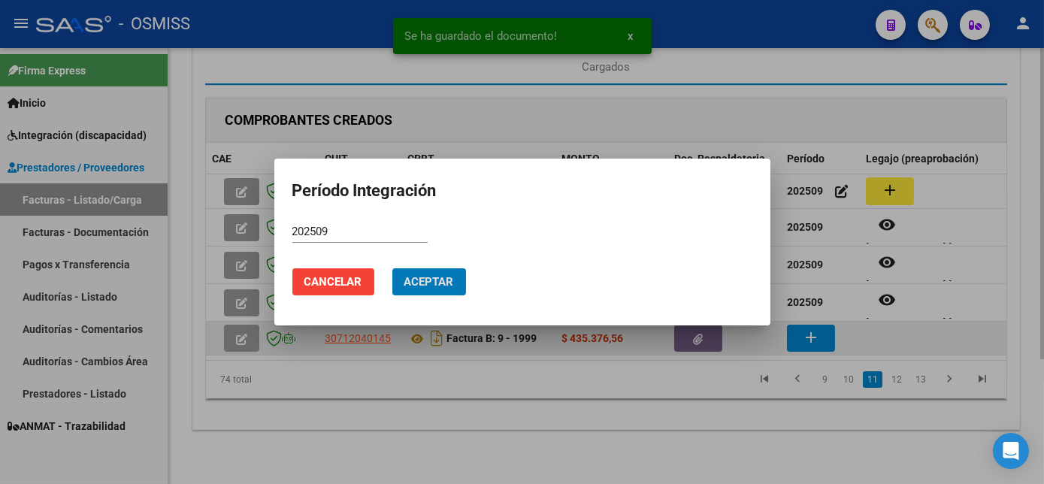
click at [392, 268] on button "Aceptar" at bounding box center [429, 281] width 74 height 27
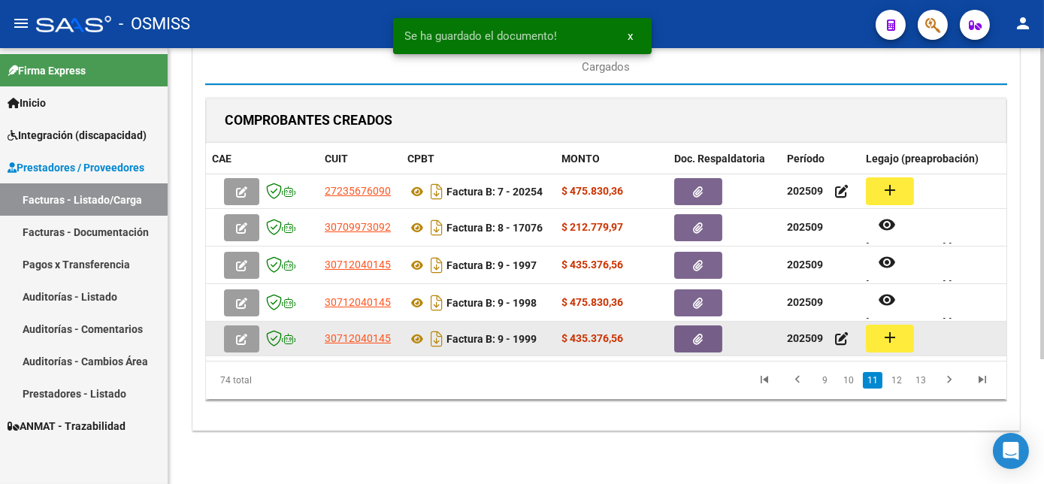
click at [890, 344] on mat-icon "add" at bounding box center [890, 338] width 18 height 18
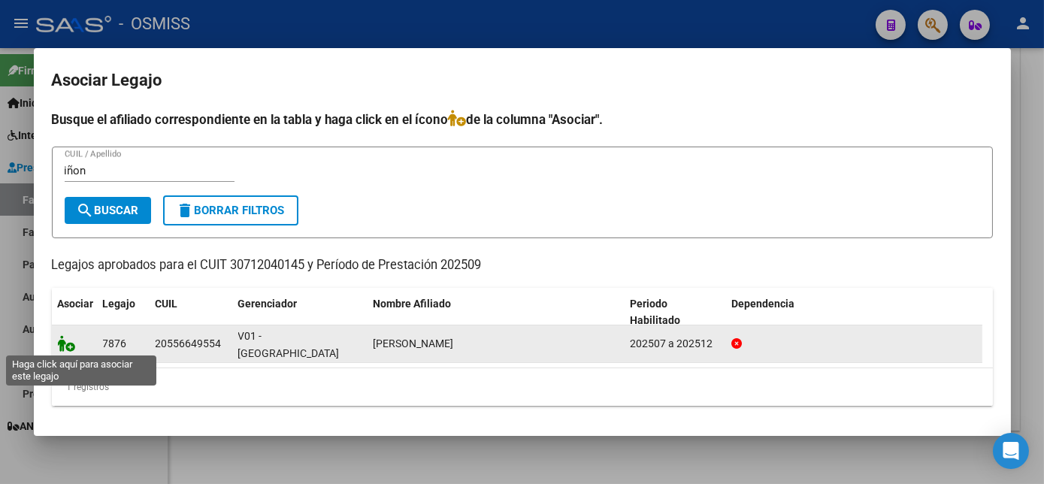
click at [64, 349] on icon at bounding box center [67, 343] width 18 height 17
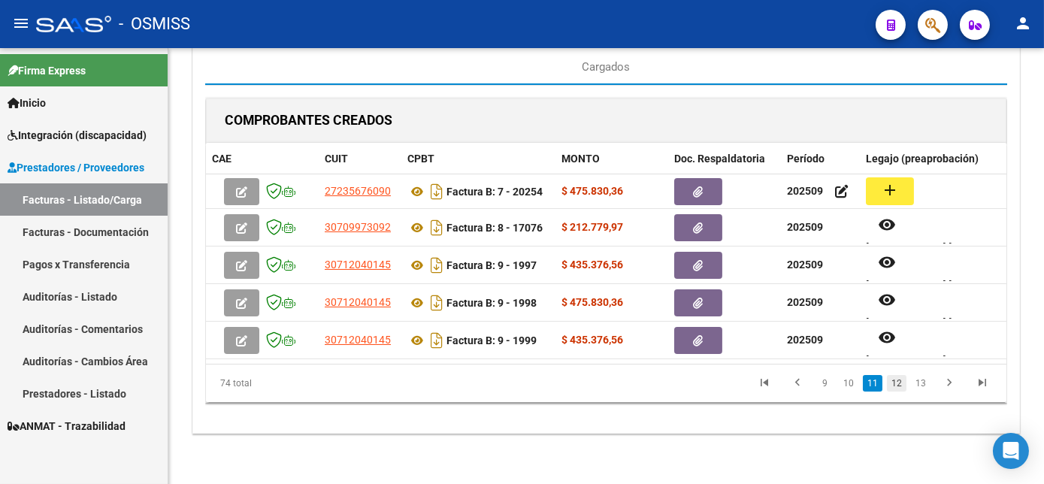
click at [900, 392] on link "12" at bounding box center [897, 383] width 20 height 17
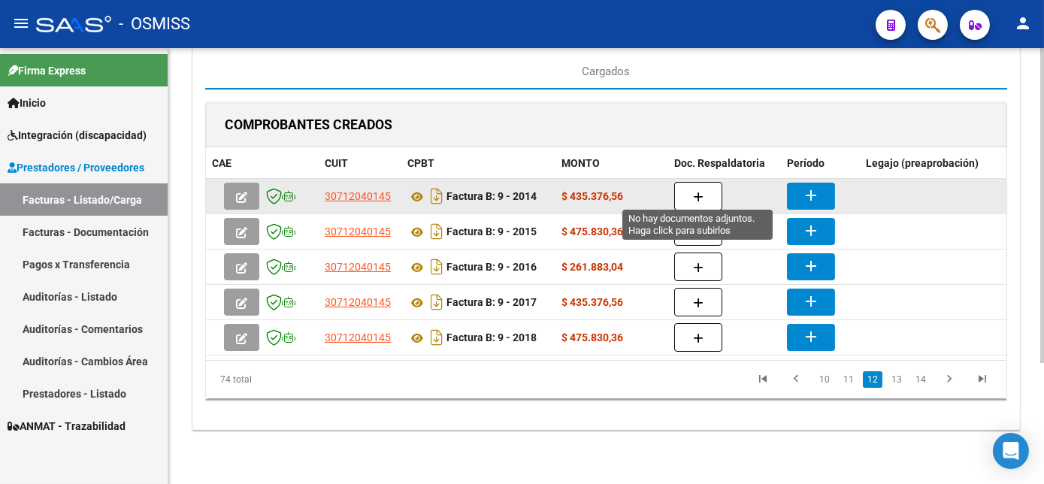
click at [688, 199] on button "button" at bounding box center [698, 196] width 48 height 29
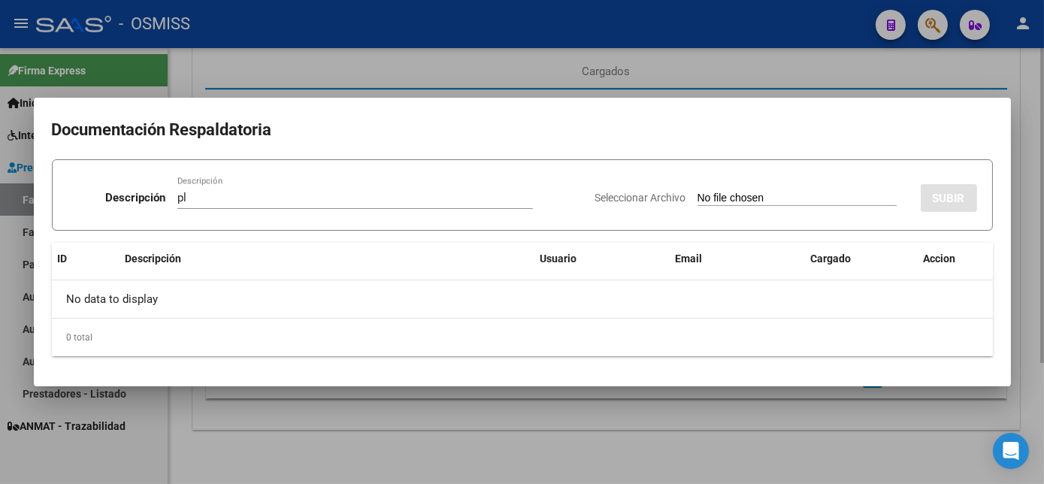
click at [698, 192] on input "Seleccionar Archivo" at bounding box center [797, 199] width 199 height 14
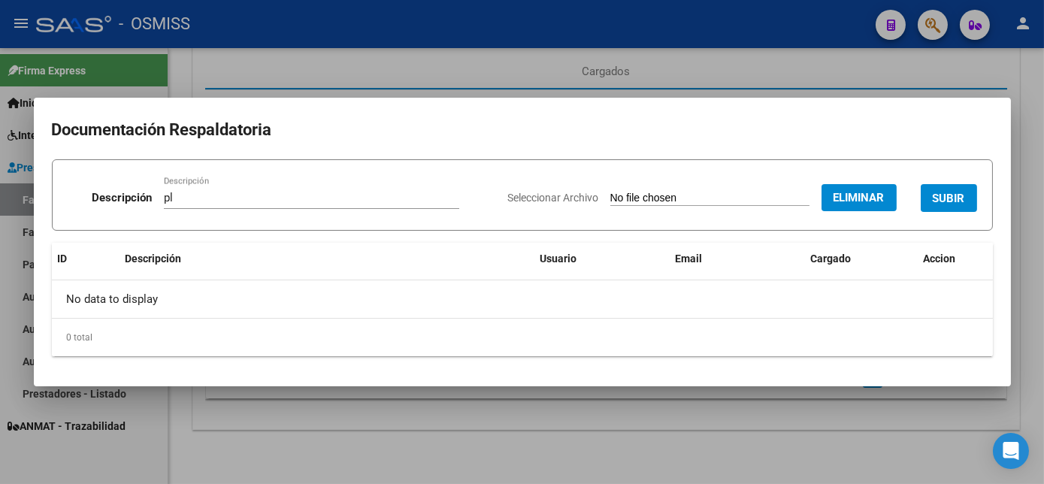
click at [952, 199] on span "SUBIR" at bounding box center [949, 199] width 32 height 14
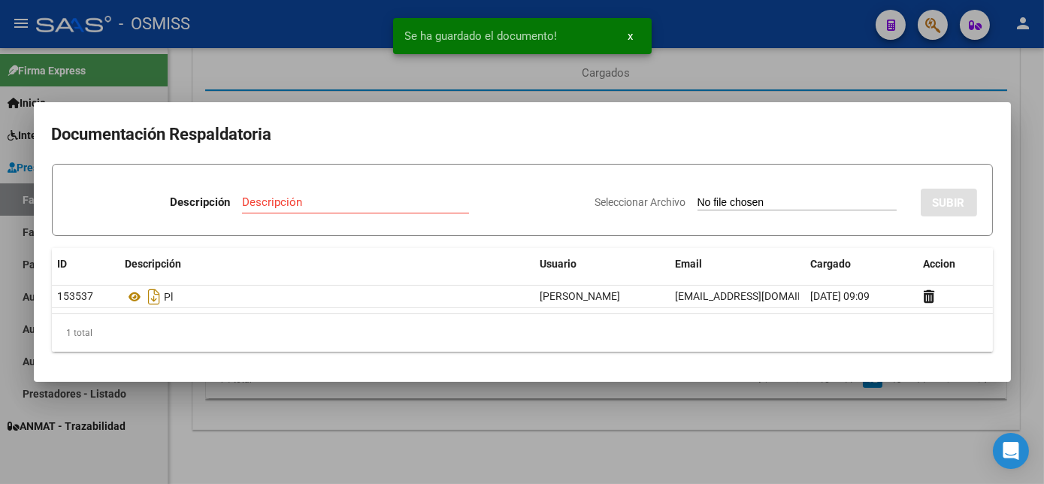
click at [608, 443] on div at bounding box center [522, 242] width 1044 height 484
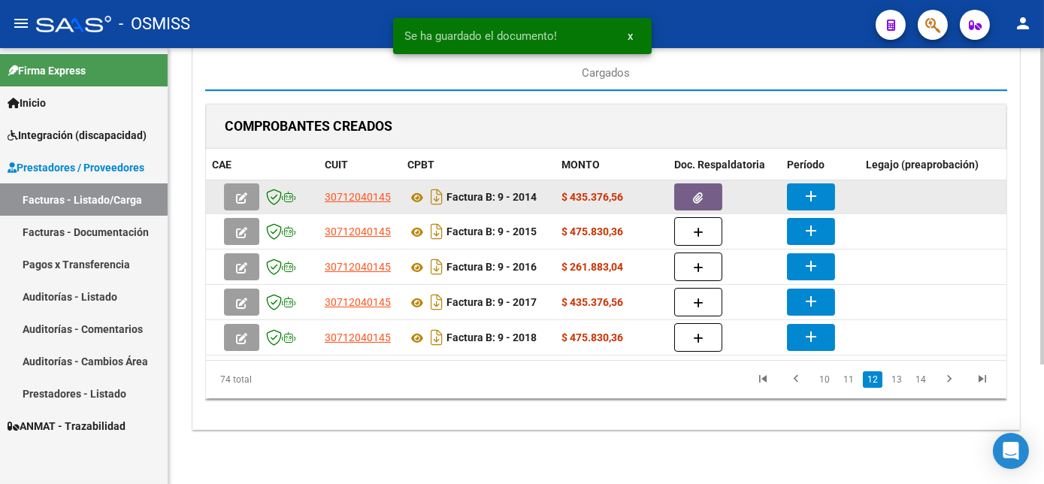
click at [806, 191] on mat-icon "add" at bounding box center [811, 196] width 18 height 18
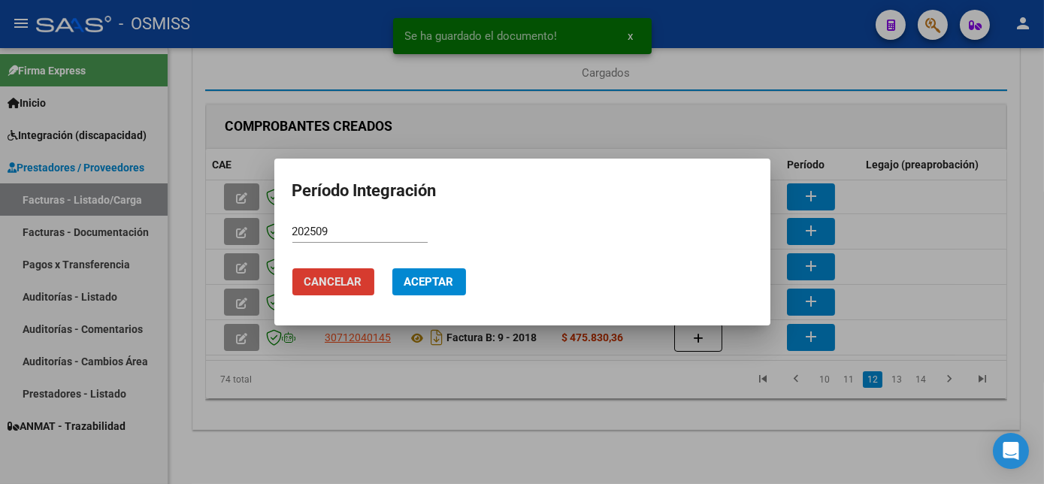
click at [392, 268] on button "Aceptar" at bounding box center [429, 281] width 74 height 27
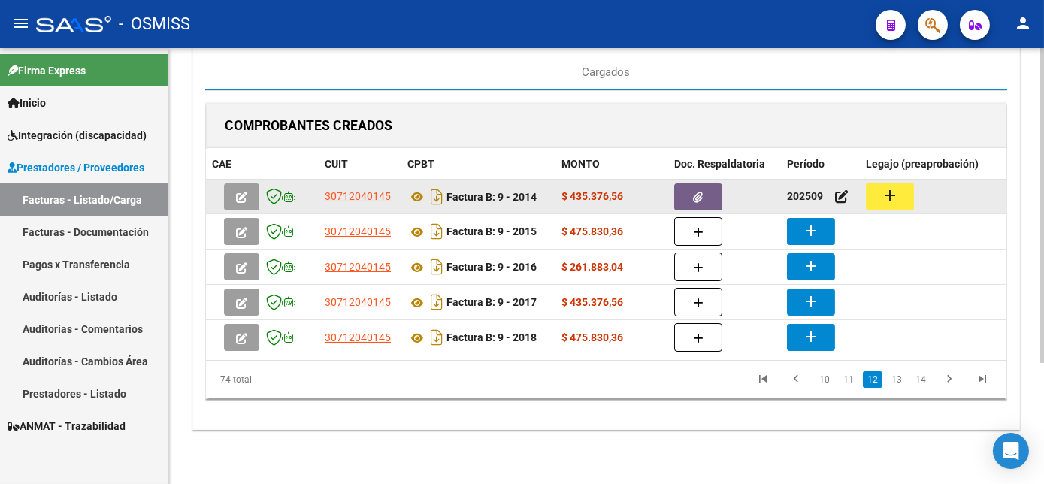
click at [897, 190] on mat-icon "add" at bounding box center [890, 195] width 18 height 18
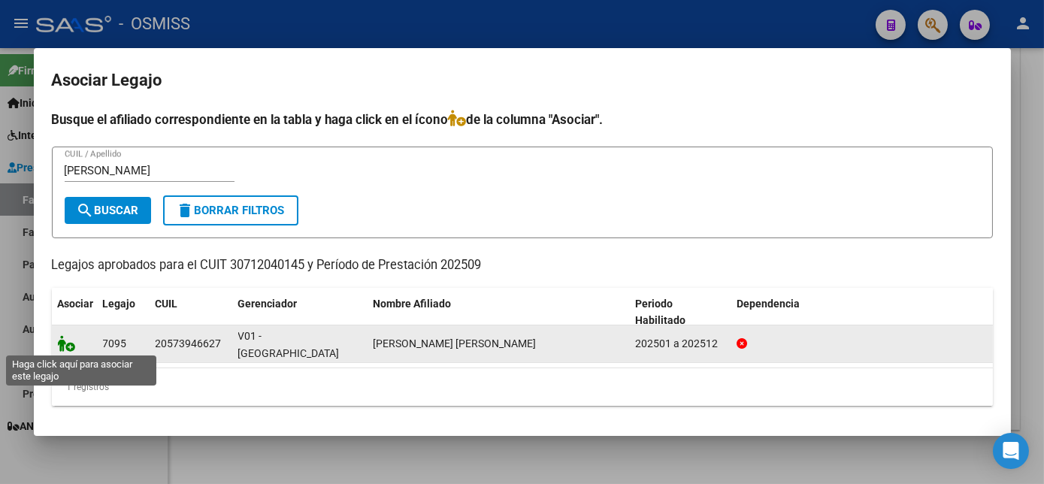
click at [71, 343] on icon at bounding box center [67, 343] width 18 height 17
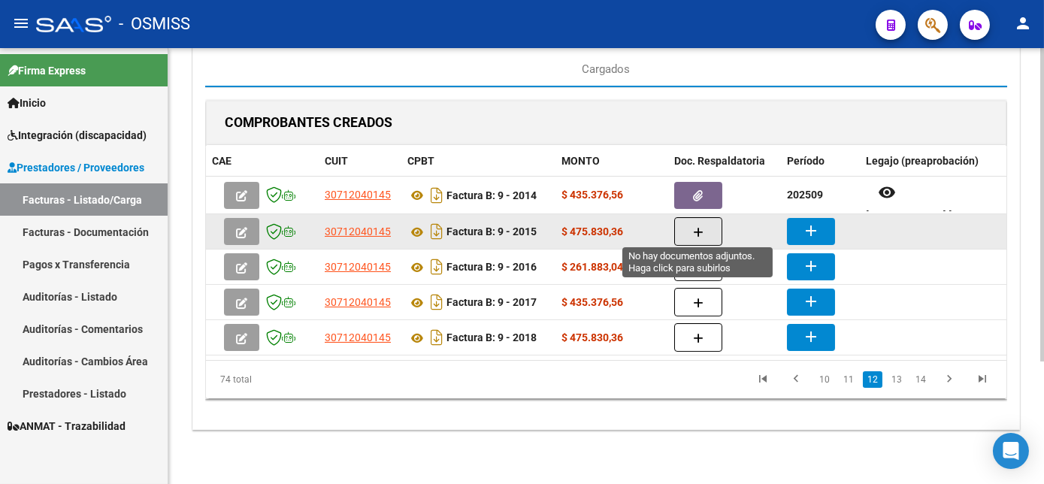
click at [697, 227] on icon "button" at bounding box center [698, 232] width 11 height 11
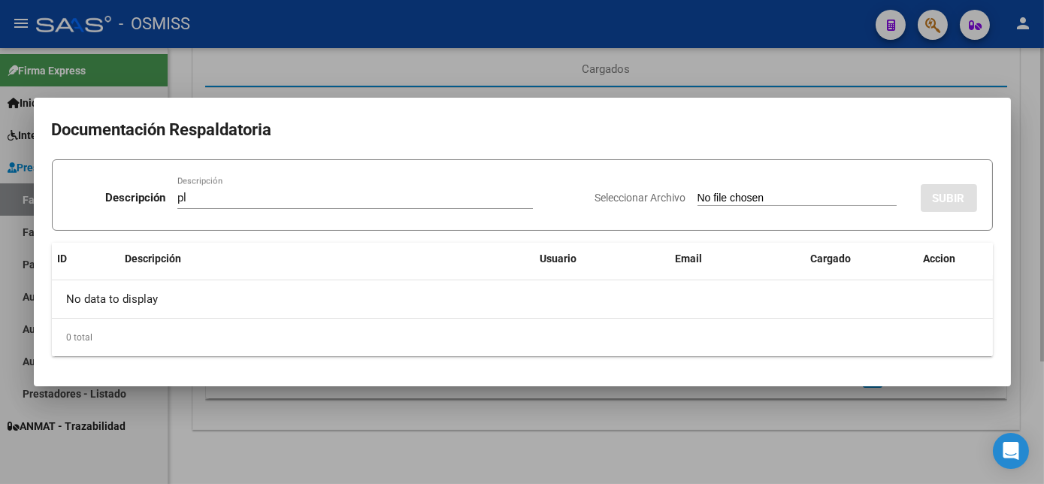
click at [698, 192] on input "Seleccionar Archivo" at bounding box center [797, 199] width 199 height 14
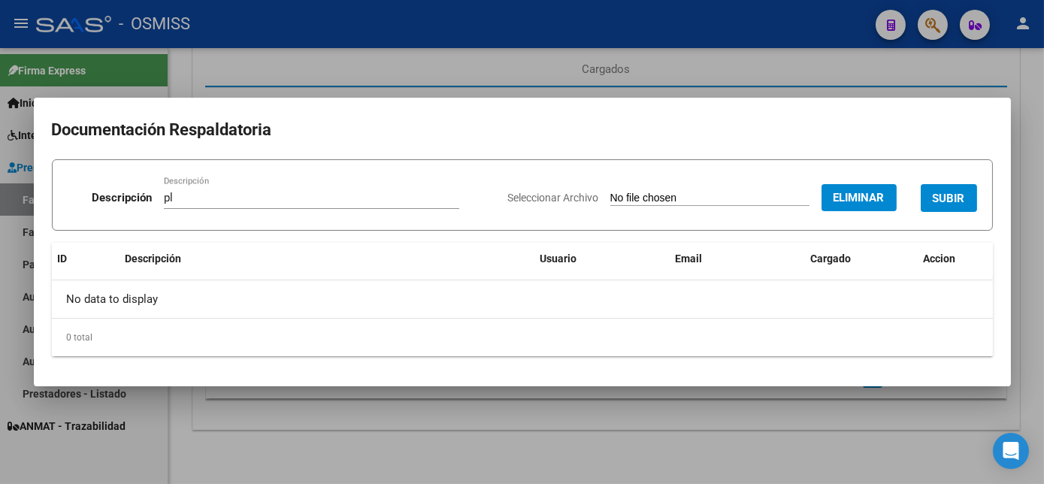
click at [962, 192] on span "SUBIR" at bounding box center [949, 199] width 32 height 14
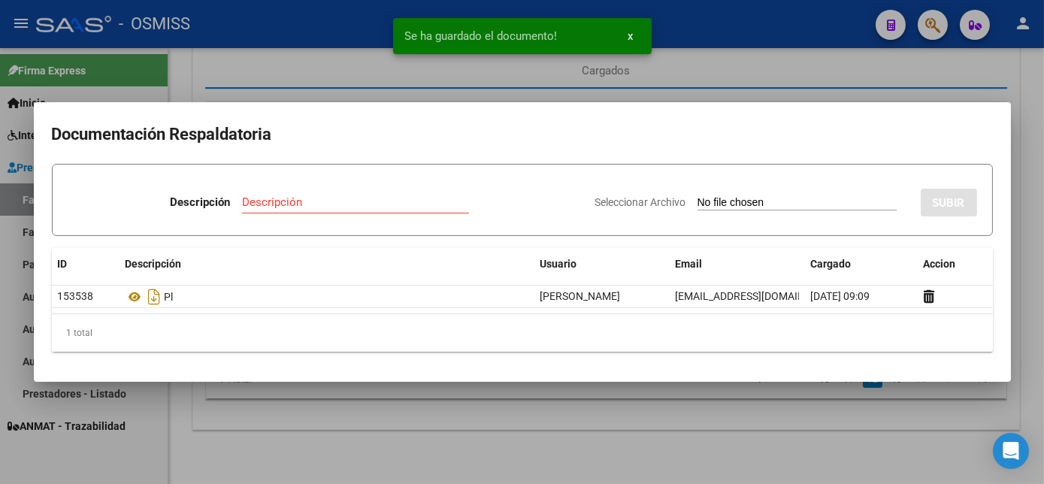
click at [505, 441] on div at bounding box center [522, 242] width 1044 height 484
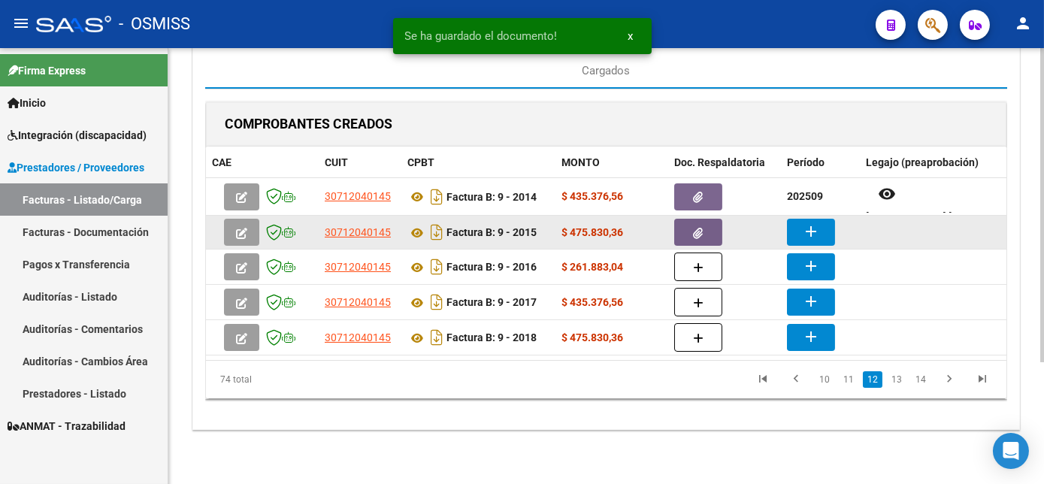
click at [804, 223] on mat-icon "add" at bounding box center [811, 232] width 18 height 18
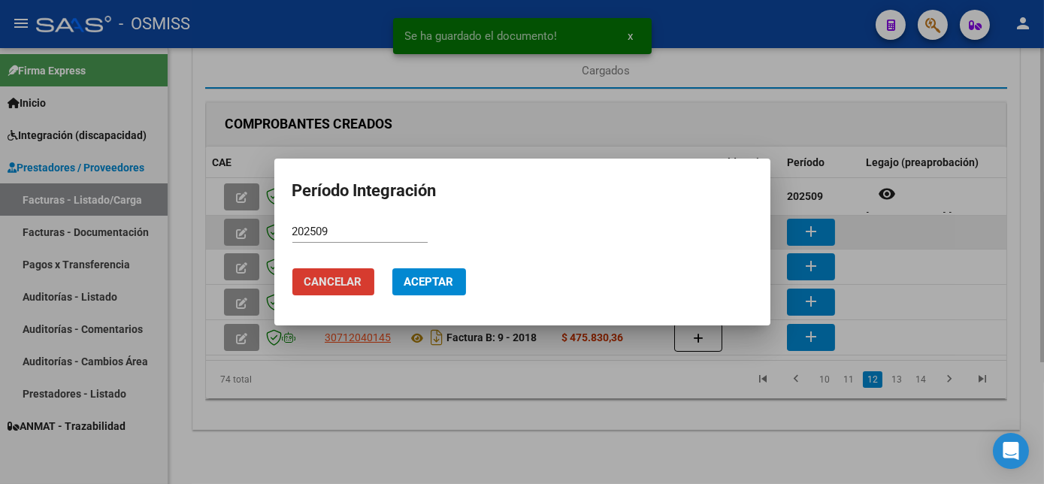
click at [392, 268] on button "Aceptar" at bounding box center [429, 281] width 74 height 27
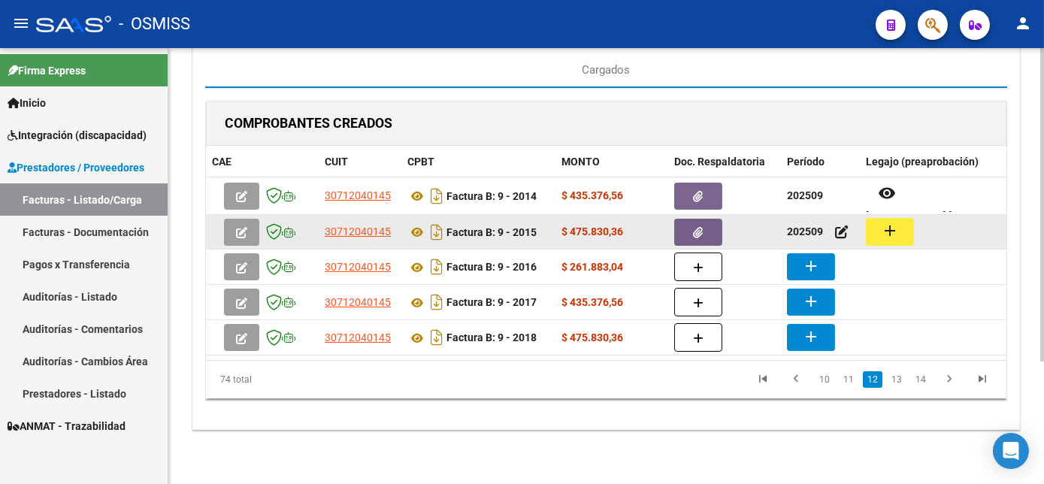
click at [894, 226] on mat-icon "add" at bounding box center [890, 231] width 18 height 18
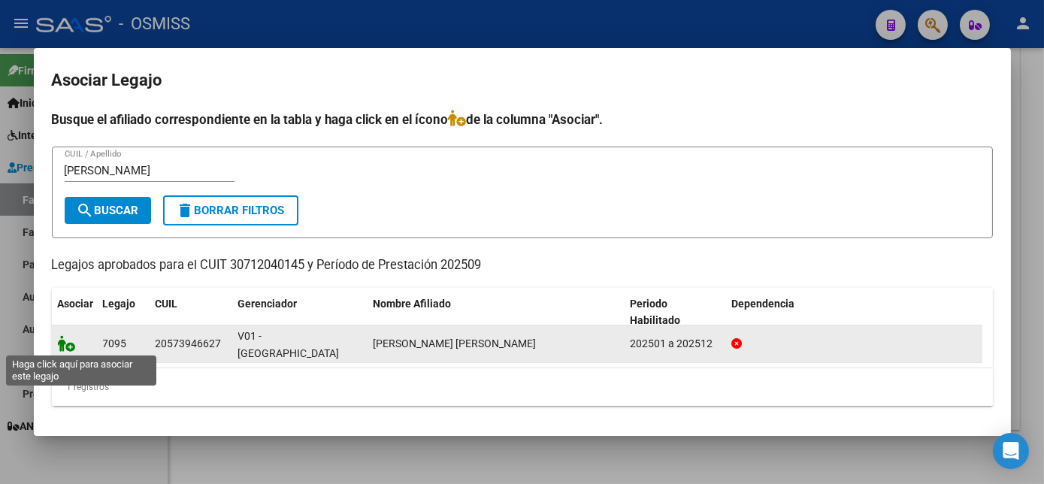
click at [68, 346] on icon at bounding box center [67, 343] width 18 height 17
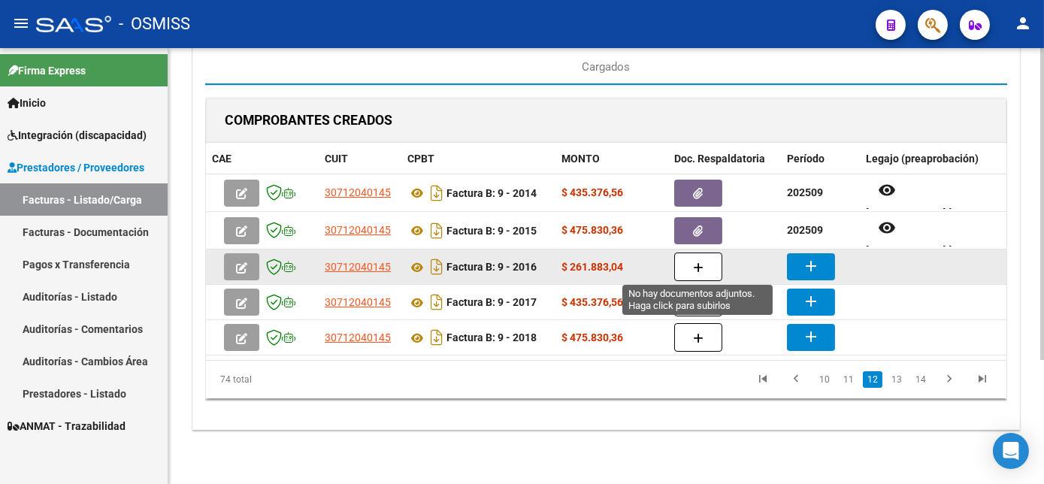
click at [715, 265] on button "button" at bounding box center [698, 267] width 48 height 29
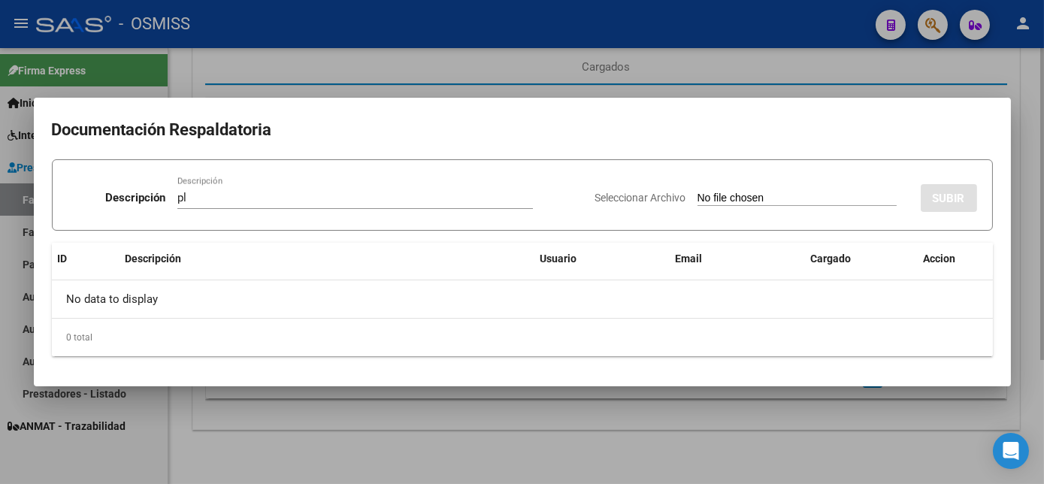
click at [698, 192] on input "Seleccionar Archivo" at bounding box center [797, 199] width 199 height 14
click at [782, 477] on div at bounding box center [522, 242] width 1044 height 484
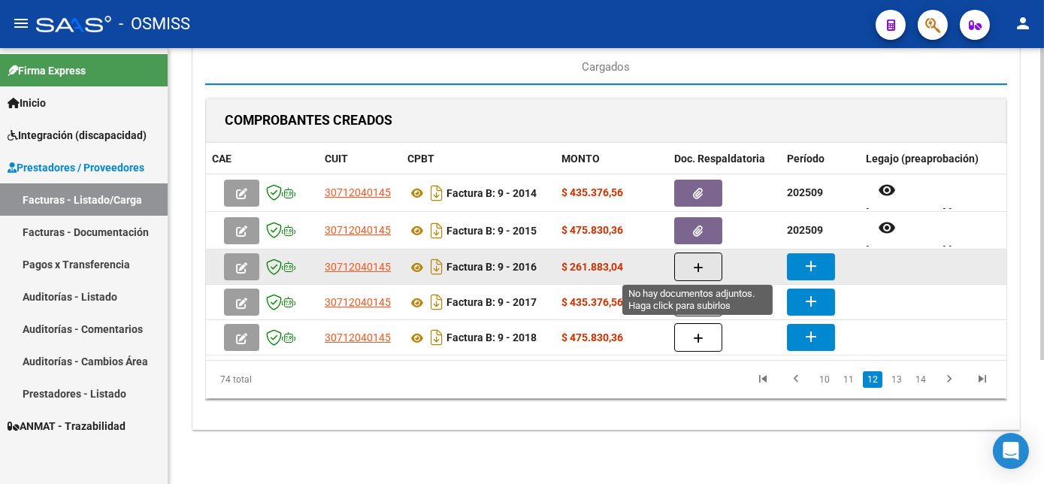
click at [707, 268] on button "button" at bounding box center [698, 267] width 48 height 29
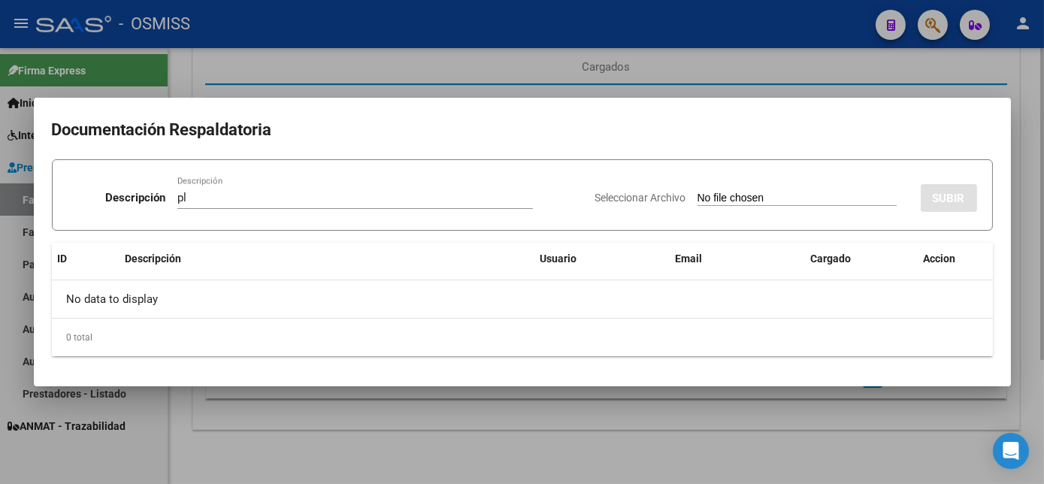
click at [698, 192] on input "Seleccionar Archivo" at bounding box center [797, 199] width 199 height 14
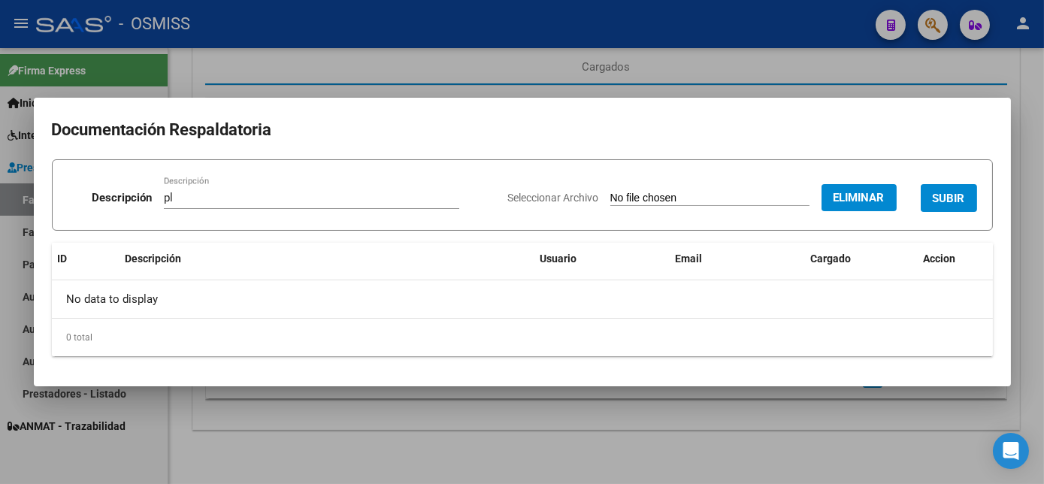
click at [934, 200] on span "SUBIR" at bounding box center [949, 199] width 32 height 14
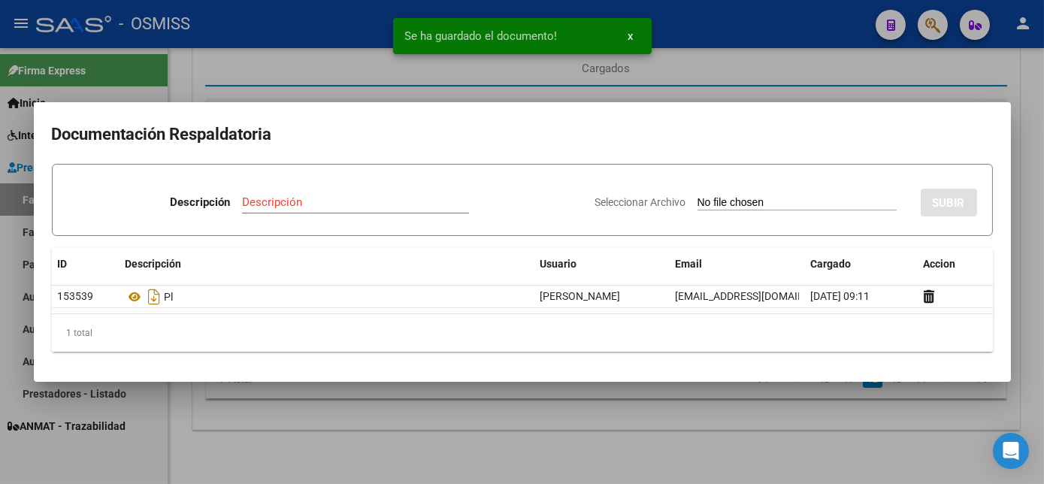
click at [583, 441] on div at bounding box center [522, 242] width 1044 height 484
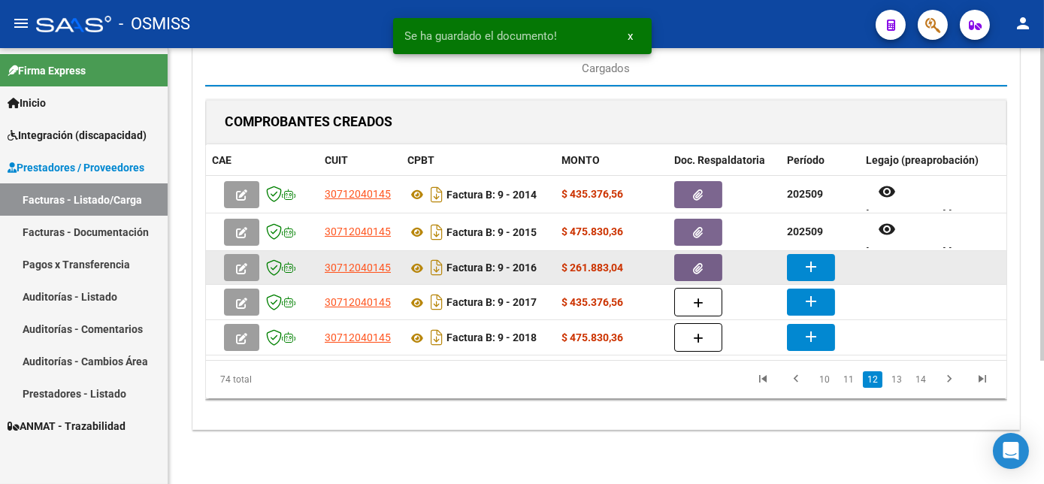
click at [806, 258] on mat-icon "add" at bounding box center [811, 267] width 18 height 18
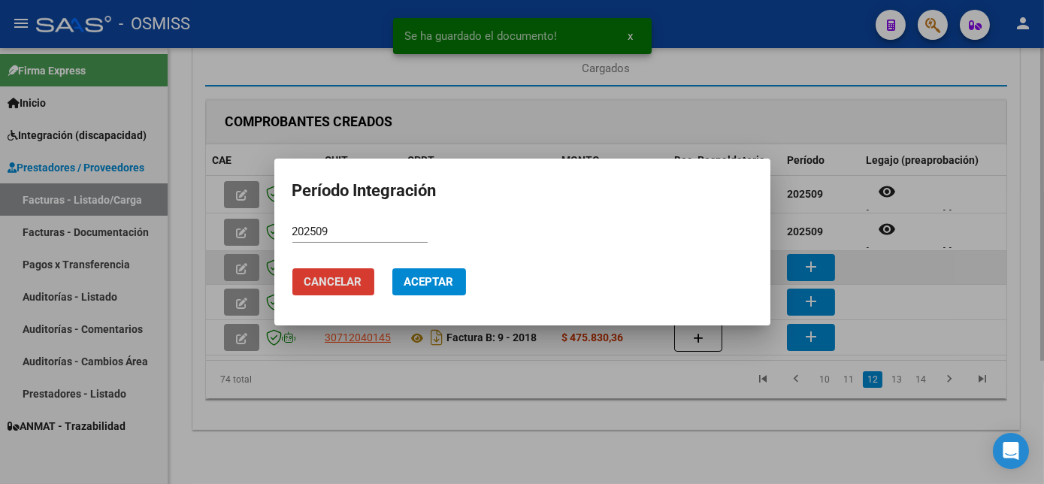
click at [392, 268] on button "Aceptar" at bounding box center [429, 281] width 74 height 27
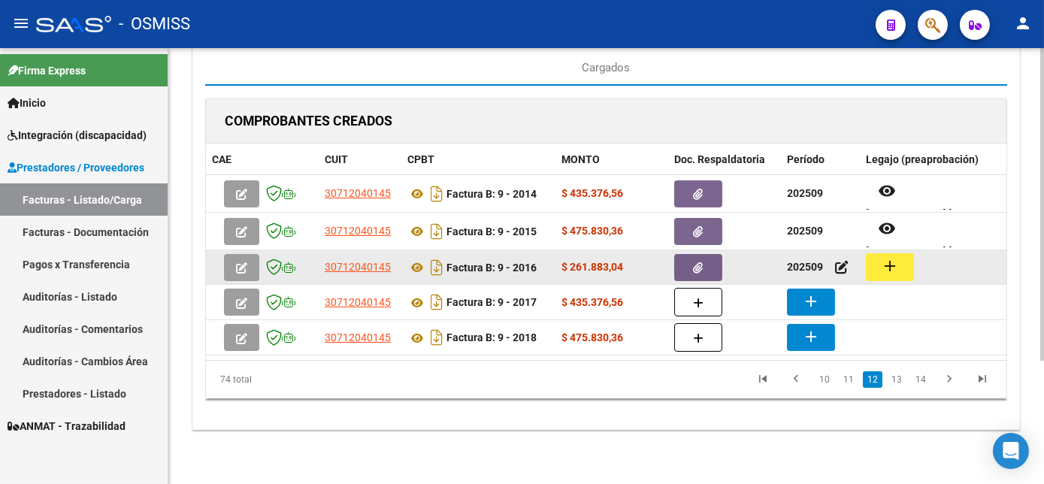
click at [905, 269] on button "add" at bounding box center [890, 267] width 48 height 28
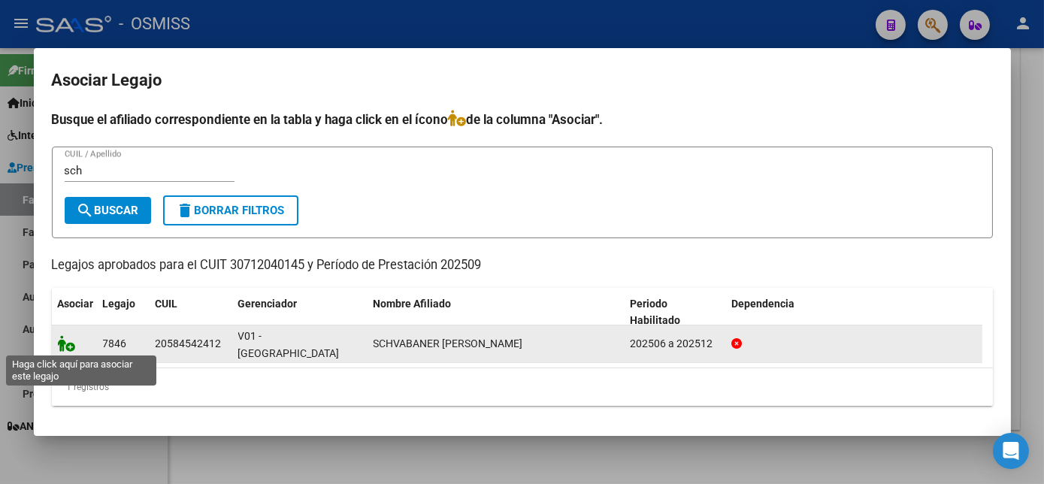
click at [73, 342] on icon at bounding box center [67, 343] width 18 height 17
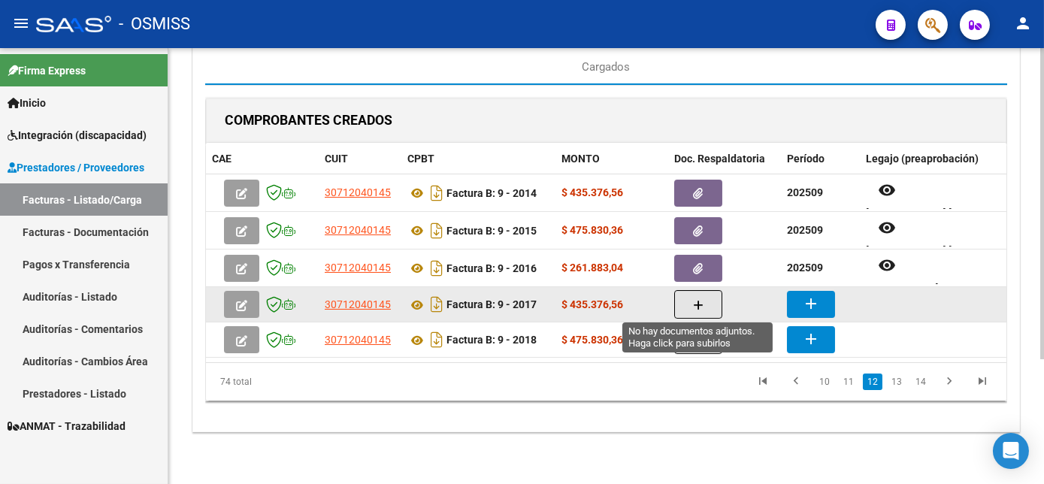
click at [702, 310] on button "button" at bounding box center [698, 304] width 48 height 29
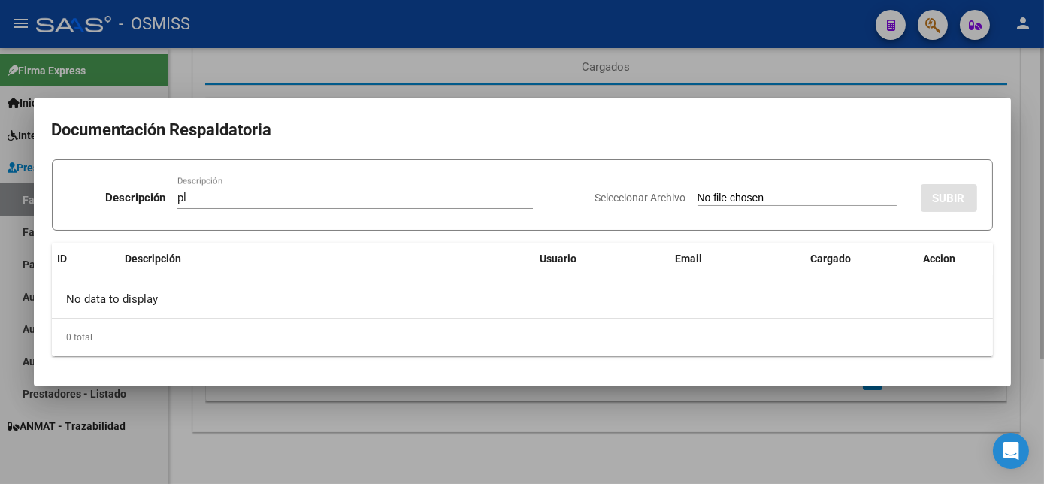
click at [698, 192] on input "Seleccionar Archivo" at bounding box center [797, 199] width 199 height 14
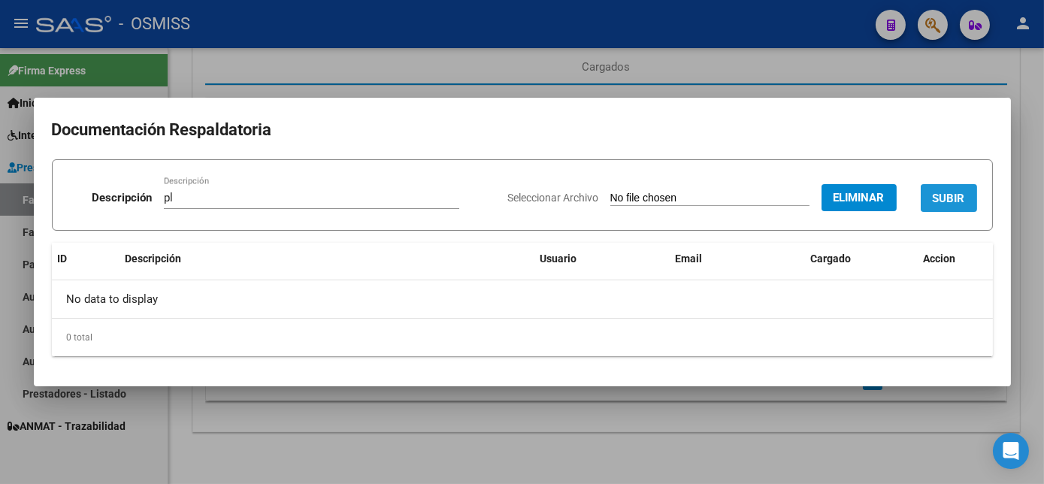
click at [950, 199] on span "SUBIR" at bounding box center [949, 199] width 32 height 14
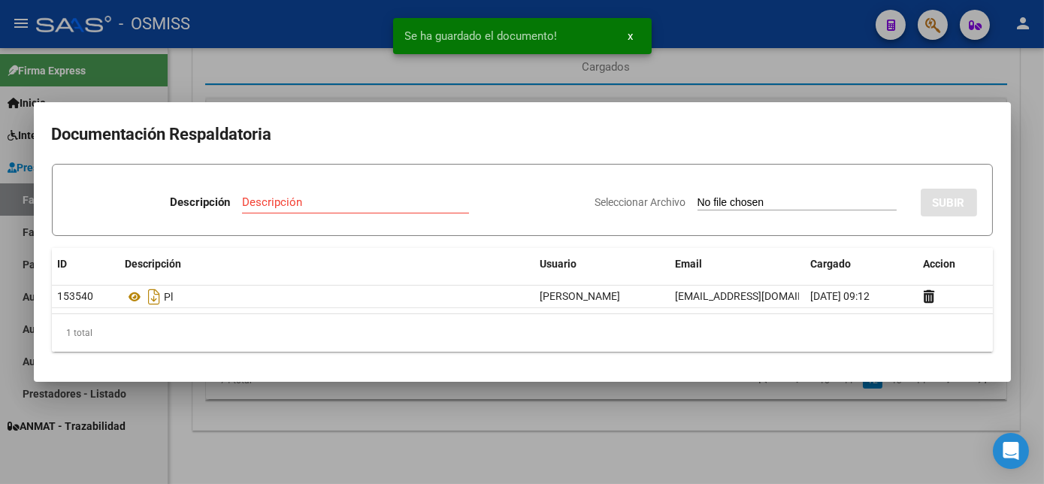
click at [632, 440] on div at bounding box center [522, 242] width 1044 height 484
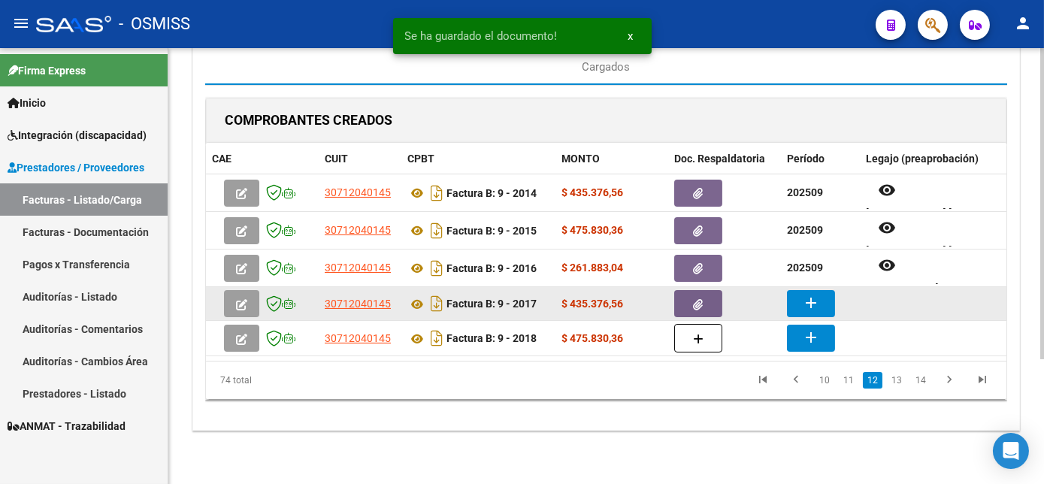
click at [802, 305] on mat-icon "add" at bounding box center [811, 303] width 18 height 18
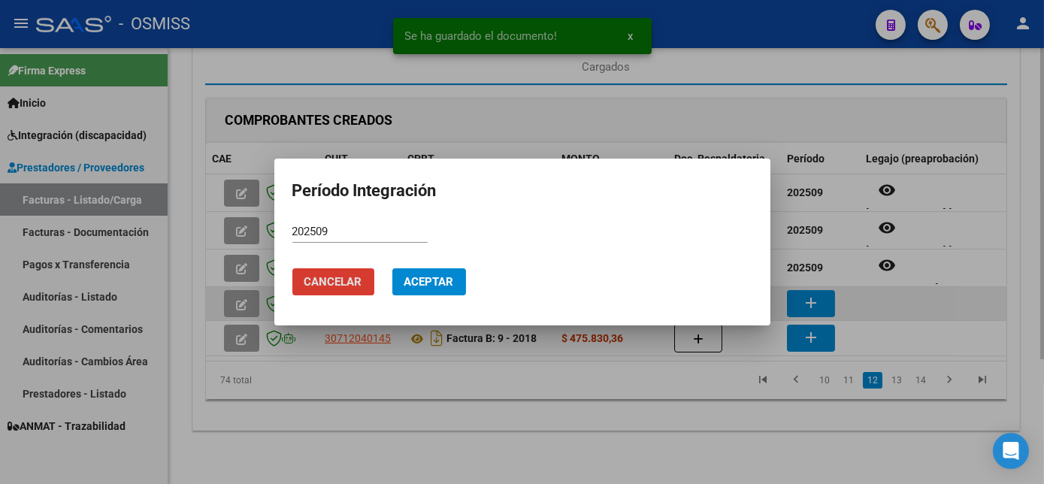
click at [392, 268] on button "Aceptar" at bounding box center [429, 281] width 74 height 27
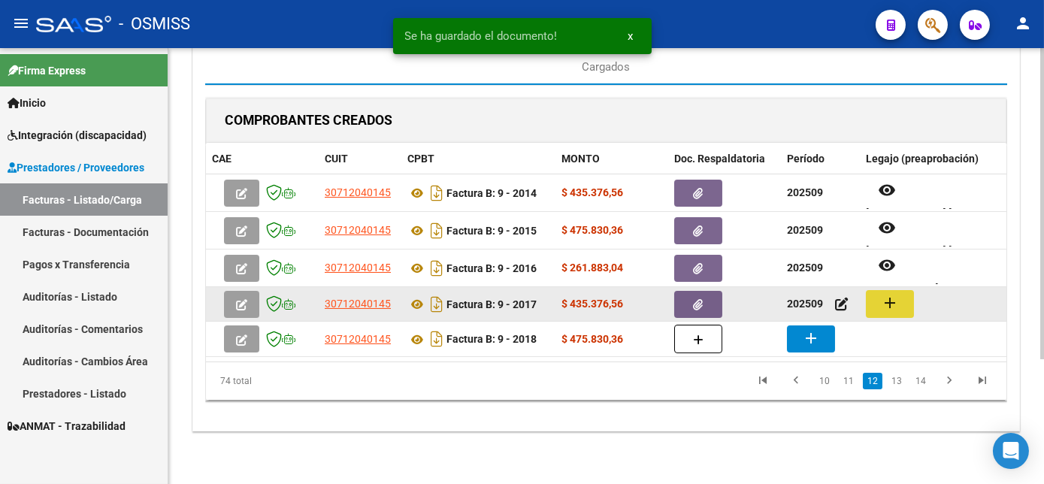
click at [879, 301] on button "add" at bounding box center [890, 304] width 48 height 28
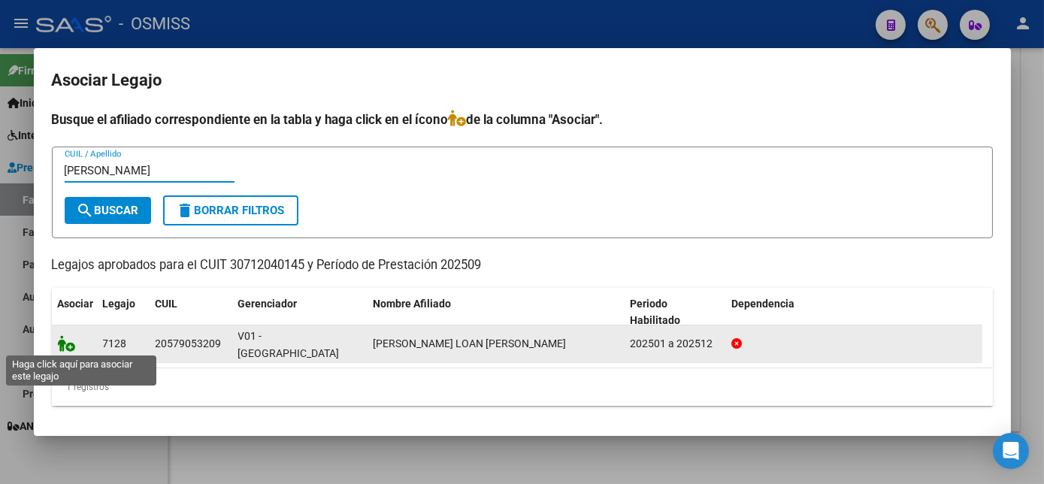
click at [64, 341] on icon at bounding box center [67, 343] width 18 height 17
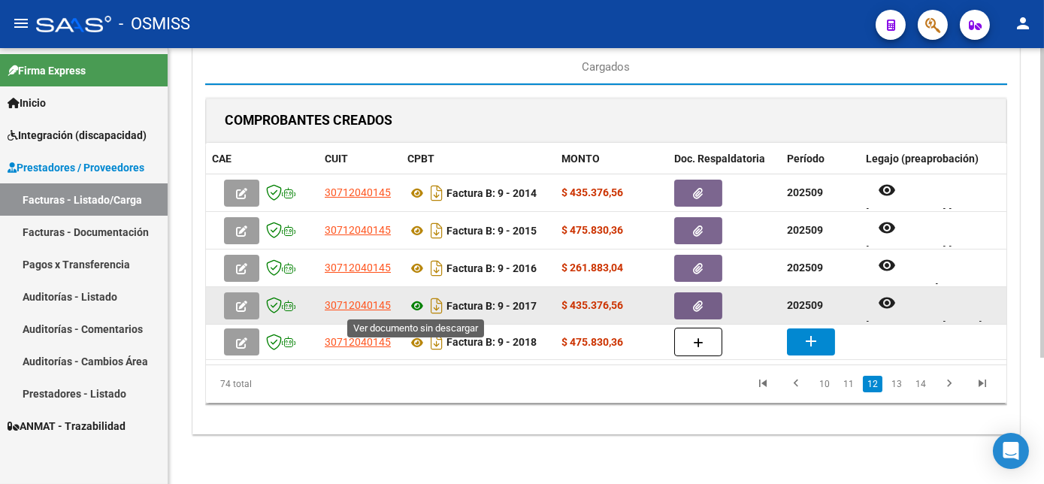
click at [415, 306] on icon at bounding box center [418, 306] width 20 height 18
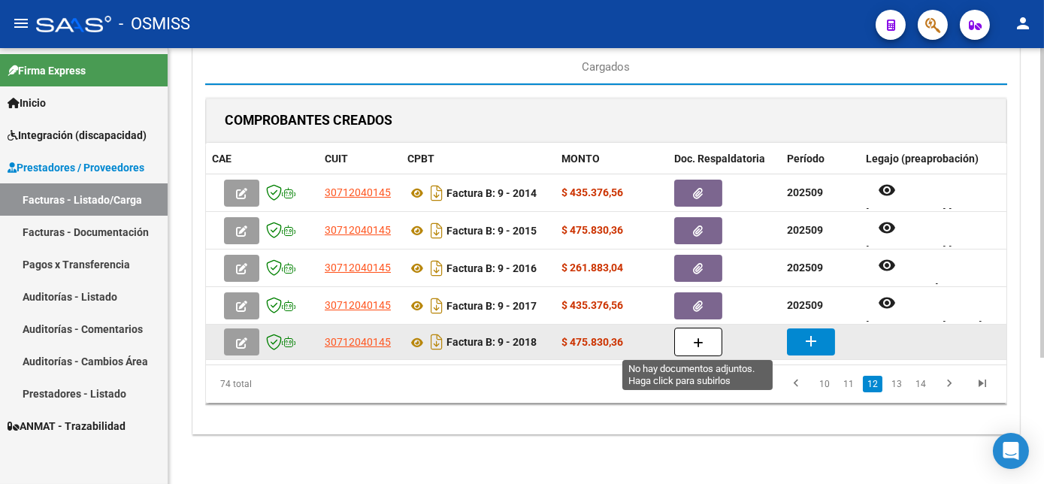
click at [688, 344] on button "button" at bounding box center [698, 342] width 48 height 29
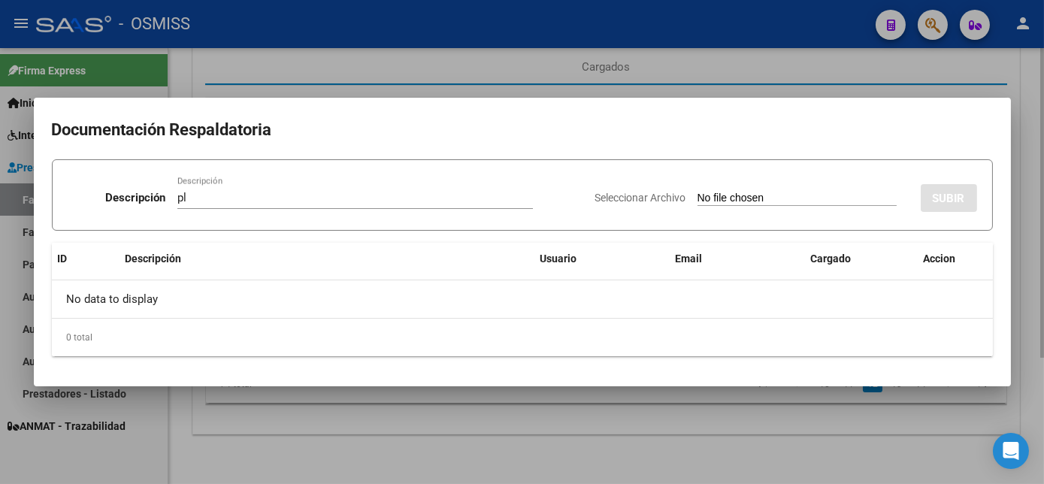
click at [698, 192] on input "Seleccionar Archivo" at bounding box center [797, 199] width 199 height 14
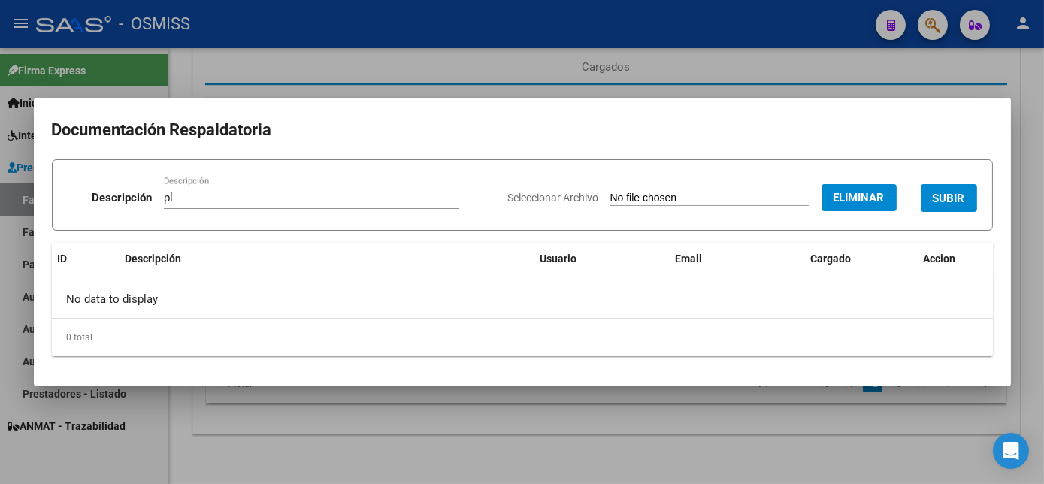
click at [957, 199] on span "SUBIR" at bounding box center [949, 199] width 32 height 14
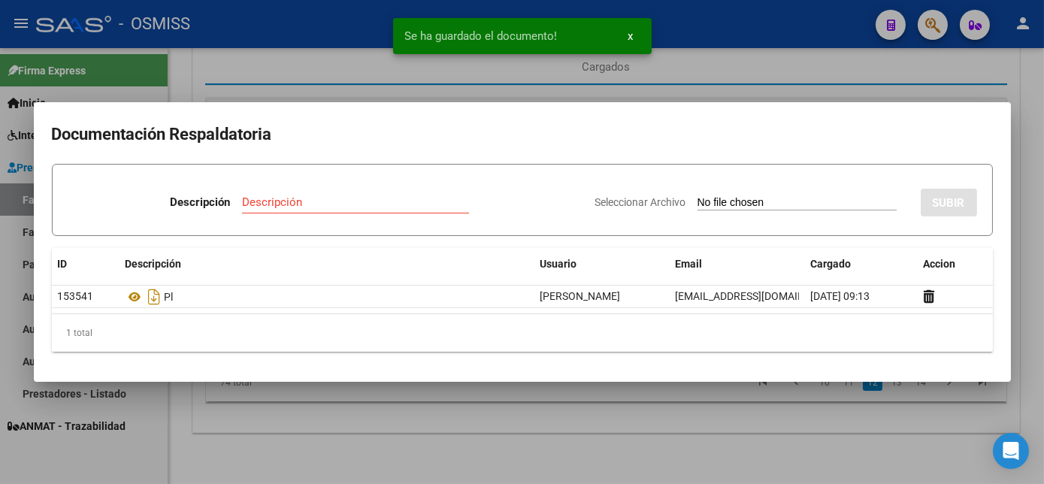
click at [633, 448] on div at bounding box center [522, 242] width 1044 height 484
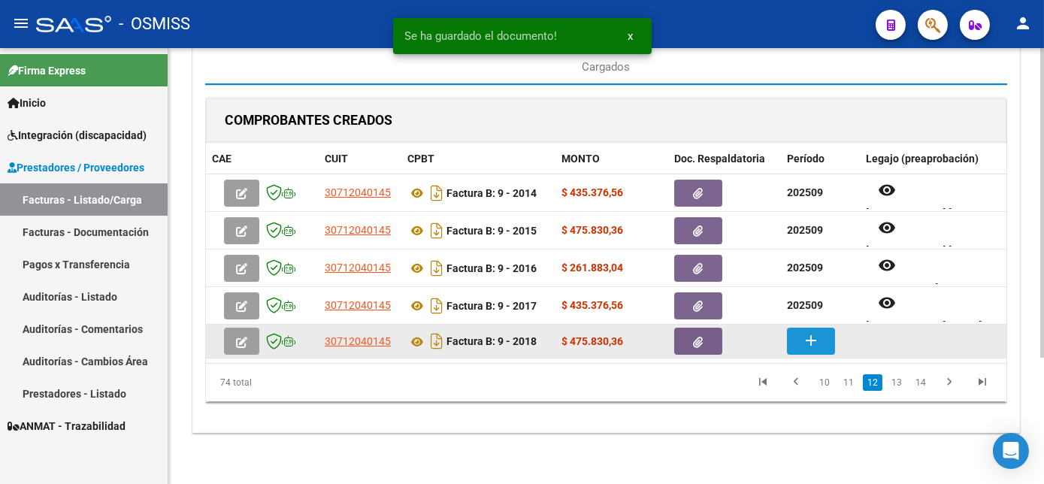
click at [810, 340] on mat-icon "add" at bounding box center [811, 341] width 18 height 18
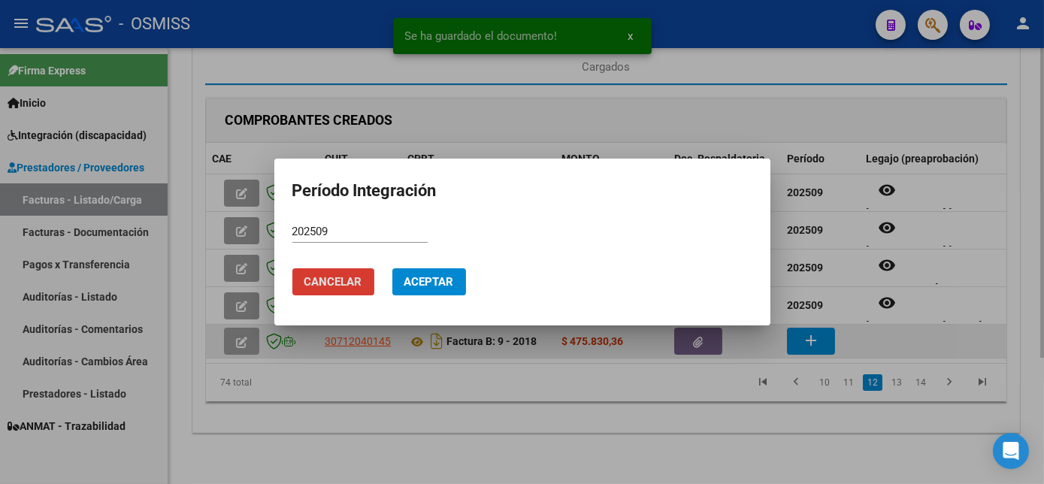
click at [392, 268] on button "Aceptar" at bounding box center [429, 281] width 74 height 27
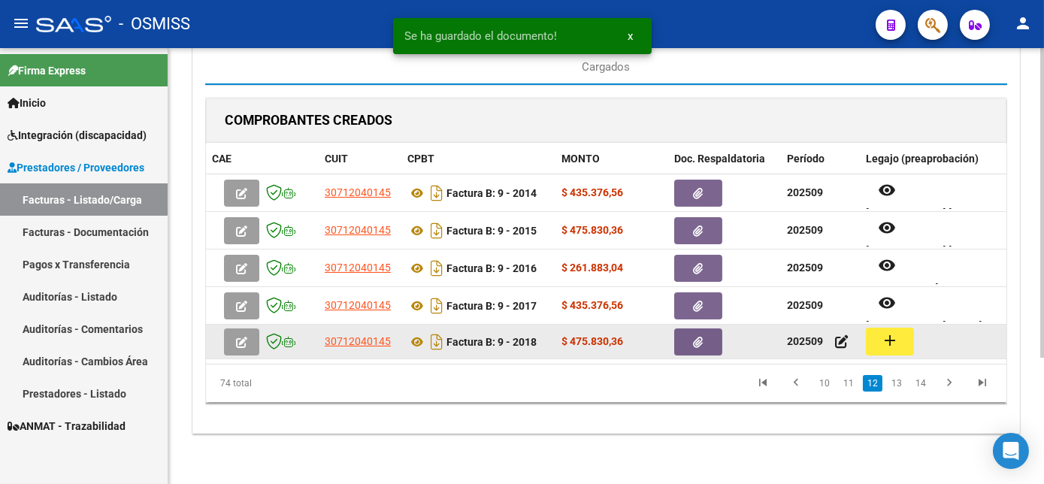
click at [887, 349] on button "add" at bounding box center [890, 342] width 48 height 28
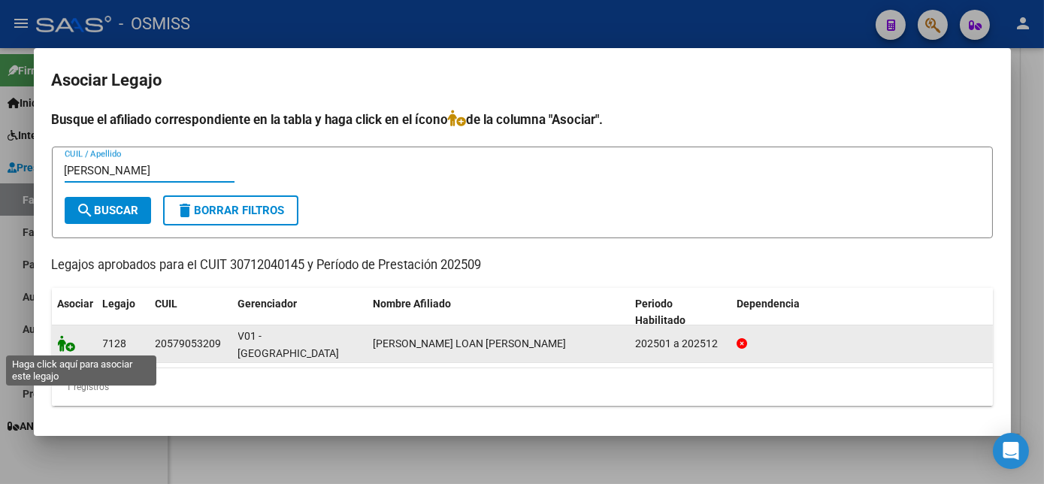
click at [68, 341] on icon at bounding box center [67, 343] width 18 height 17
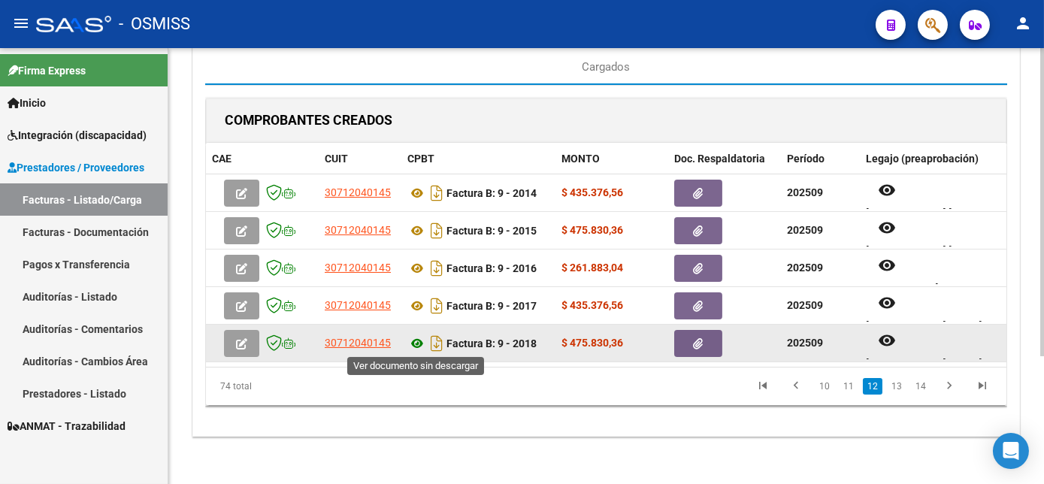
click at [415, 344] on icon at bounding box center [418, 344] width 20 height 18
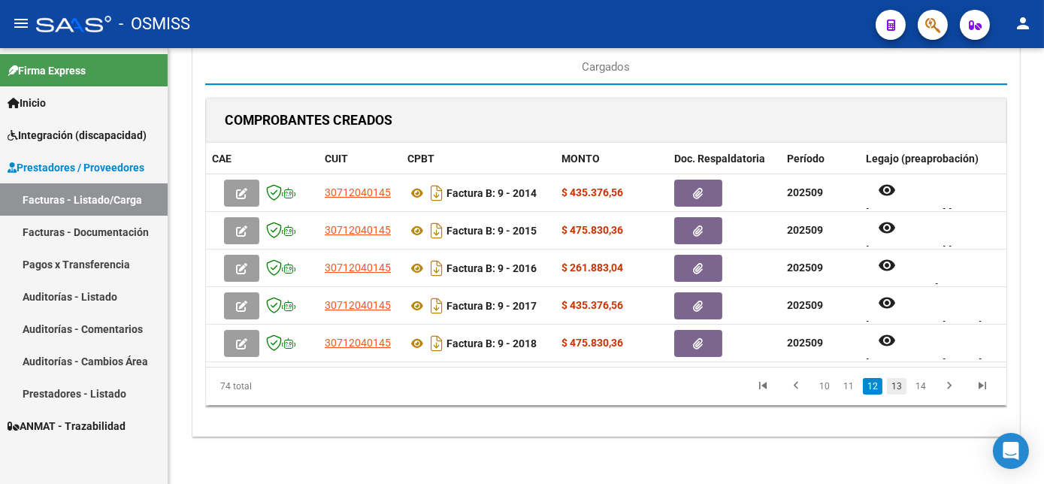
click at [900, 391] on link "13" at bounding box center [897, 386] width 20 height 17
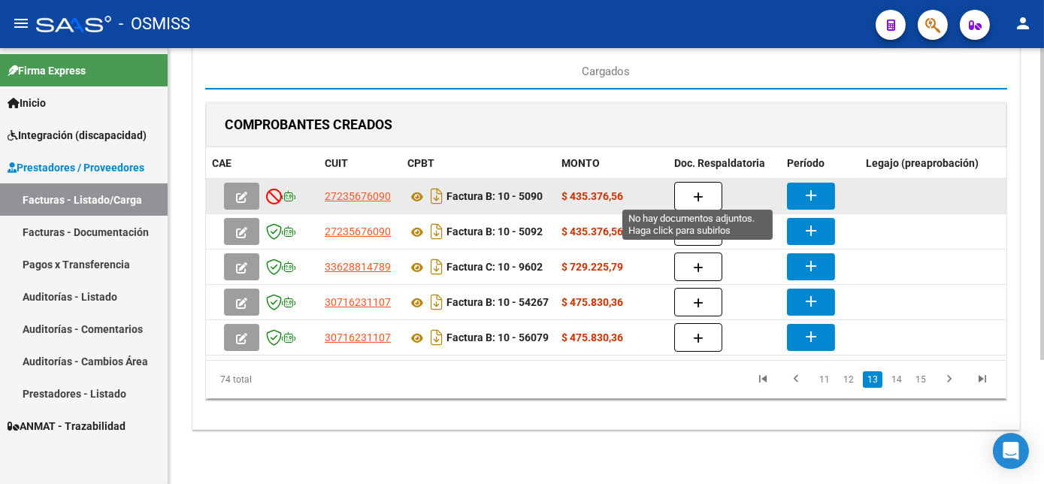
click at [702, 192] on icon "button" at bounding box center [698, 197] width 11 height 11
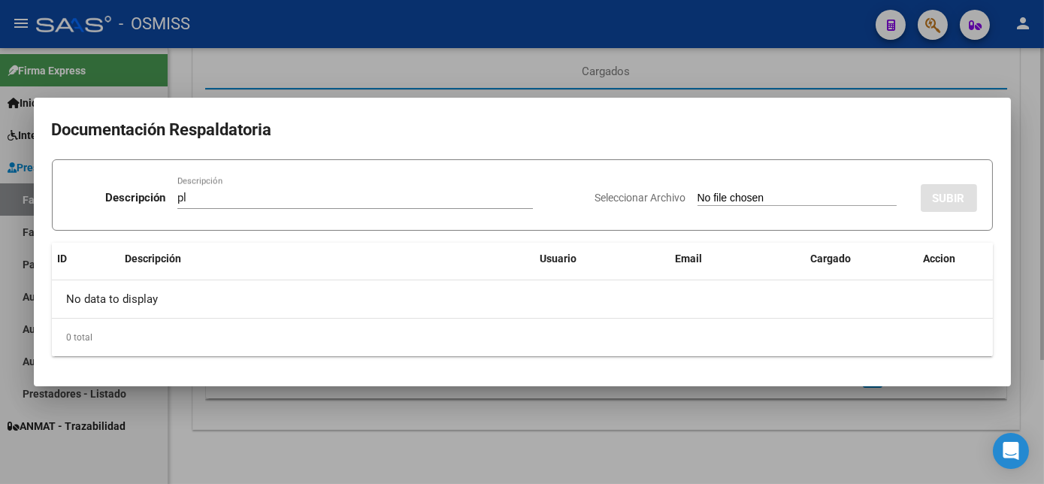
click at [698, 192] on input "Seleccionar Archivo" at bounding box center [797, 199] width 199 height 14
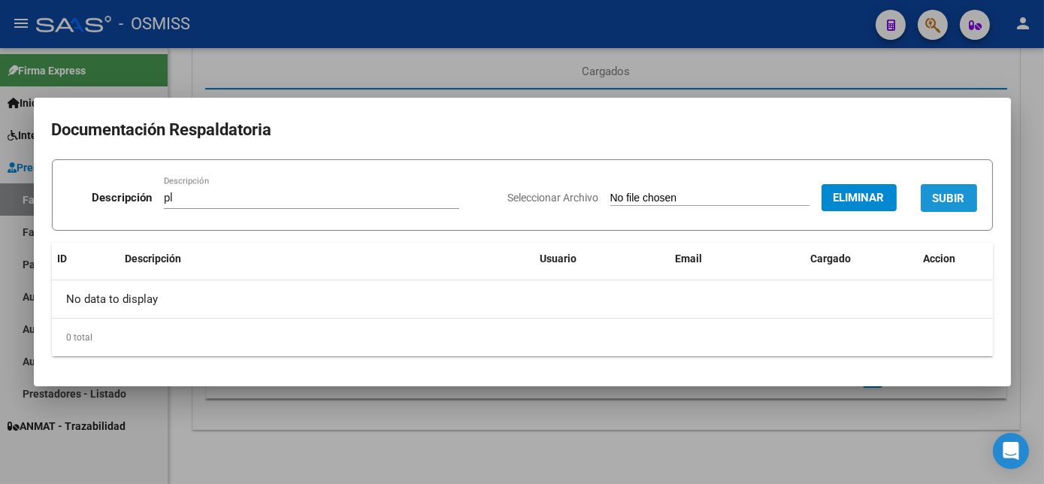
click at [941, 199] on span "SUBIR" at bounding box center [949, 199] width 32 height 14
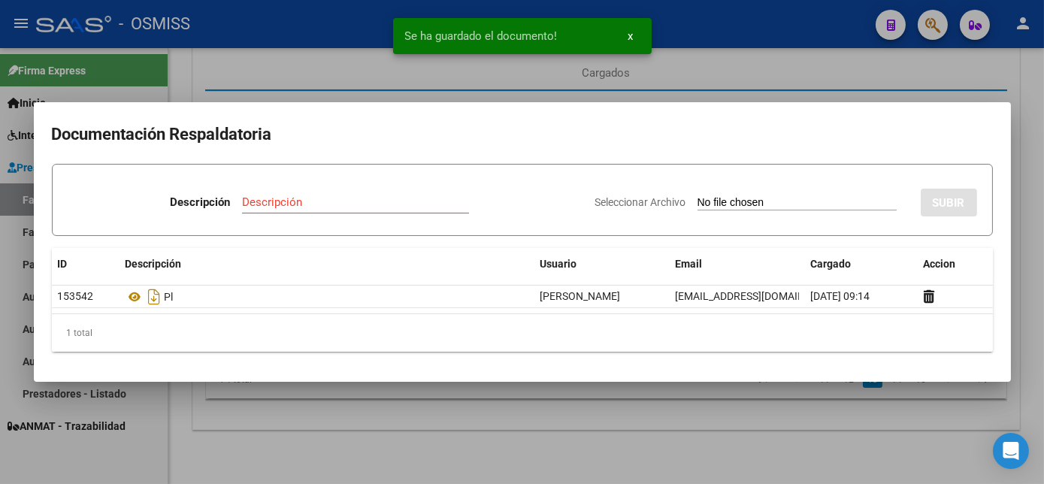
click at [675, 421] on div at bounding box center [522, 242] width 1044 height 484
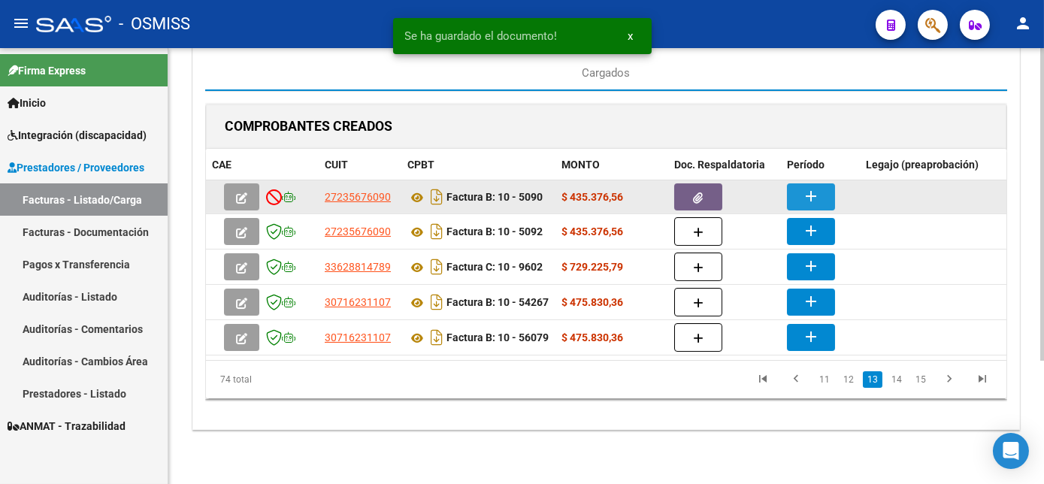
click at [811, 189] on mat-icon "add" at bounding box center [811, 196] width 18 height 18
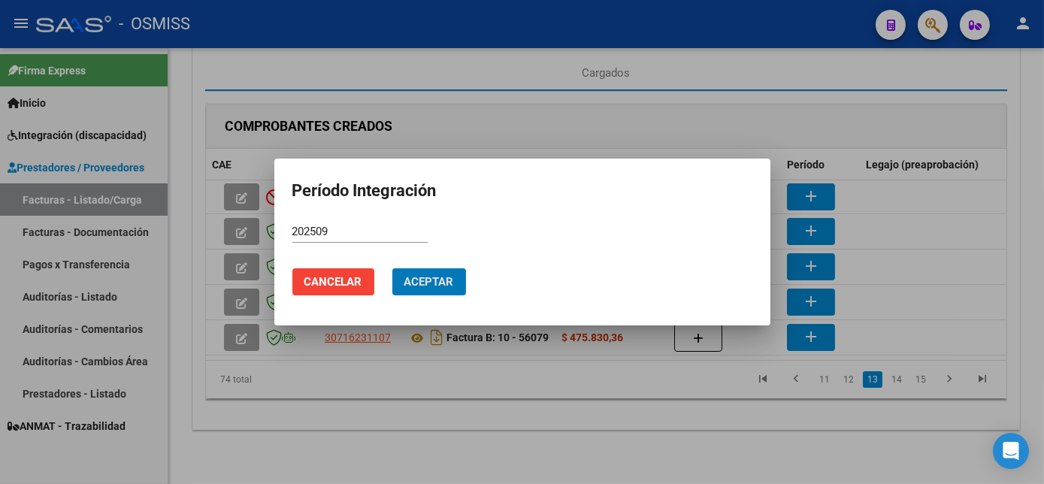
click at [392, 268] on button "Aceptar" at bounding box center [429, 281] width 74 height 27
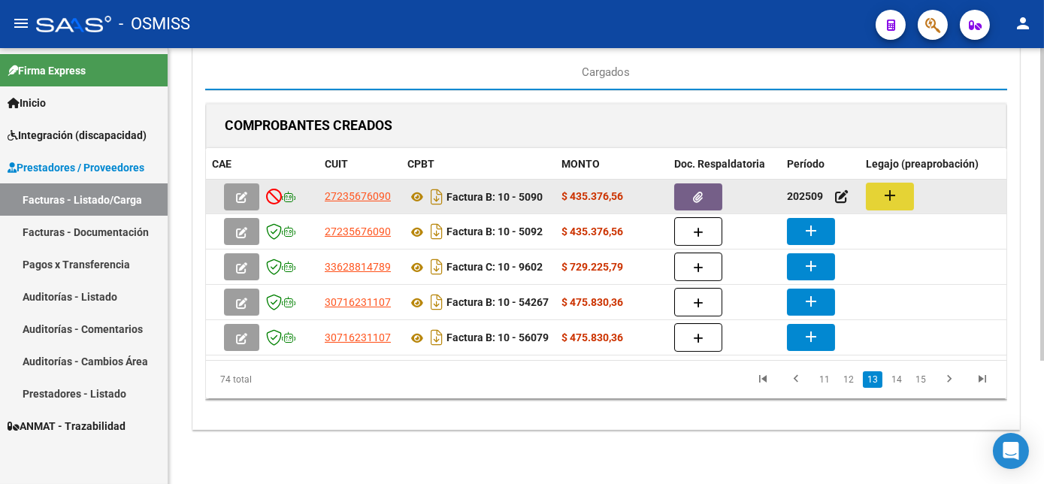
click at [902, 183] on button "add" at bounding box center [890, 197] width 48 height 28
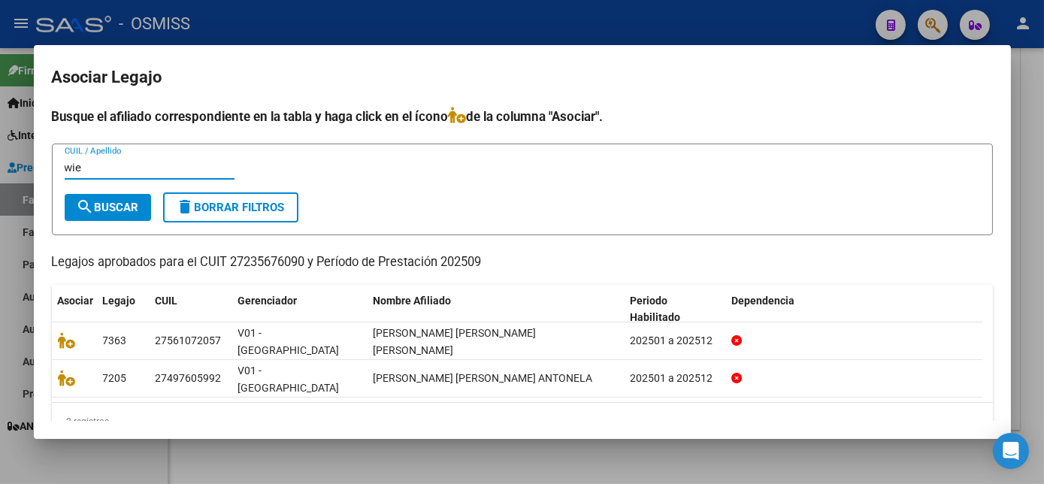
click at [652, 443] on div at bounding box center [522, 242] width 1044 height 484
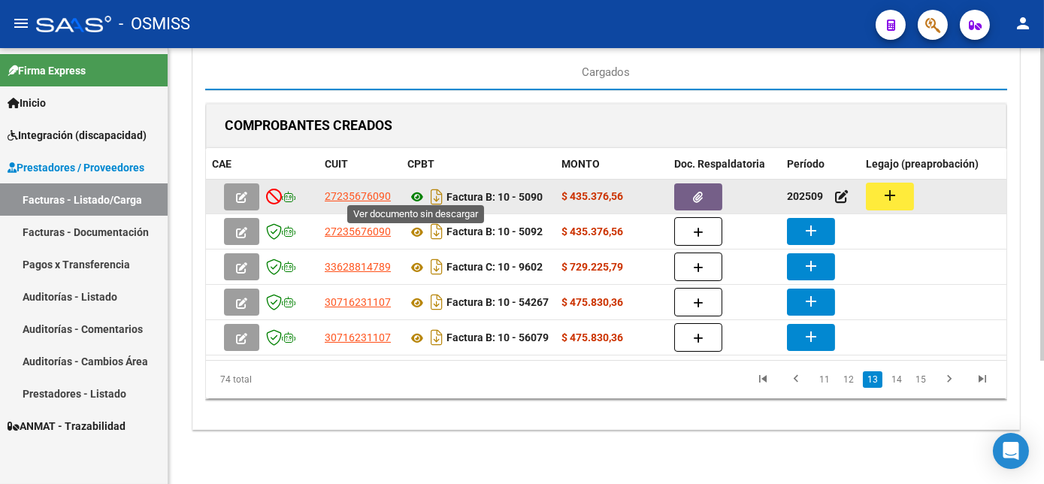
click at [414, 188] on icon at bounding box center [418, 197] width 20 height 18
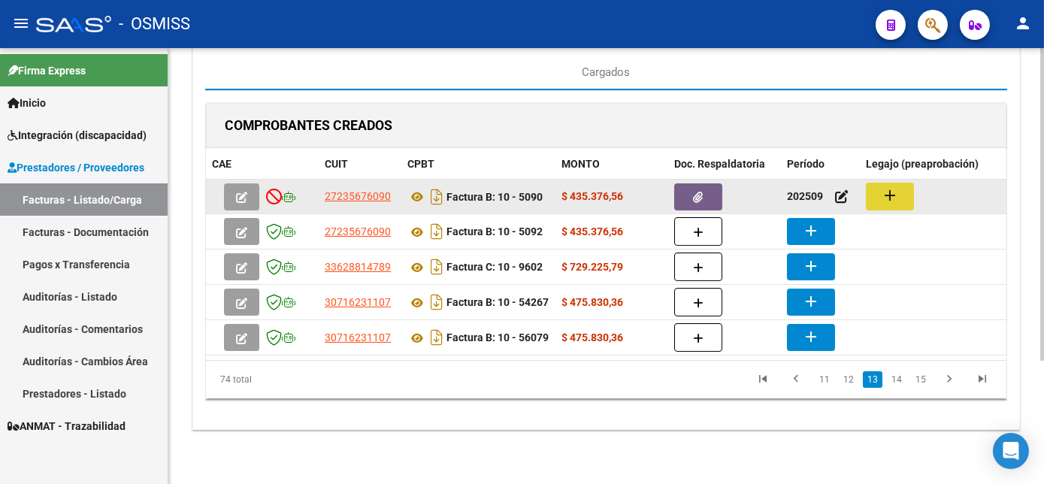
click at [895, 190] on mat-icon "add" at bounding box center [890, 195] width 18 height 18
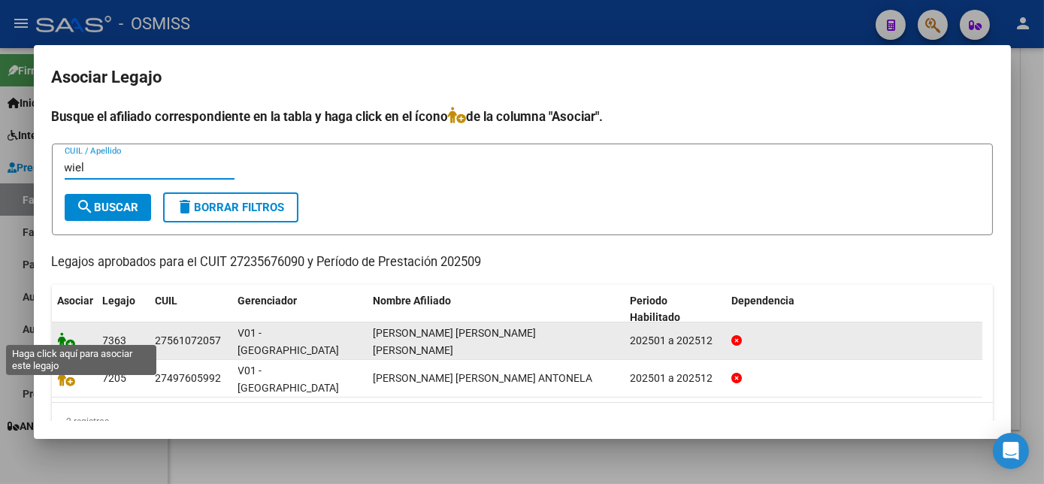
click at [72, 332] on icon at bounding box center [67, 340] width 18 height 17
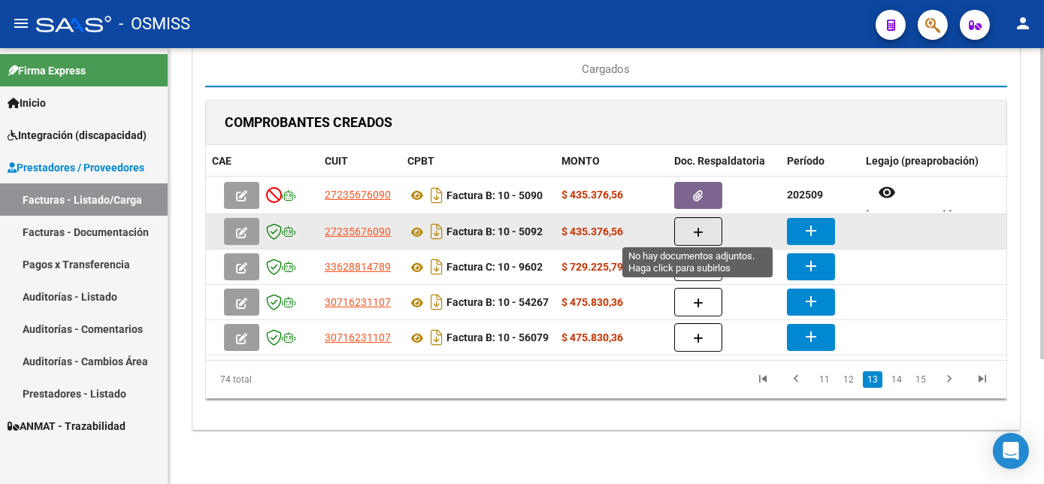
click at [698, 225] on span "button" at bounding box center [698, 232] width 11 height 14
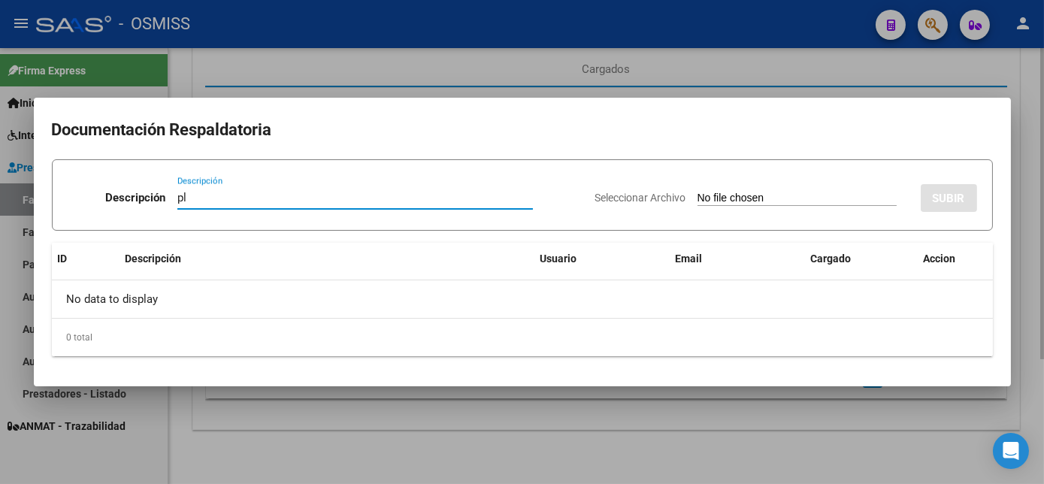
click at [698, 192] on input "Seleccionar Archivo" at bounding box center [797, 199] width 199 height 14
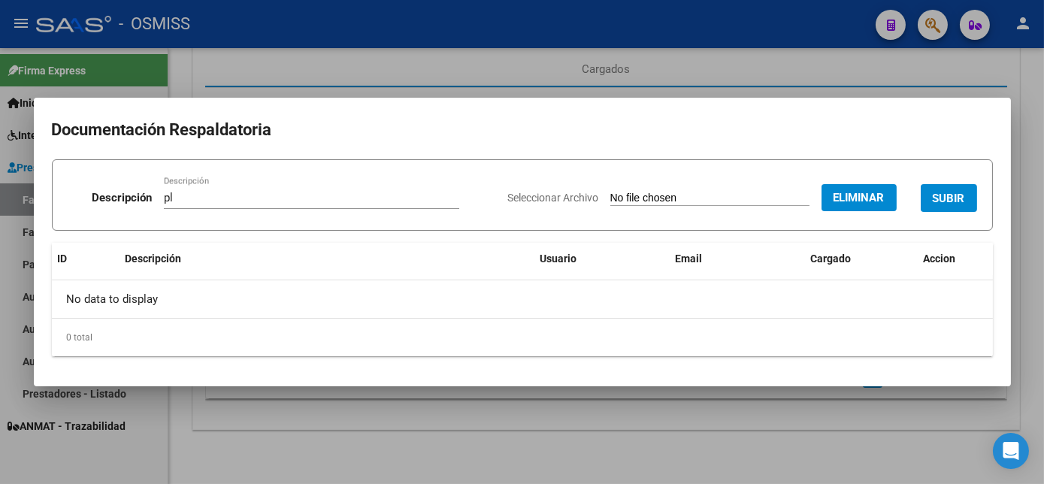
click at [962, 194] on span "SUBIR" at bounding box center [949, 199] width 32 height 14
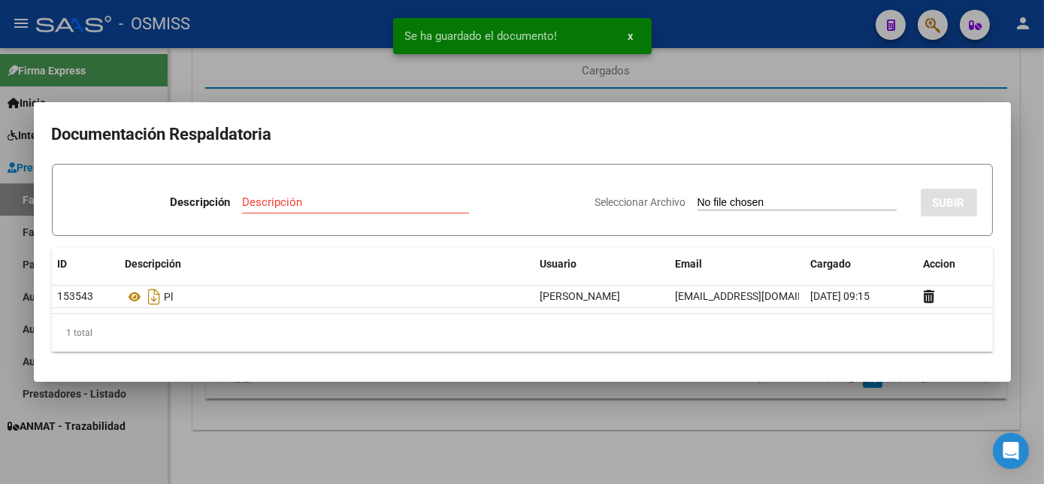
click at [549, 461] on div at bounding box center [522, 242] width 1044 height 484
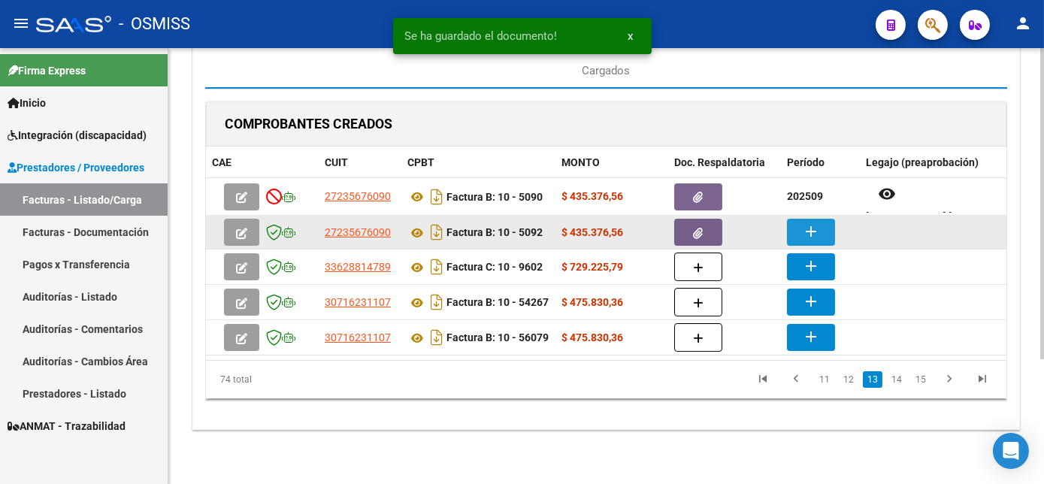
click at [807, 224] on mat-icon "add" at bounding box center [811, 232] width 18 height 18
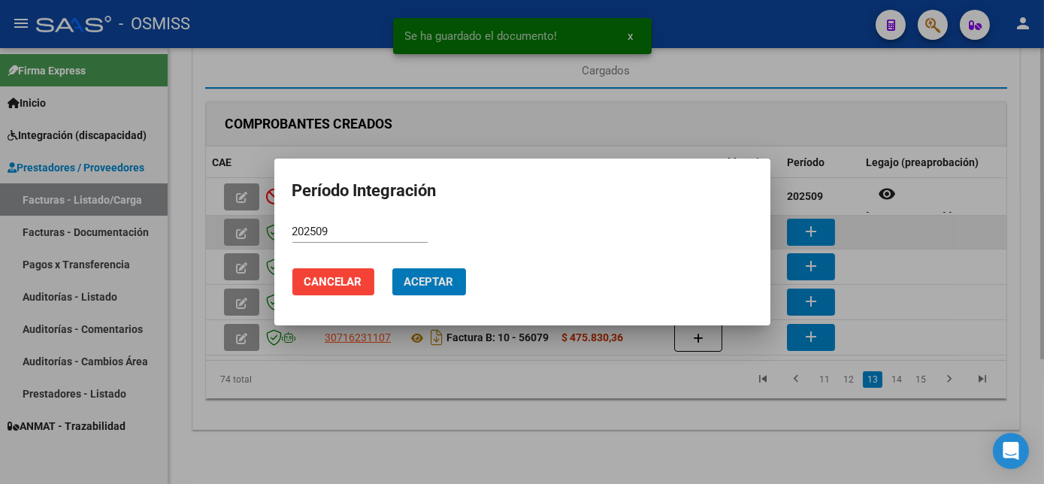
click at [392, 268] on button "Aceptar" at bounding box center [429, 281] width 74 height 27
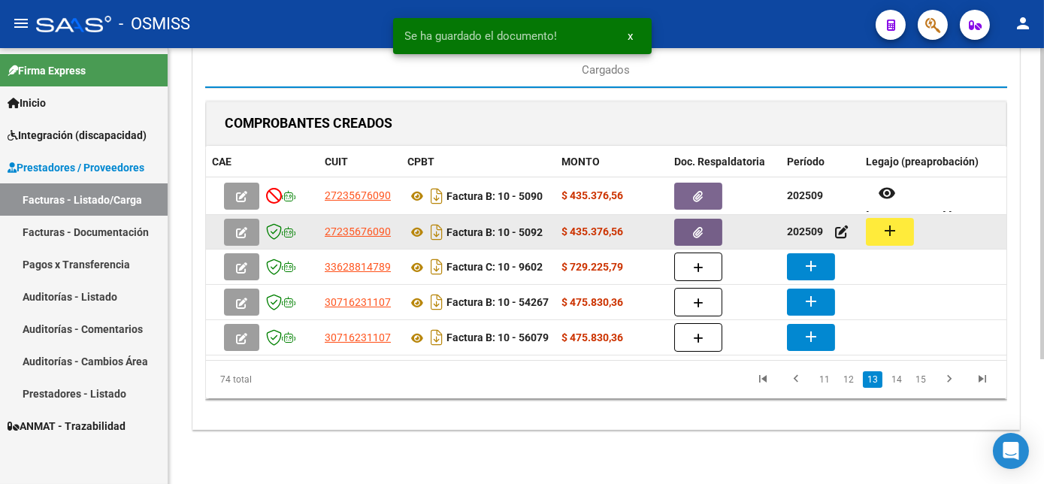
click at [892, 227] on mat-icon "add" at bounding box center [890, 231] width 18 height 18
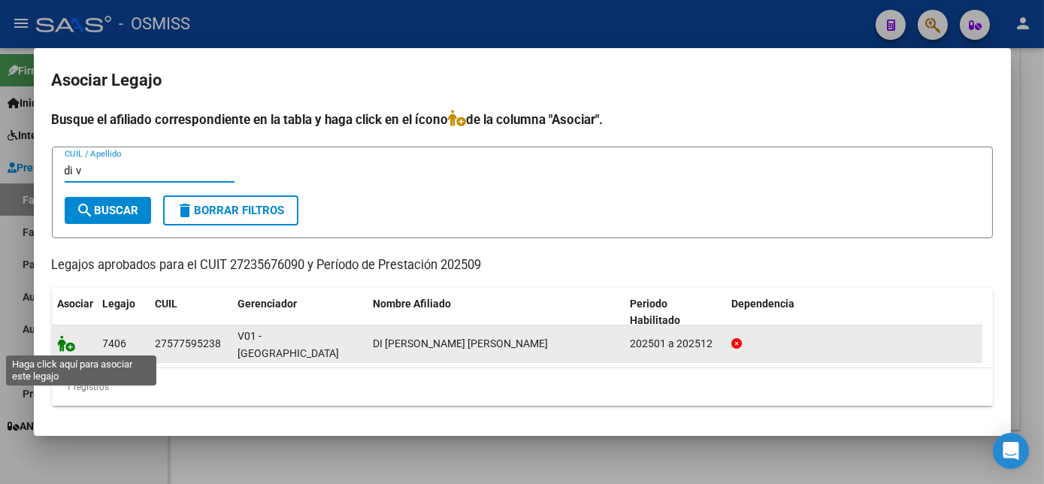
click at [68, 349] on icon at bounding box center [67, 343] width 18 height 17
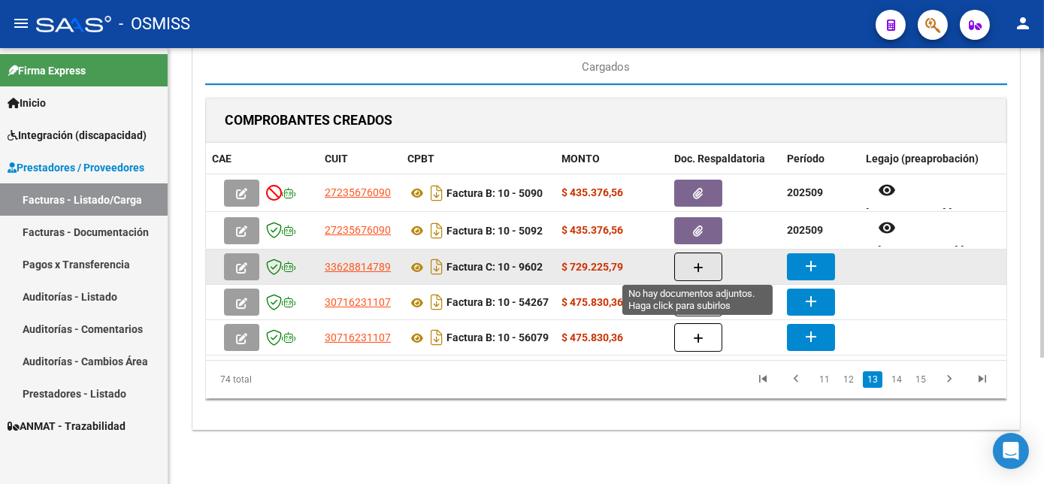
click at [683, 260] on button "button" at bounding box center [698, 267] width 48 height 29
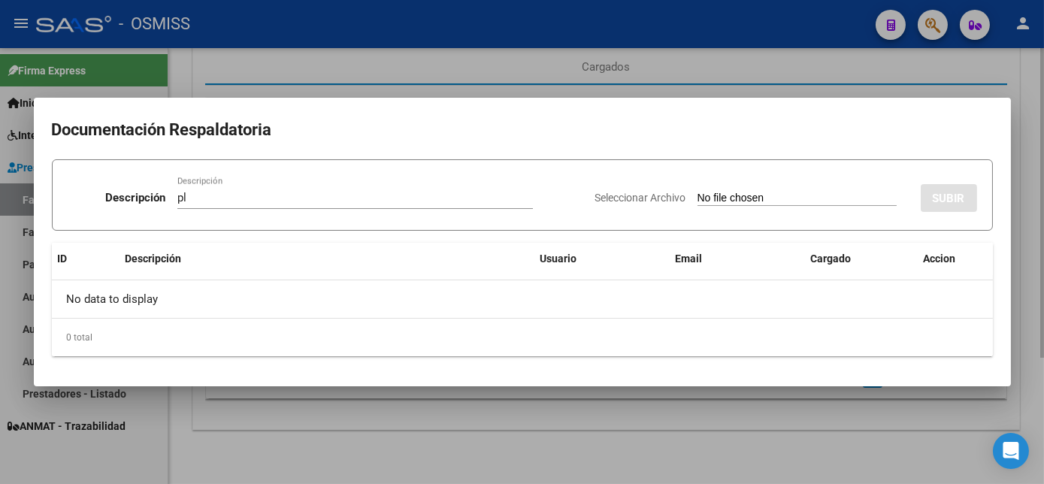
click at [698, 192] on input "Seleccionar Archivo" at bounding box center [797, 199] width 199 height 14
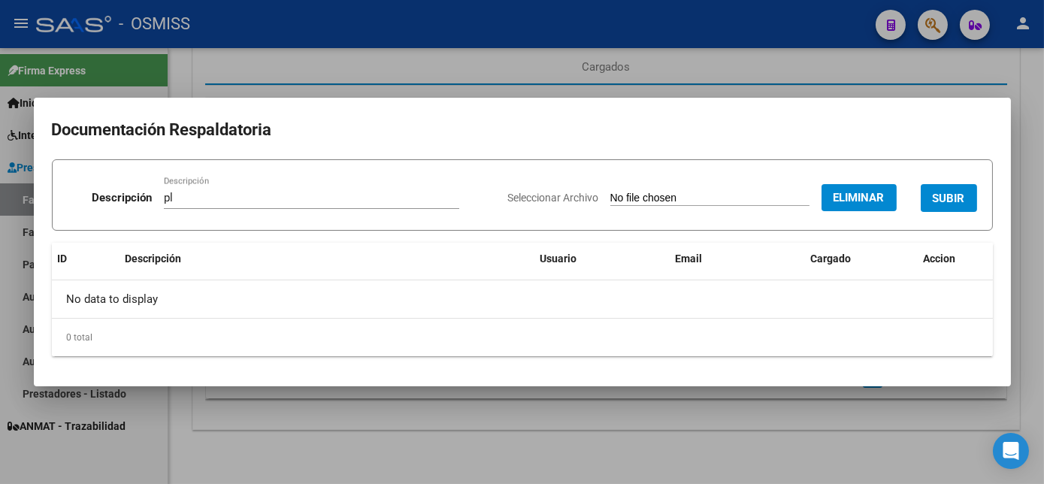
click at [977, 189] on button "SUBIR" at bounding box center [949, 198] width 56 height 28
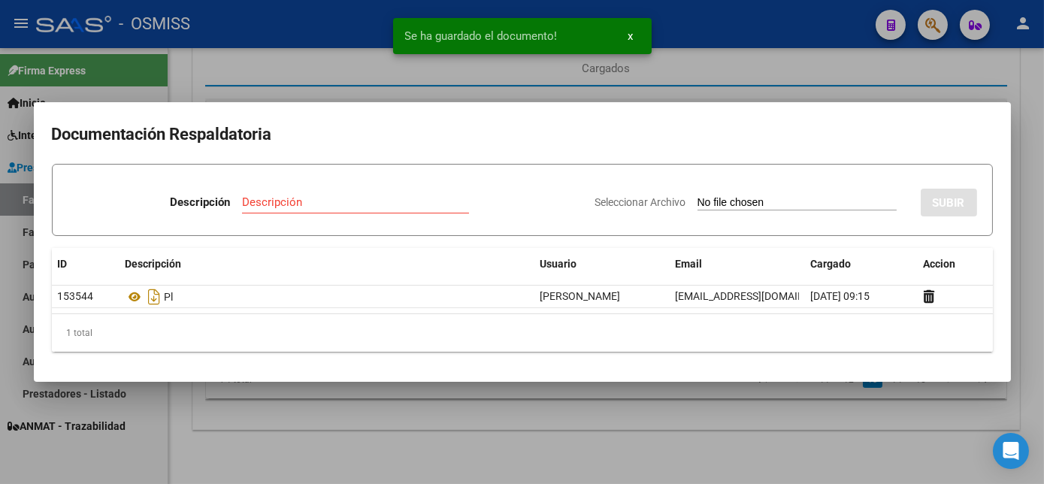
click at [674, 446] on div at bounding box center [522, 242] width 1044 height 484
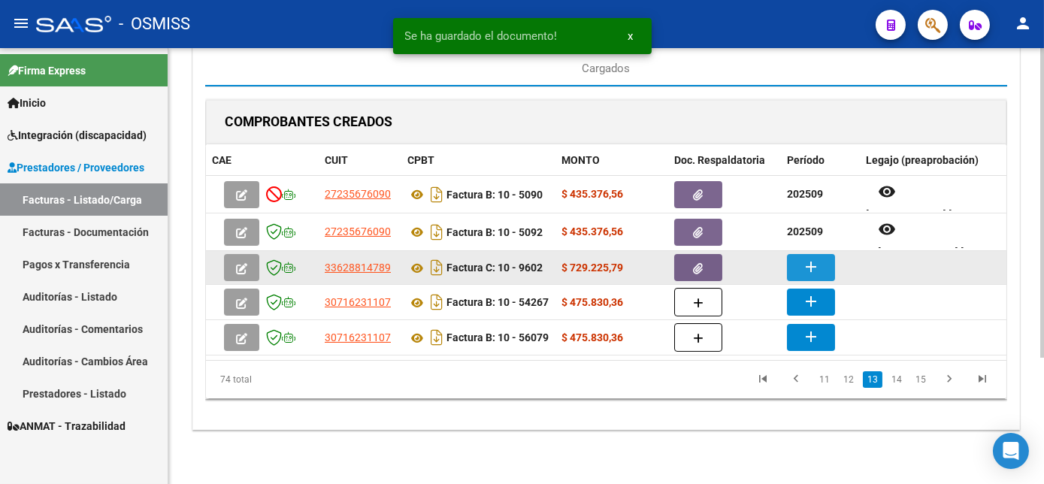
click at [817, 260] on mat-icon "add" at bounding box center [811, 267] width 18 height 18
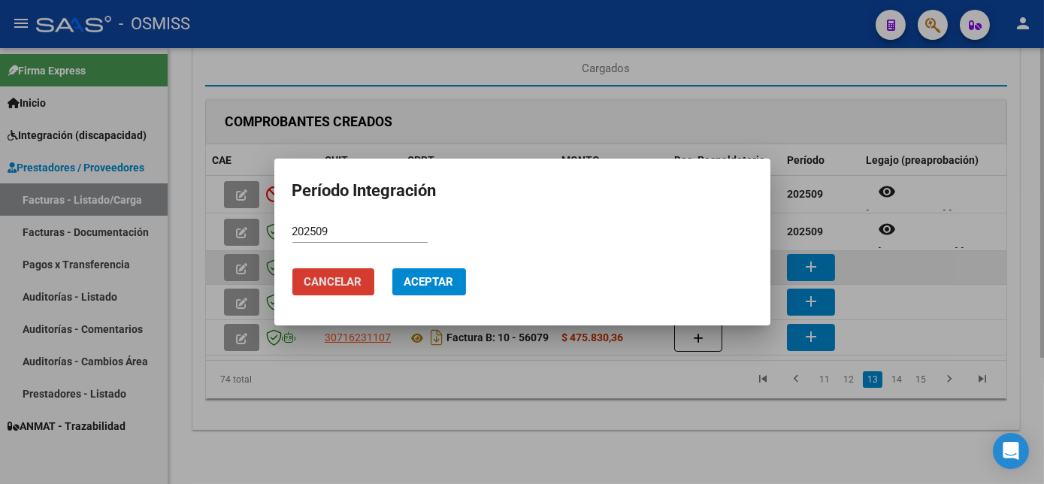
click at [392, 268] on button "Aceptar" at bounding box center [429, 281] width 74 height 27
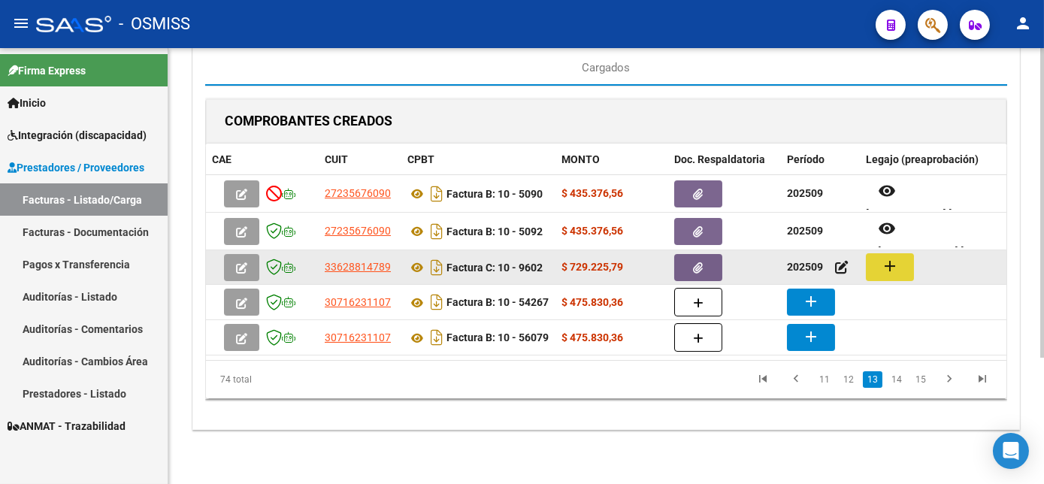
click at [879, 265] on button "add" at bounding box center [890, 267] width 48 height 28
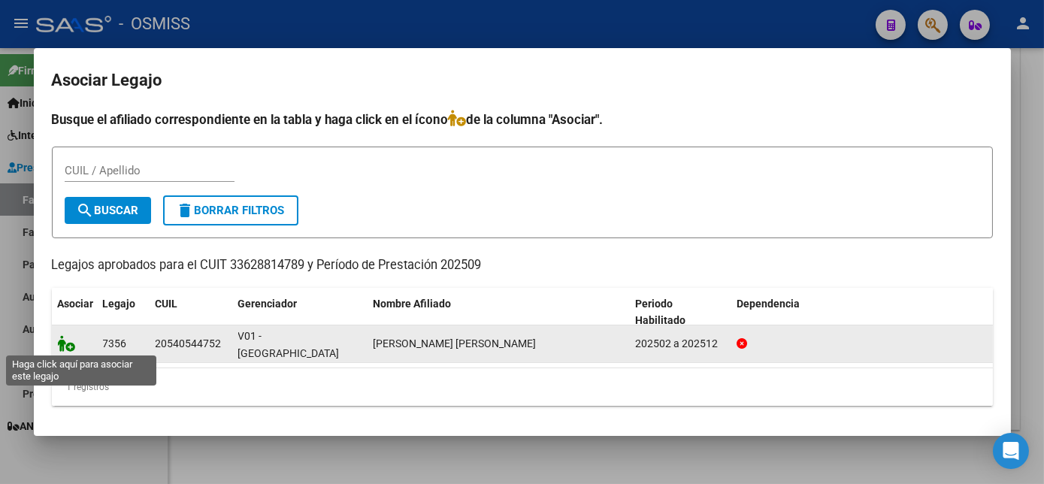
click at [66, 341] on icon at bounding box center [67, 343] width 18 height 17
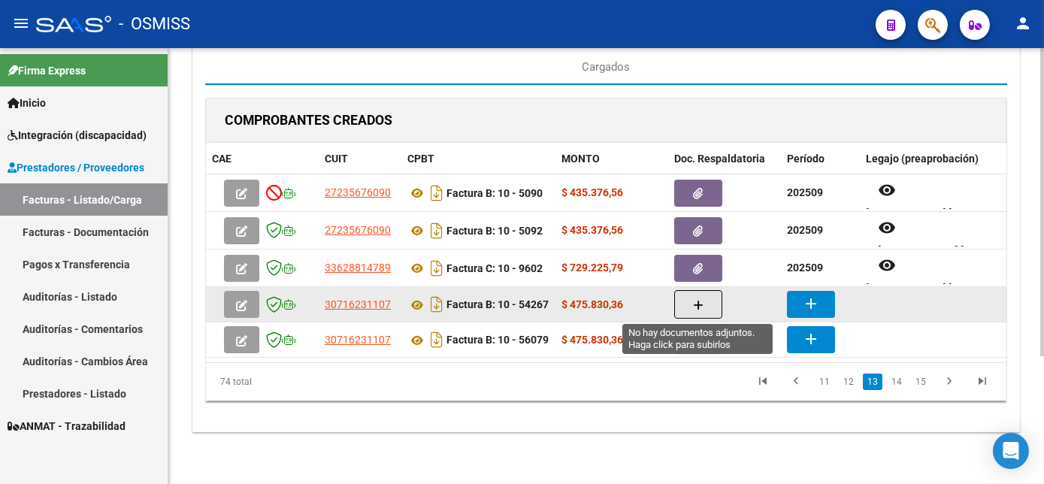
click at [696, 307] on icon "button" at bounding box center [698, 305] width 11 height 11
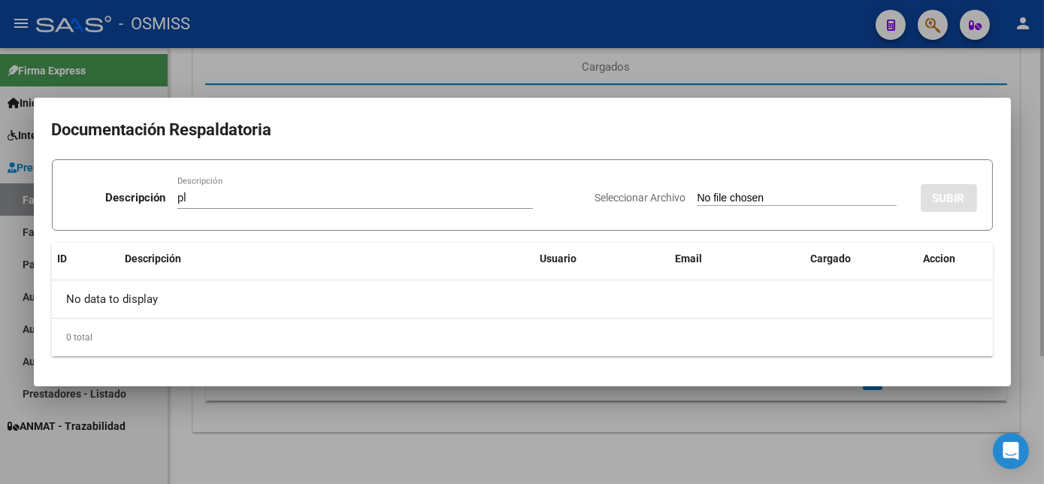
click at [698, 192] on input "Seleccionar Archivo" at bounding box center [797, 199] width 199 height 14
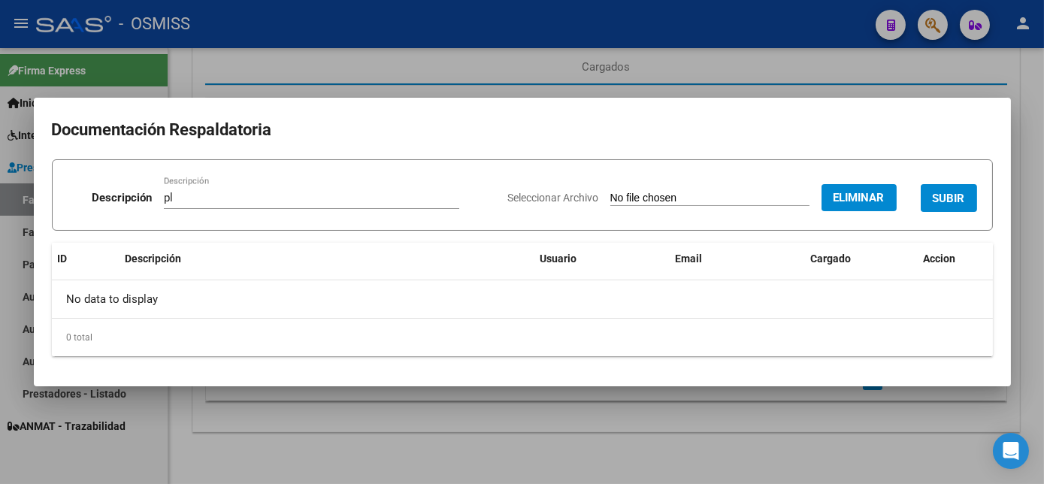
click at [946, 200] on span "SUBIR" at bounding box center [949, 199] width 32 height 14
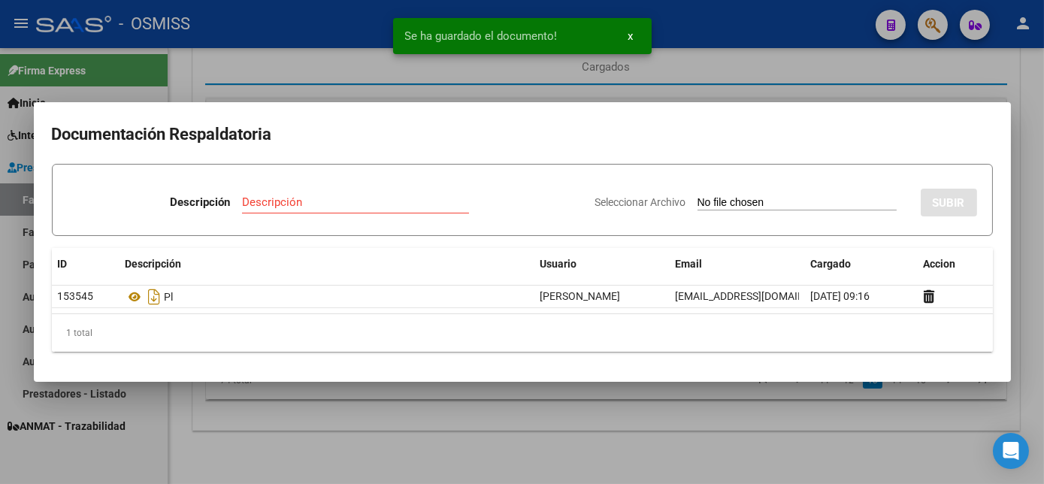
click at [702, 438] on div at bounding box center [522, 242] width 1044 height 484
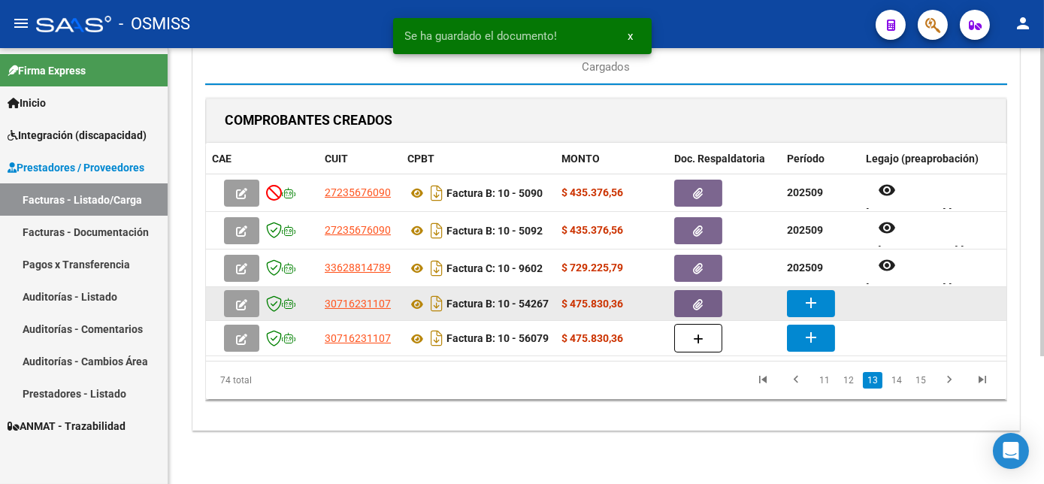
click at [819, 293] on button "add" at bounding box center [811, 303] width 48 height 27
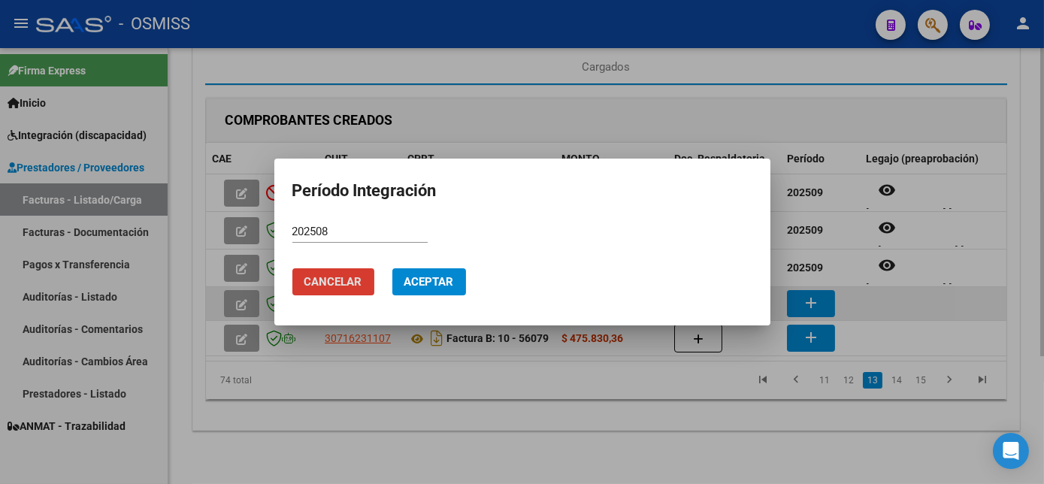
click at [392, 268] on button "Aceptar" at bounding box center [429, 281] width 74 height 27
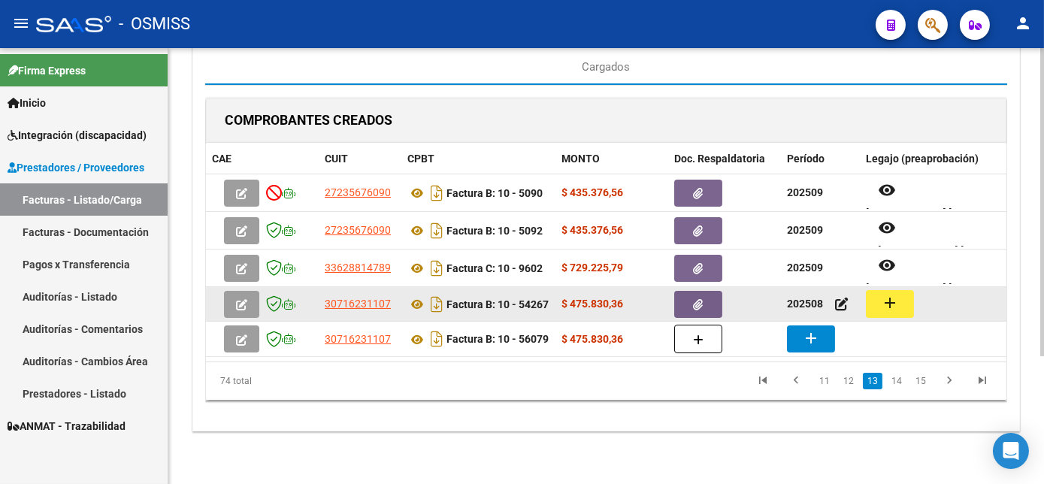
click at [891, 307] on mat-icon "add" at bounding box center [890, 303] width 18 height 18
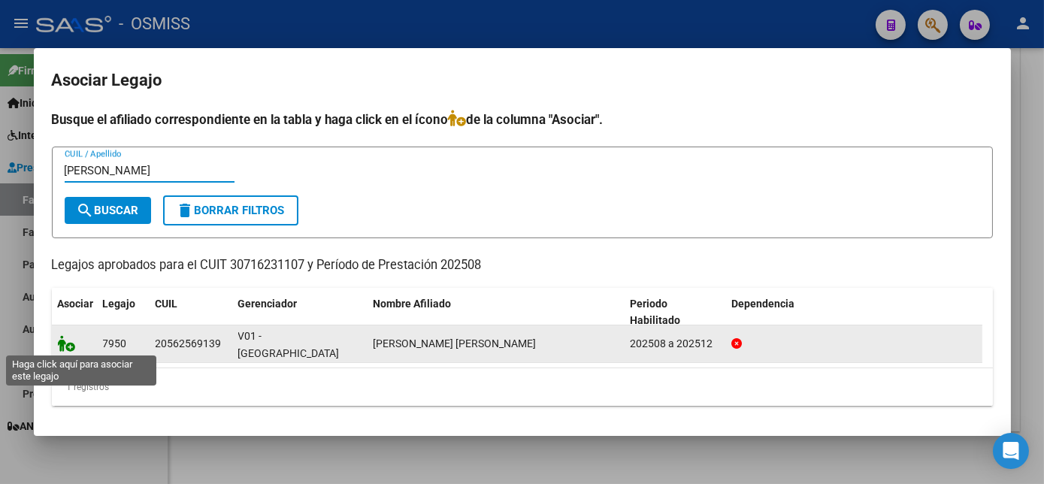
click at [69, 347] on icon at bounding box center [67, 343] width 18 height 17
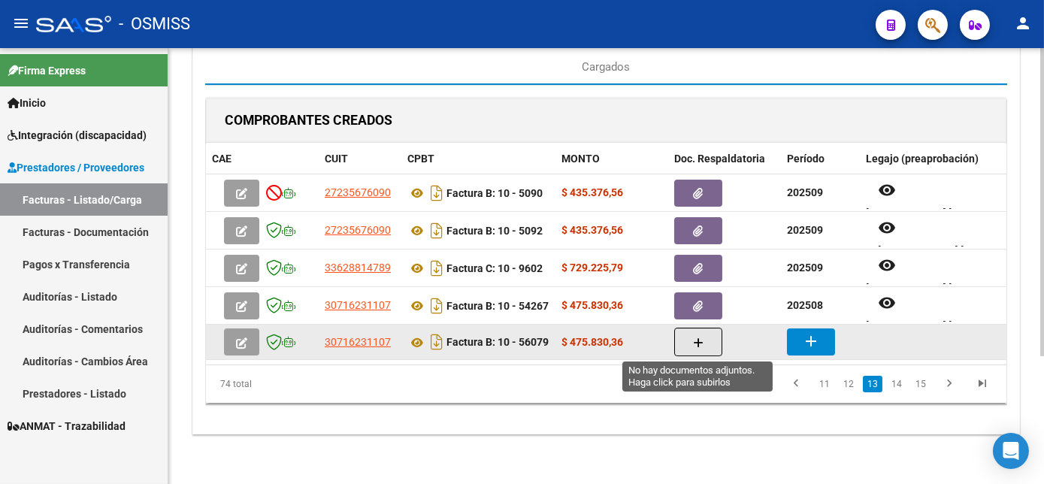
click at [698, 338] on icon "button" at bounding box center [698, 343] width 11 height 11
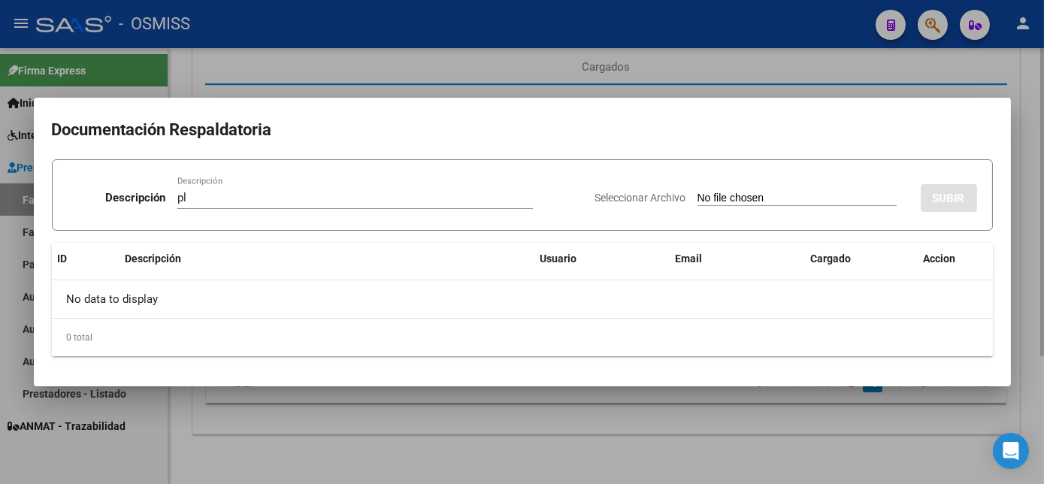
click at [698, 192] on input "Seleccionar Archivo" at bounding box center [797, 199] width 199 height 14
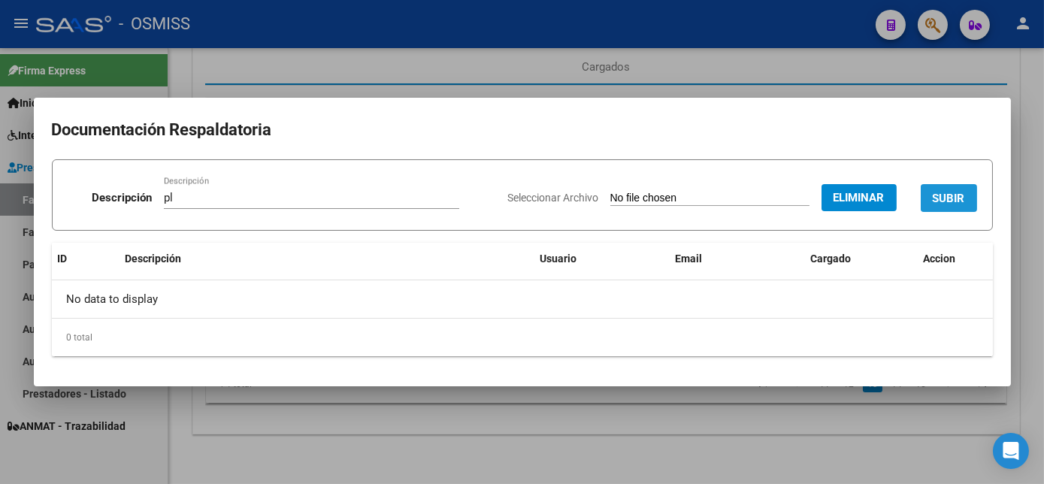
click at [938, 195] on span "SUBIR" at bounding box center [949, 199] width 32 height 14
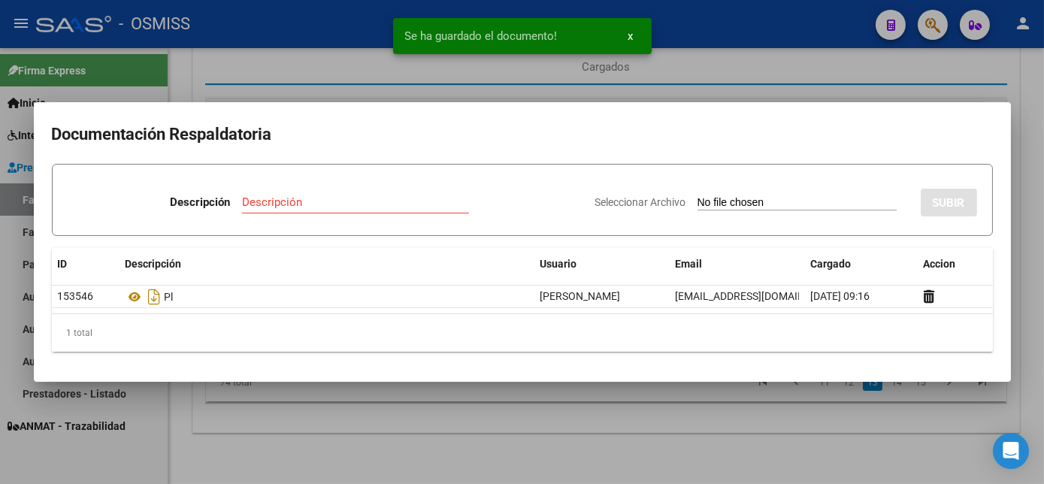
click at [596, 435] on div at bounding box center [522, 242] width 1044 height 484
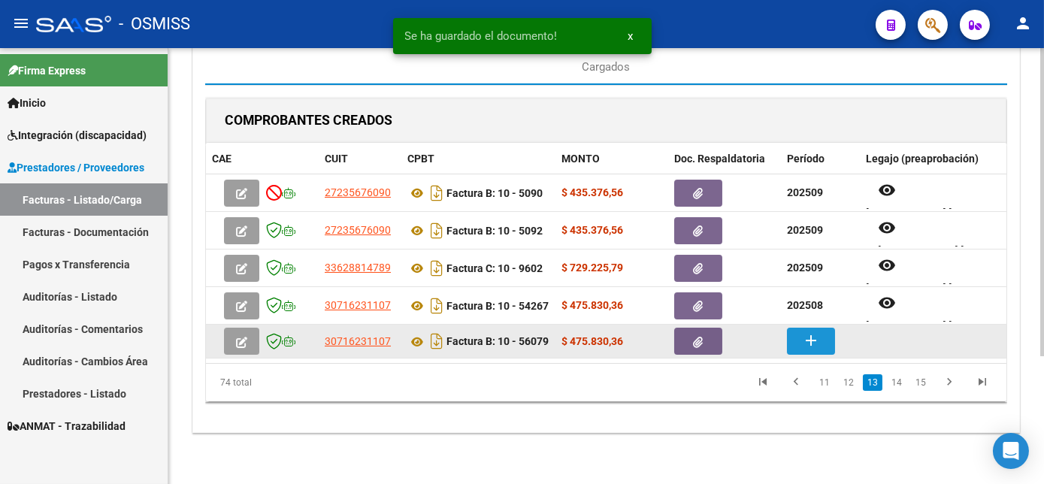
click at [804, 339] on mat-icon "add" at bounding box center [811, 341] width 18 height 18
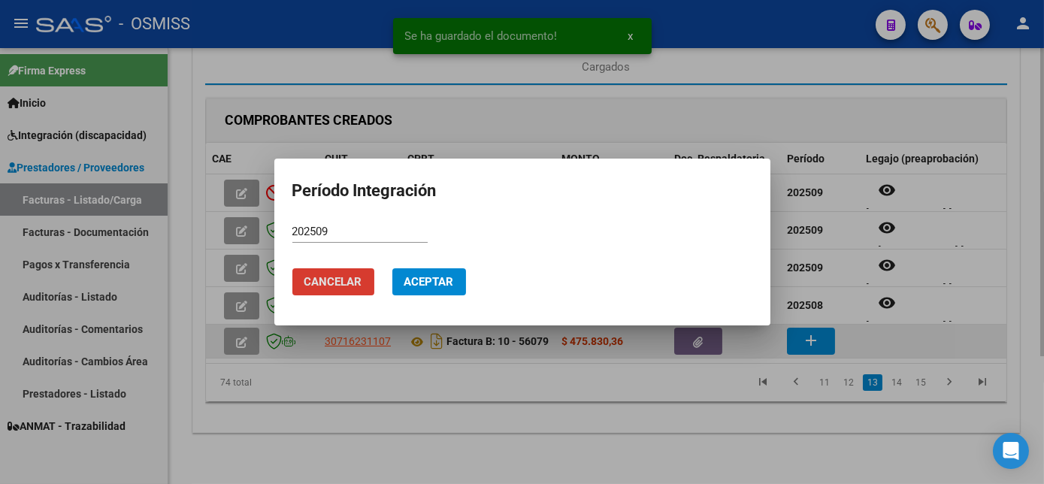
click at [392, 268] on button "Aceptar" at bounding box center [429, 281] width 74 height 27
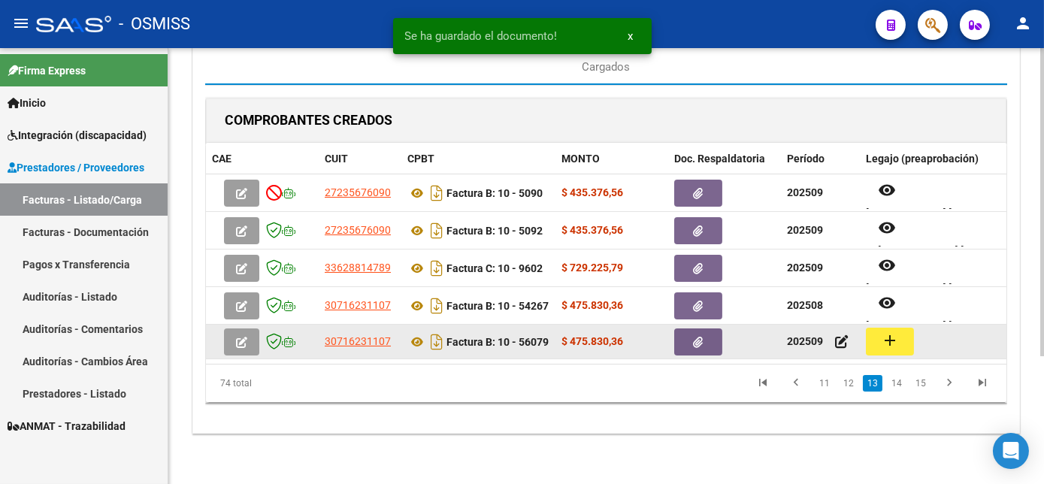
click at [902, 341] on button "add" at bounding box center [890, 342] width 48 height 28
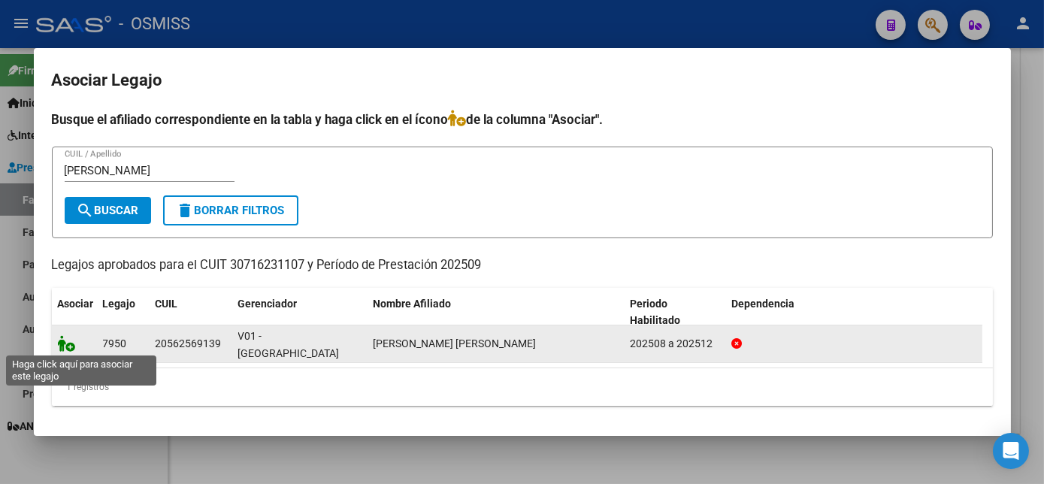
click at [66, 347] on icon at bounding box center [67, 343] width 18 height 17
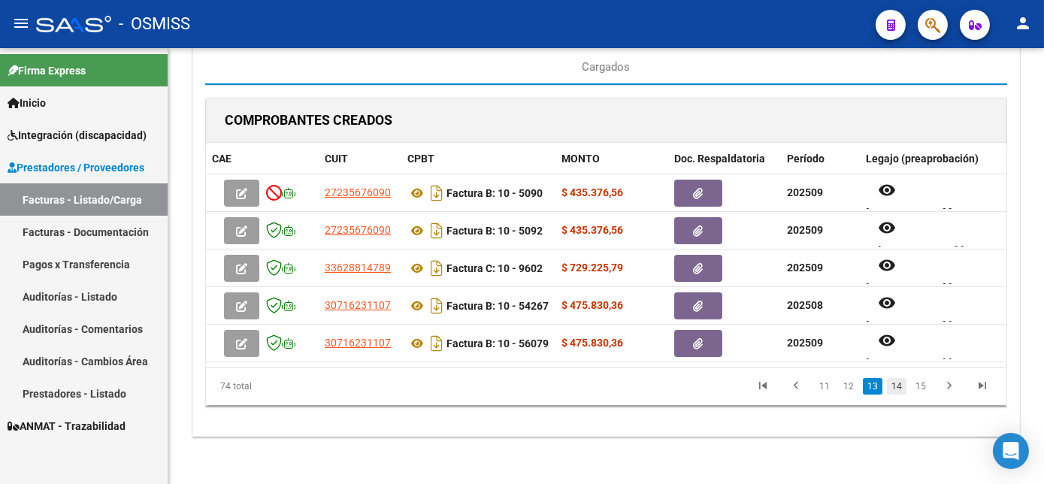
click at [901, 394] on link "14" at bounding box center [897, 386] width 20 height 17
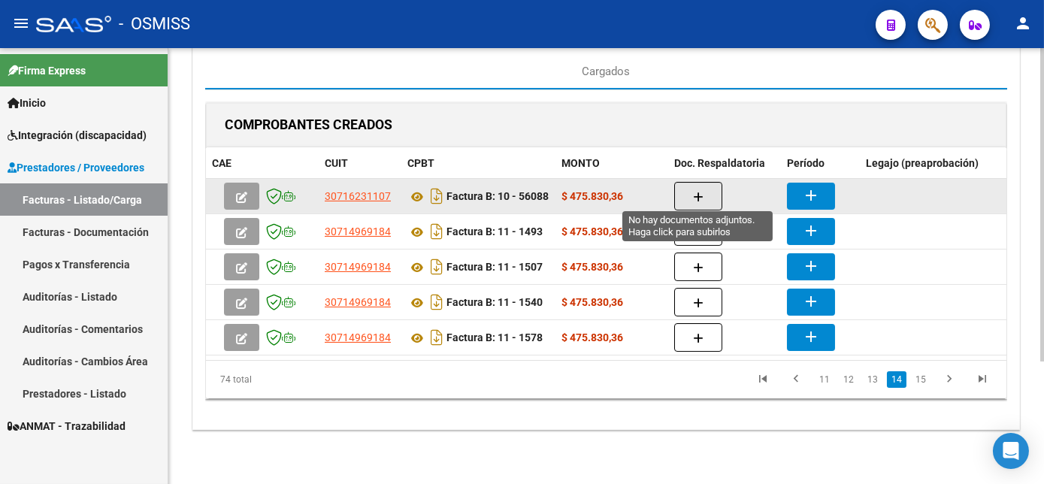
click at [706, 194] on button "button" at bounding box center [698, 196] width 48 height 29
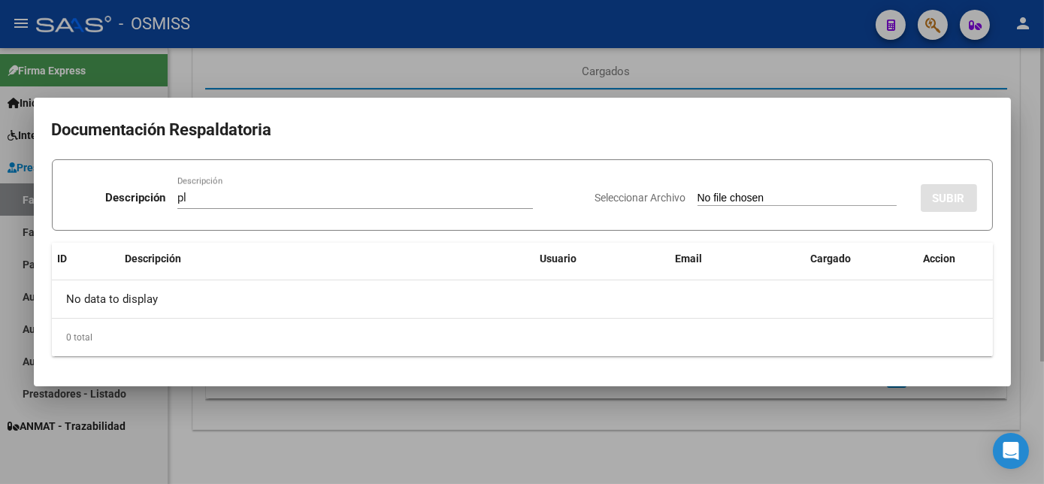
click at [698, 192] on input "Seleccionar Archivo" at bounding box center [797, 199] width 199 height 14
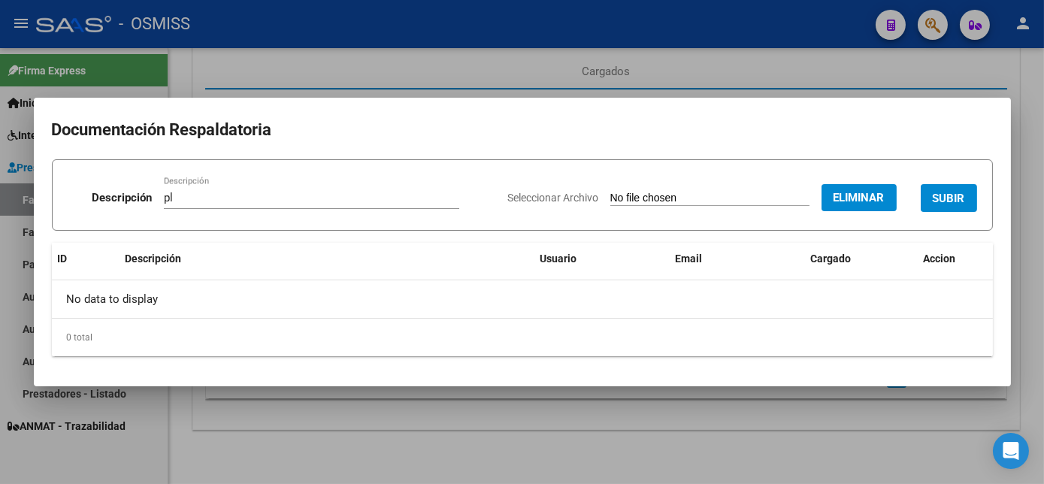
click at [960, 194] on span "SUBIR" at bounding box center [949, 199] width 32 height 14
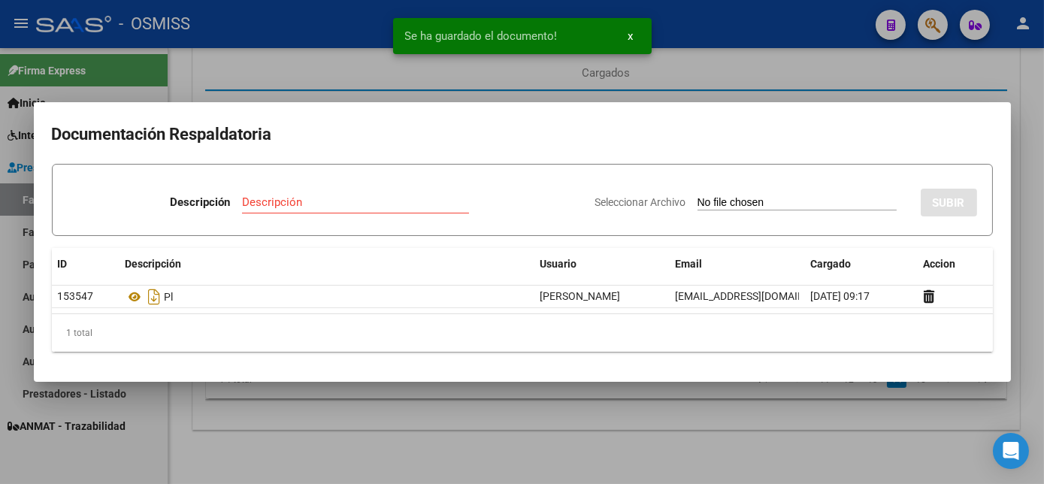
click at [686, 426] on div at bounding box center [522, 242] width 1044 height 484
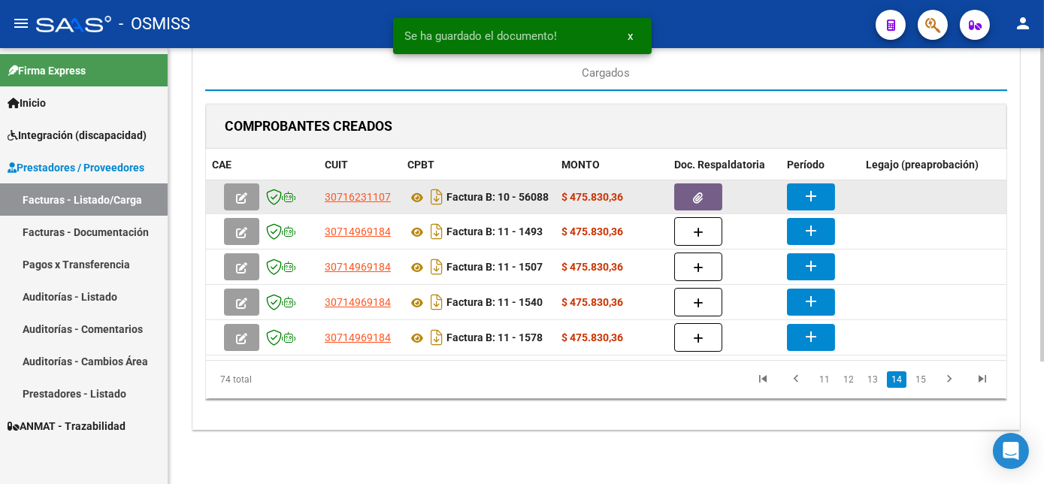
click at [795, 190] on button "add" at bounding box center [811, 196] width 48 height 27
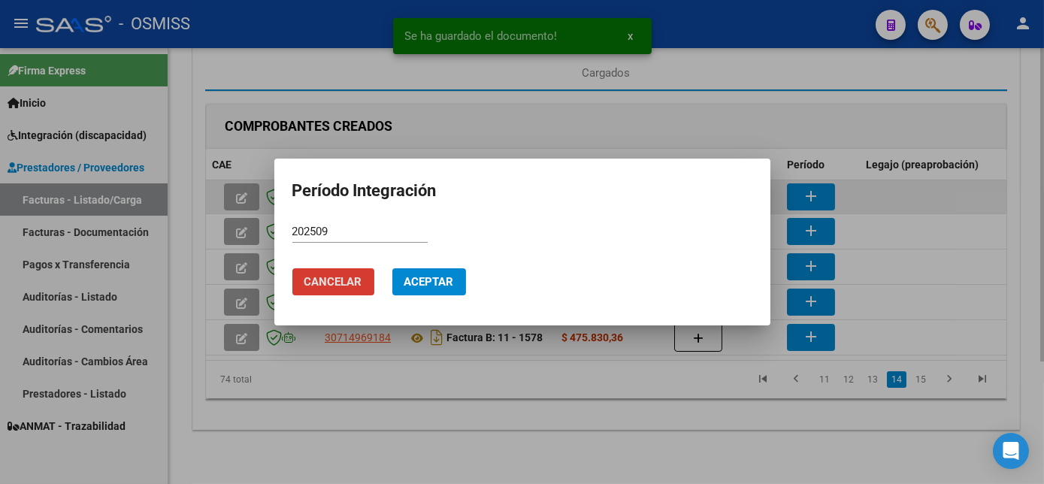
click at [392, 268] on button "Aceptar" at bounding box center [429, 281] width 74 height 27
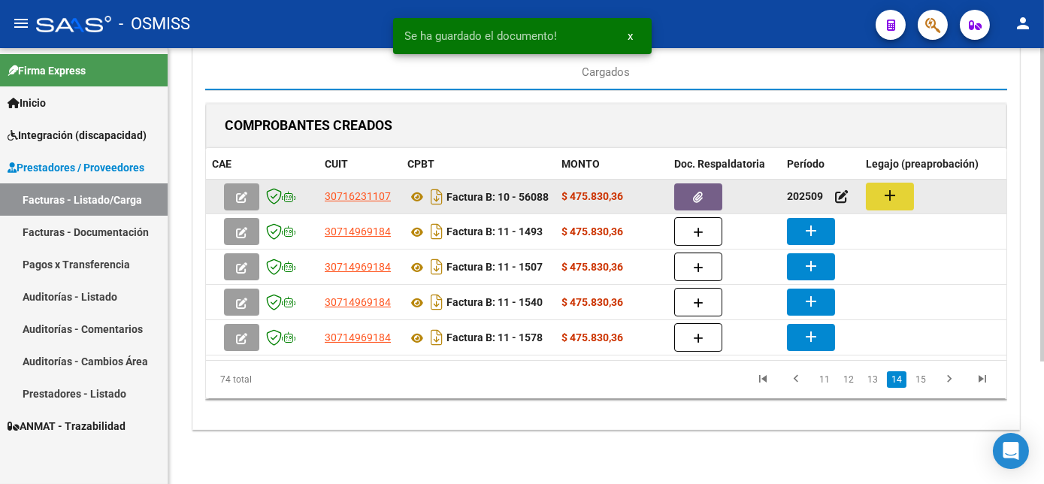
click at [889, 186] on mat-icon "add" at bounding box center [890, 195] width 18 height 18
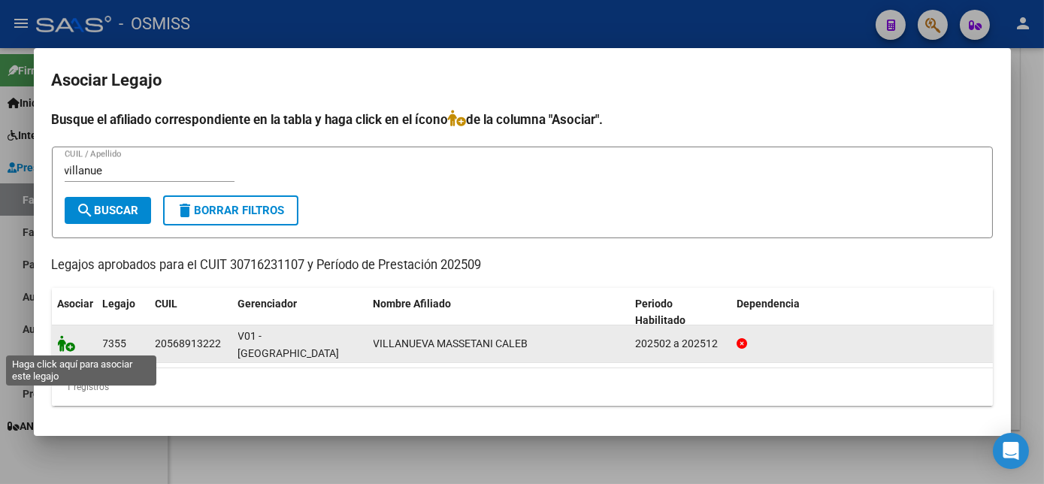
click at [62, 341] on icon at bounding box center [67, 343] width 18 height 17
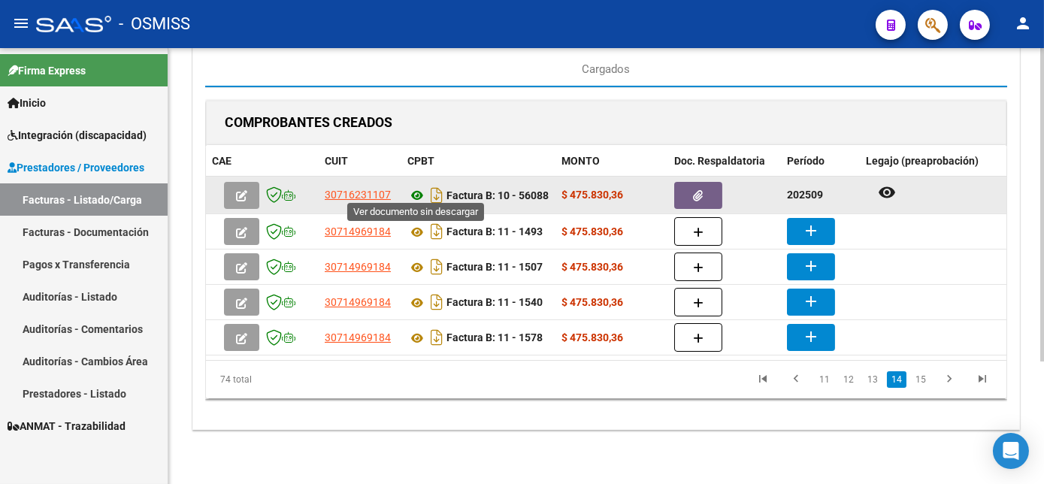
click at [414, 187] on icon at bounding box center [418, 195] width 20 height 18
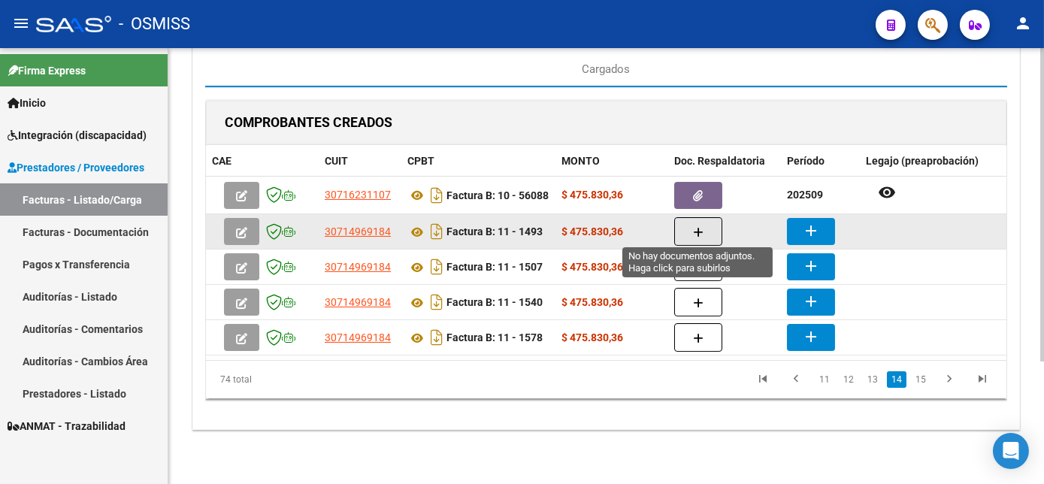
click at [698, 227] on icon "button" at bounding box center [698, 232] width 11 height 11
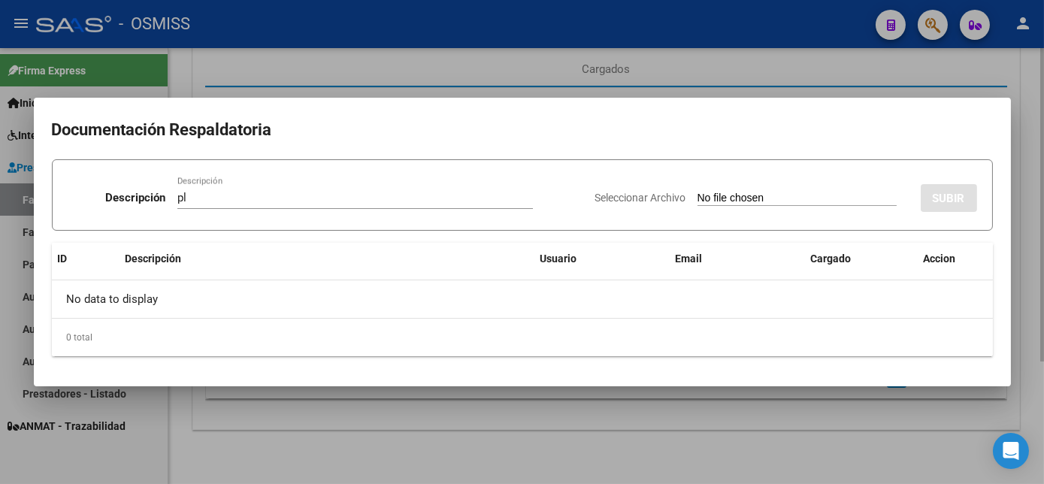
click at [698, 192] on input "Seleccionar Archivo" at bounding box center [797, 199] width 199 height 14
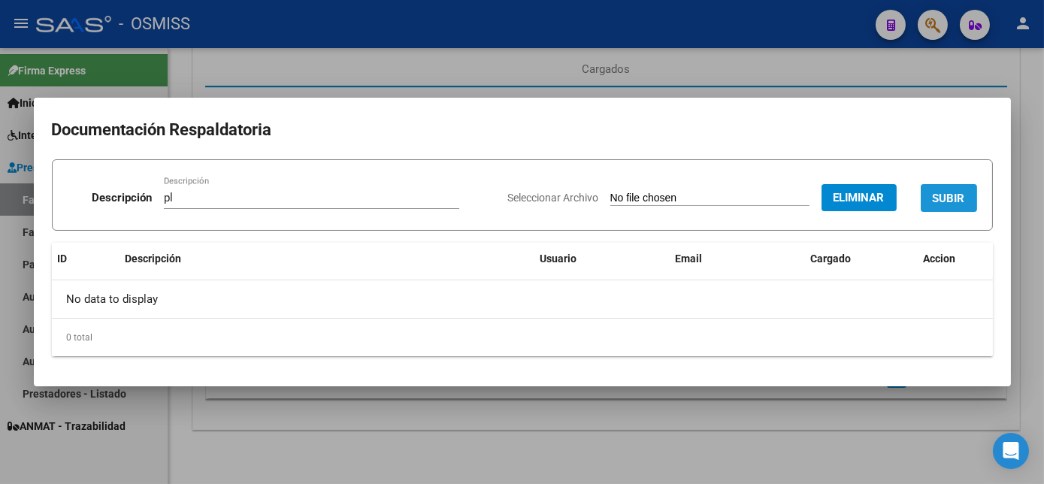
click at [956, 192] on span "SUBIR" at bounding box center [949, 199] width 32 height 14
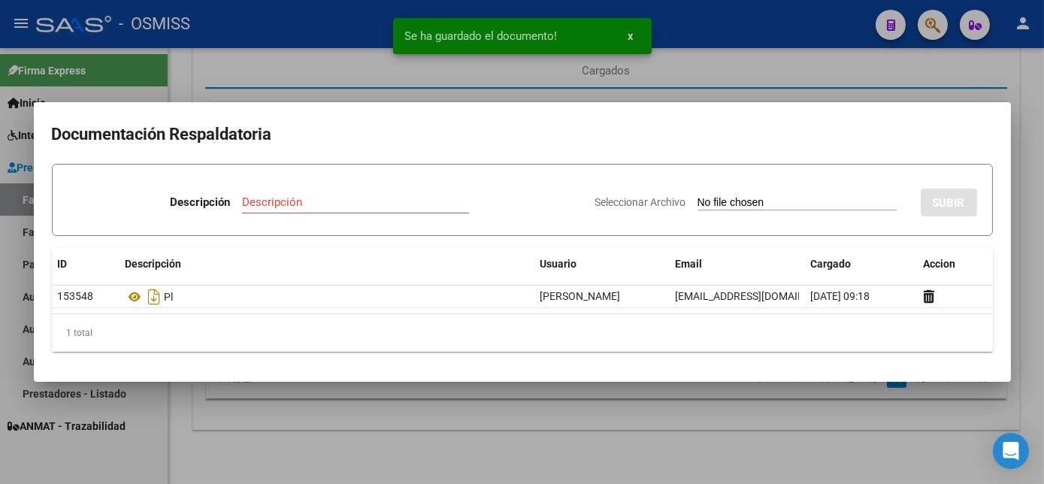
click at [529, 441] on div at bounding box center [522, 242] width 1044 height 484
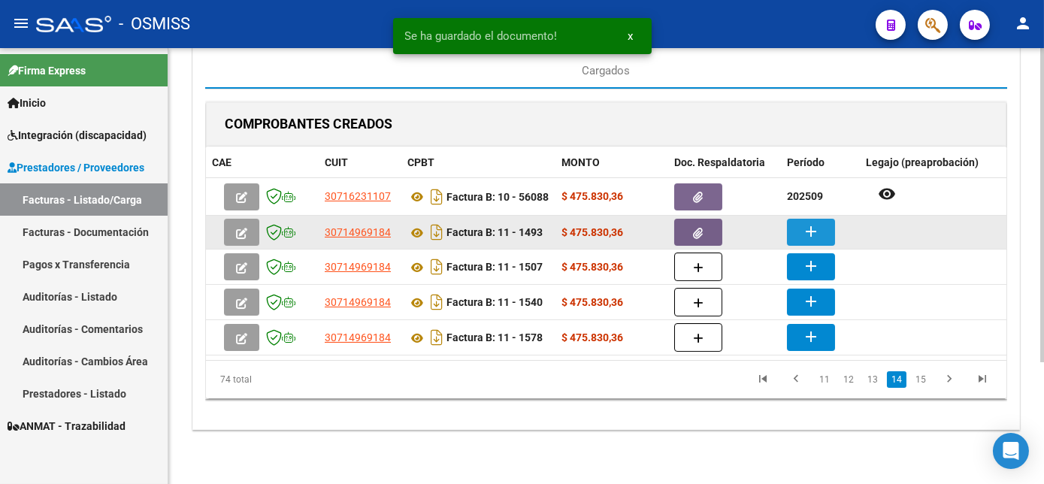
click at [822, 220] on button "add" at bounding box center [811, 232] width 48 height 27
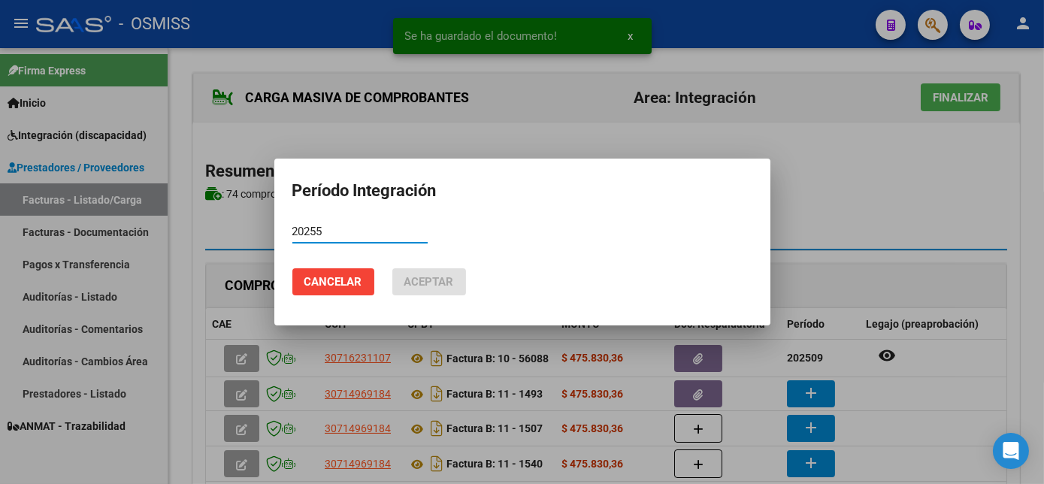
scroll to position [165, 0]
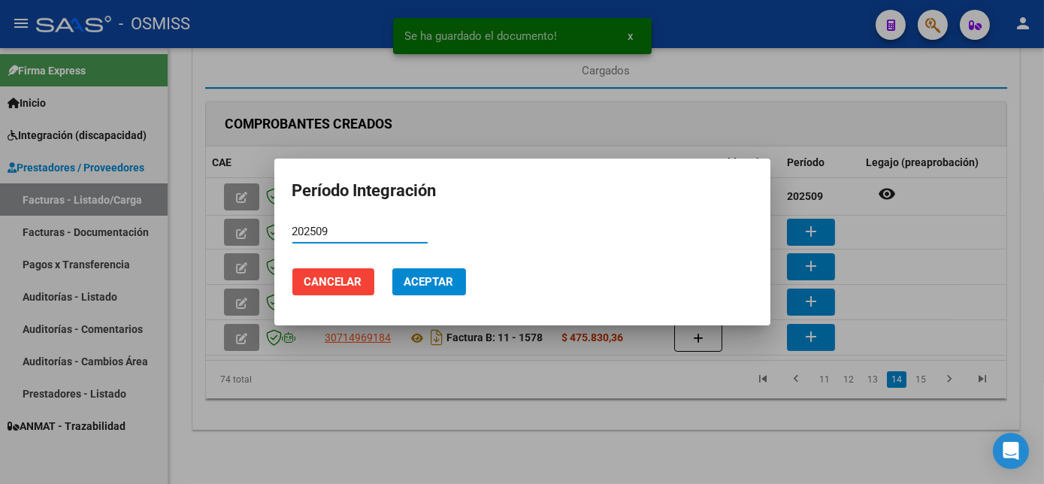
type input "202509"
click at [392, 268] on button "Aceptar" at bounding box center [429, 281] width 74 height 27
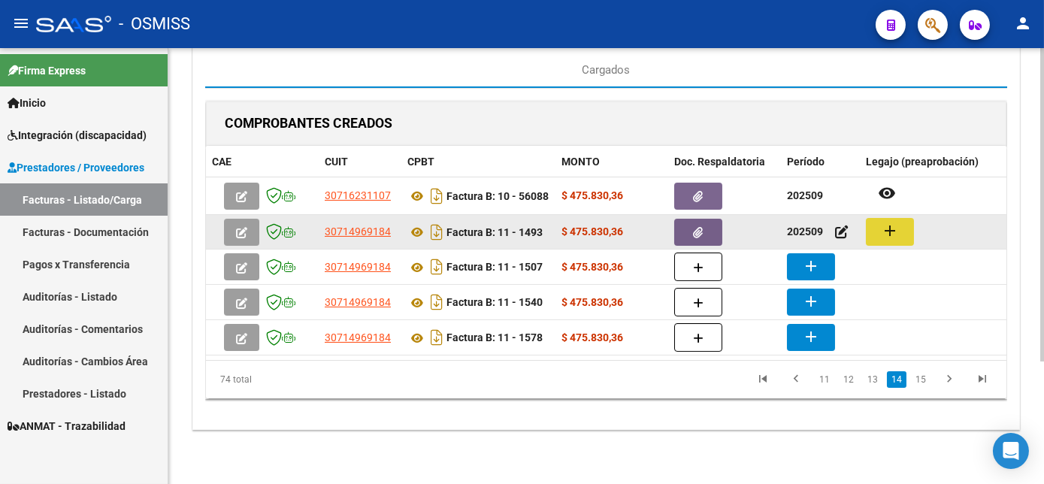
click at [888, 224] on mat-icon "add" at bounding box center [890, 231] width 18 height 18
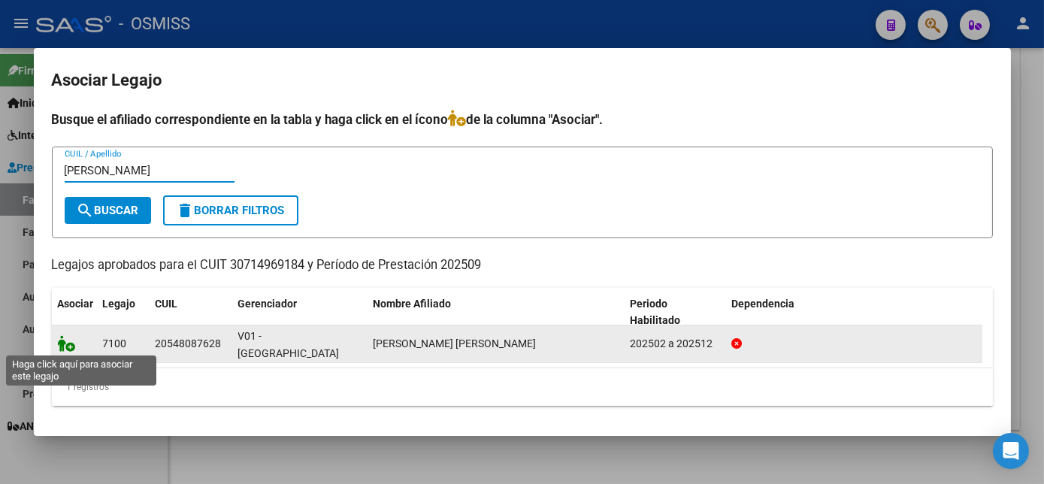
type input "[PERSON_NAME]"
click at [72, 344] on icon at bounding box center [67, 343] width 18 height 17
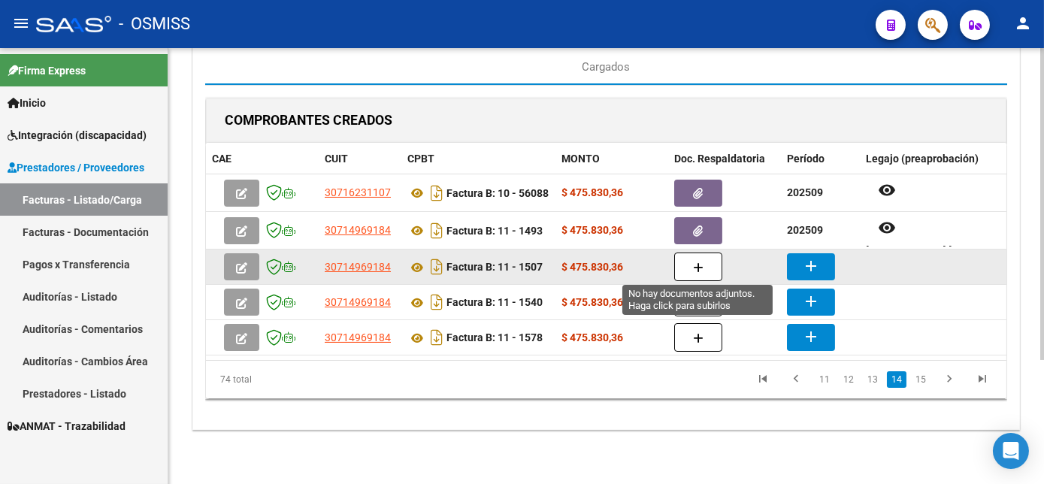
click at [695, 262] on icon "button" at bounding box center [698, 267] width 11 height 11
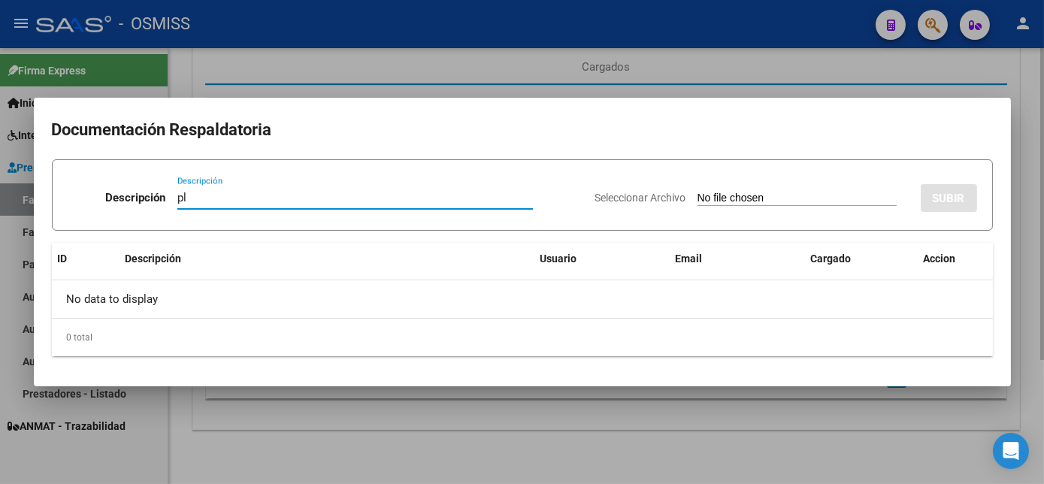
type input "pl"
click at [698, 192] on input "Seleccionar Archivo" at bounding box center [797, 199] width 199 height 14
type input "C:\fakepath\FC 11-1507 [PERSON_NAME] A MAIE 09.pdf"
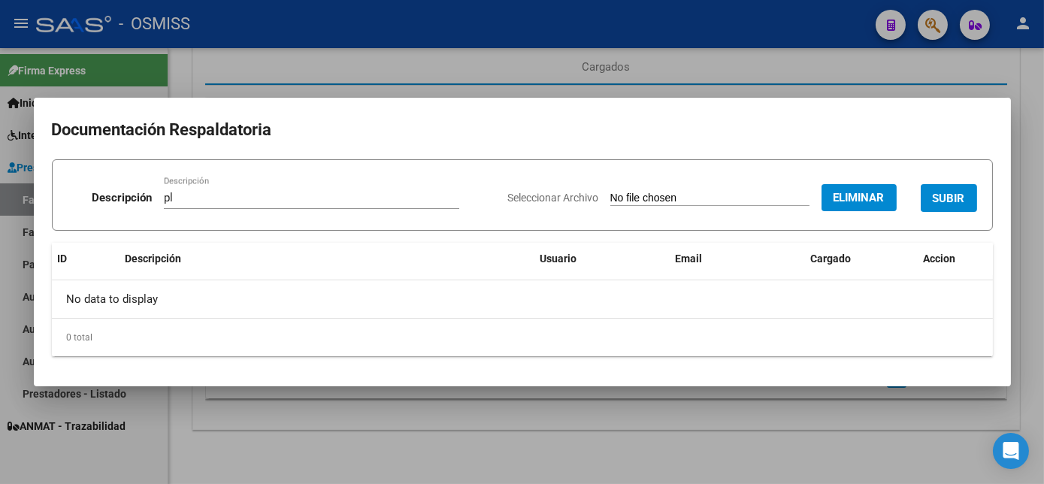
click at [938, 194] on span "SUBIR" at bounding box center [949, 199] width 32 height 14
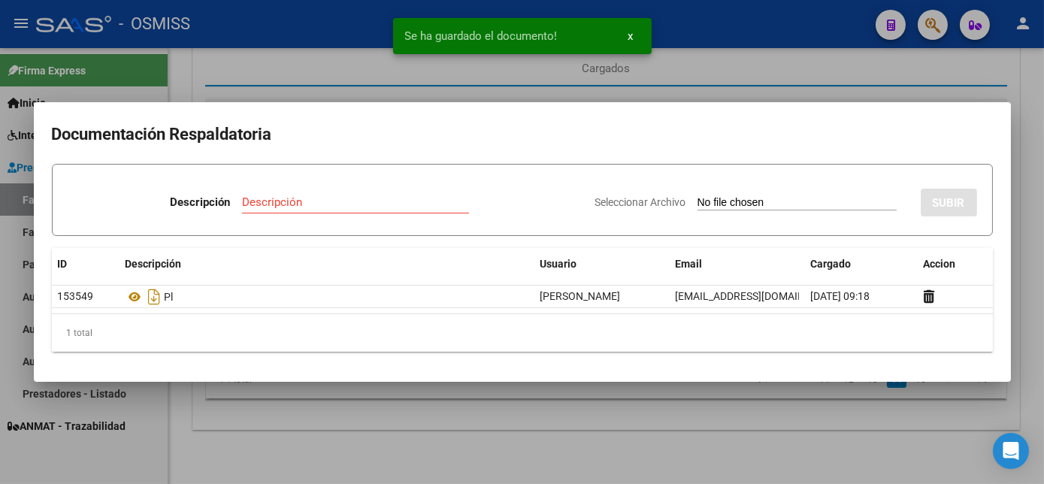
click at [692, 432] on div at bounding box center [522, 242] width 1044 height 484
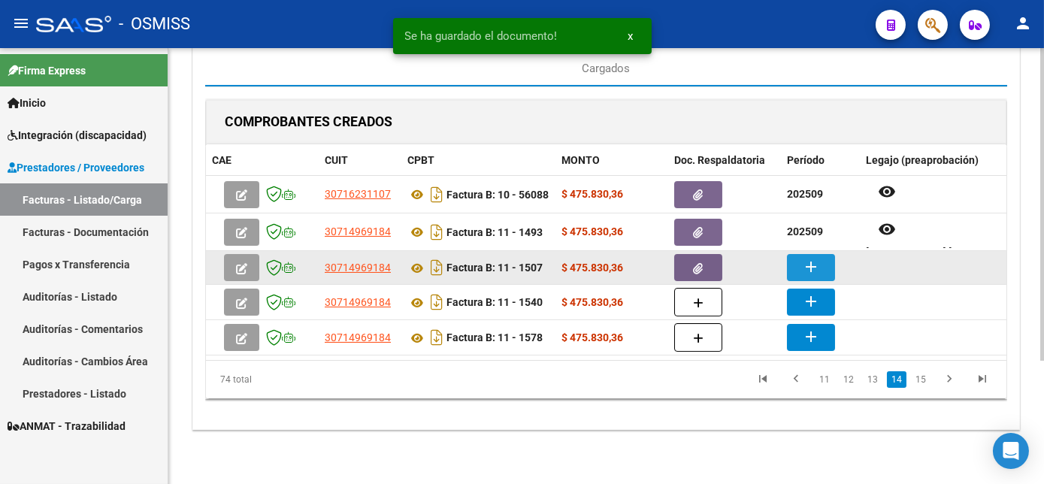
click at [801, 265] on button "add" at bounding box center [811, 267] width 48 height 27
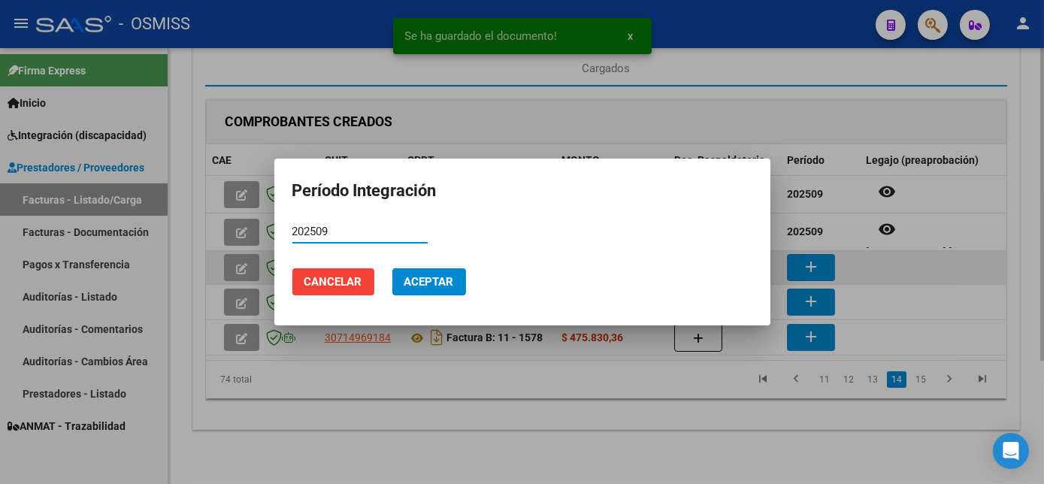
type input "202509"
click at [392, 268] on button "Aceptar" at bounding box center [429, 281] width 74 height 27
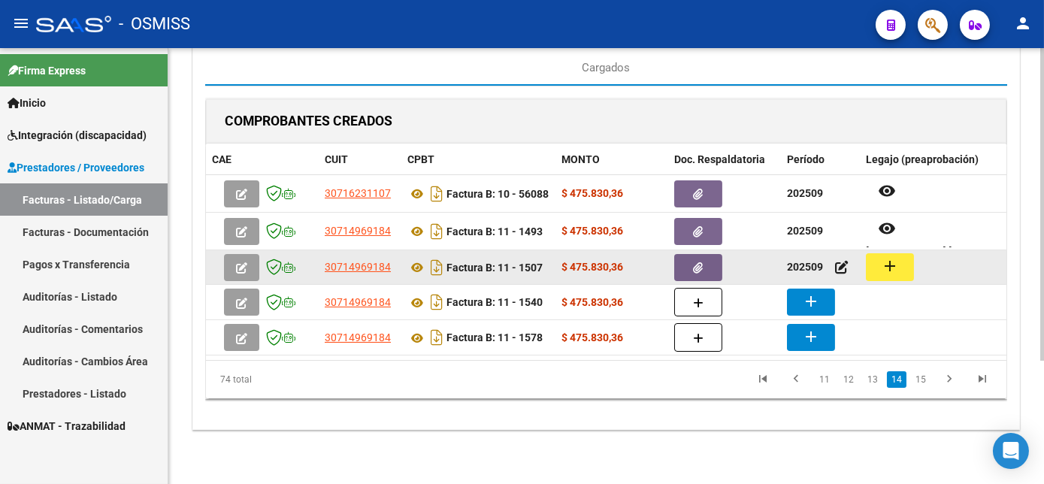
click at [900, 262] on button "add" at bounding box center [890, 267] width 48 height 28
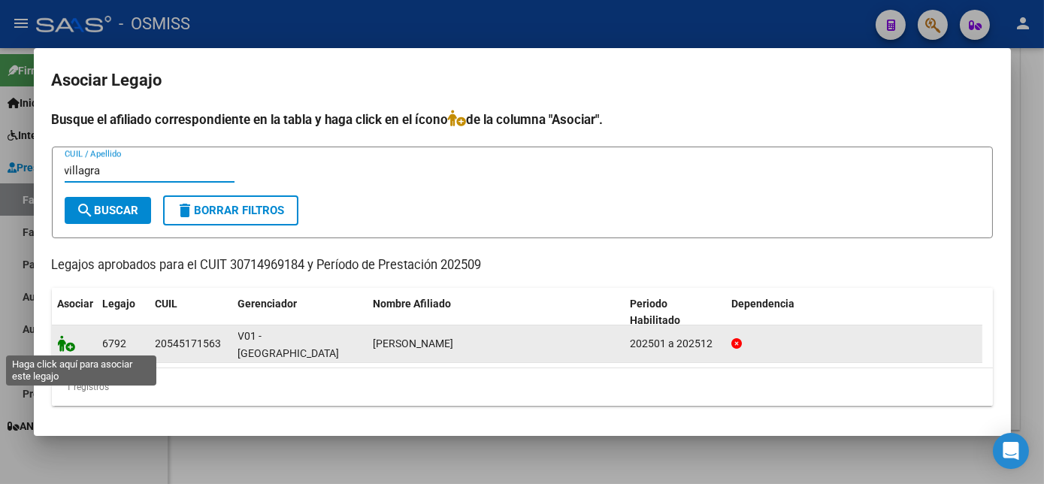
type input "villagra"
click at [68, 339] on icon at bounding box center [67, 343] width 18 height 17
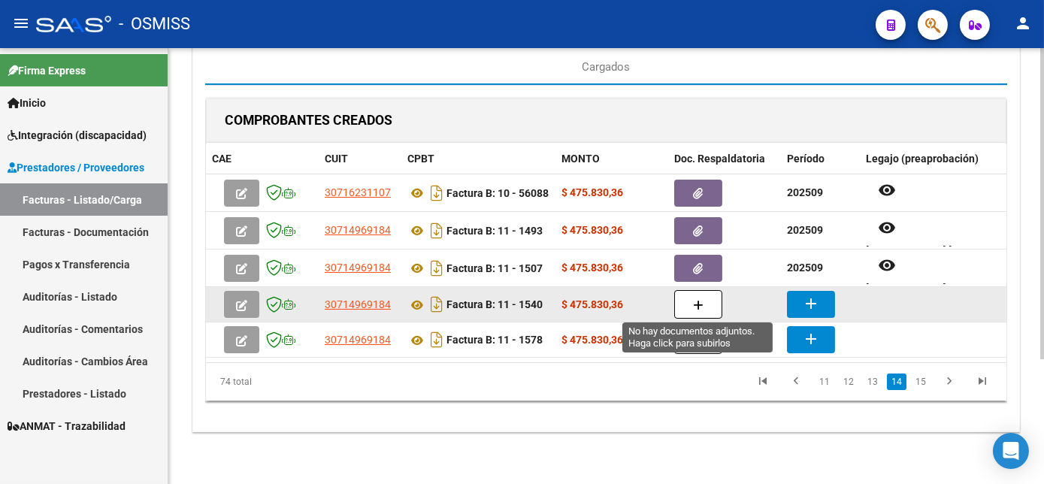
click at [696, 302] on icon "button" at bounding box center [698, 305] width 11 height 11
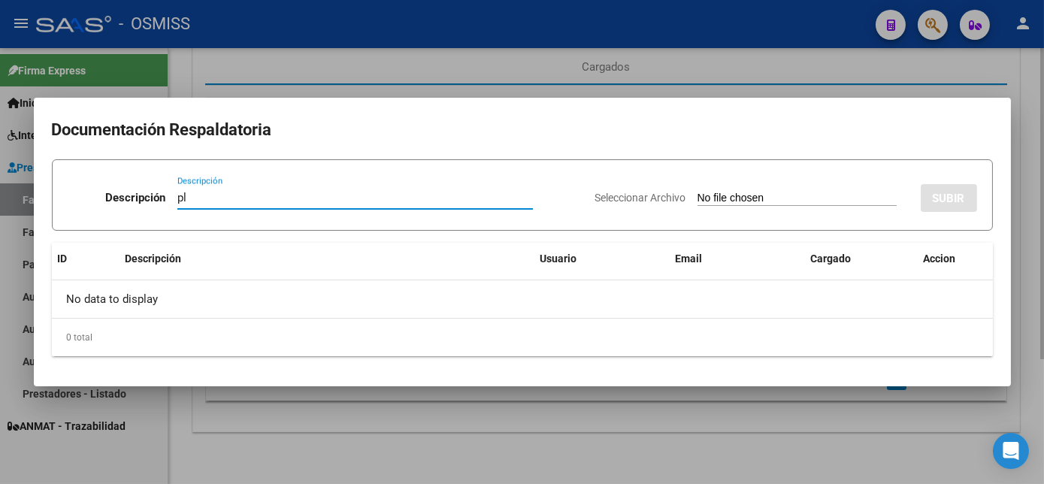
type input "pl"
click at [698, 192] on input "Seleccionar Archivo" at bounding box center [797, 199] width 199 height 14
type input "C:\fakepath\FC 11-1540 LAYANA E MAIE 09.pdf"
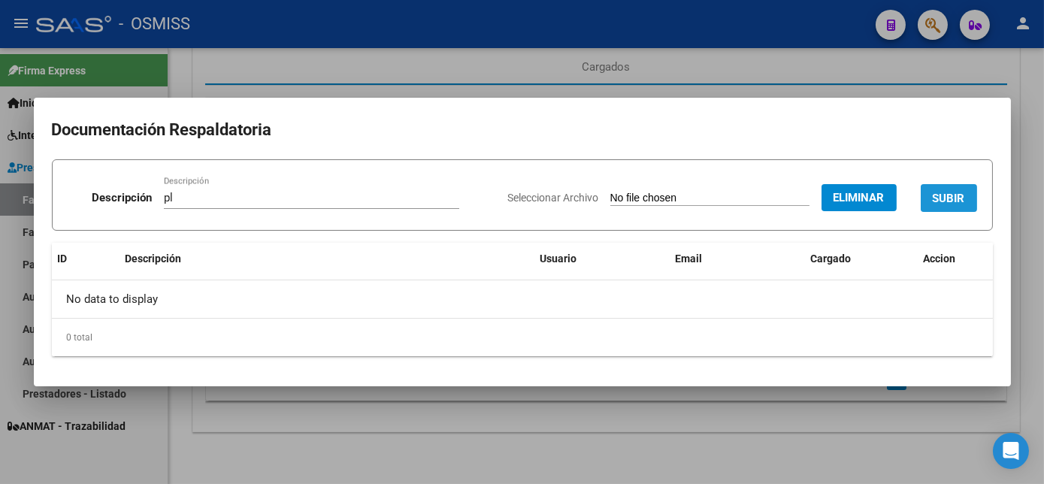
click at [949, 200] on span "SUBIR" at bounding box center [949, 199] width 32 height 14
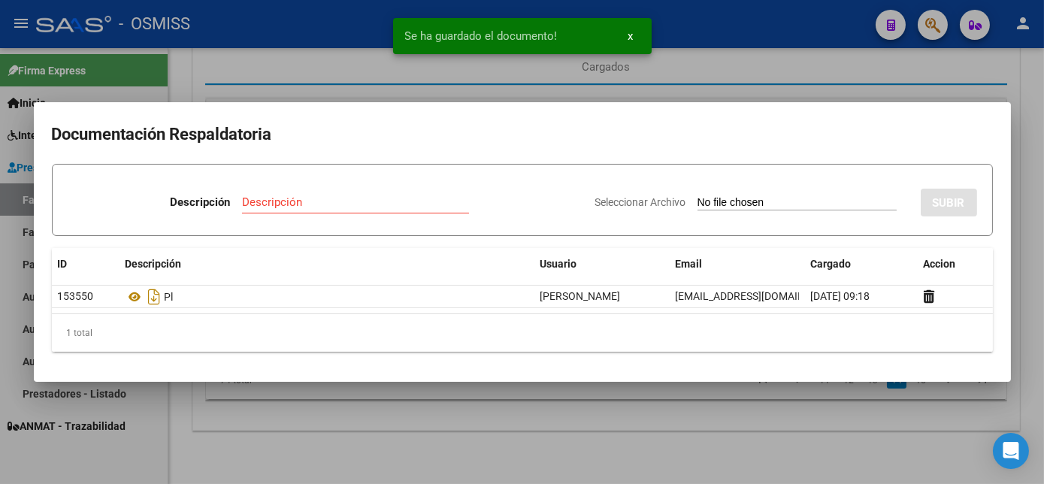
click at [613, 444] on div at bounding box center [522, 242] width 1044 height 484
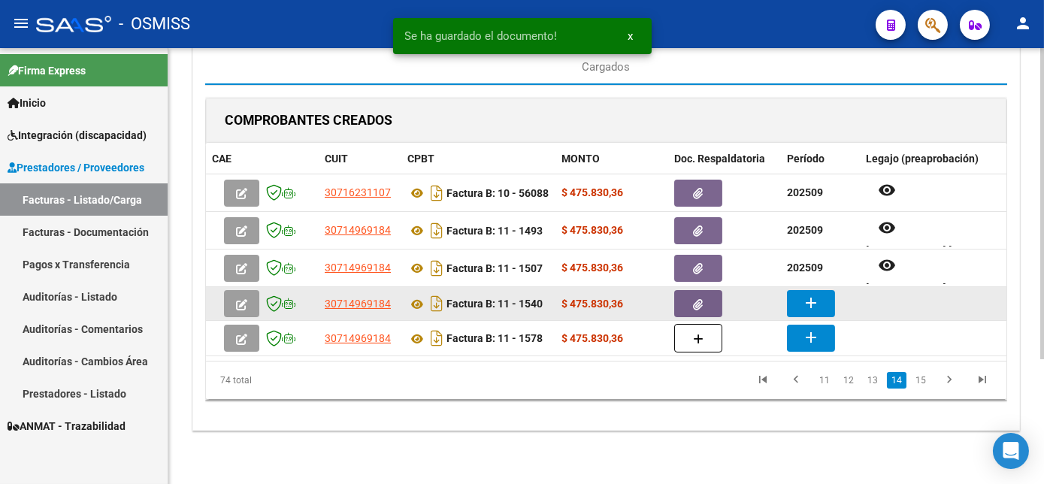
click at [806, 296] on mat-icon "add" at bounding box center [811, 303] width 18 height 18
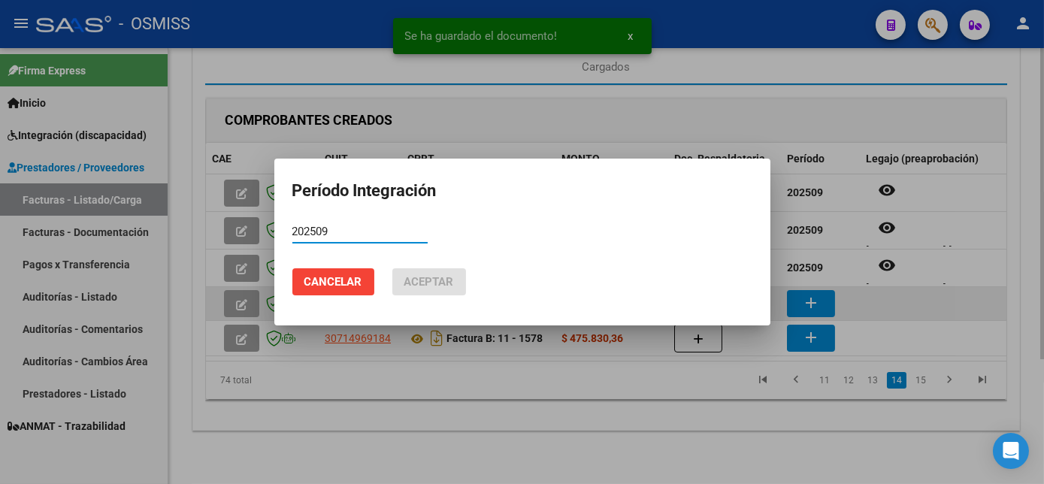
type input "202509"
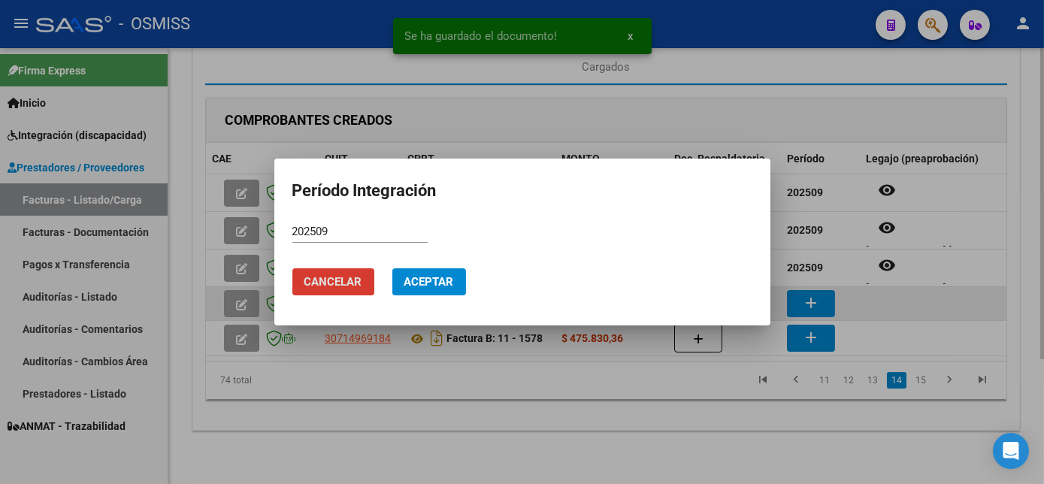
click at [392, 268] on button "Aceptar" at bounding box center [429, 281] width 74 height 27
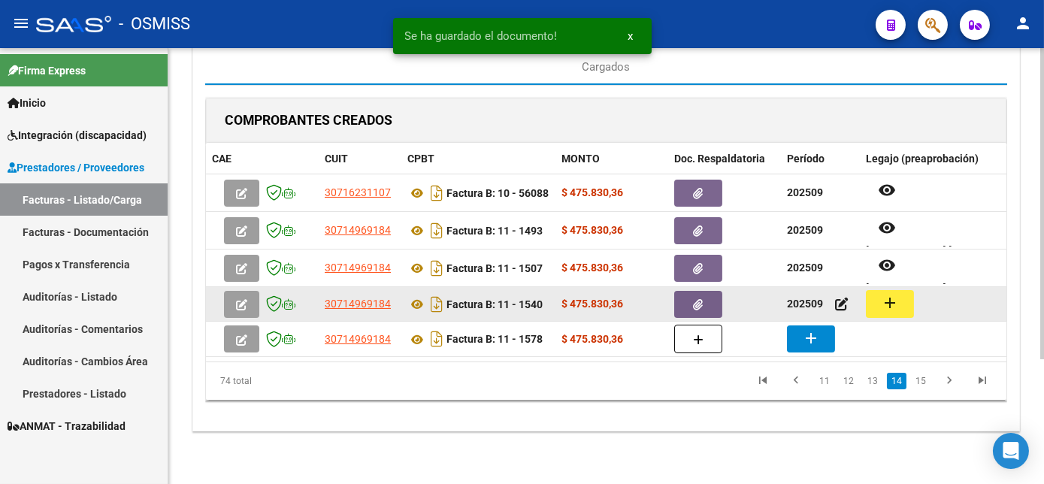
click at [896, 299] on mat-icon "add" at bounding box center [890, 303] width 18 height 18
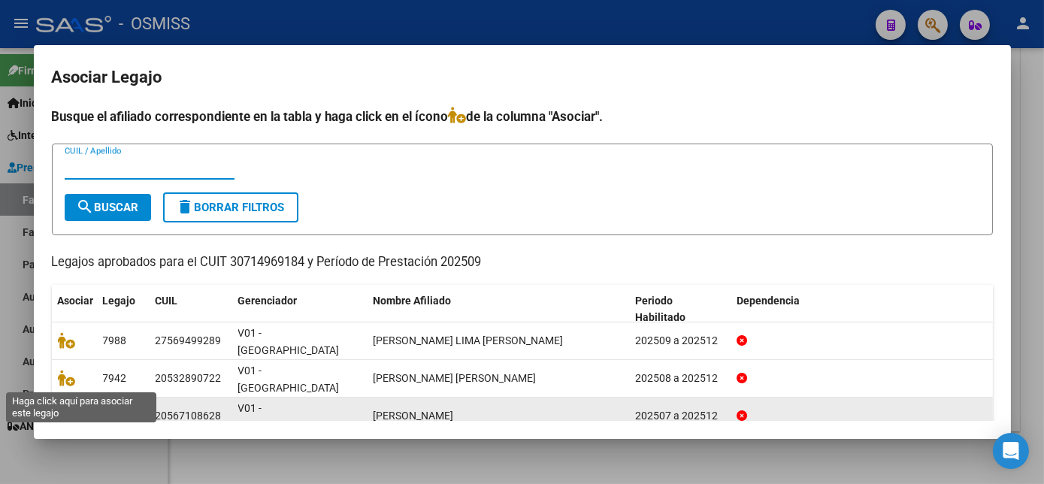
click at [62, 408] on icon at bounding box center [67, 416] width 18 height 17
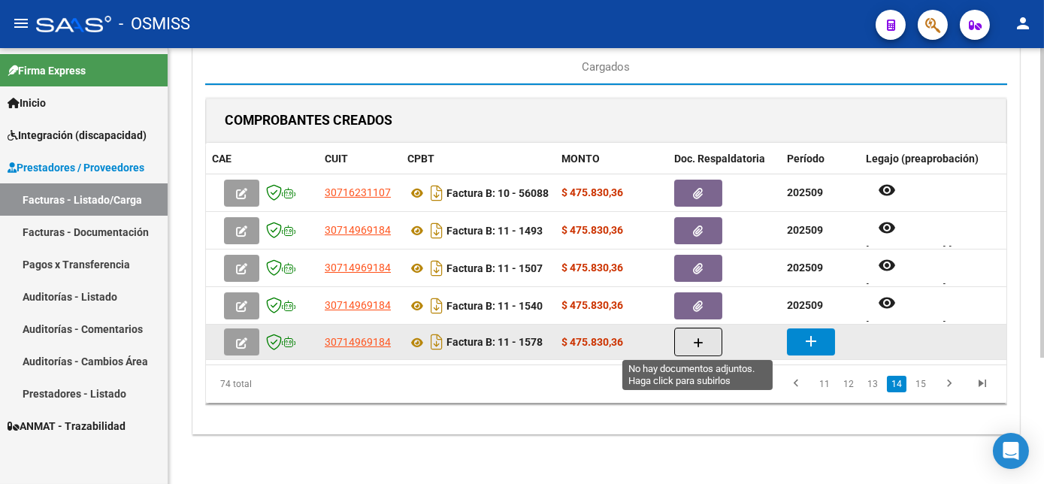
click at [694, 338] on icon "button" at bounding box center [698, 343] width 11 height 11
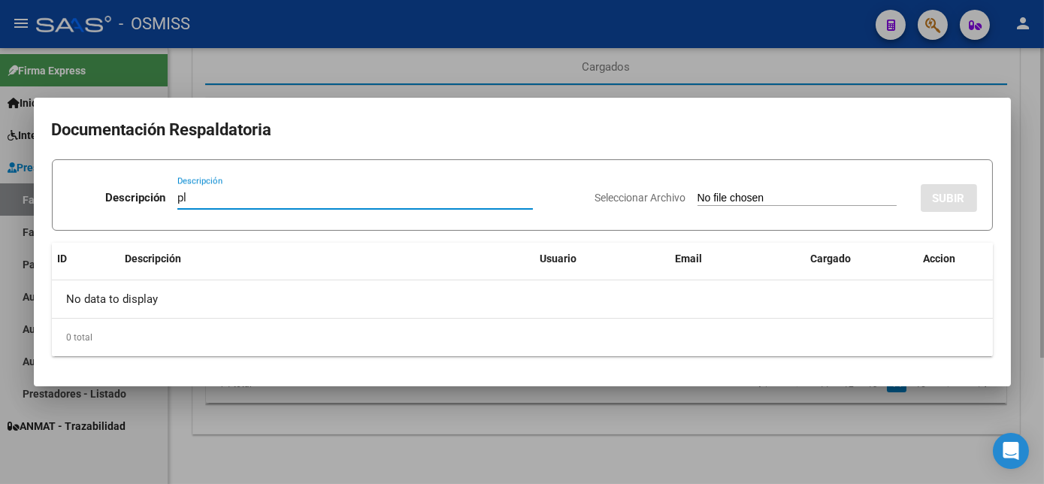
type input "pl"
click at [698, 192] on input "Seleccionar Archivo" at bounding box center [797, 199] width 199 height 14
type input "C:\fakepath\FC 11-1578 DE LOS [PERSON_NAME] 09.pdf"
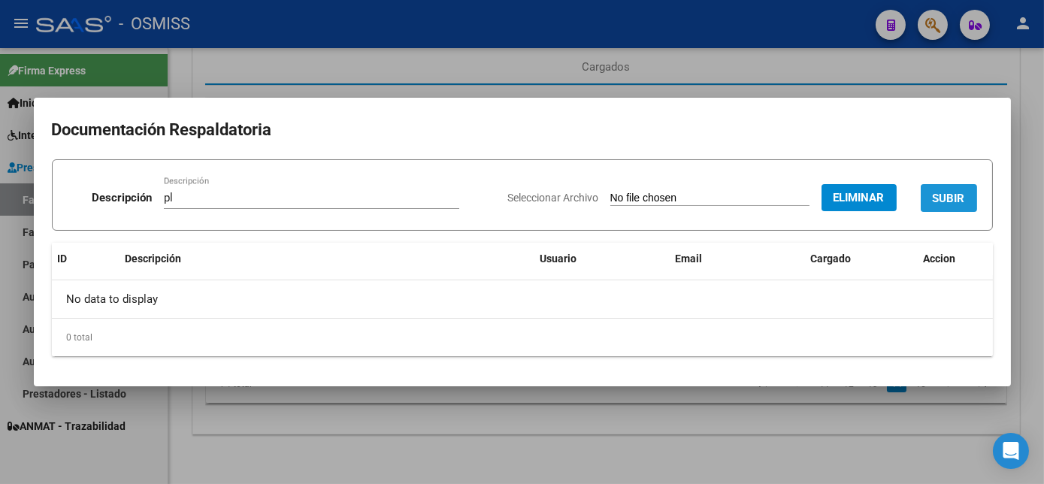
click at [969, 192] on button "SUBIR" at bounding box center [949, 198] width 56 height 28
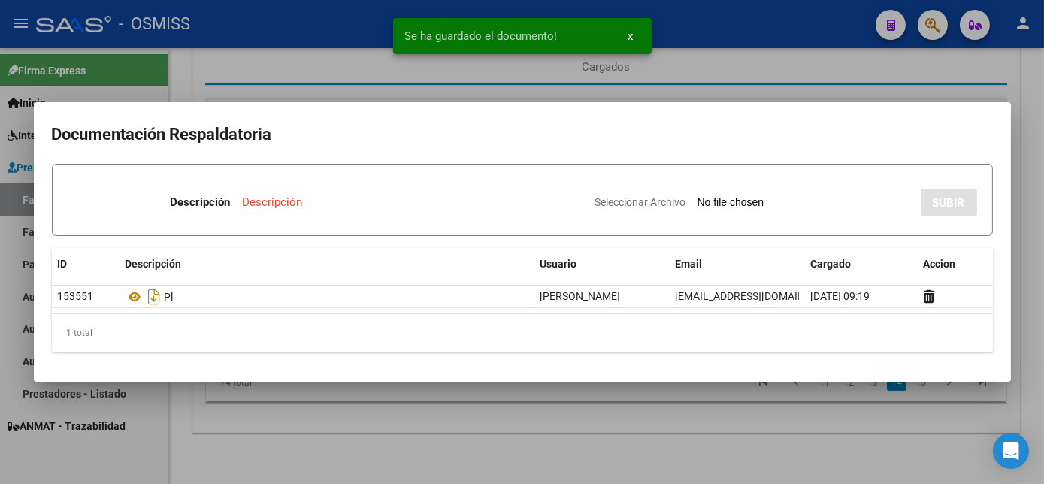
click at [655, 445] on div at bounding box center [522, 242] width 1044 height 484
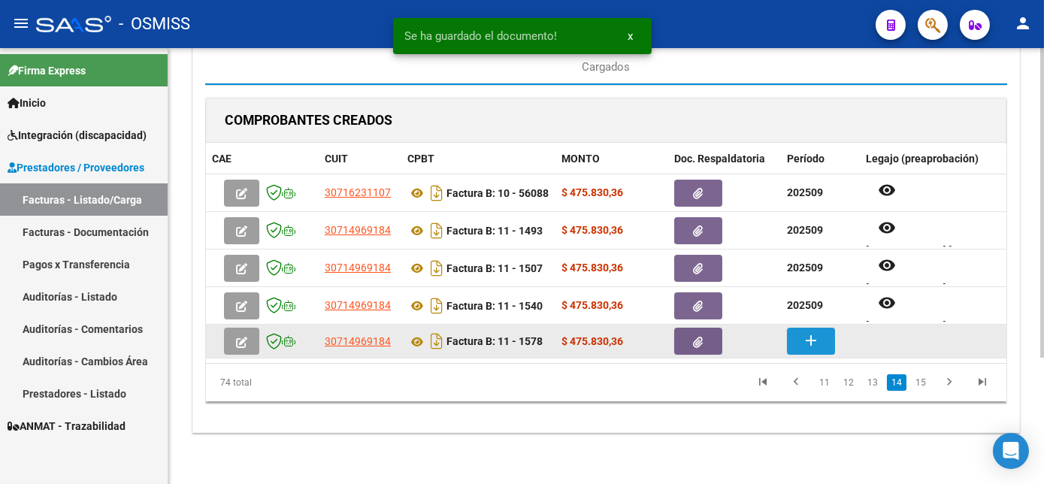
click at [802, 328] on button "add" at bounding box center [811, 341] width 48 height 27
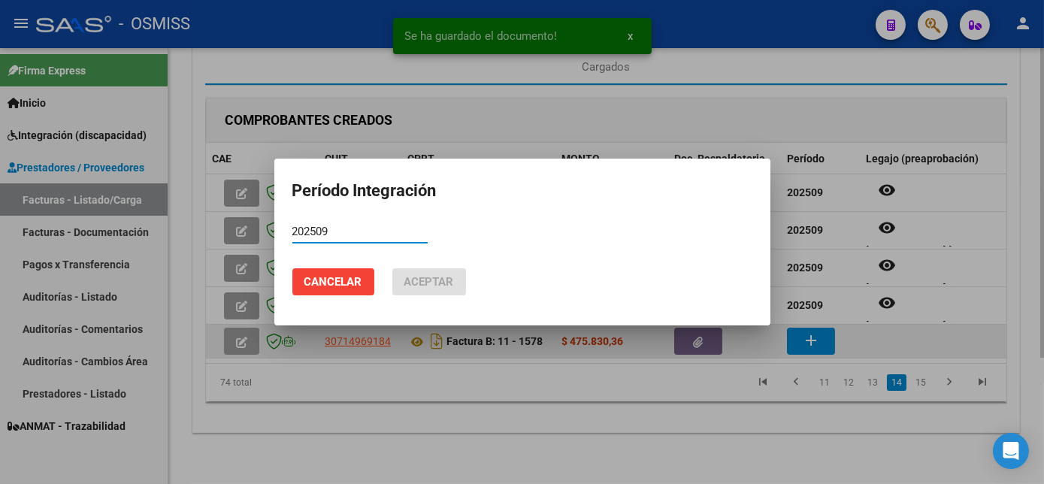
type input "202509"
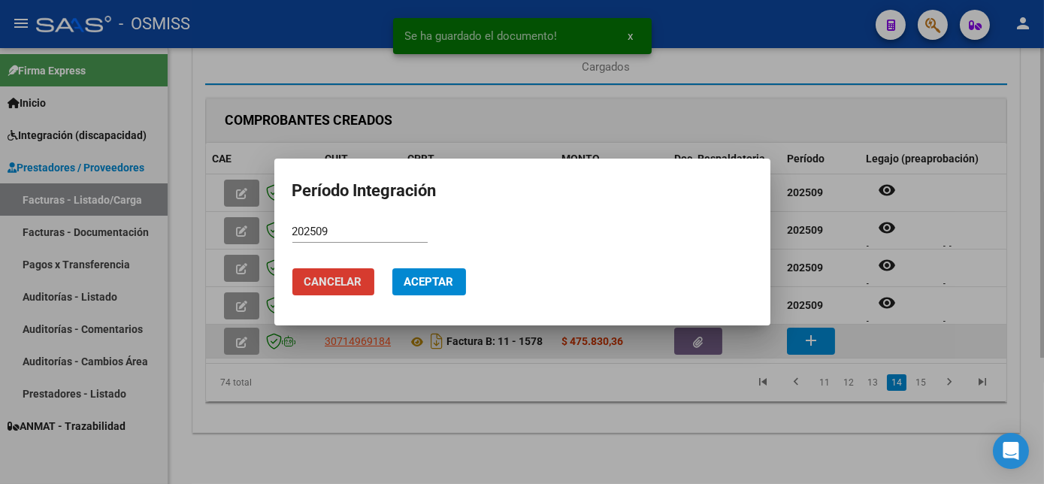
click at [392, 268] on button "Aceptar" at bounding box center [429, 281] width 74 height 27
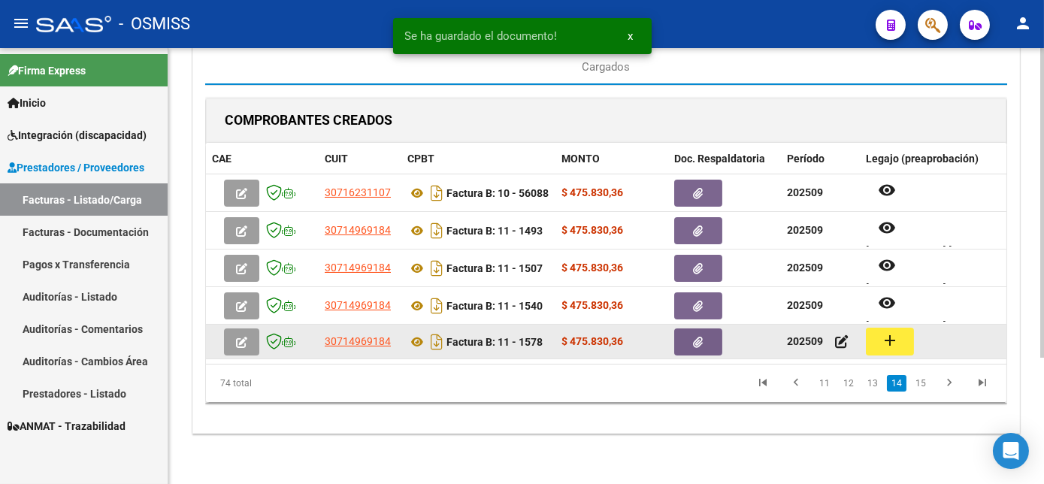
click at [898, 341] on mat-icon "add" at bounding box center [890, 341] width 18 height 18
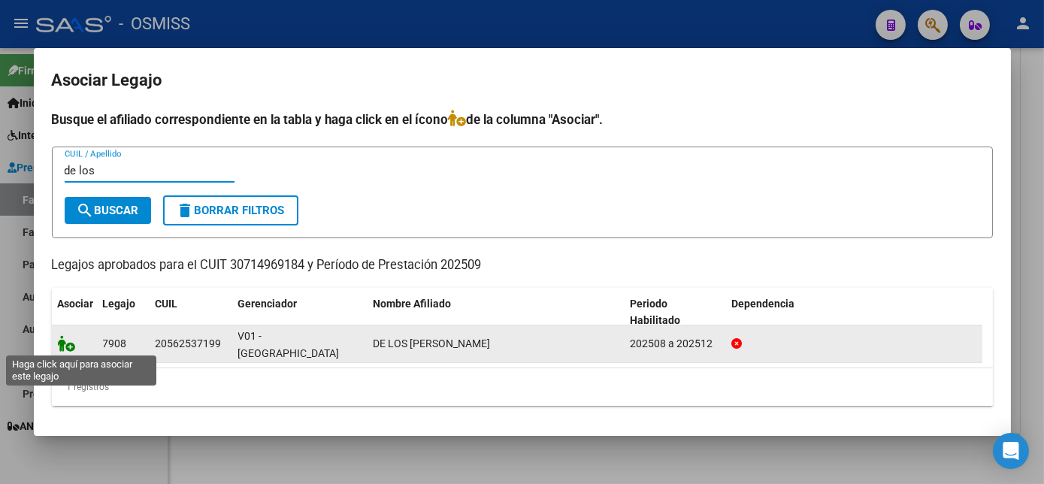
type input "de los"
click at [66, 349] on icon at bounding box center [67, 343] width 18 height 17
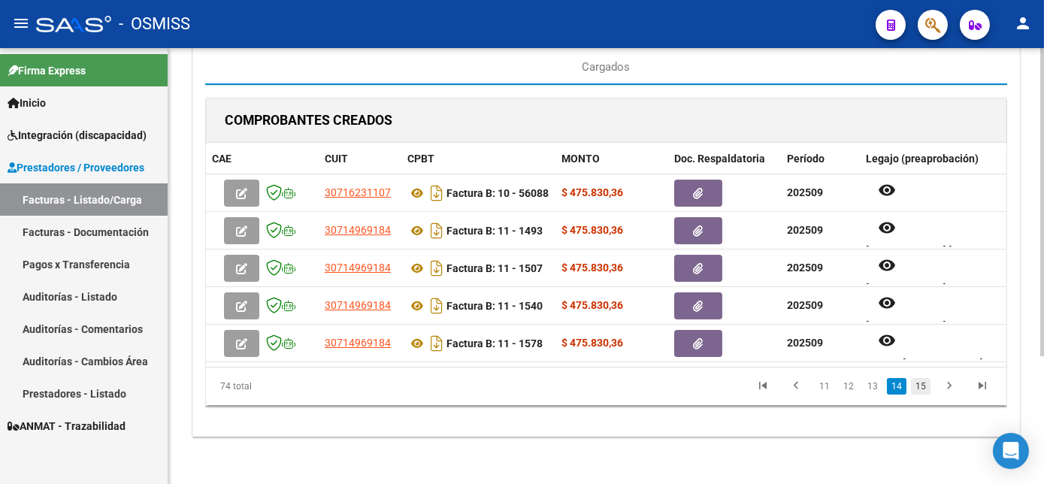
click at [924, 391] on link "15" at bounding box center [921, 386] width 20 height 17
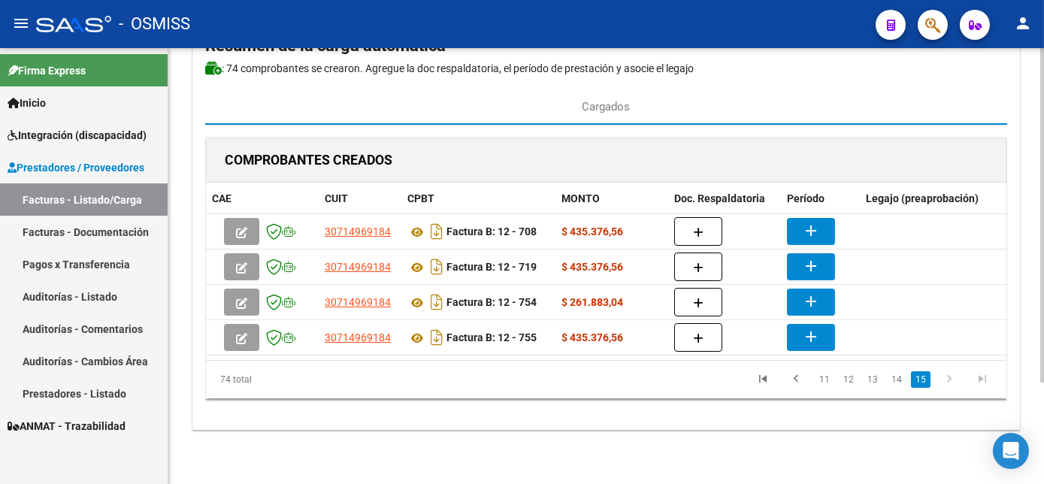
scroll to position [132, 0]
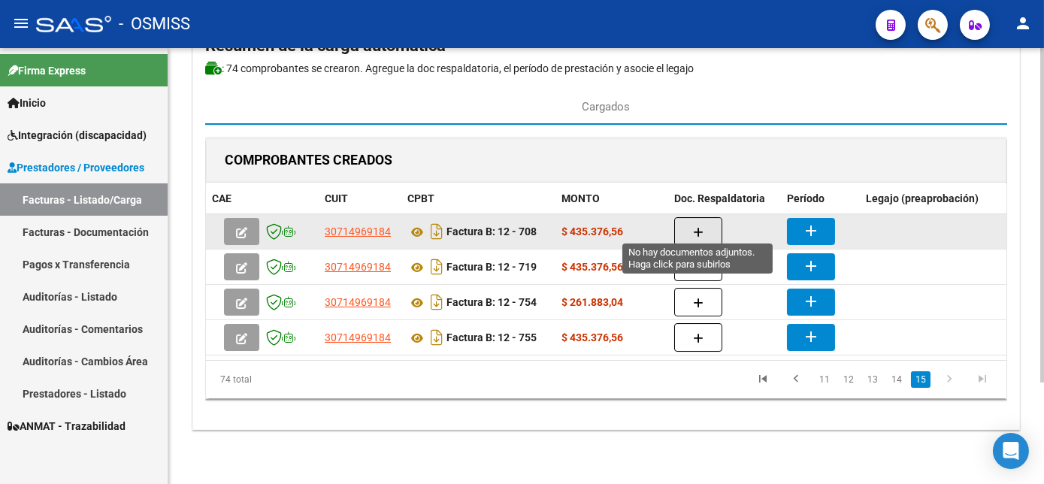
click at [704, 228] on button "button" at bounding box center [698, 231] width 48 height 29
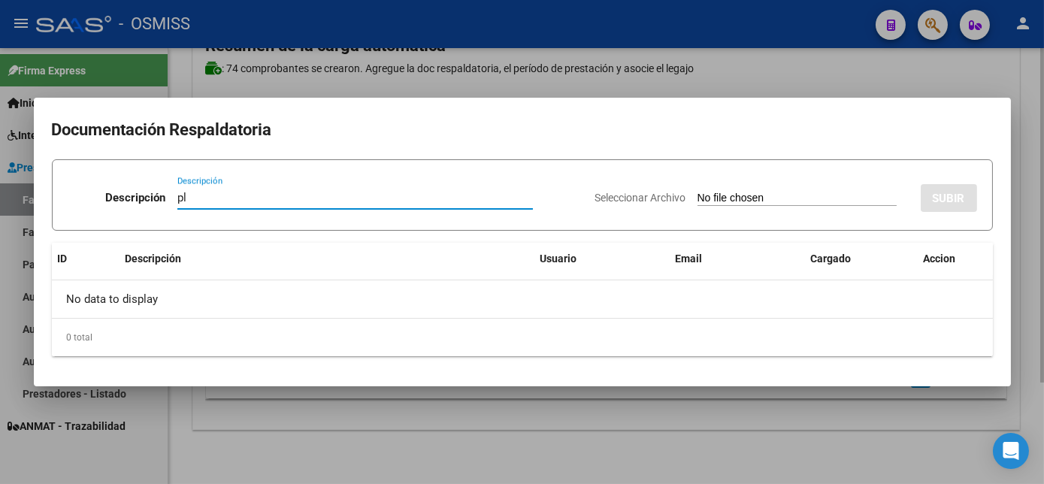
type input "pl"
click at [698, 192] on input "Seleccionar Archivo" at bounding box center [797, 199] width 199 height 14
type input "C:\fakepath\FC 12-708 LAYANA E MII 09.pdf"
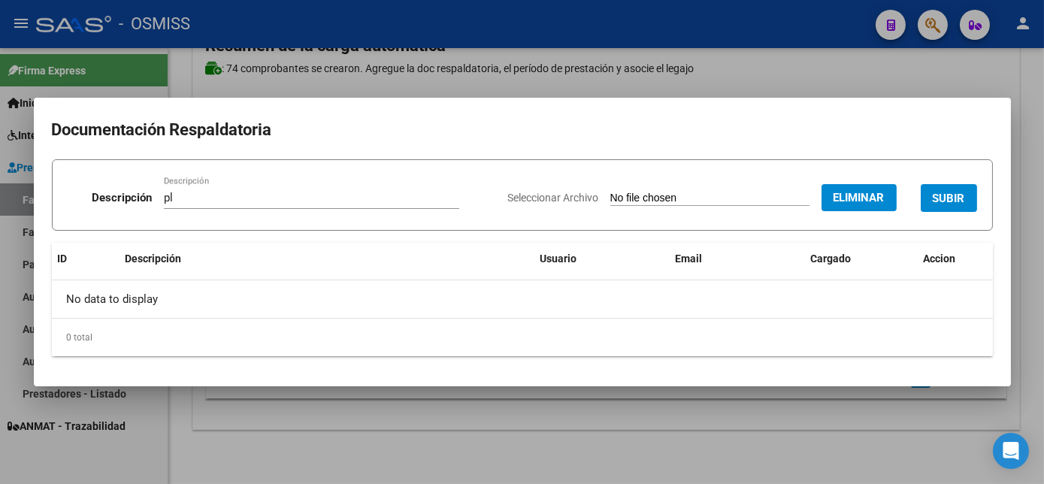
click at [944, 191] on span "SUBIR" at bounding box center [949, 198] width 32 height 14
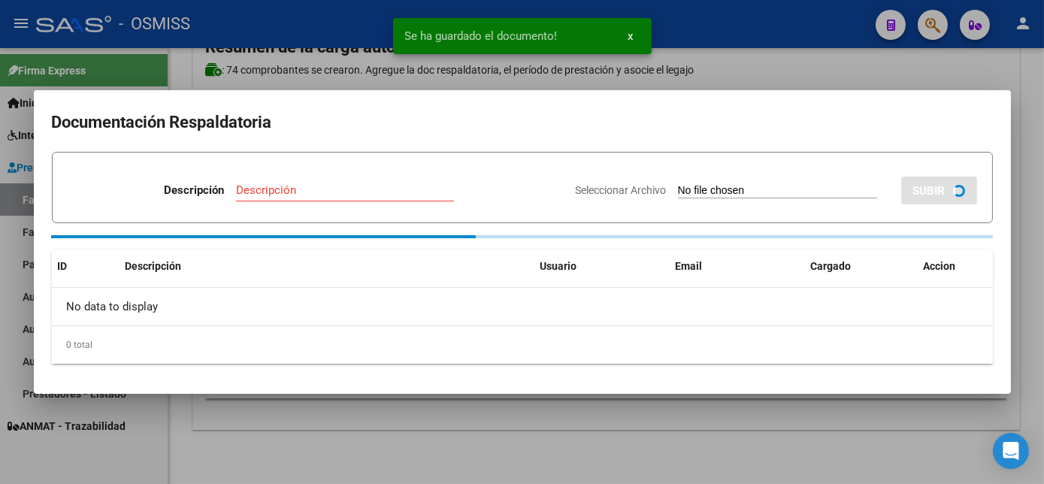
scroll to position [131, 0]
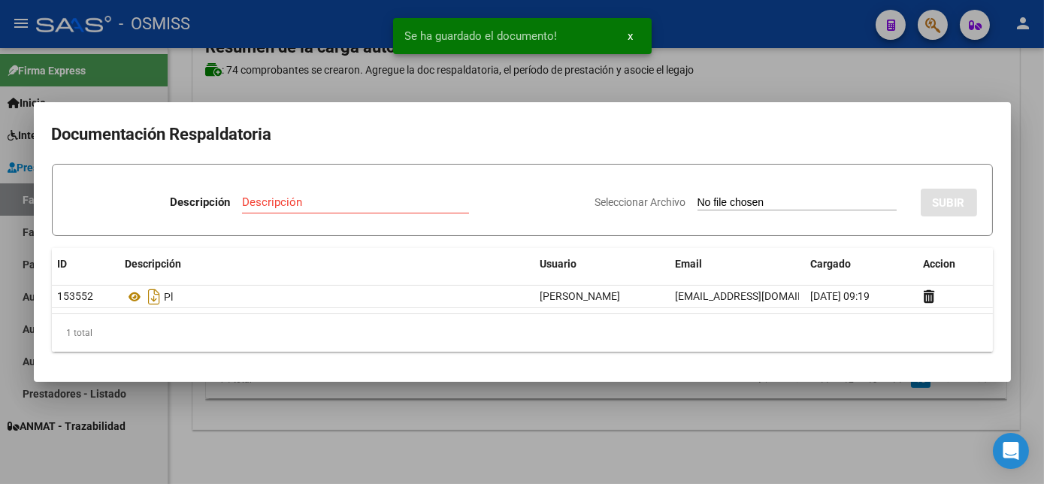
click at [685, 435] on div at bounding box center [522, 242] width 1044 height 484
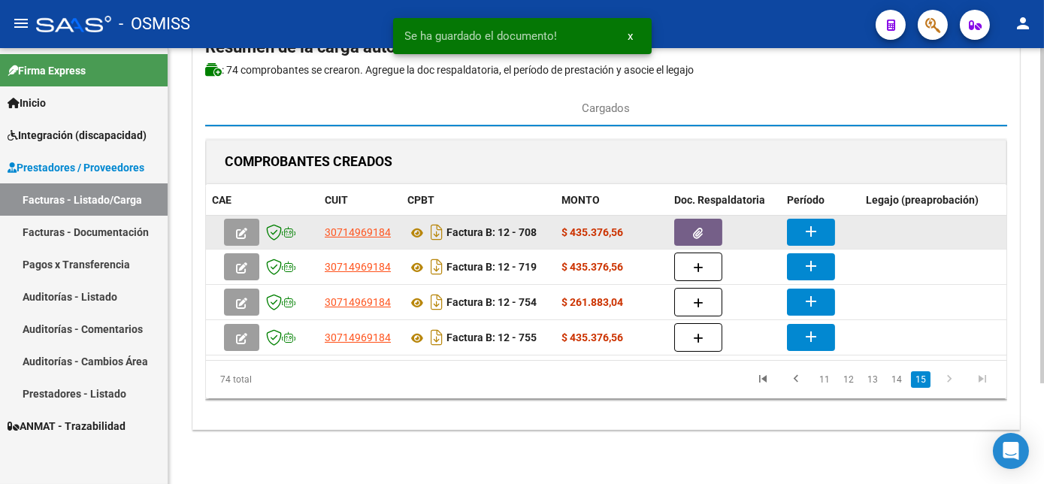
click at [819, 223] on mat-icon "add" at bounding box center [811, 232] width 18 height 18
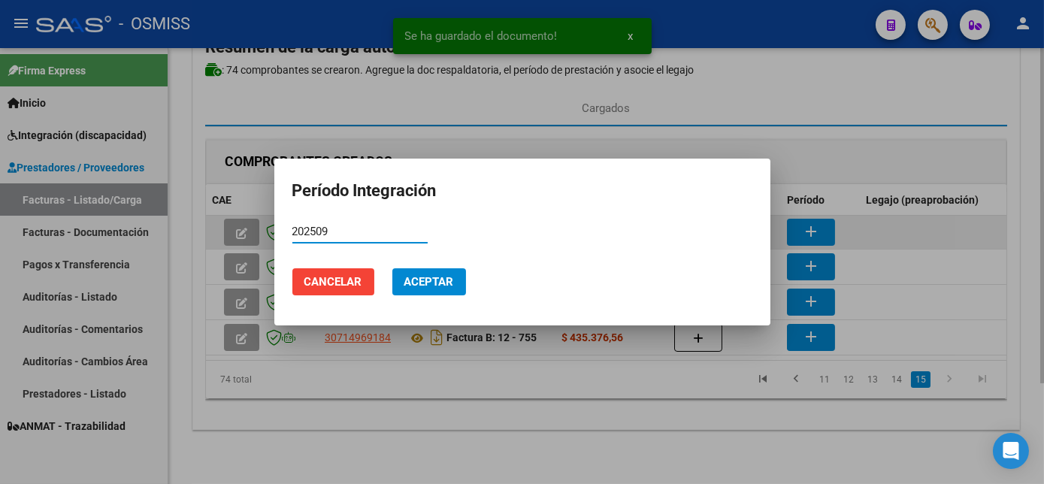
type input "202509"
click at [292, 268] on button "Cancelar" at bounding box center [333, 281] width 82 height 27
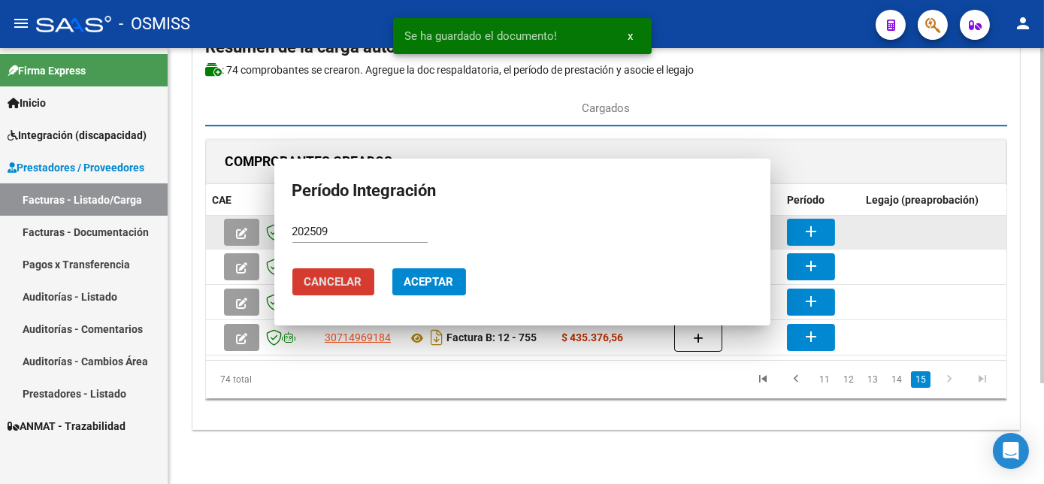
click at [787, 219] on button "add" at bounding box center [811, 232] width 48 height 27
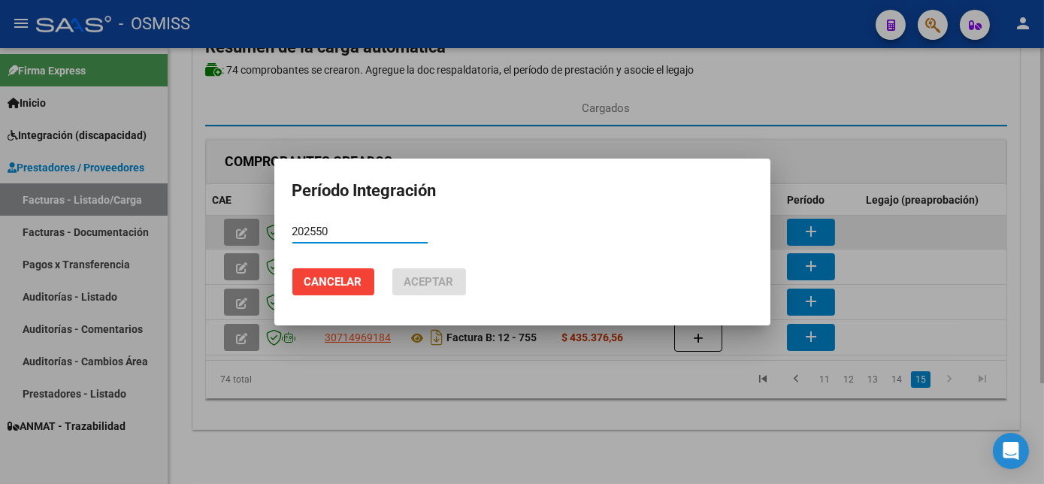
type input "202550"
type input "2"
type input "202509"
click at [392, 268] on button "Aceptar" at bounding box center [429, 281] width 74 height 27
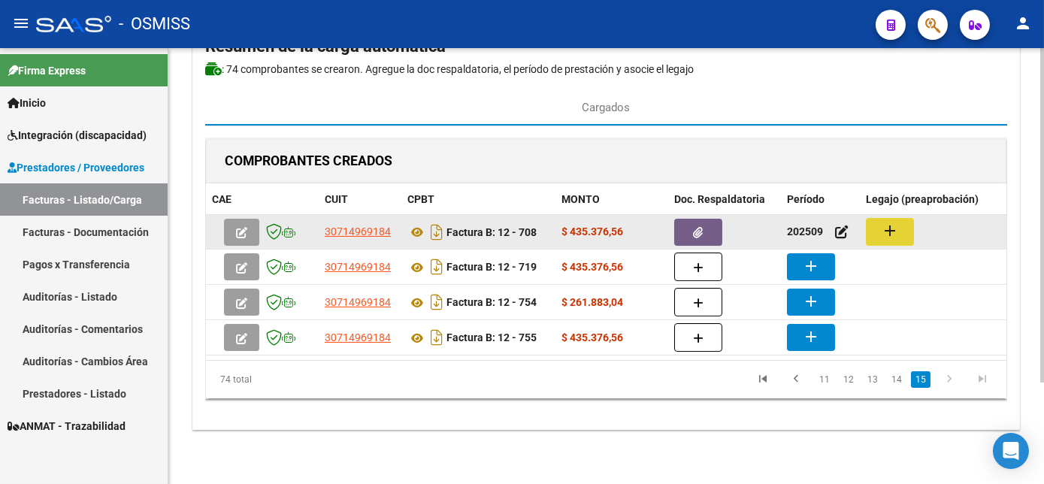
click at [890, 224] on mat-icon "add" at bounding box center [890, 231] width 18 height 18
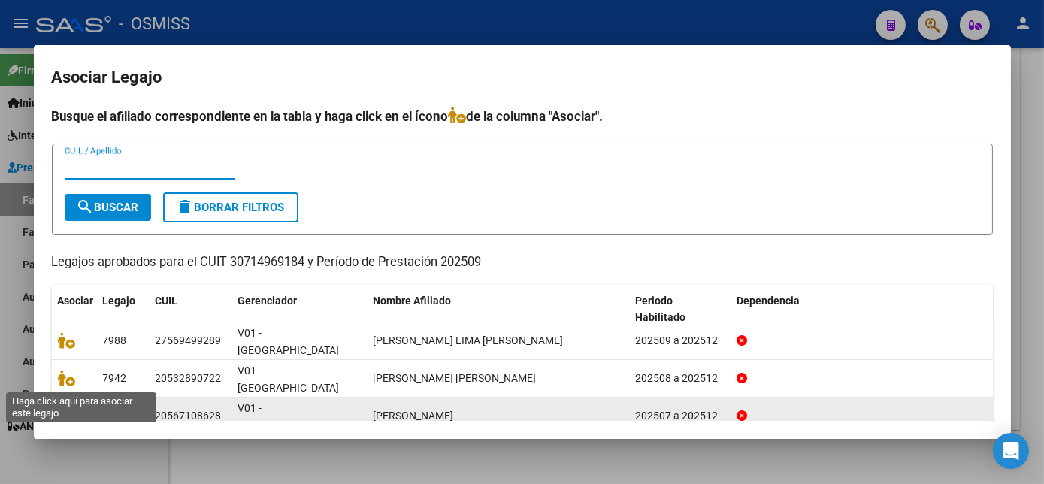
click at [68, 408] on icon at bounding box center [67, 416] width 18 height 17
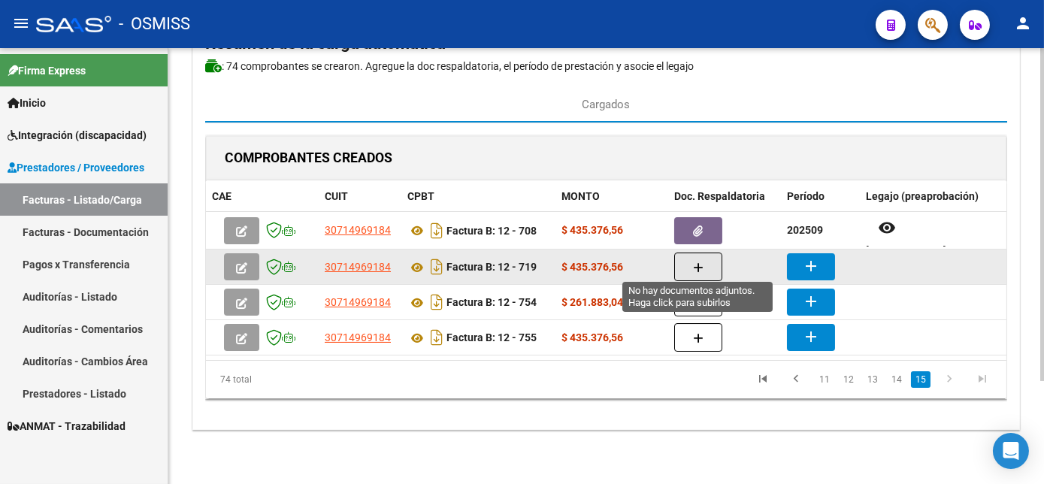
click at [700, 262] on icon "button" at bounding box center [698, 267] width 11 height 11
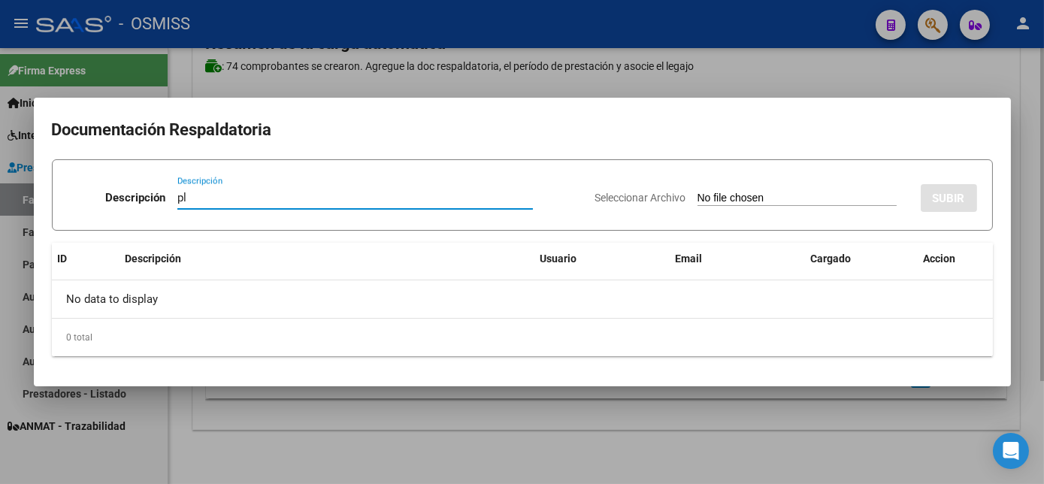
type input "pl"
click at [698, 192] on input "Seleccionar Archivo" at bounding box center [797, 199] width 199 height 14
type input "C:\fakepath\FC 12-719 PUMA M MII 09.pdf"
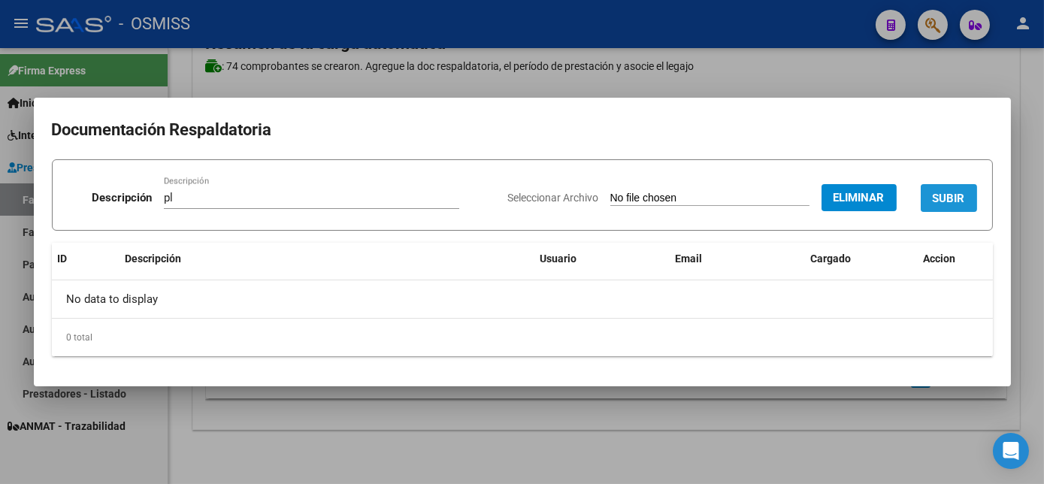
click at [958, 195] on span "SUBIR" at bounding box center [949, 199] width 32 height 14
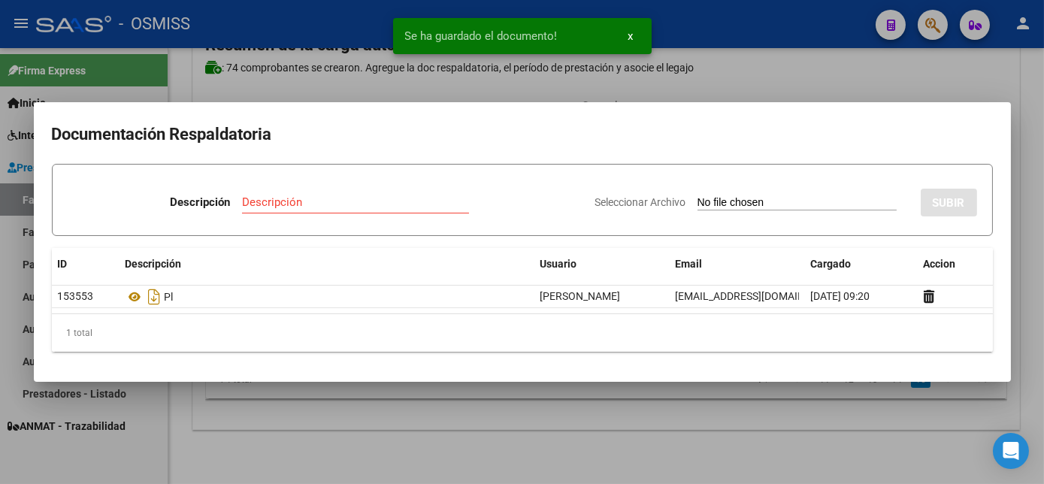
click at [644, 447] on div at bounding box center [522, 242] width 1044 height 484
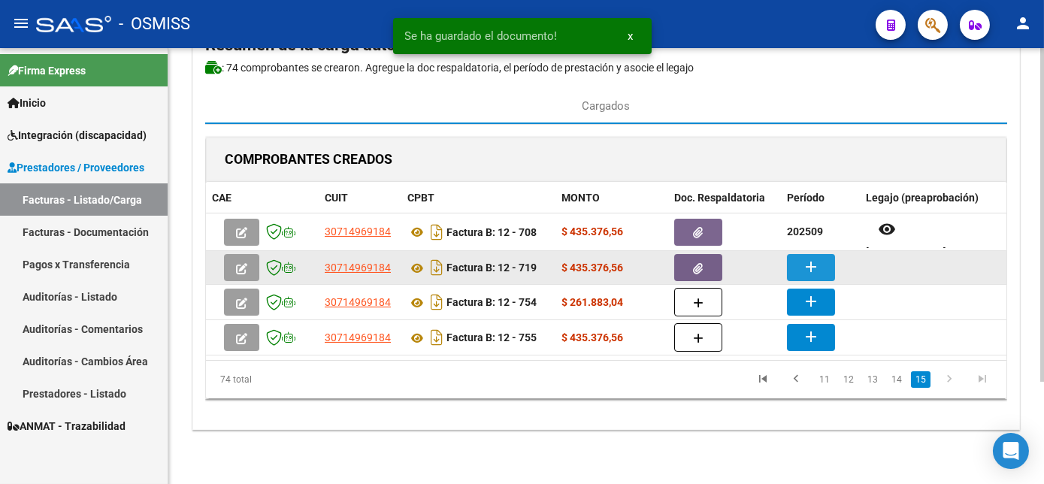
click at [811, 258] on mat-icon "add" at bounding box center [811, 267] width 18 height 18
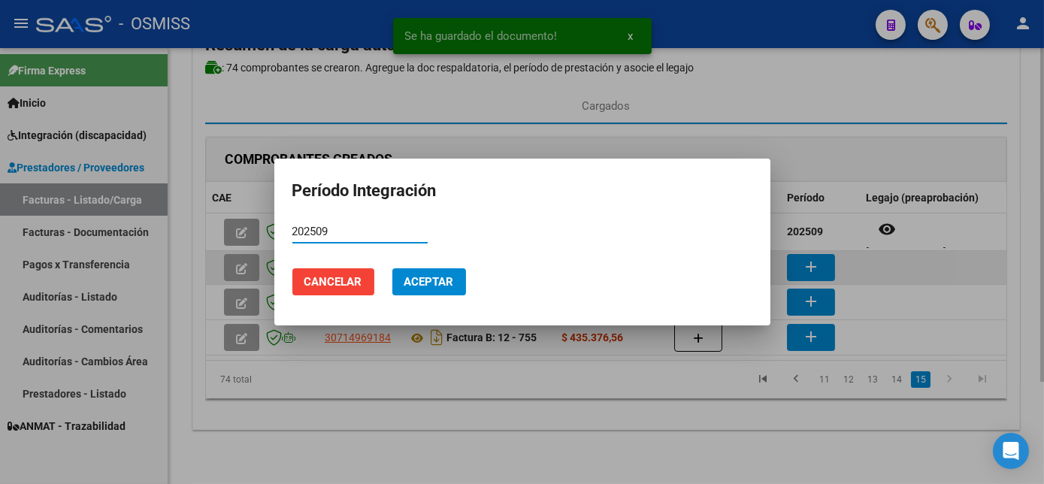
type input "202509"
click at [292, 268] on button "Cancelar" at bounding box center [333, 281] width 82 height 27
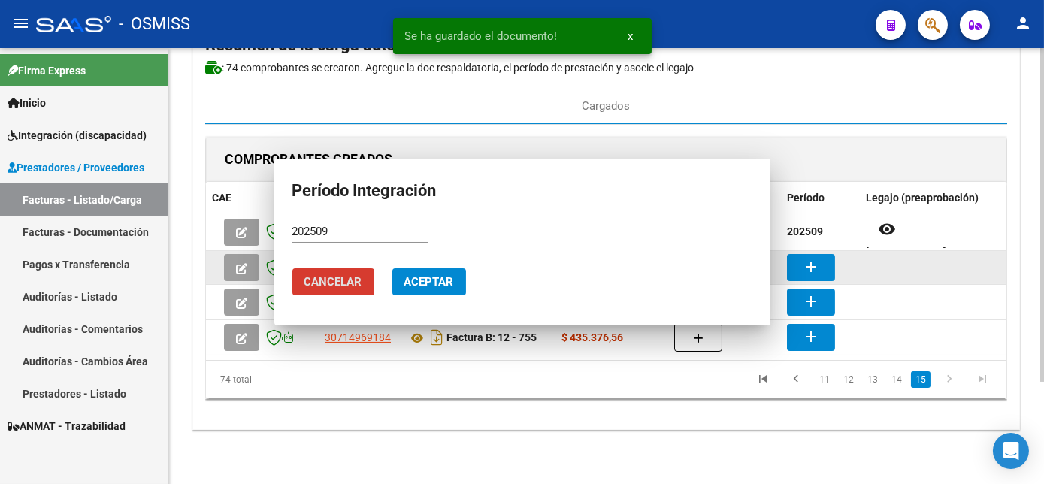
click at [787, 254] on button "add" at bounding box center [811, 267] width 48 height 27
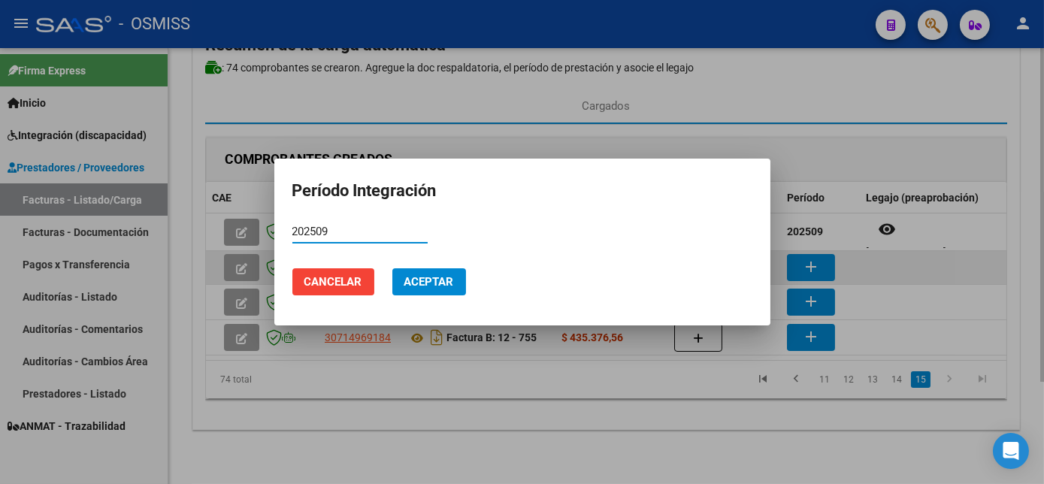
type input "202509"
click at [392, 268] on button "Aceptar" at bounding box center [429, 281] width 74 height 27
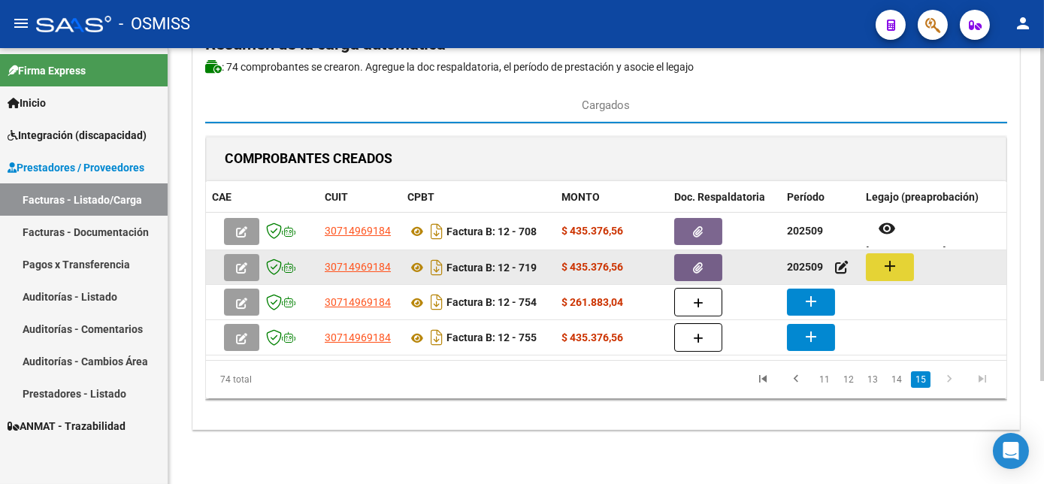
click at [894, 265] on mat-icon "add" at bounding box center [890, 266] width 18 height 18
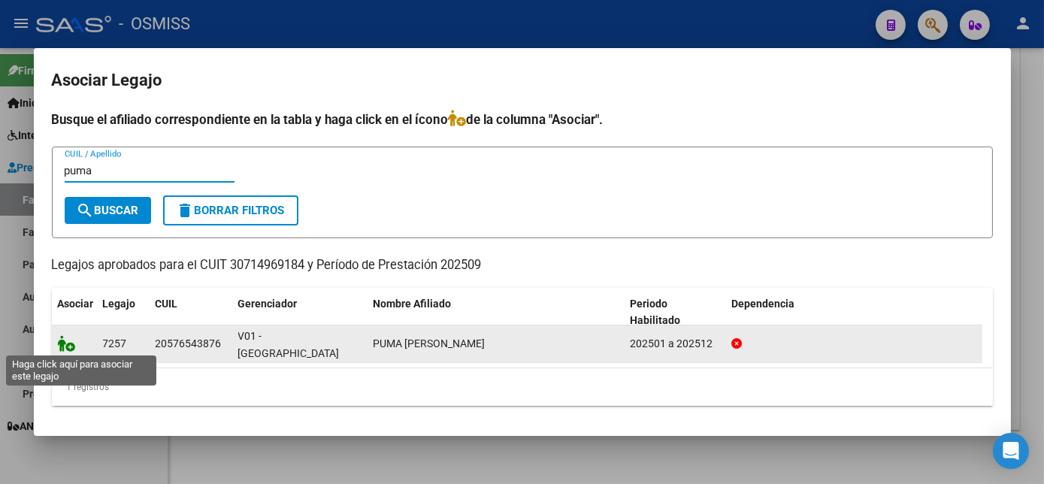
type input "puma"
click at [66, 344] on icon at bounding box center [67, 343] width 18 height 17
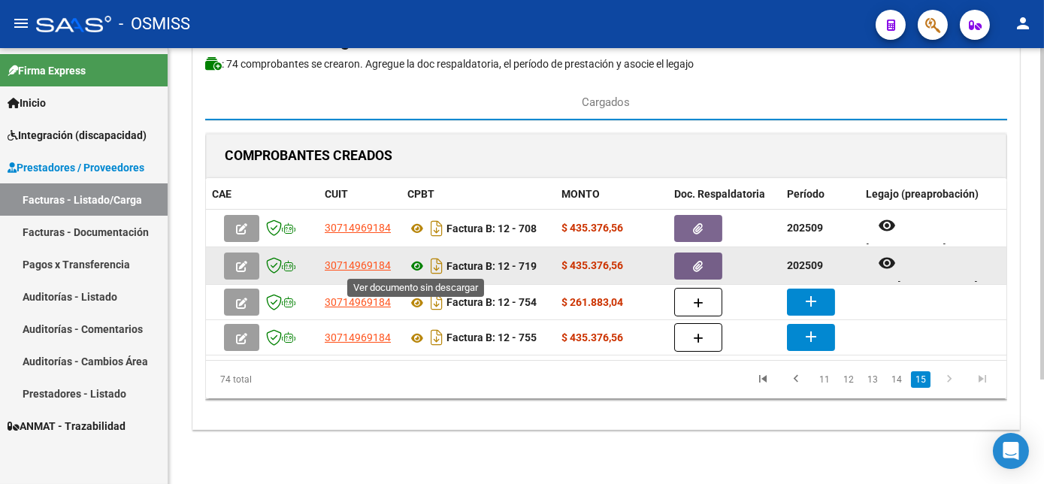
click at [421, 262] on icon at bounding box center [418, 266] width 20 height 18
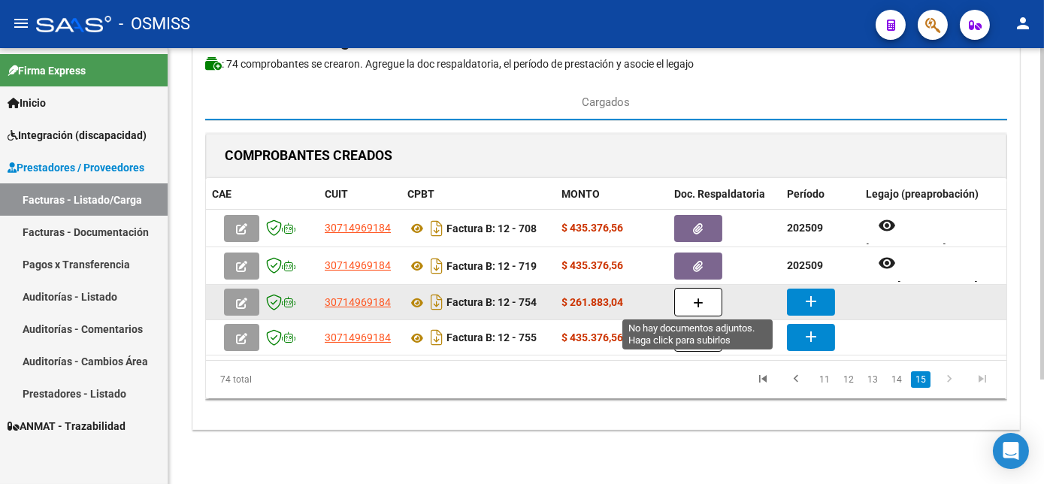
click at [687, 300] on button "button" at bounding box center [698, 302] width 48 height 29
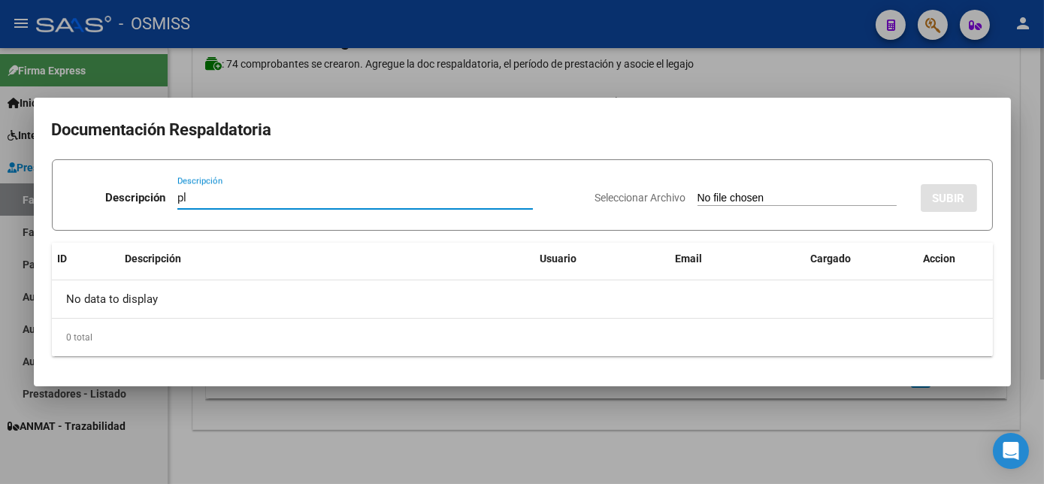
type input "pl"
click at [698, 192] on input "Seleccionar Archivo" at bounding box center [797, 199] width 199 height 14
type input "C:\fakepath\FC 12-754 [PERSON_NAME] E MIS 09.pdf"
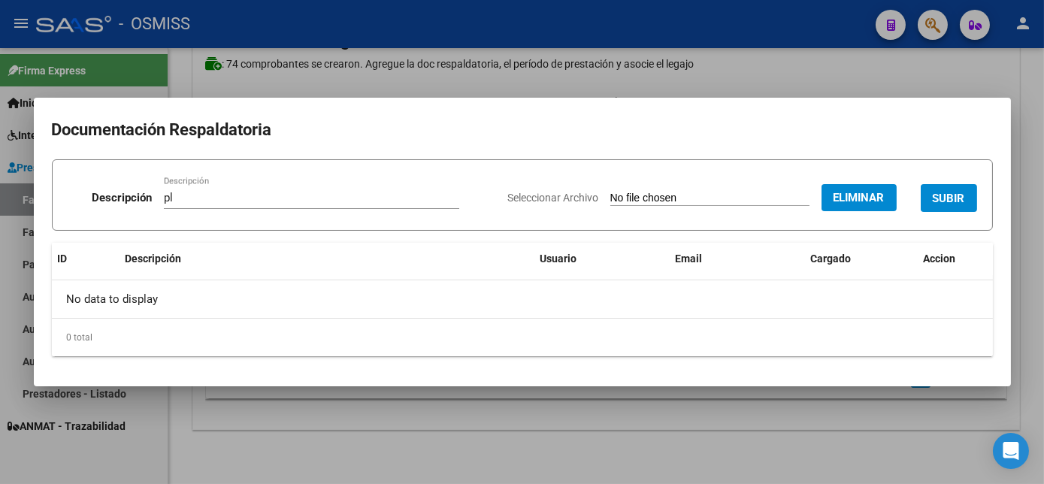
click at [956, 205] on span "SUBIR" at bounding box center [949, 199] width 32 height 14
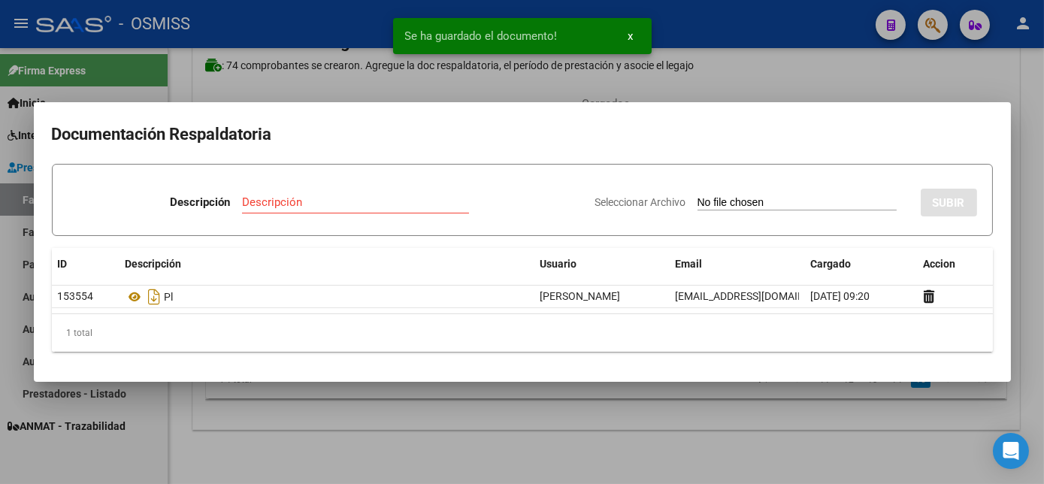
click at [677, 431] on div at bounding box center [522, 242] width 1044 height 484
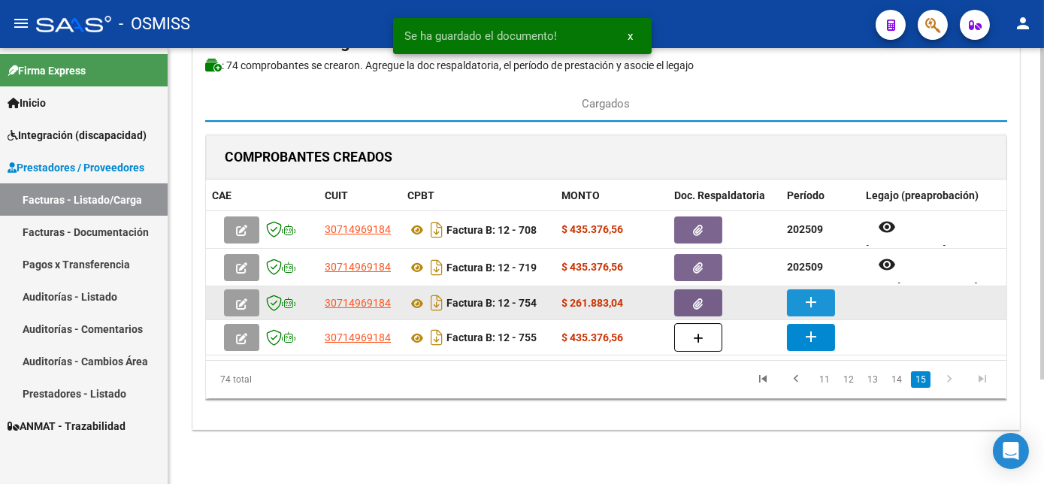
click at [812, 300] on mat-icon "add" at bounding box center [811, 302] width 18 height 18
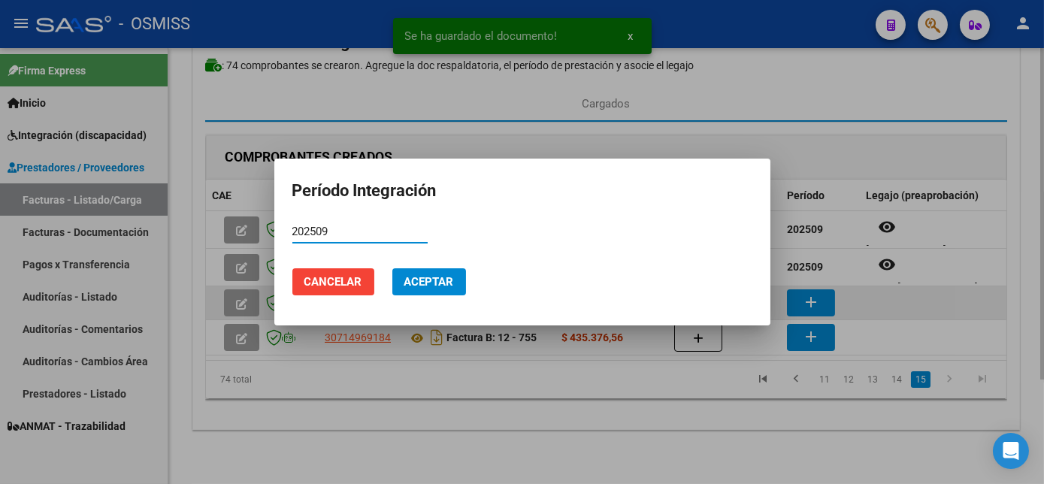
type input "202509"
click at [392, 268] on button "Aceptar" at bounding box center [429, 281] width 74 height 27
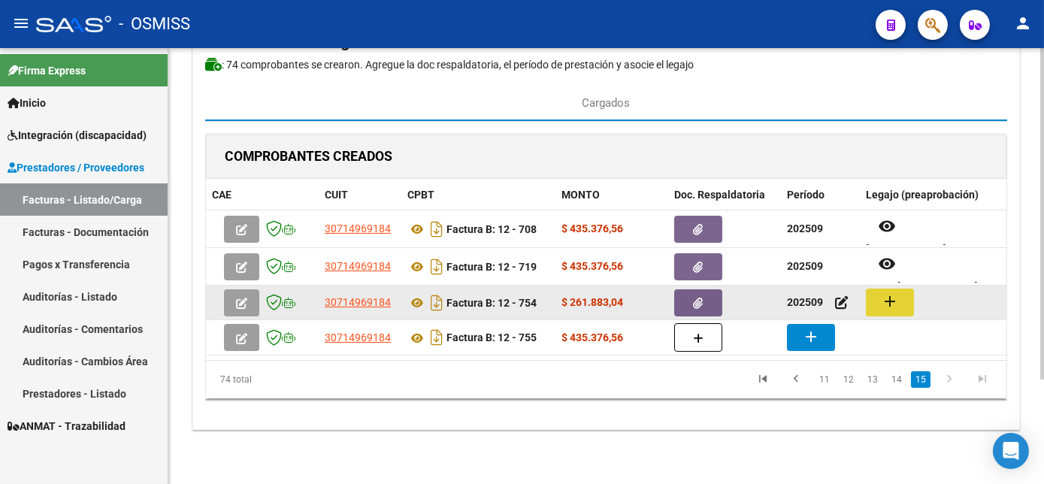
click at [900, 297] on button "add" at bounding box center [890, 303] width 48 height 28
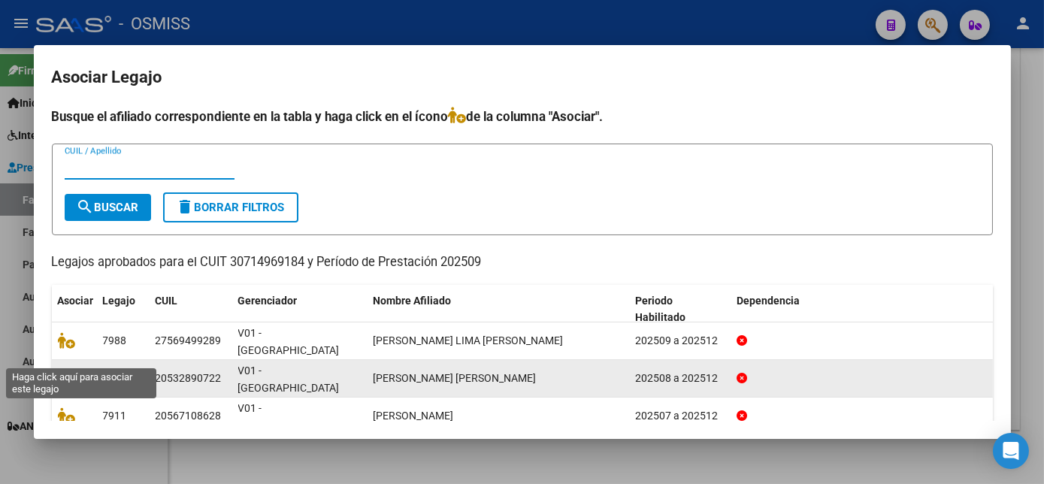
click at [68, 370] on icon at bounding box center [67, 378] width 18 height 17
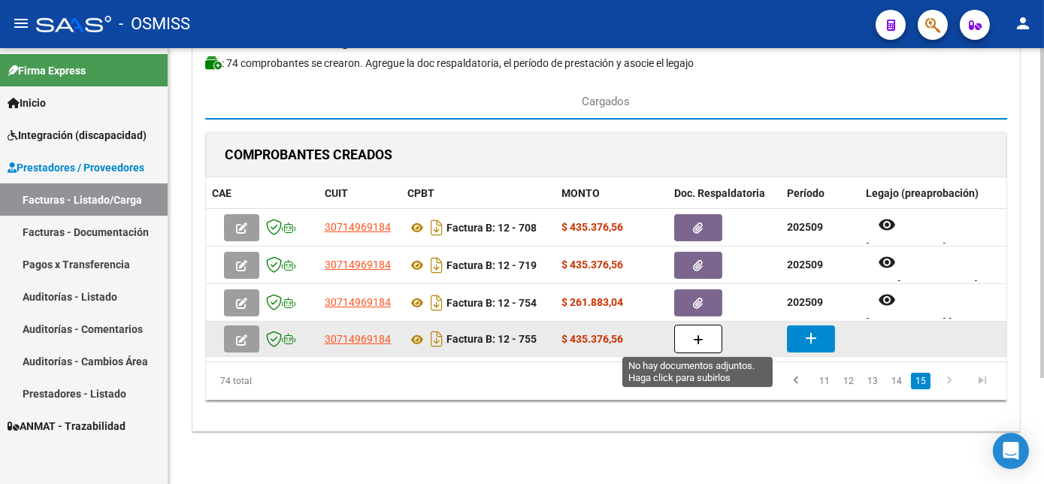
click at [705, 338] on button "button" at bounding box center [698, 339] width 48 height 29
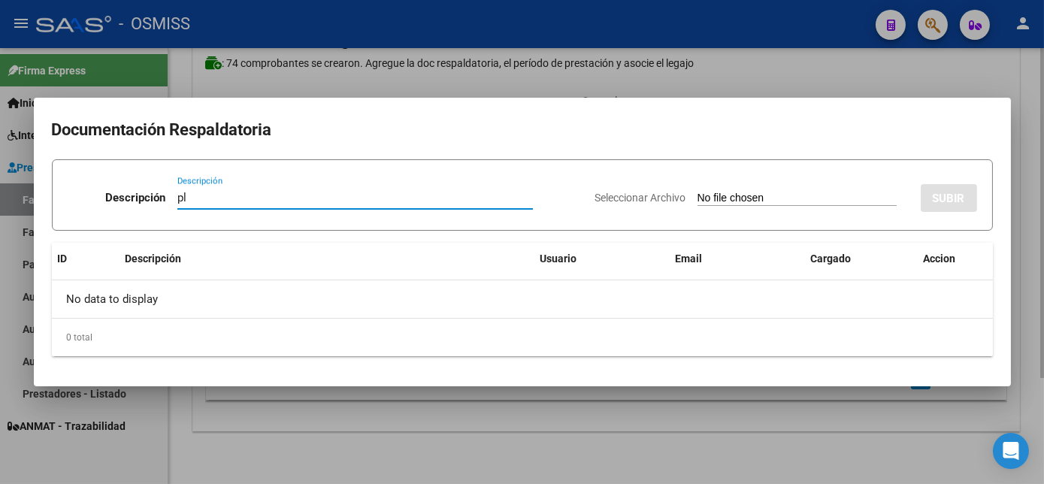
type input "pl"
click at [698, 192] on input "Seleccionar Archivo" at bounding box center [797, 199] width 199 height 14
type input "C:\fakepath\FC 12-755 DE LOS [PERSON_NAME] D MII 09.pdf"
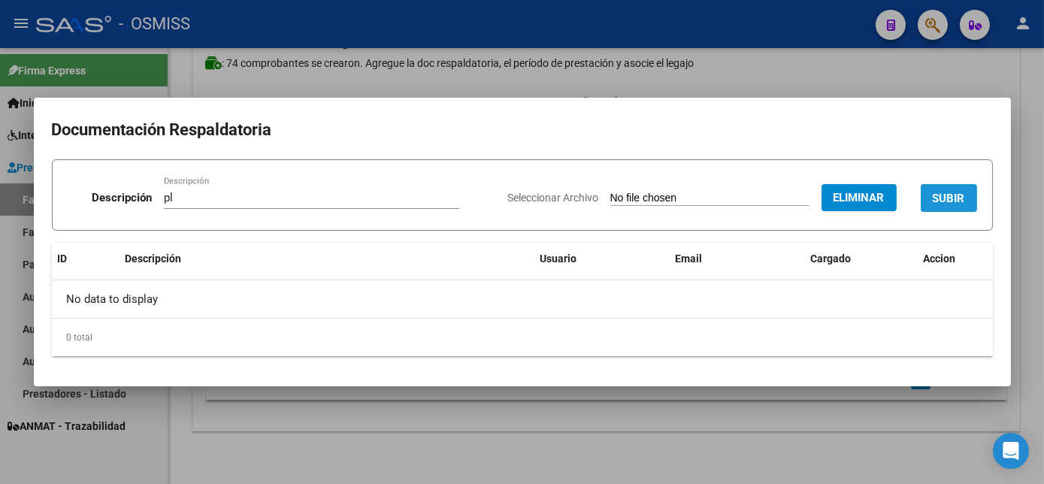
click at [956, 199] on span "SUBIR" at bounding box center [949, 199] width 32 height 14
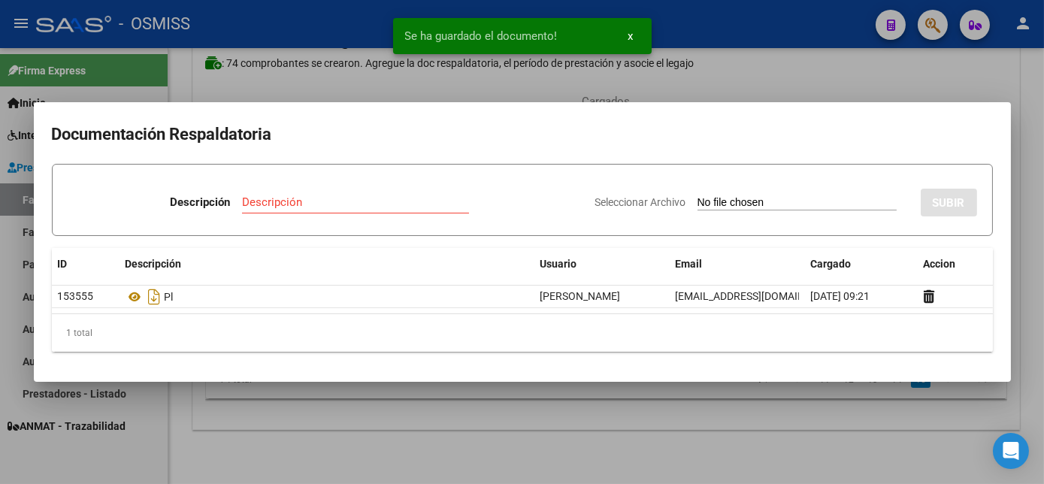
click at [754, 441] on div at bounding box center [522, 242] width 1044 height 484
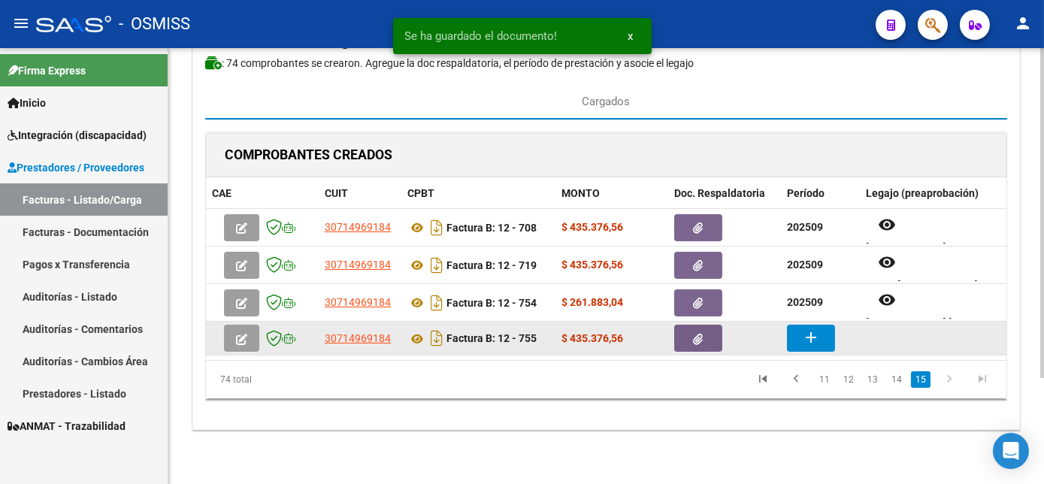
click at [812, 339] on mat-icon "add" at bounding box center [811, 338] width 18 height 18
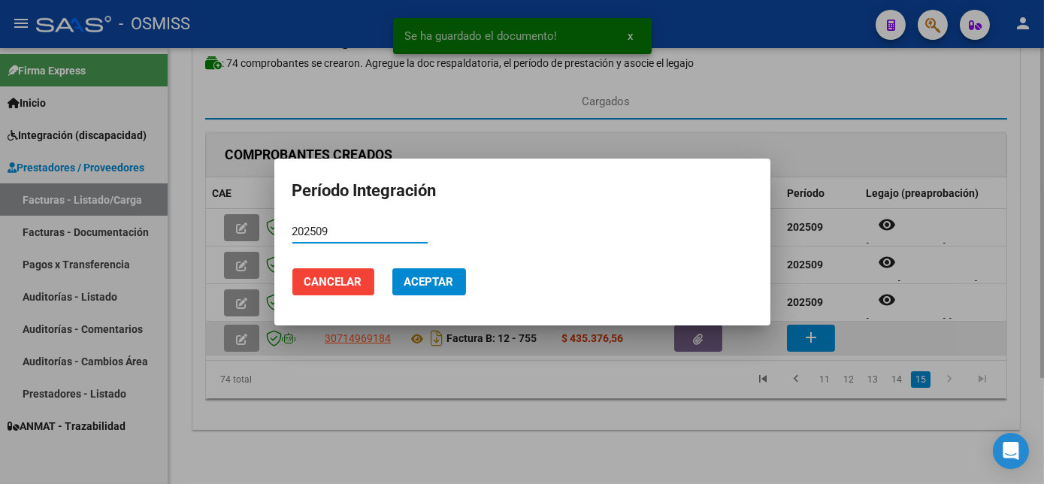
type input "202509"
click at [292, 268] on button "Cancelar" at bounding box center [333, 281] width 82 height 27
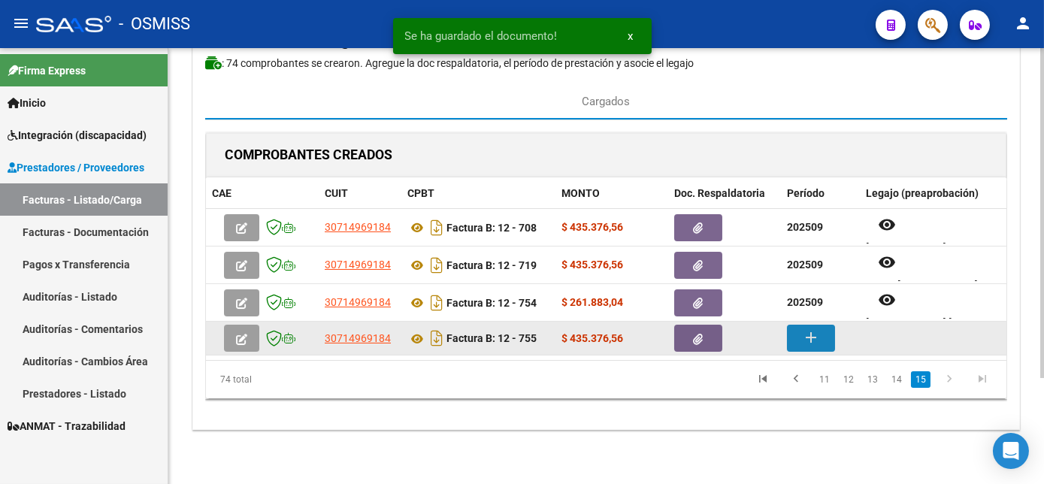
click at [805, 339] on mat-icon "add" at bounding box center [811, 338] width 18 height 18
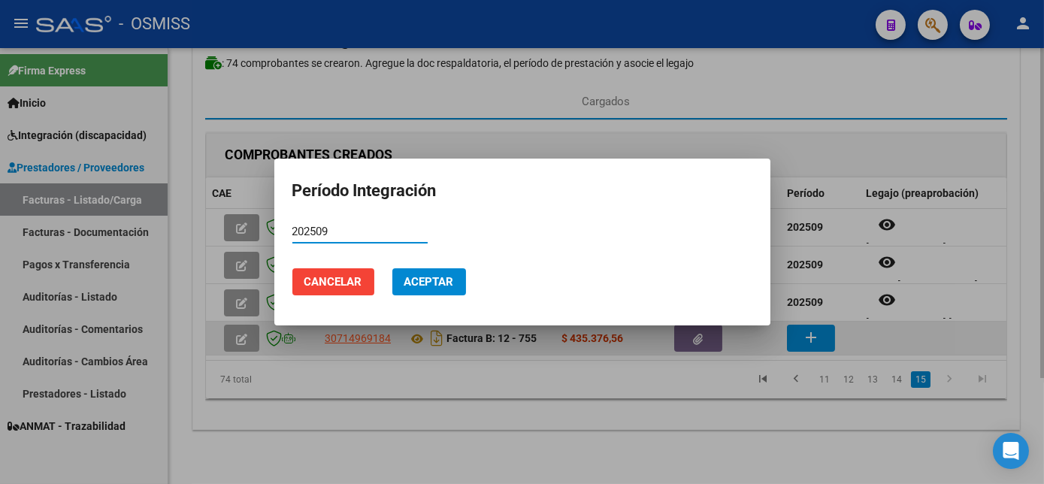
type input "202509"
click at [392, 268] on button "Aceptar" at bounding box center [429, 281] width 74 height 27
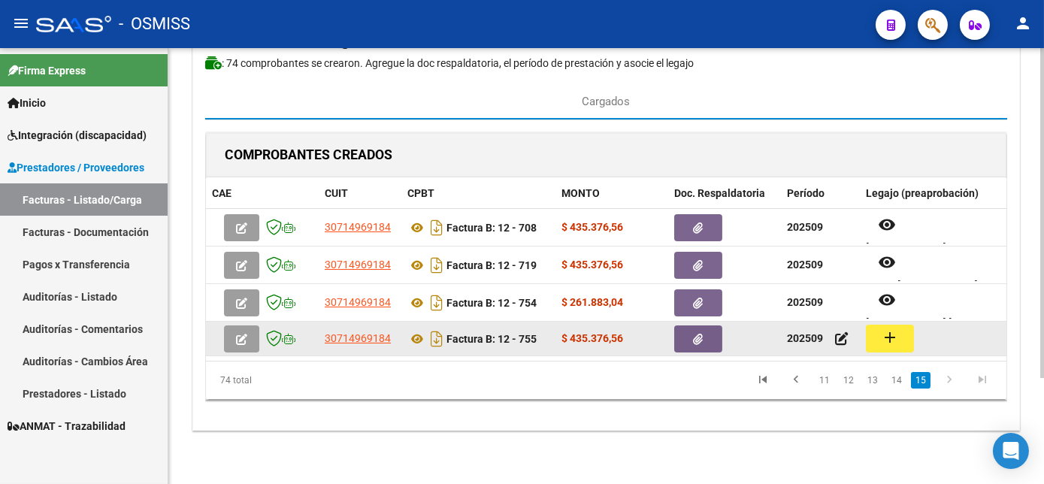
click at [891, 340] on mat-icon "add" at bounding box center [890, 338] width 18 height 18
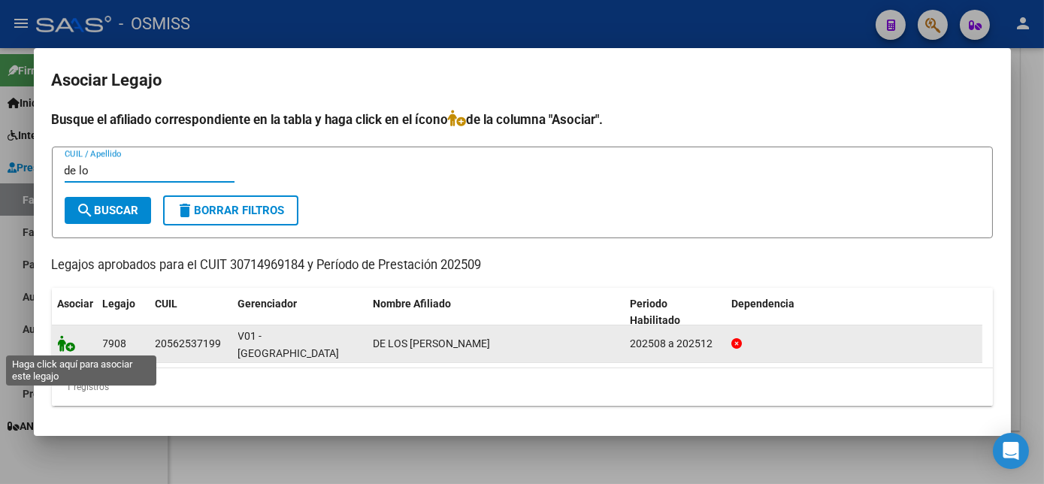
type input "de lo"
click at [67, 343] on icon at bounding box center [67, 343] width 18 height 17
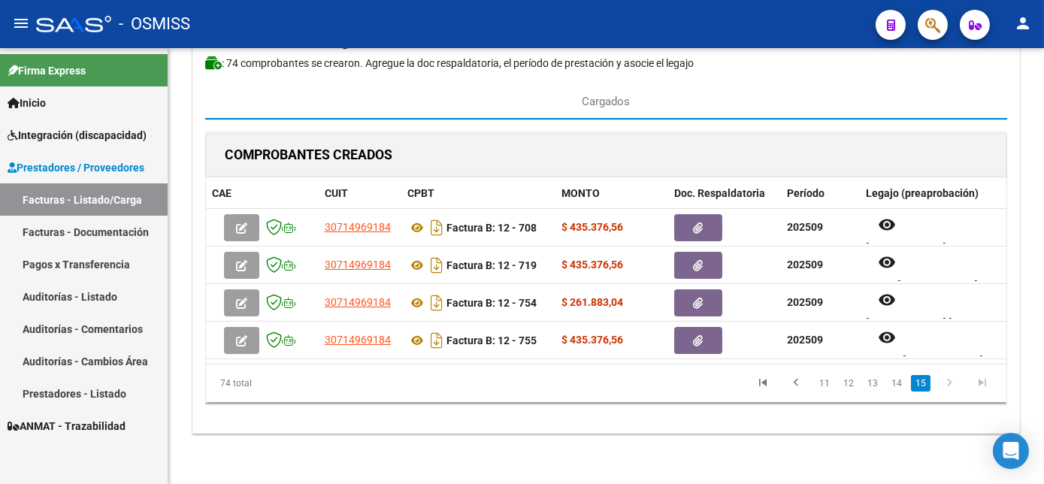
click at [946, 392] on icon "go to next page" at bounding box center [950, 385] width 20 height 18
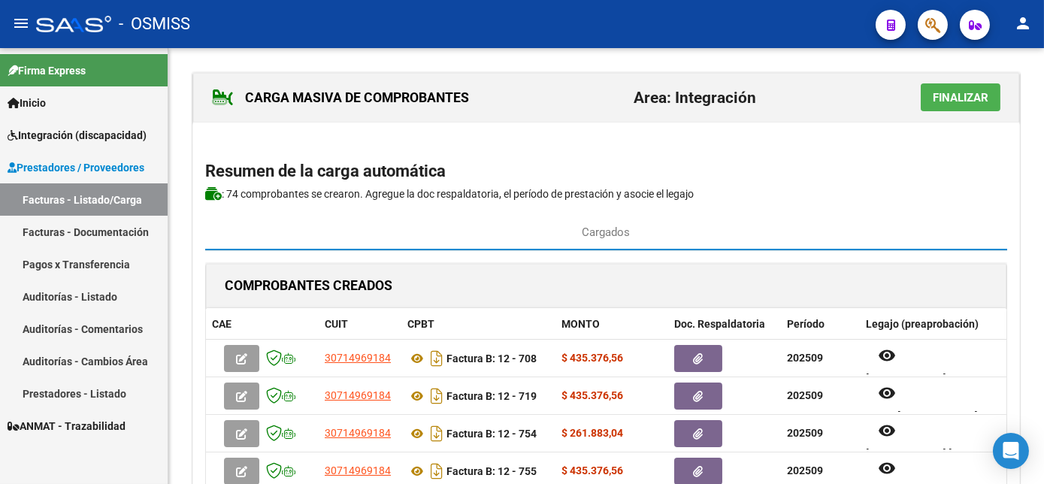
click at [1038, 248] on div "CARGA MASIVA DE COMPROBANTES Area: Integración Finalizar Resumen de la carga au…" at bounding box center [608, 333] width 880 height 571
click at [954, 99] on span "Finalizar" at bounding box center [961, 98] width 56 height 14
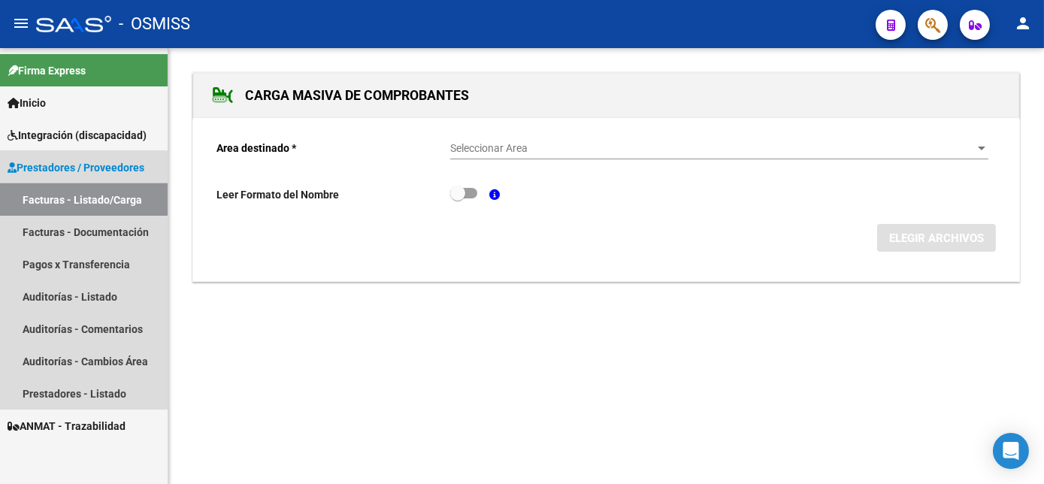
click at [110, 195] on link "Facturas - Listado/Carga" at bounding box center [84, 199] width 168 height 32
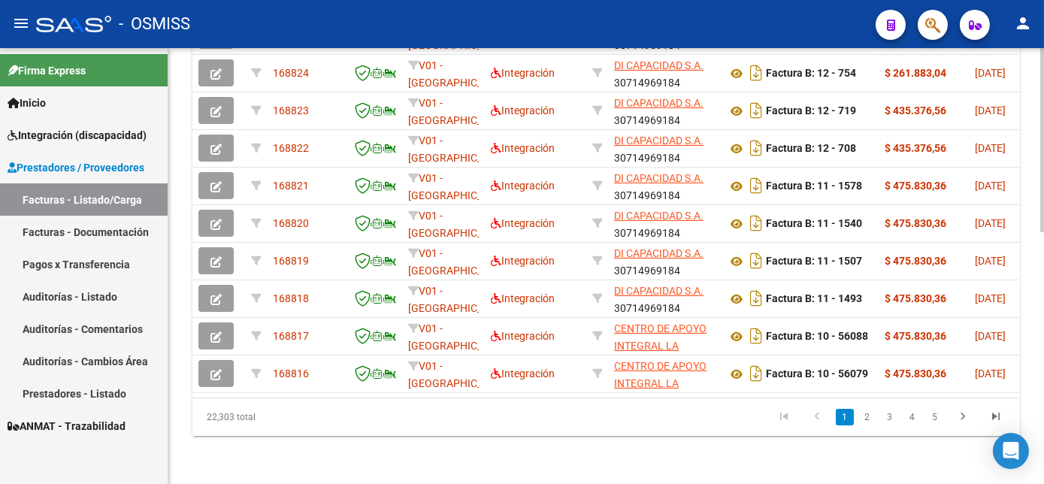
click at [864, 426] on link "2" at bounding box center [868, 417] width 18 height 17
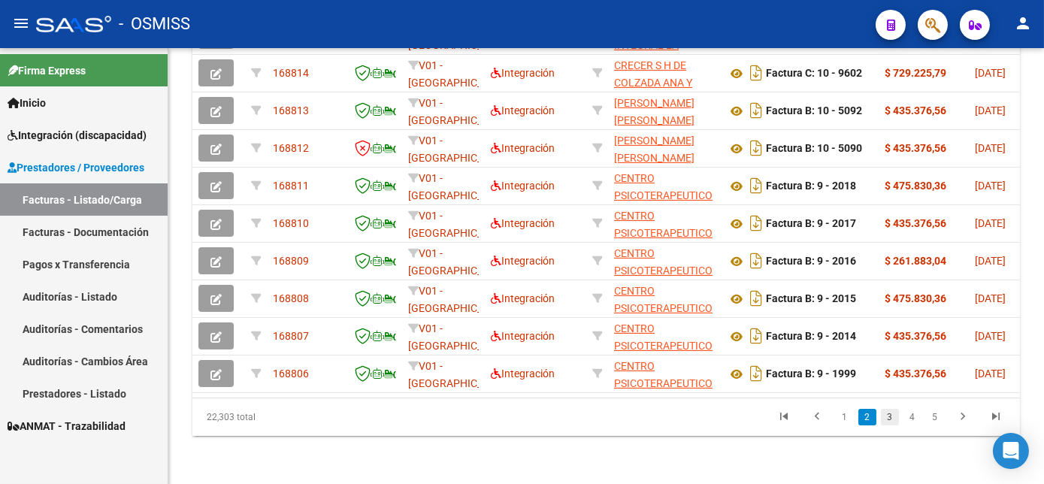
click at [888, 426] on link "3" at bounding box center [890, 417] width 18 height 17
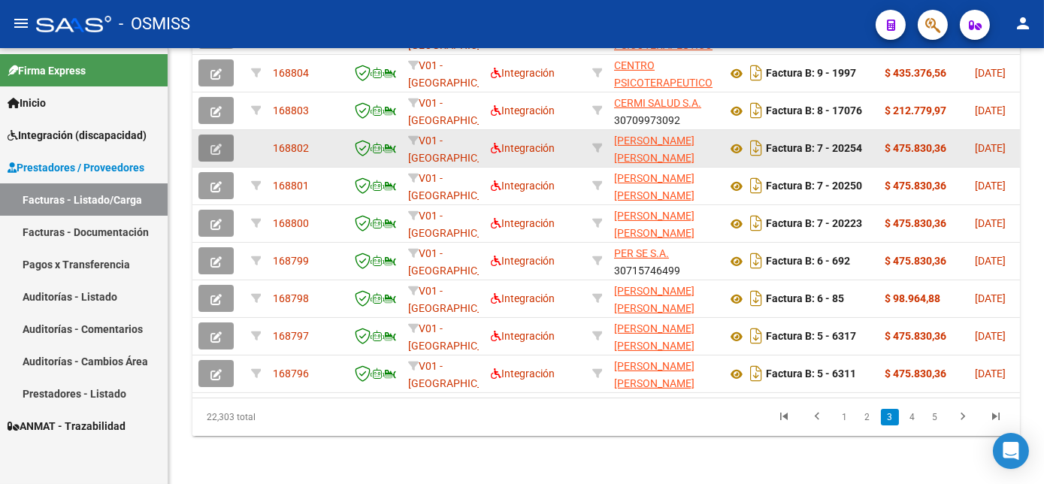
click at [213, 155] on span "button" at bounding box center [216, 148] width 11 height 14
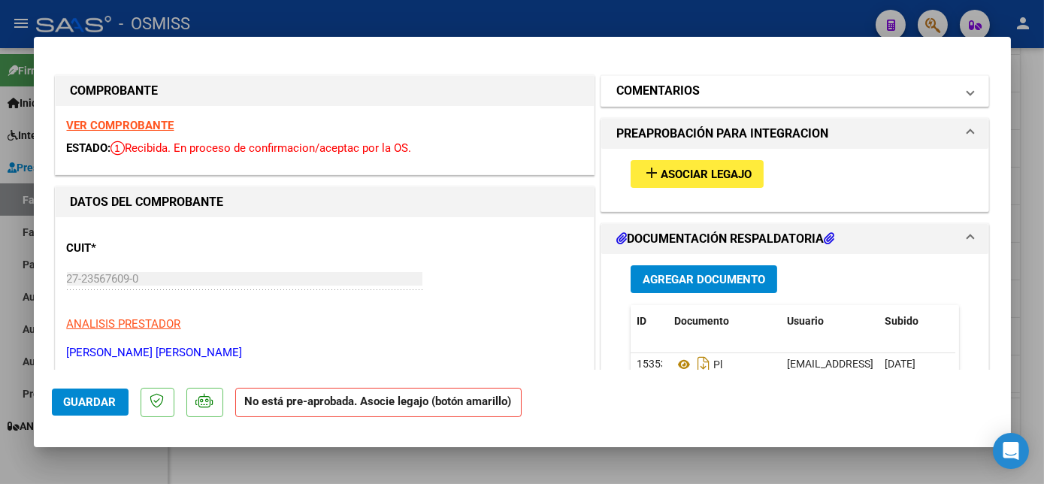
click at [708, 94] on mat-panel-title "COMENTARIOS" at bounding box center [787, 91] width 340 height 18
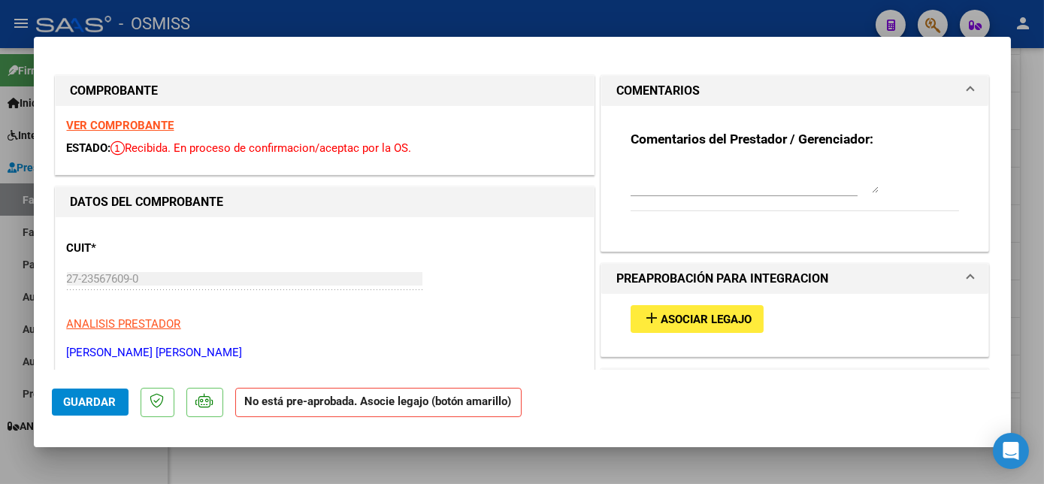
click at [160, 121] on strong "VER COMPROBANTE" at bounding box center [121, 126] width 108 height 14
click at [681, 186] on textarea at bounding box center [755, 178] width 248 height 30
type textarea "sin legajo para asociar-cargado 31/07"
click at [92, 404] on span "Guardar" at bounding box center [90, 403] width 53 height 14
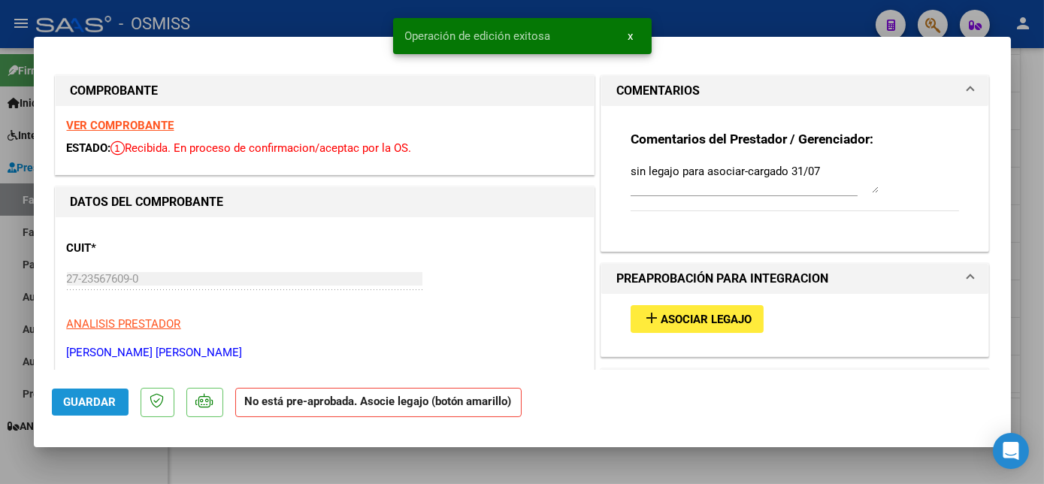
click at [97, 401] on span "Guardar" at bounding box center [90, 403] width 53 height 14
